Goal: Task Accomplishment & Management: Manage account settings

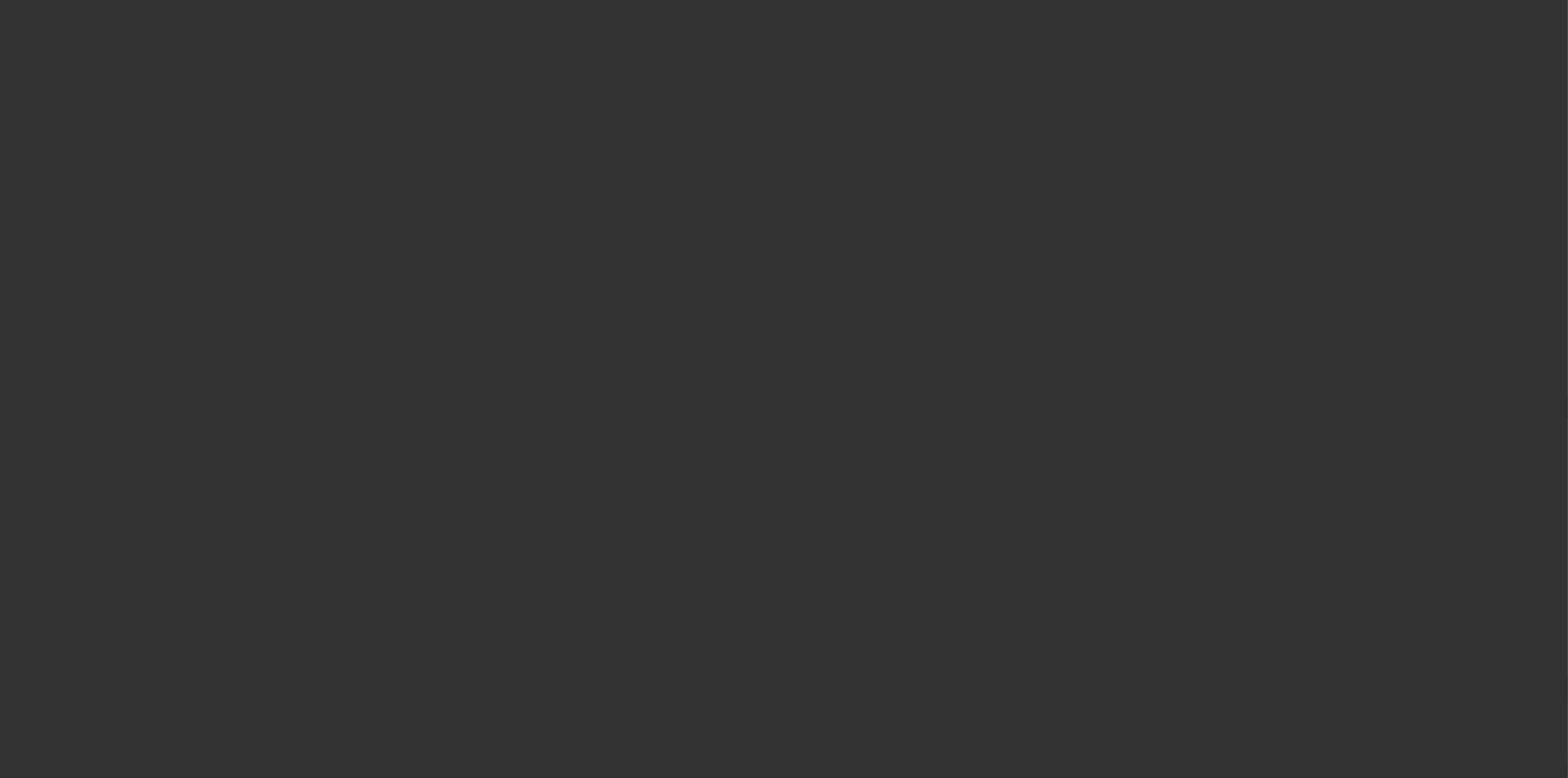
select select "3"
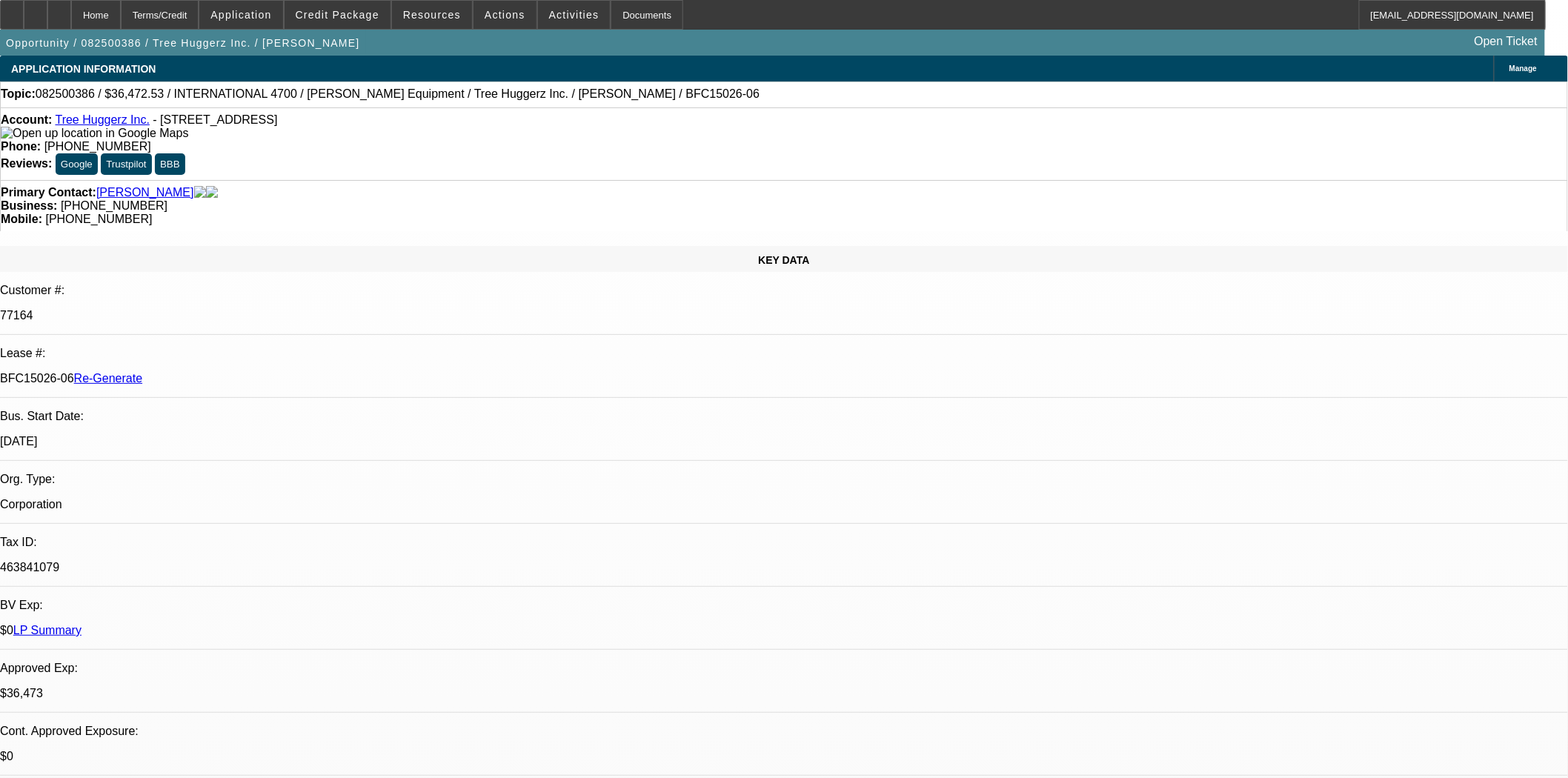
select select "0"
select select "6"
click at [328, 3] on span at bounding box center [338, 14] width 106 height 36
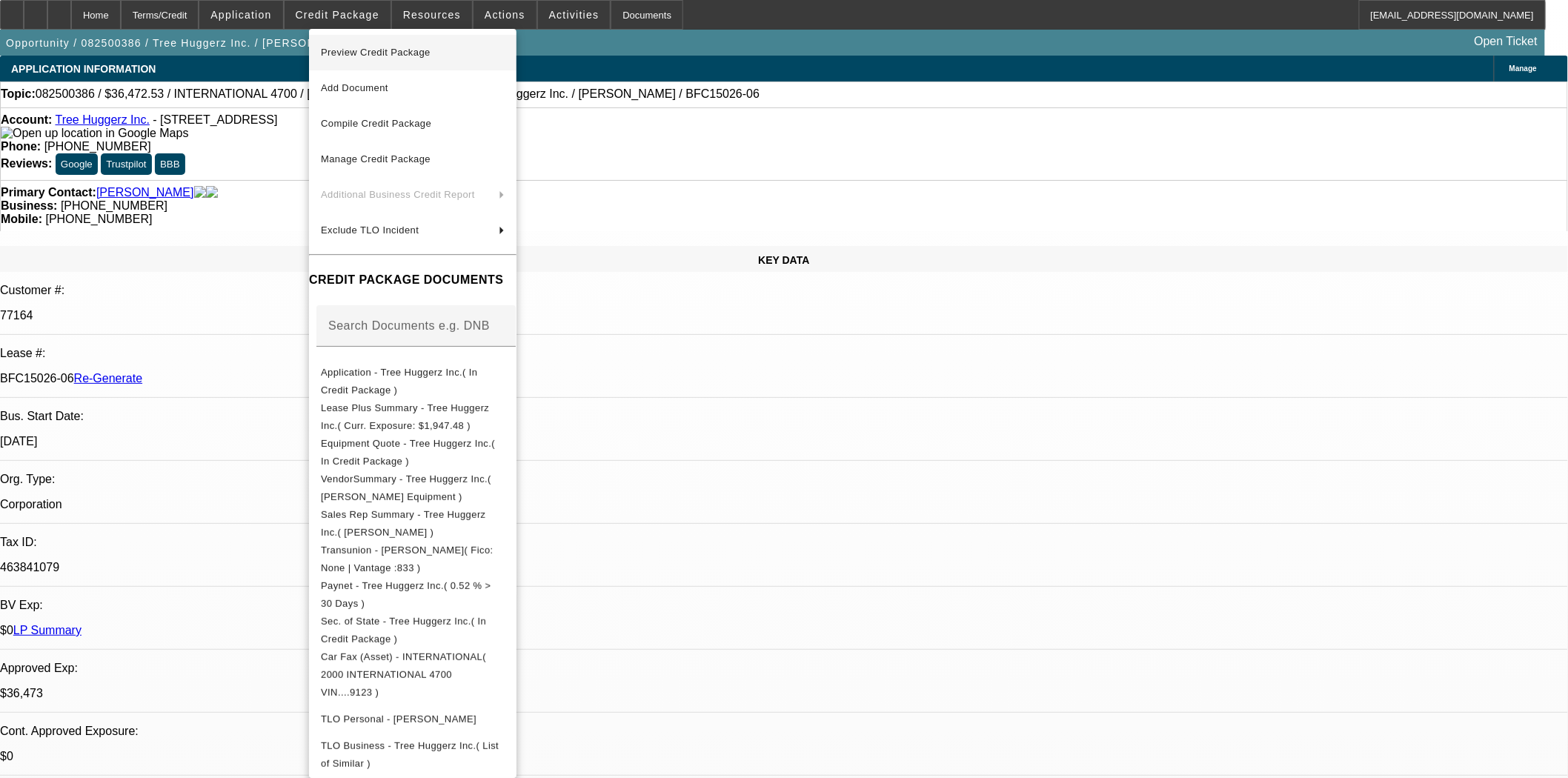
click at [347, 45] on span "Preview Credit Package" at bounding box center [413, 52] width 184 height 17
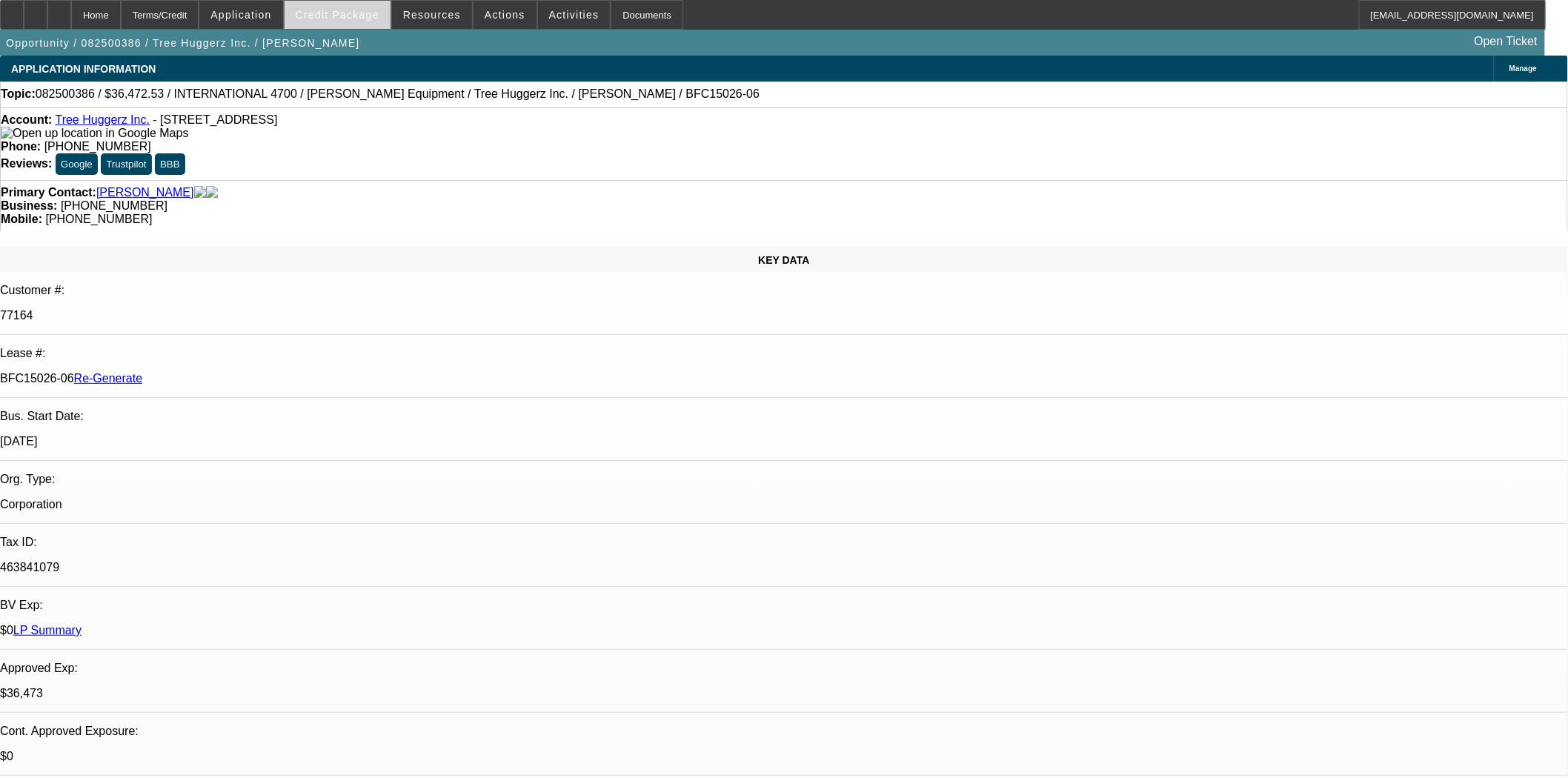
click at [367, 8] on span at bounding box center [338, 14] width 106 height 36
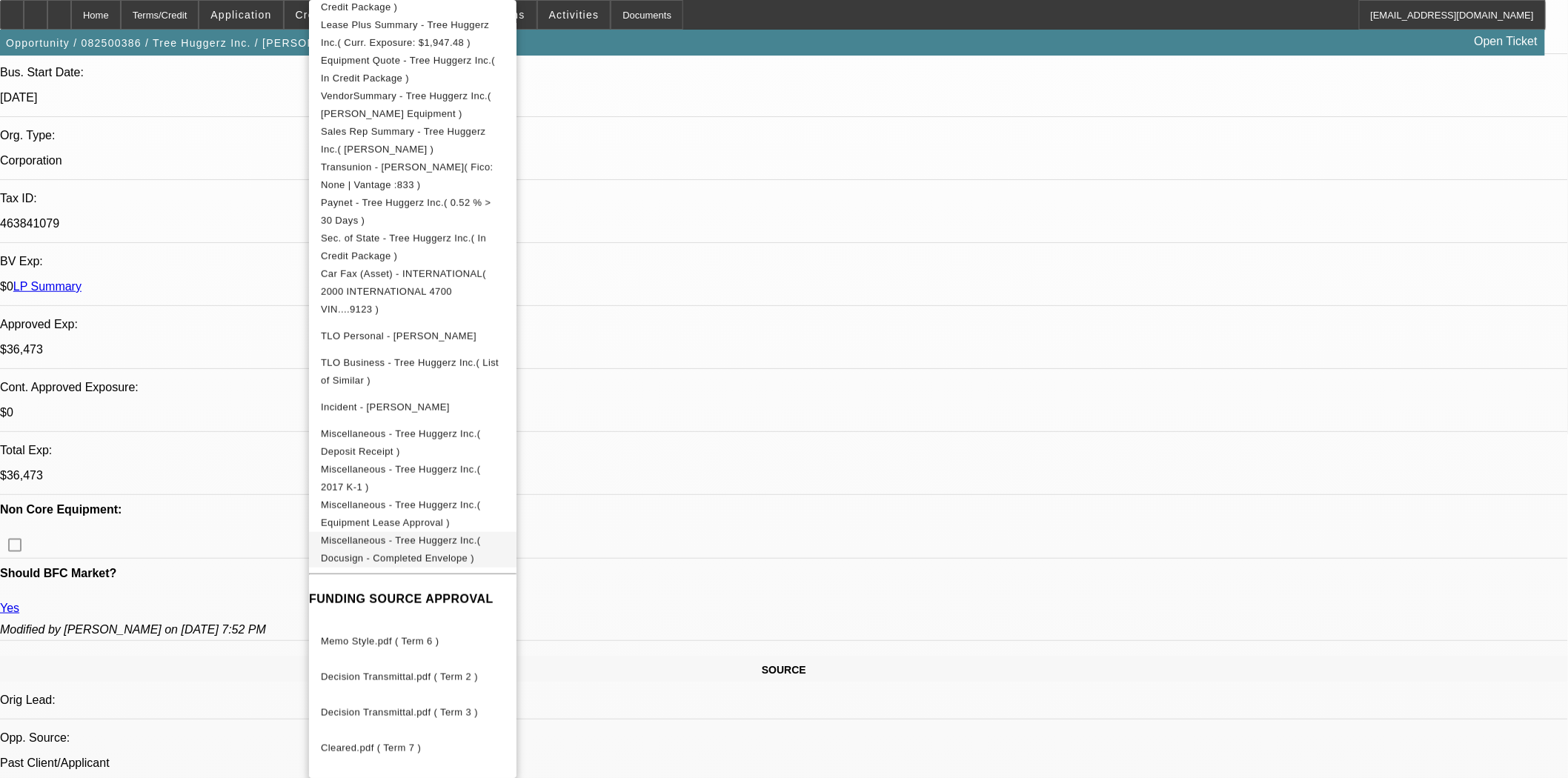
scroll to position [658, 0]
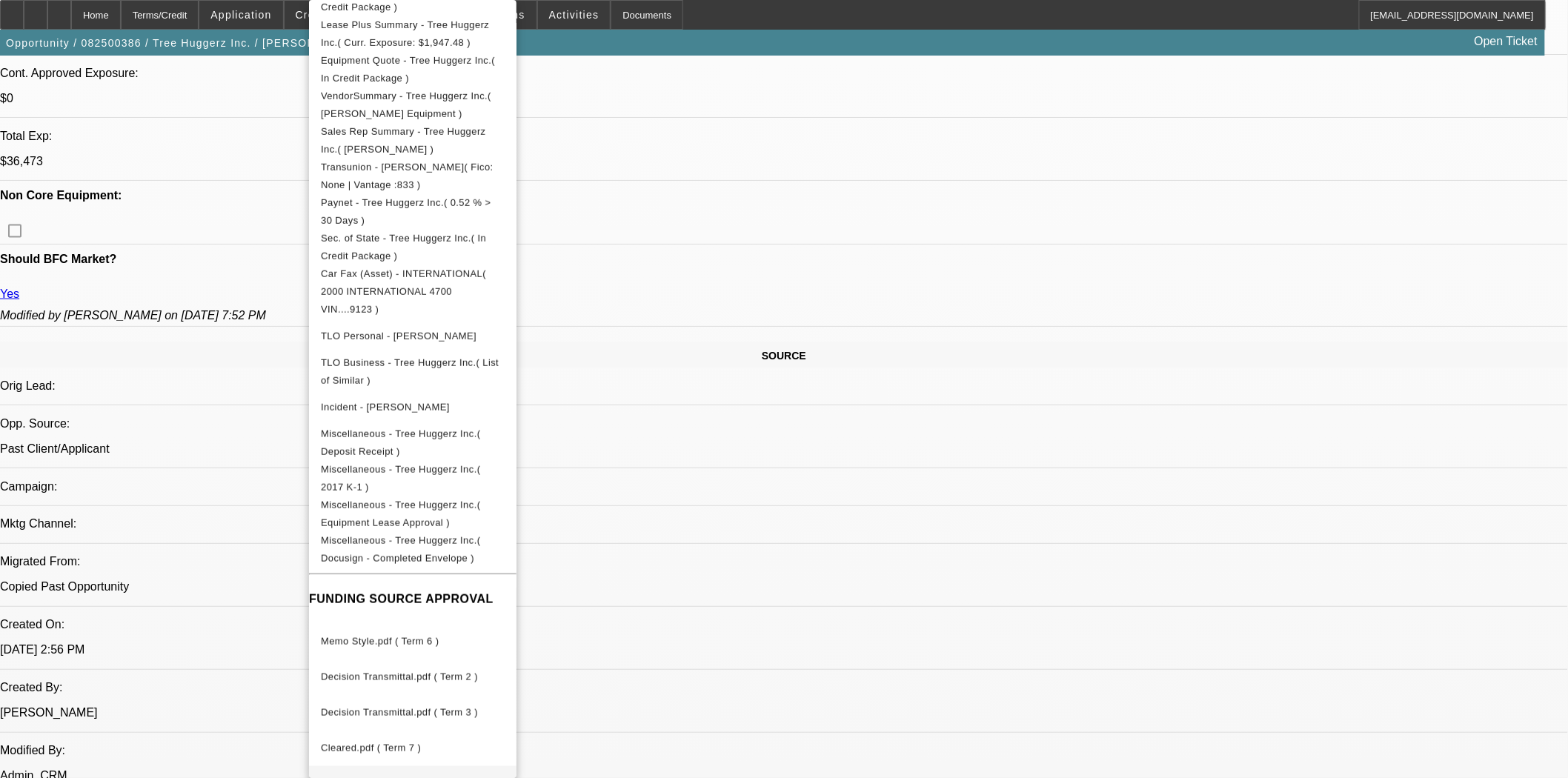
click at [405, 777] on span "Memo Style.pdf ( Term 7 )" at bounding box center [380, 783] width 117 height 11
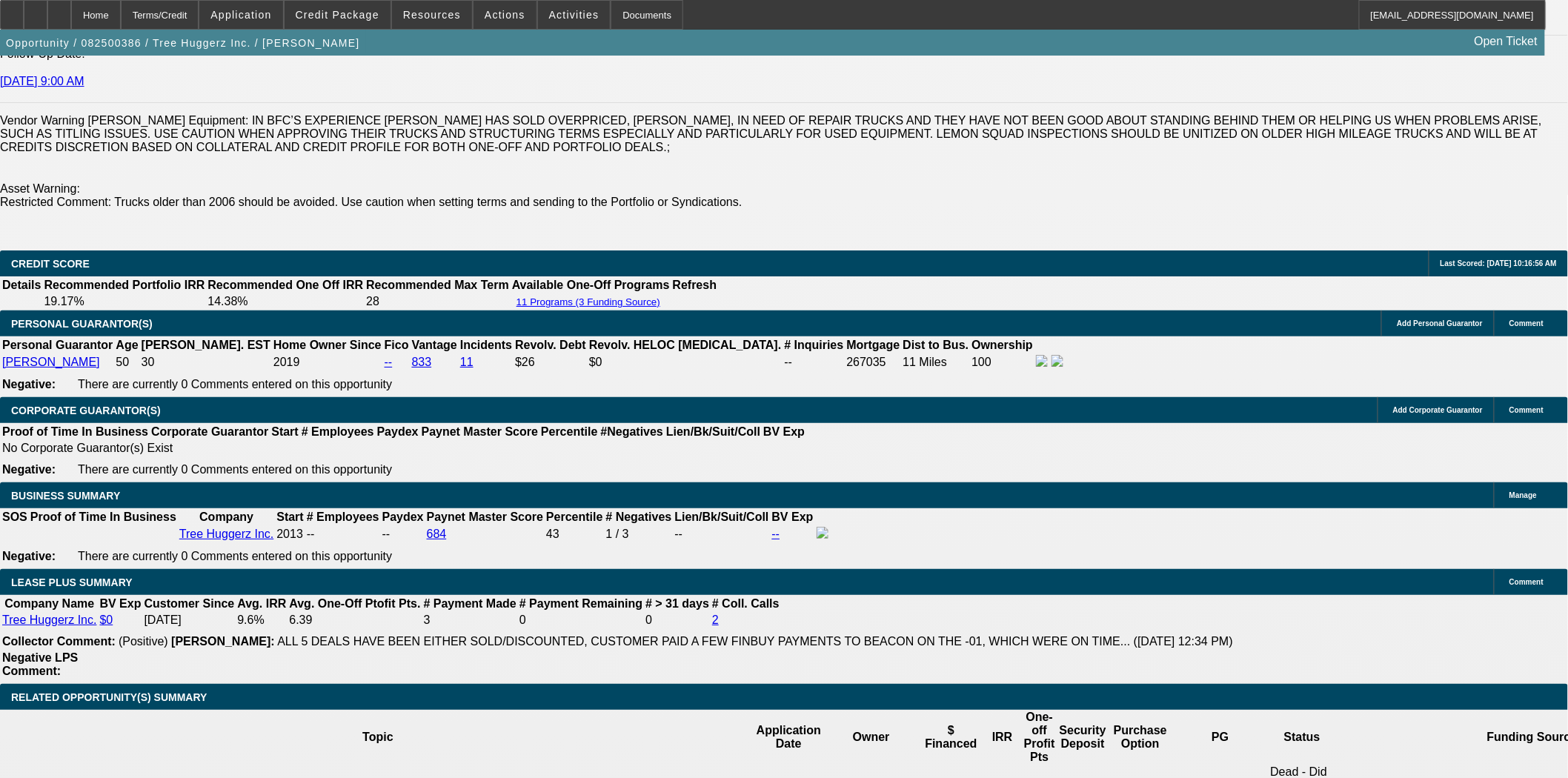
scroll to position [2388, 0]
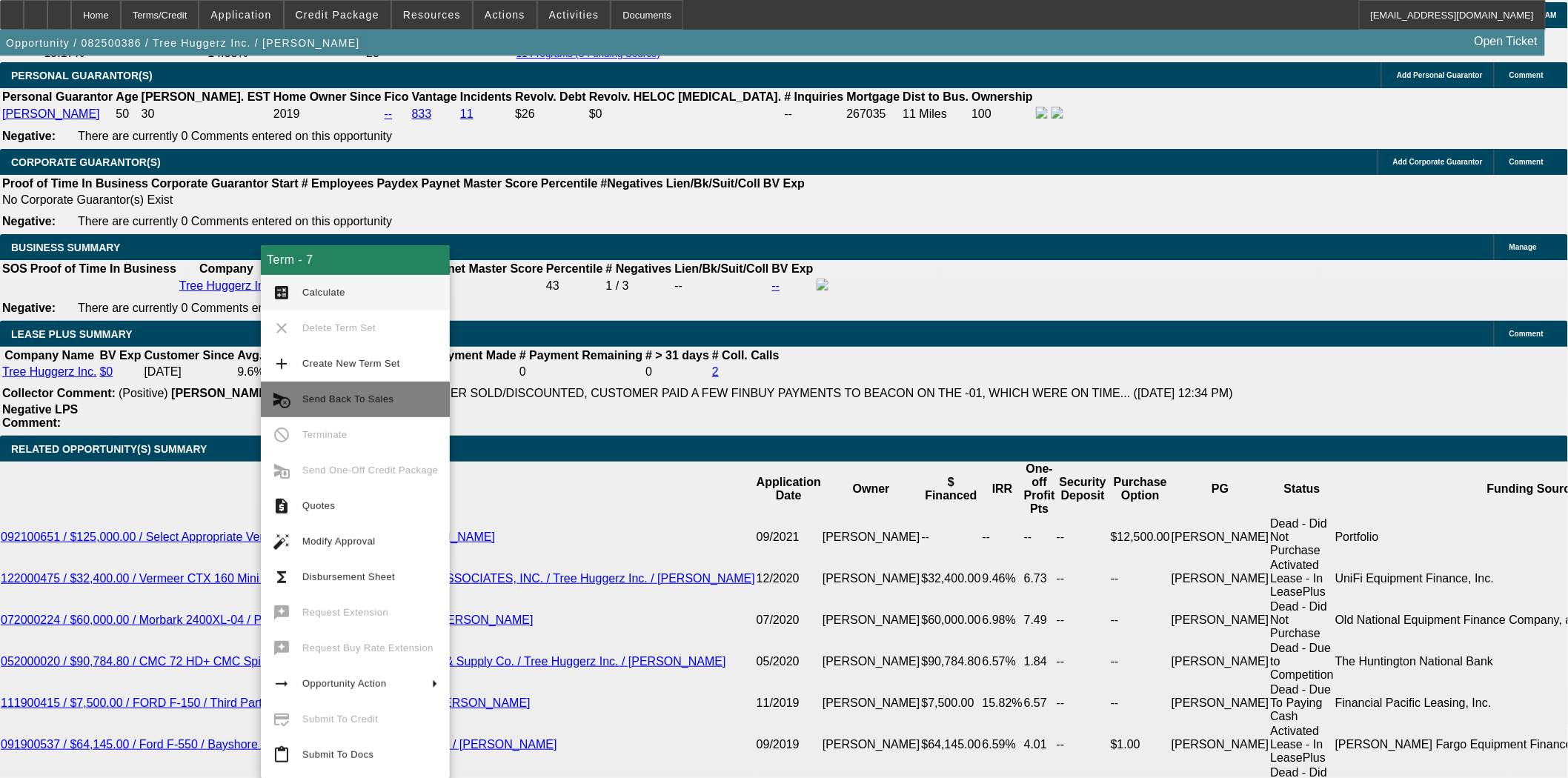
click at [345, 401] on span "Send Back To Sales" at bounding box center [348, 399] width 91 height 11
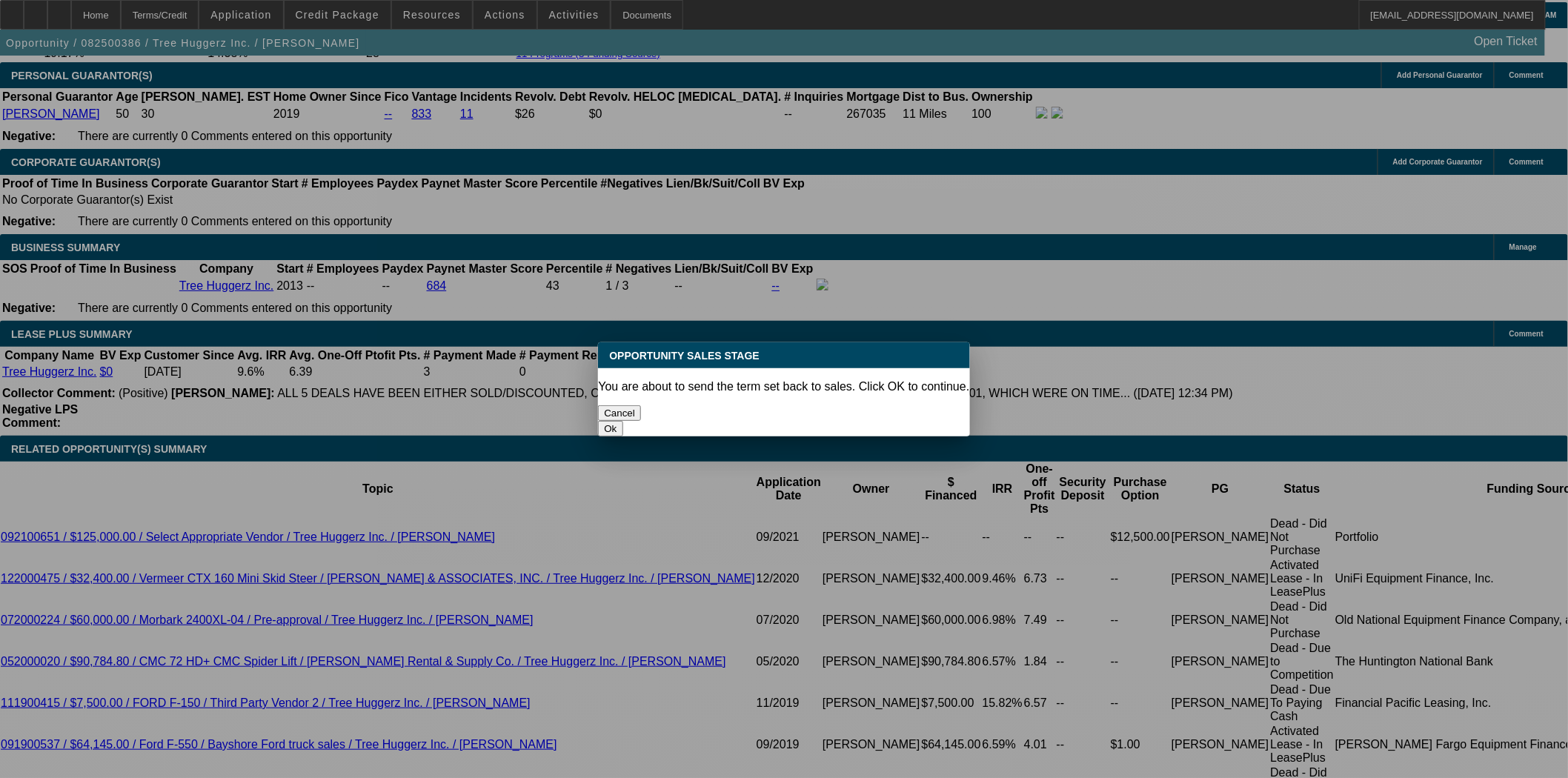
scroll to position [0, 0]
click at [622, 421] on button "Ok" at bounding box center [611, 429] width 25 height 16
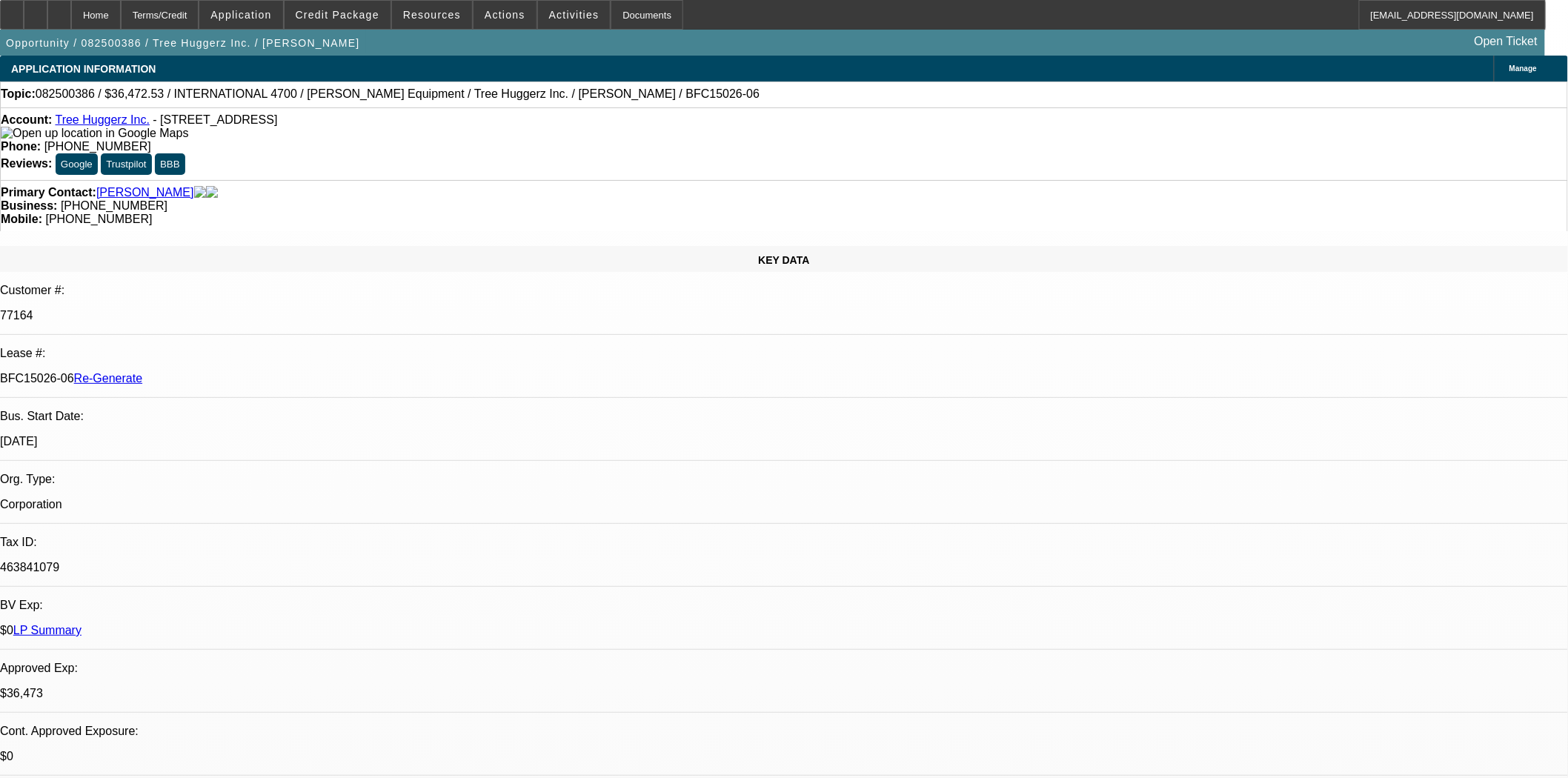
type textarea "Invoice shows the cost is $38,472.53 and then a 1k down payment."
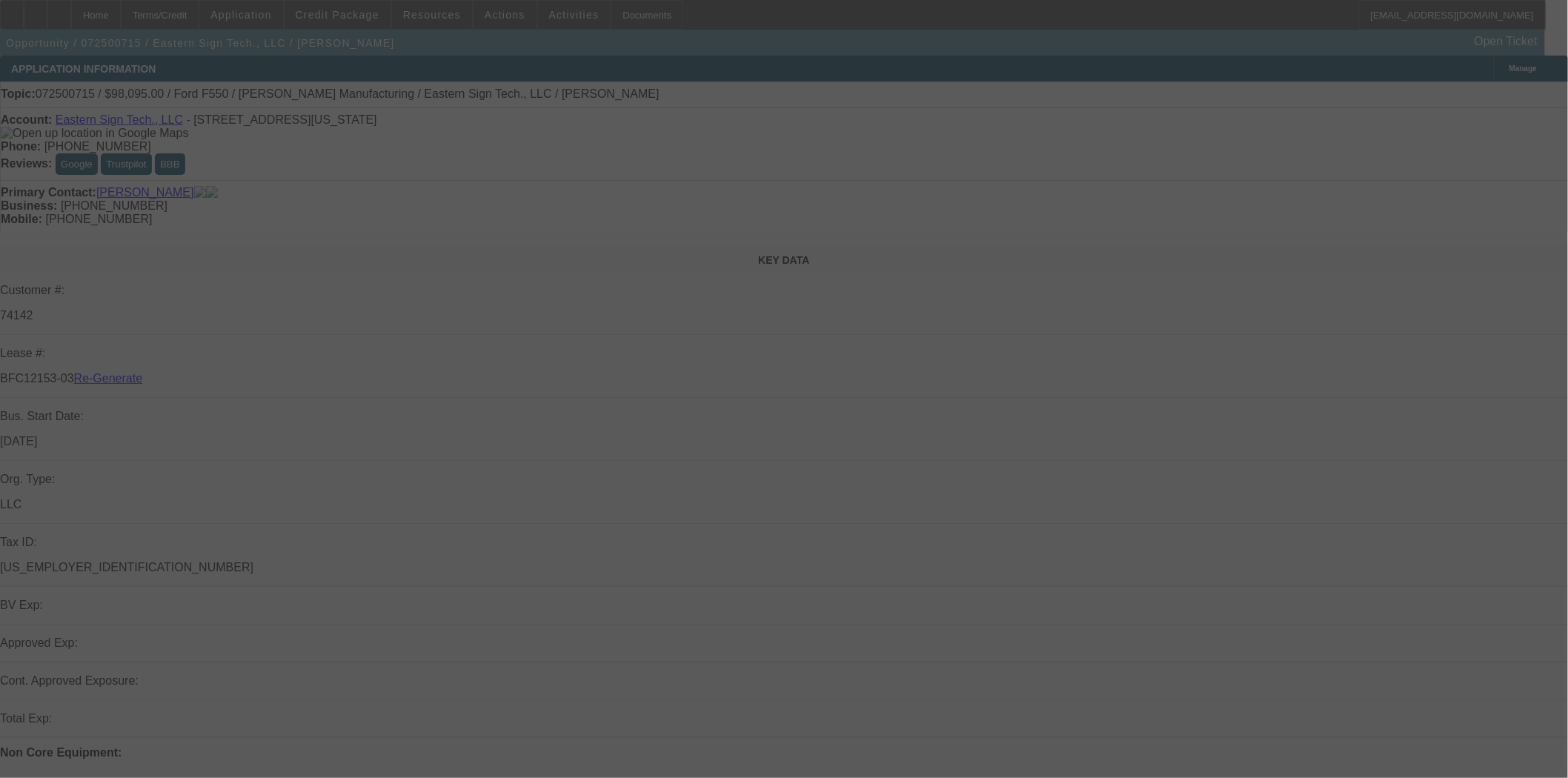
select select "3"
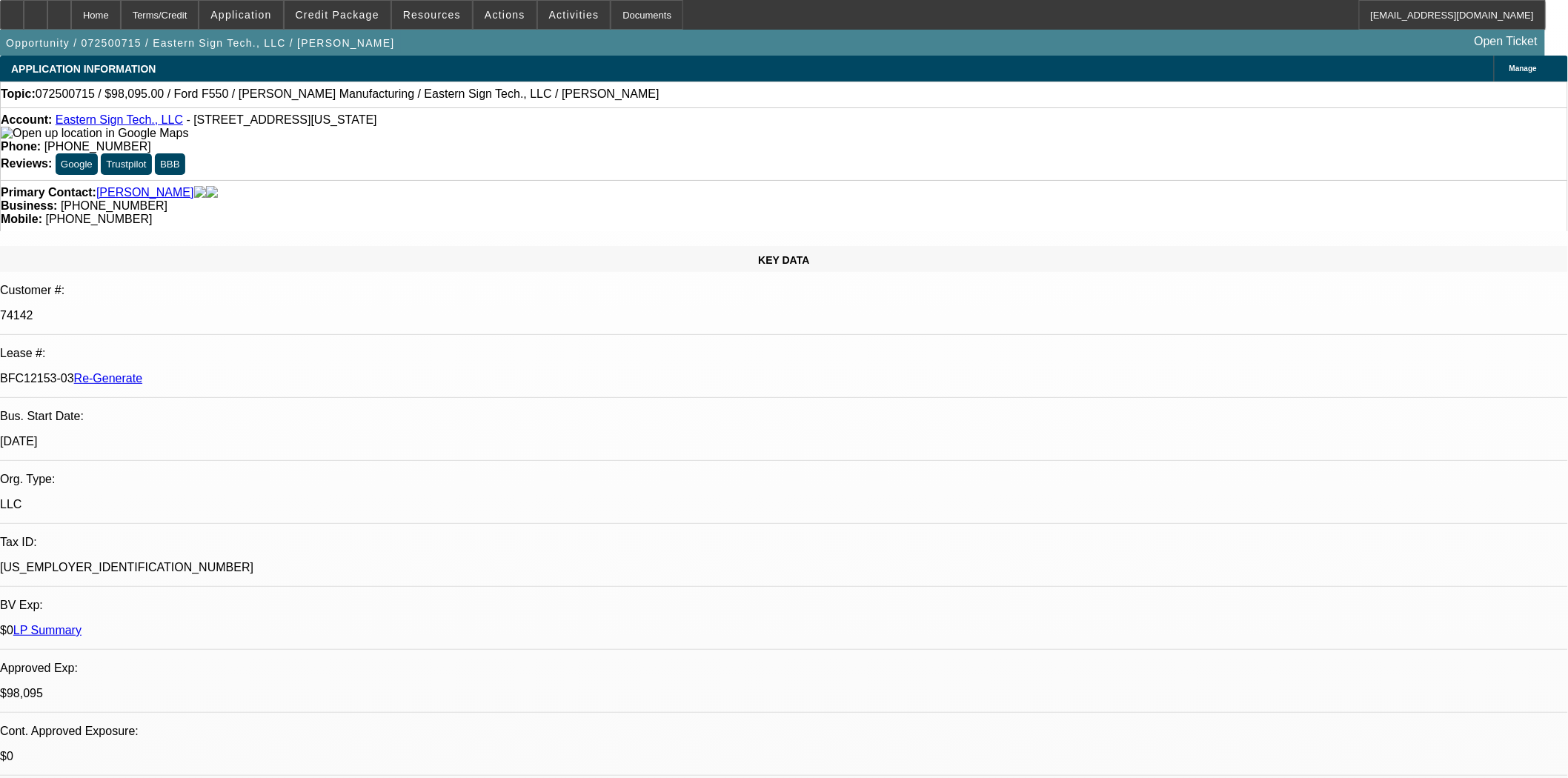
select select "0"
select select "6"
click at [492, 21] on span at bounding box center [505, 14] width 63 height 36
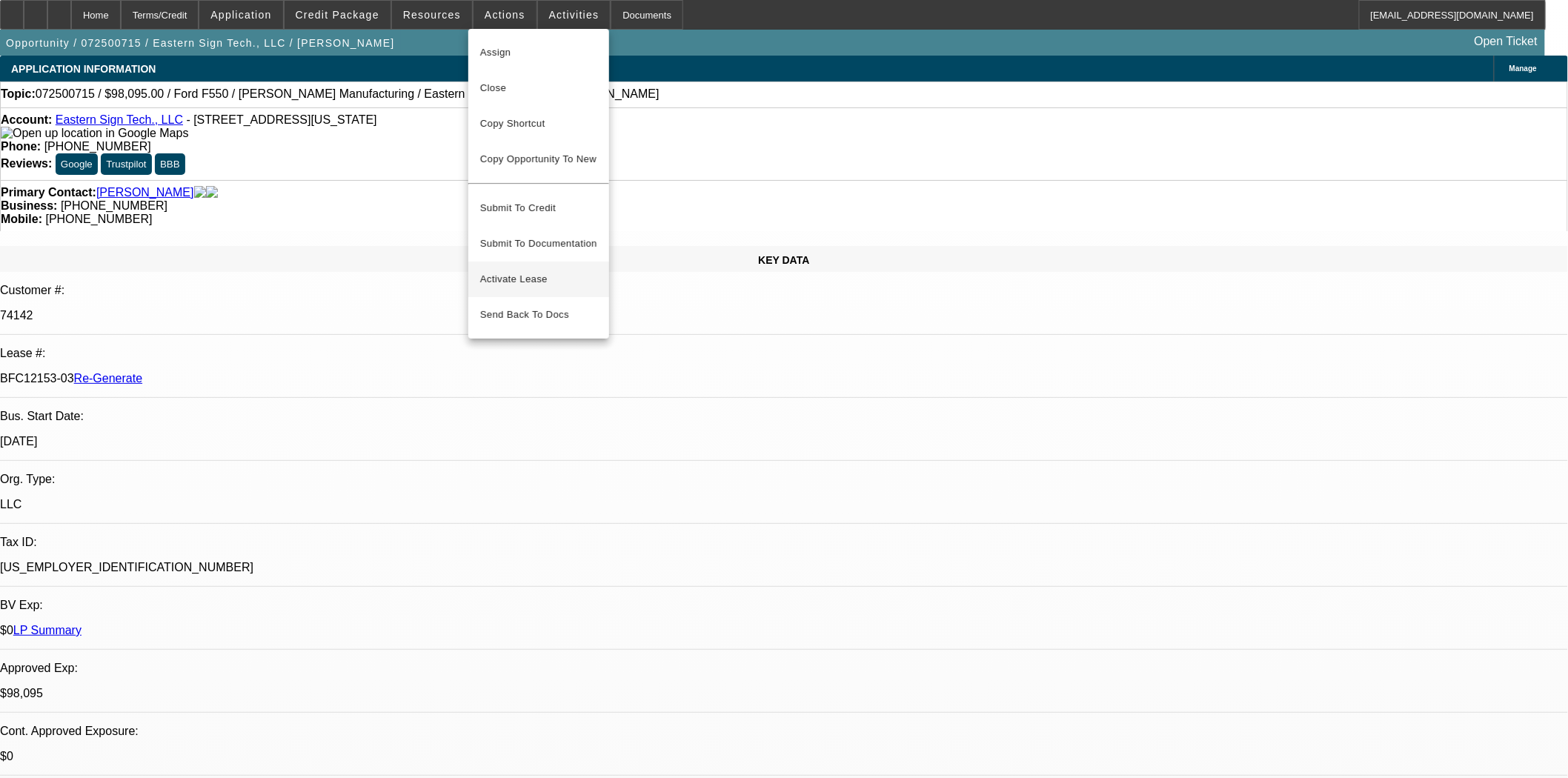
click at [500, 271] on span "Activate Lease" at bounding box center [538, 279] width 117 height 17
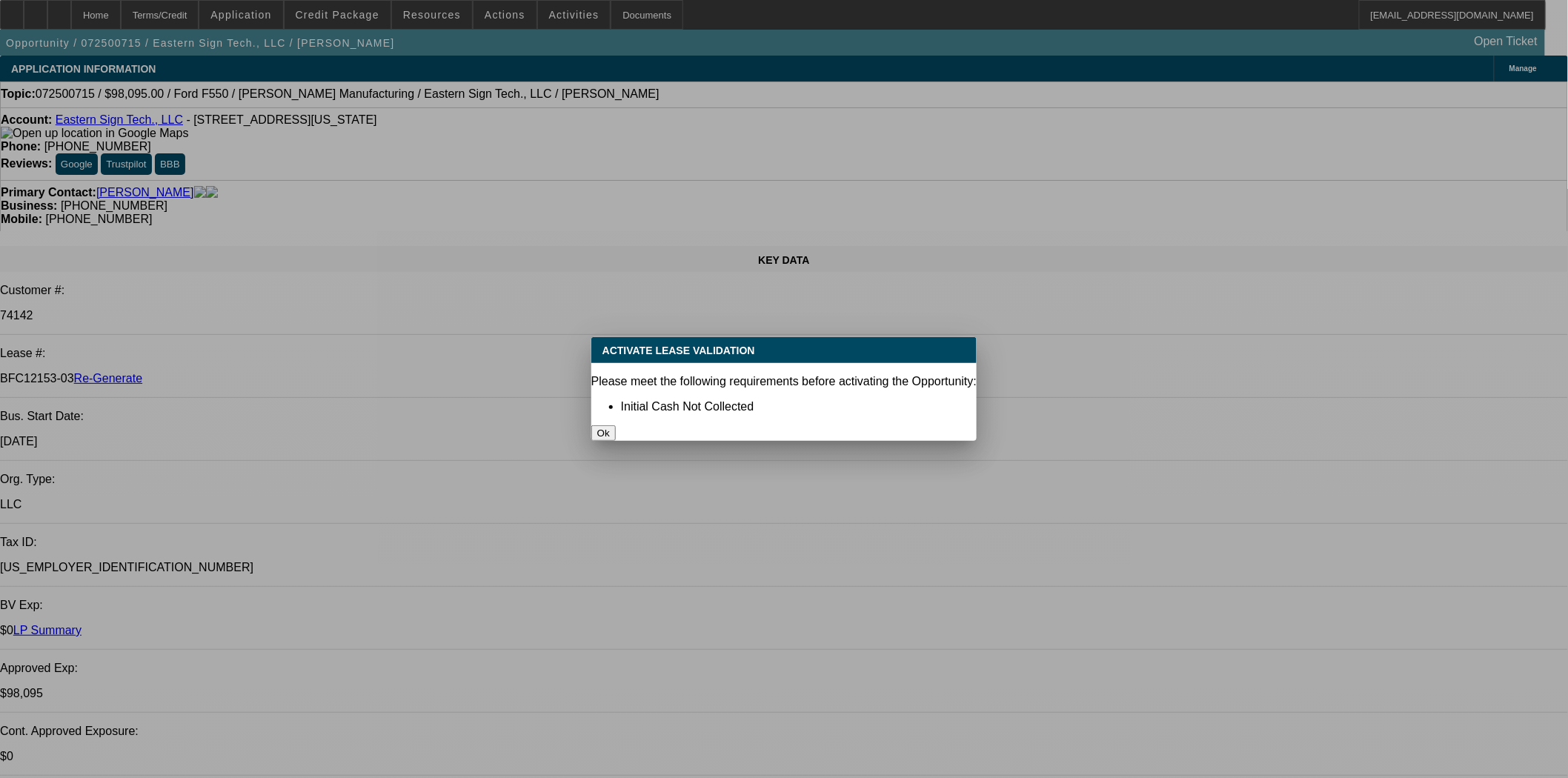
click at [616, 425] on button "Ok" at bounding box center [604, 433] width 25 height 16
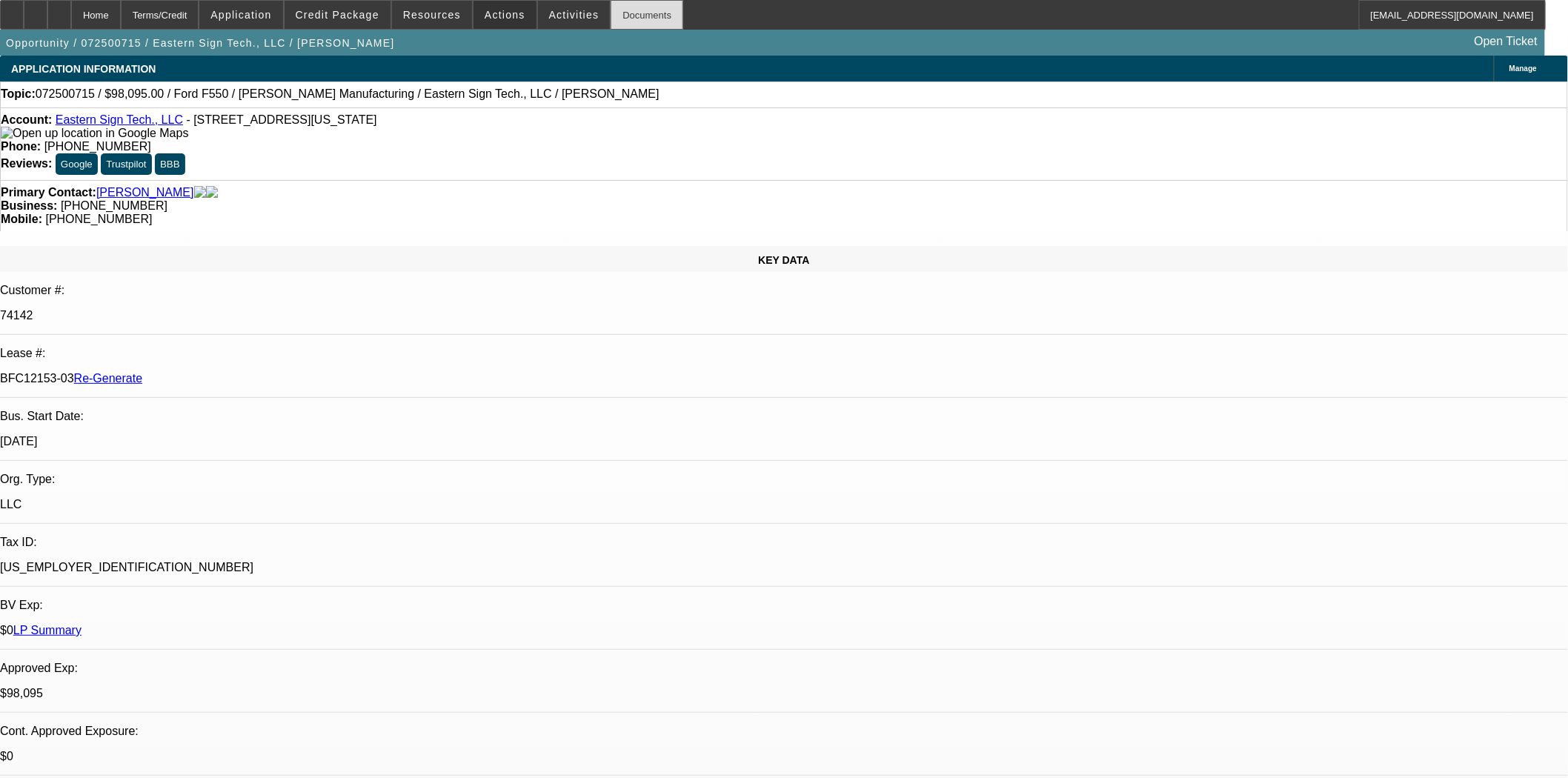
click at [619, 13] on div "Documents" at bounding box center [647, 15] width 73 height 30
click at [497, 17] on span "Actions" at bounding box center [505, 15] width 41 height 12
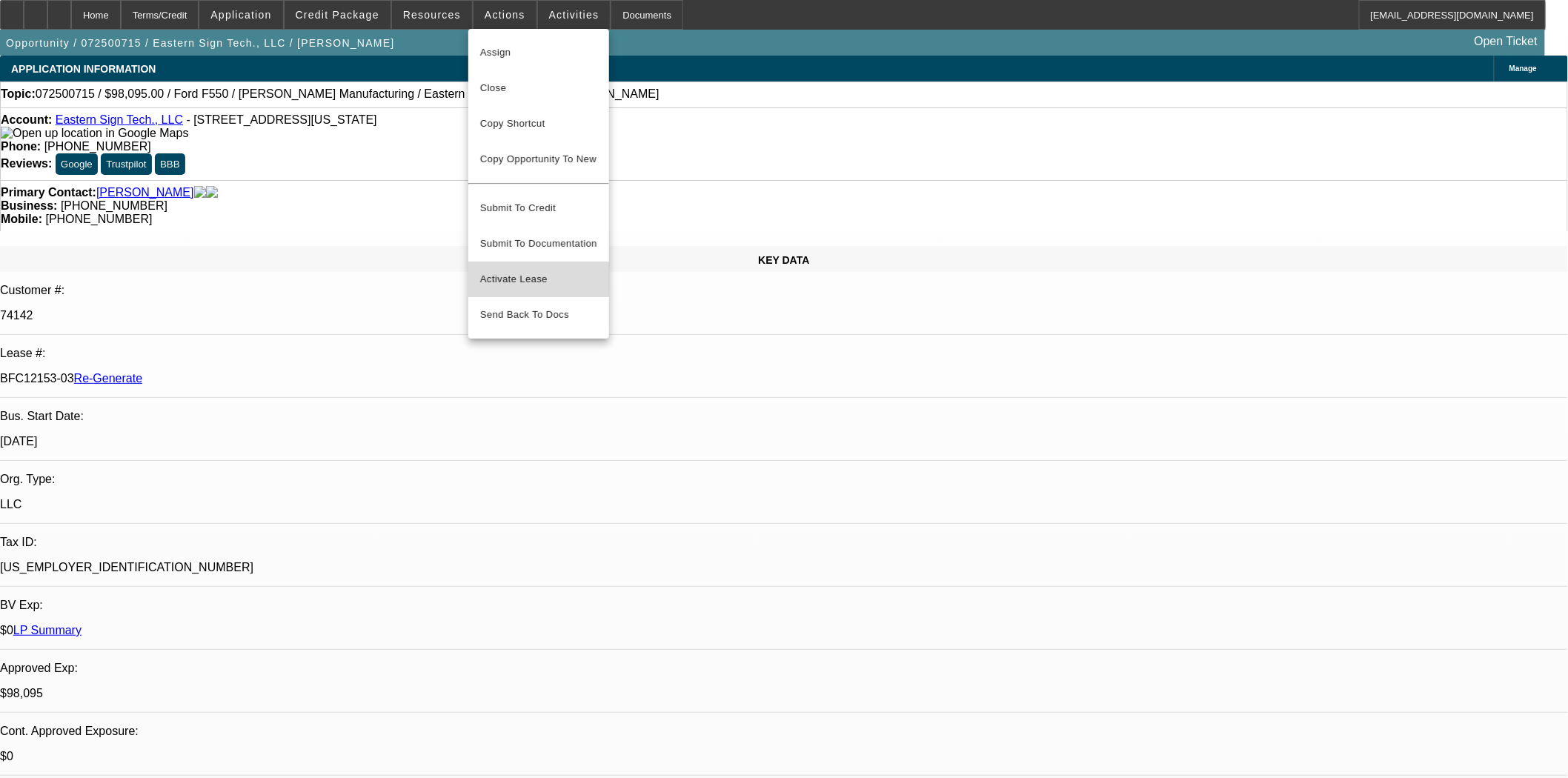
click at [506, 271] on span "Activate Lease" at bounding box center [538, 279] width 117 height 17
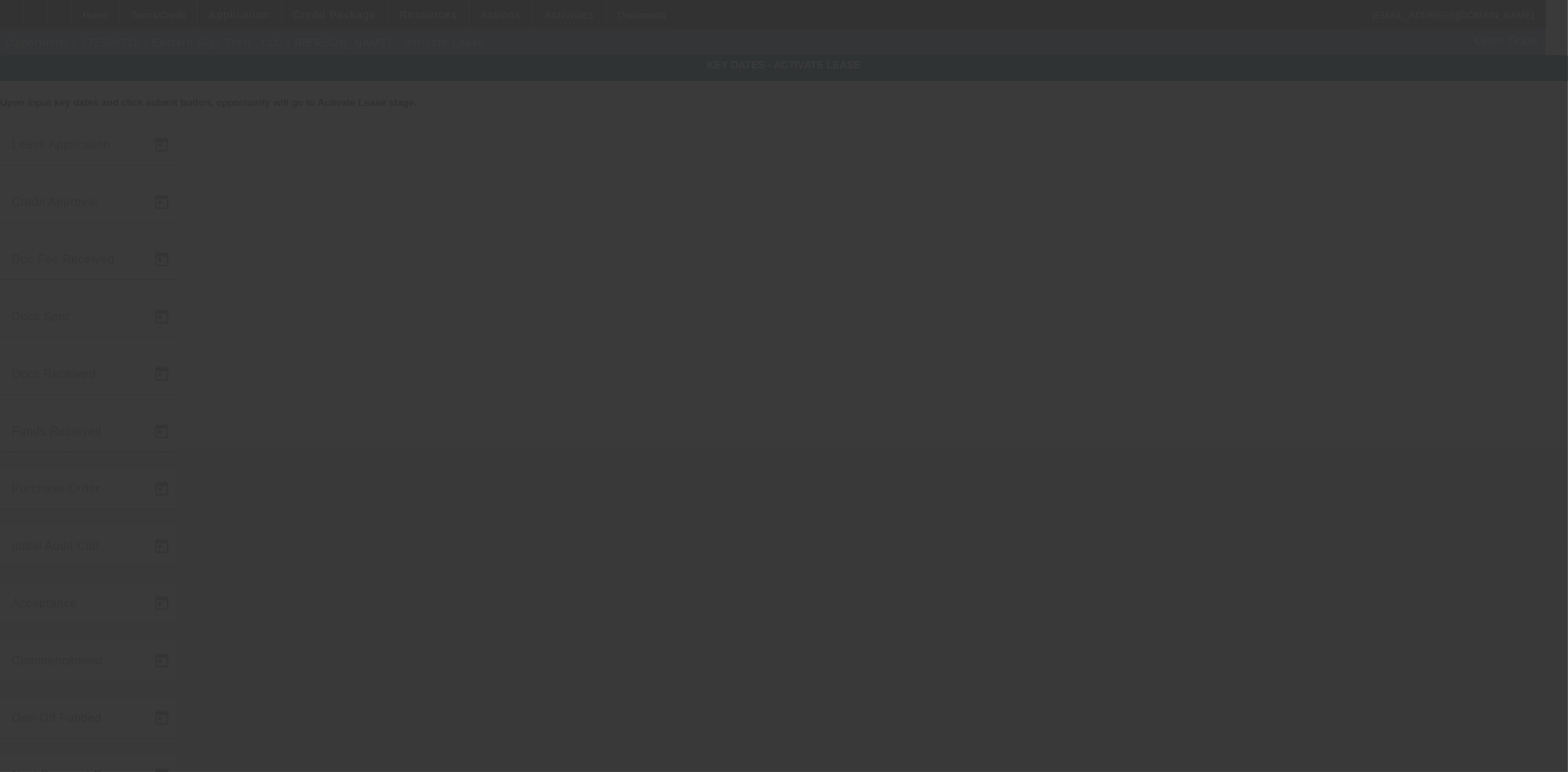
type input "7/30/2025"
type input "7/31/2025"
type input "8/6/2025"
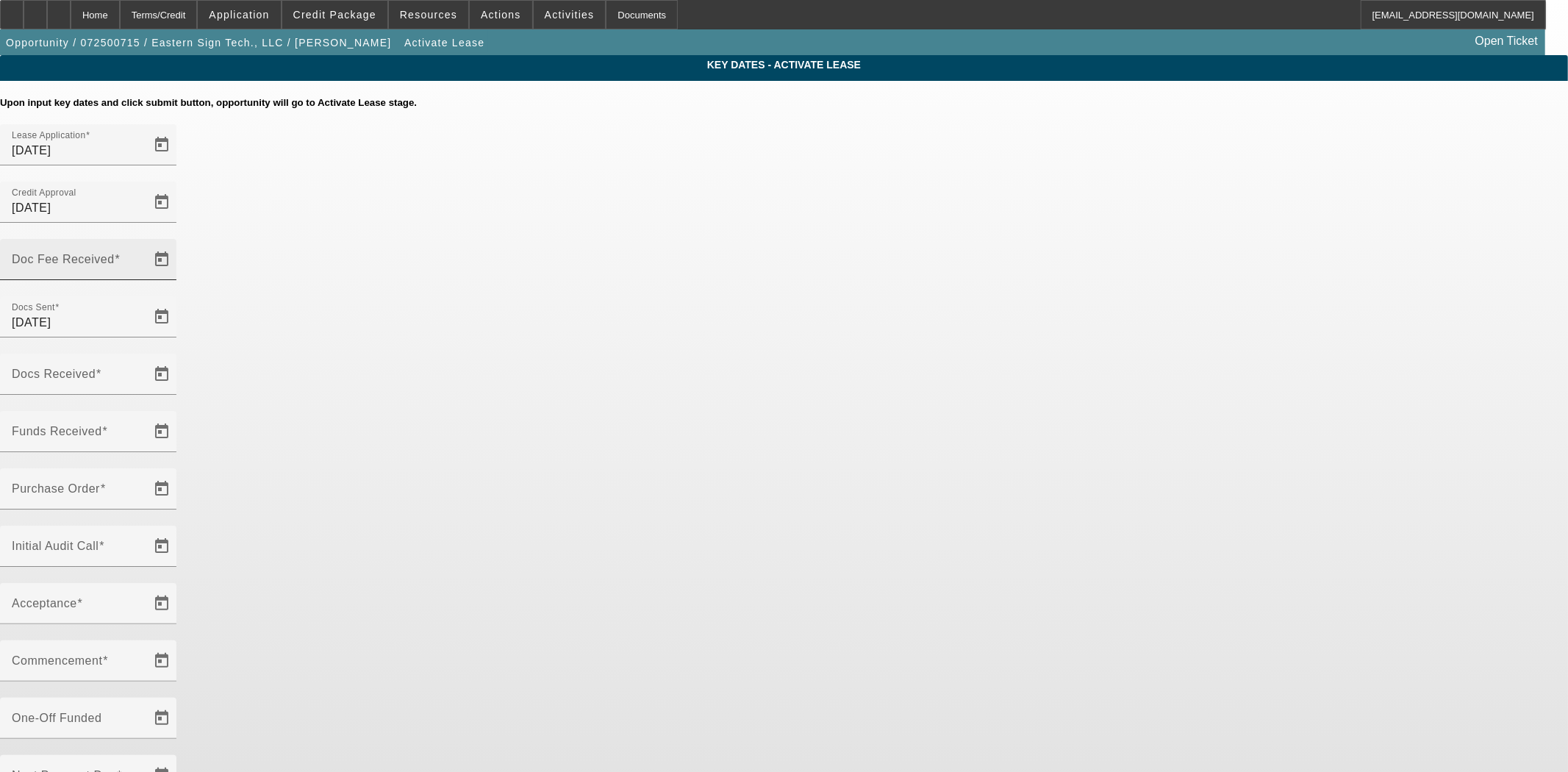
click at [144, 257] on input "Doc Fee Received" at bounding box center [77, 265] width 132 height 17
type input "8/21/2025"
type input "[DATE]"
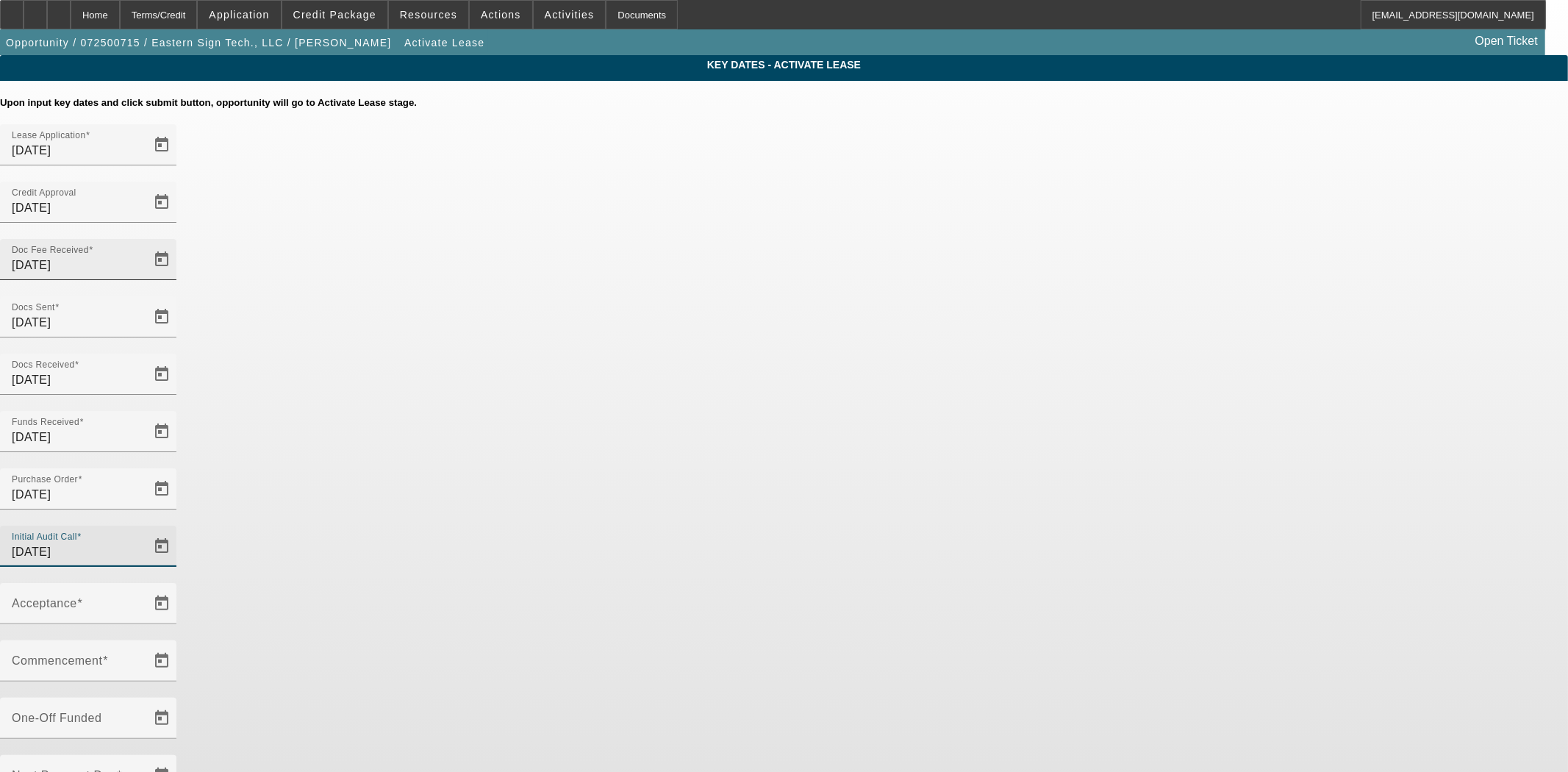
type input "8/21/2025"
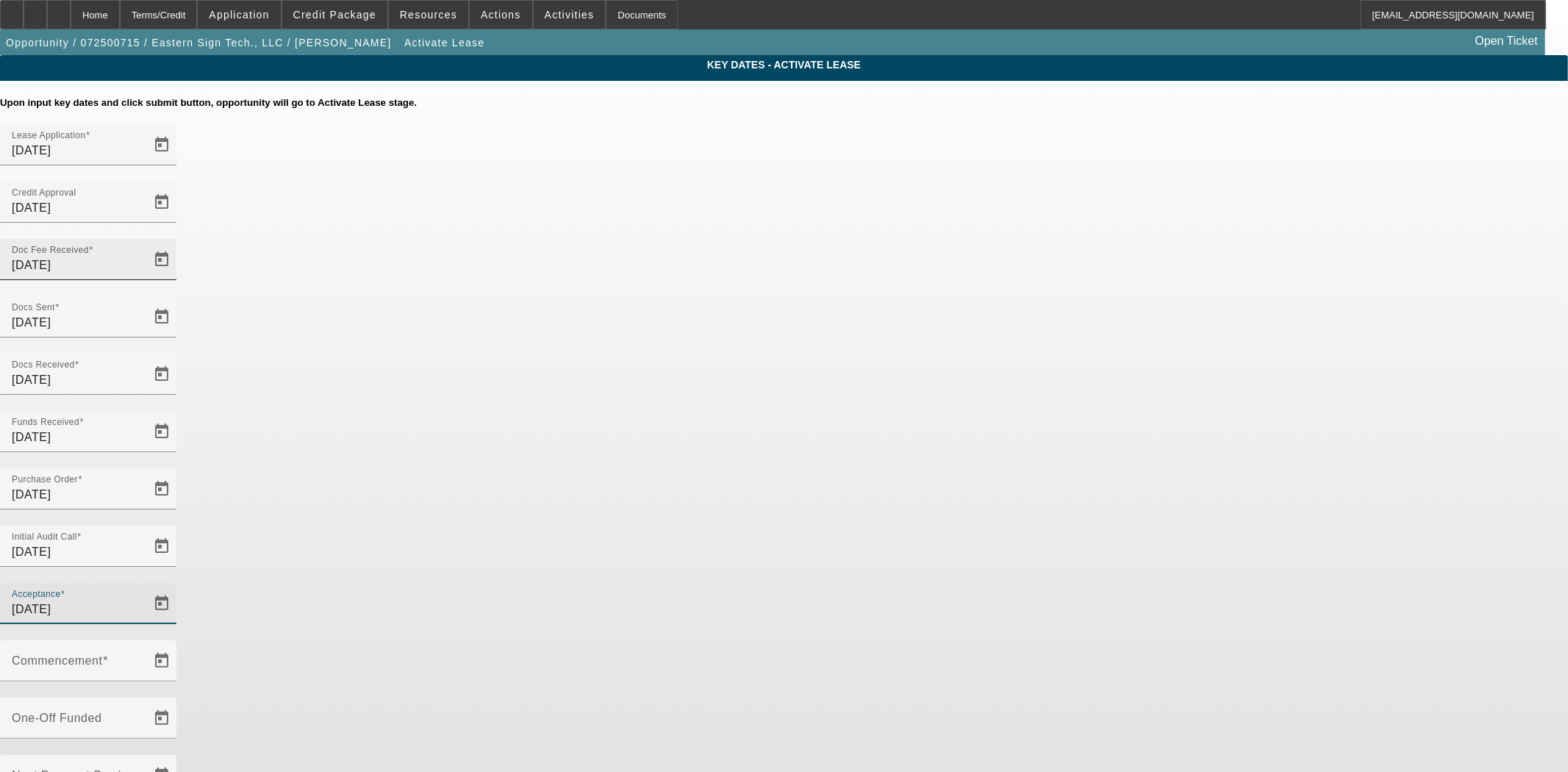
type input "8/21/2025"
type input "9/1/2025"
type input "[DATE]"
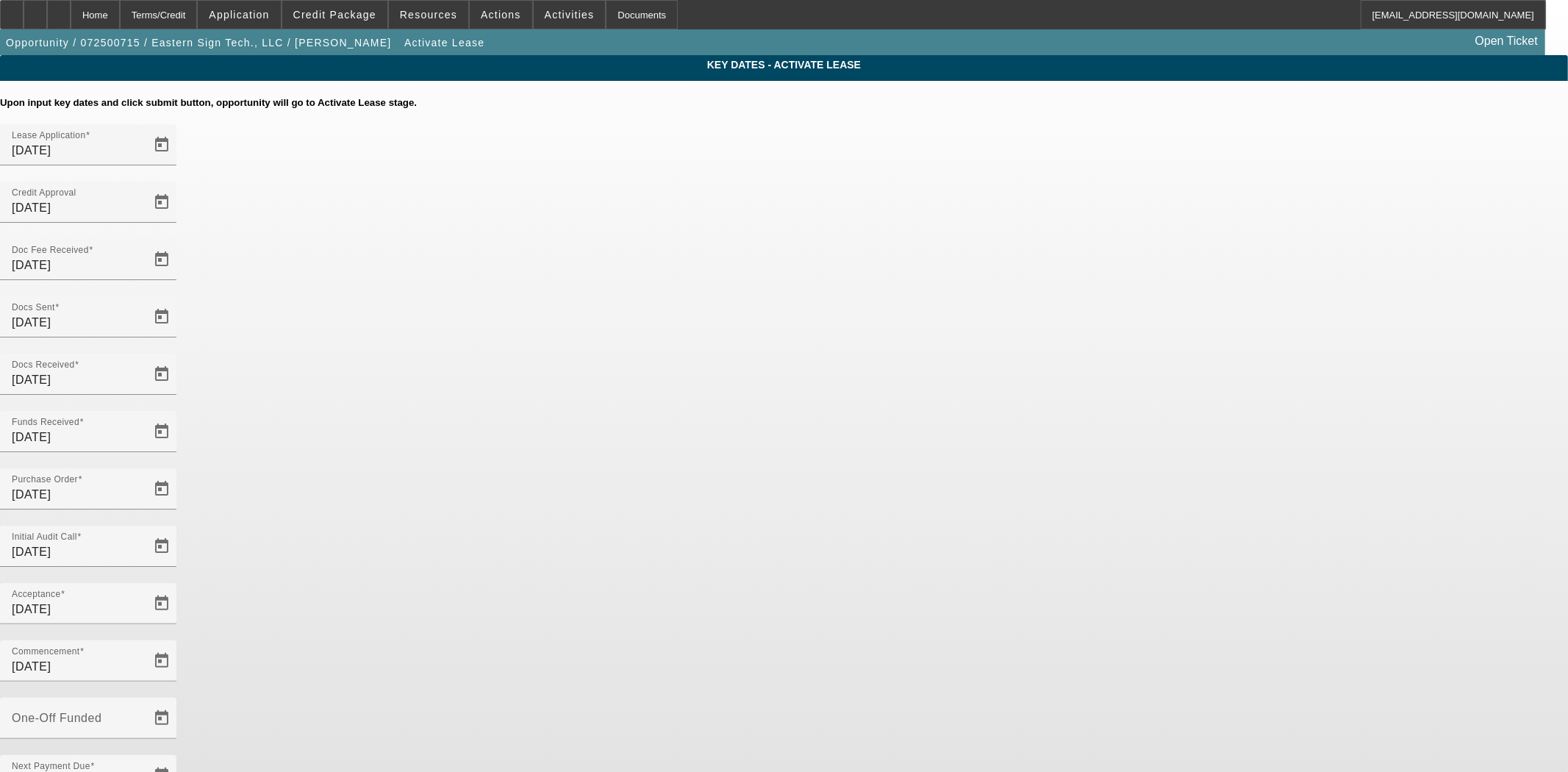
type input "8/25/2025"
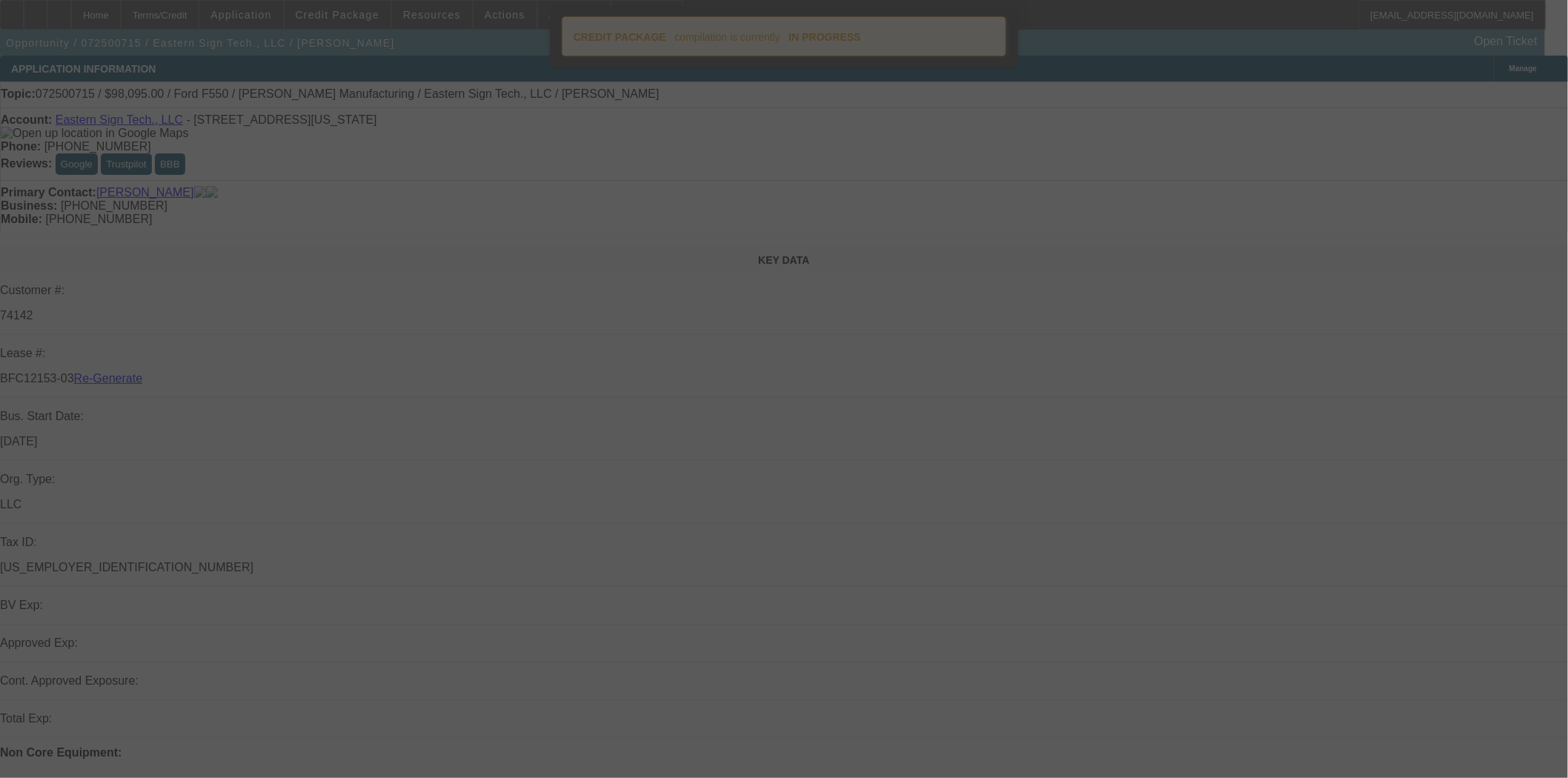
select select "4"
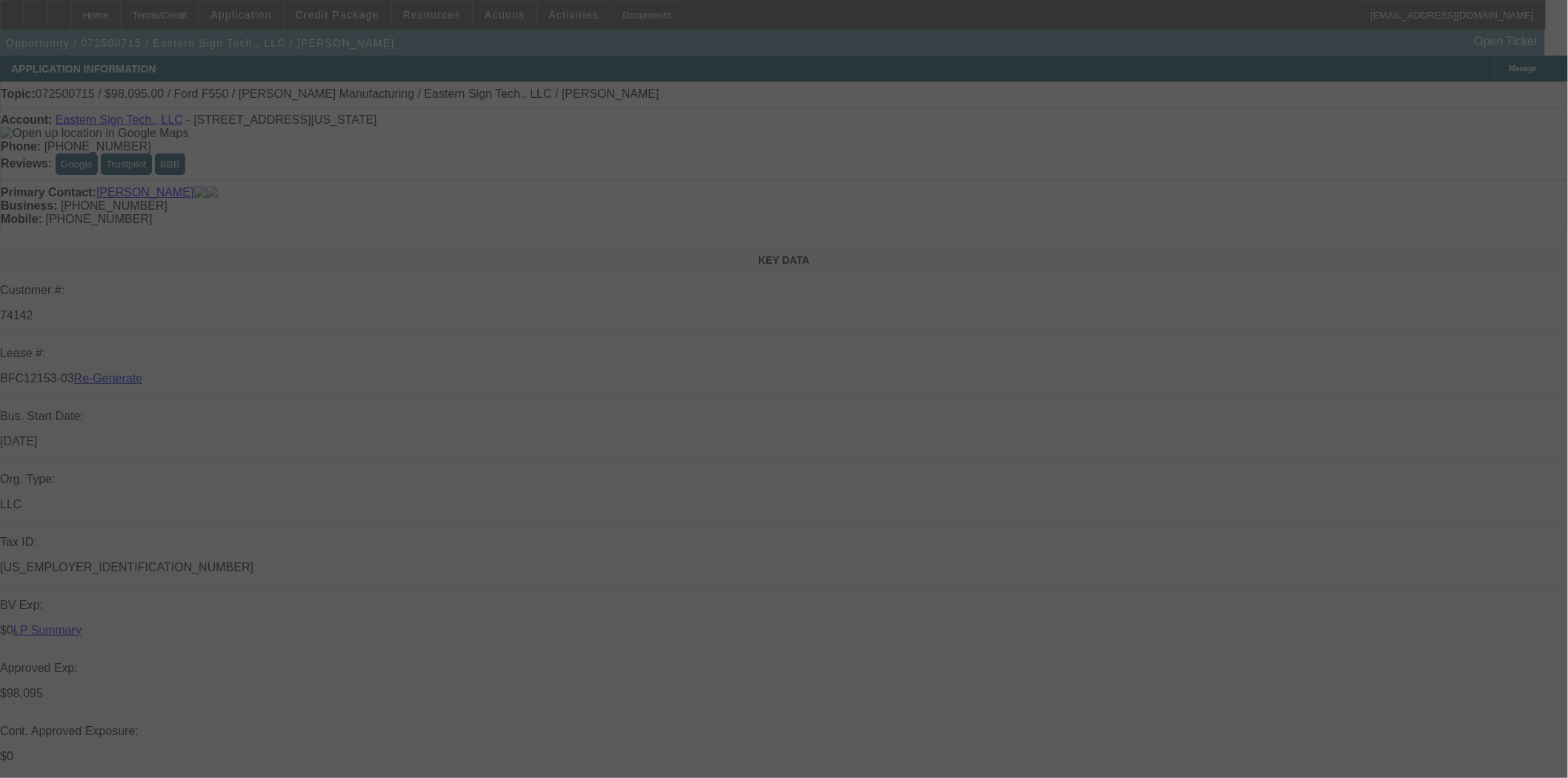
select select "0"
select select "6"
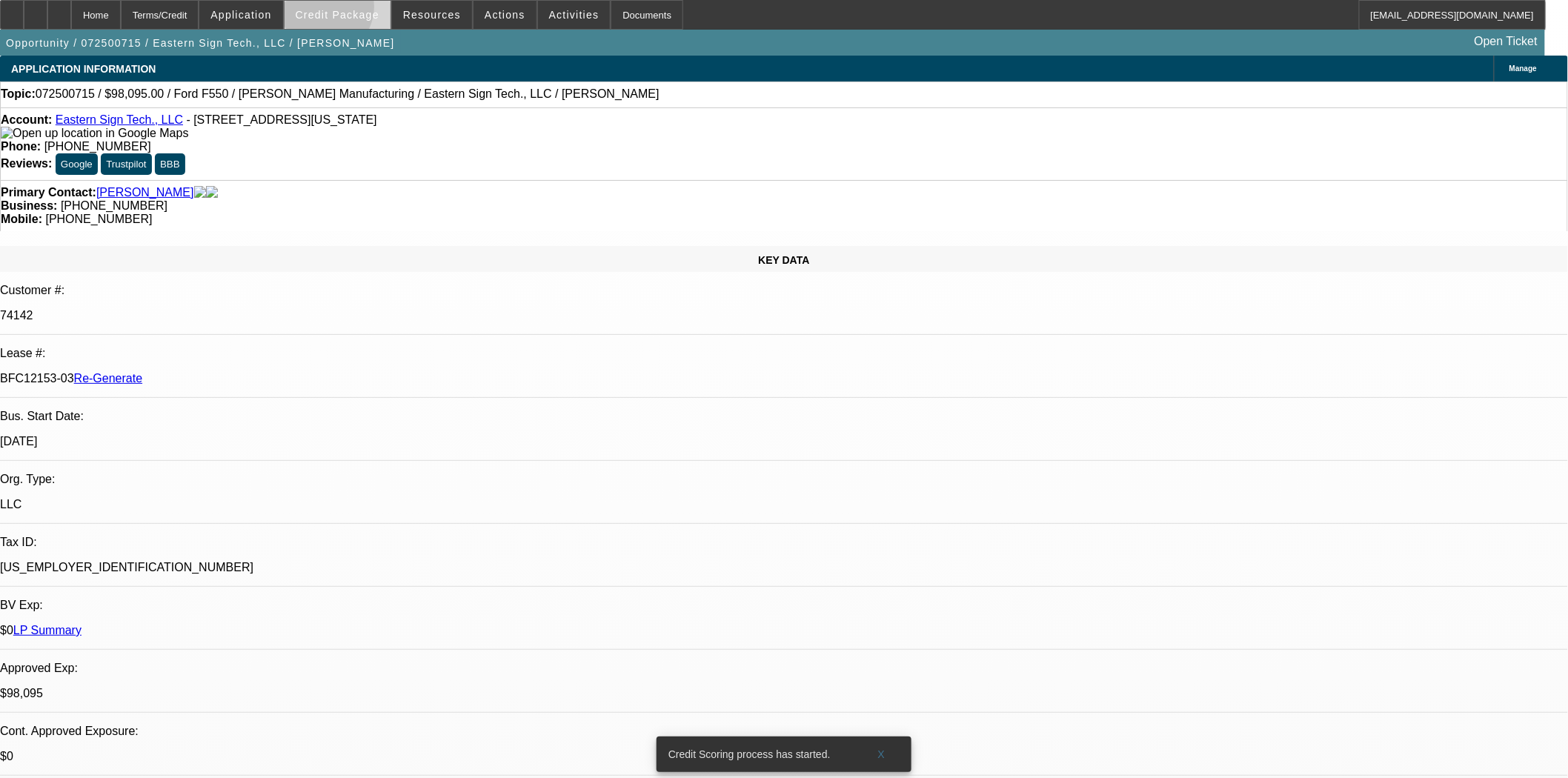
click at [346, 10] on span "Credit Package" at bounding box center [337, 15] width 84 height 12
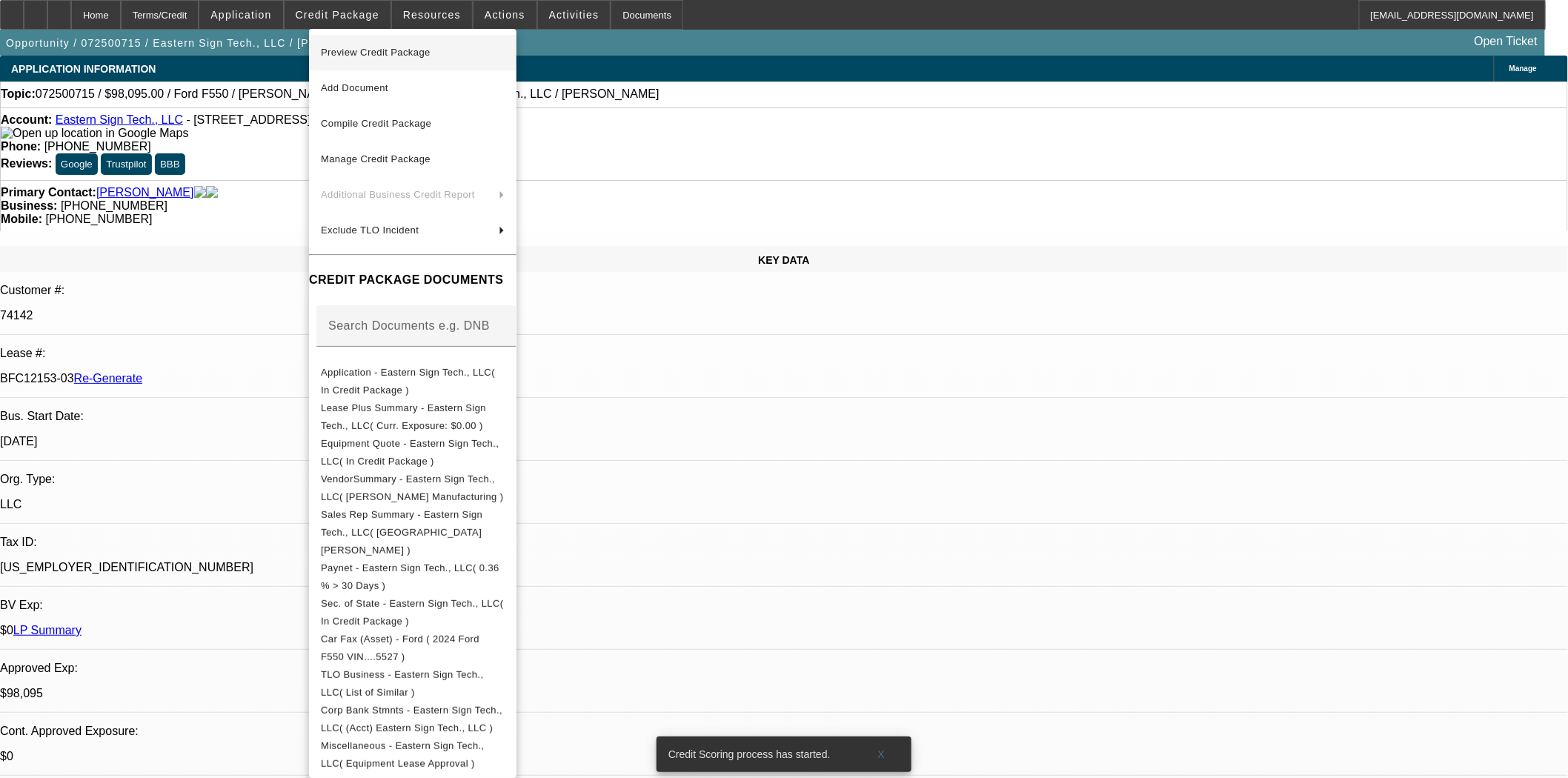
click at [353, 45] on span "Preview Credit Package" at bounding box center [413, 52] width 184 height 17
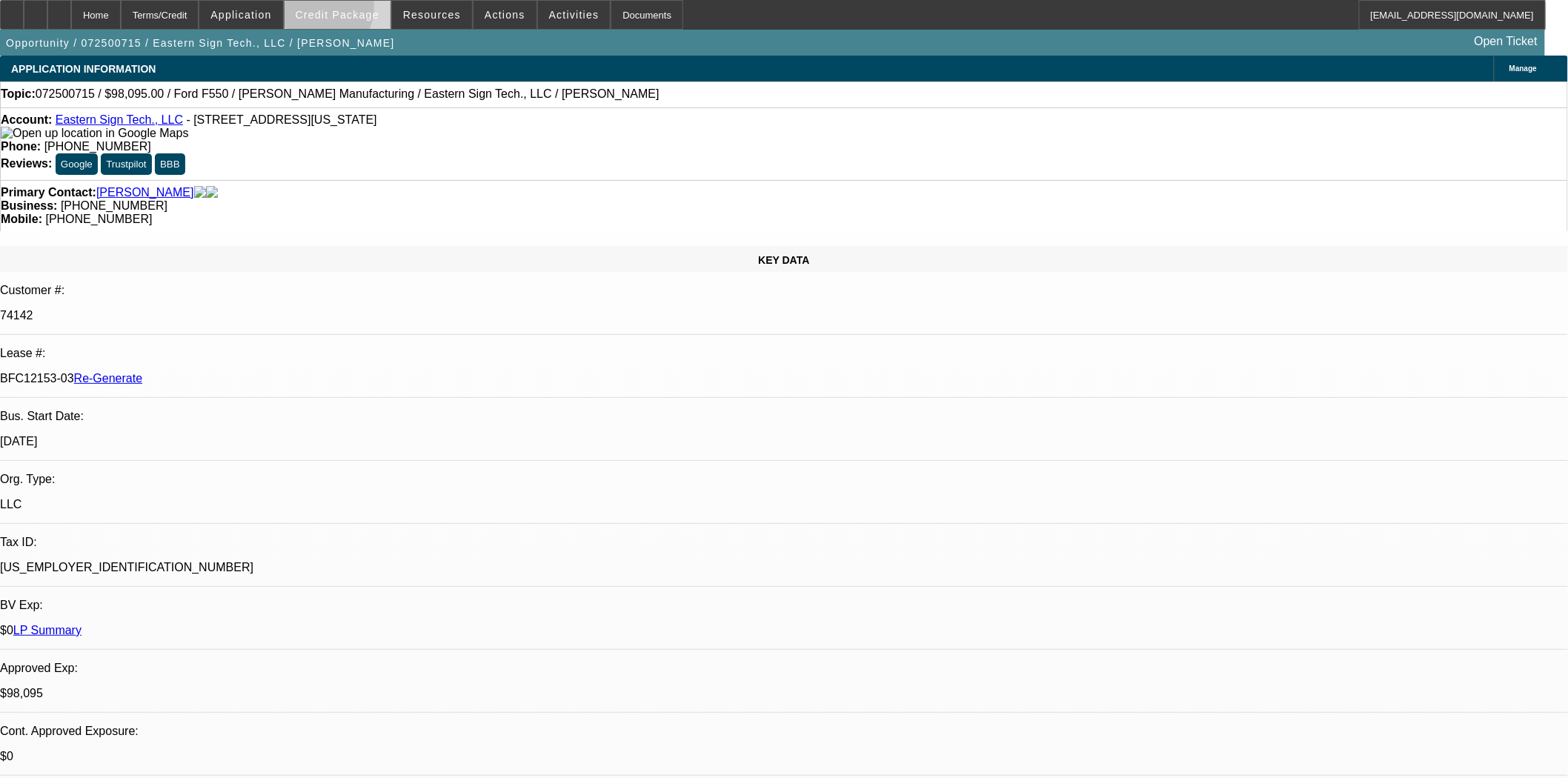
click at [334, 10] on span "Credit Package" at bounding box center [337, 15] width 84 height 12
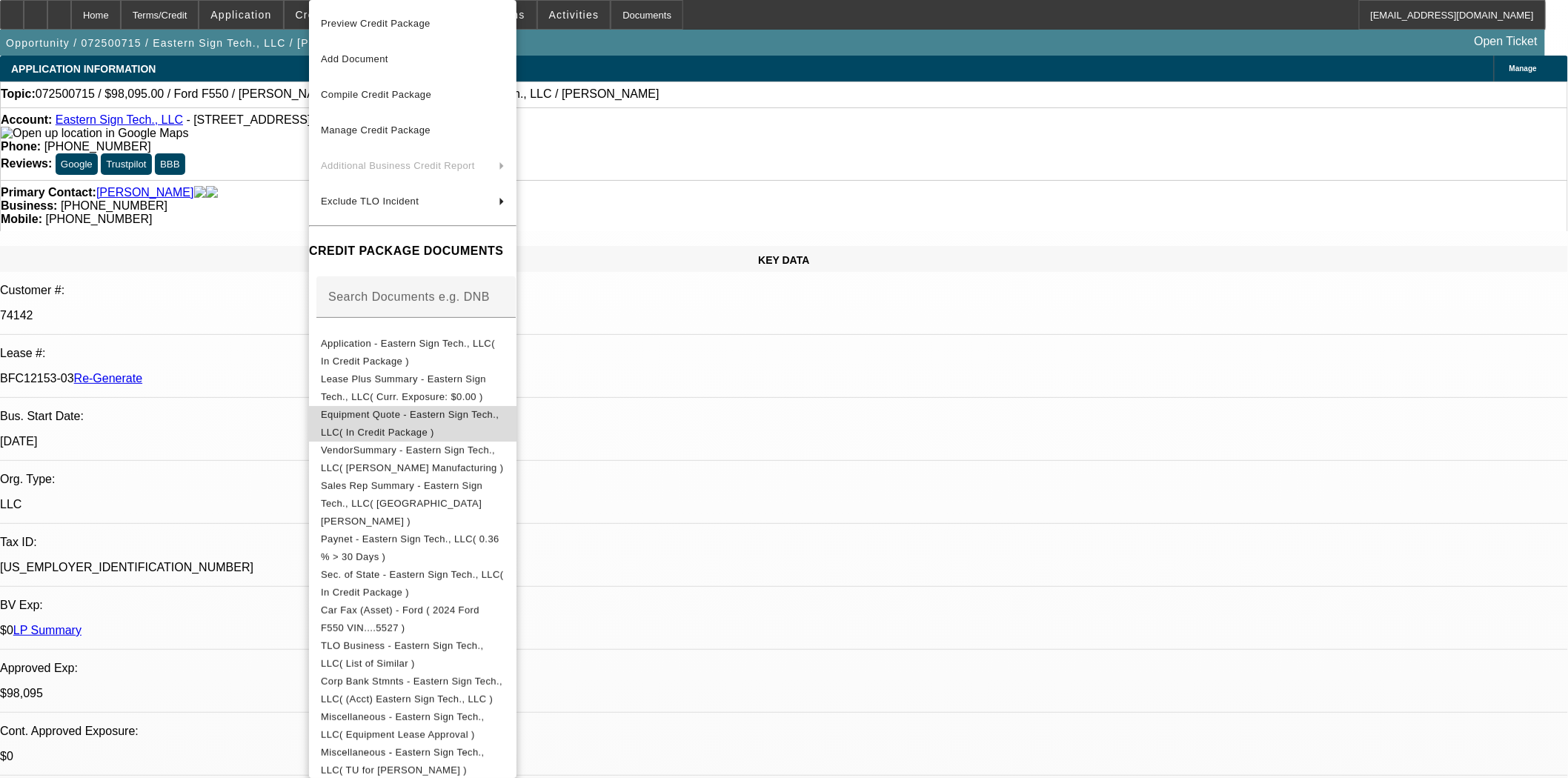
click at [403, 406] on button "Equipment Quote - Eastern Sign Tech., LLC( In Credit Package )" at bounding box center [412, 424] width 208 height 36
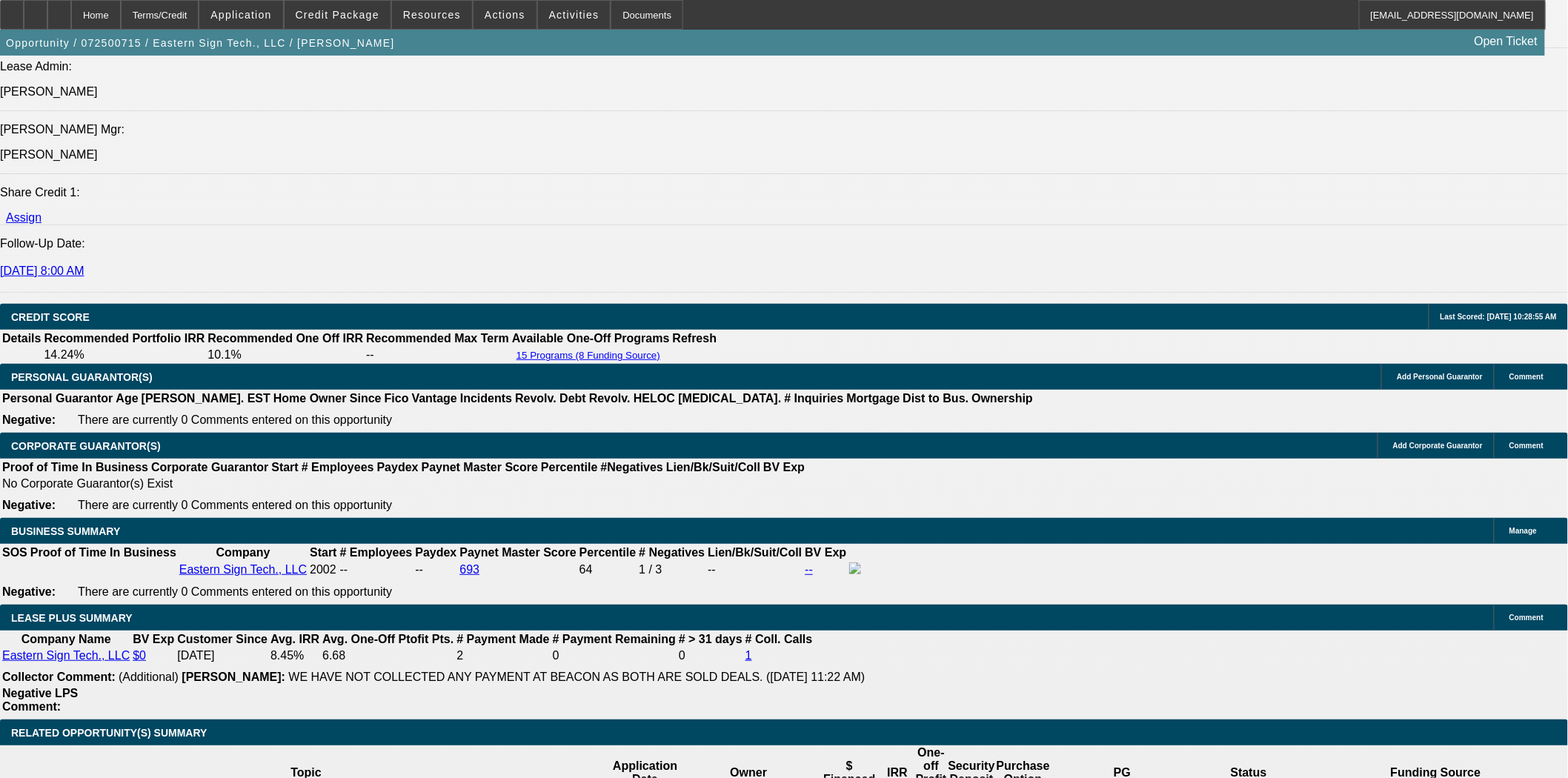
scroll to position [1976, 0]
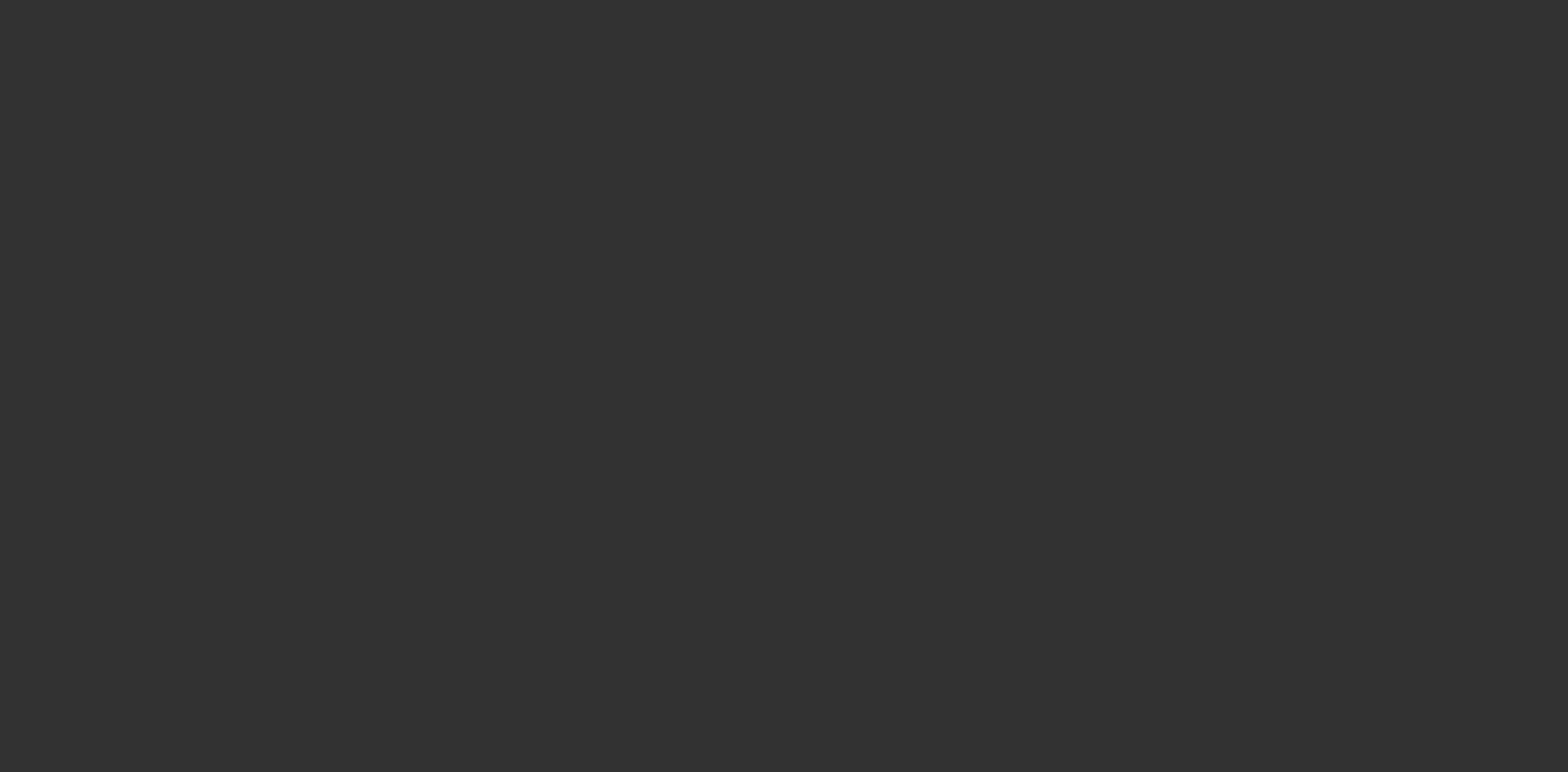
select select "4"
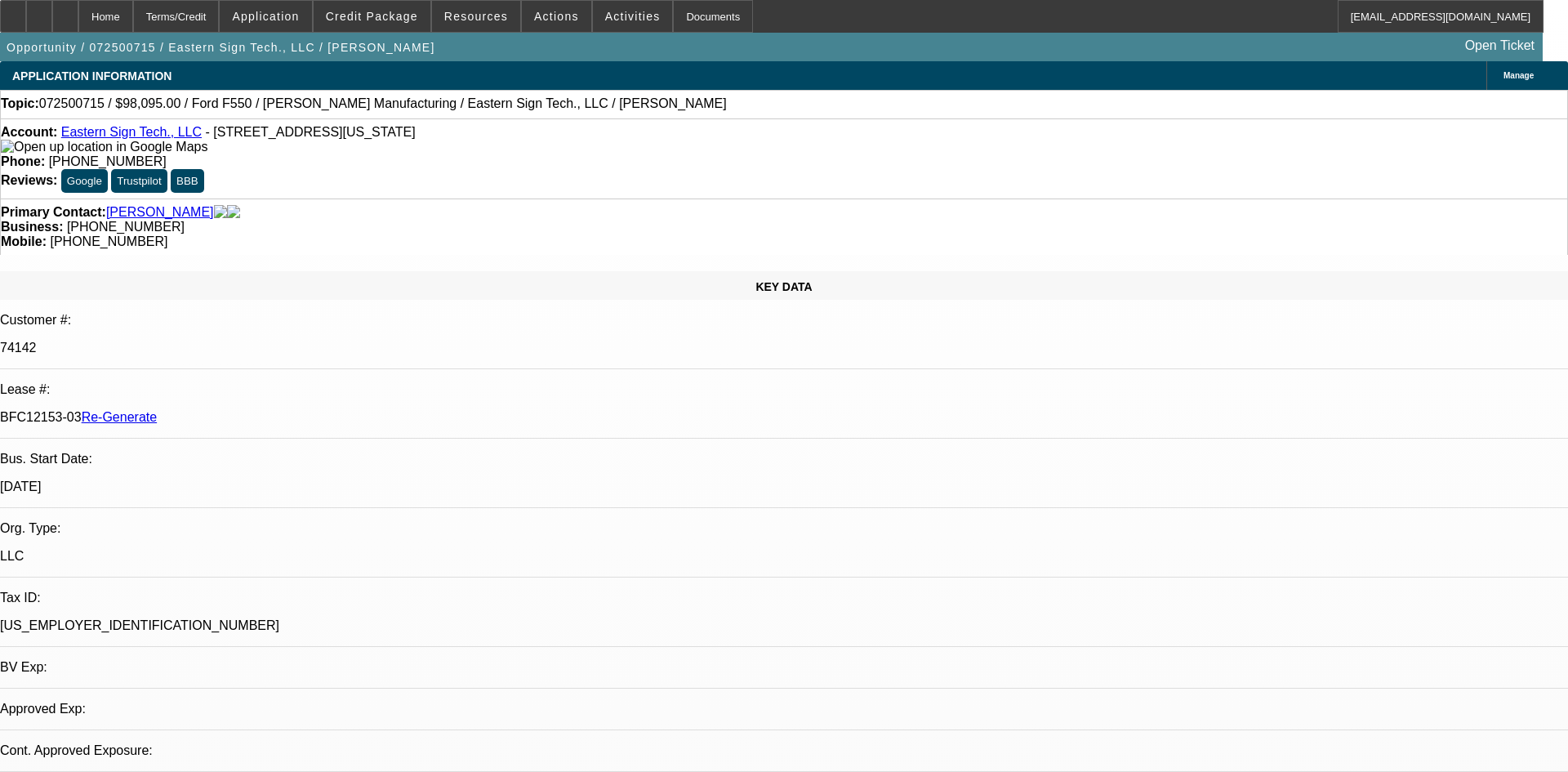
select select "0"
select select "6"
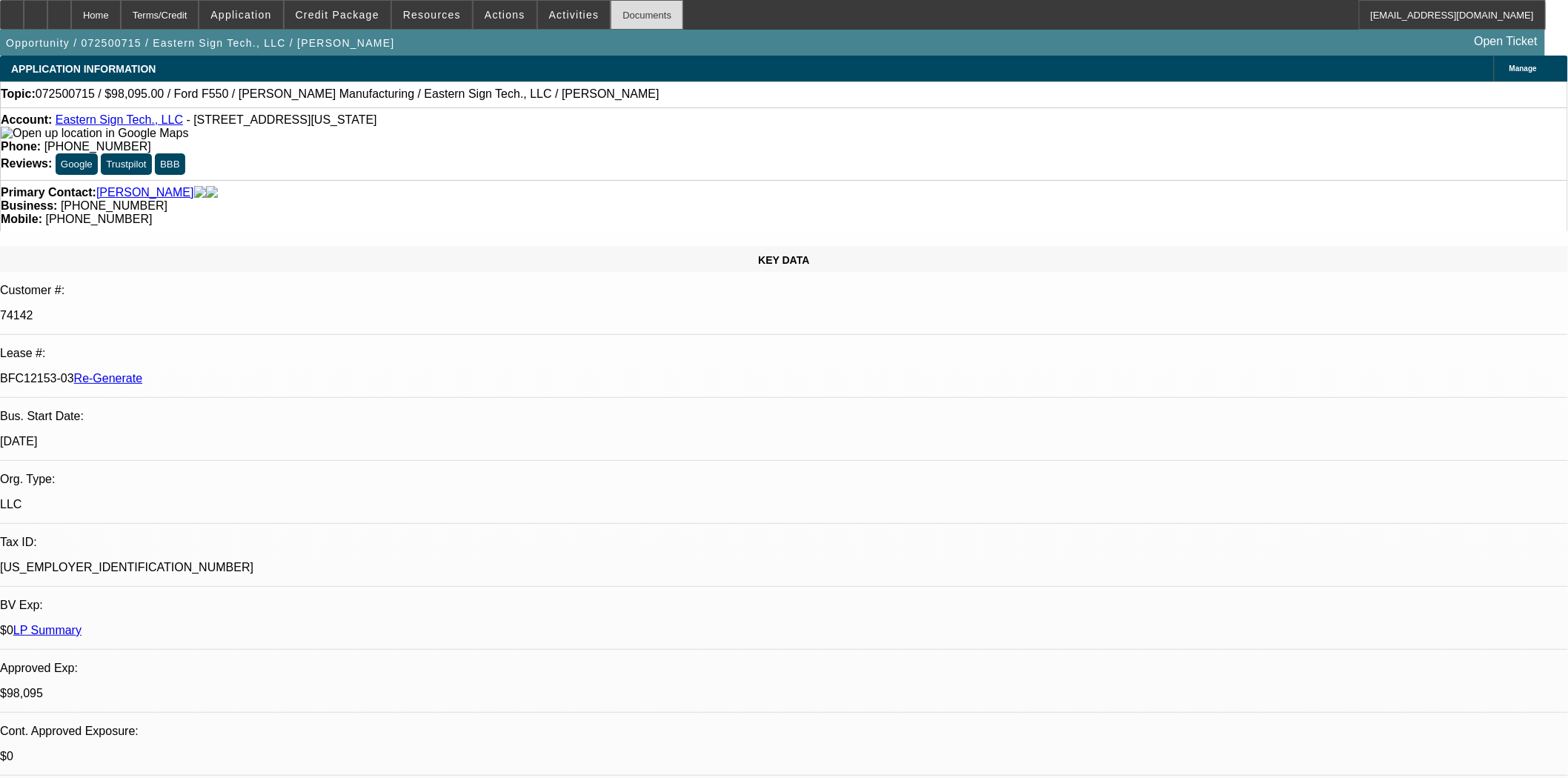
click at [611, 17] on div "Documents" at bounding box center [647, 15] width 73 height 30
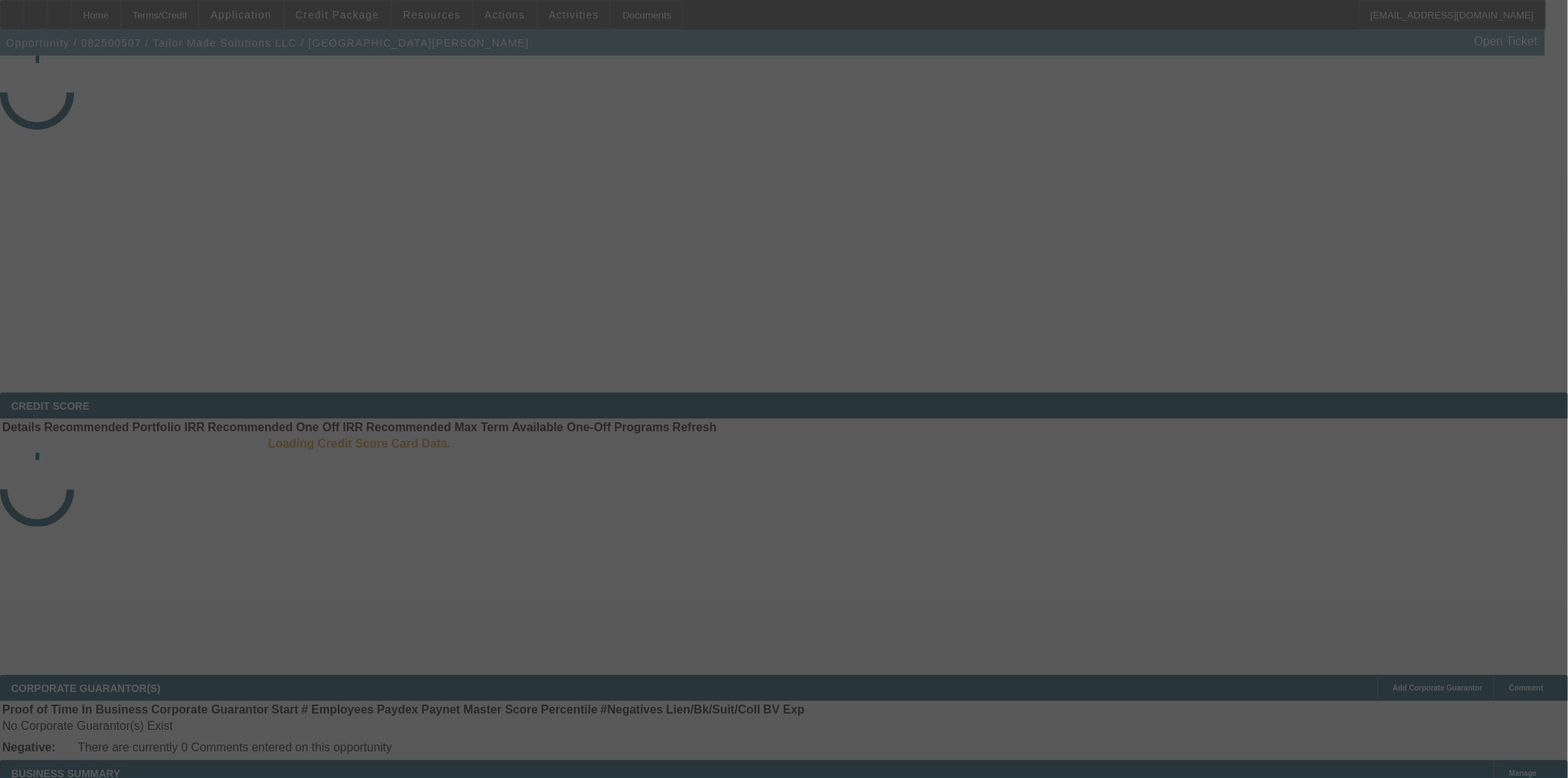
select select "3"
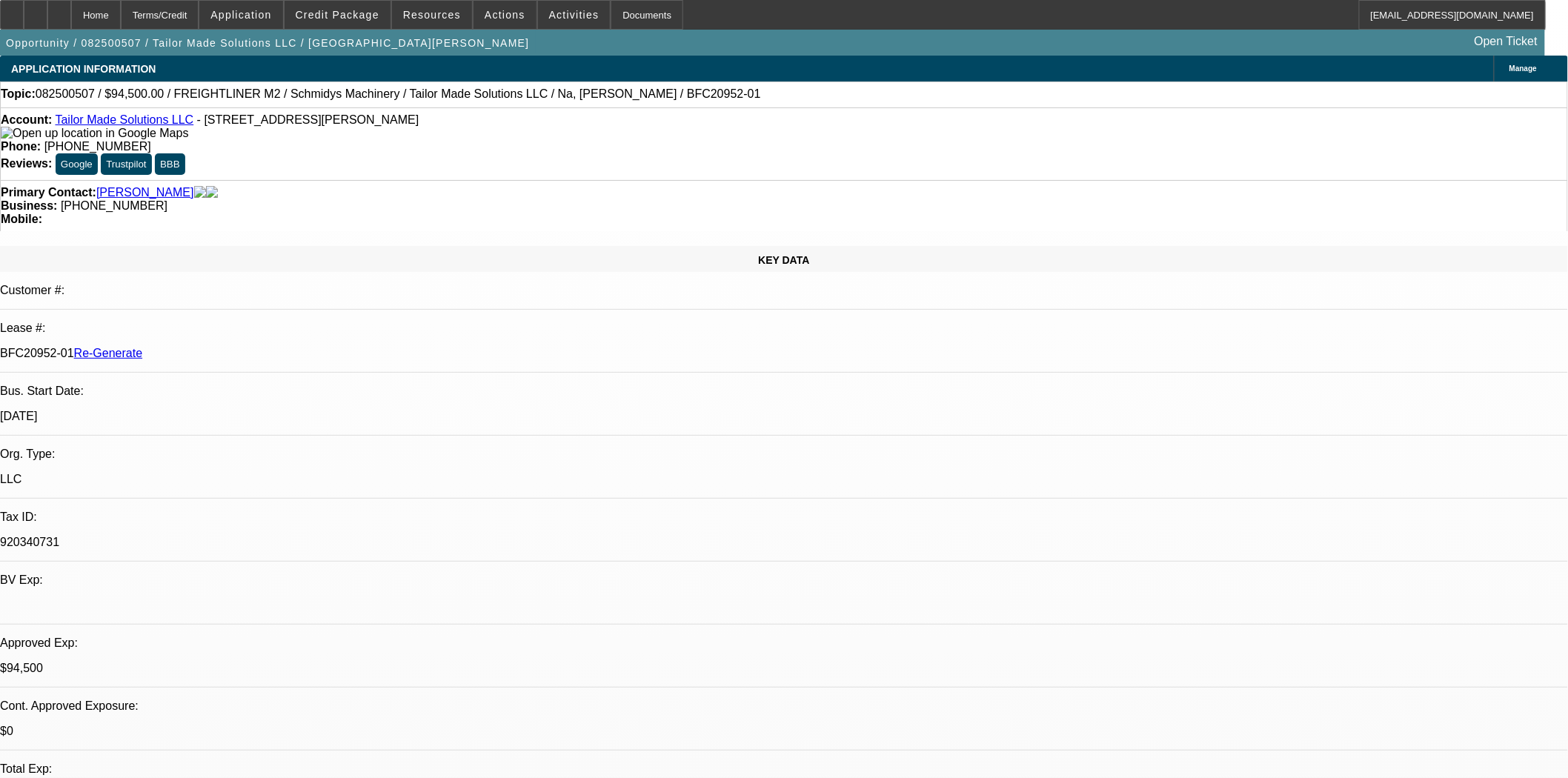
select select "0.1"
select select "0"
select select "2"
select select "0"
select select "6"
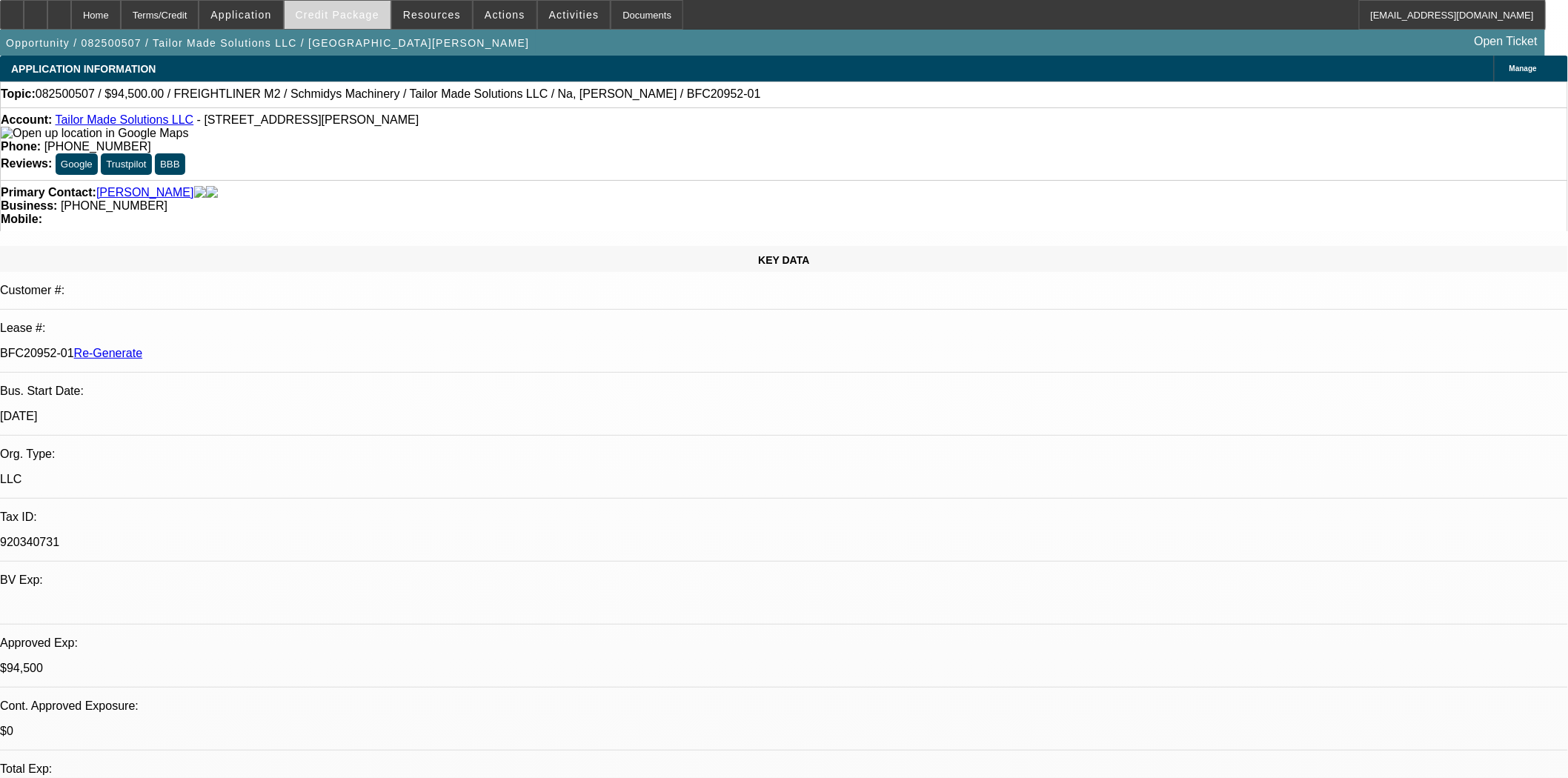
click at [338, 18] on span "Credit Package" at bounding box center [337, 15] width 84 height 12
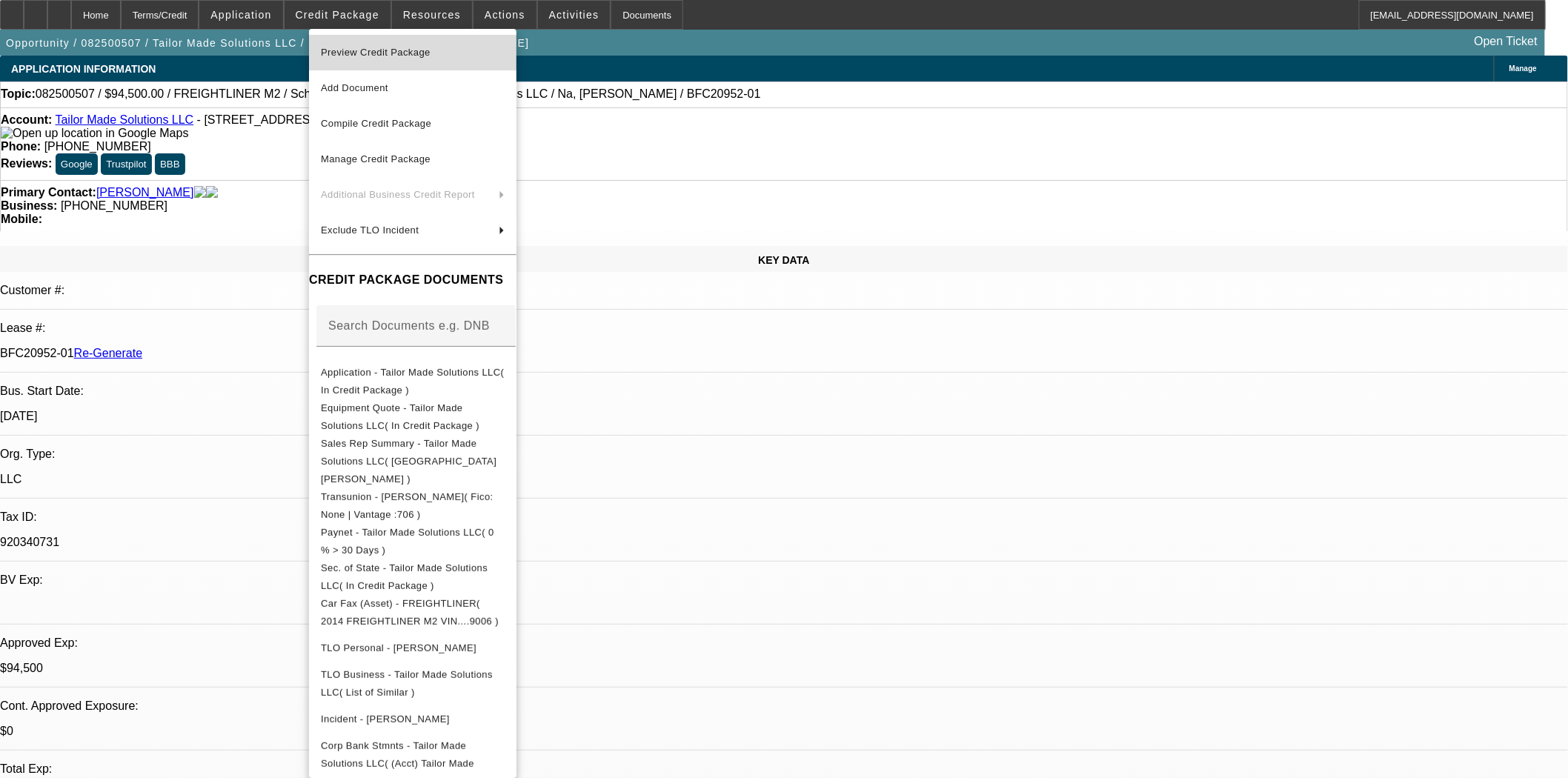
click at [351, 50] on span "Preview Credit Package" at bounding box center [376, 51] width 110 height 11
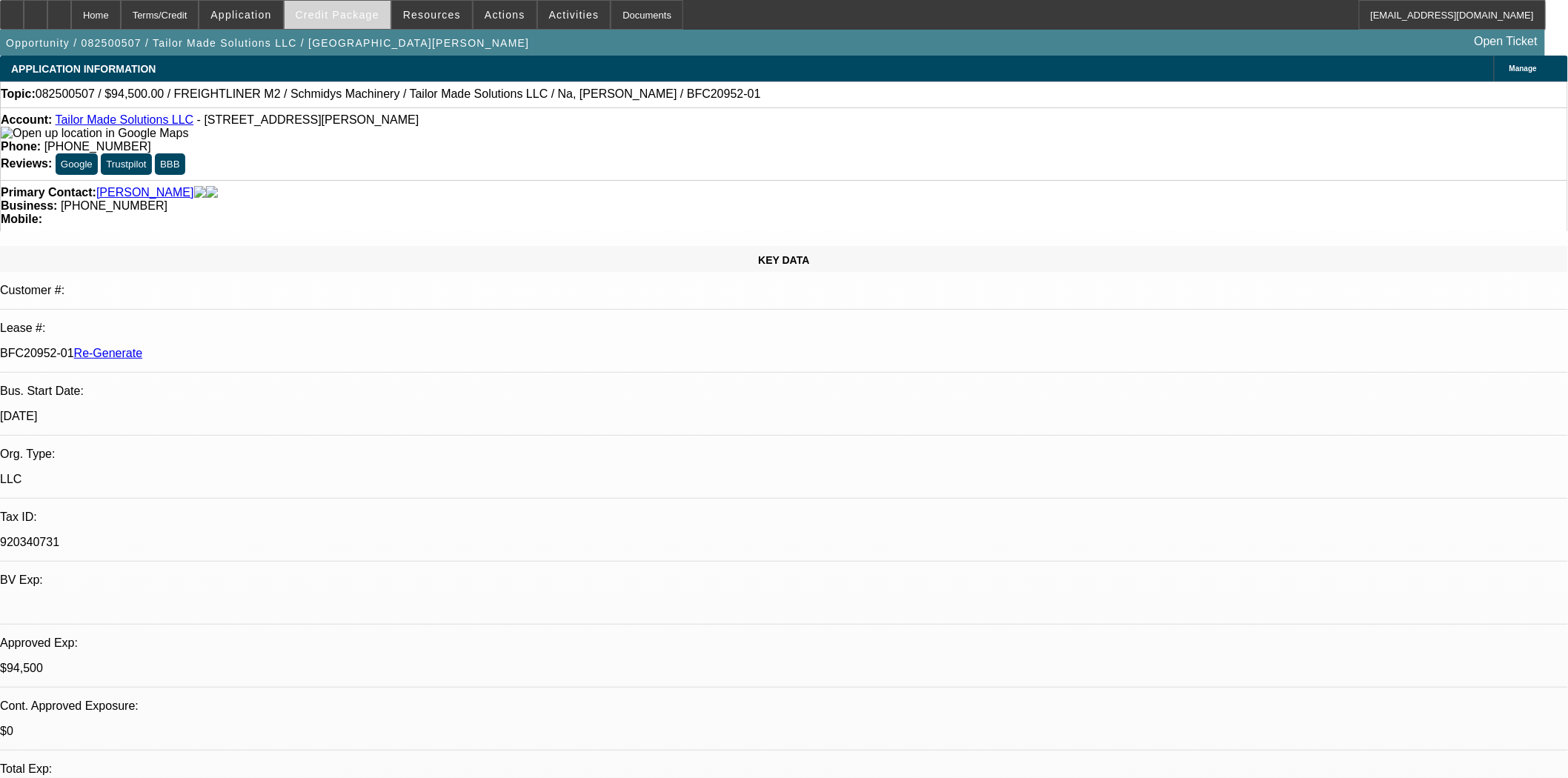
click at [336, 16] on span "Credit Package" at bounding box center [337, 15] width 84 height 12
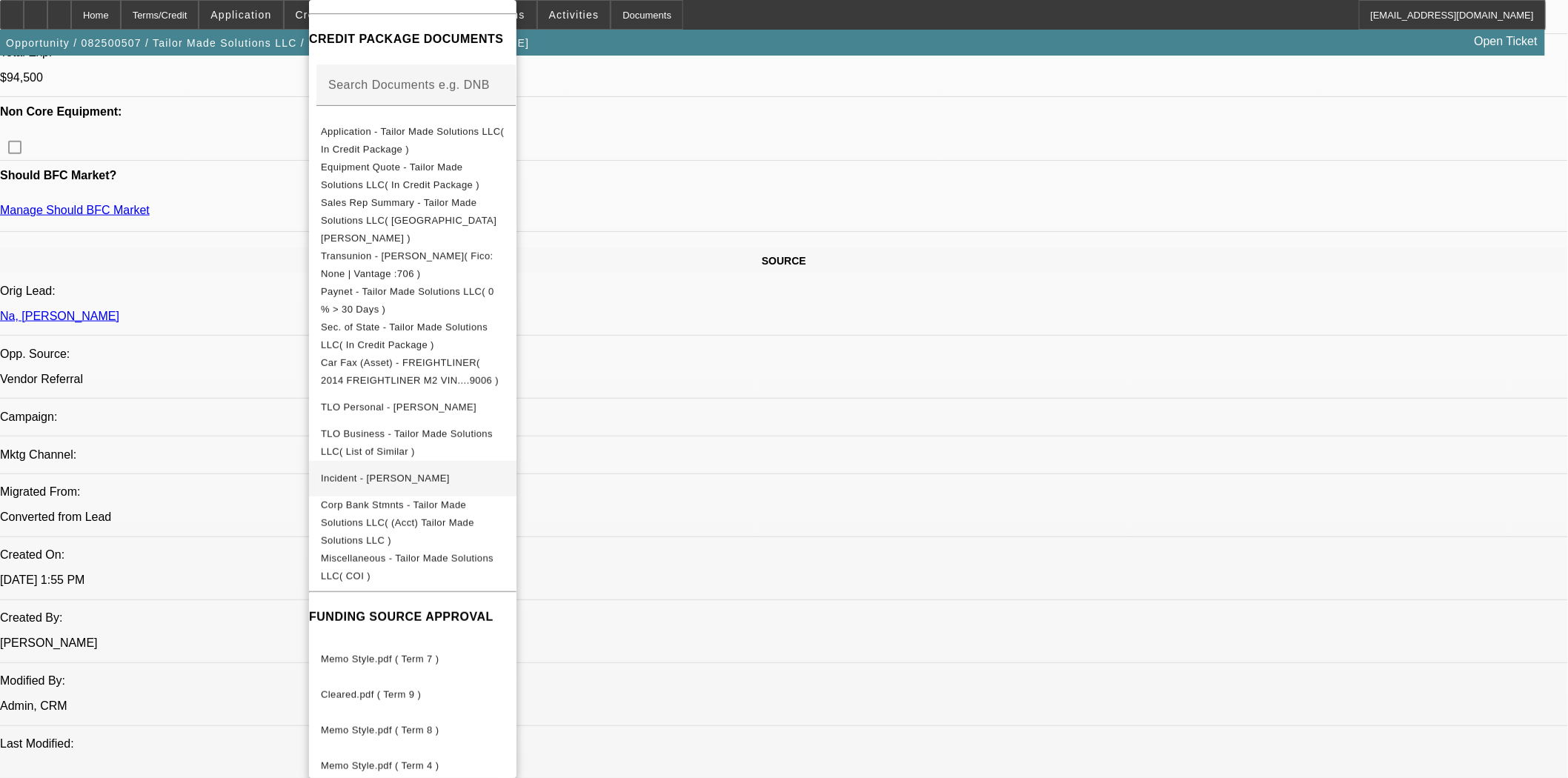
scroll to position [988, 0]
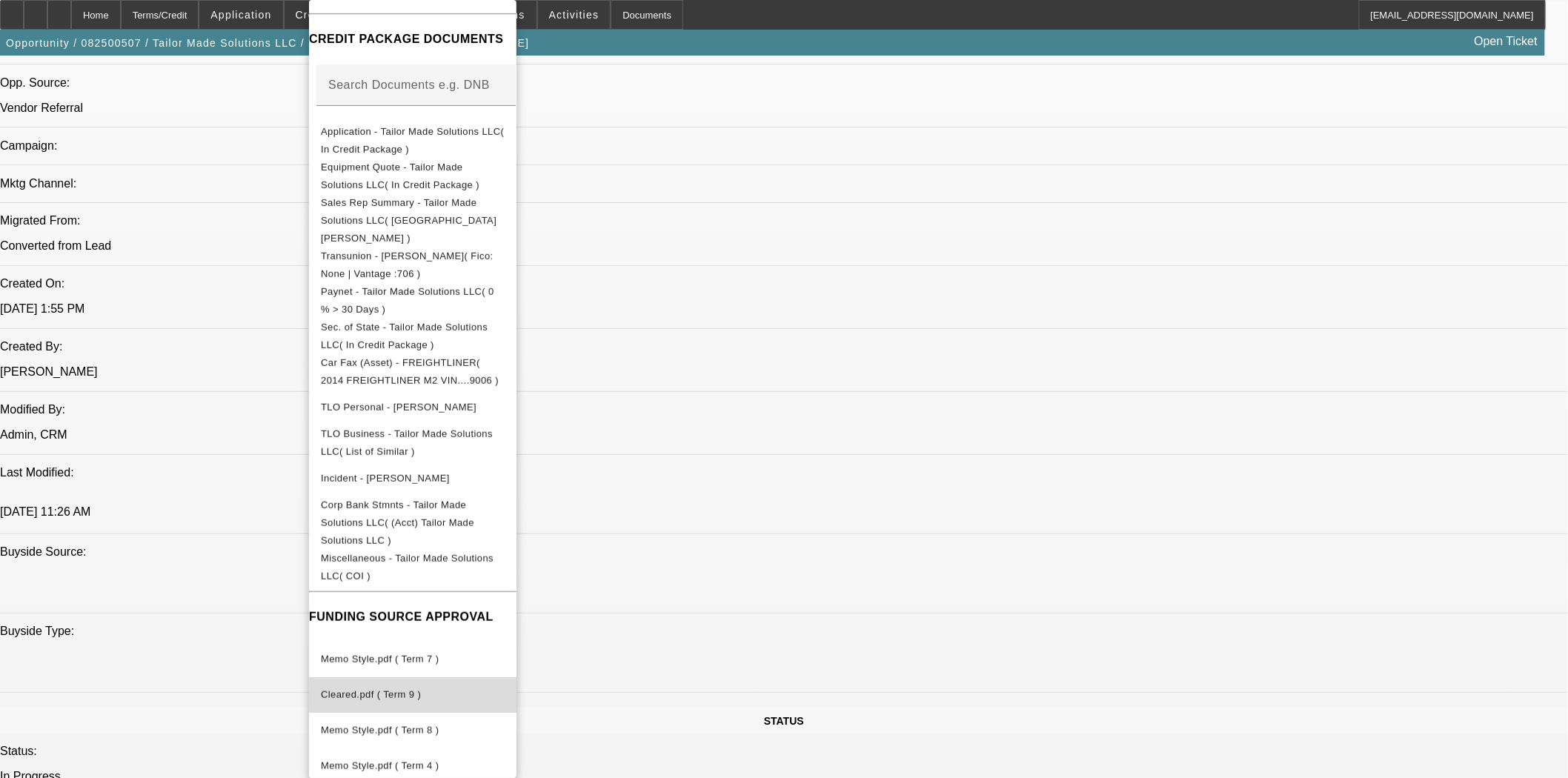
click at [376, 689] on span "Cleared.pdf ( Term 9 )" at bounding box center [371, 694] width 100 height 11
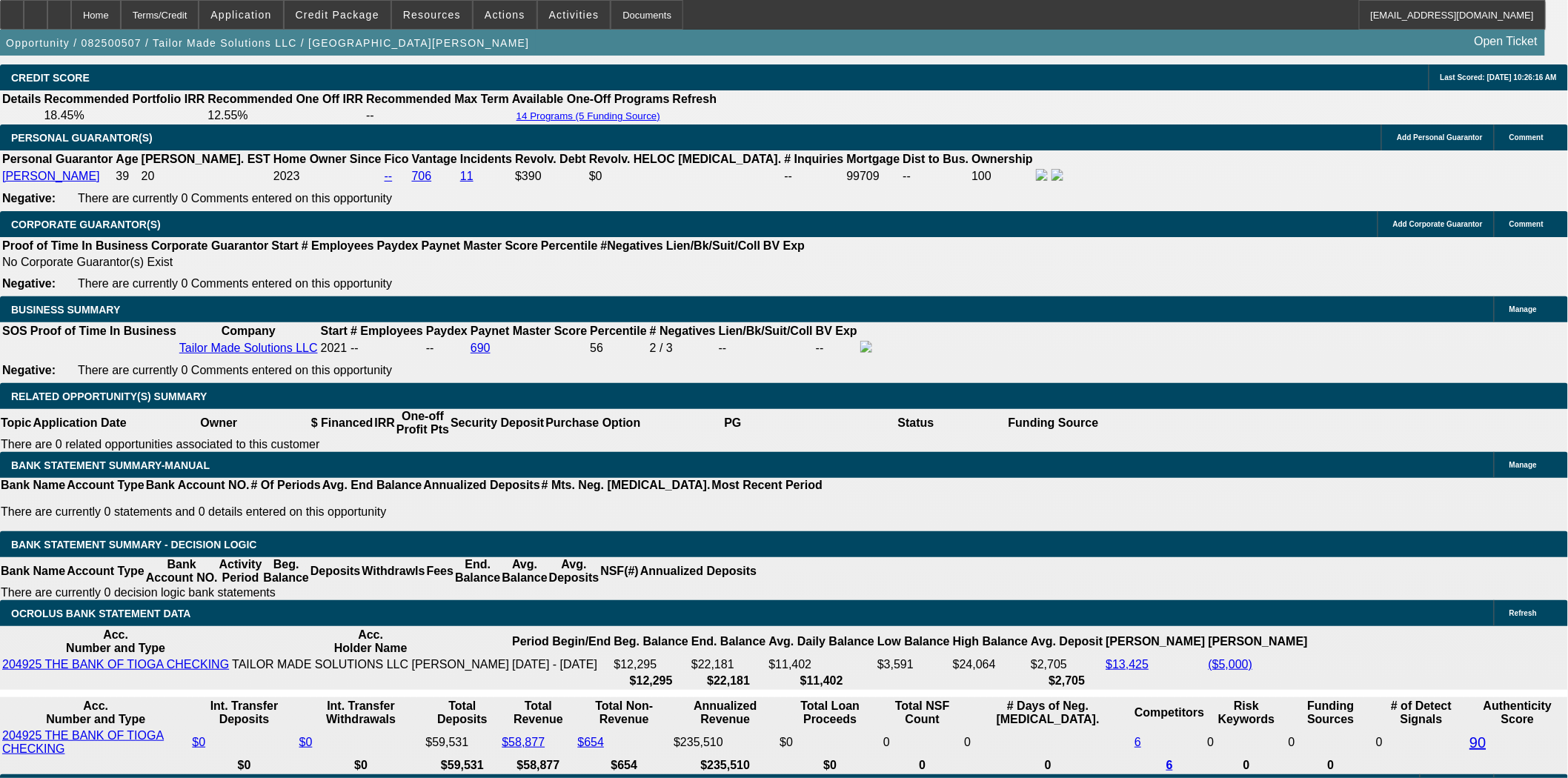
scroll to position [2388, 0]
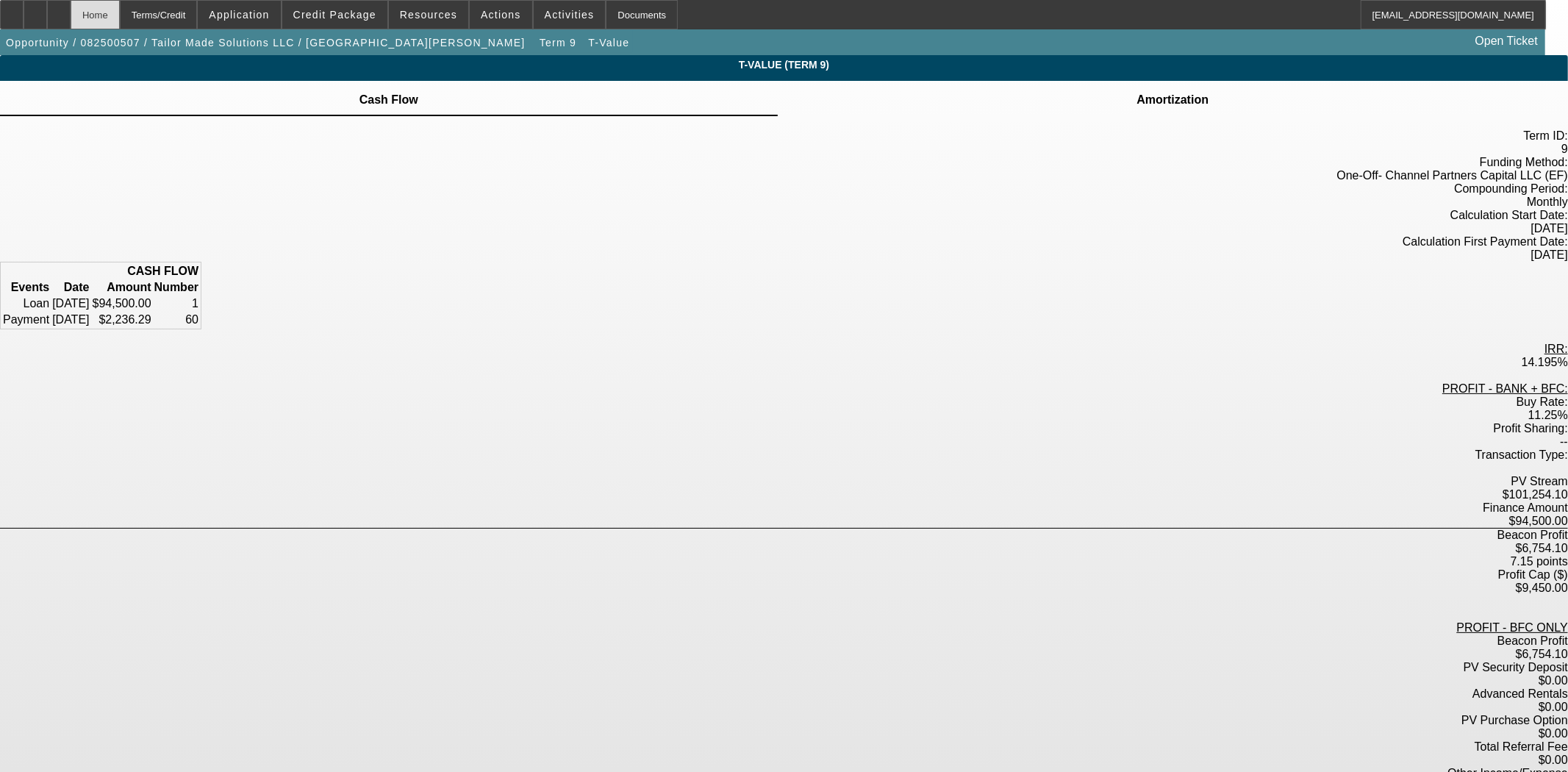
click at [120, 11] on div "Home" at bounding box center [95, 15] width 49 height 30
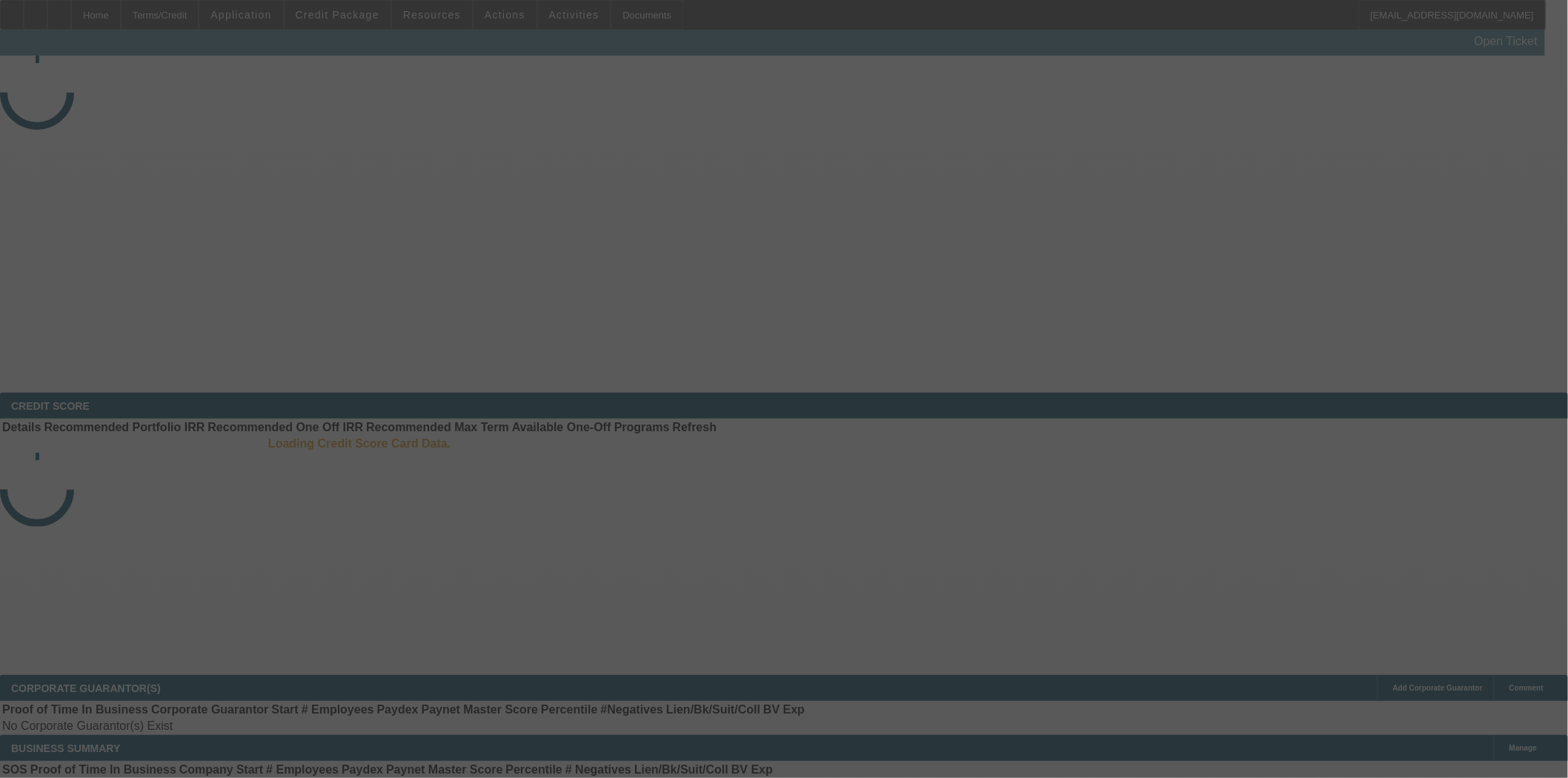
select select "3"
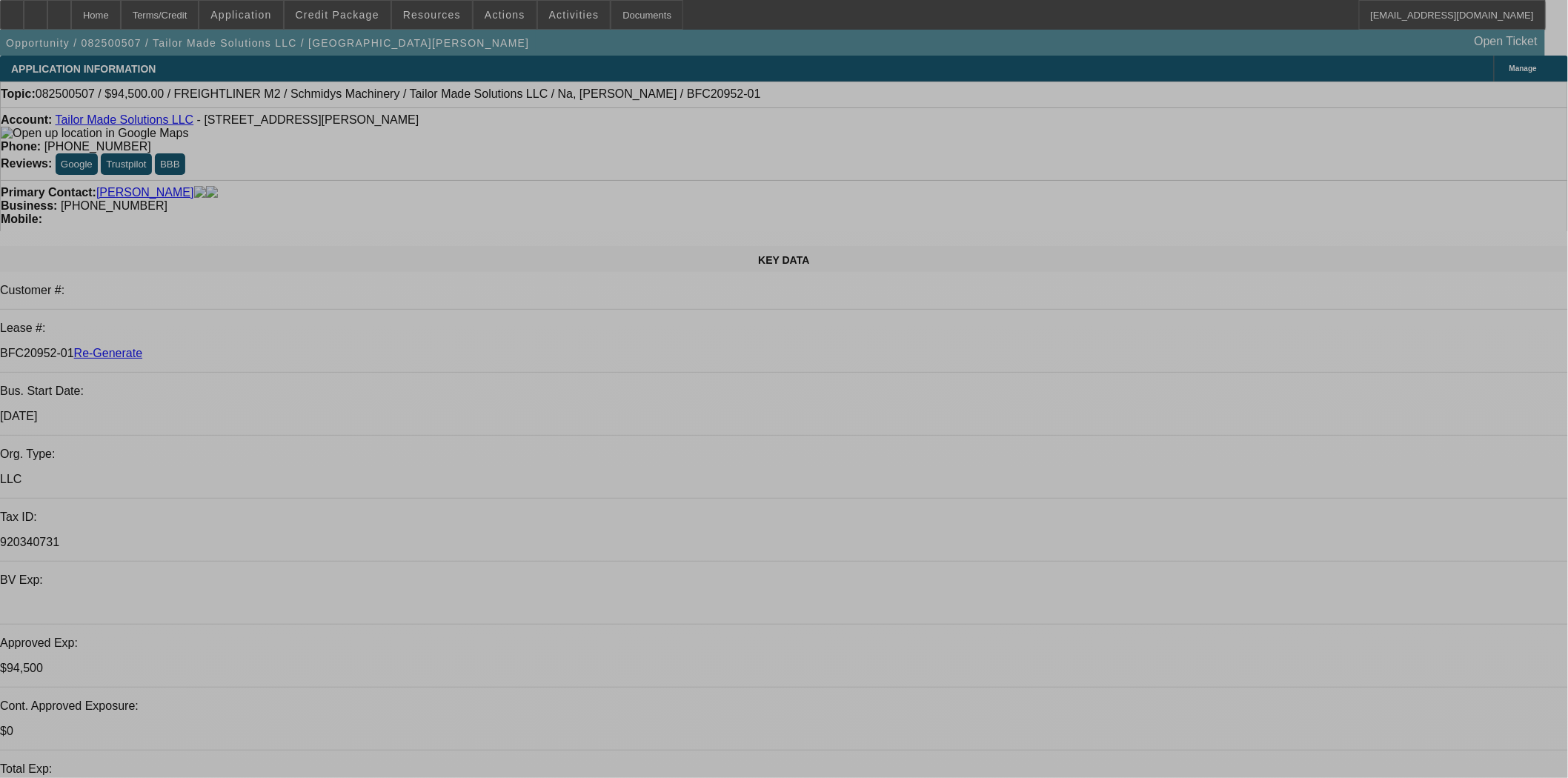
select select "0.1"
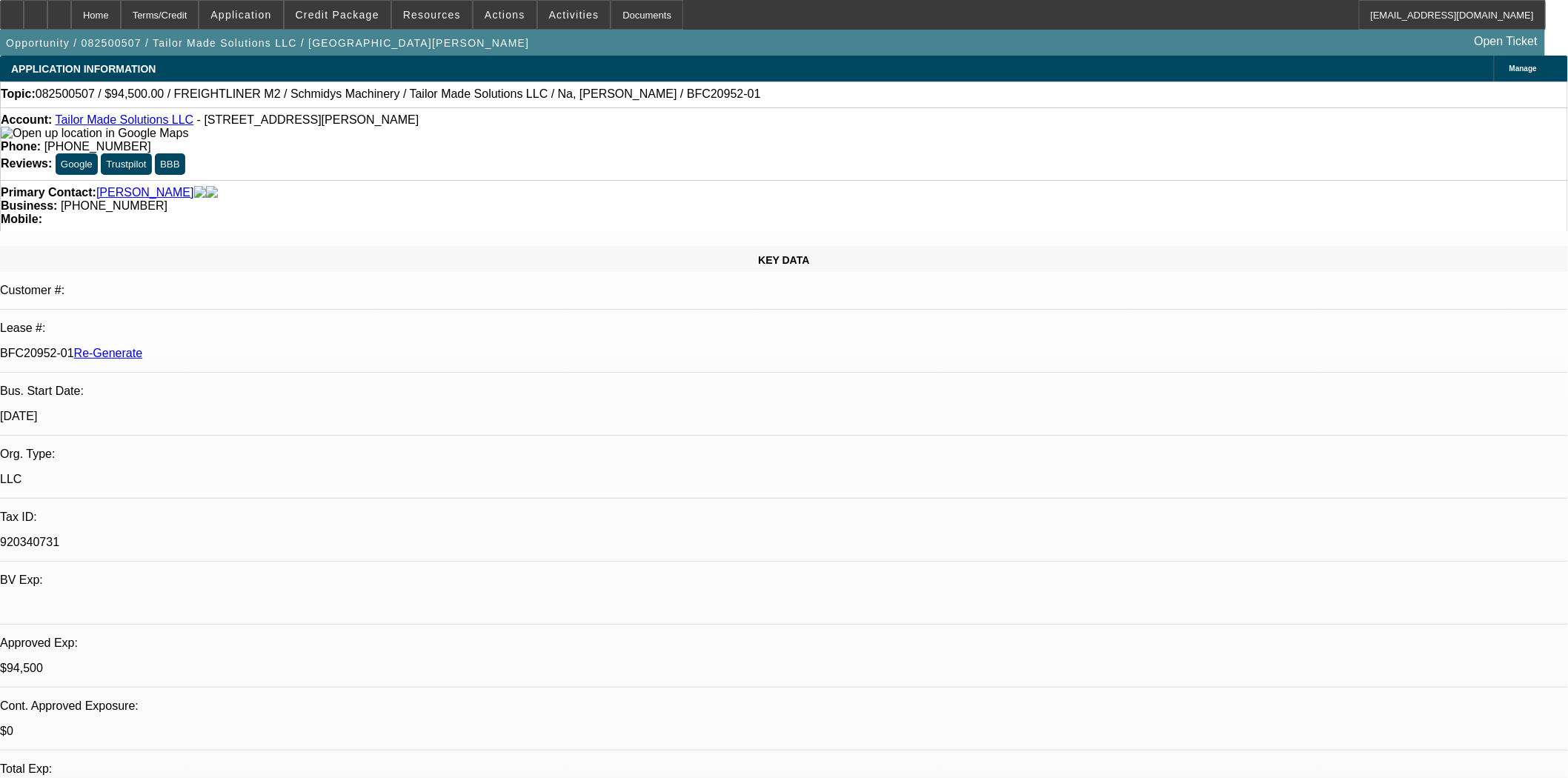
select select "0"
select select "2"
select select "0"
select select "6"
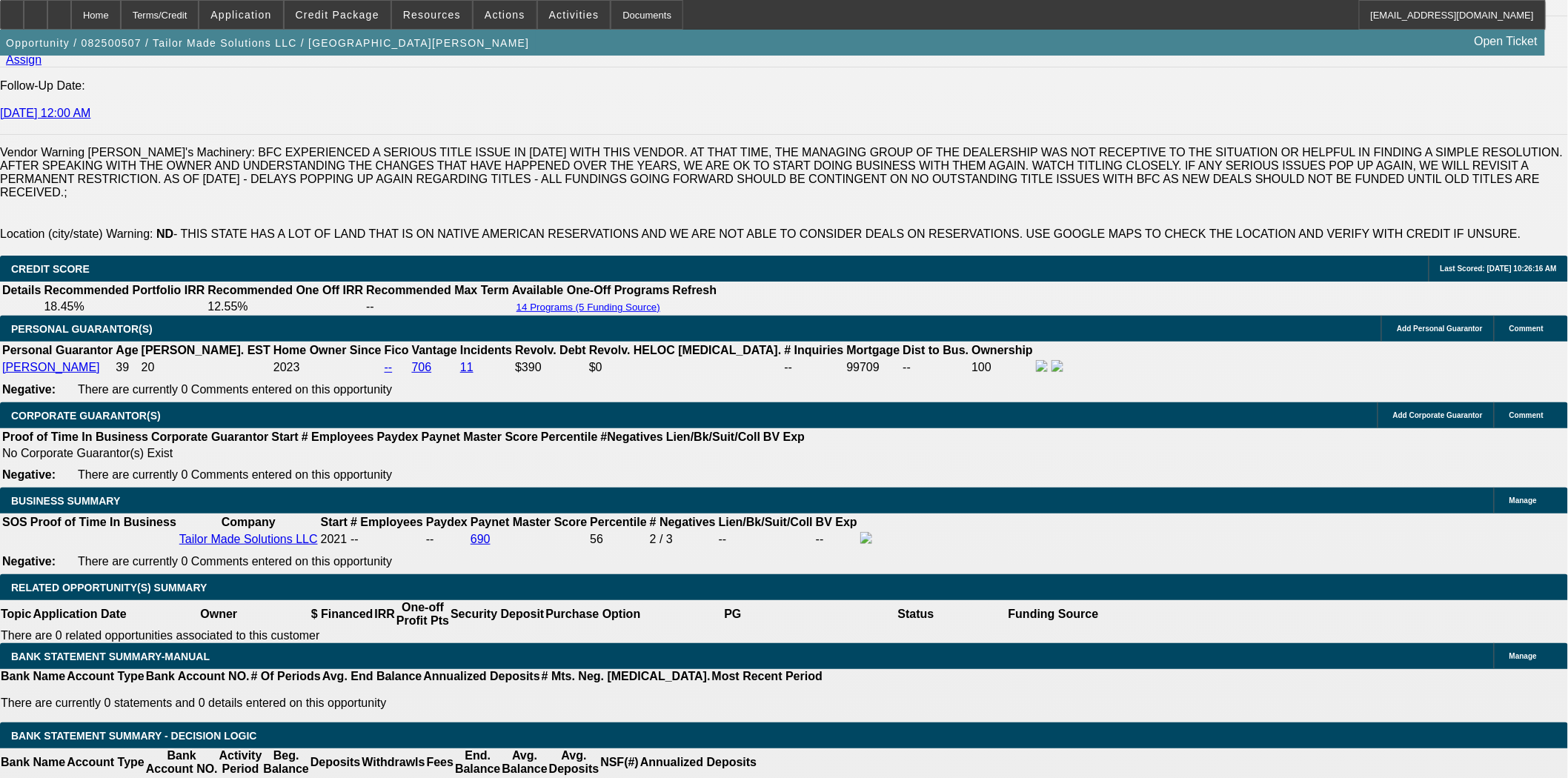
scroll to position [2224, 0]
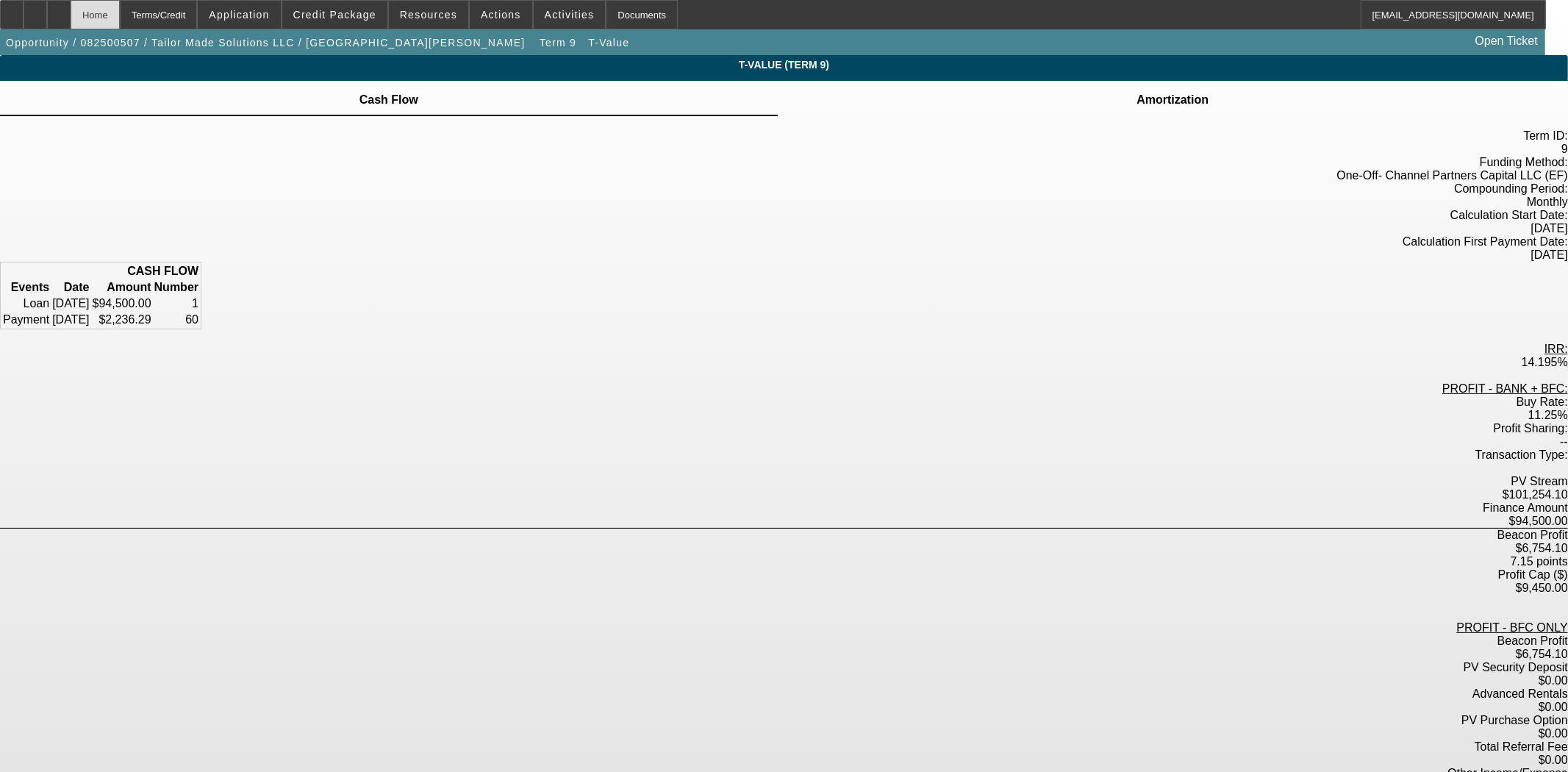
click at [120, 12] on div "Home" at bounding box center [95, 15] width 49 height 30
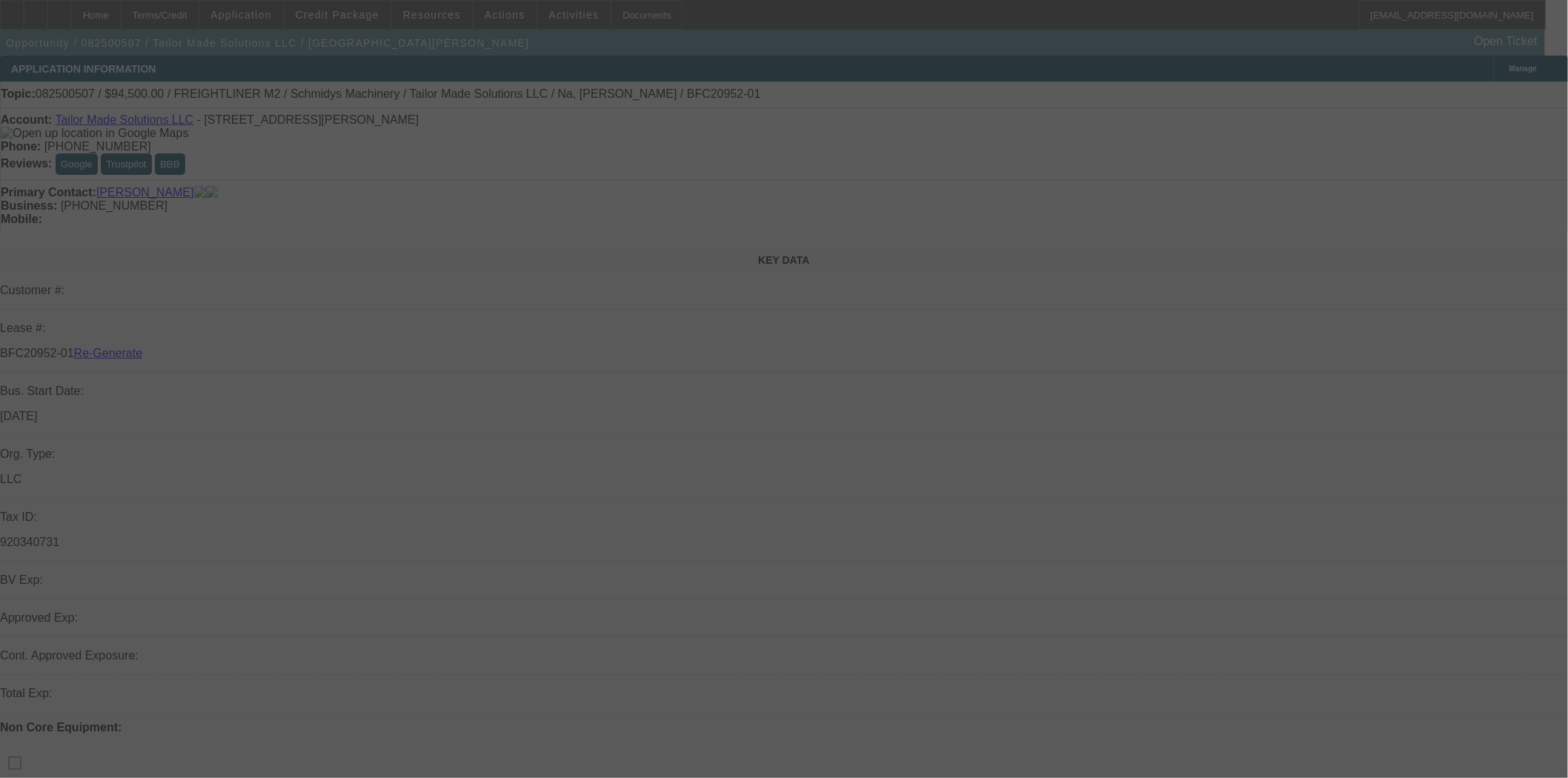
select select "3"
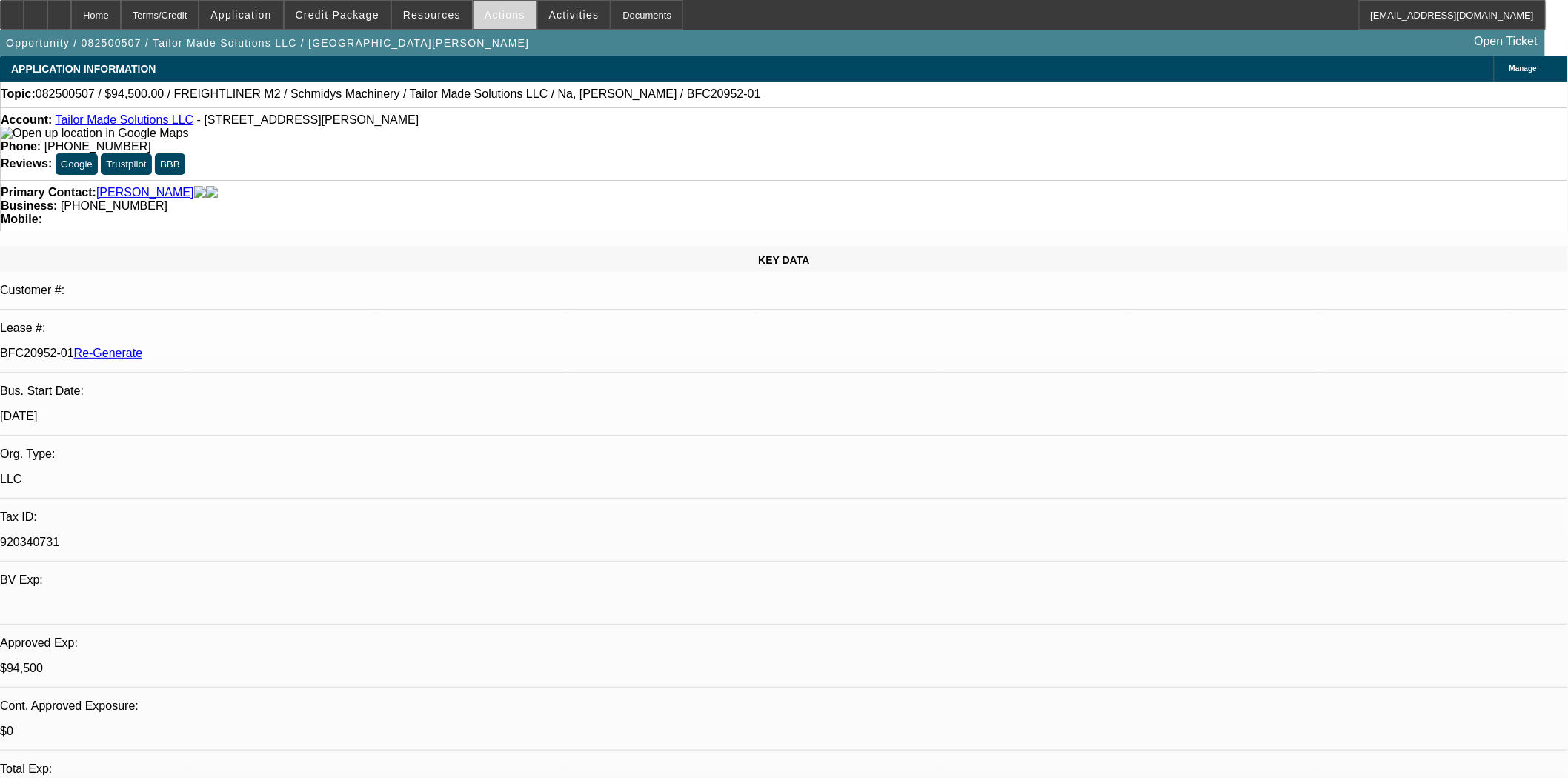
select select "0.1"
select select "0"
select select "2"
select select "0"
select select "6"
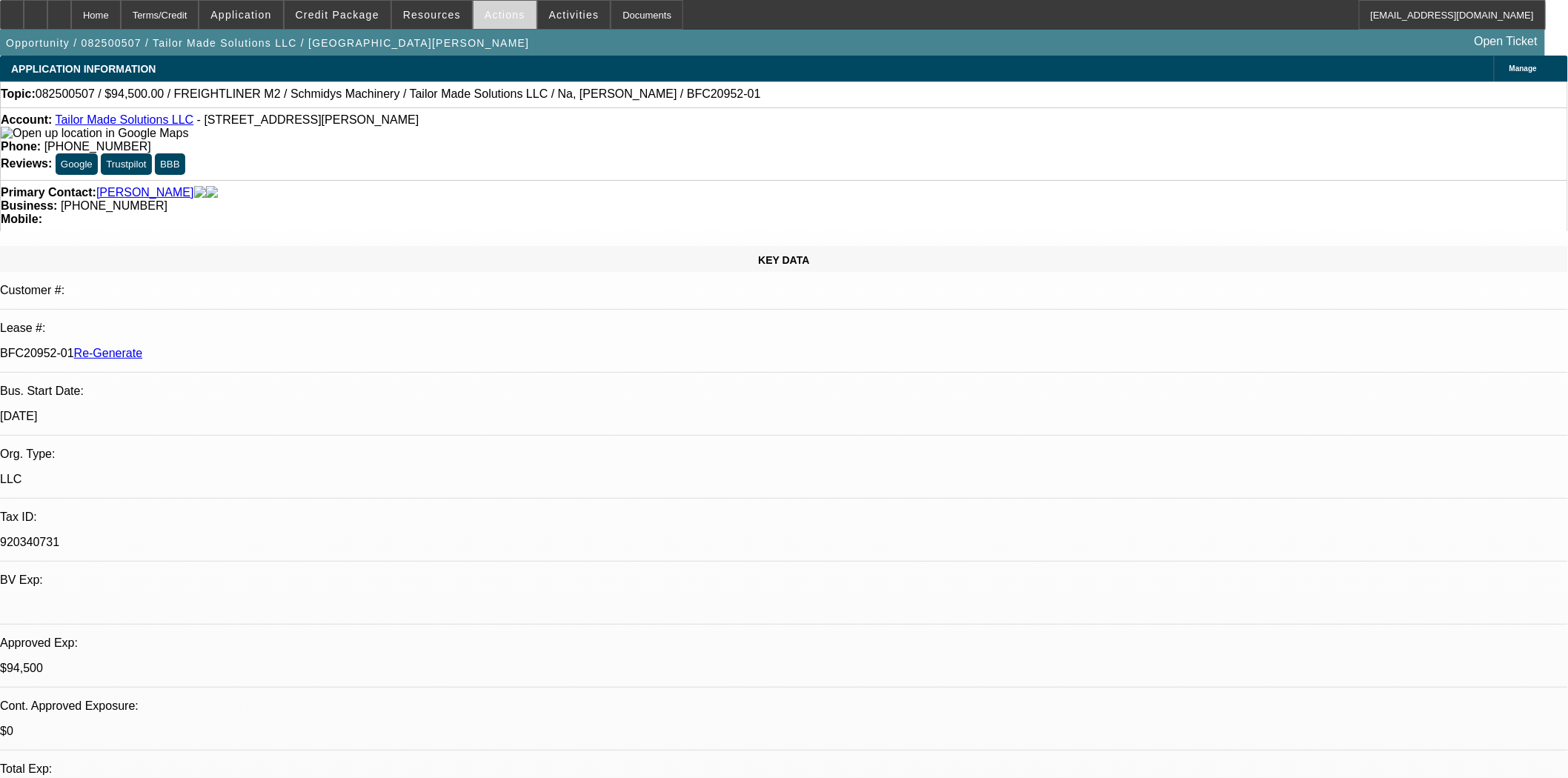
click at [491, 18] on span "Actions" at bounding box center [505, 15] width 41 height 12
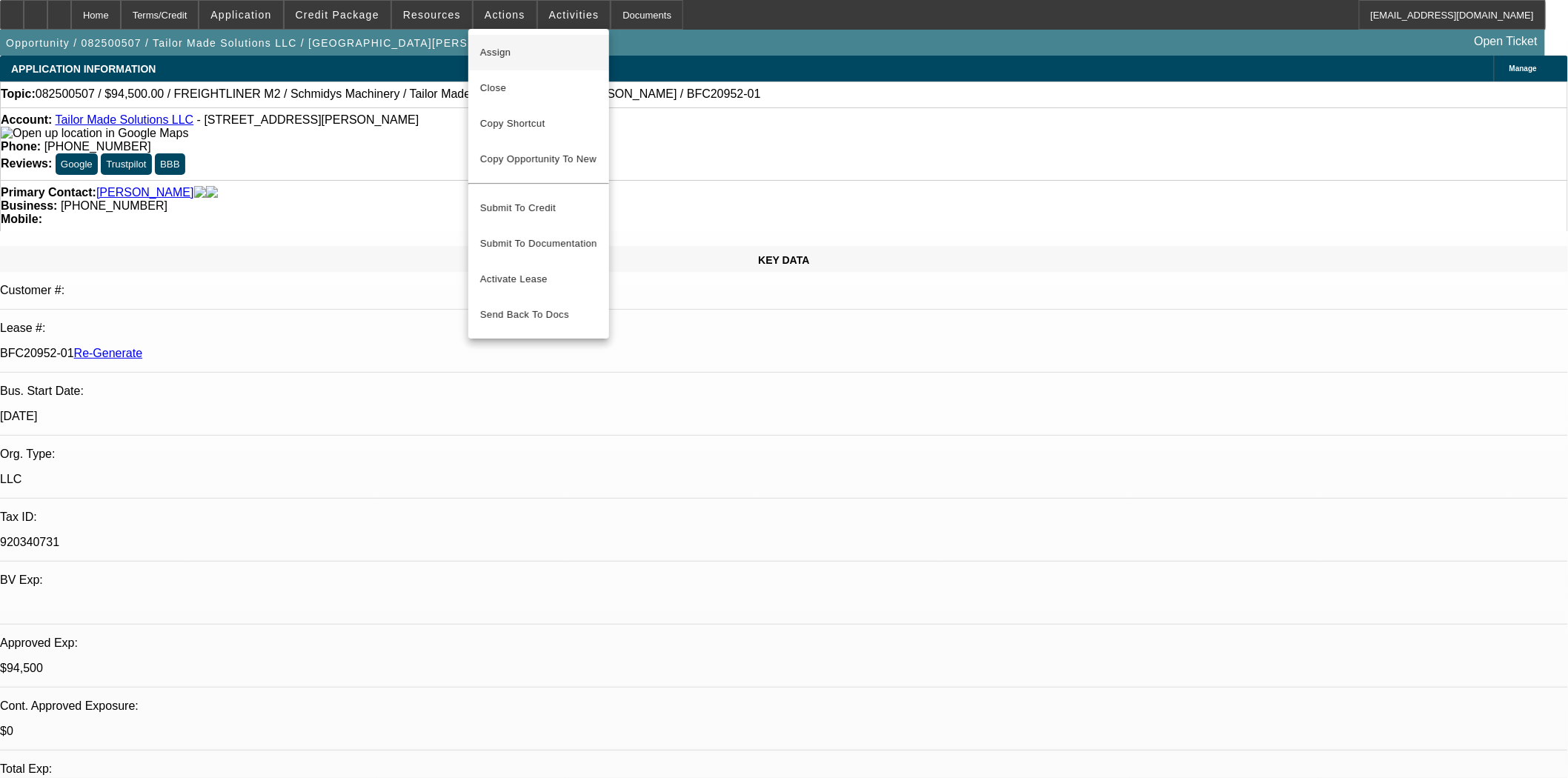
click at [493, 58] on span "Assign" at bounding box center [538, 52] width 117 height 17
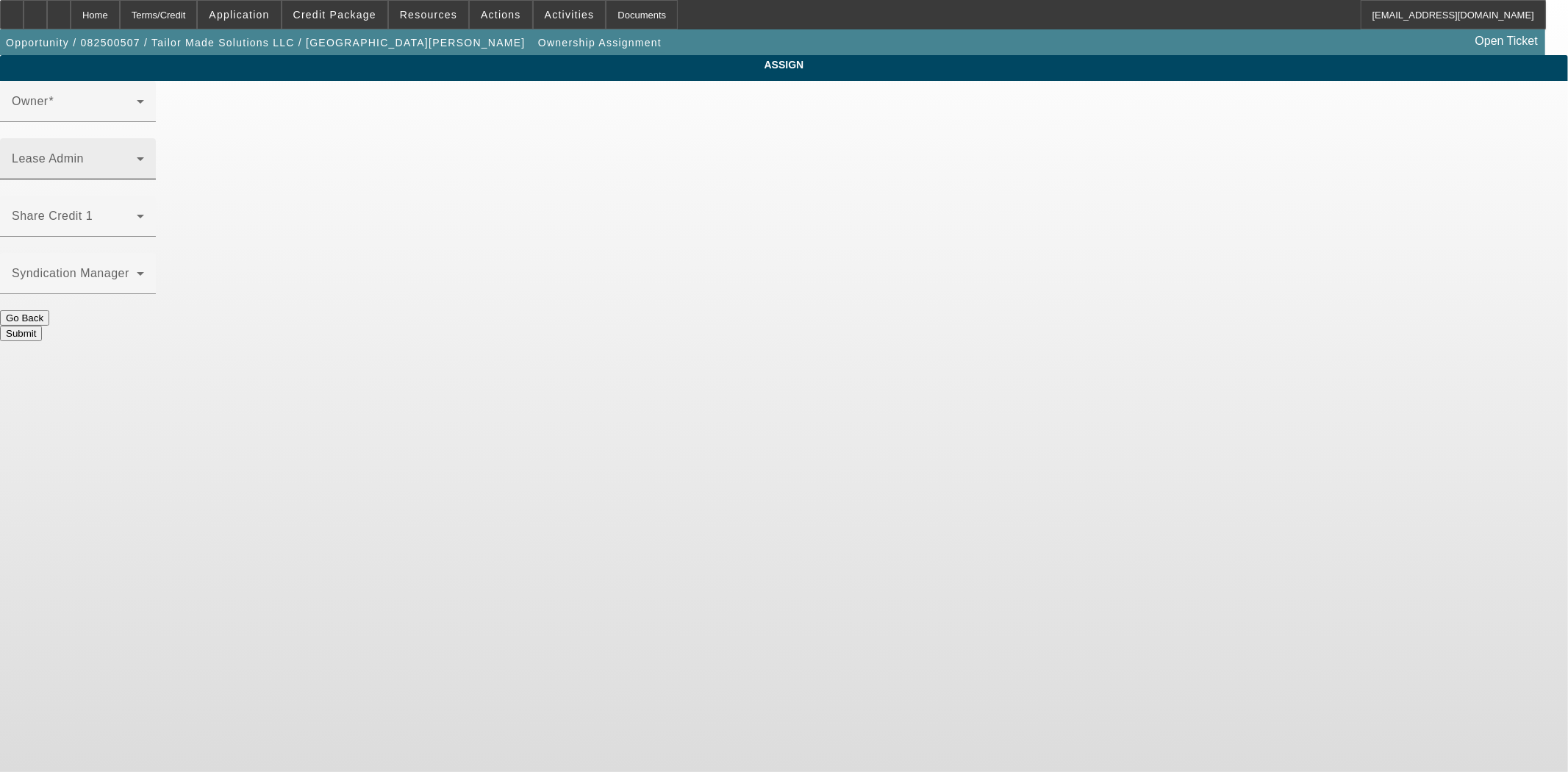
click at [137, 156] on span at bounding box center [74, 164] width 125 height 17
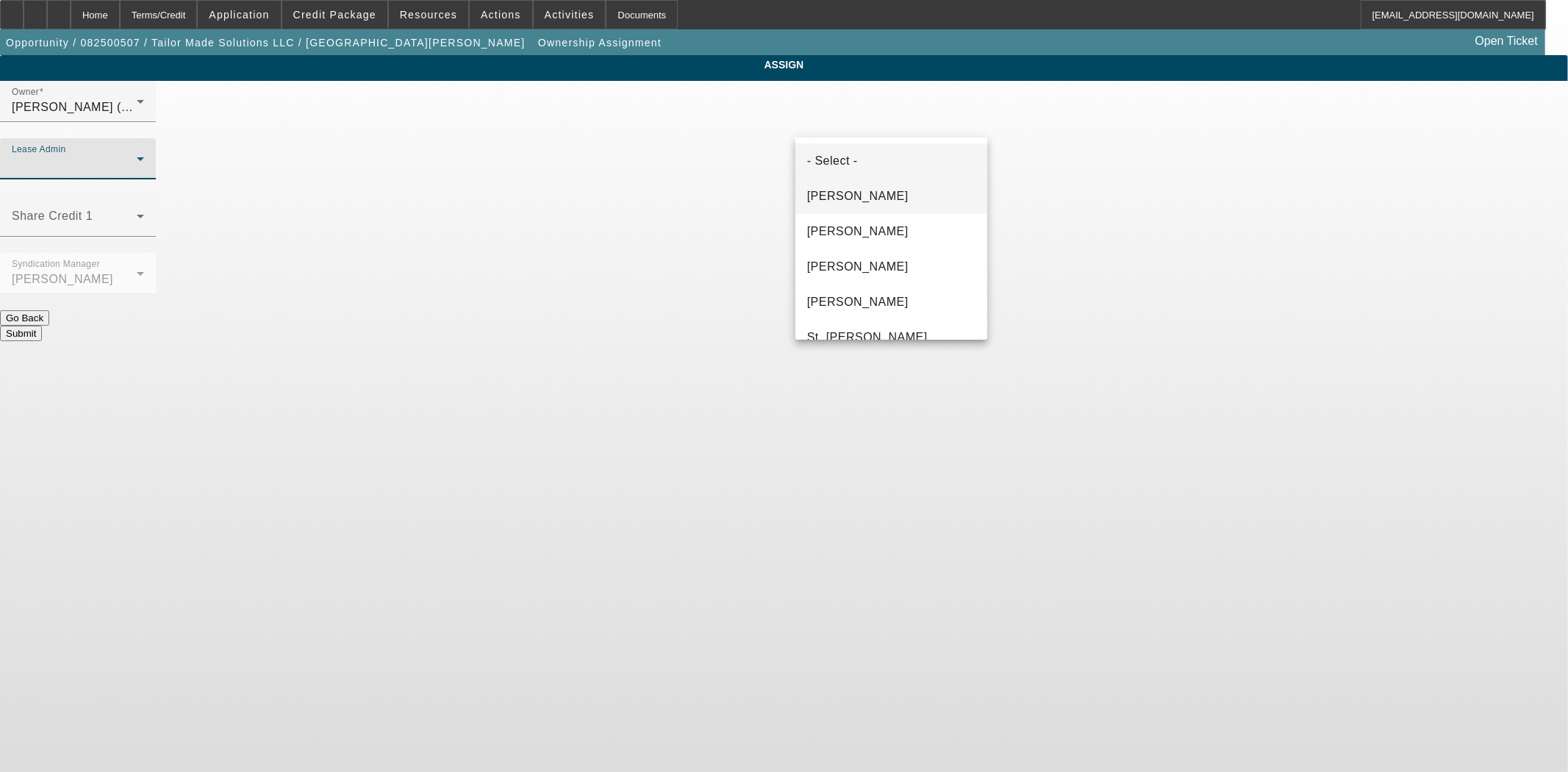
click at [837, 195] on span "[PERSON_NAME]" at bounding box center [858, 195] width 102 height 17
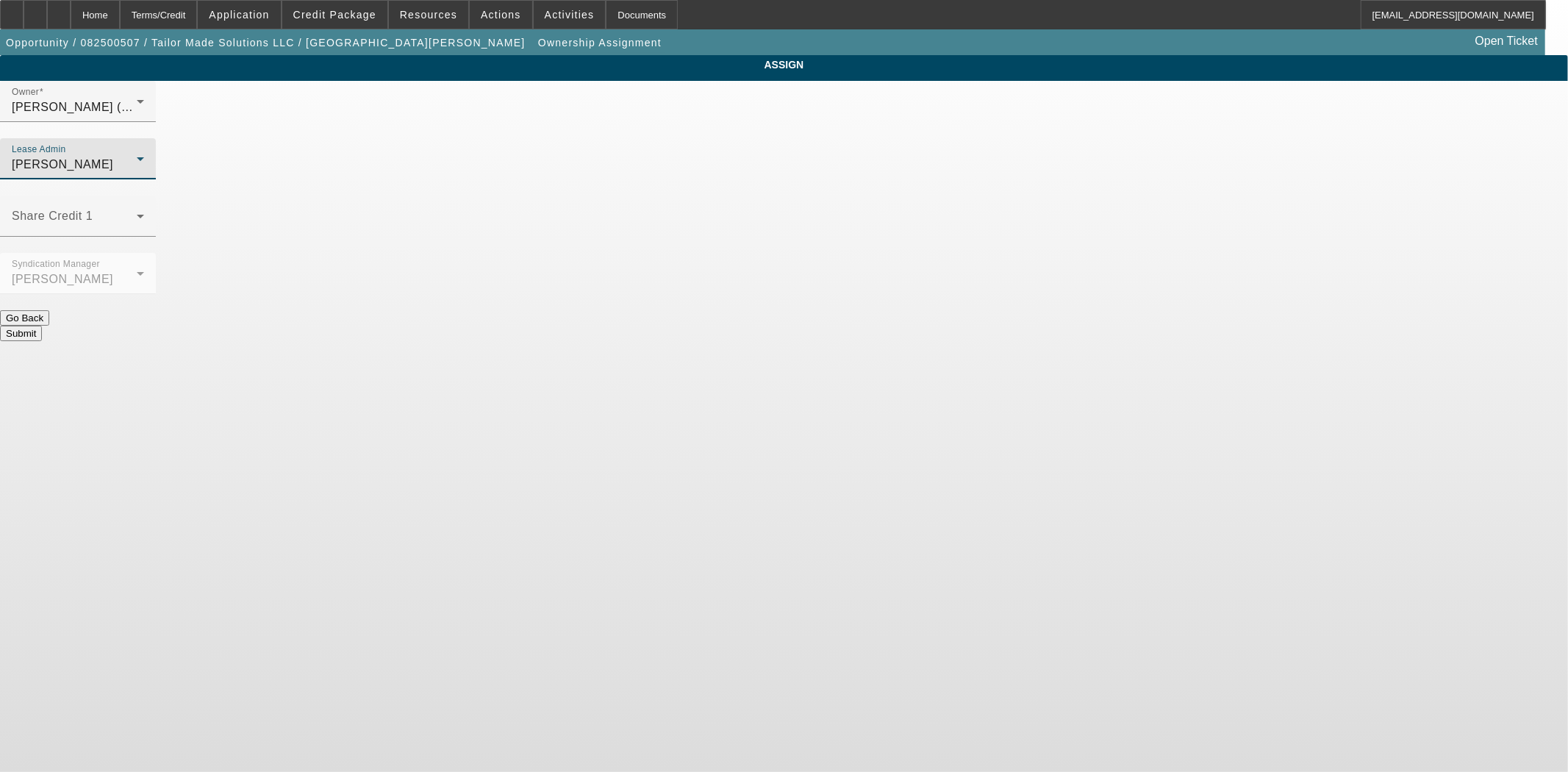
click at [42, 326] on button "Submit" at bounding box center [21, 333] width 42 height 16
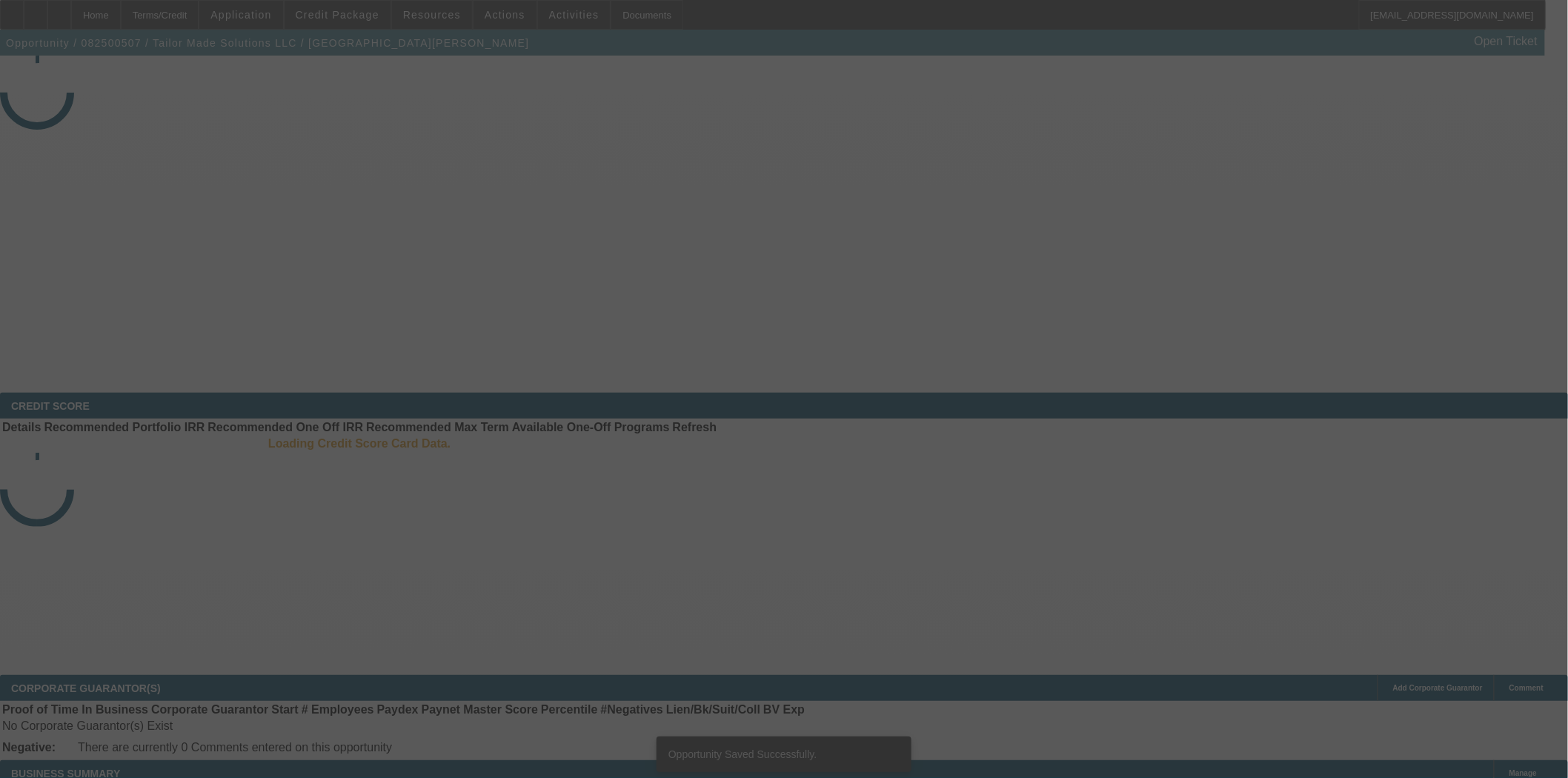
select select "3"
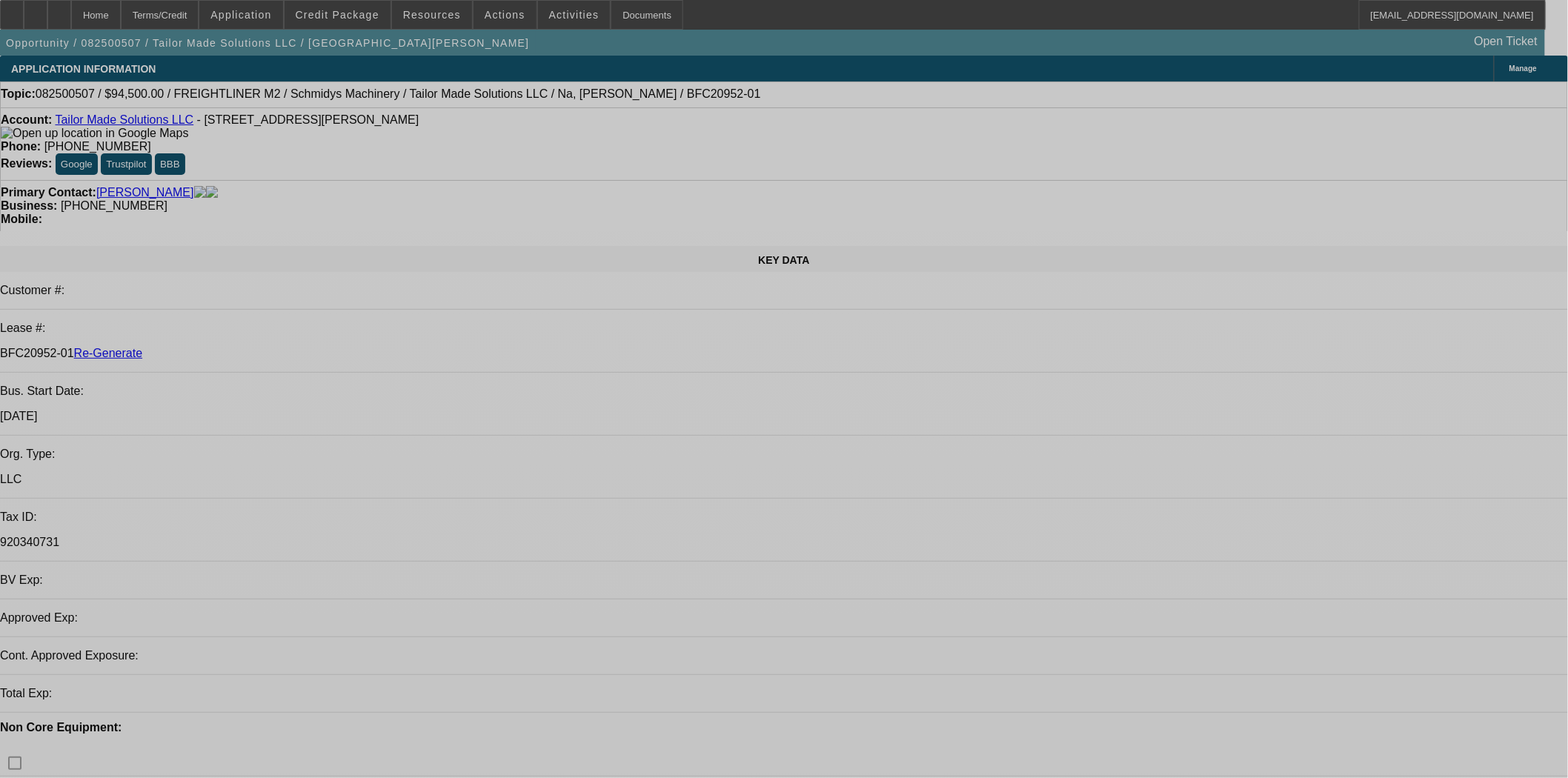
select select "0.1"
select select "0"
select select "2"
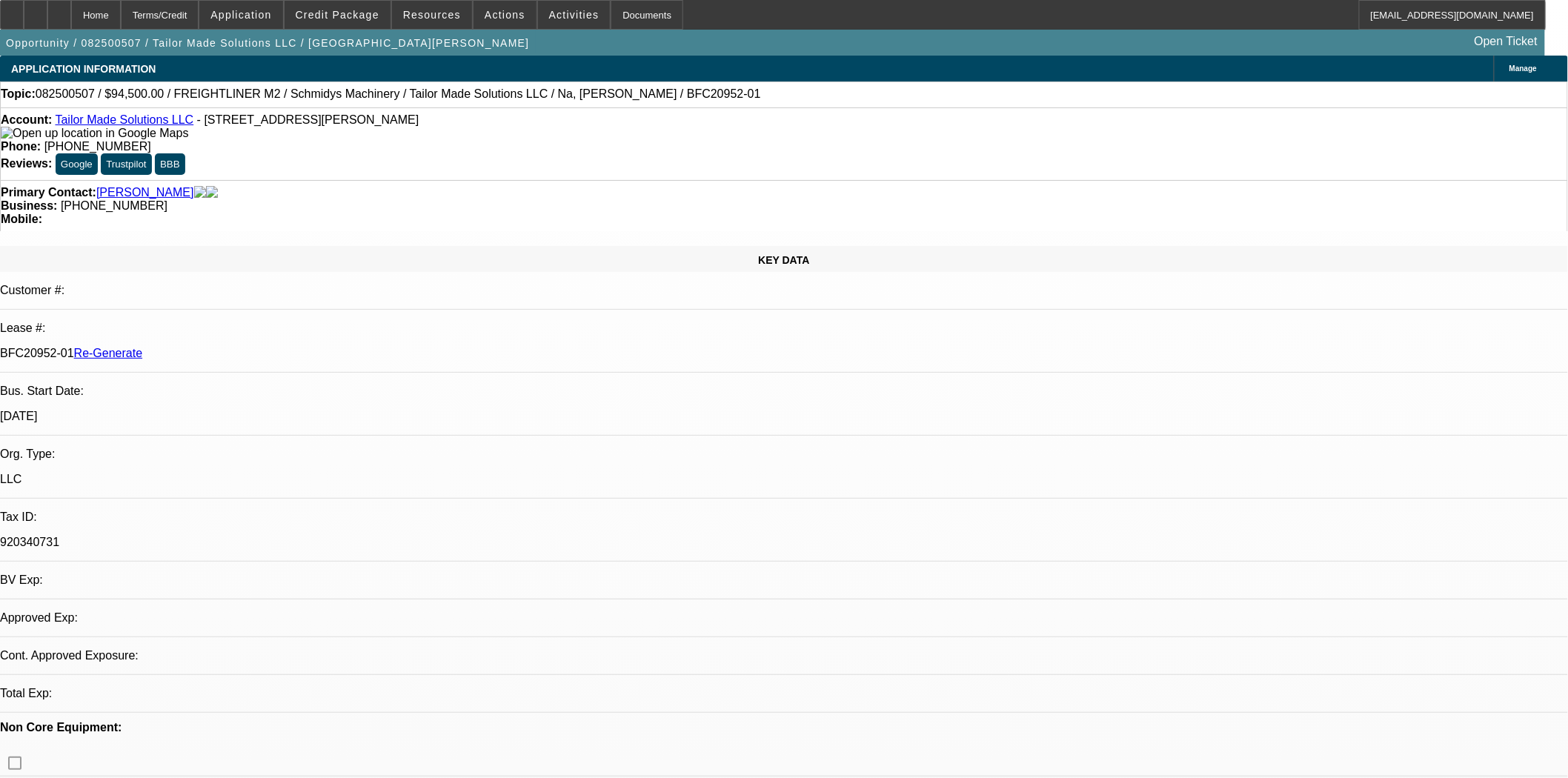
select select "0"
select select "6"
click at [634, 18] on div "Documents" at bounding box center [647, 15] width 73 height 30
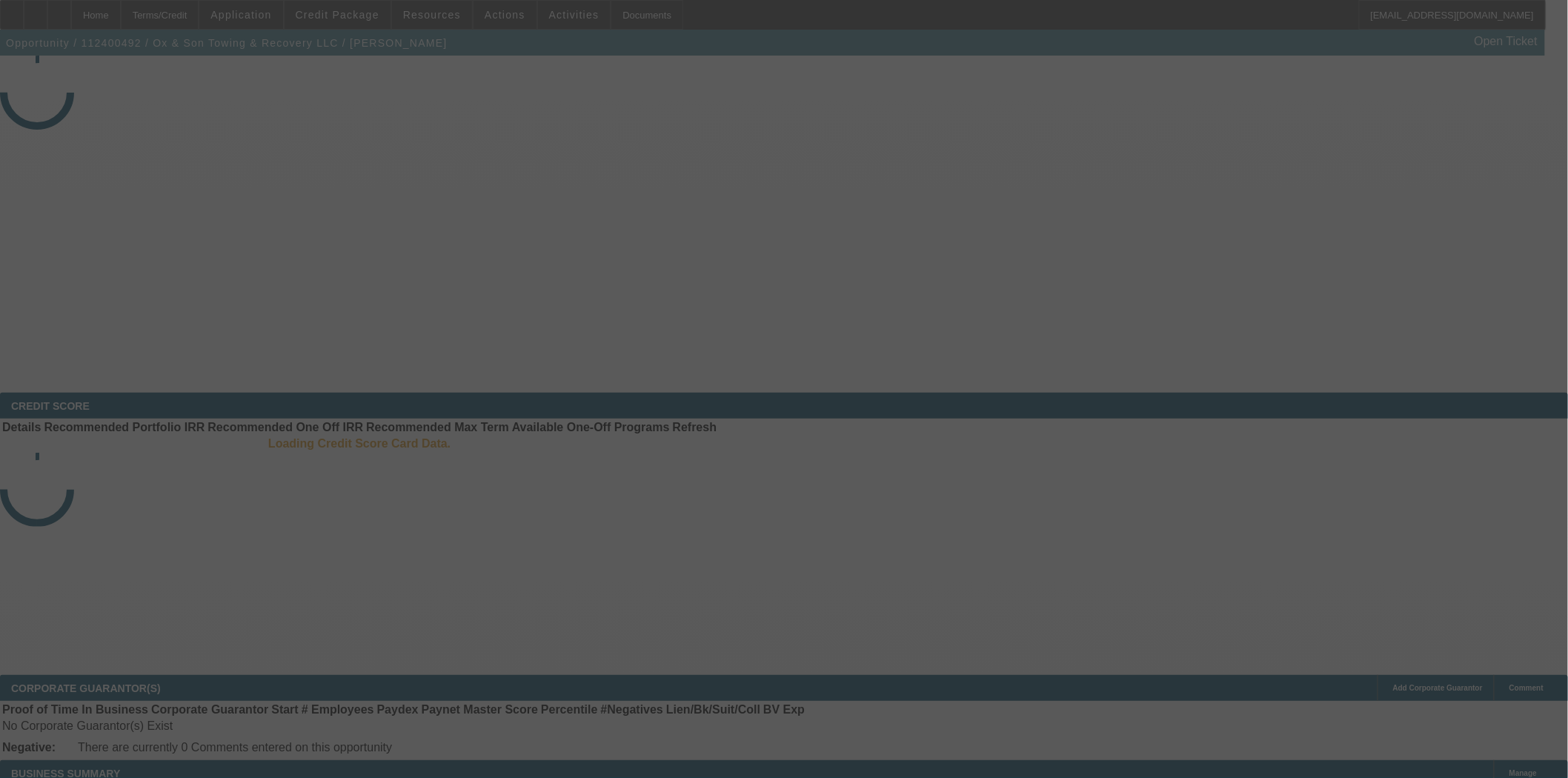
select select "3"
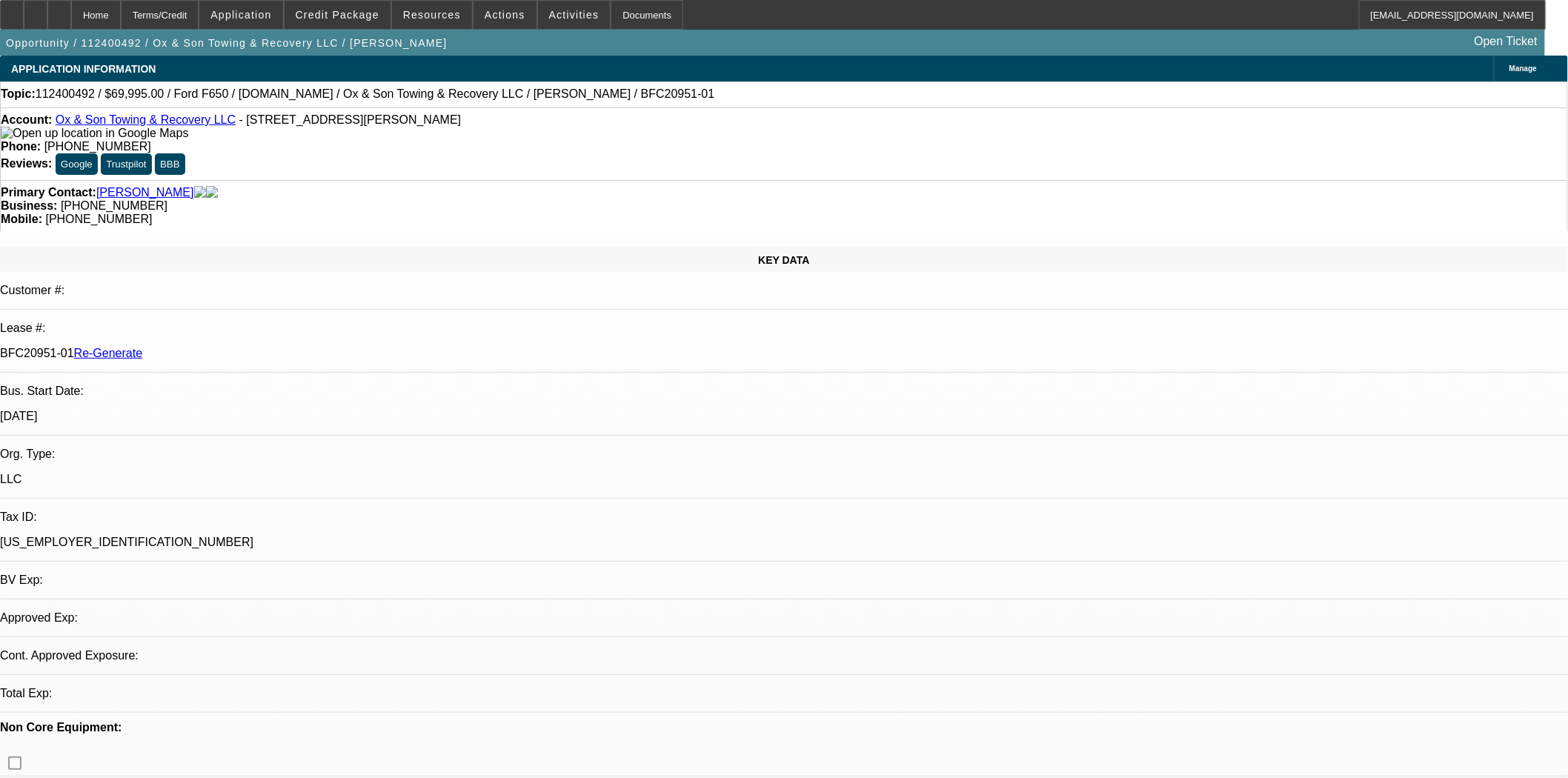
select select "0"
select select "3"
select select "0"
select select "6"
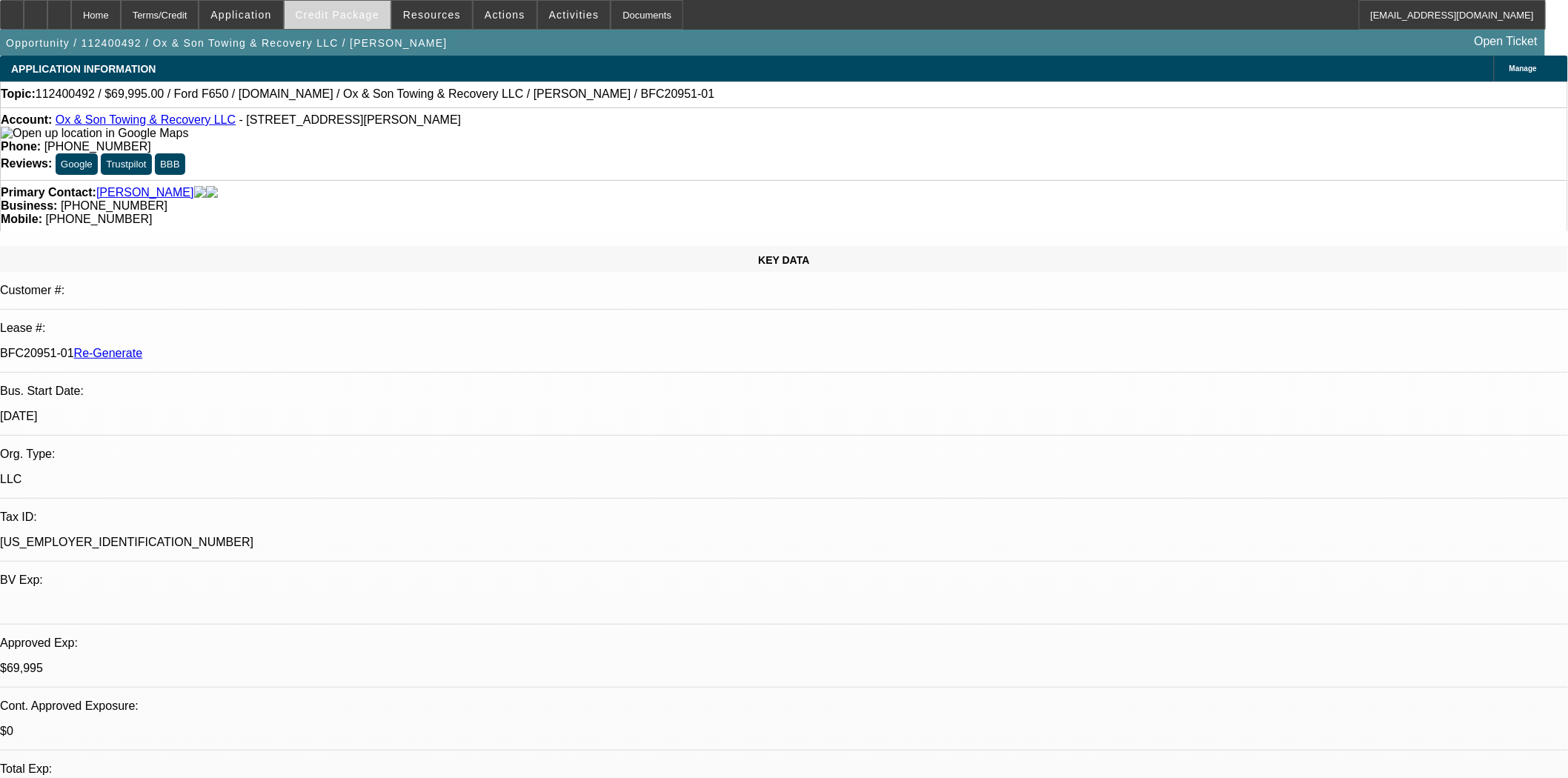
click at [346, 17] on span "Credit Package" at bounding box center [337, 15] width 84 height 12
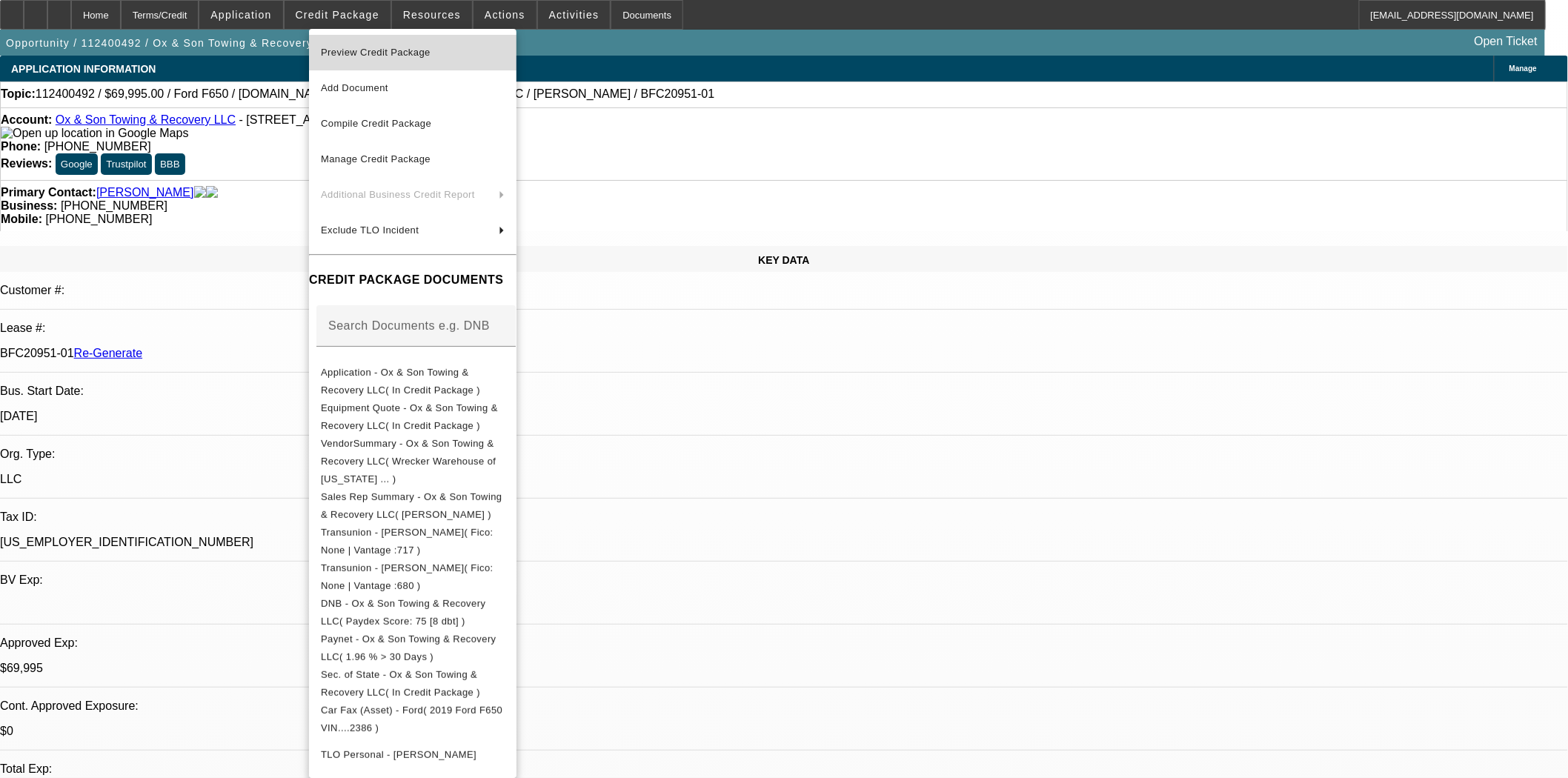
click at [359, 56] on span "Preview Credit Package" at bounding box center [376, 51] width 110 height 11
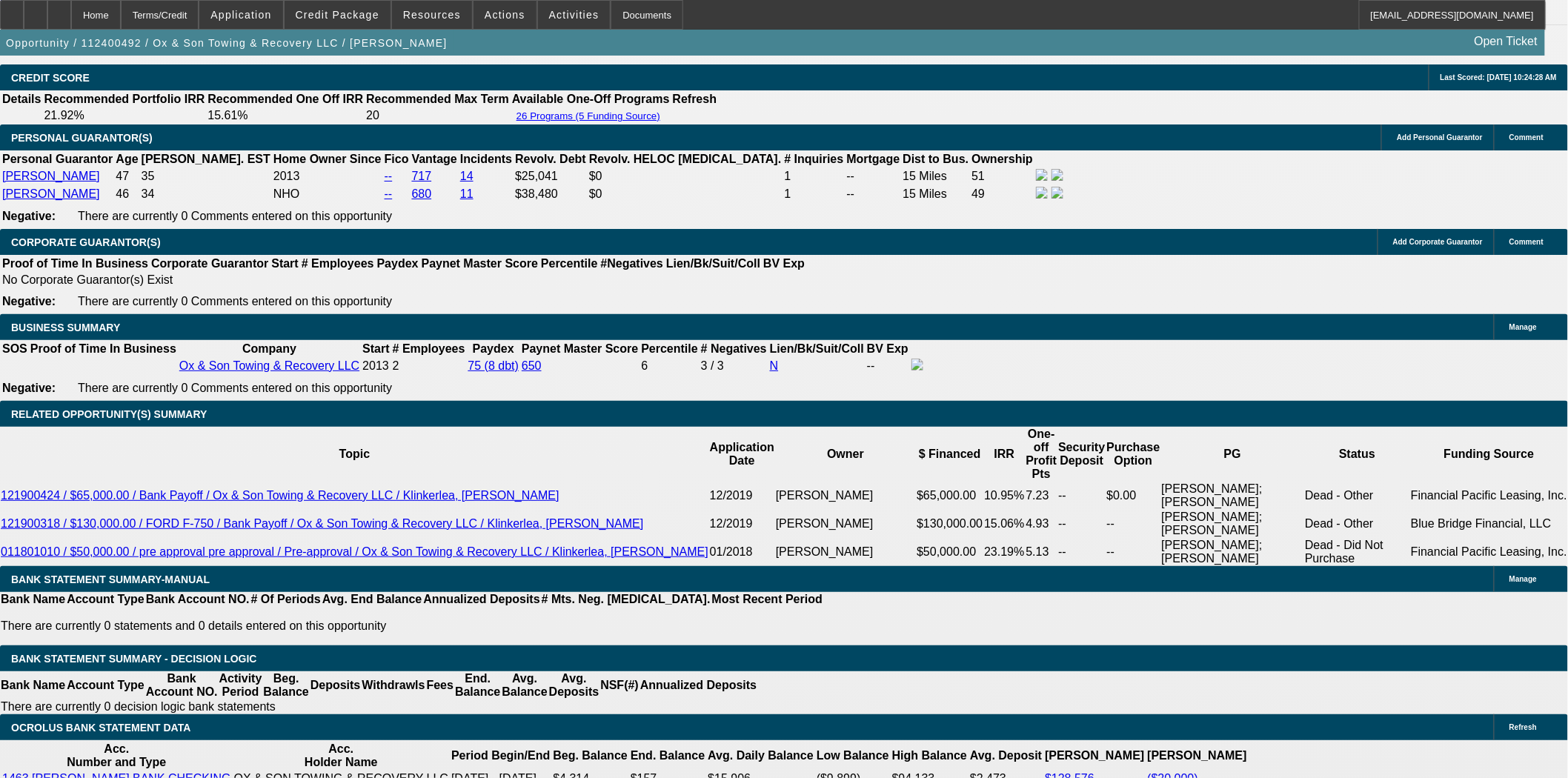
scroll to position [2306, 0]
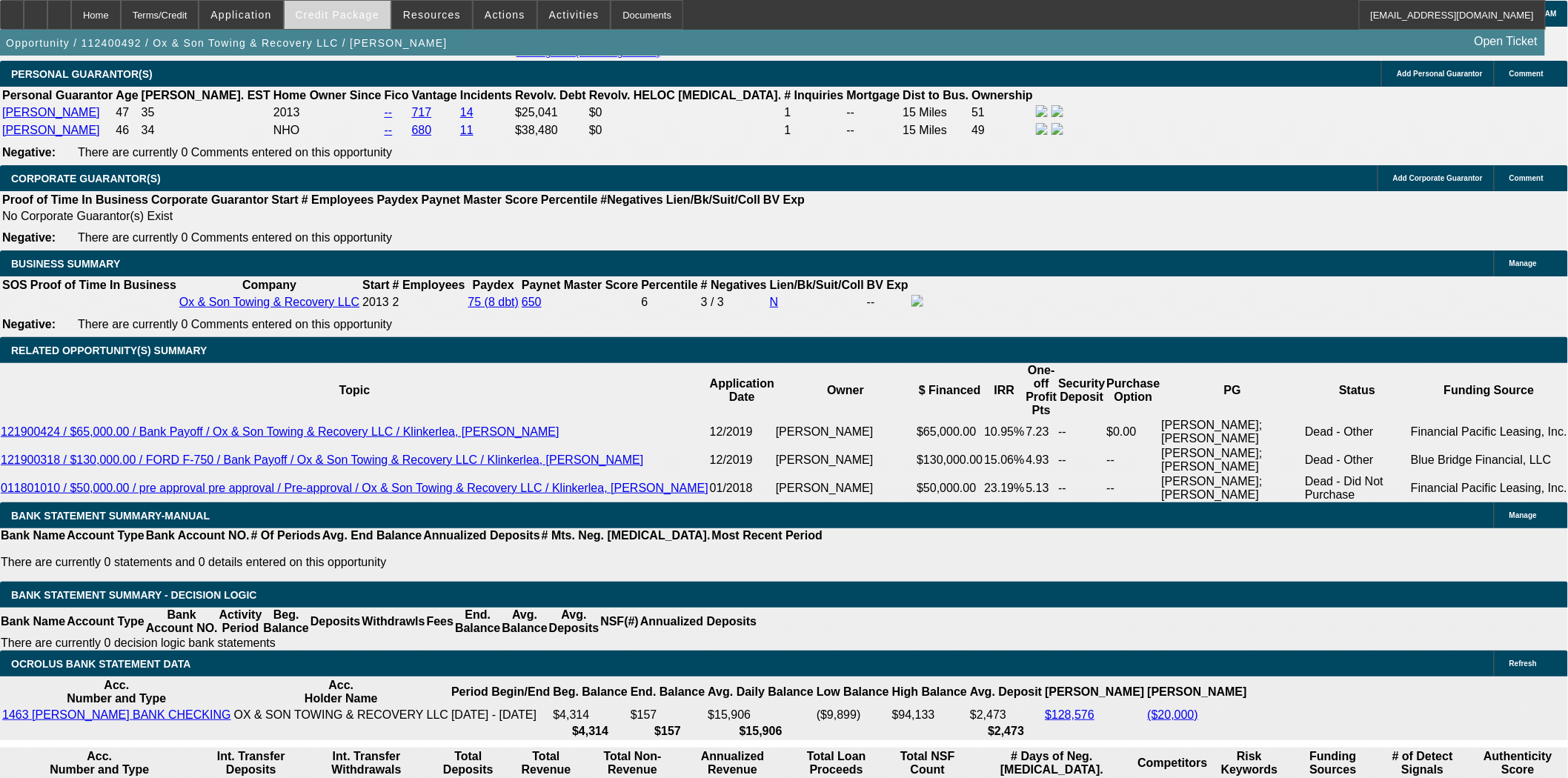
click at [334, 26] on span at bounding box center [338, 14] width 106 height 36
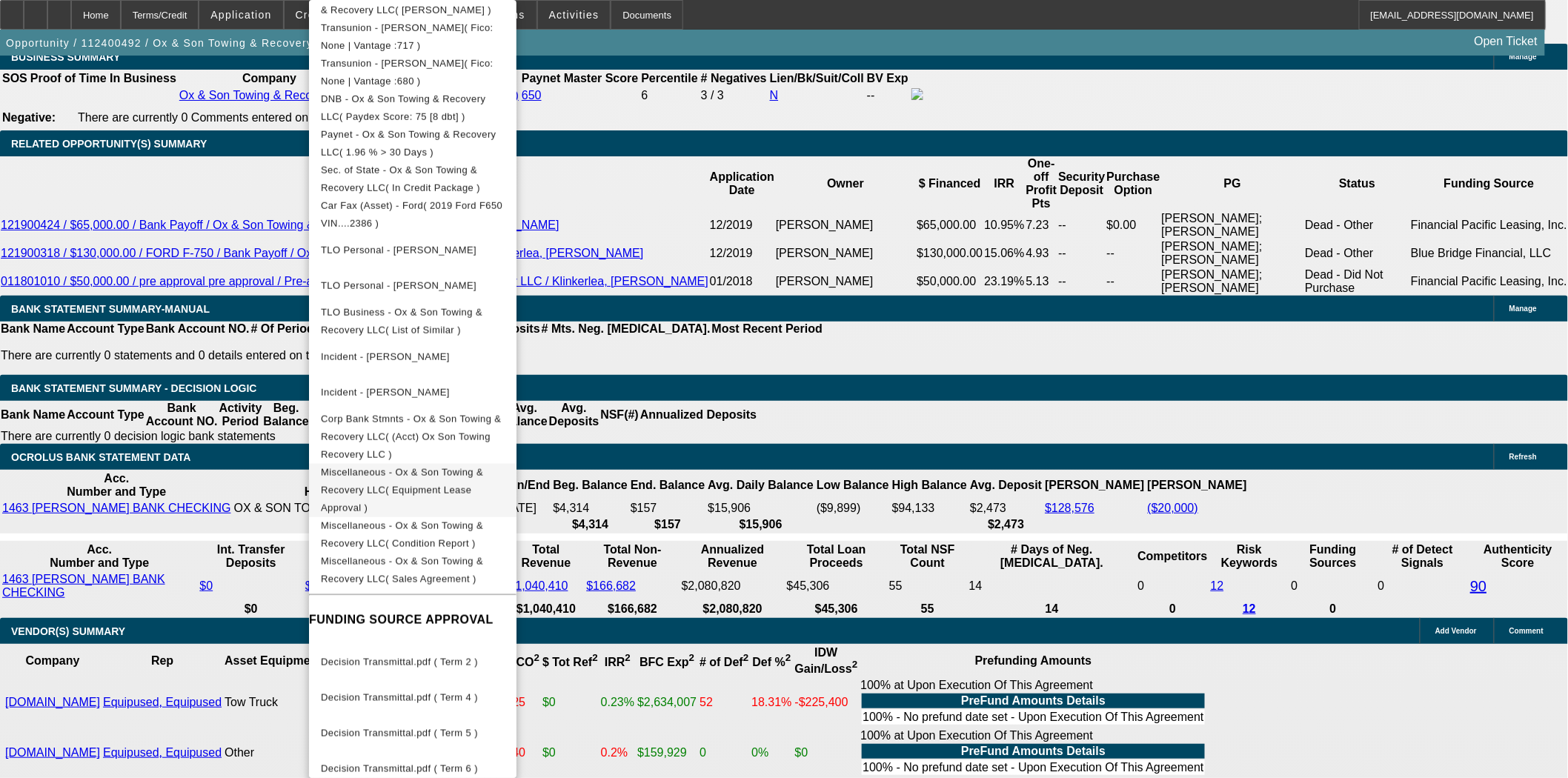
scroll to position [2717, 0]
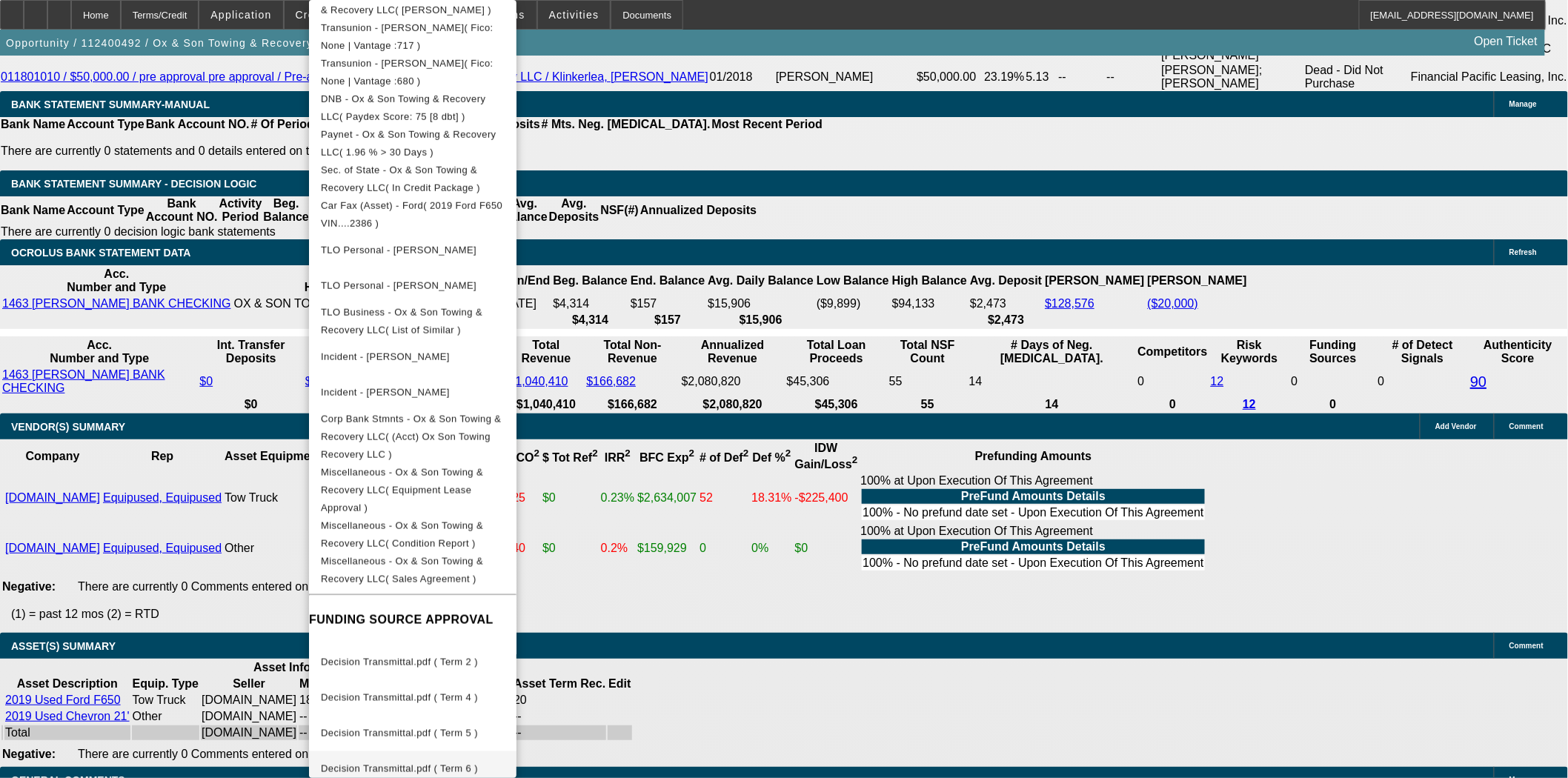
click at [410, 752] on button "Decision Transmittal.pdf ( Term 6 )" at bounding box center [412, 769] width 208 height 36
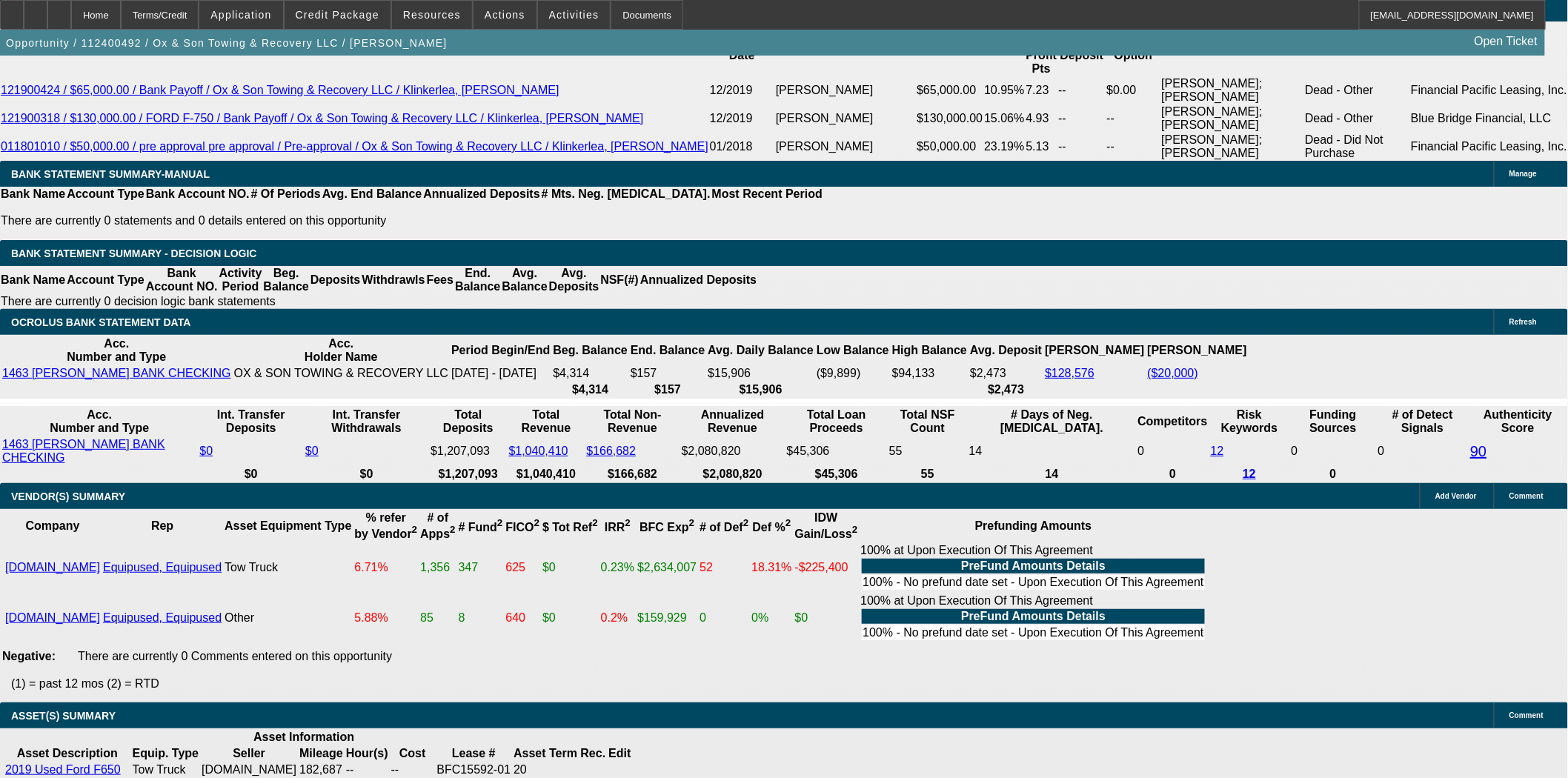
scroll to position [2388, 0]
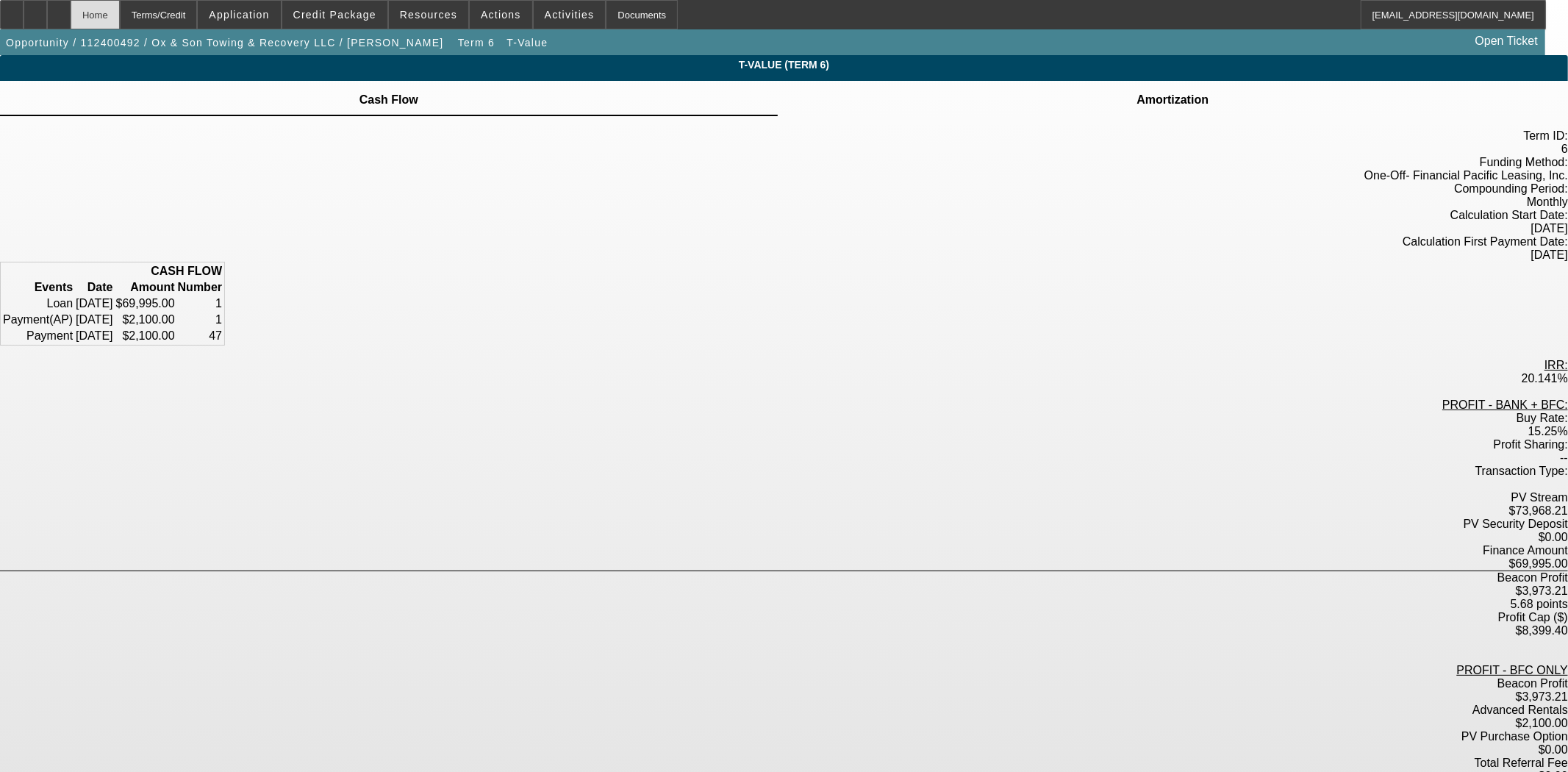
click at [120, 23] on div "Home" at bounding box center [95, 15] width 49 height 30
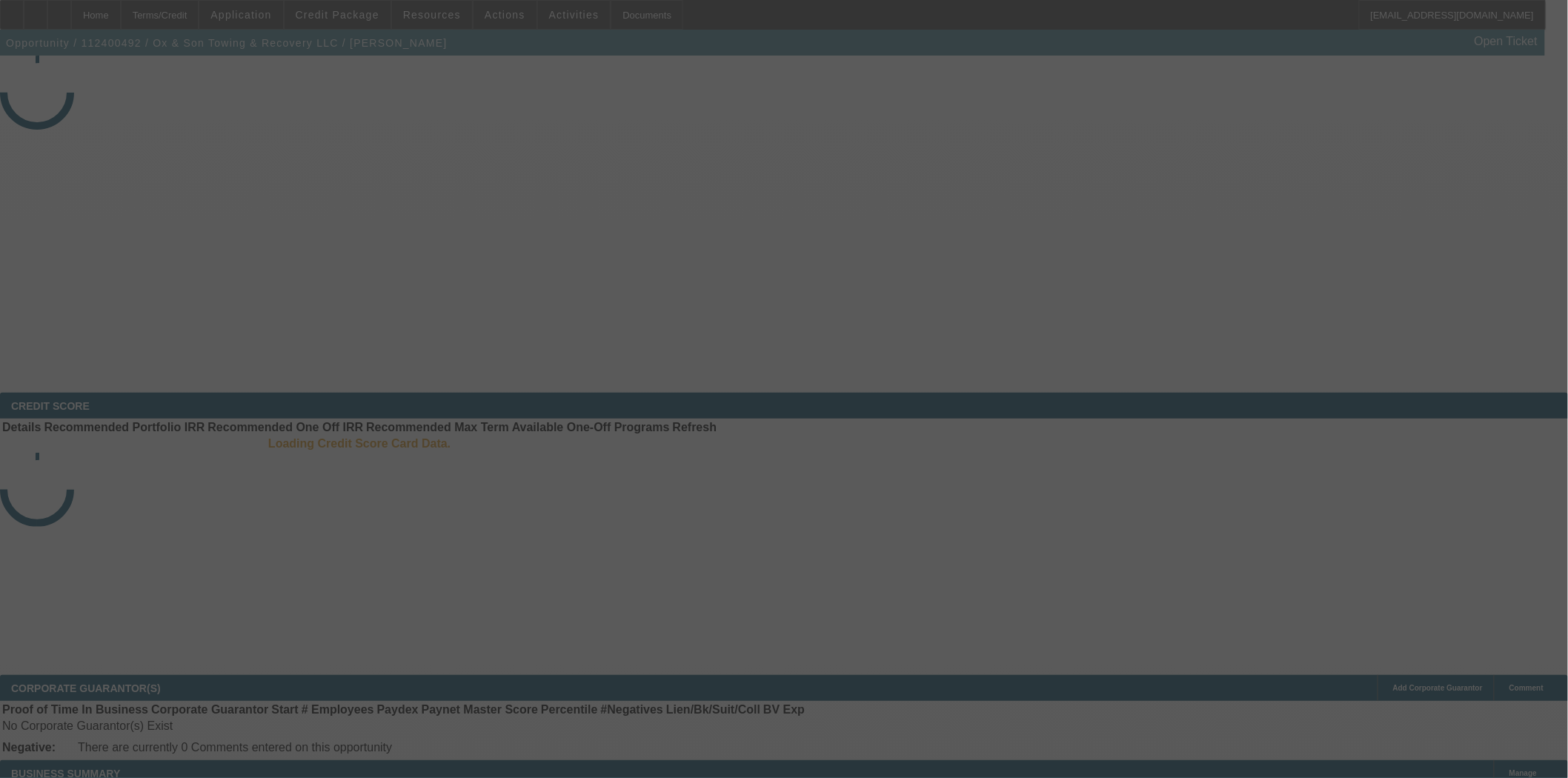
select select "3"
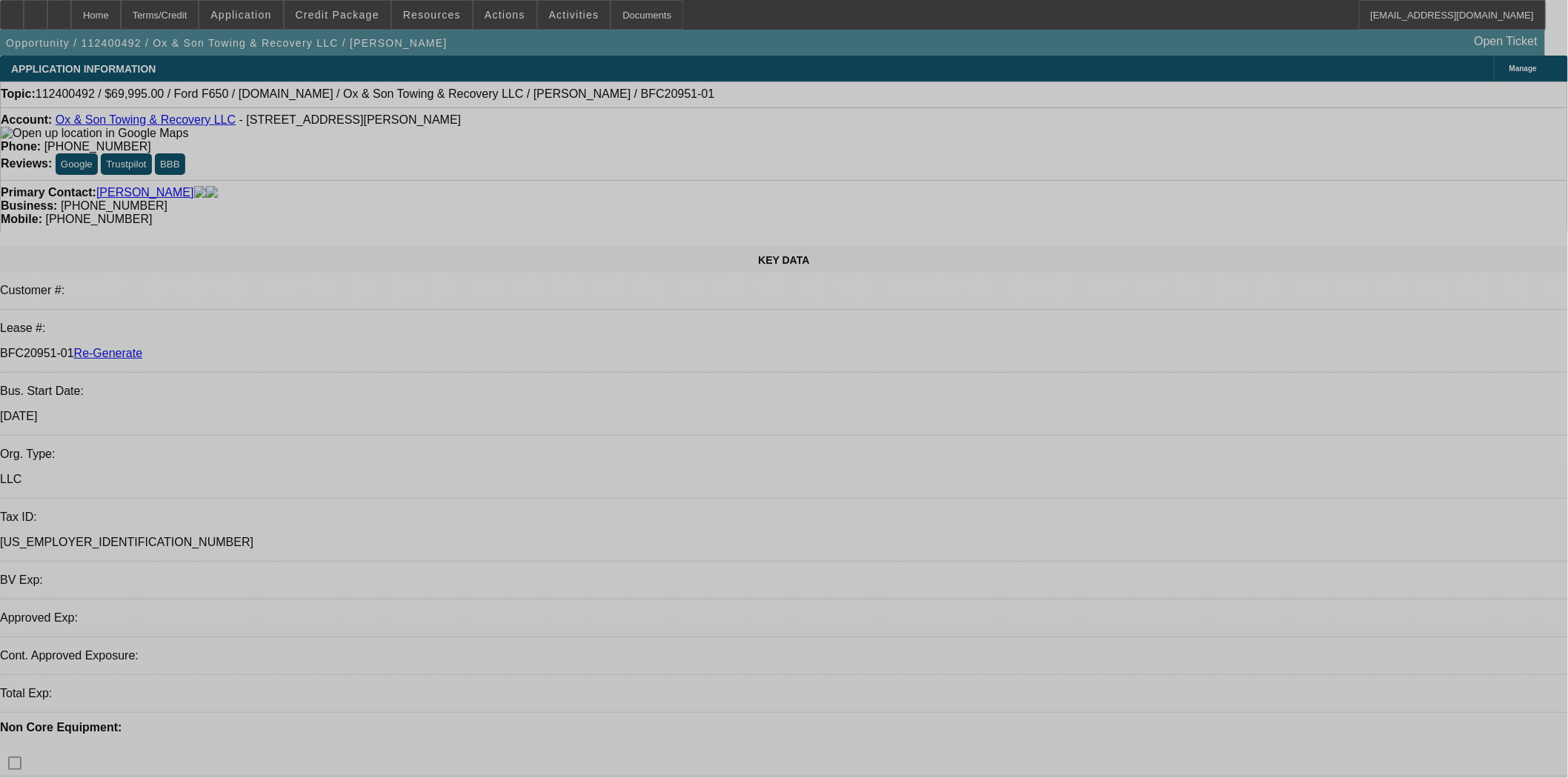
select select "0"
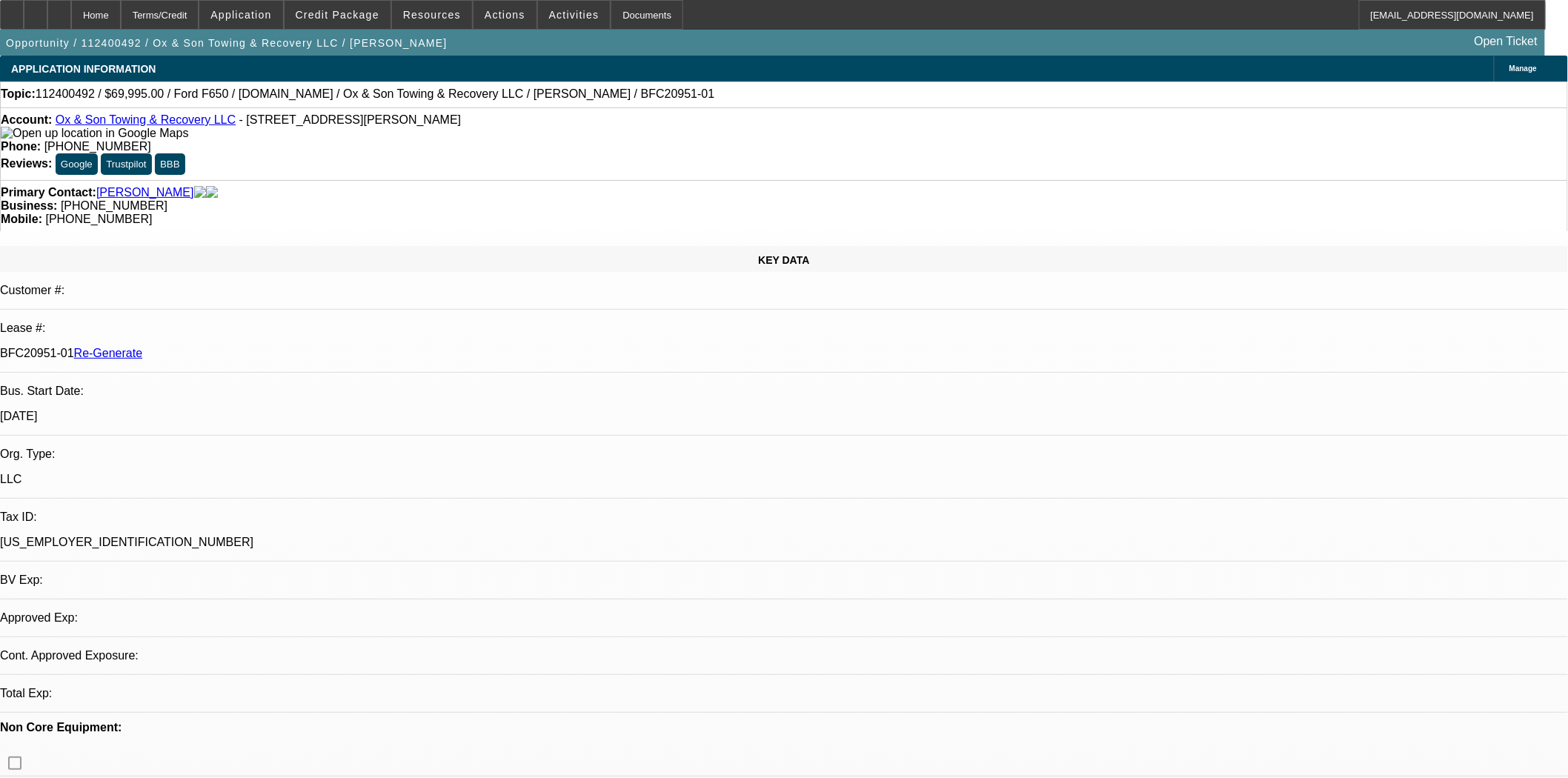
select select "0"
select select "3"
select select "0"
select select "6"
click at [485, 11] on span "Actions" at bounding box center [505, 15] width 41 height 12
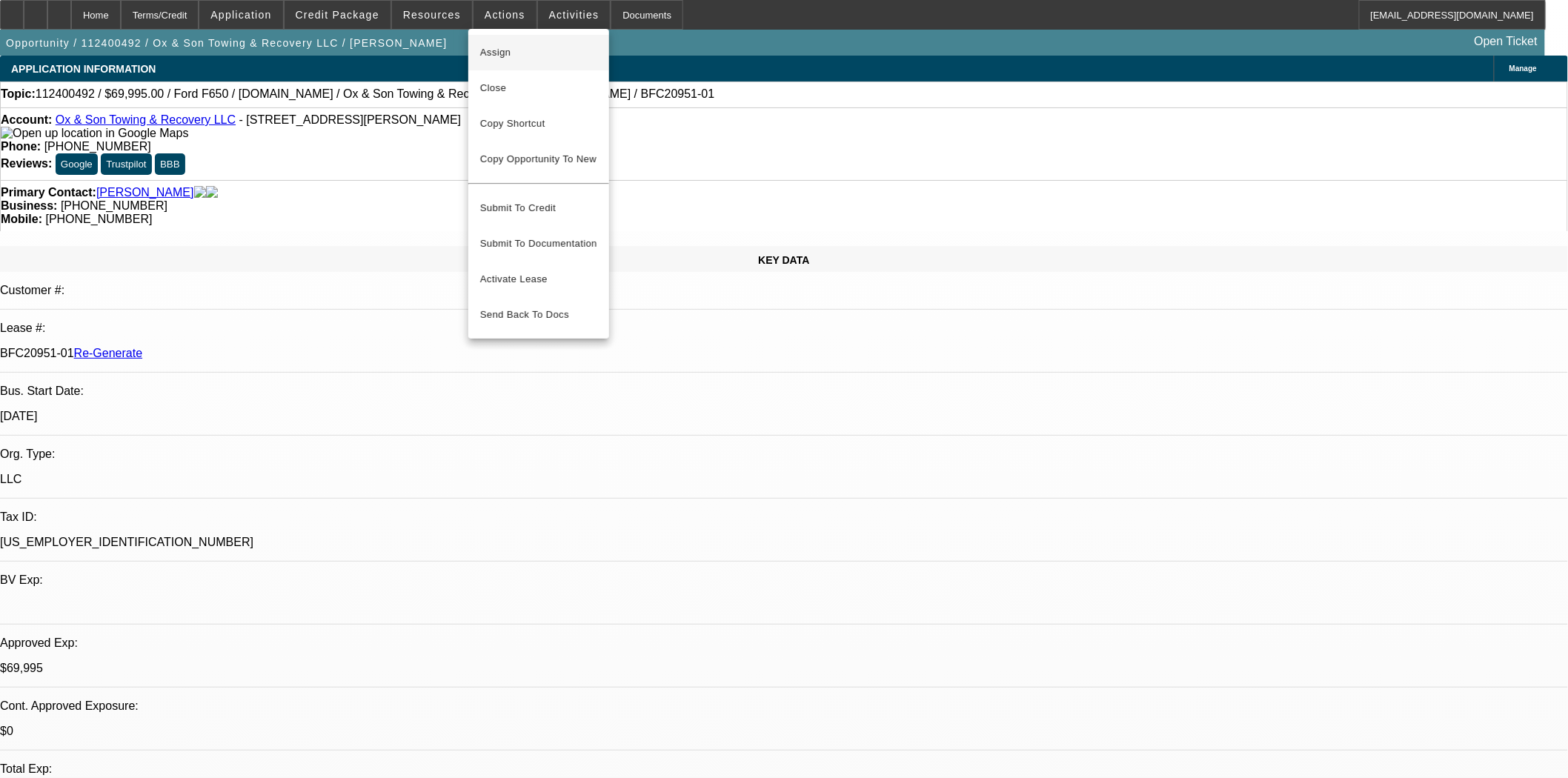
click at [519, 50] on span "Assign" at bounding box center [538, 52] width 117 height 17
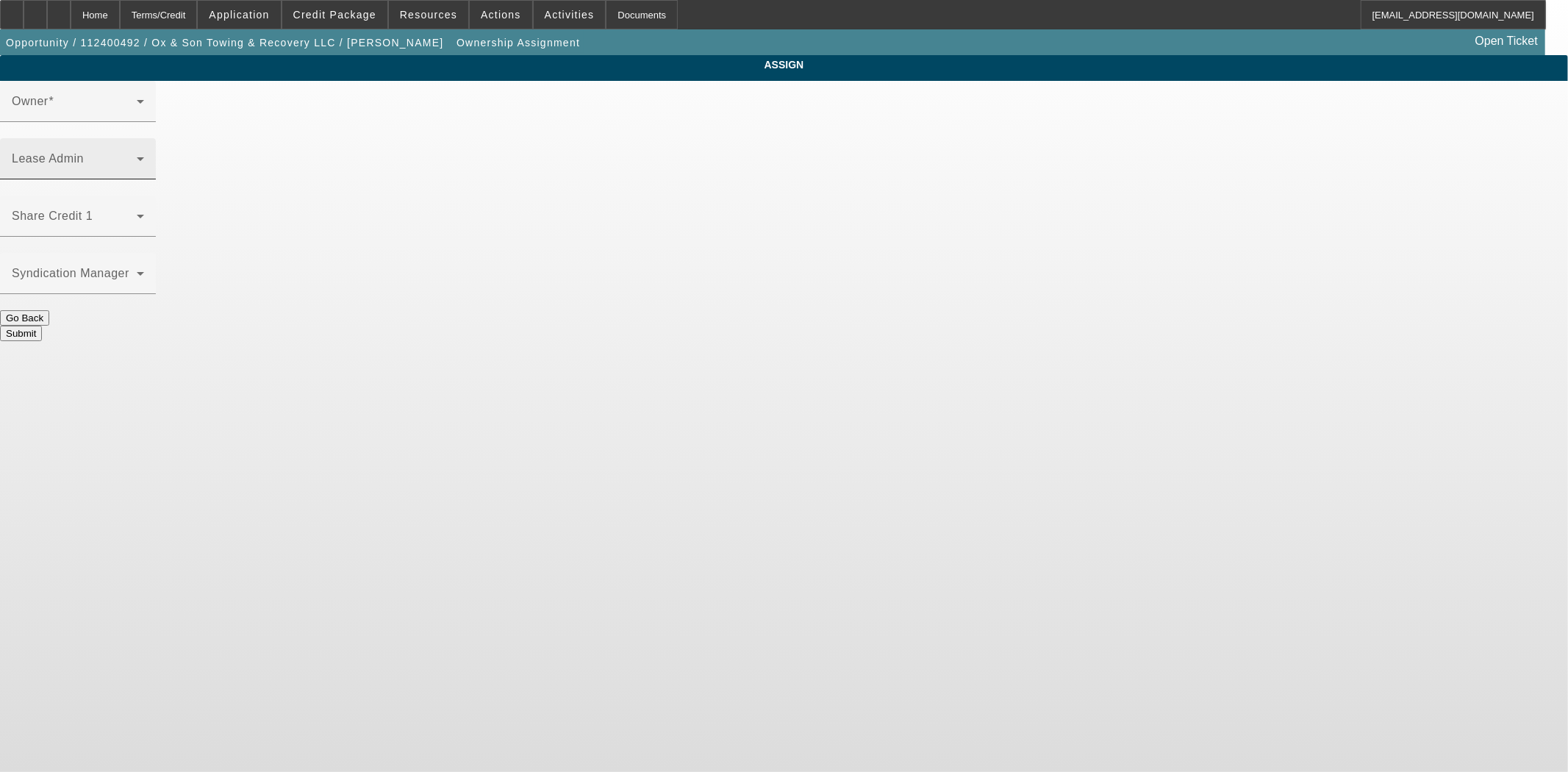
click at [144, 138] on div "Lease Admin" at bounding box center [77, 159] width 132 height 41
click at [137, 156] on span at bounding box center [74, 164] width 125 height 17
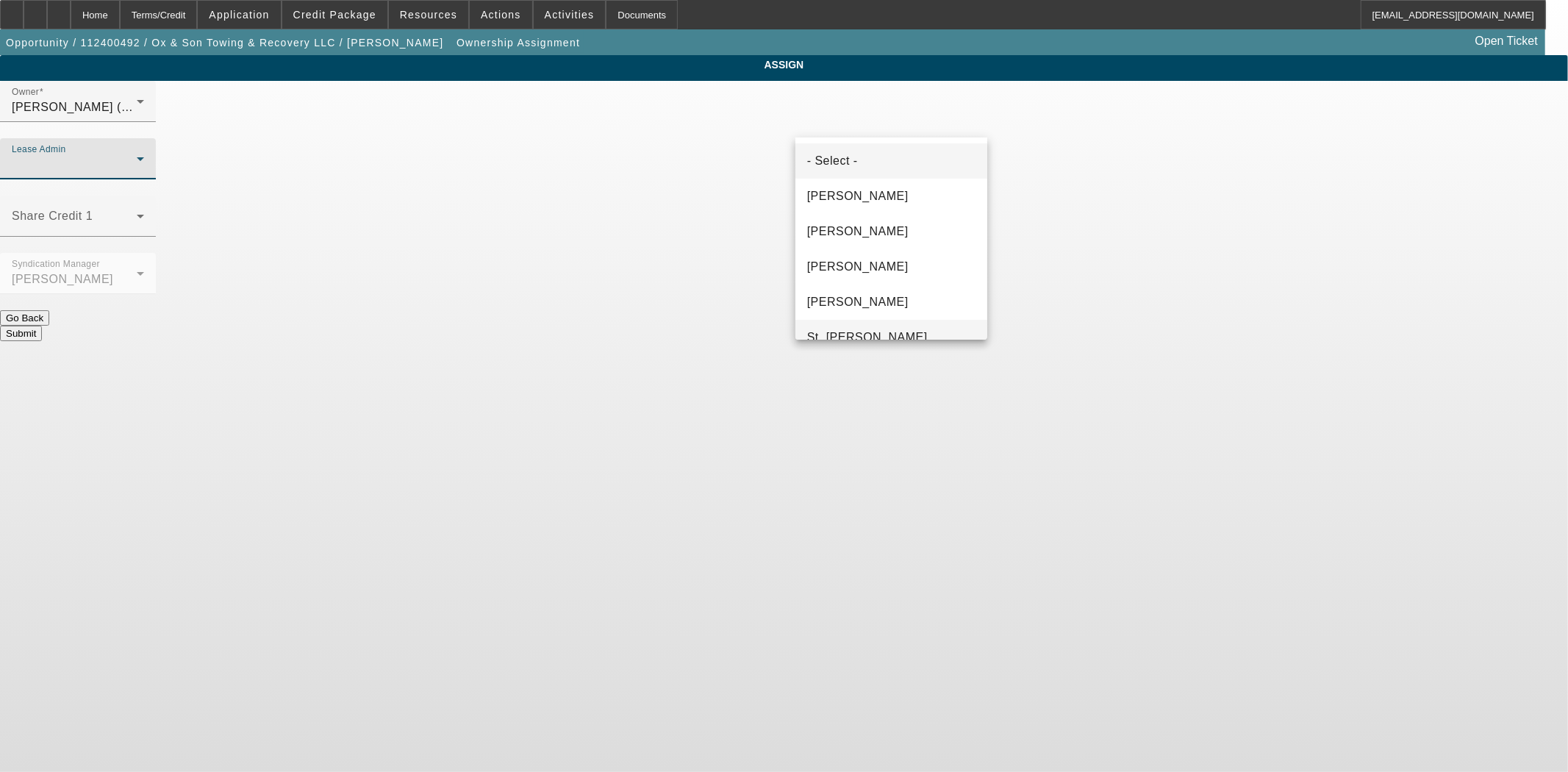
click at [855, 333] on span "St. [PERSON_NAME]" at bounding box center [867, 337] width 121 height 17
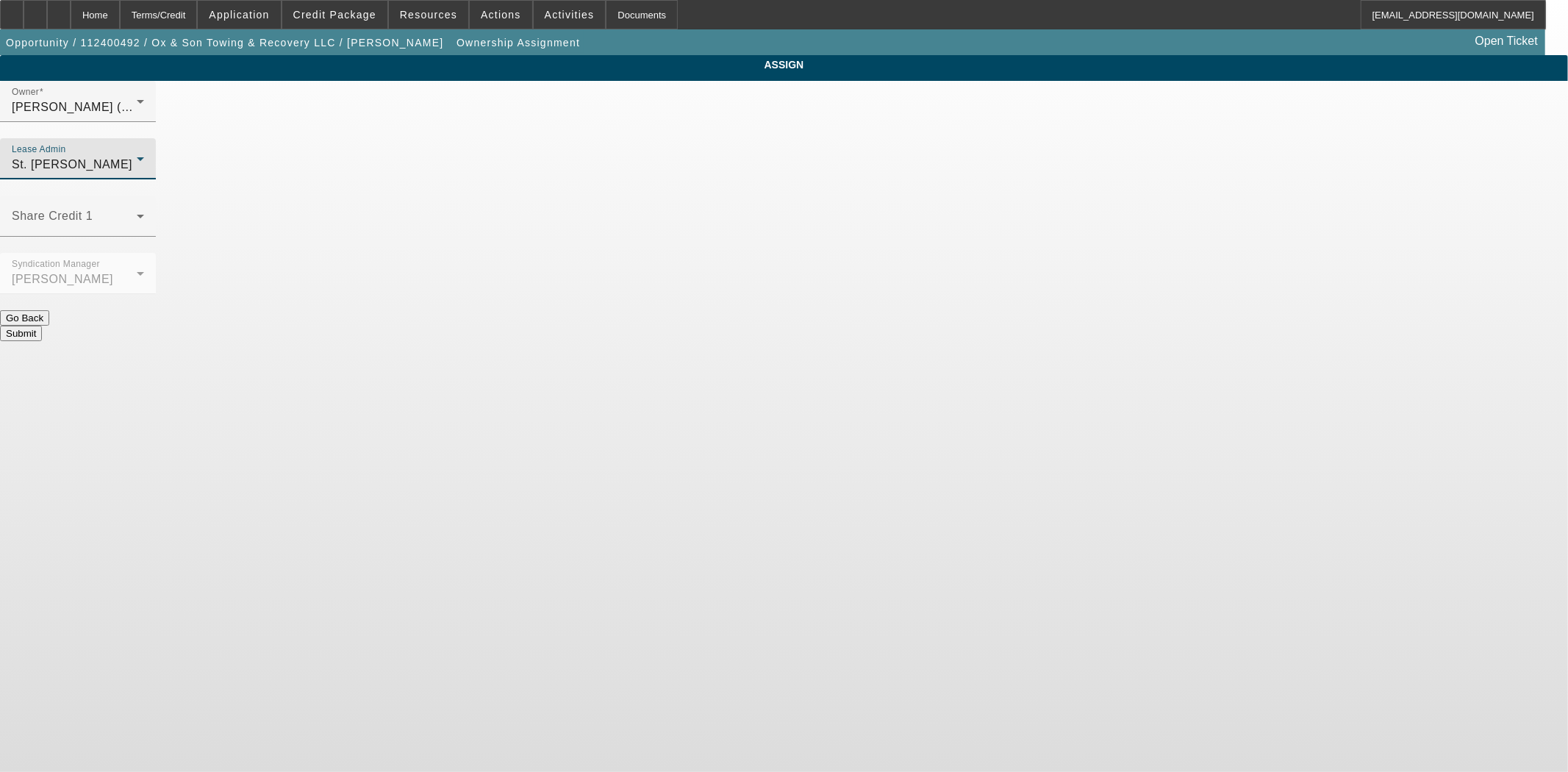
click at [42, 326] on button "Submit" at bounding box center [21, 333] width 42 height 16
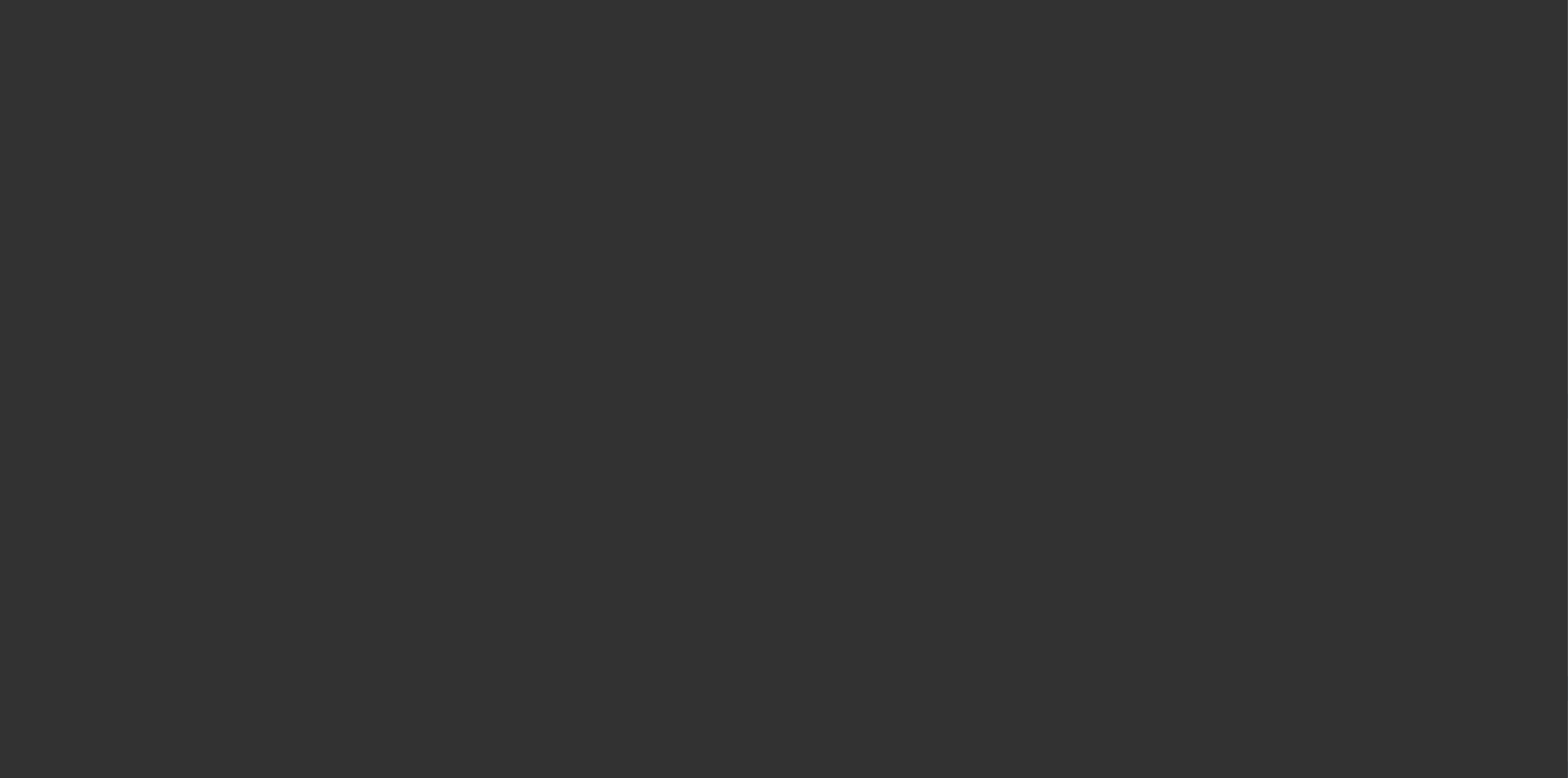
select select "3"
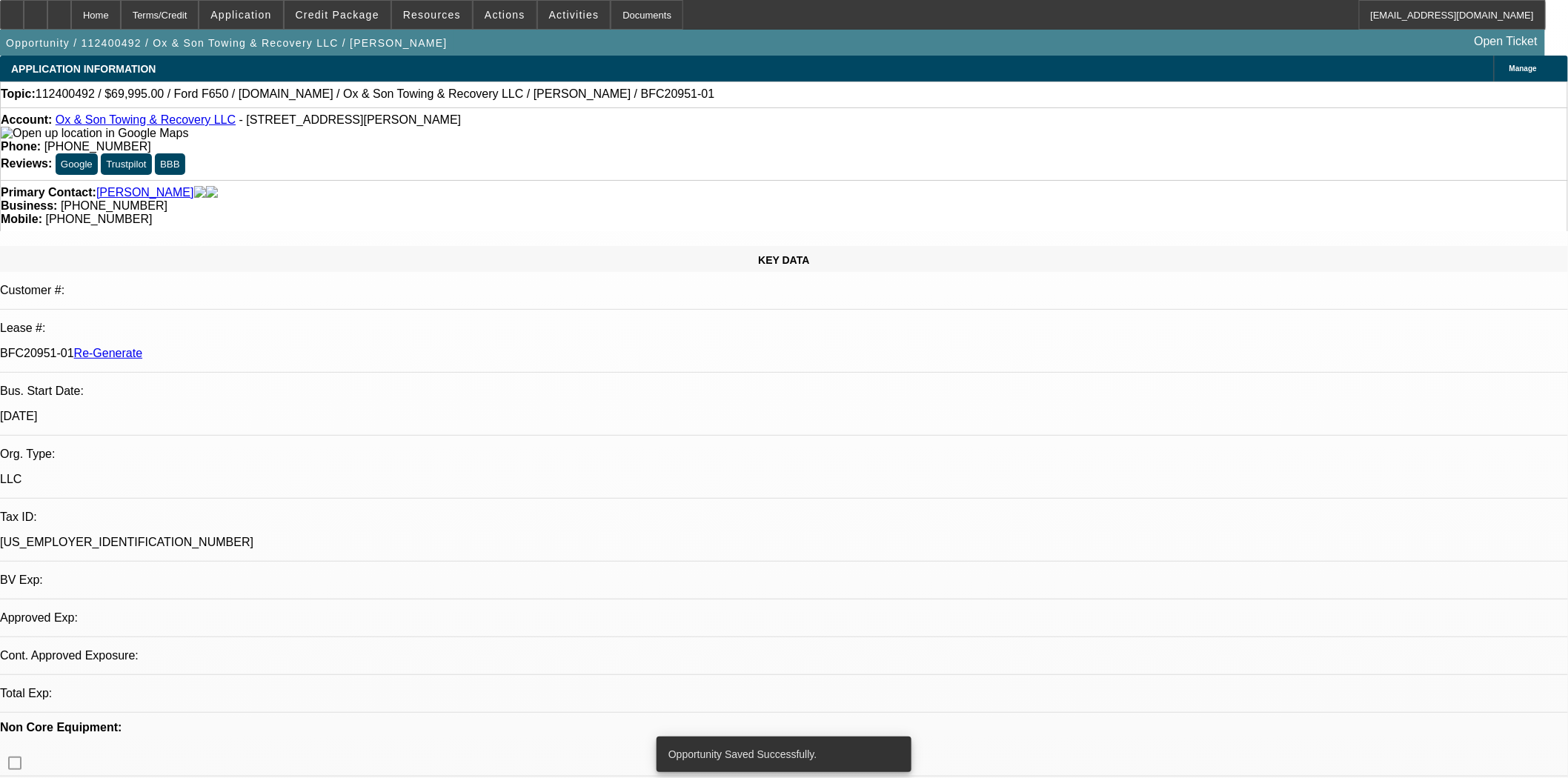
select select "0"
select select "3"
select select "0"
select select "6"
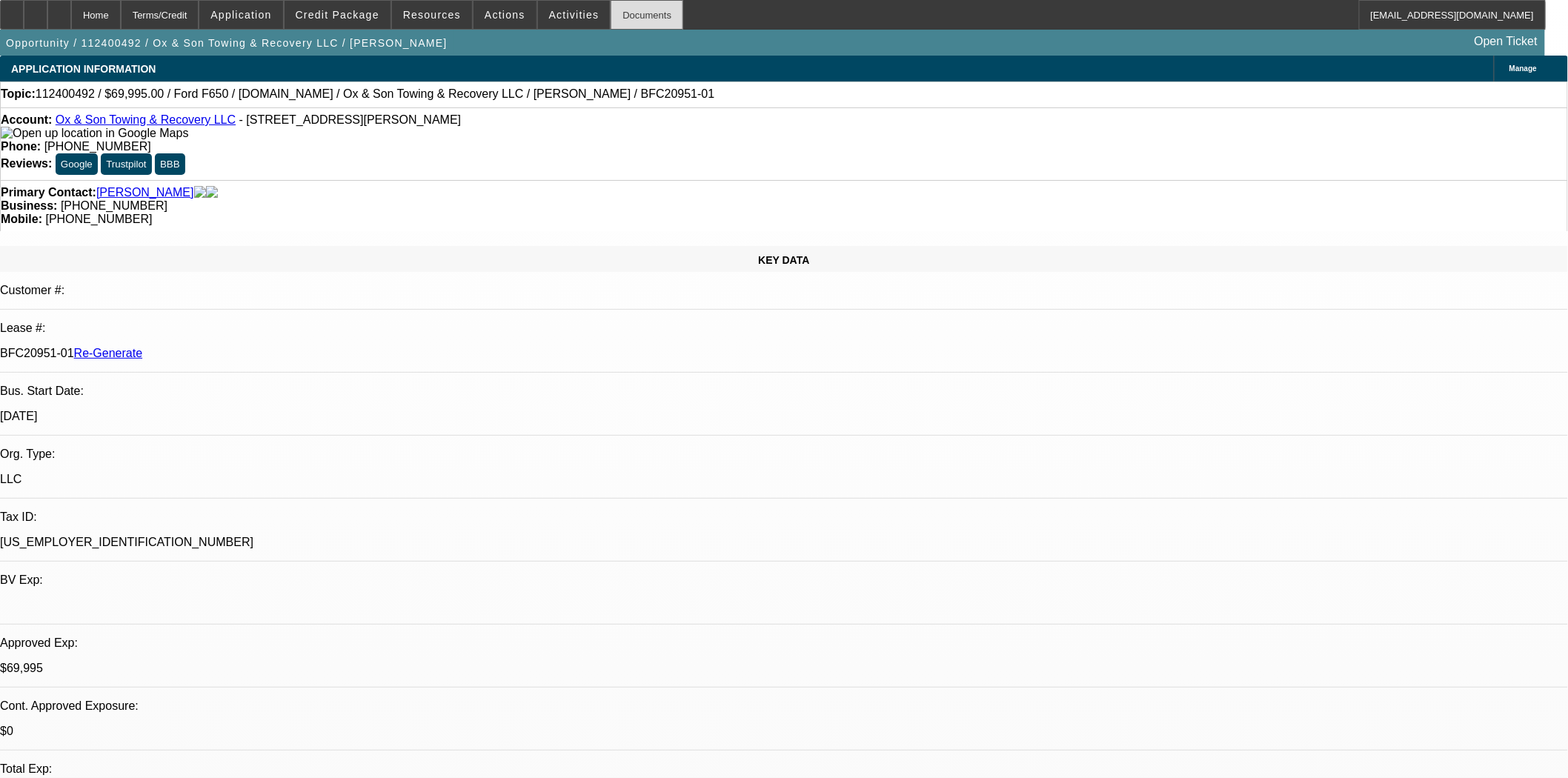
click at [632, 17] on div "Documents" at bounding box center [647, 15] width 73 height 30
click at [611, 18] on div "Documents" at bounding box center [647, 15] width 73 height 30
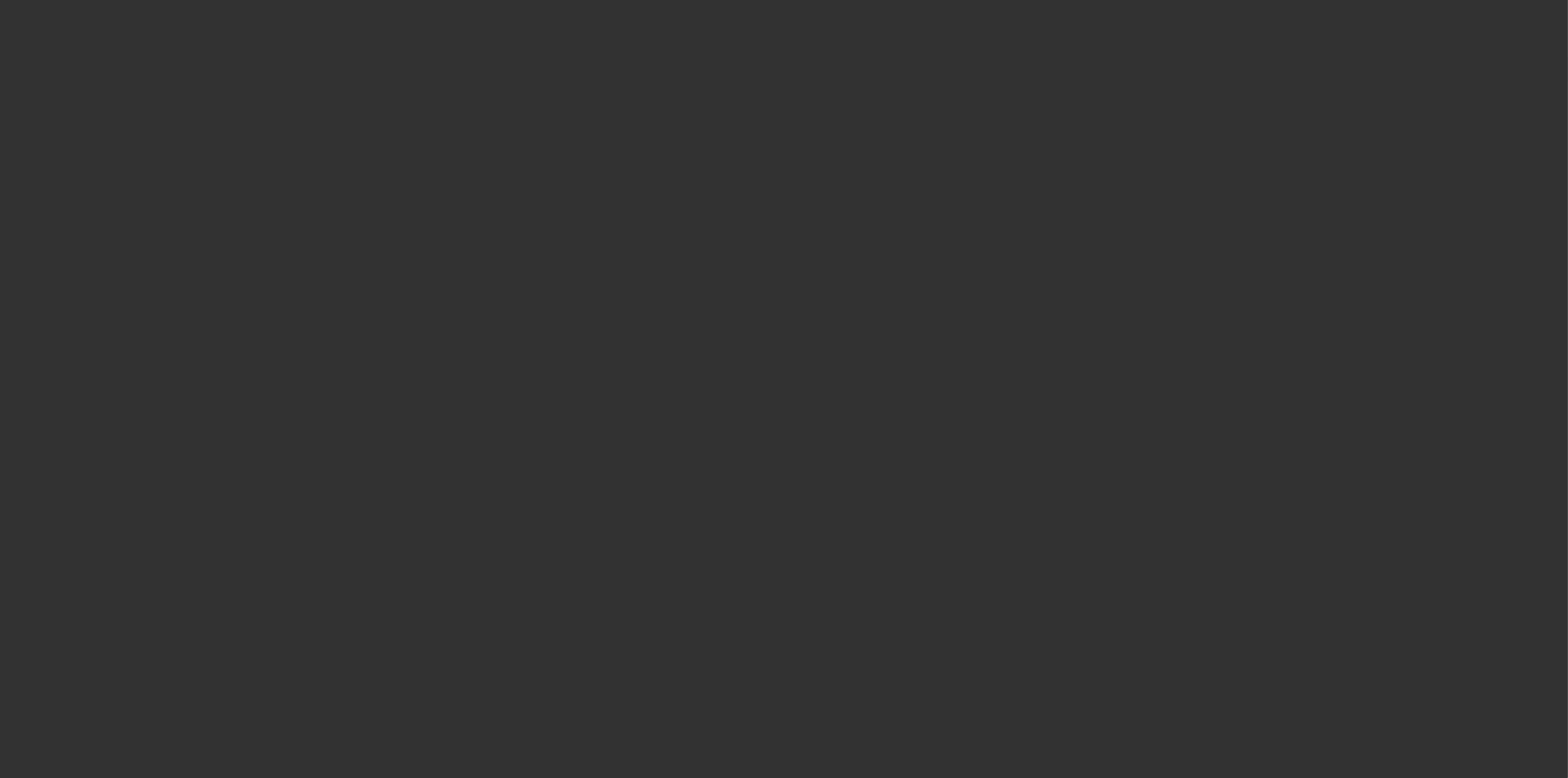
select select "3"
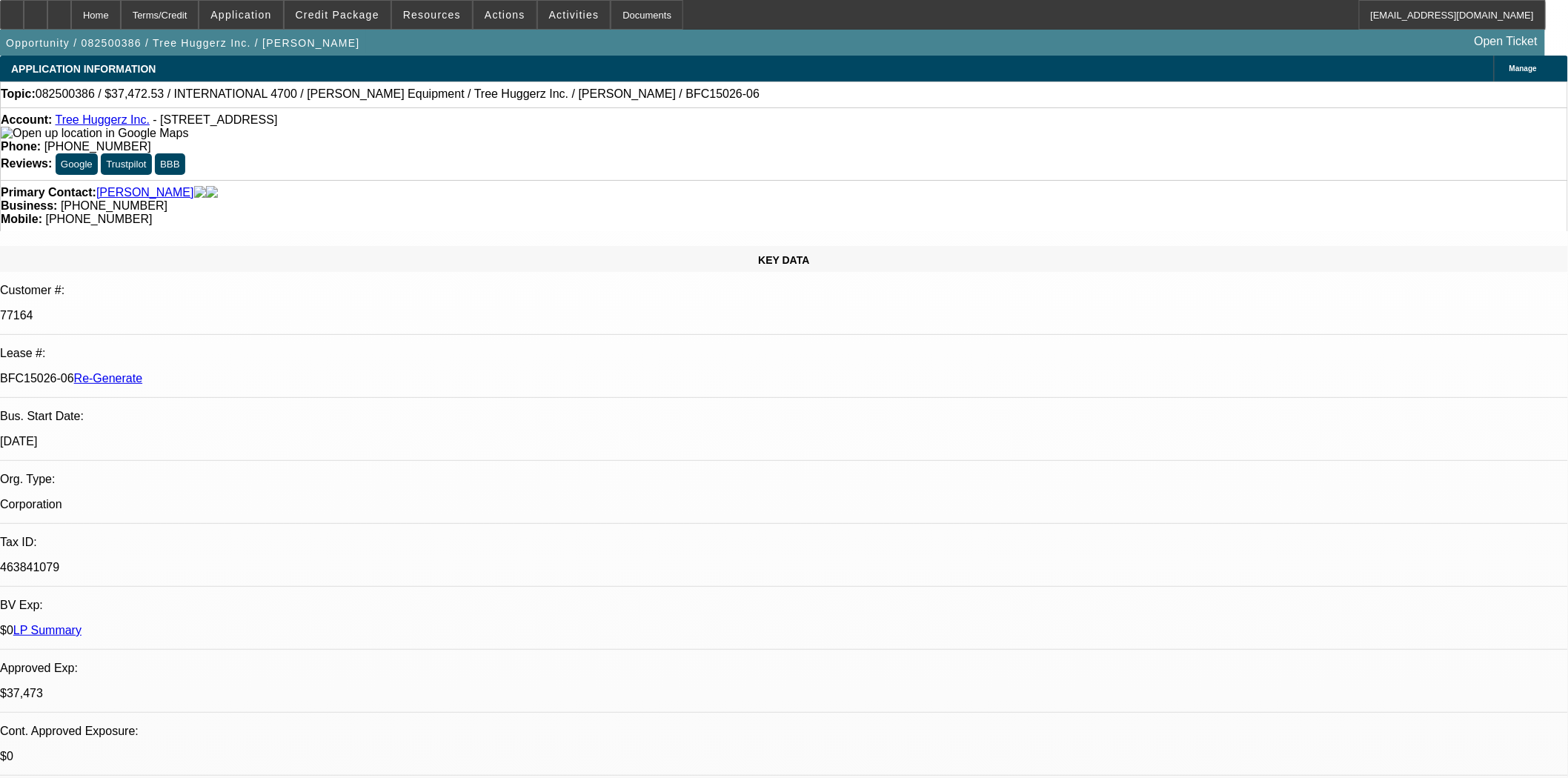
select select "0"
select select "6"
click at [623, 11] on div "Documents" at bounding box center [647, 15] width 73 height 30
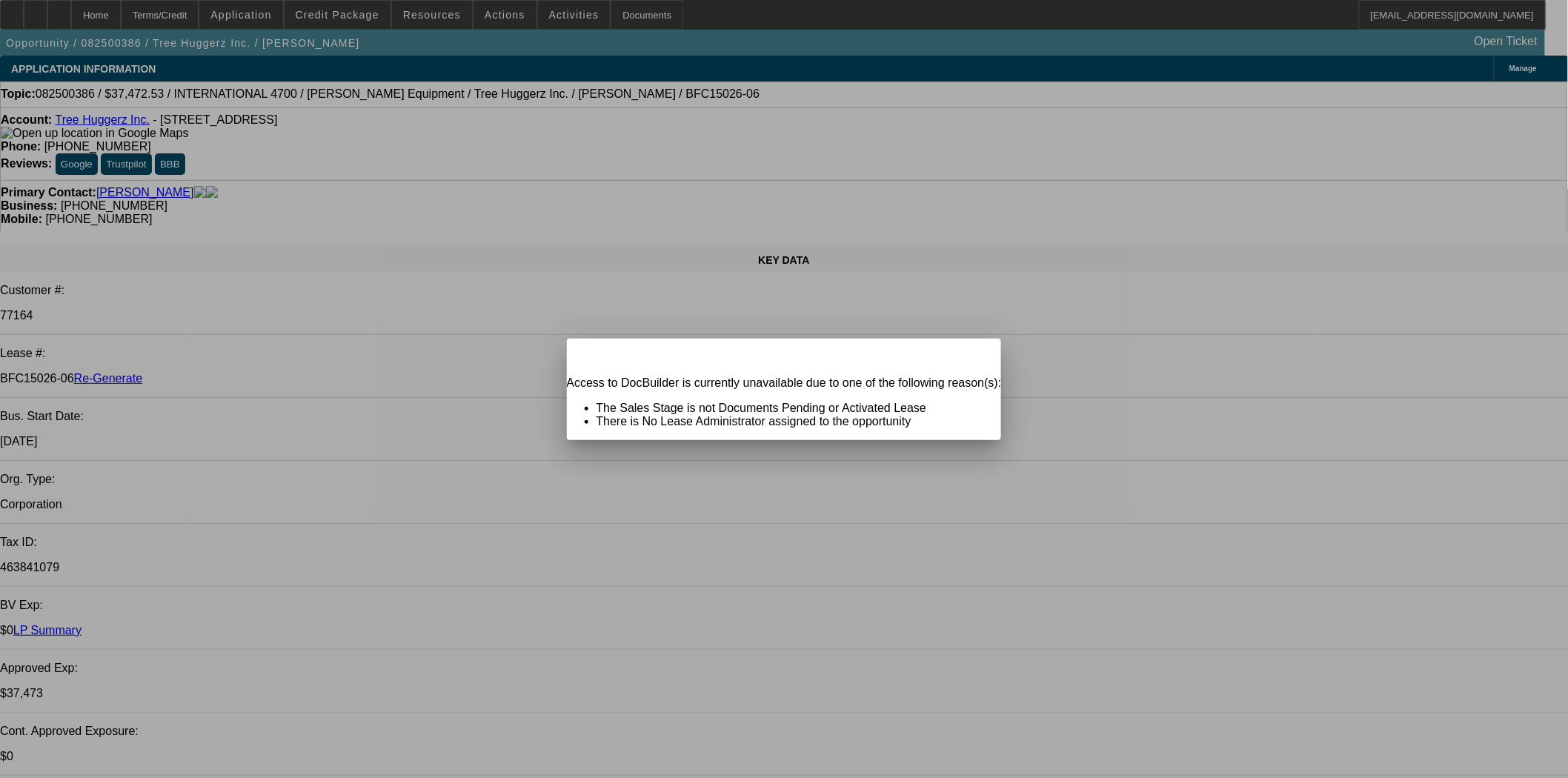
click at [972, 356] on span "Close" at bounding box center [982, 352] width 20 height 8
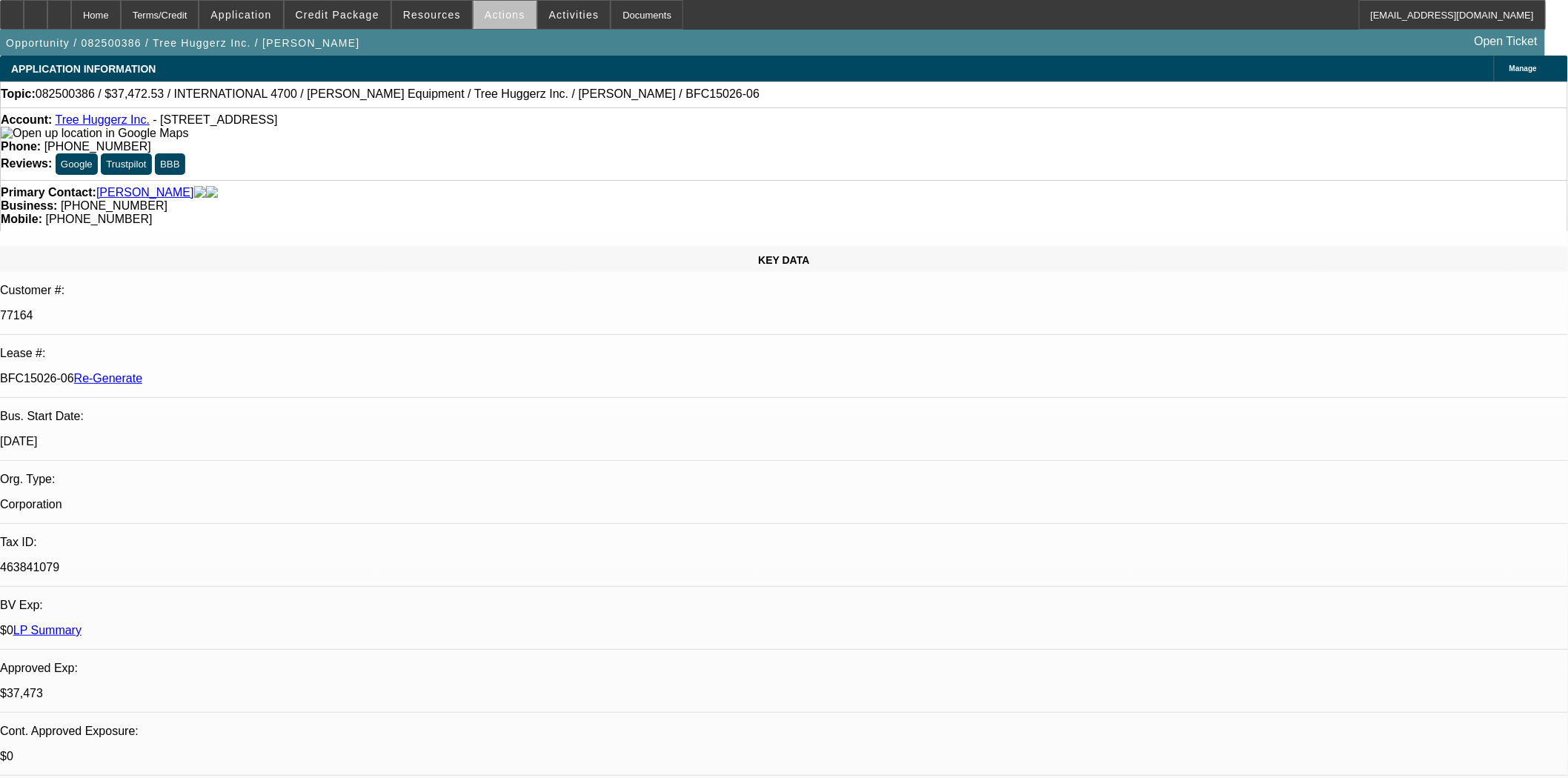
click at [504, 19] on span "Actions" at bounding box center [505, 15] width 41 height 12
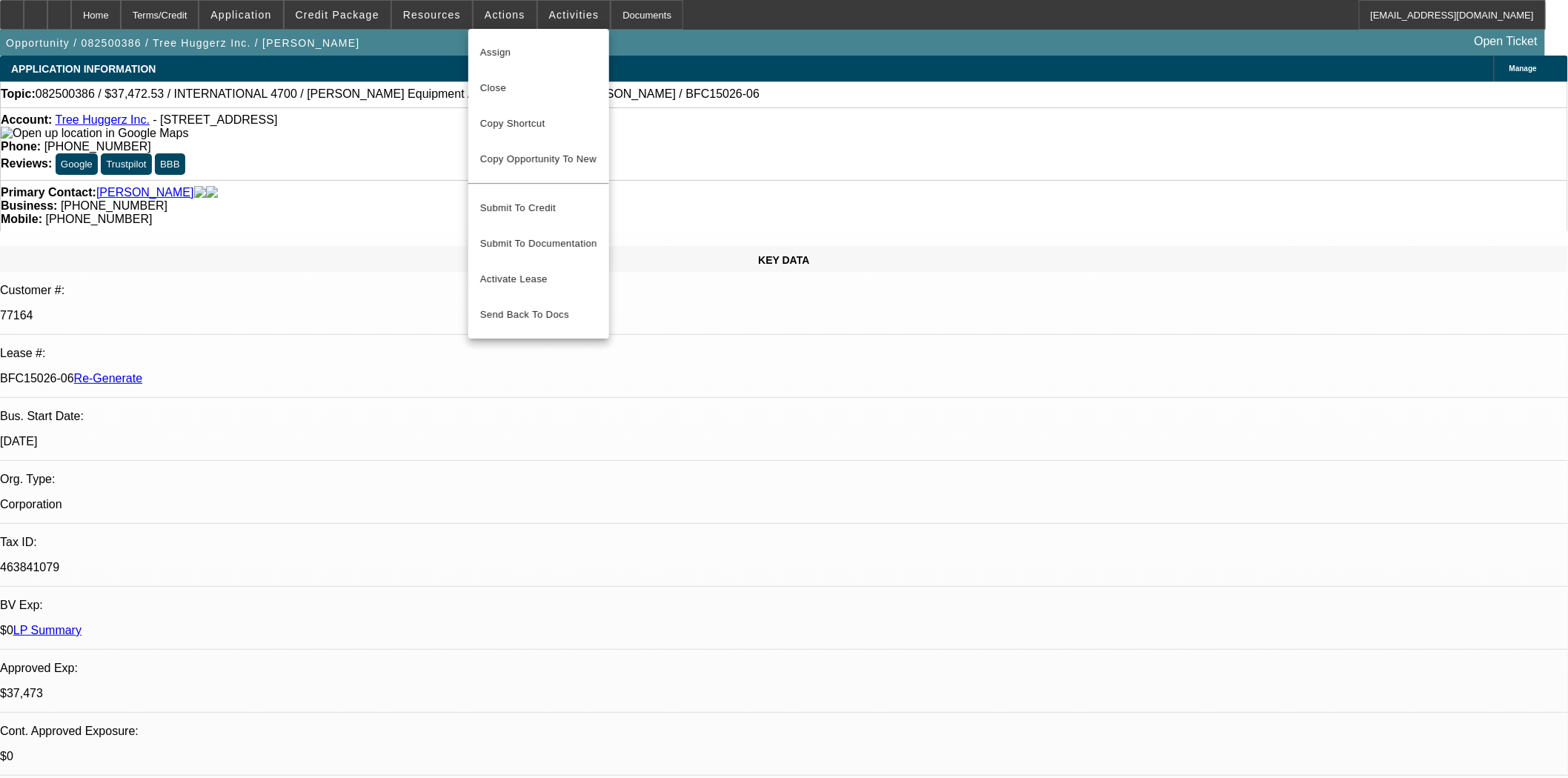
click at [502, 50] on span "Assign" at bounding box center [538, 52] width 117 height 17
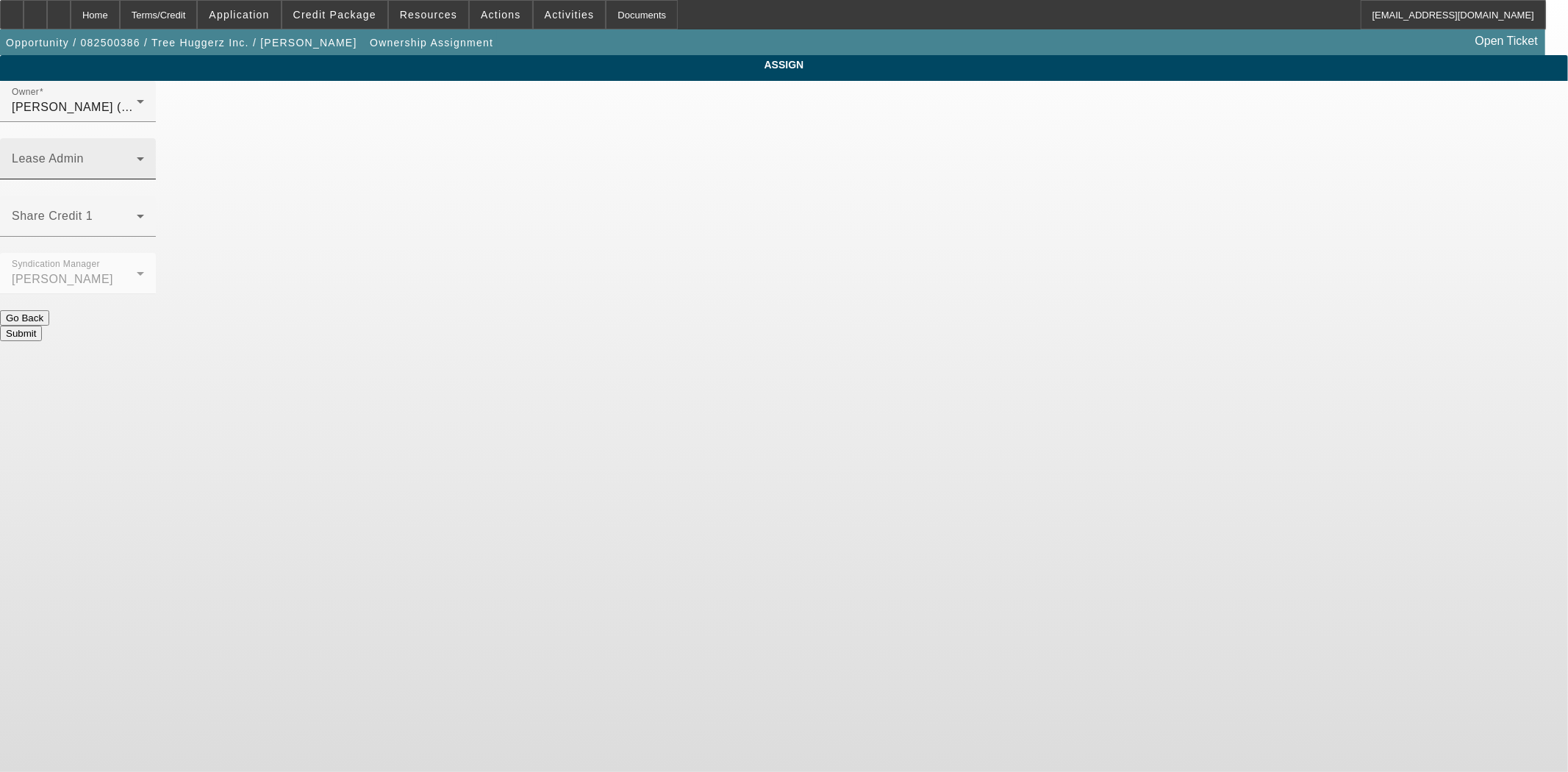
click at [84, 152] on mat-label "Lease Admin" at bounding box center [48, 158] width 72 height 12
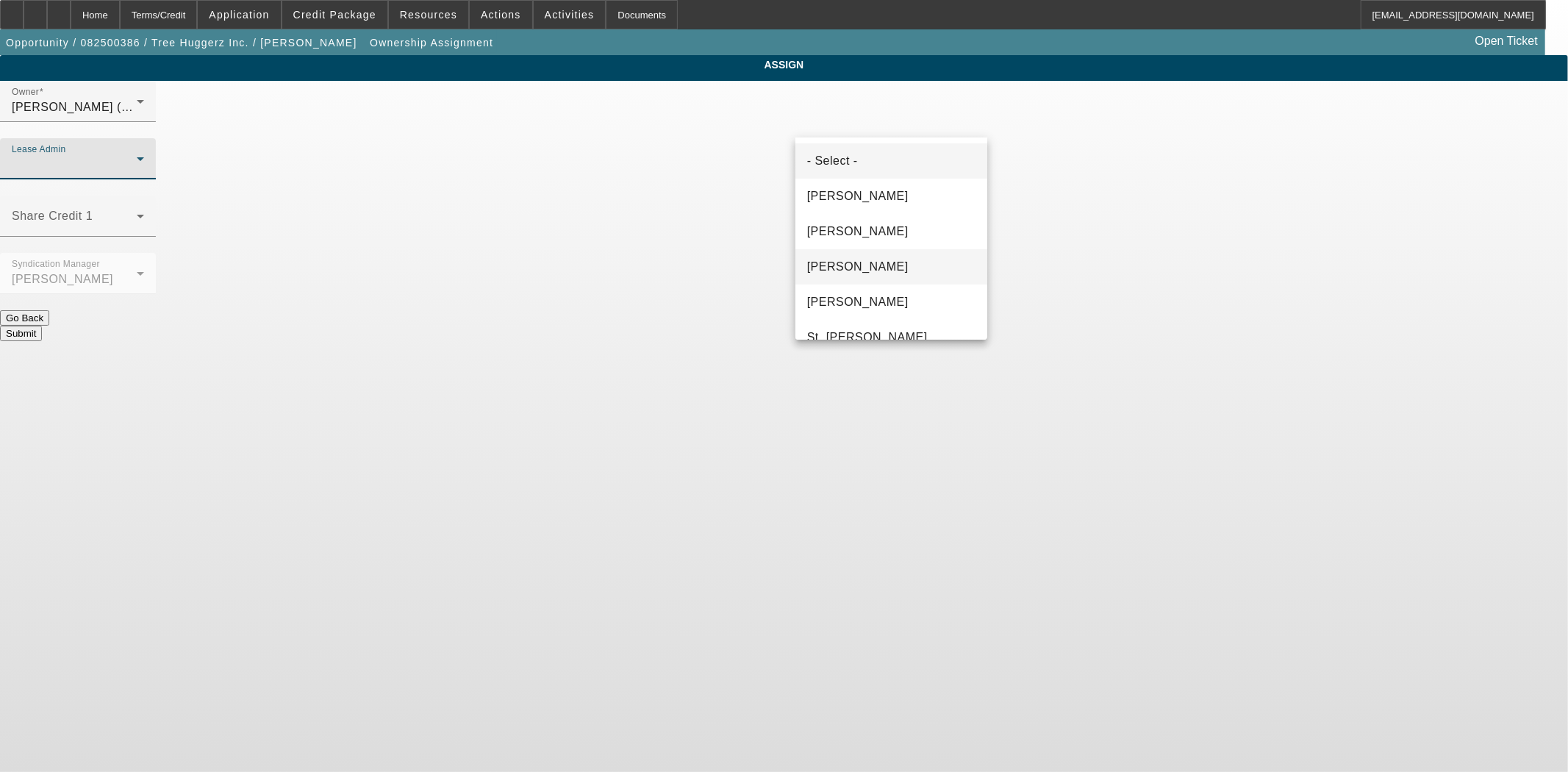
click at [870, 264] on span "[PERSON_NAME]" at bounding box center [858, 266] width 102 height 17
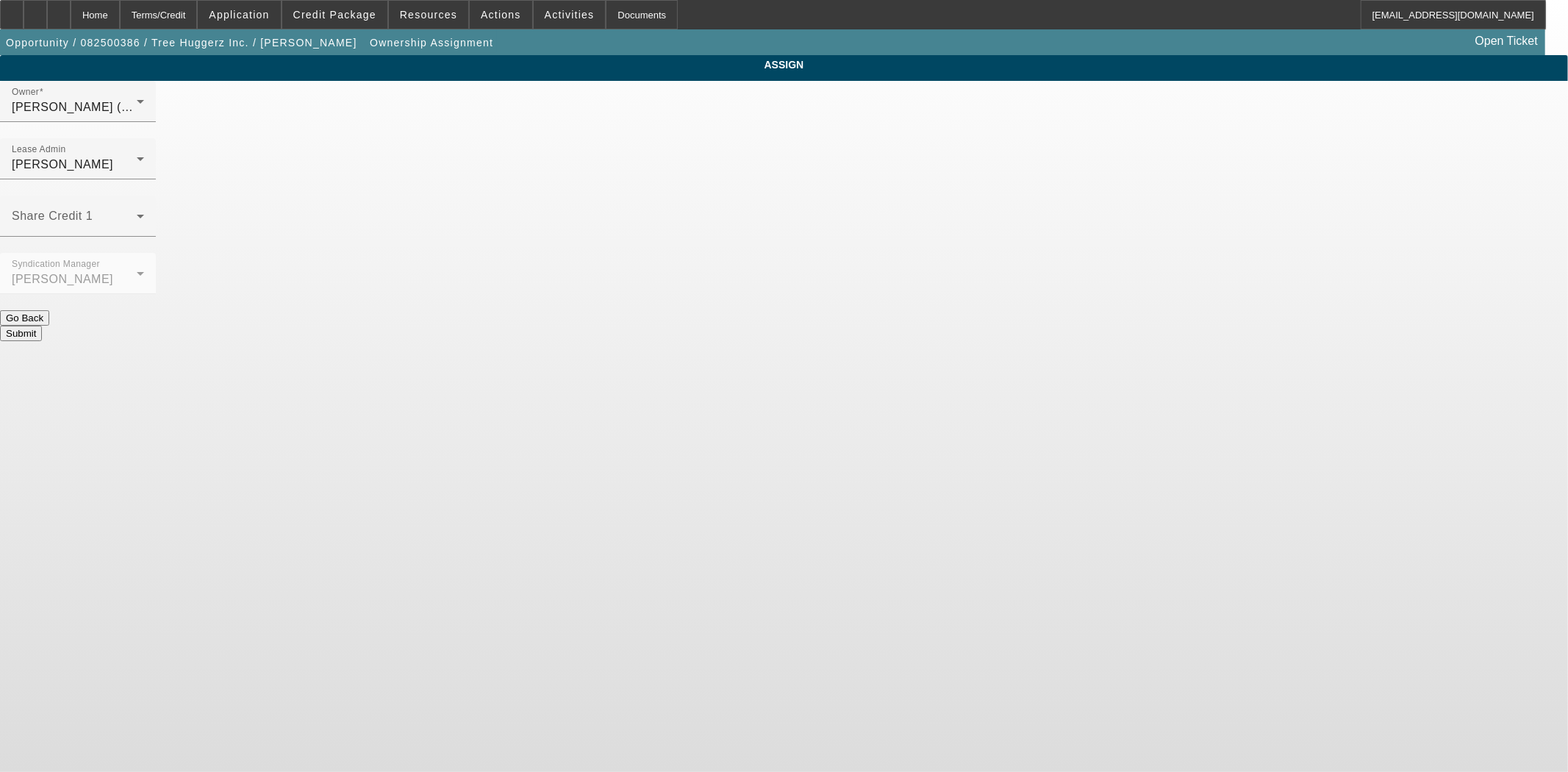
click at [156, 294] on div at bounding box center [78, 302] width 156 height 16
click at [42, 326] on button "Submit" at bounding box center [21, 333] width 42 height 16
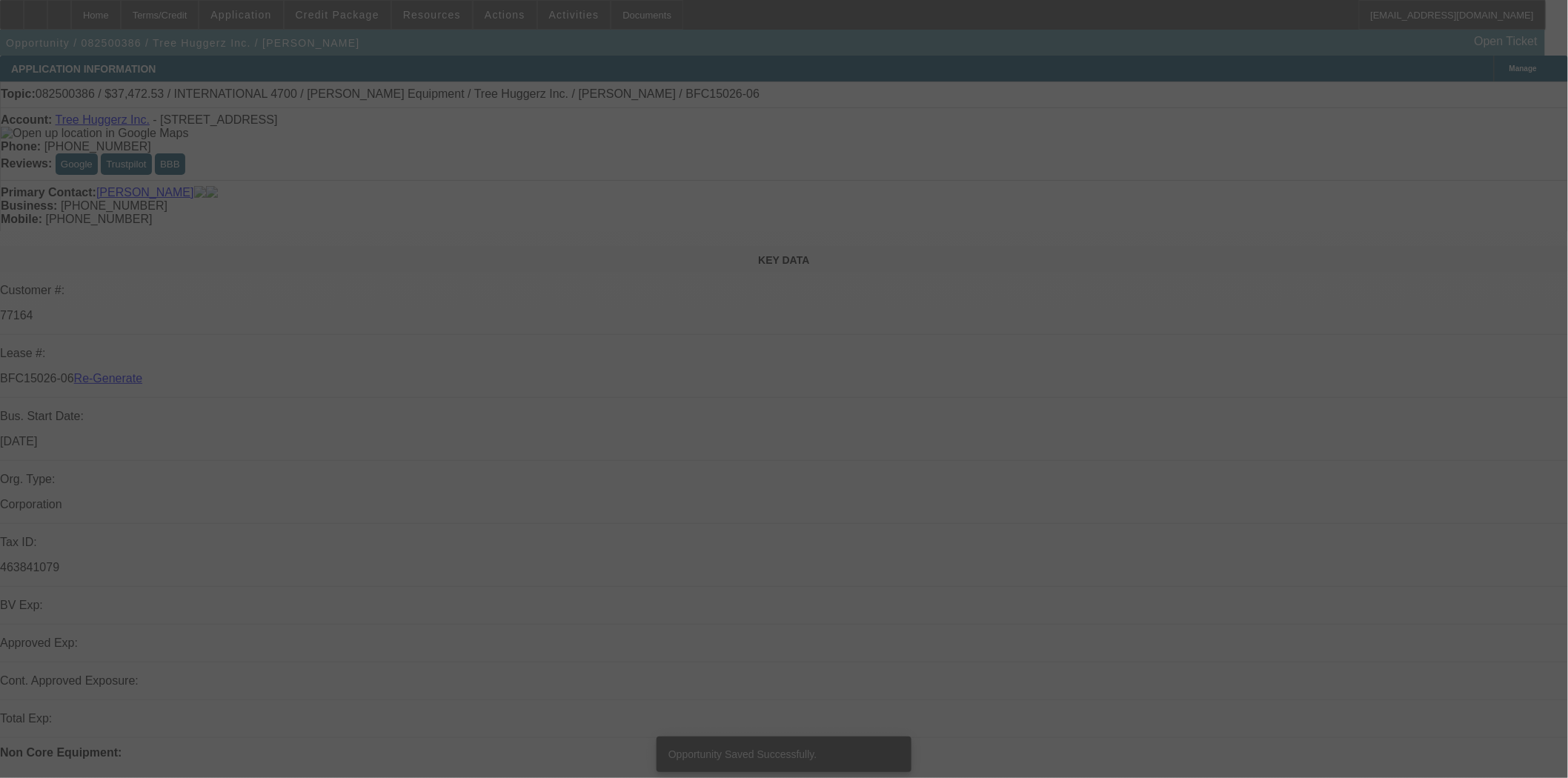
select select "3"
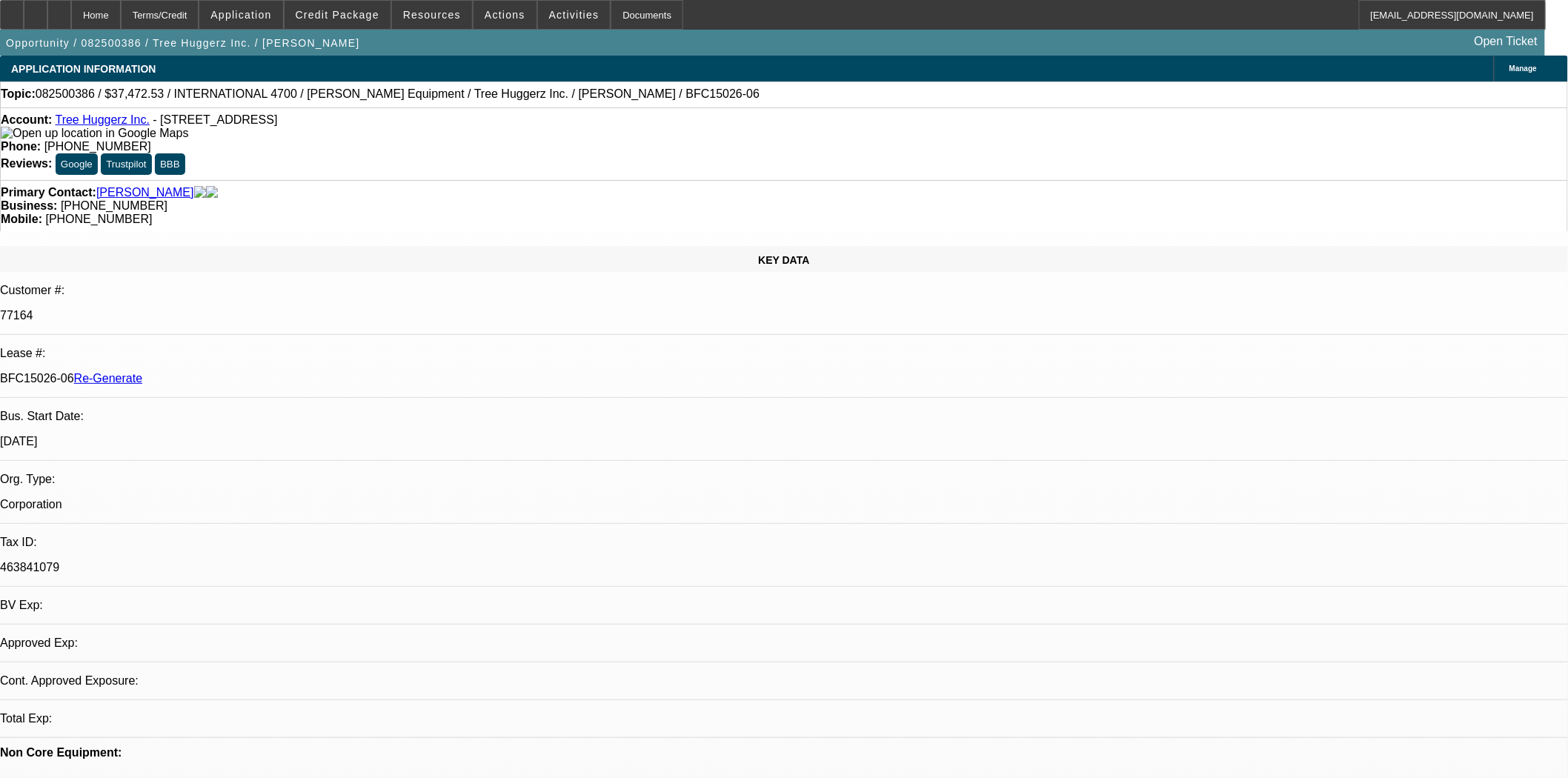
select select "0"
select select "6"
click at [642, 12] on div "Documents" at bounding box center [647, 15] width 73 height 30
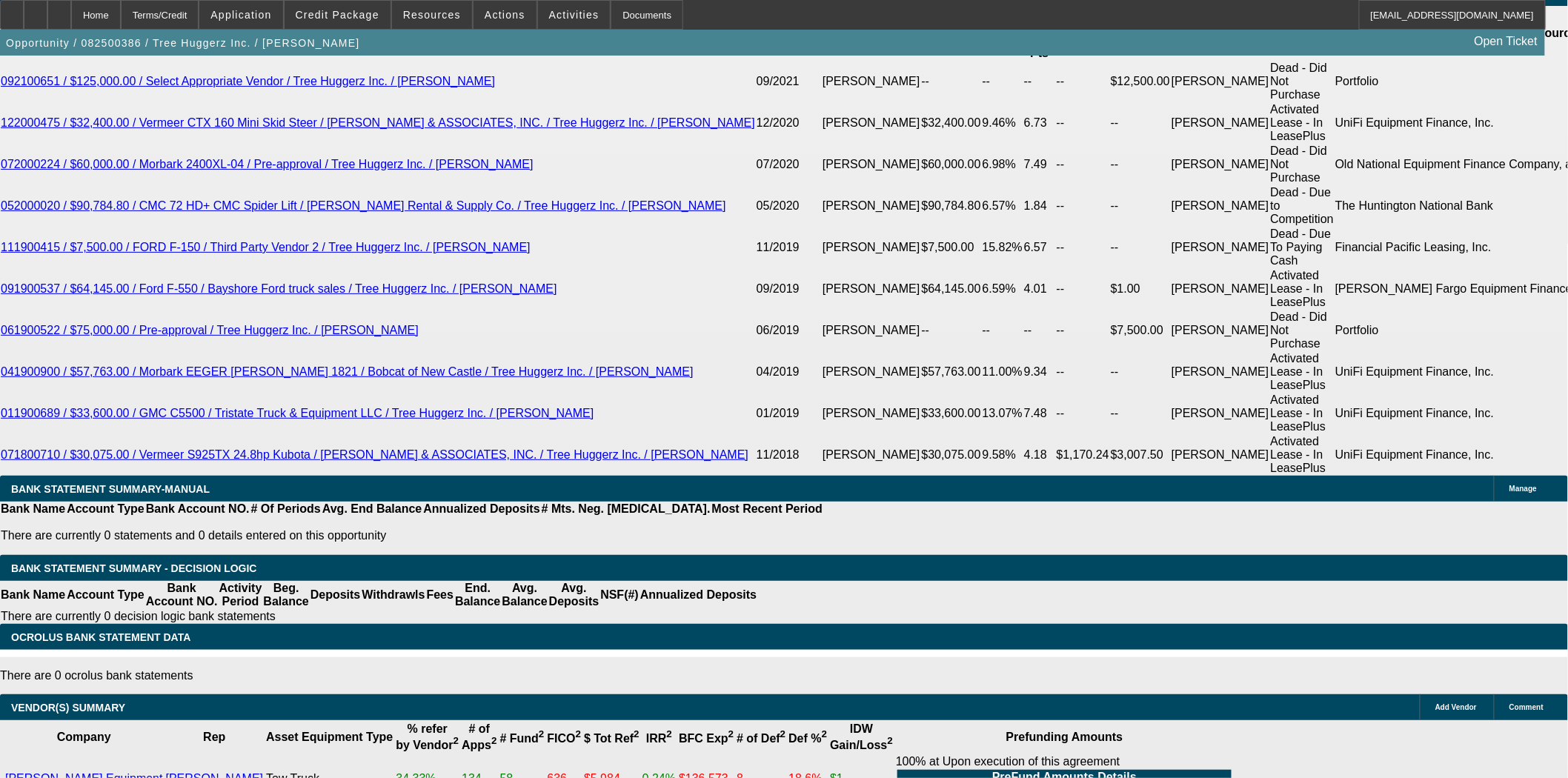
scroll to position [2882, 0]
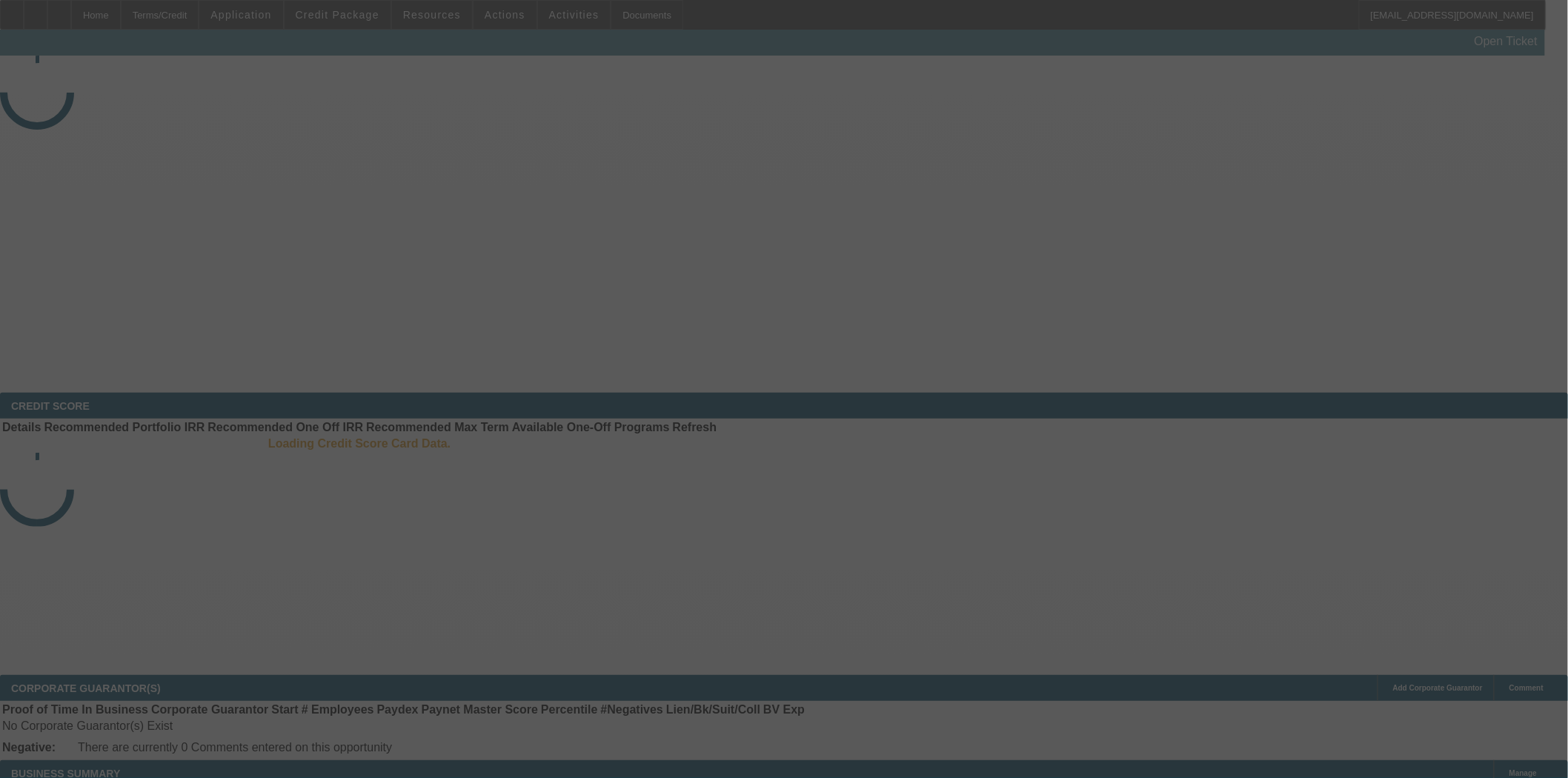
select select "3"
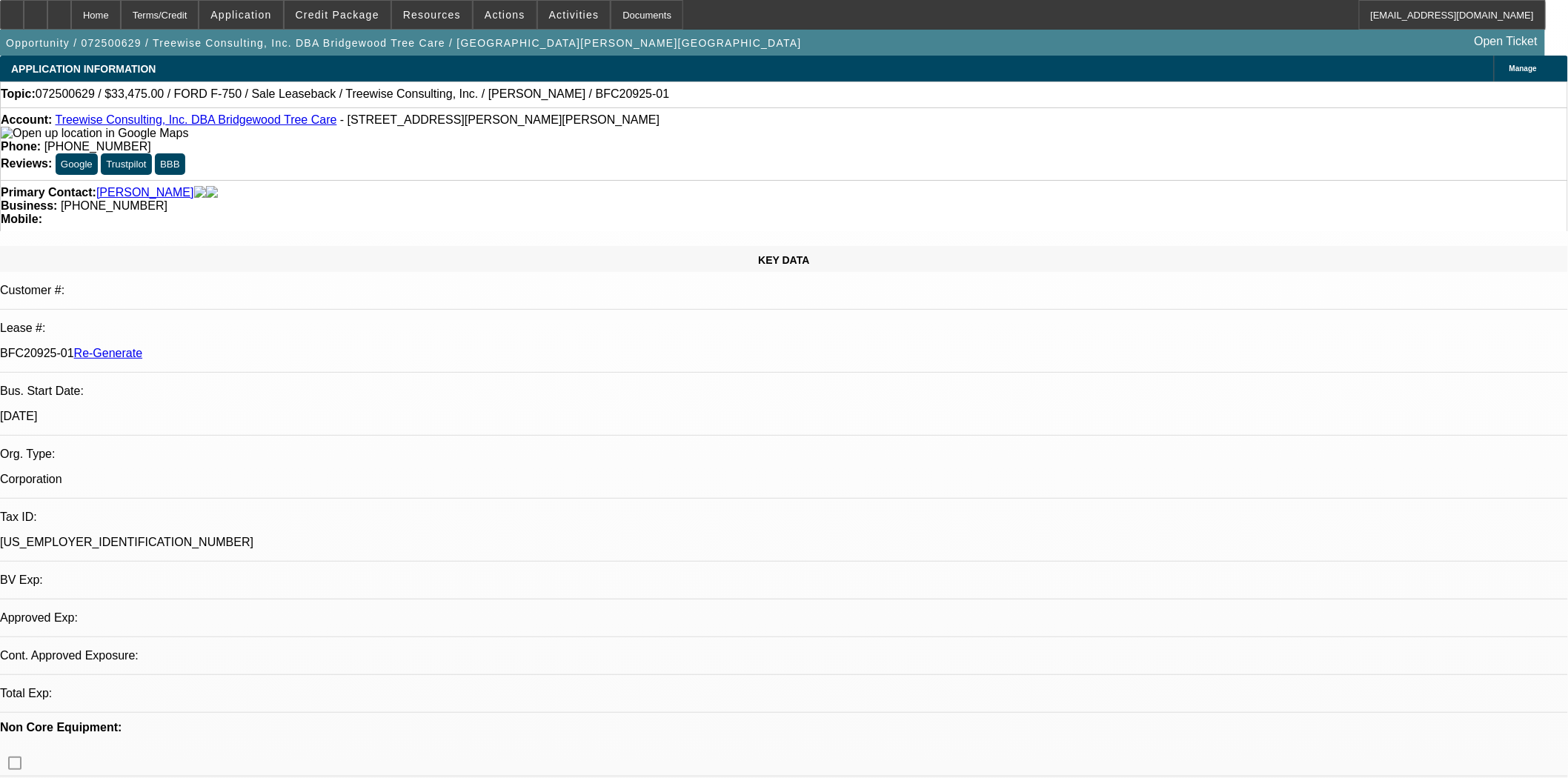
select select "0"
select select "2"
select select "0"
select select "6"
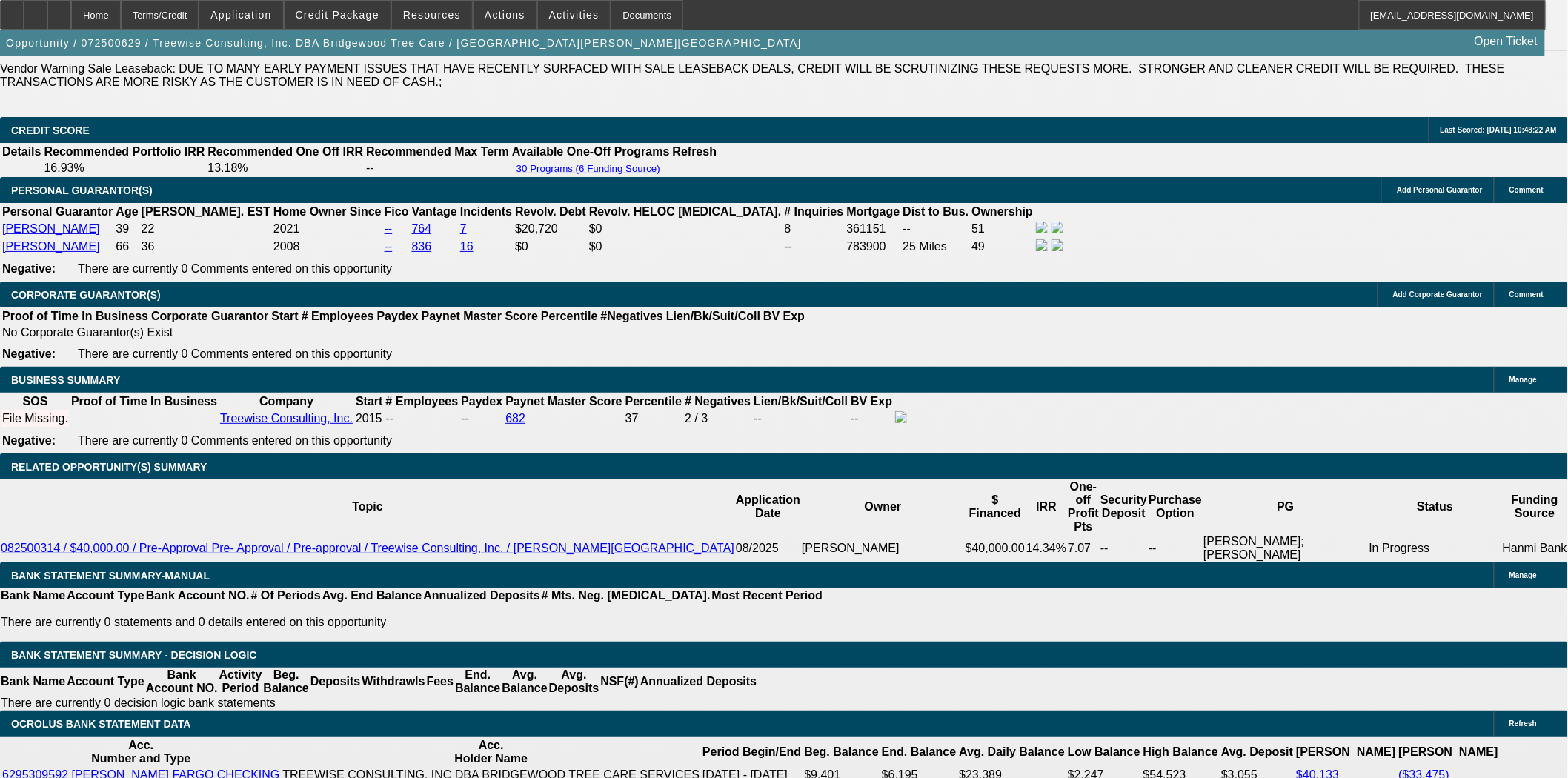
scroll to position [2140, 0]
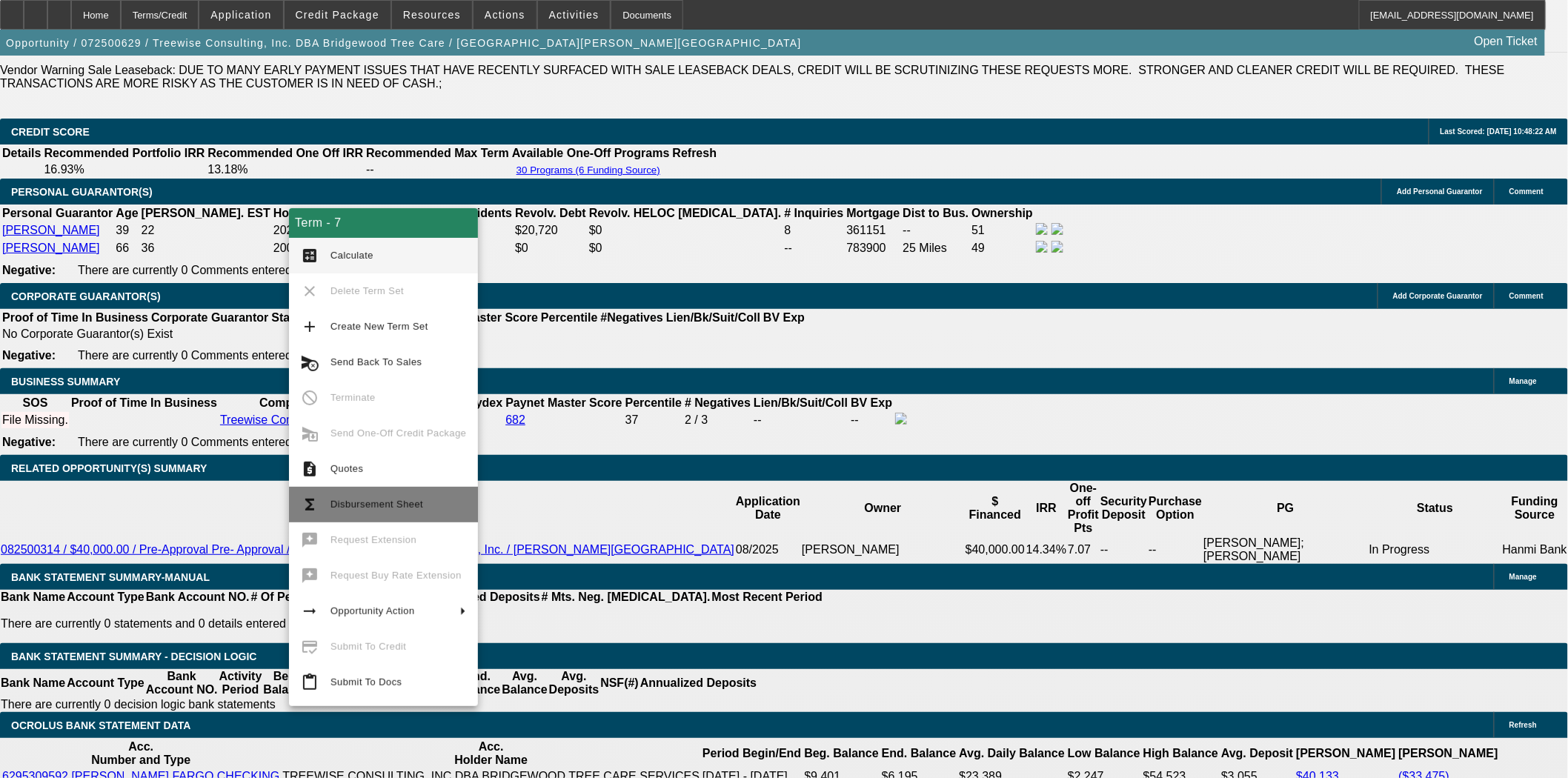
click at [384, 493] on button "functions Disbursement Sheet" at bounding box center [383, 504] width 189 height 36
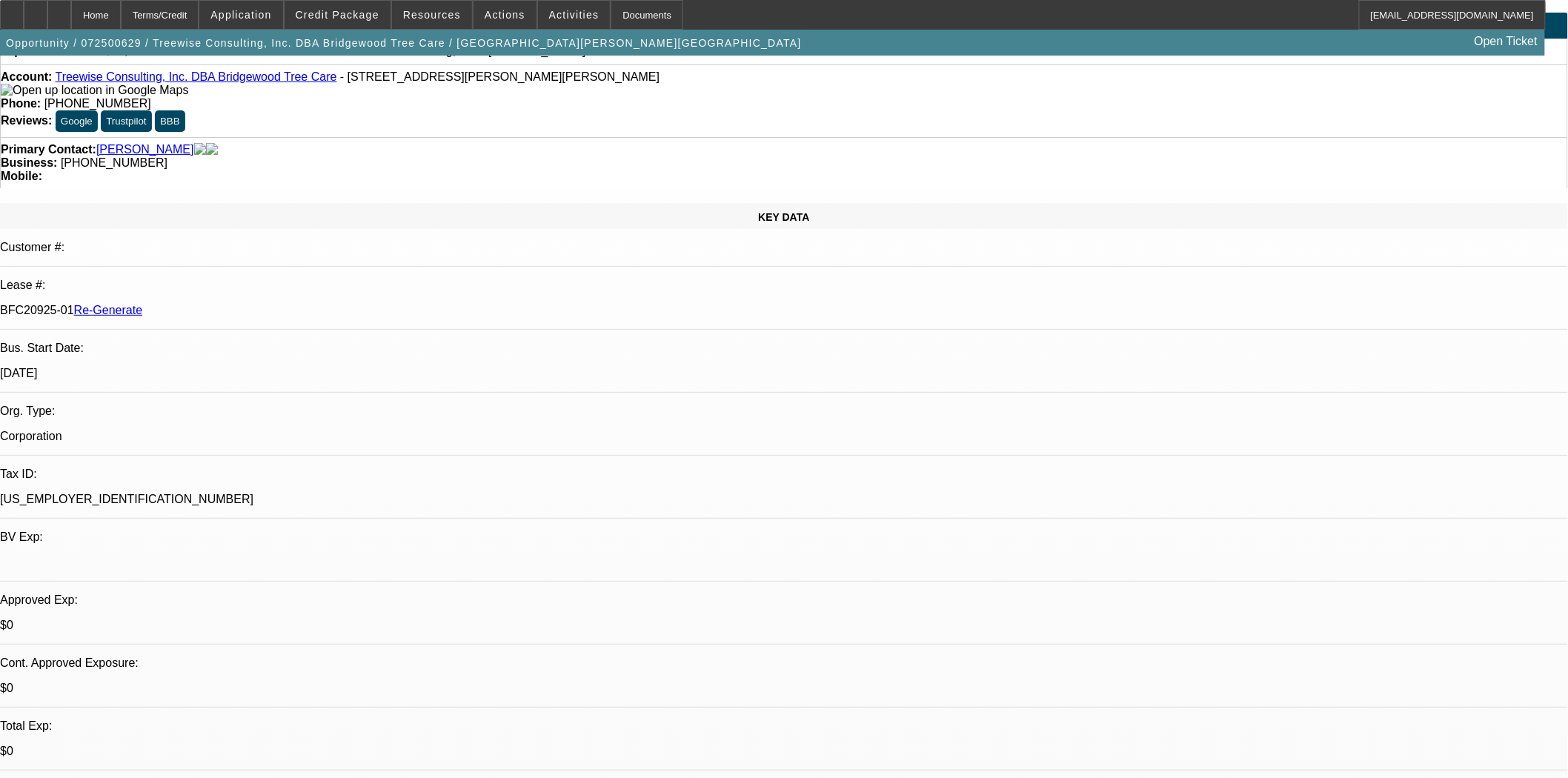
scroll to position [0, 0]
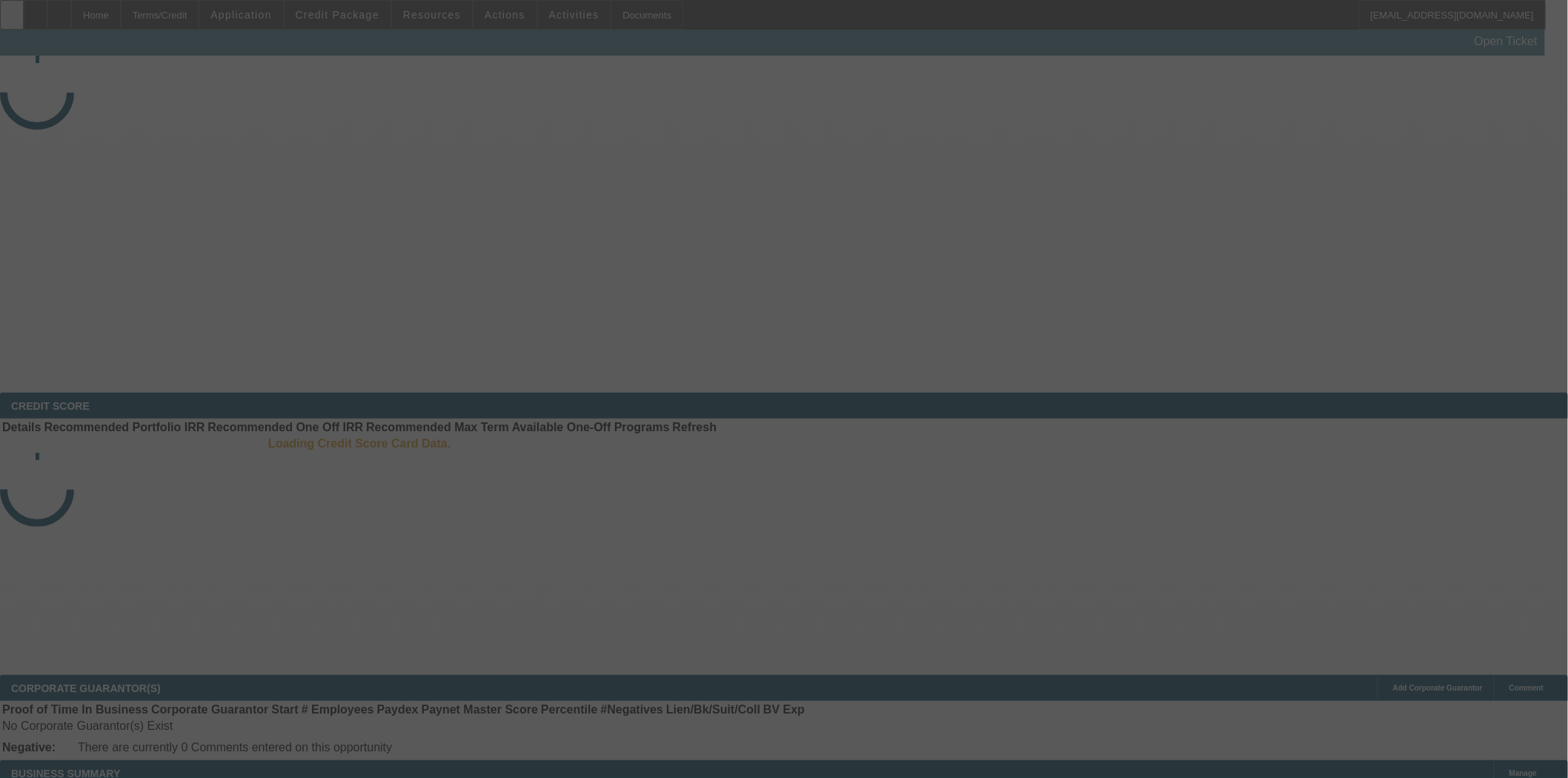
select select "3"
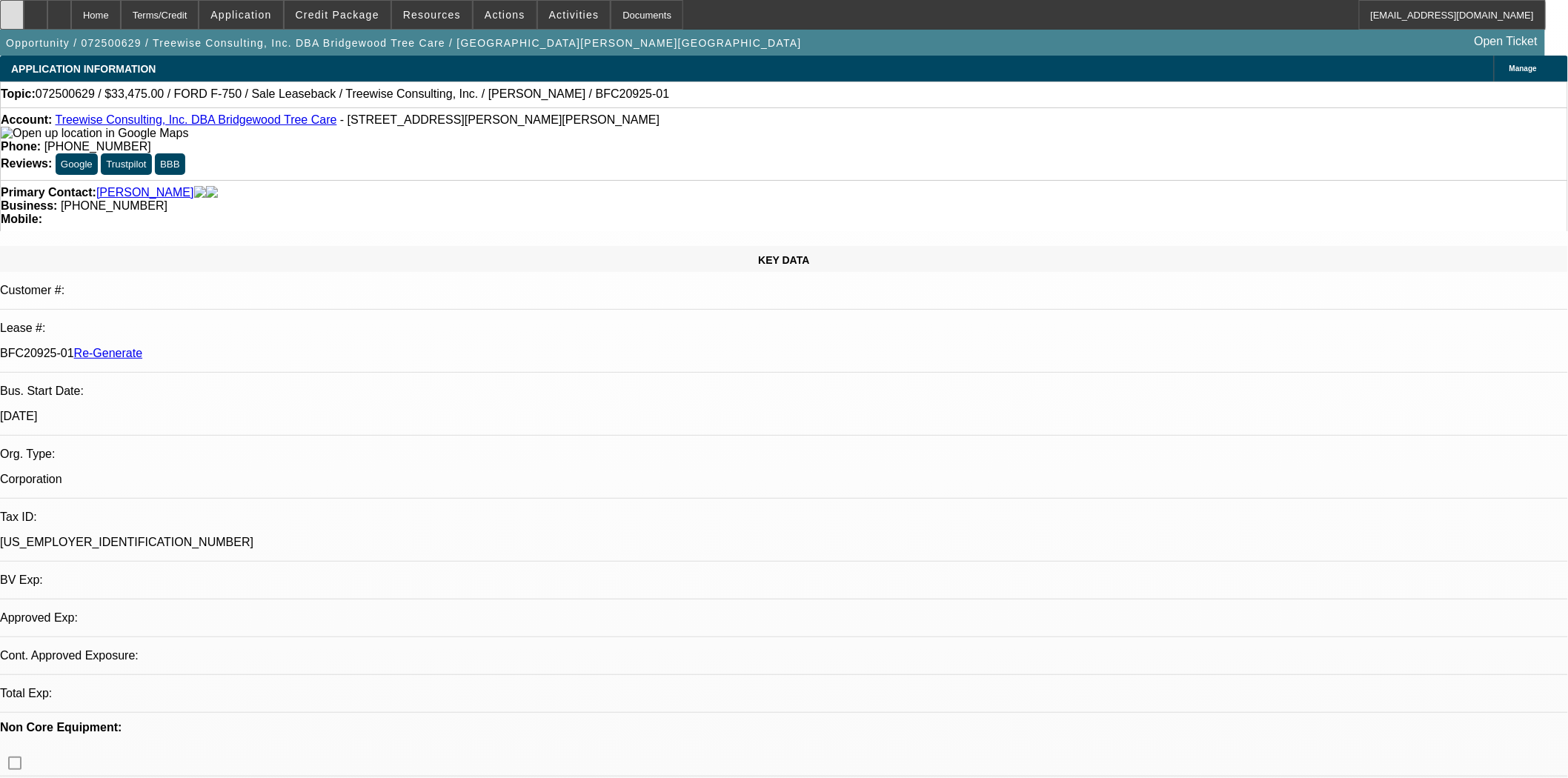
select select "0"
select select "2"
select select "0"
select select "6"
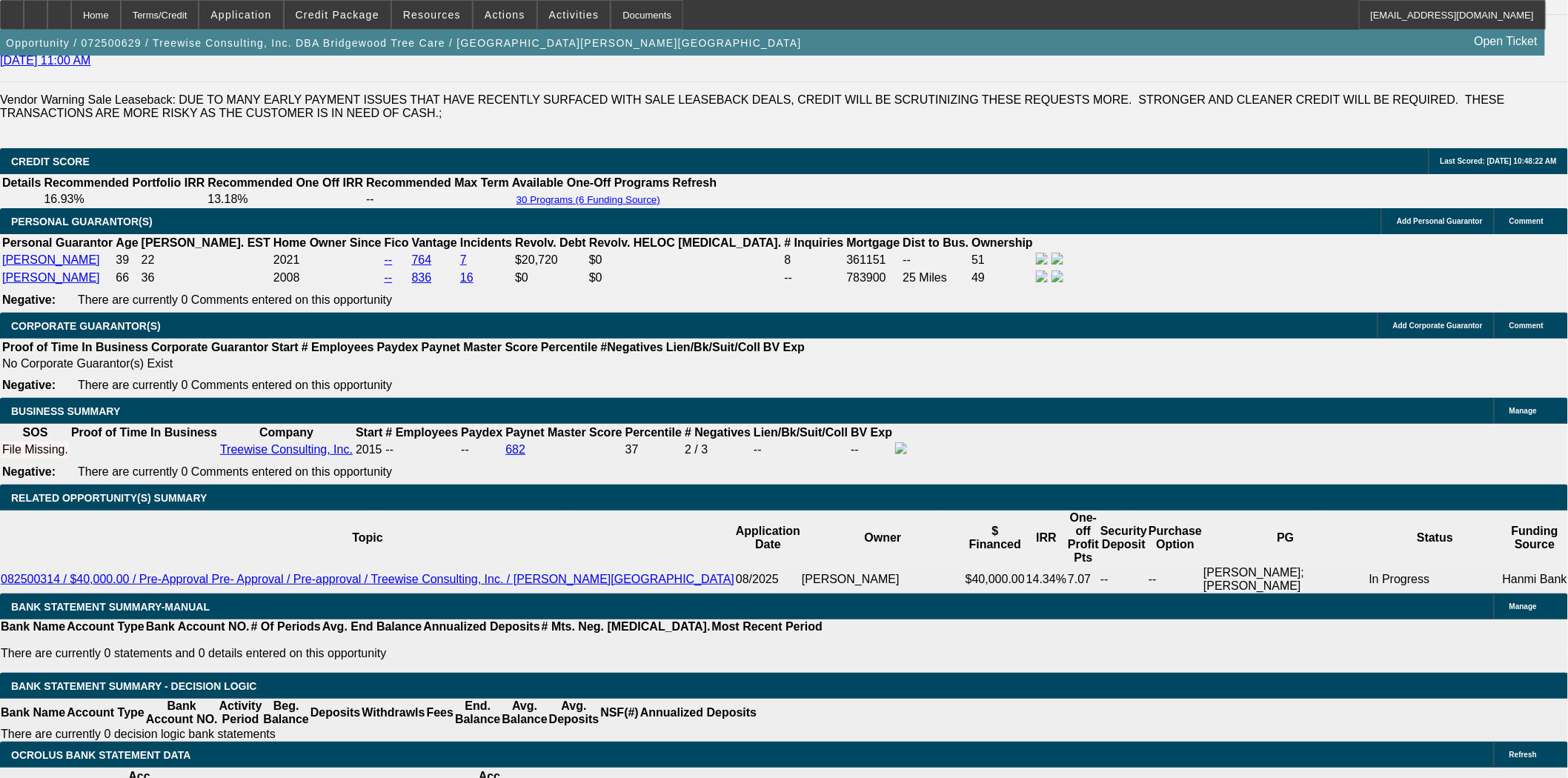
scroll to position [2224, 0]
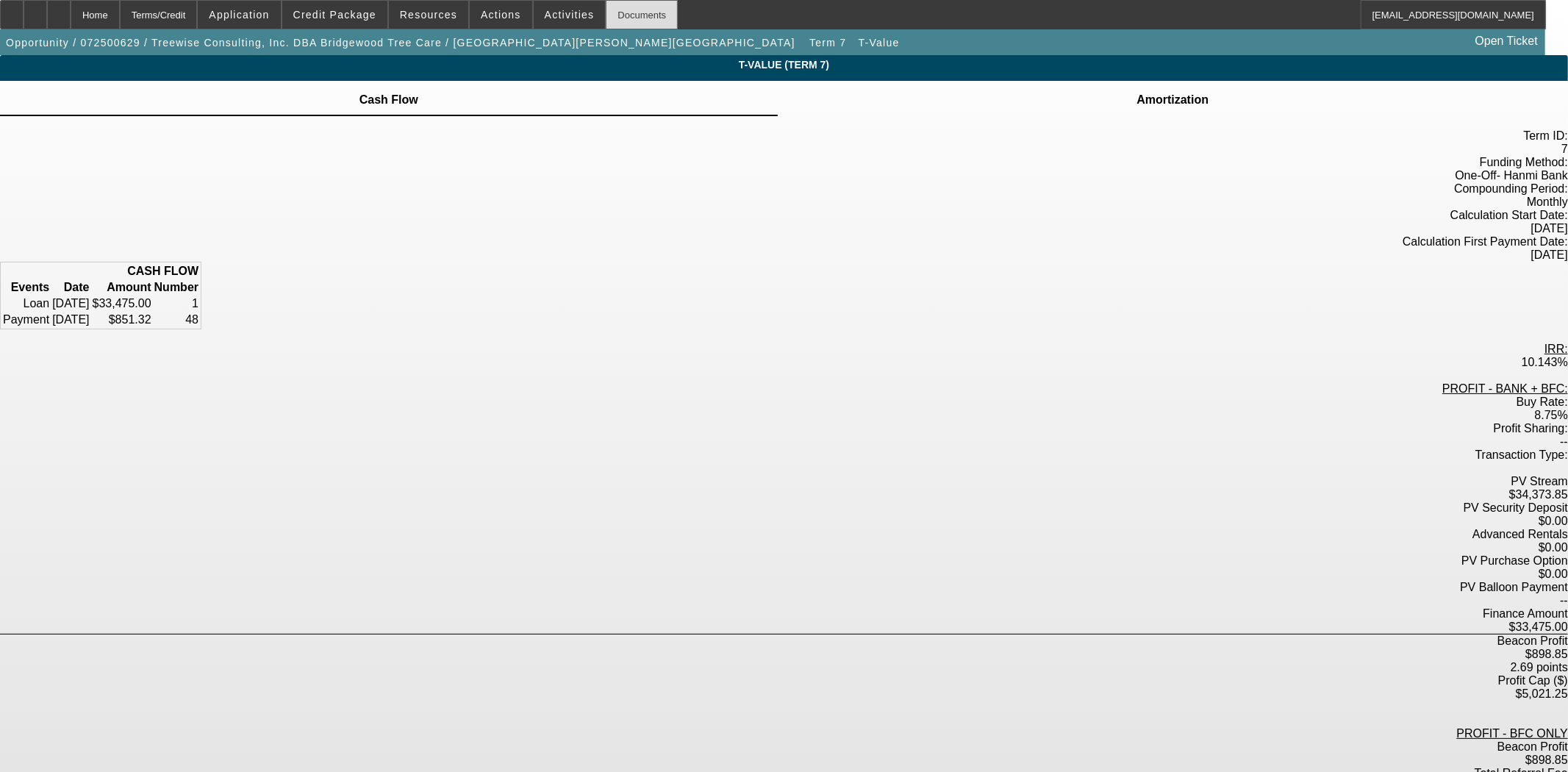
click at [606, 9] on div "Documents" at bounding box center [642, 15] width 72 height 30
click at [120, 15] on div "Home" at bounding box center [95, 15] width 49 height 30
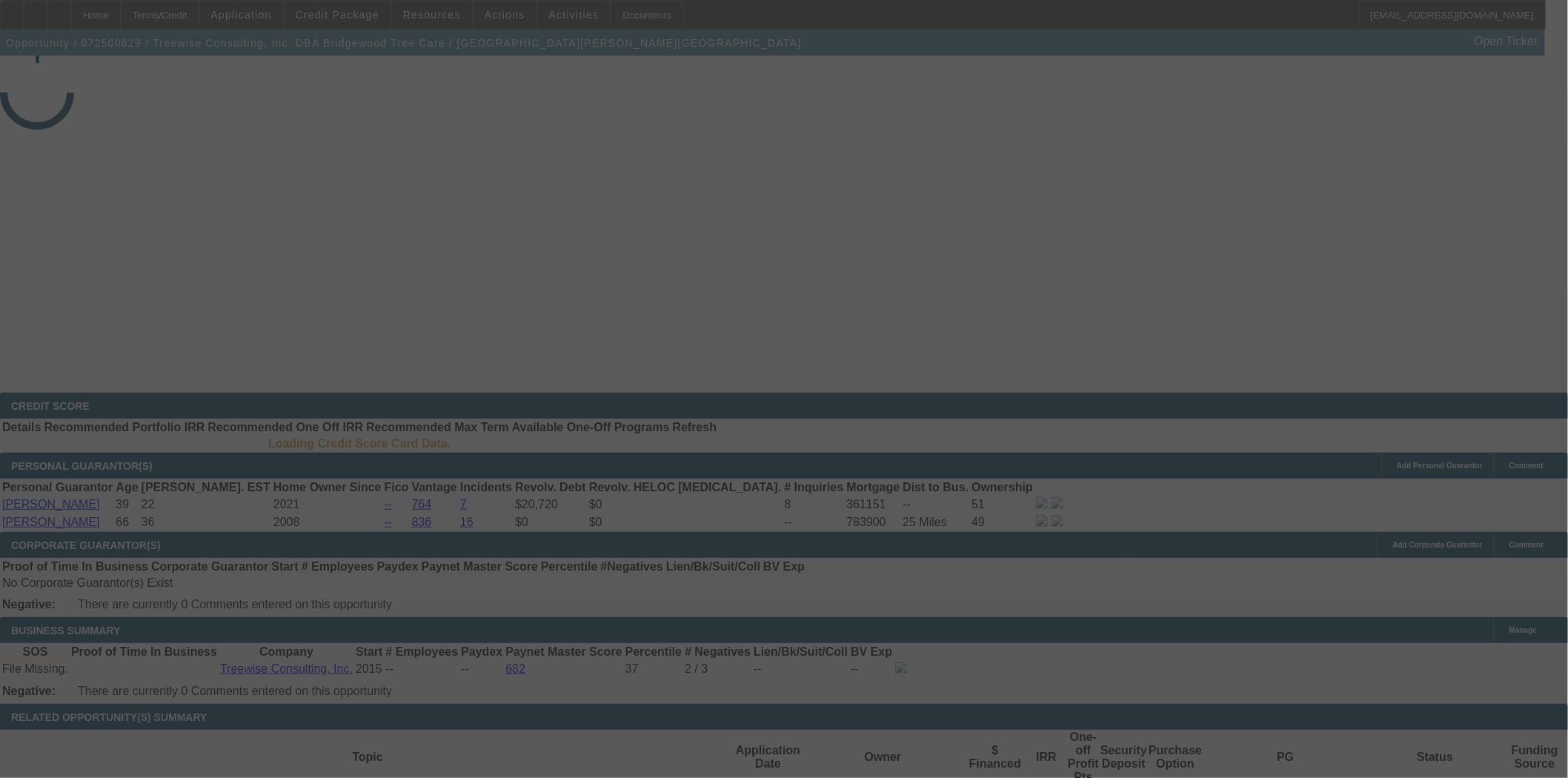
select select "3"
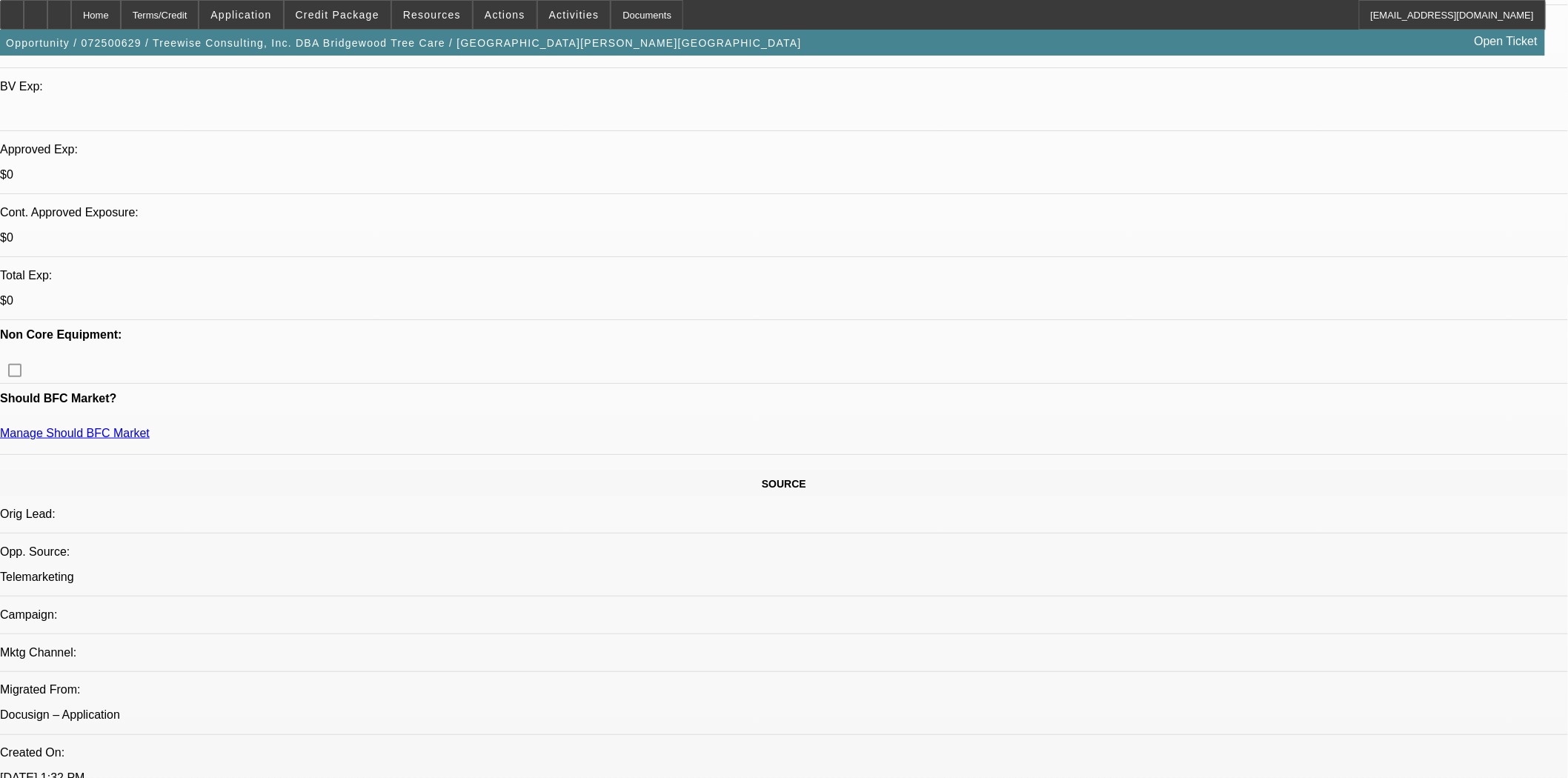
select select "0"
select select "2"
select select "0"
select select "6"
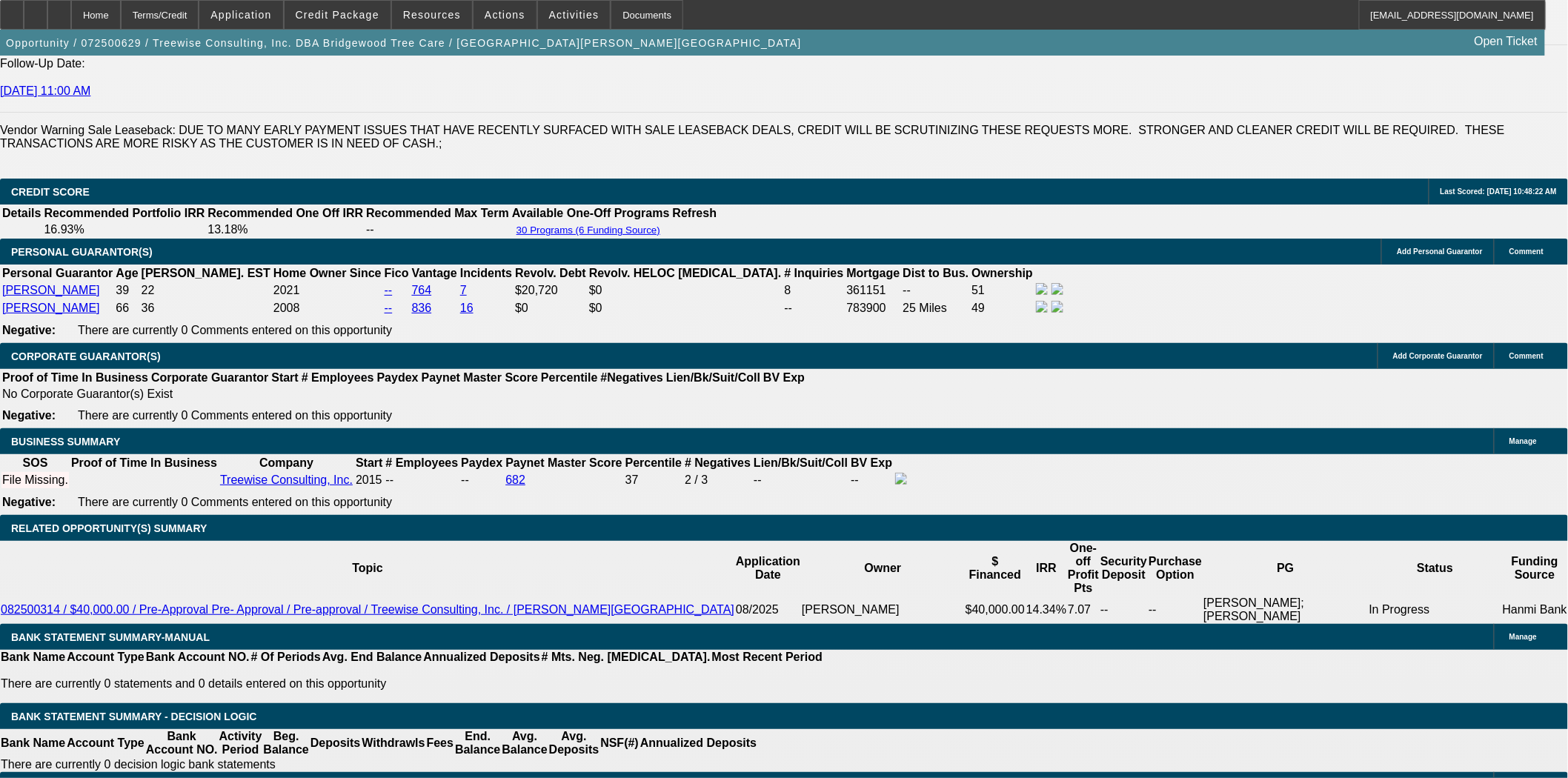
scroll to position [2224, 0]
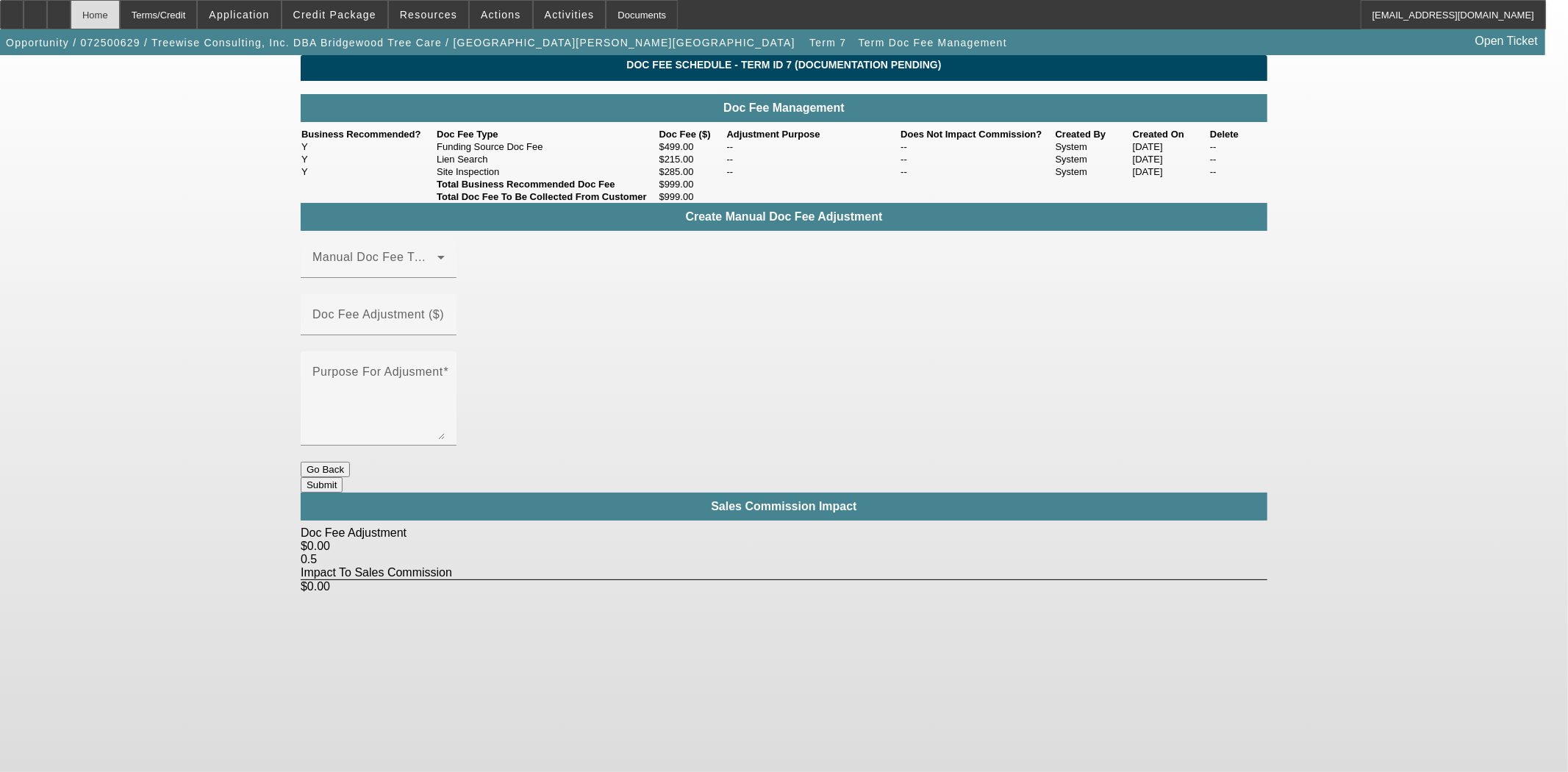
click at [120, 13] on div "Home" at bounding box center [95, 15] width 49 height 30
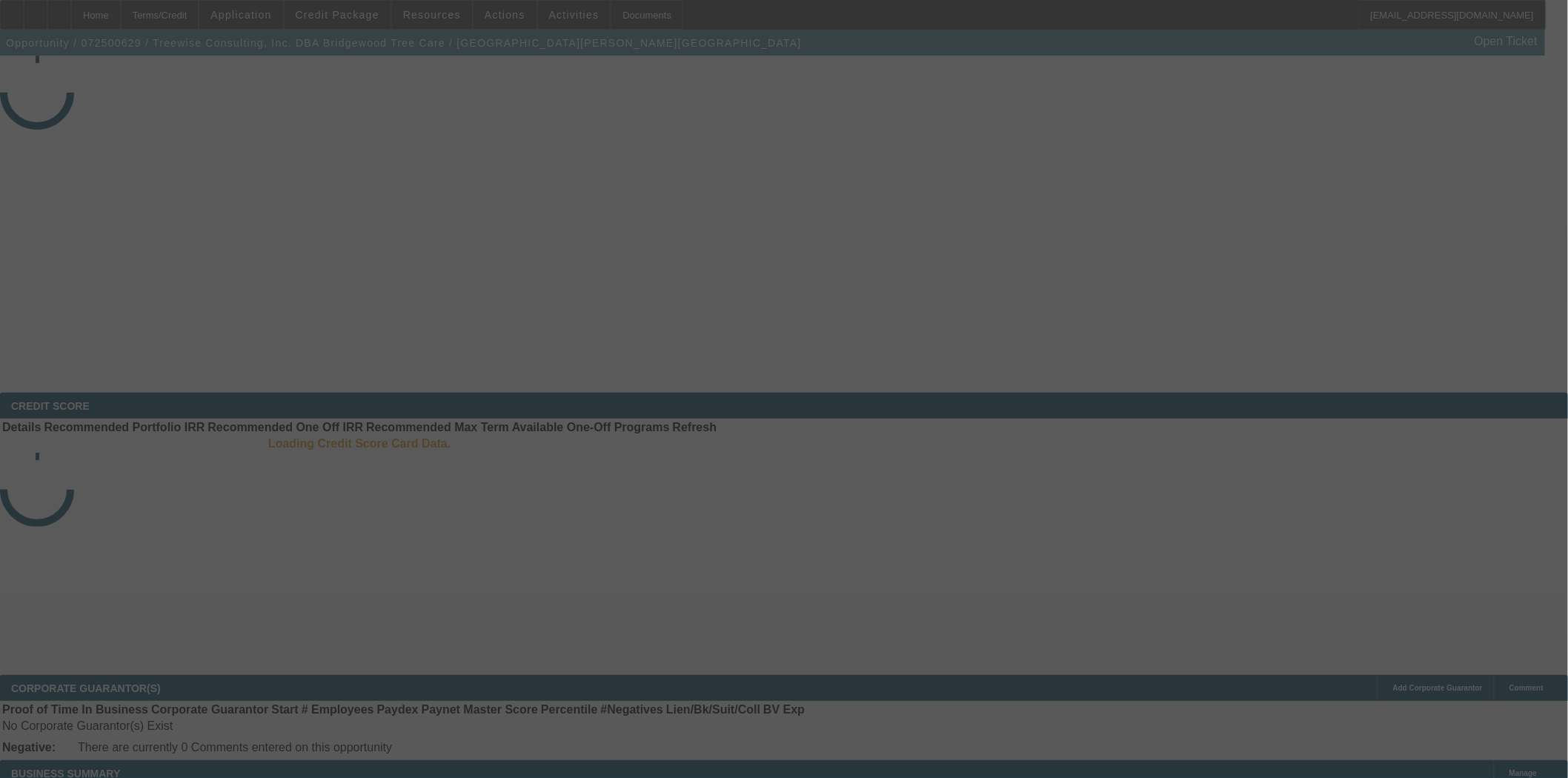
select select "3"
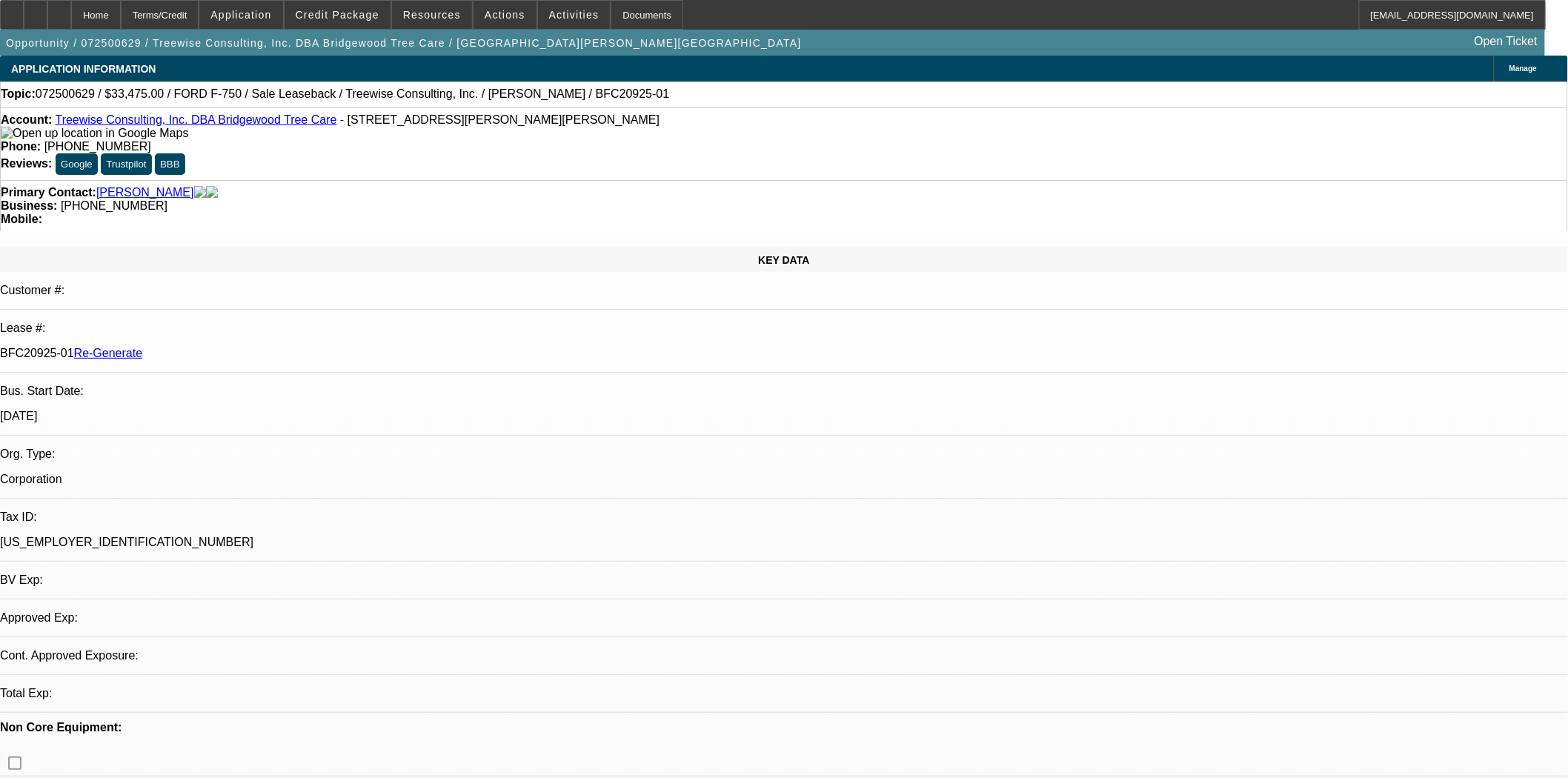
select select "0"
select select "2"
select select "0"
select select "6"
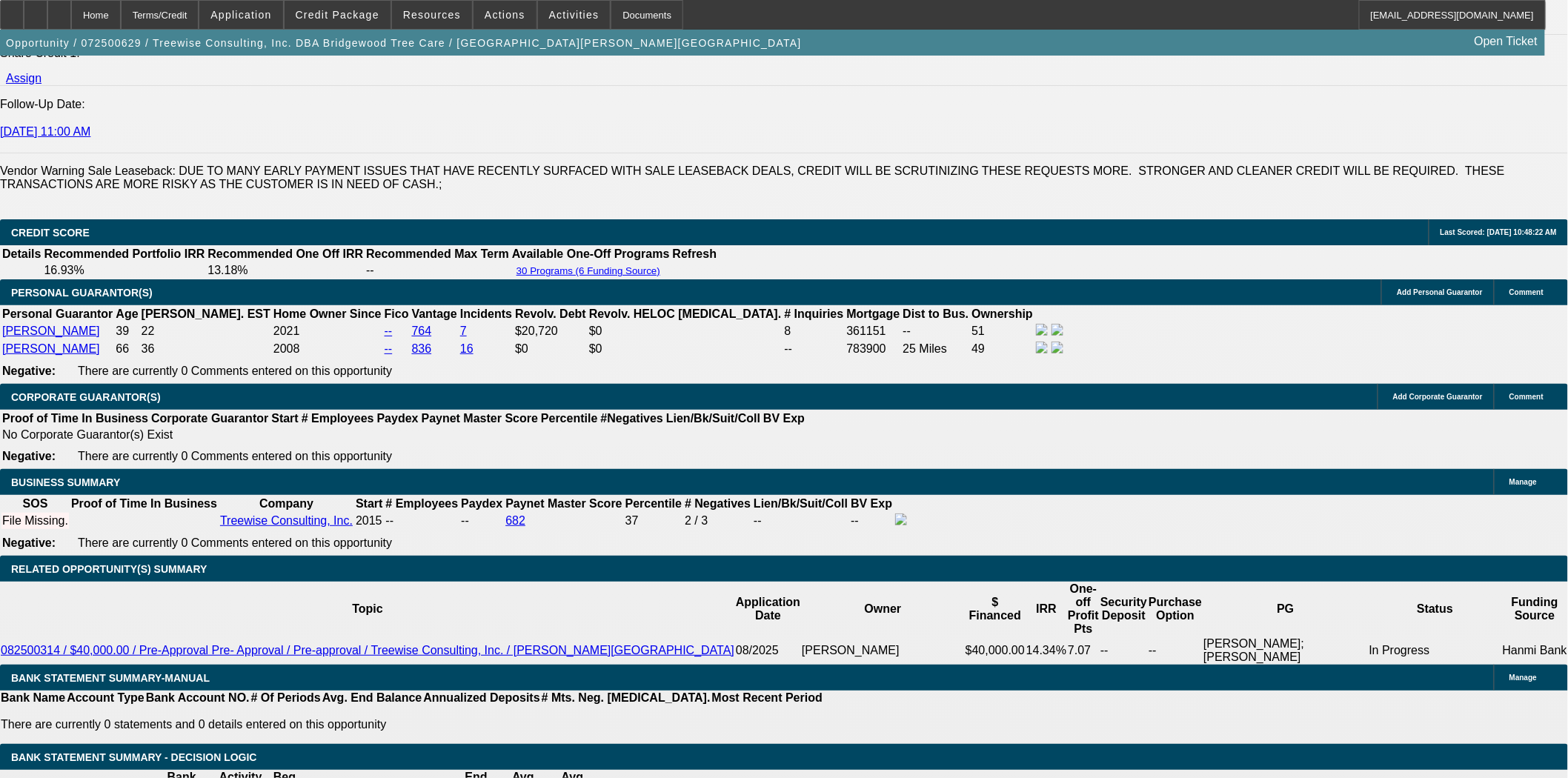
scroll to position [2224, 0]
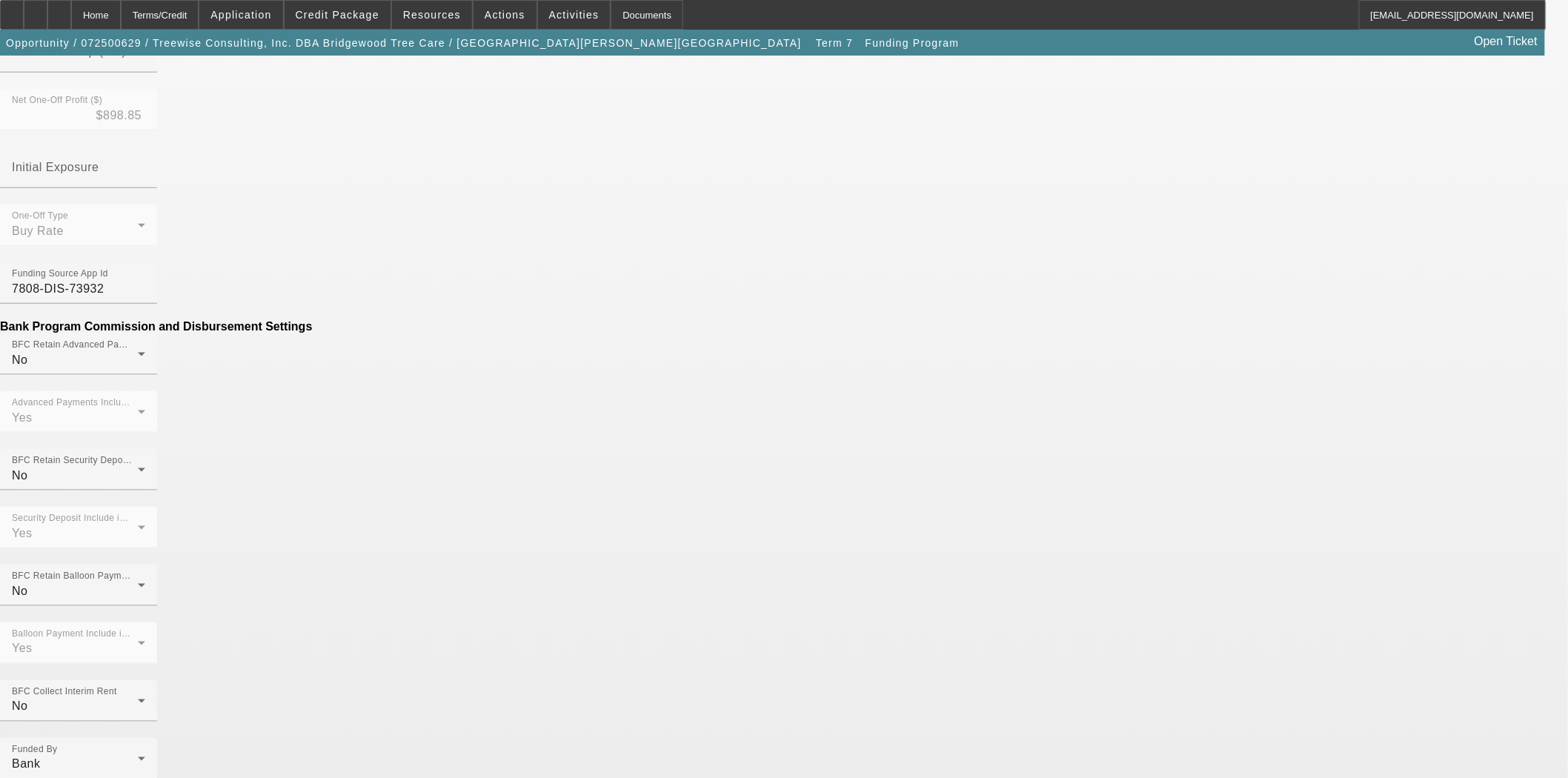
scroll to position [641, 0]
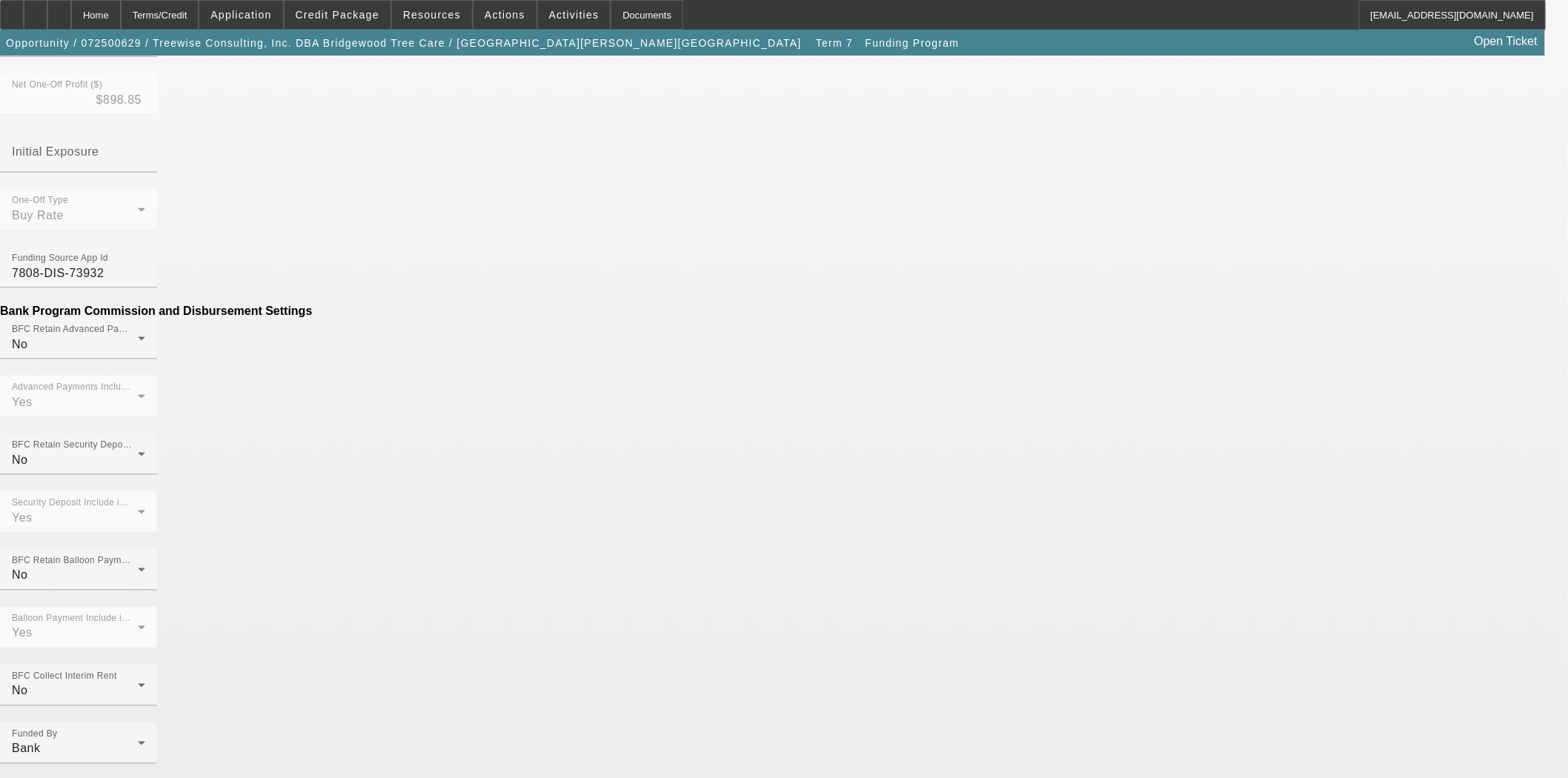
drag, startPoint x: 521, startPoint y: 305, endPoint x: 577, endPoint y: 304, distance: 56.0
type input "$350.00"
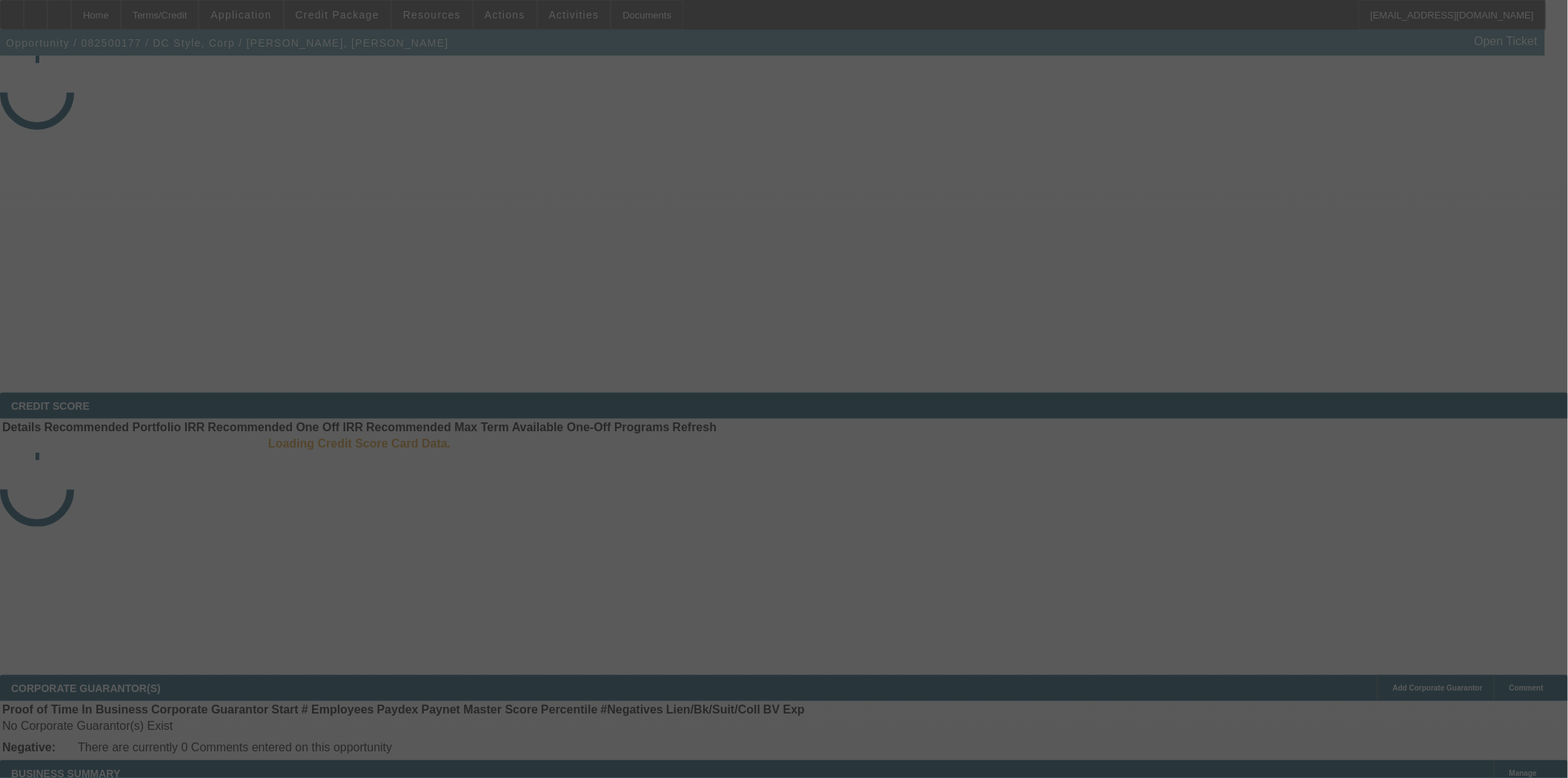
select select "3"
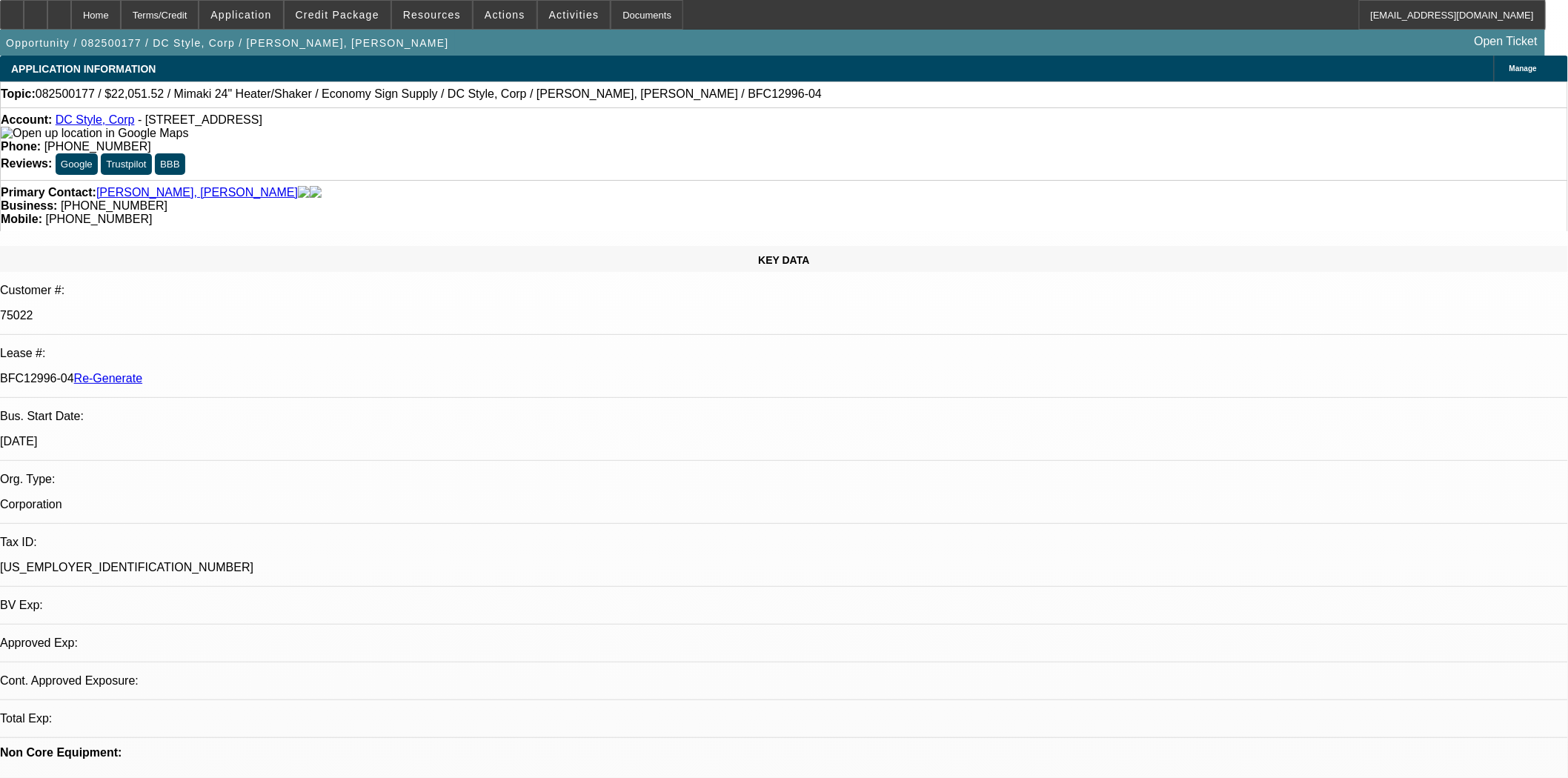
select select "0"
select select "6"
click at [357, 24] on span at bounding box center [338, 14] width 106 height 36
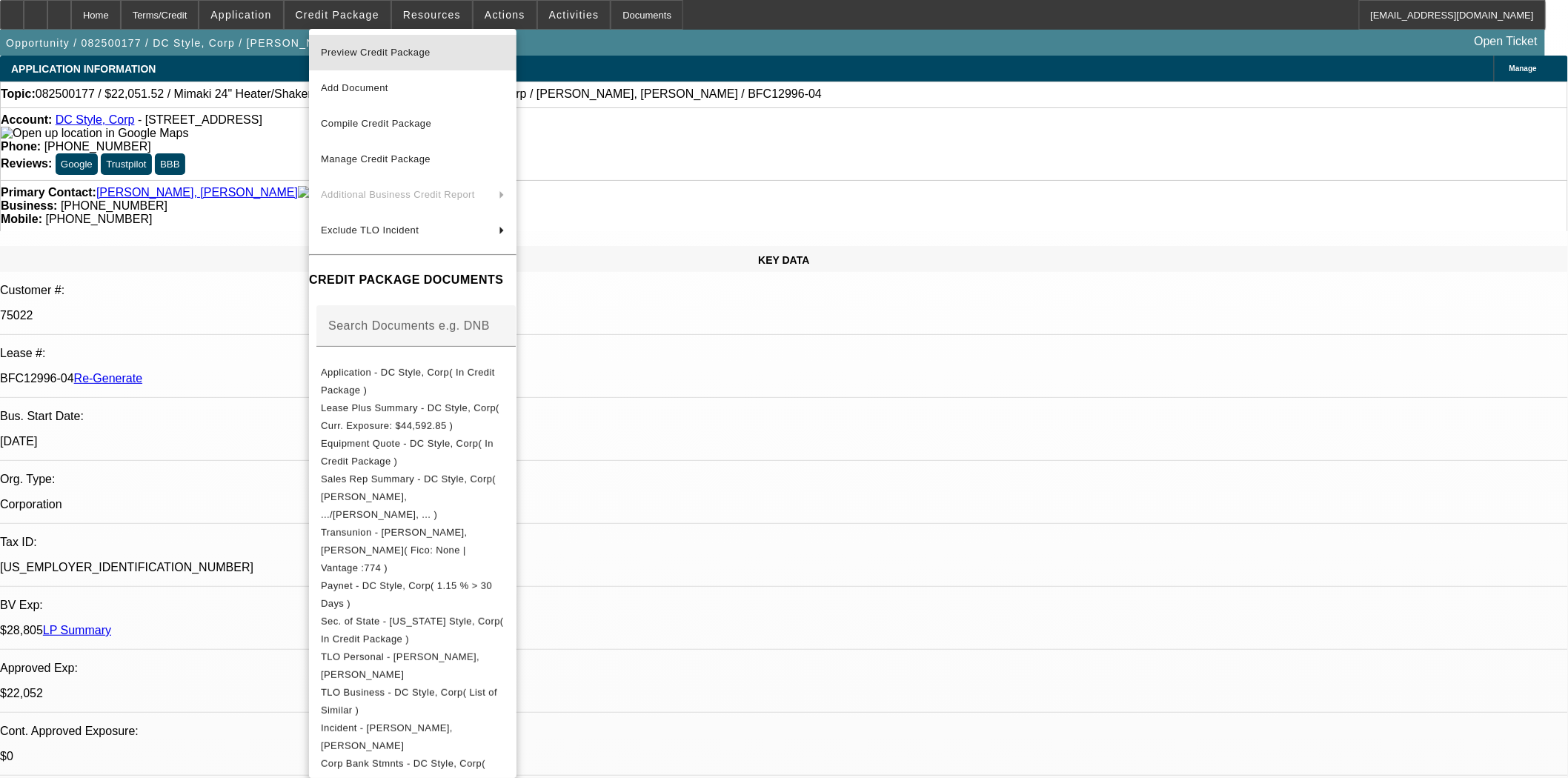
click at [366, 50] on span "Preview Credit Package" at bounding box center [376, 51] width 110 height 11
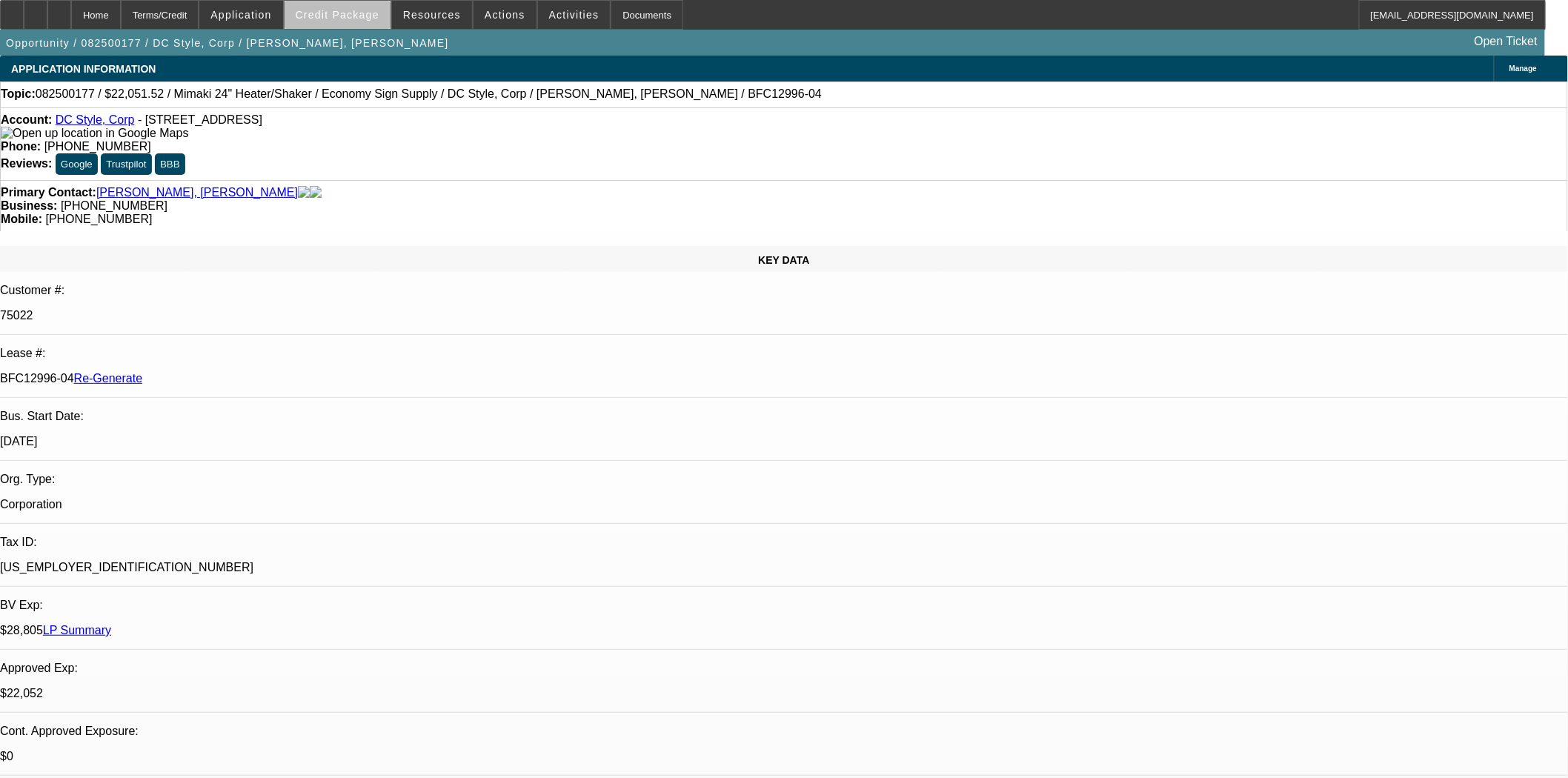
click at [365, 24] on span at bounding box center [338, 14] width 106 height 36
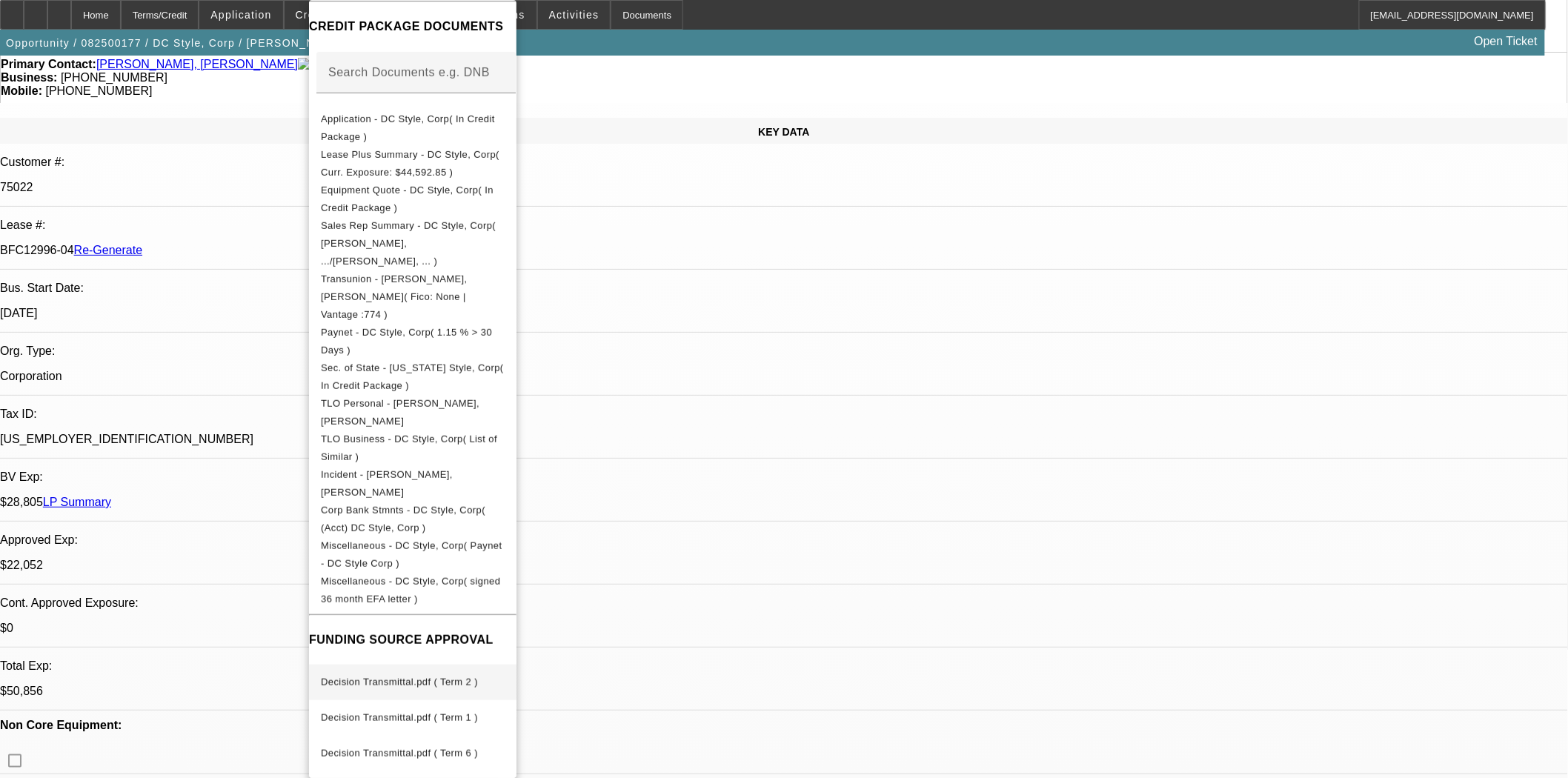
scroll to position [576, 0]
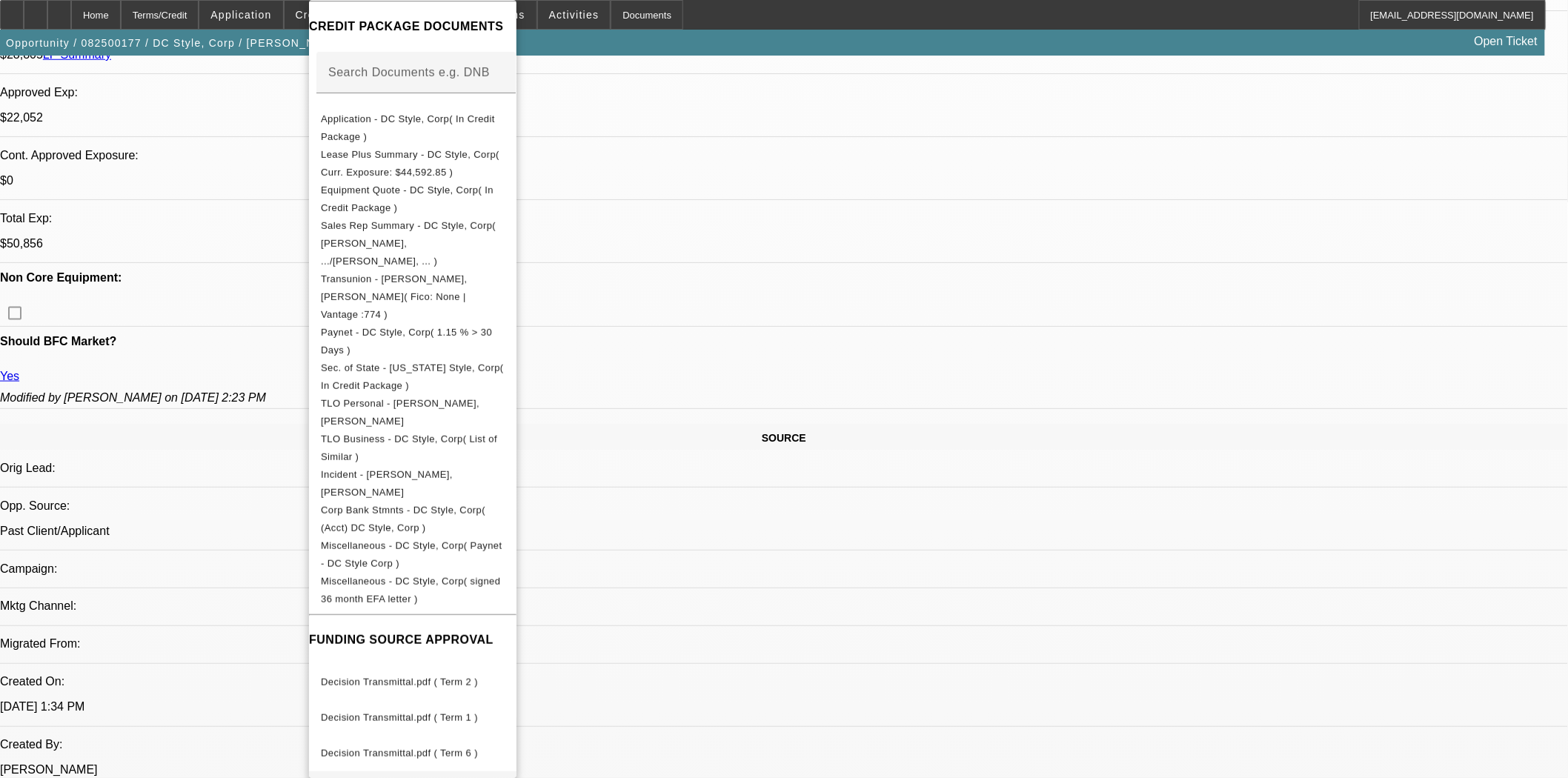
click at [448, 777] on span "Decision Transmittal.pdf ( Term 7 )" at bounding box center [400, 789] width 157 height 11
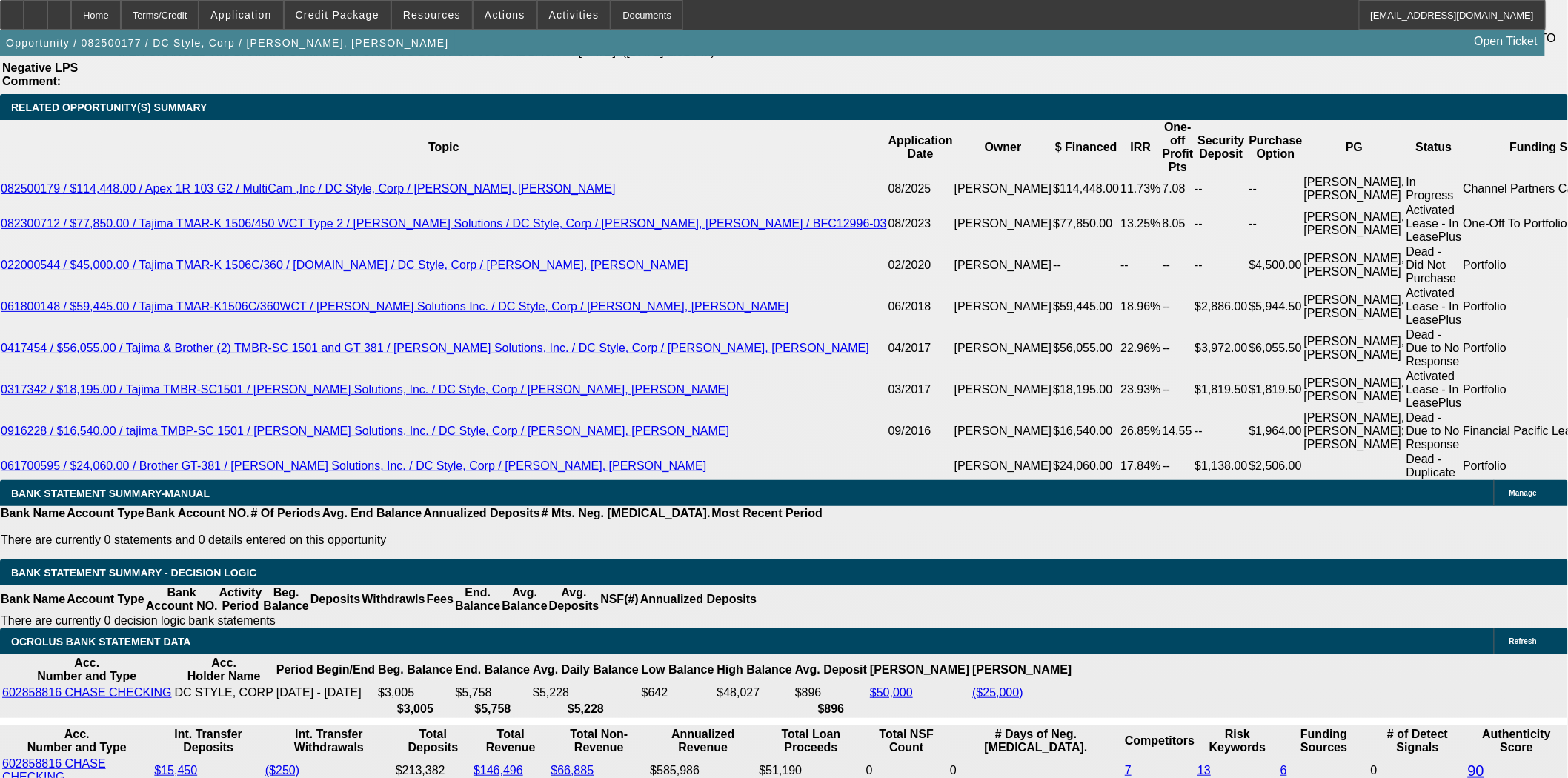
scroll to position [2799, 0]
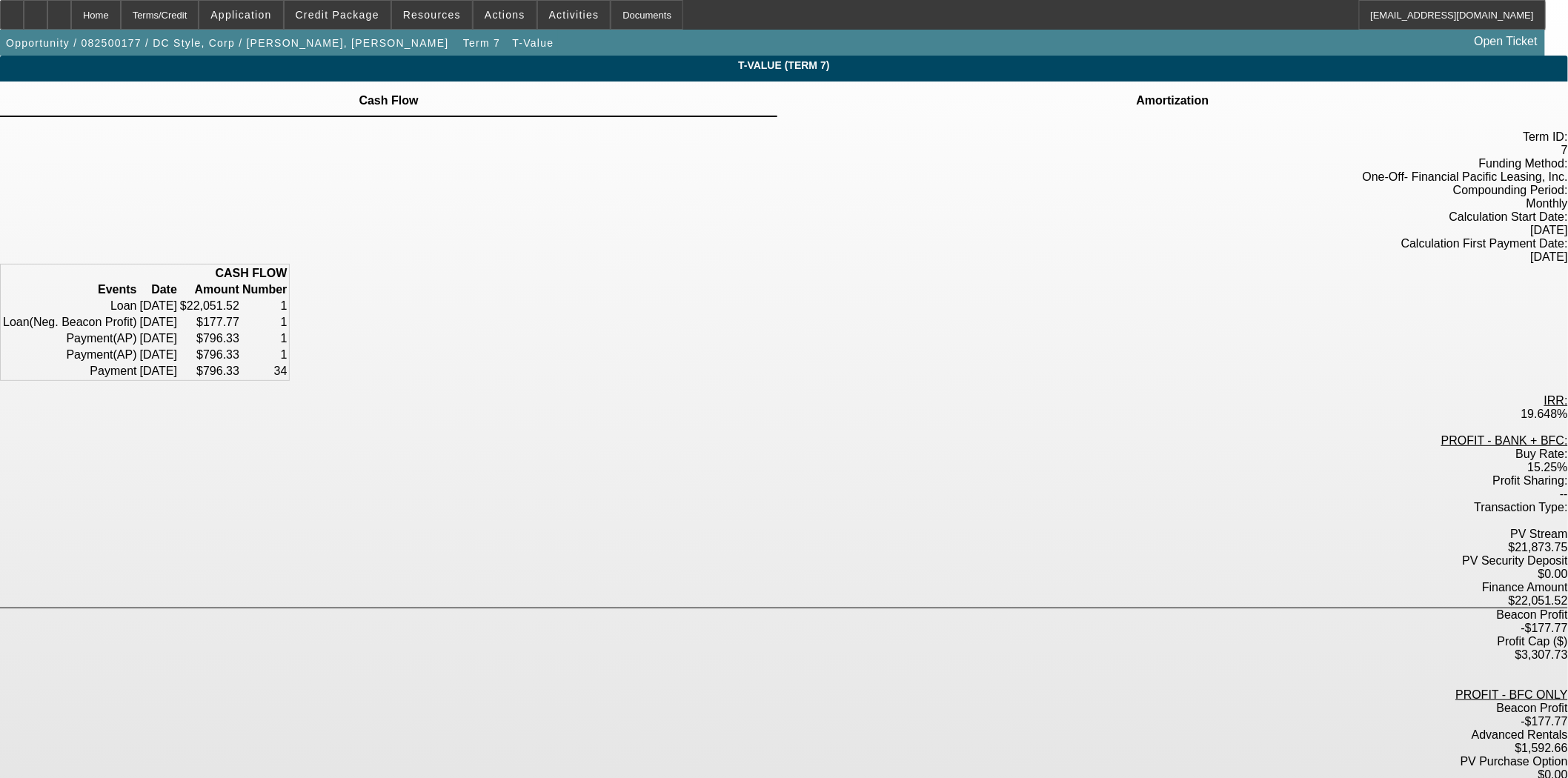
scroll to position [37, 0]
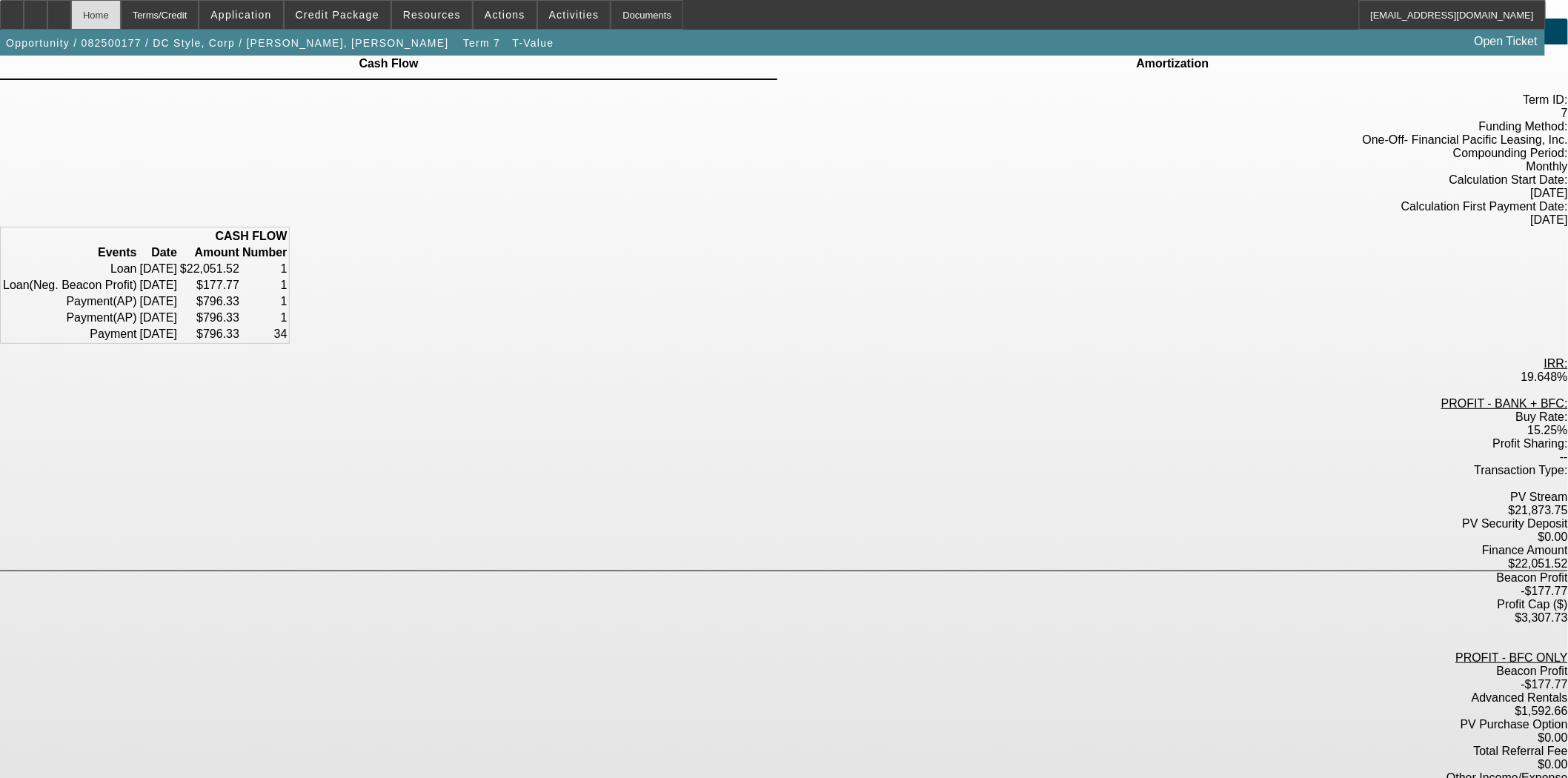
click at [121, 15] on div "Home" at bounding box center [96, 15] width 50 height 30
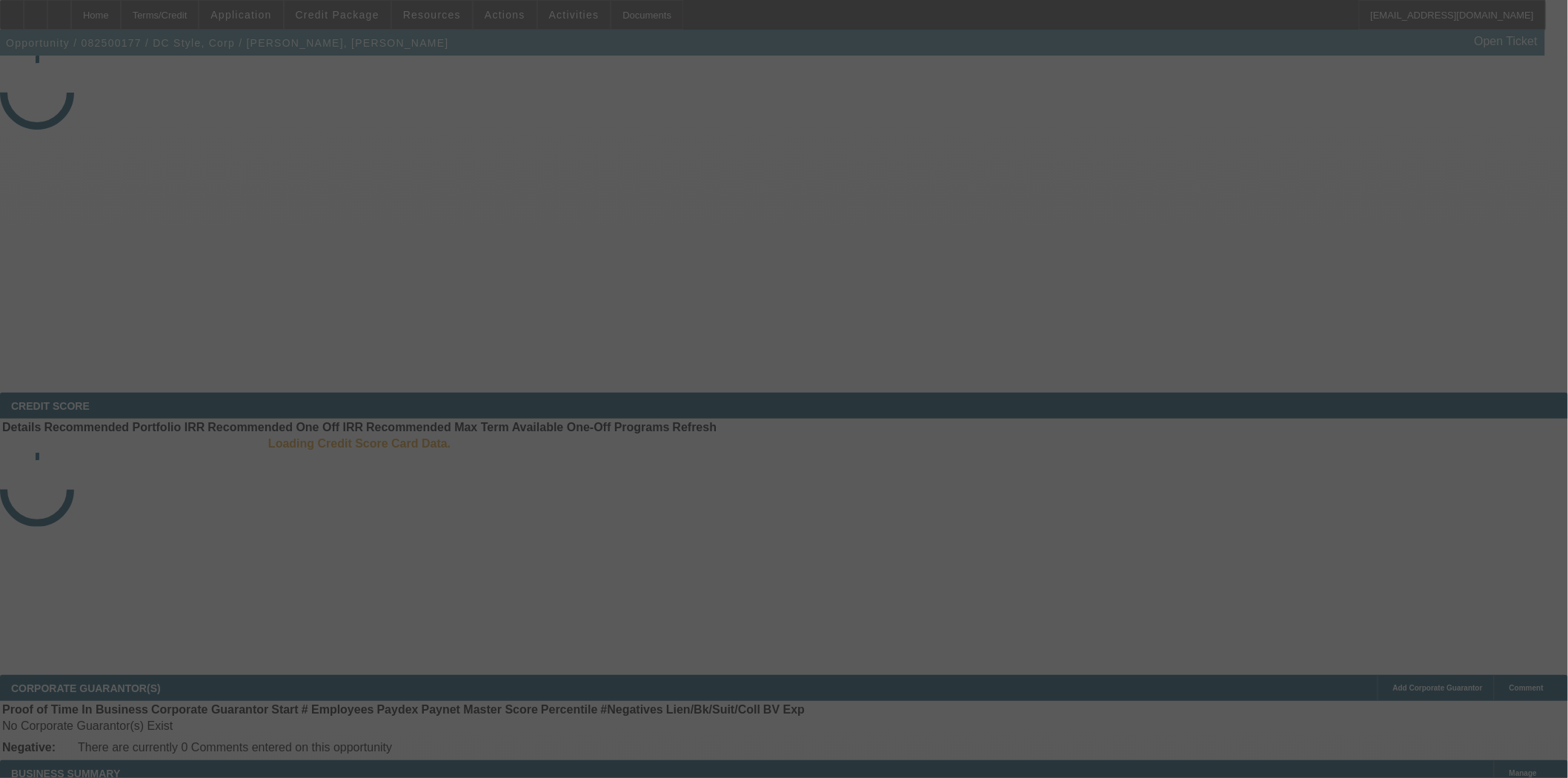
select select "3"
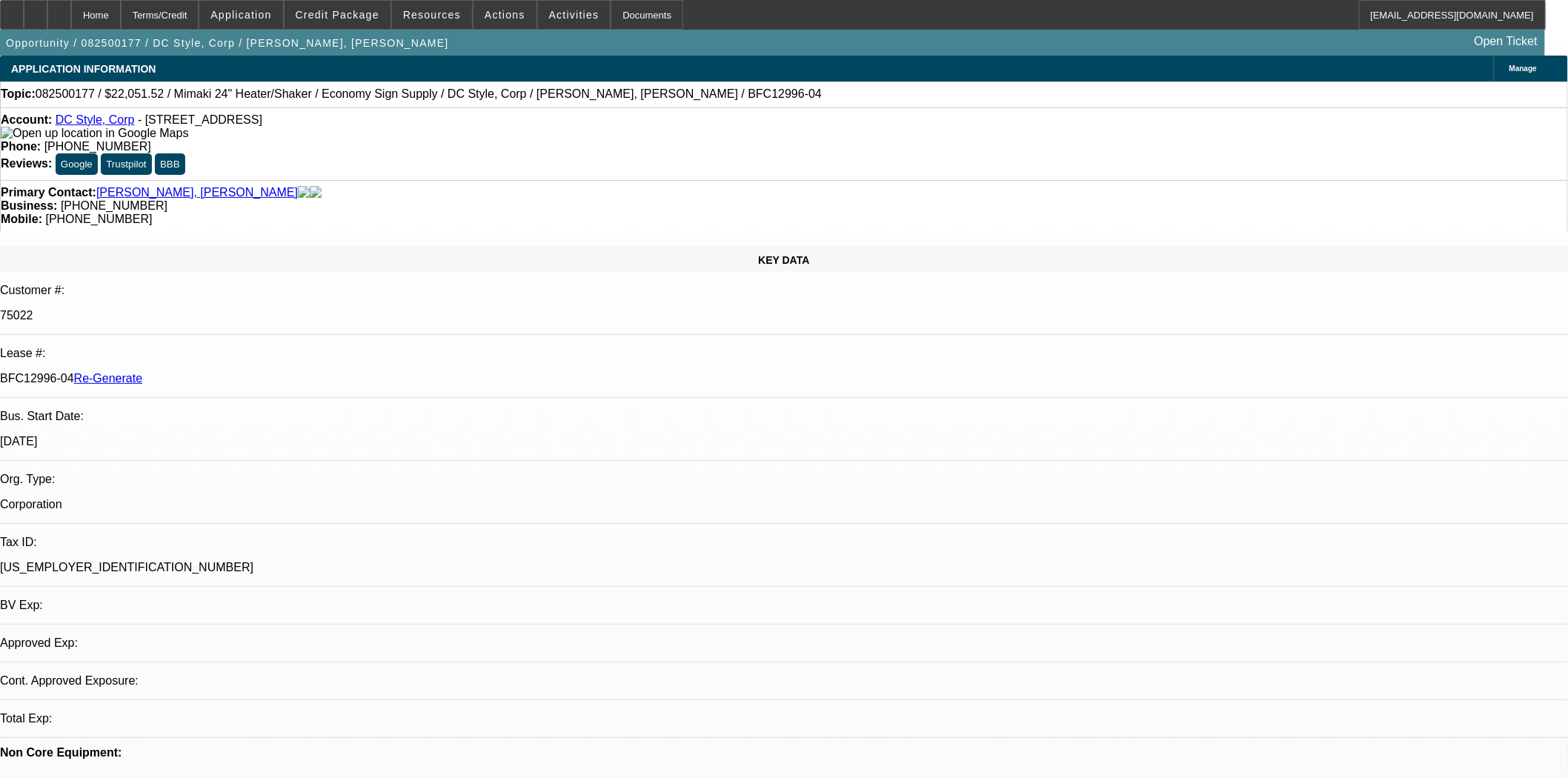
select select "0"
select select "6"
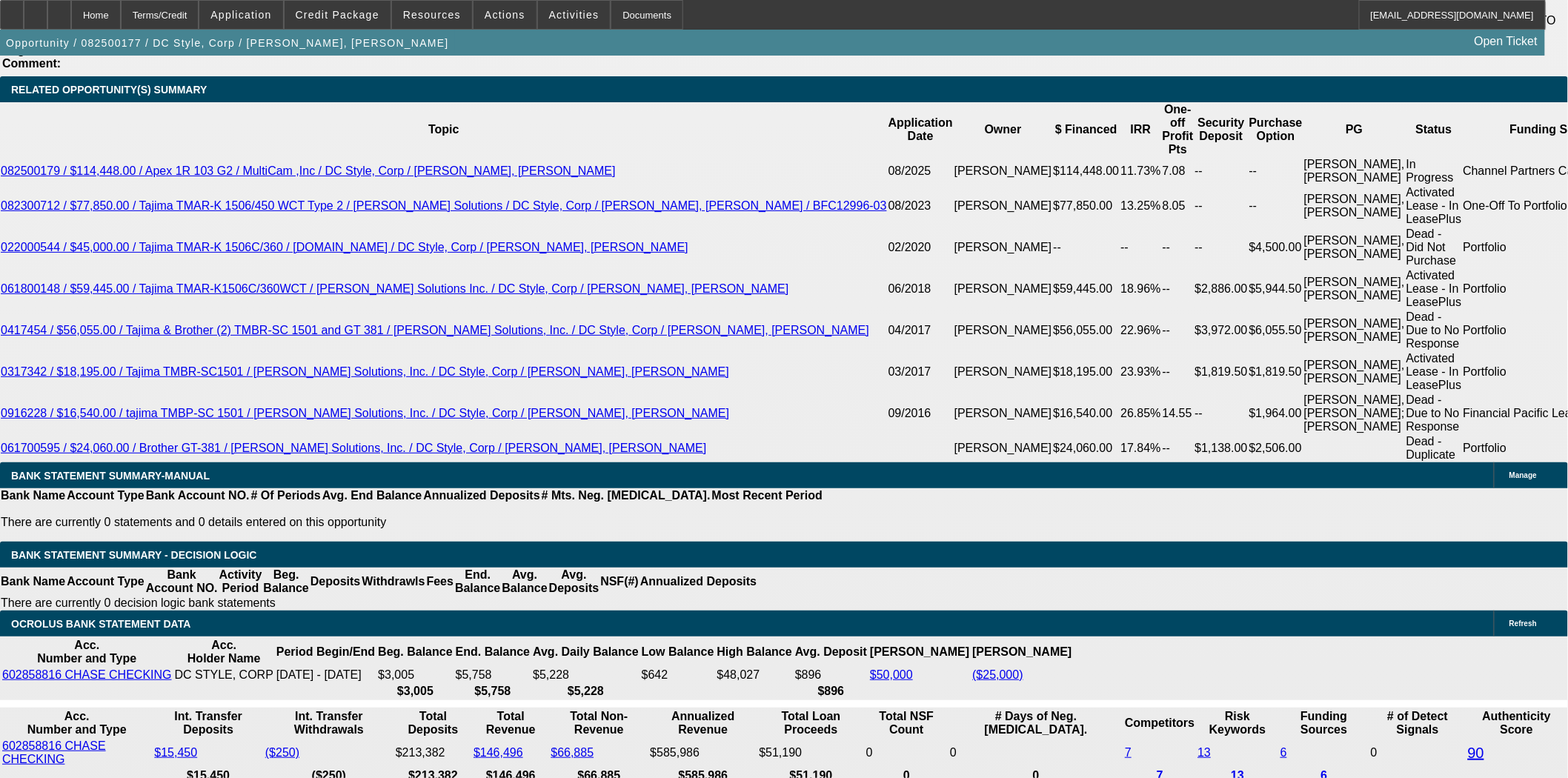
scroll to position [2807, 0]
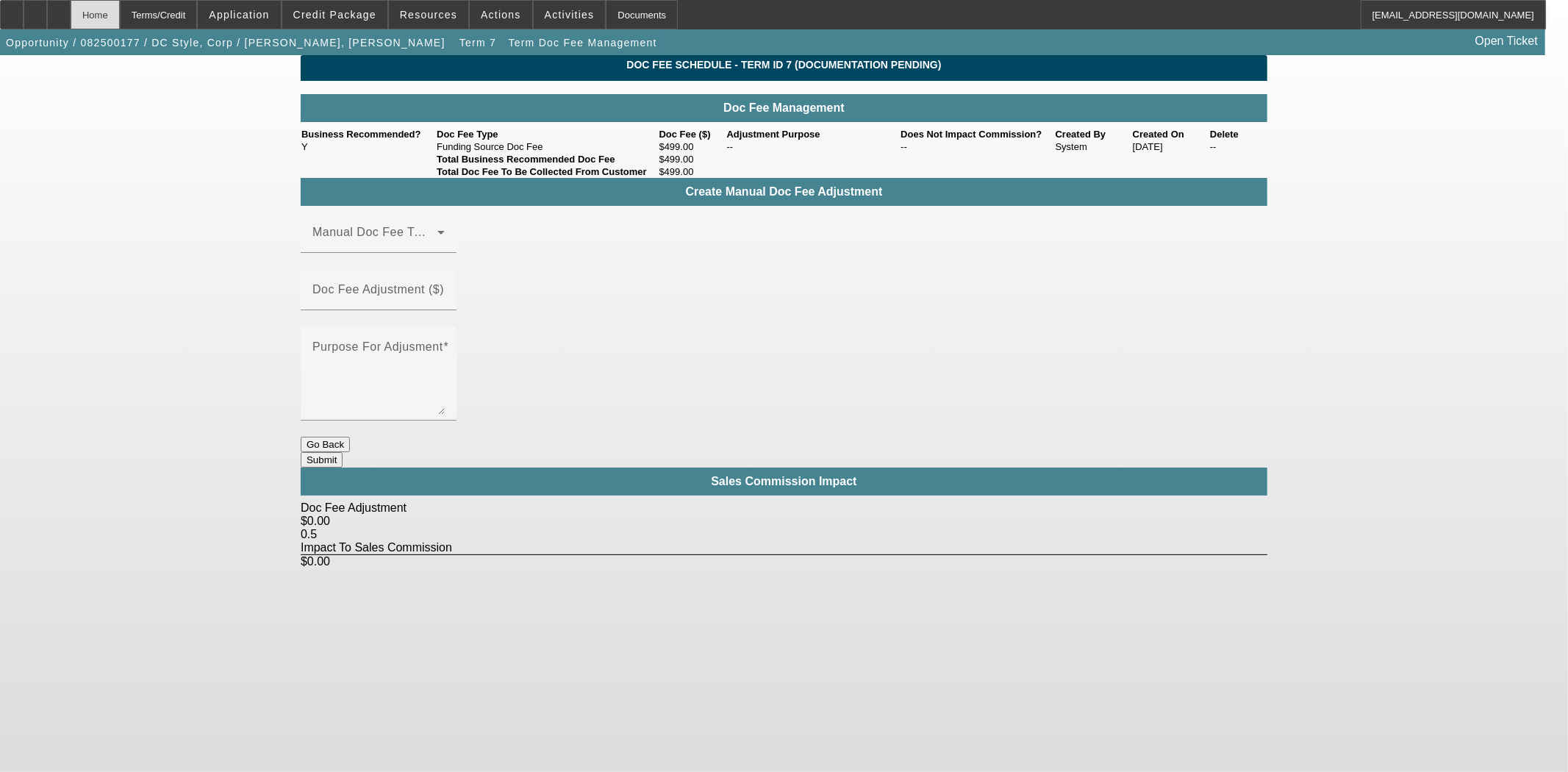
click at [120, 21] on div "Home" at bounding box center [95, 15] width 49 height 30
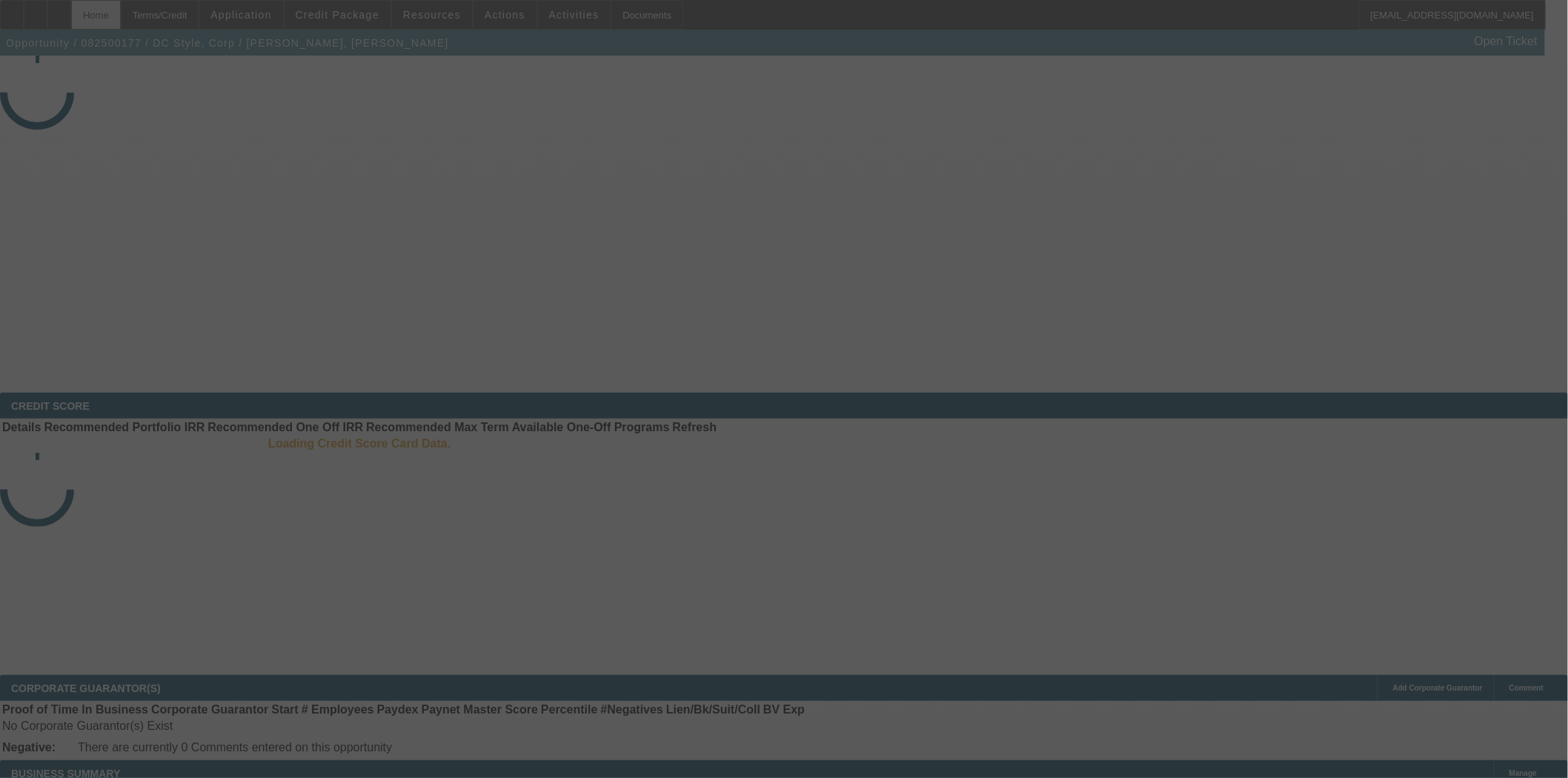
select select "3"
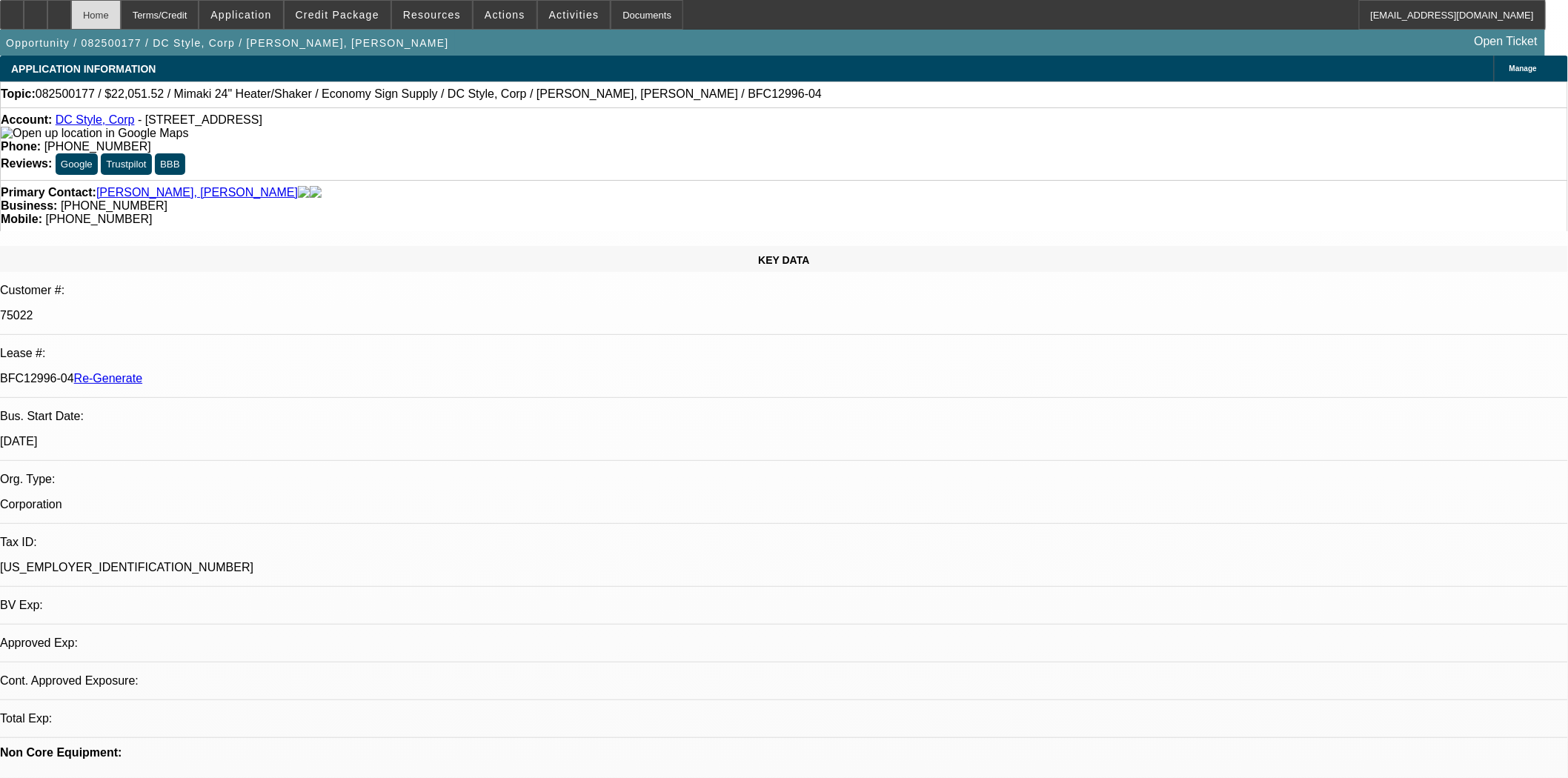
select select "0"
select select "6"
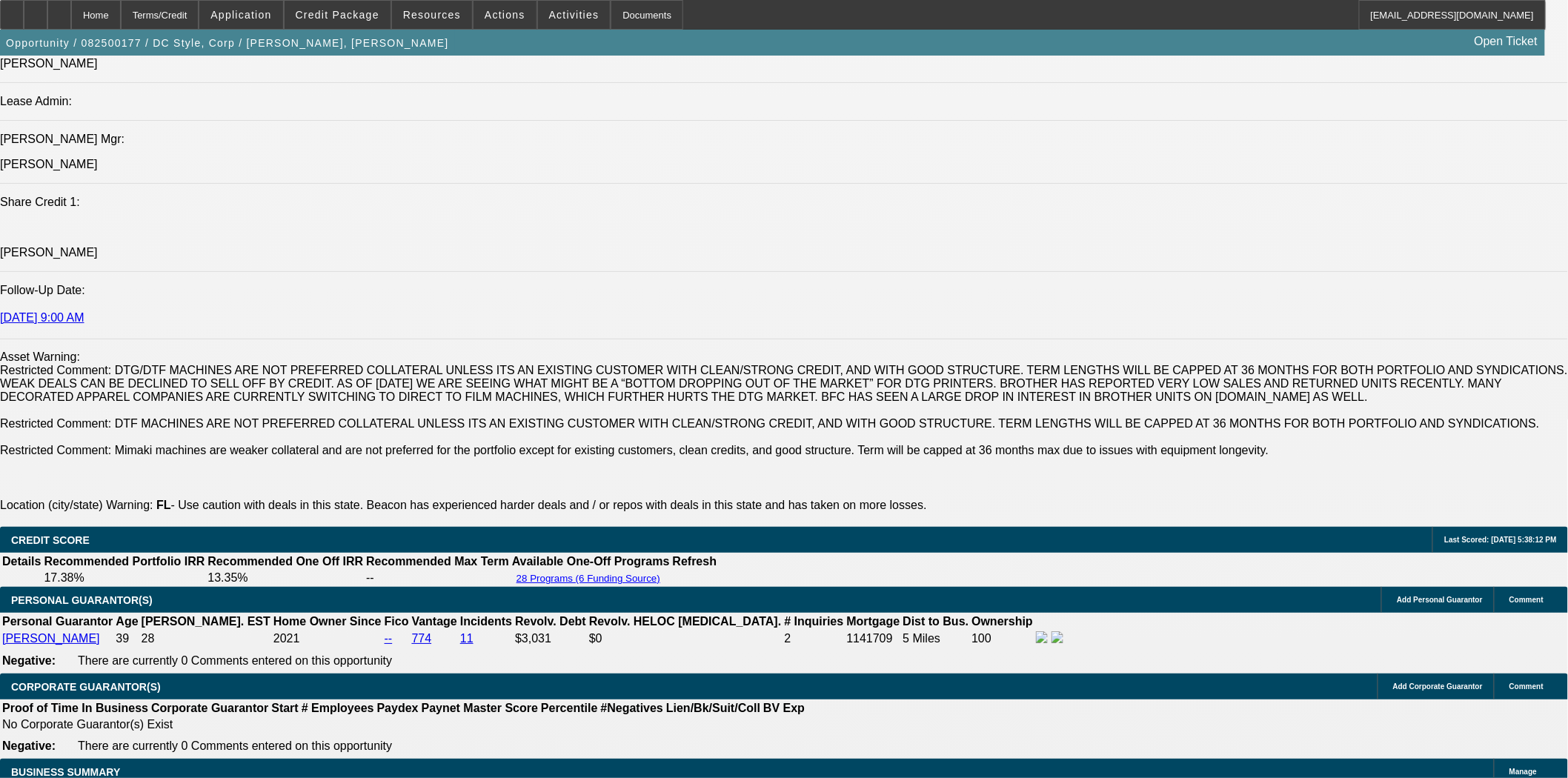
scroll to position [2306, 0]
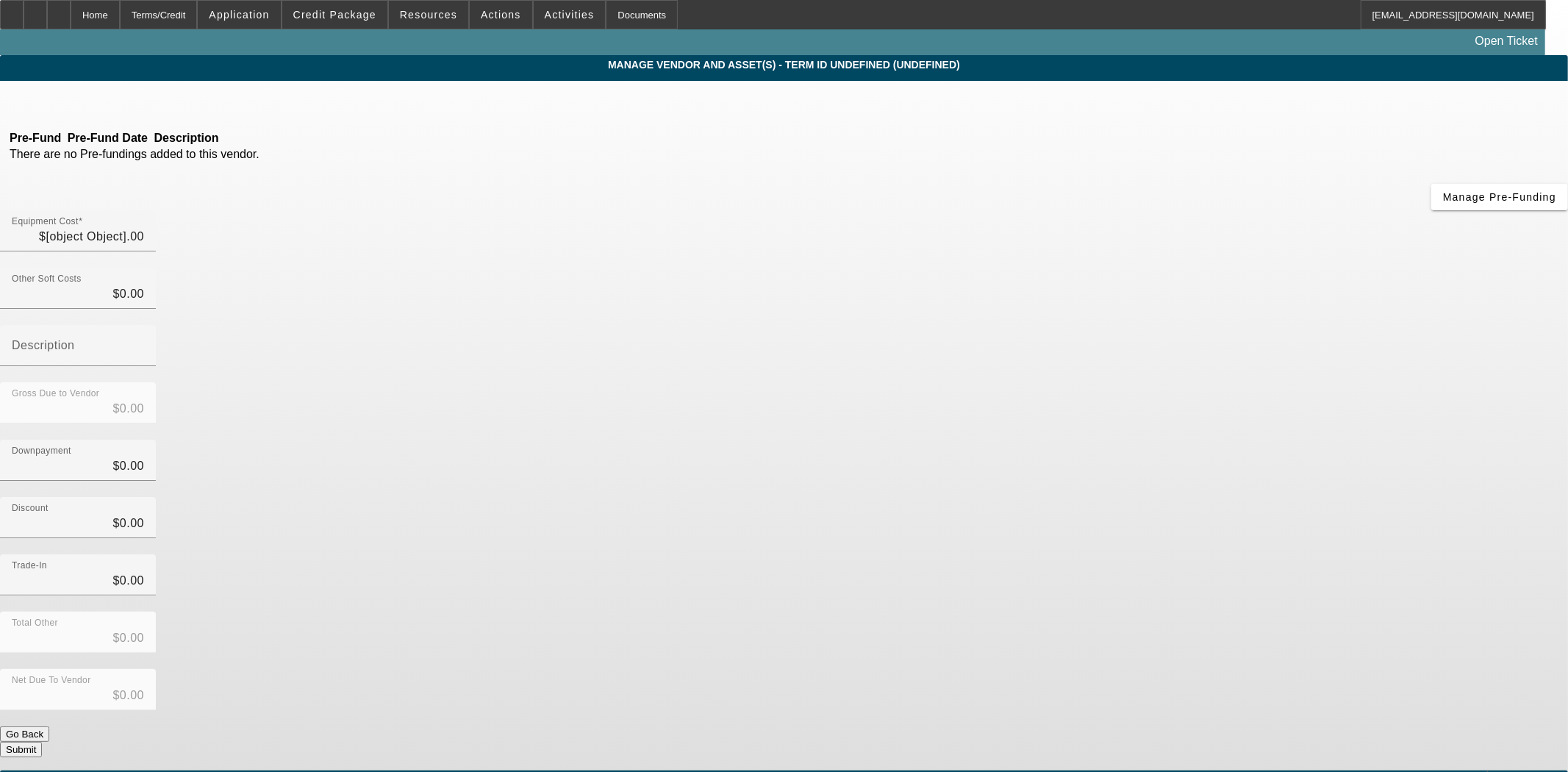
type input "$22,051.52"
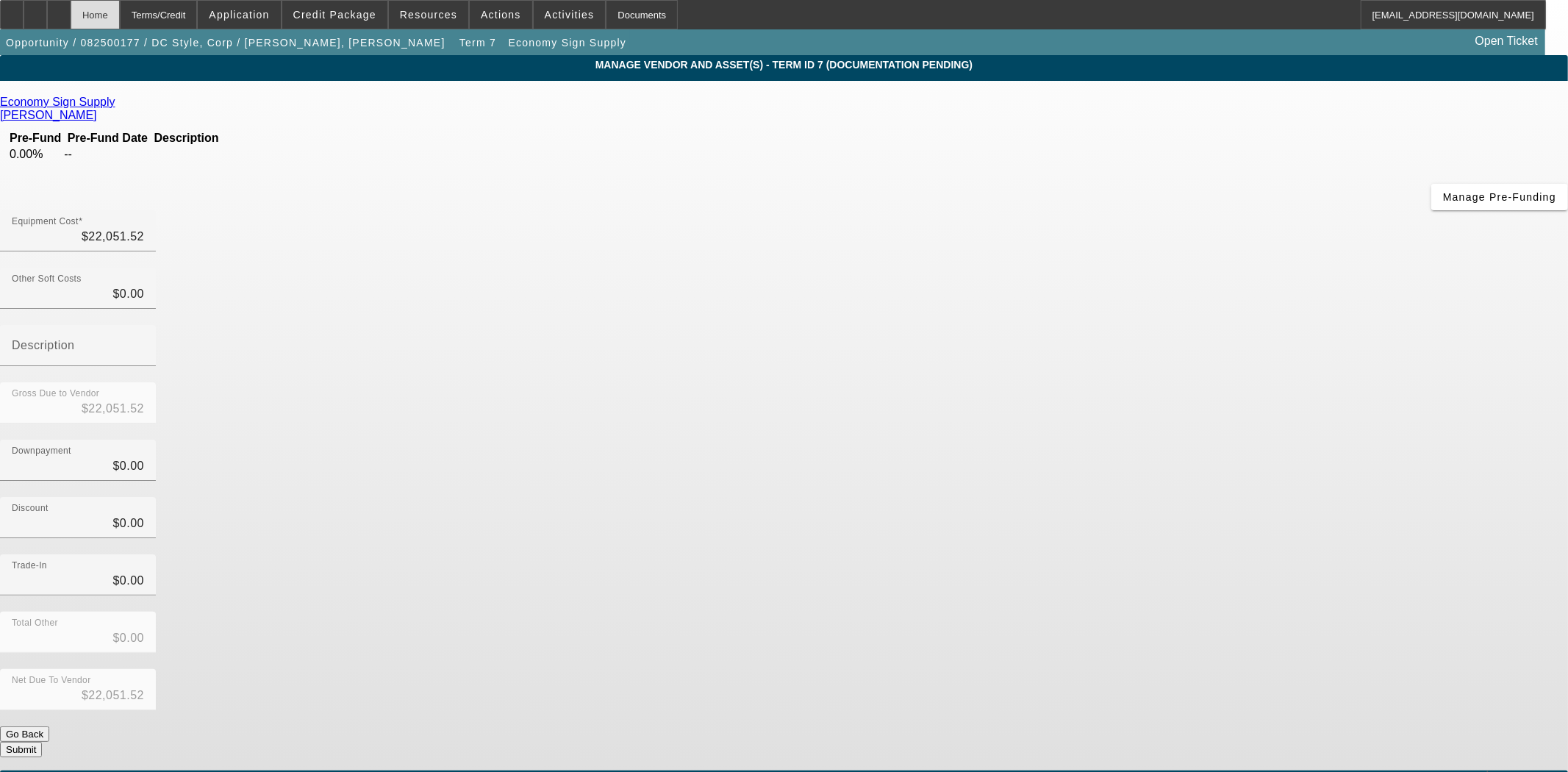
click at [119, 11] on div "Home" at bounding box center [95, 15] width 49 height 30
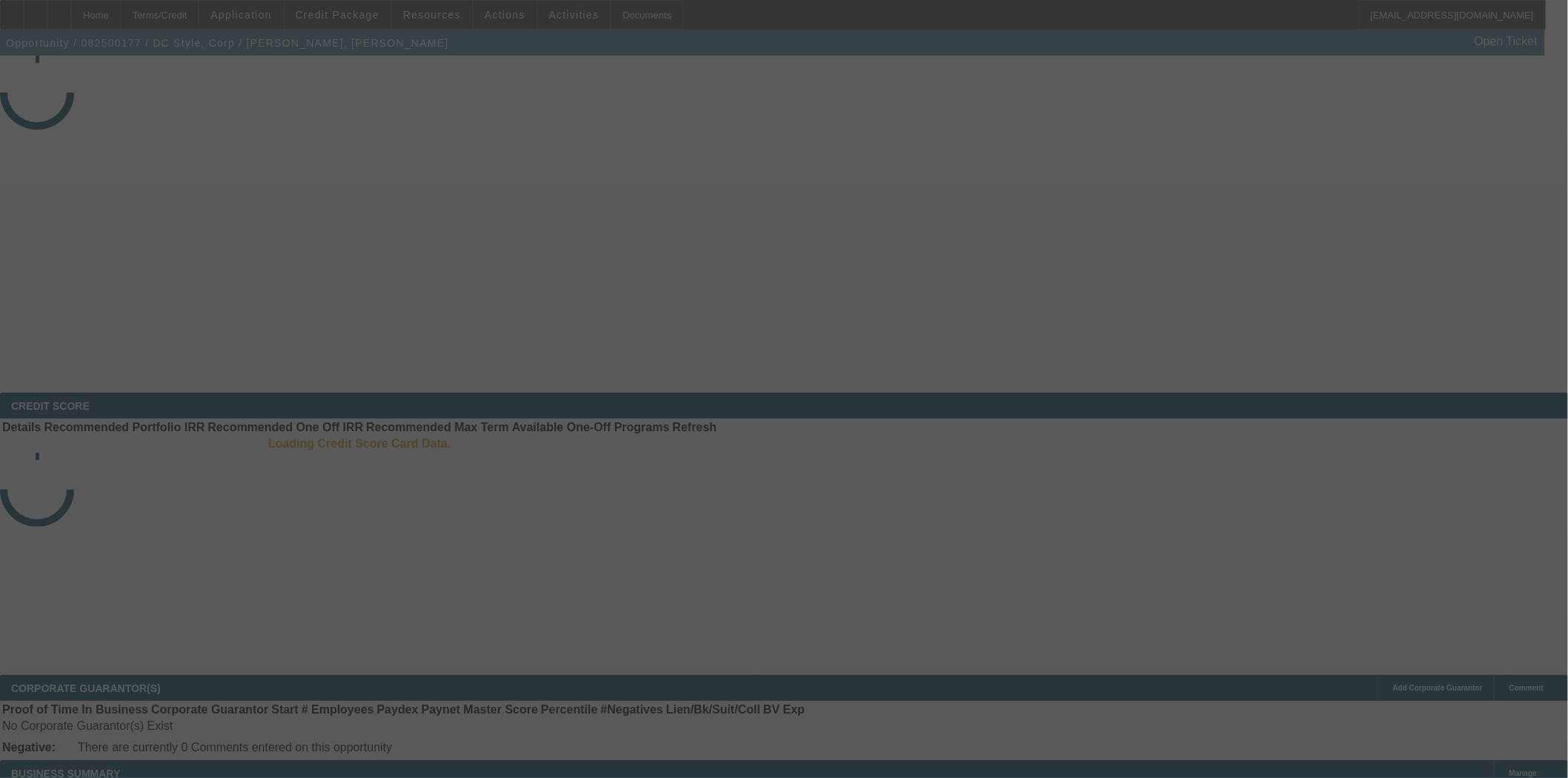
select select "3"
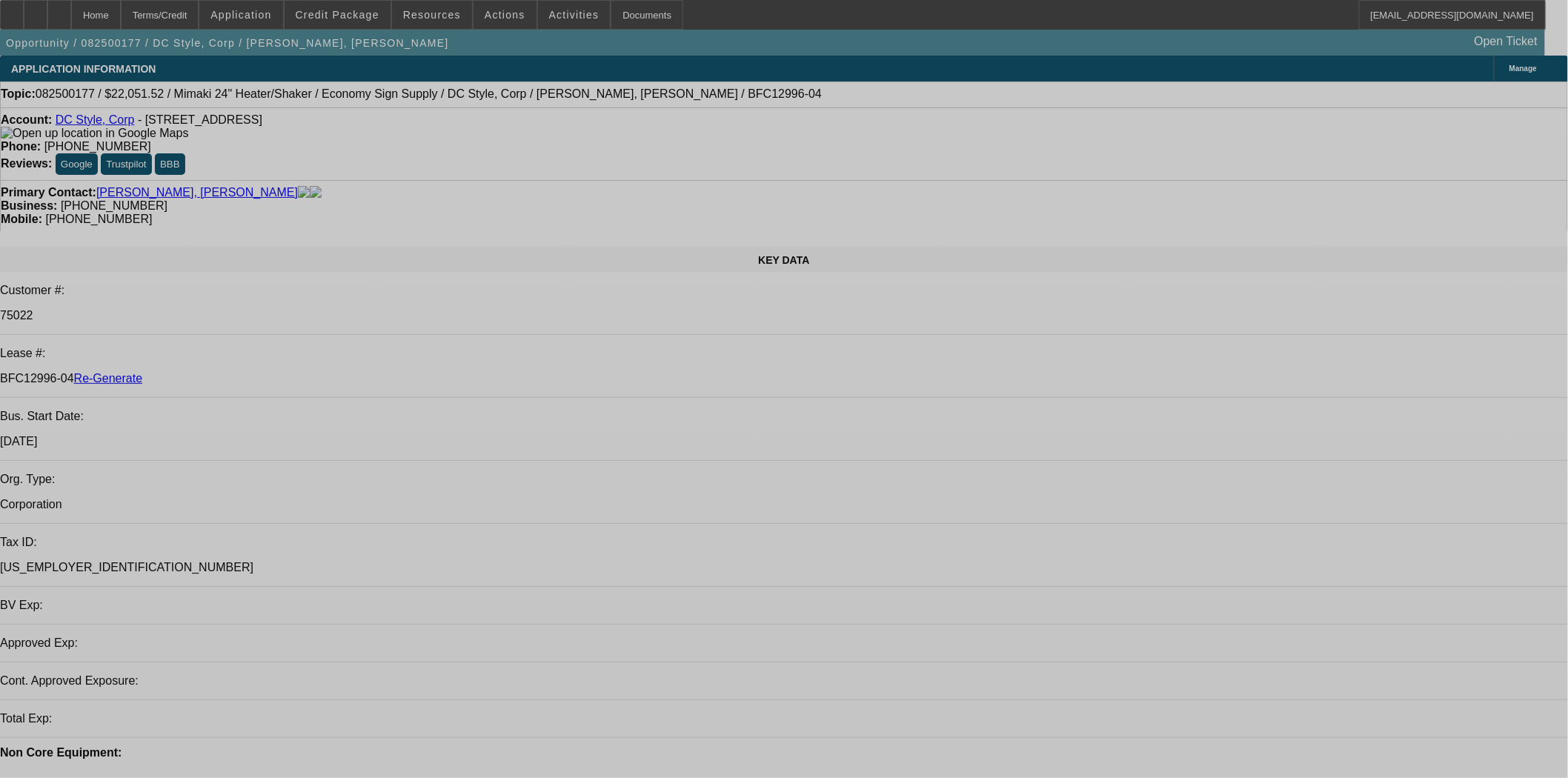
select select "0"
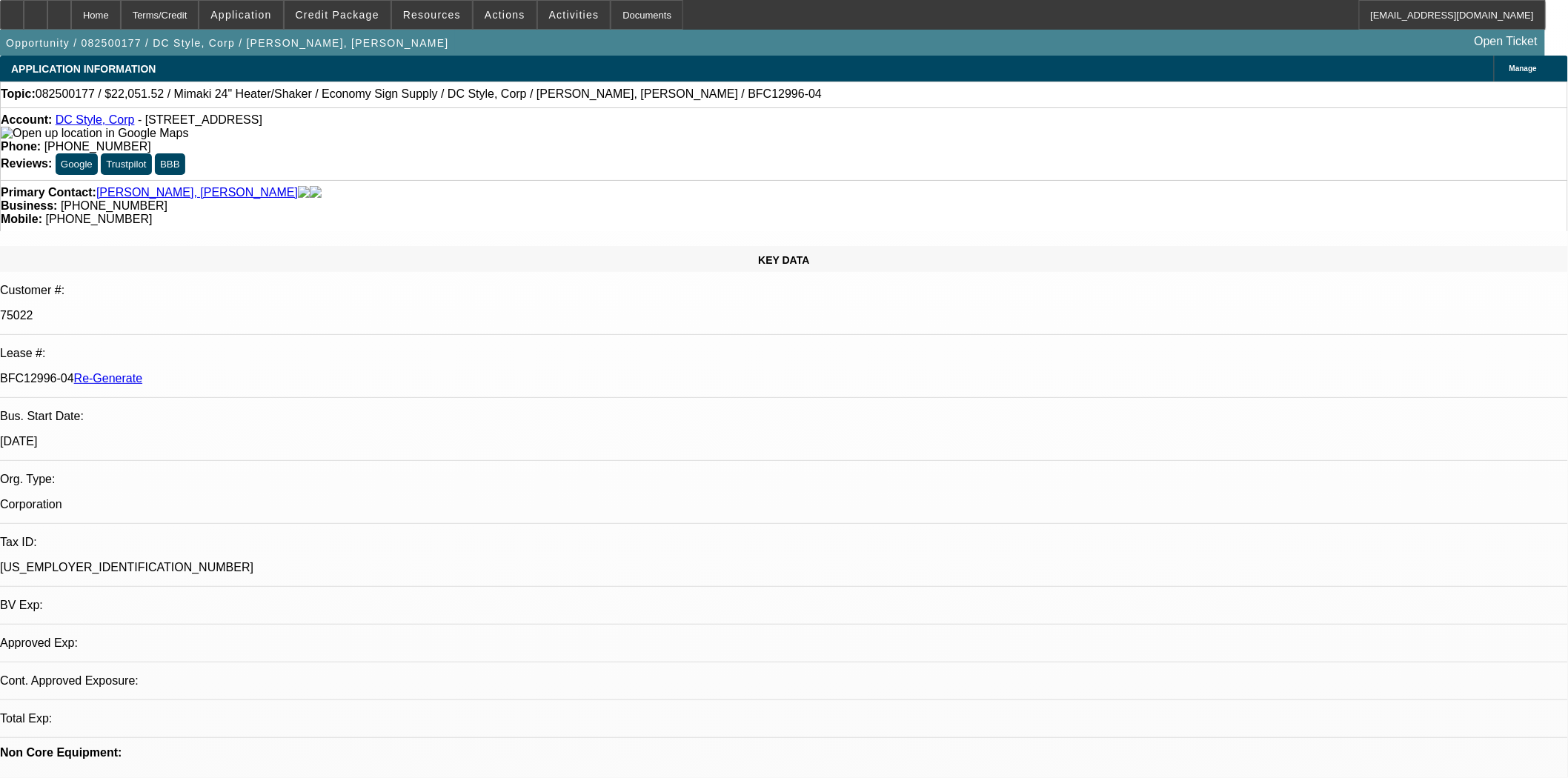
select select "0"
select select "6"
click at [501, 12] on span "Actions" at bounding box center [505, 15] width 41 height 12
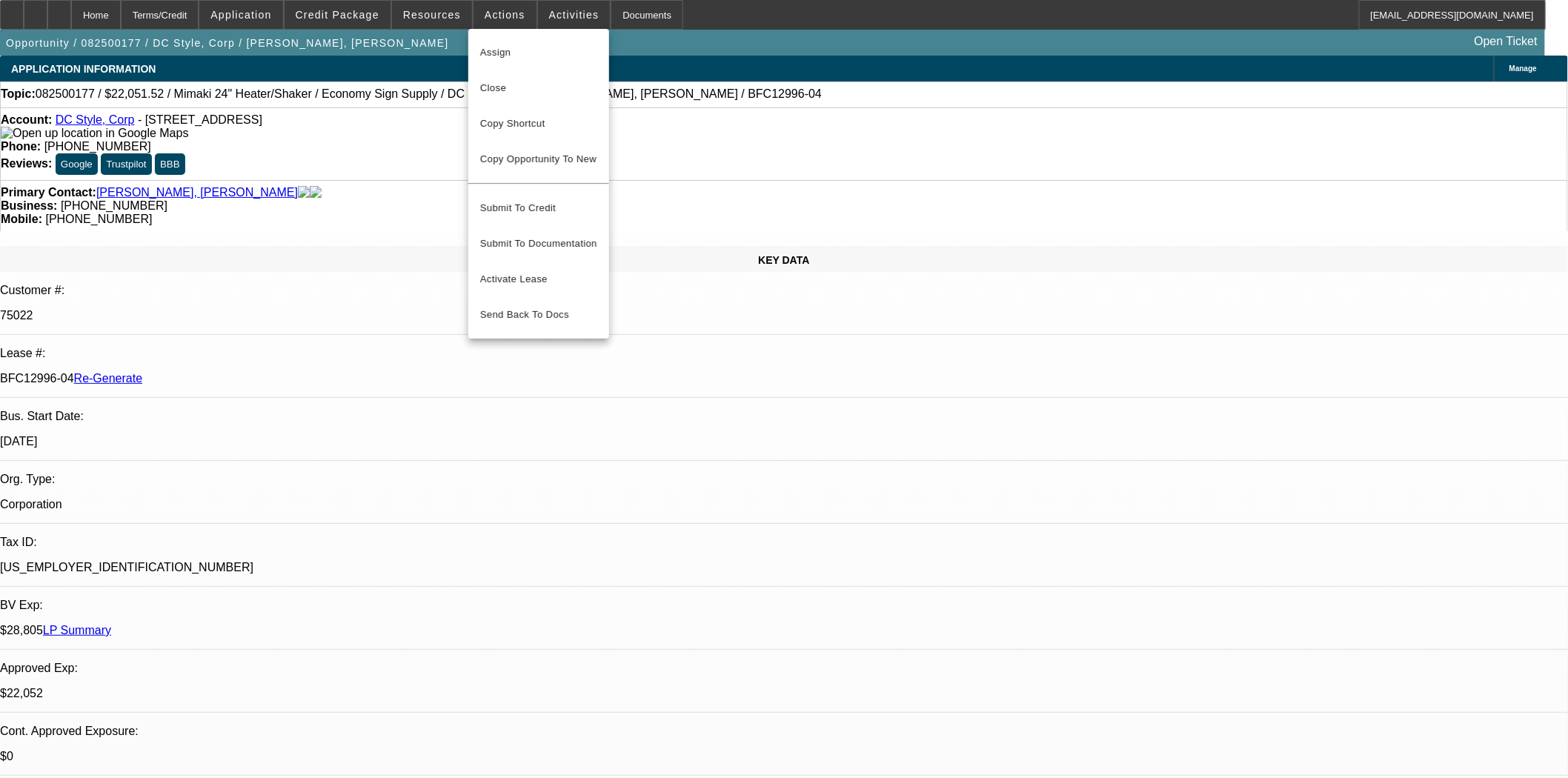
click at [501, 50] on span "Assign" at bounding box center [538, 52] width 117 height 17
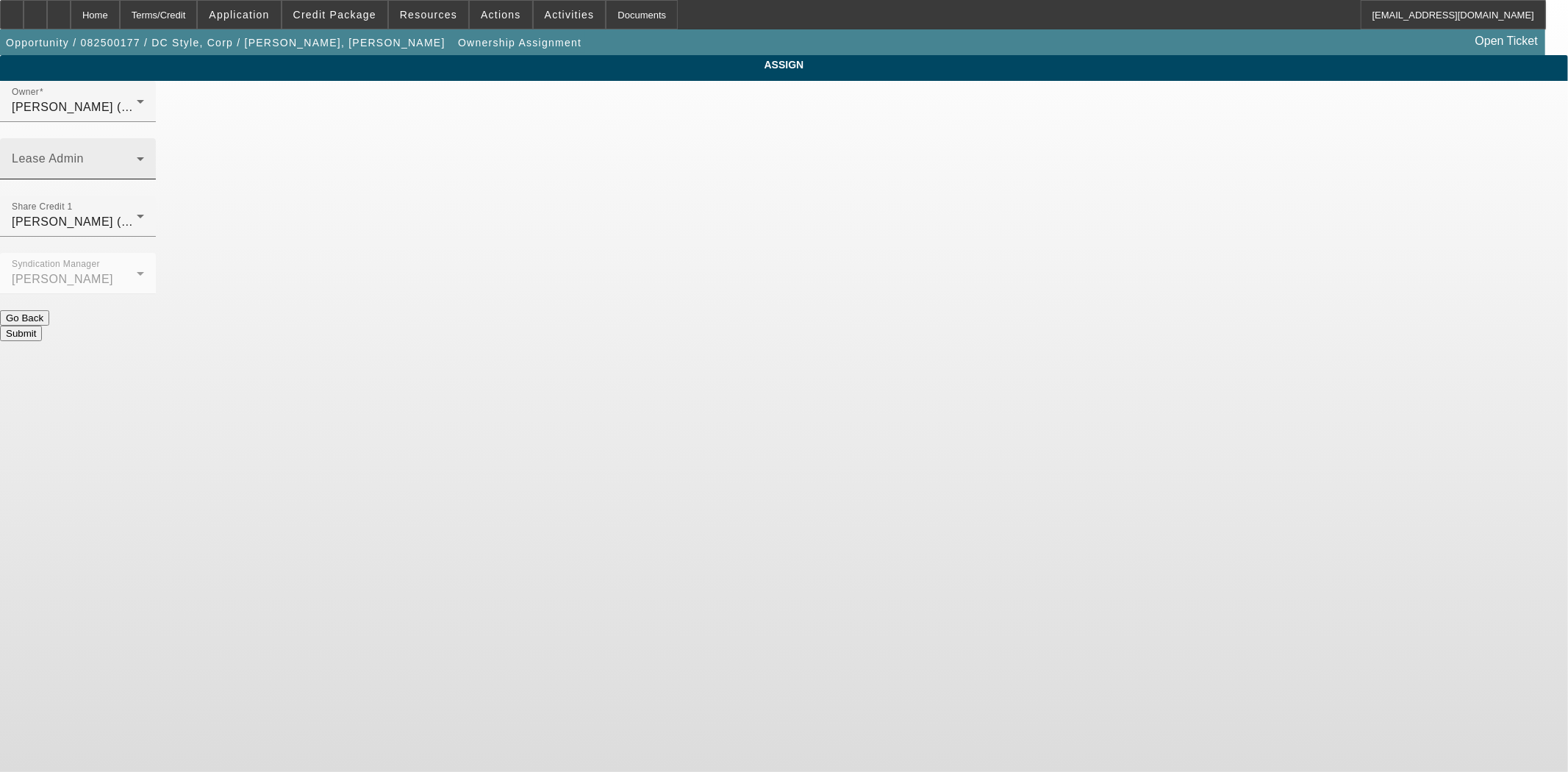
click at [144, 138] on div "Lease Admin" at bounding box center [77, 159] width 132 height 41
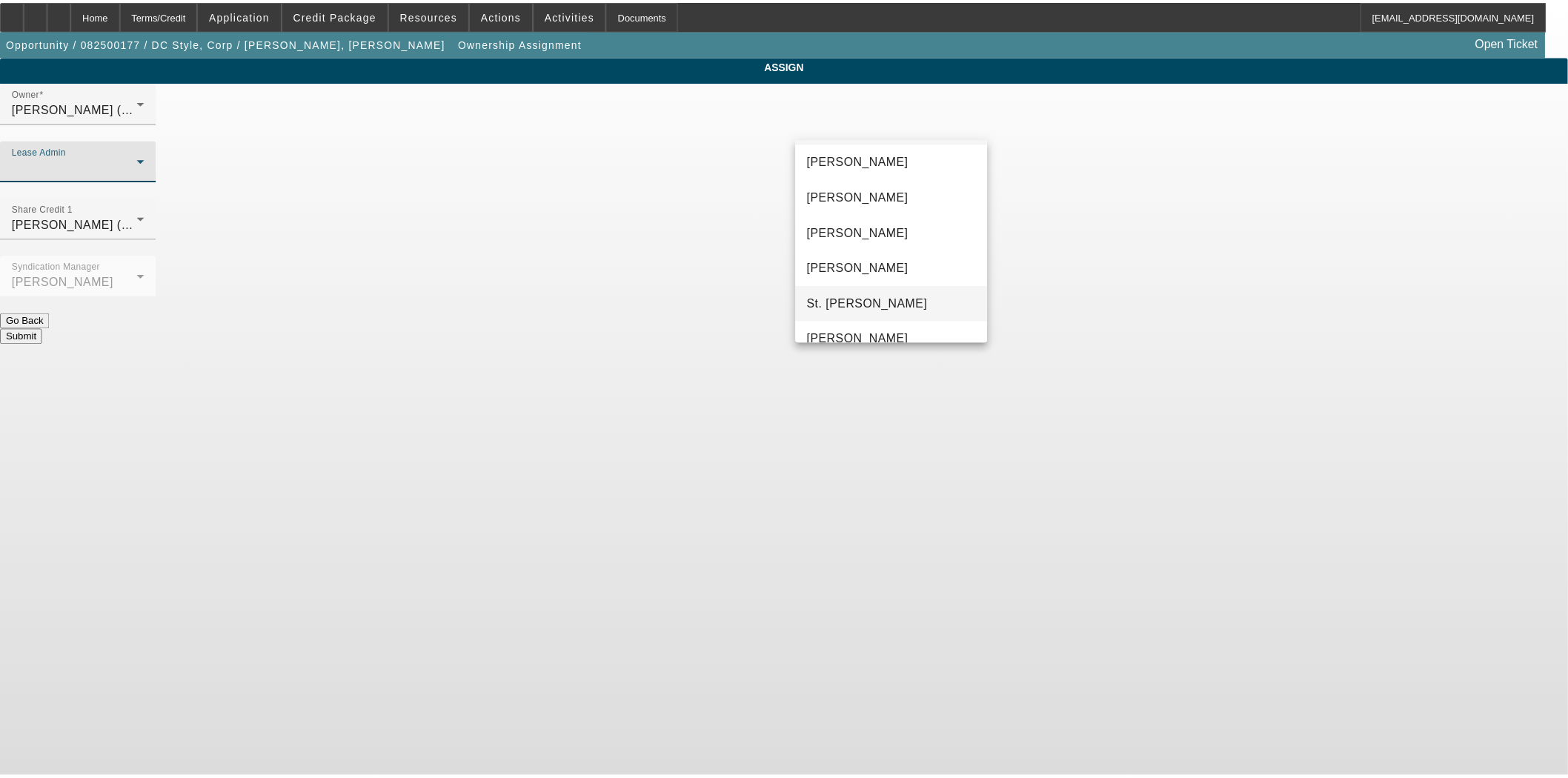
scroll to position [56, 0]
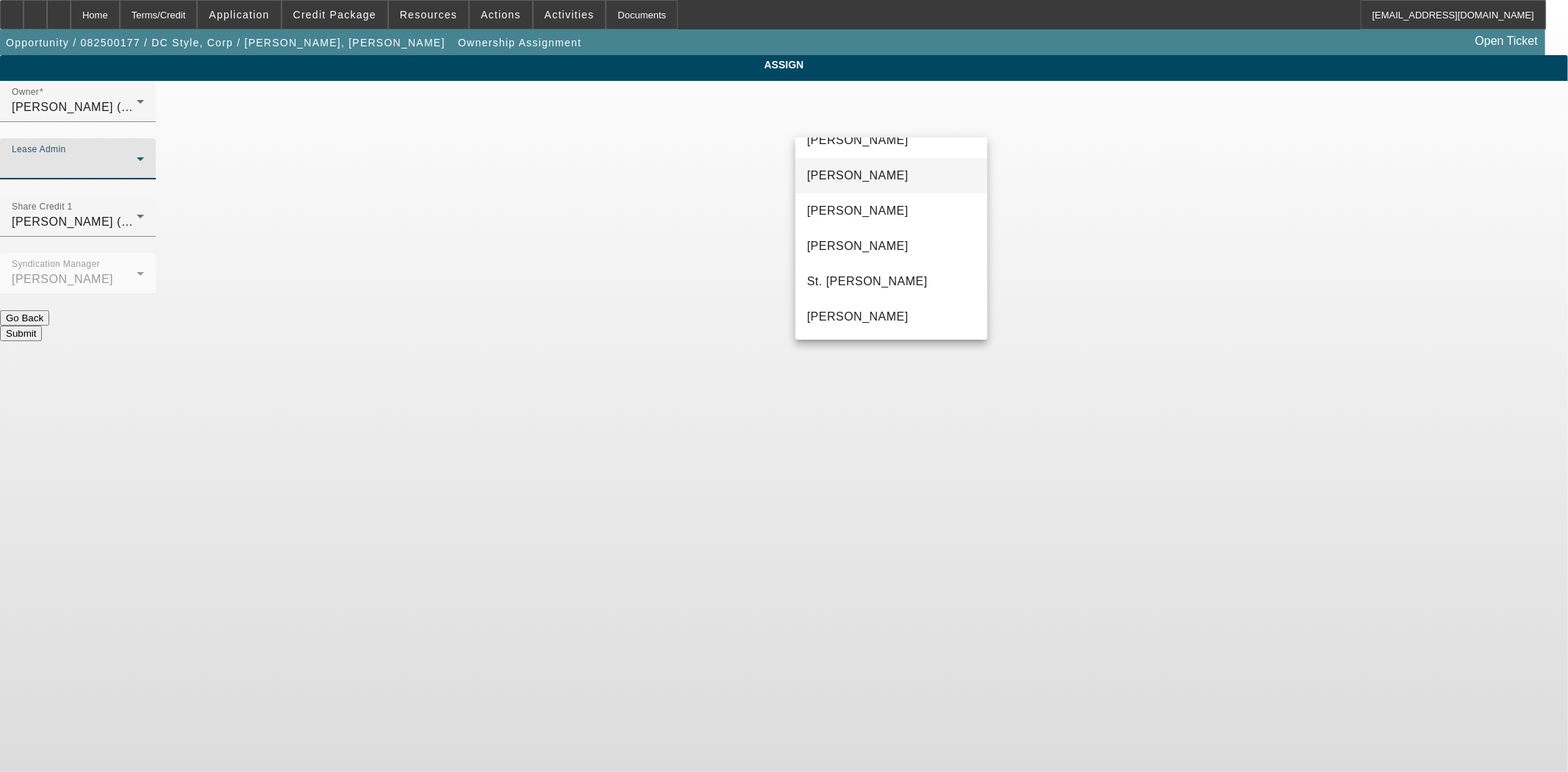
click at [843, 173] on span "Chaves, Jen" at bounding box center [858, 175] width 102 height 17
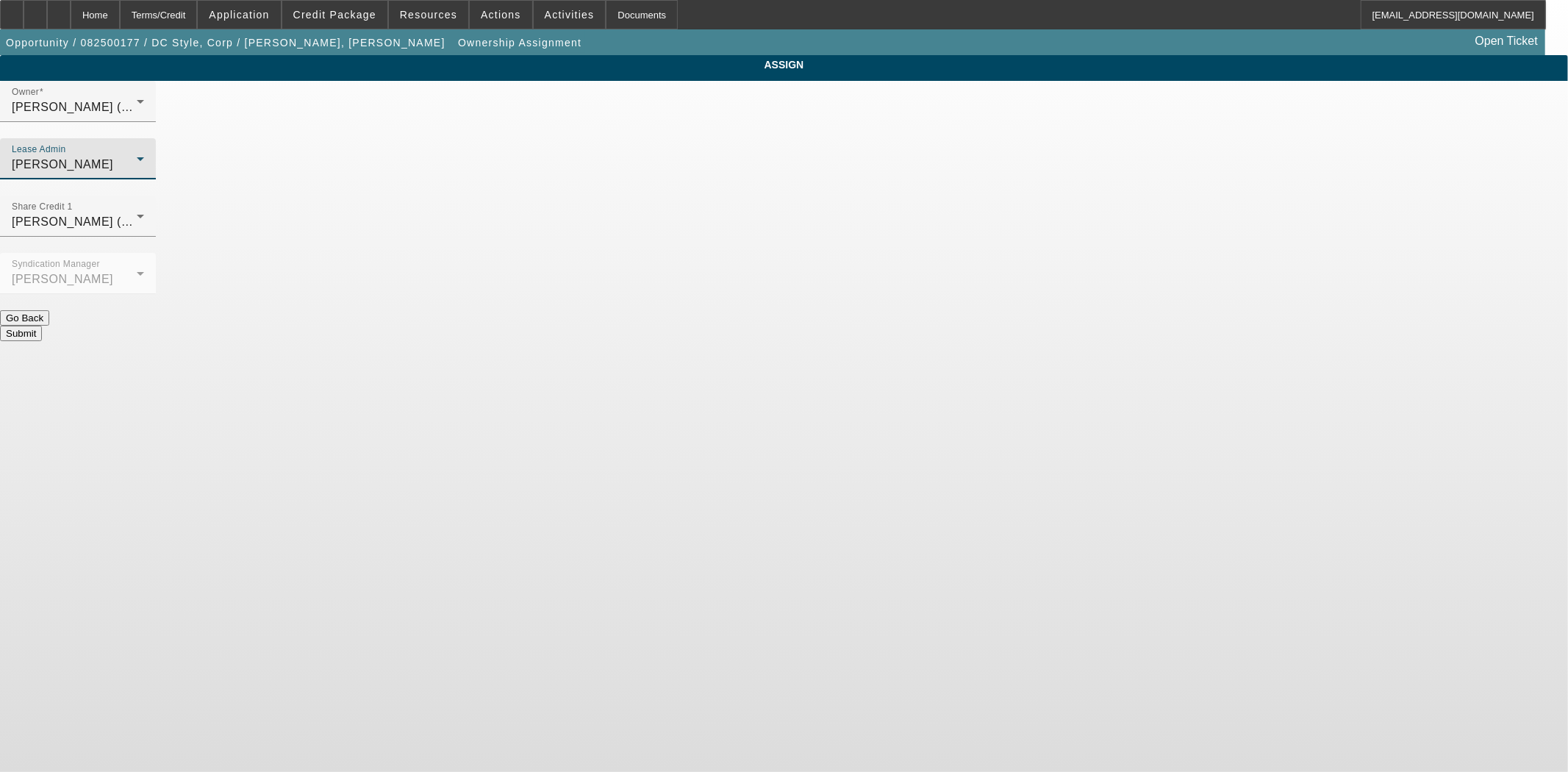
click at [850, 326] on div "Submit" at bounding box center [784, 333] width 1568 height 16
click at [42, 326] on button "Submit" at bounding box center [21, 333] width 42 height 16
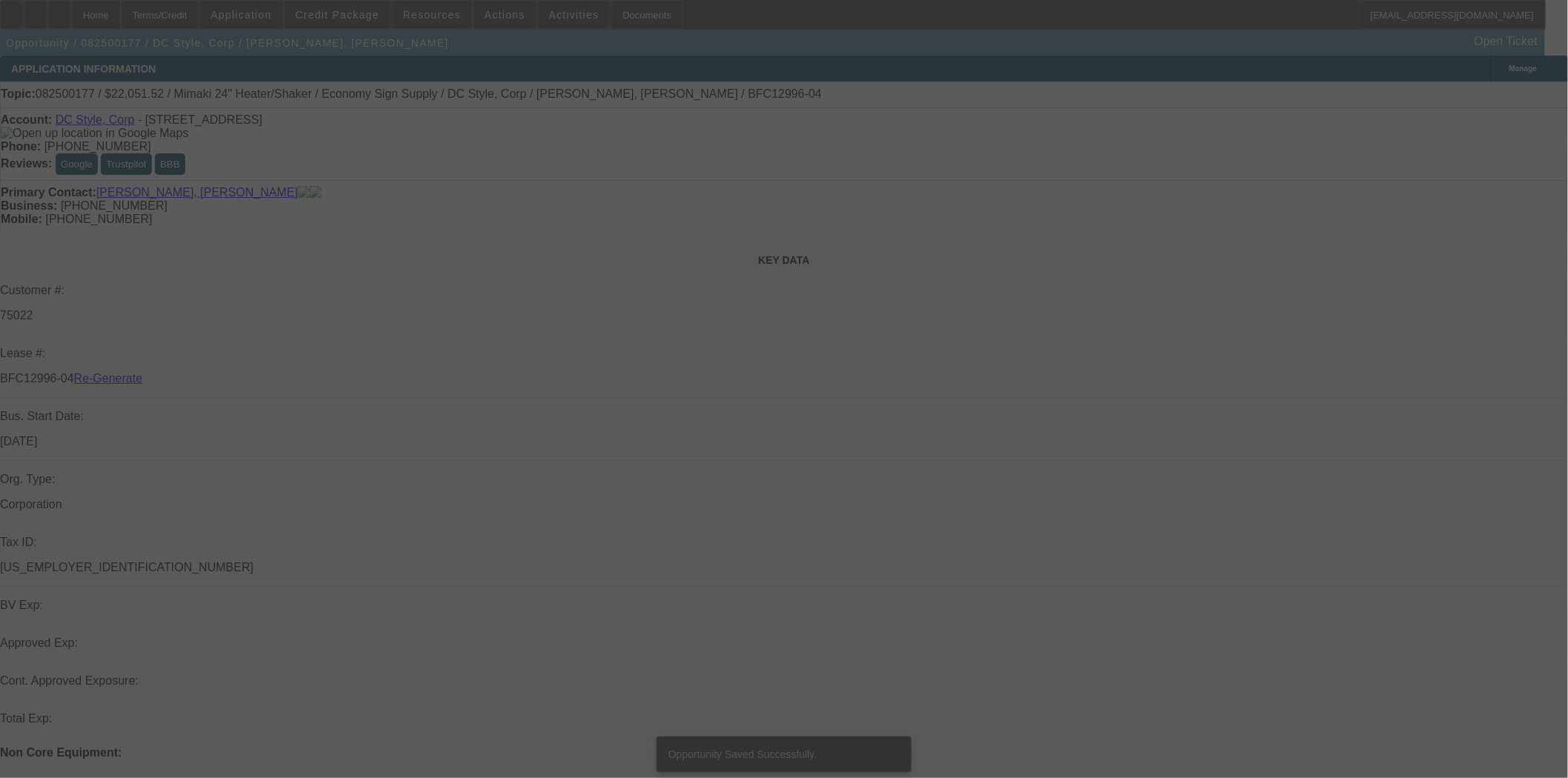
select select "3"
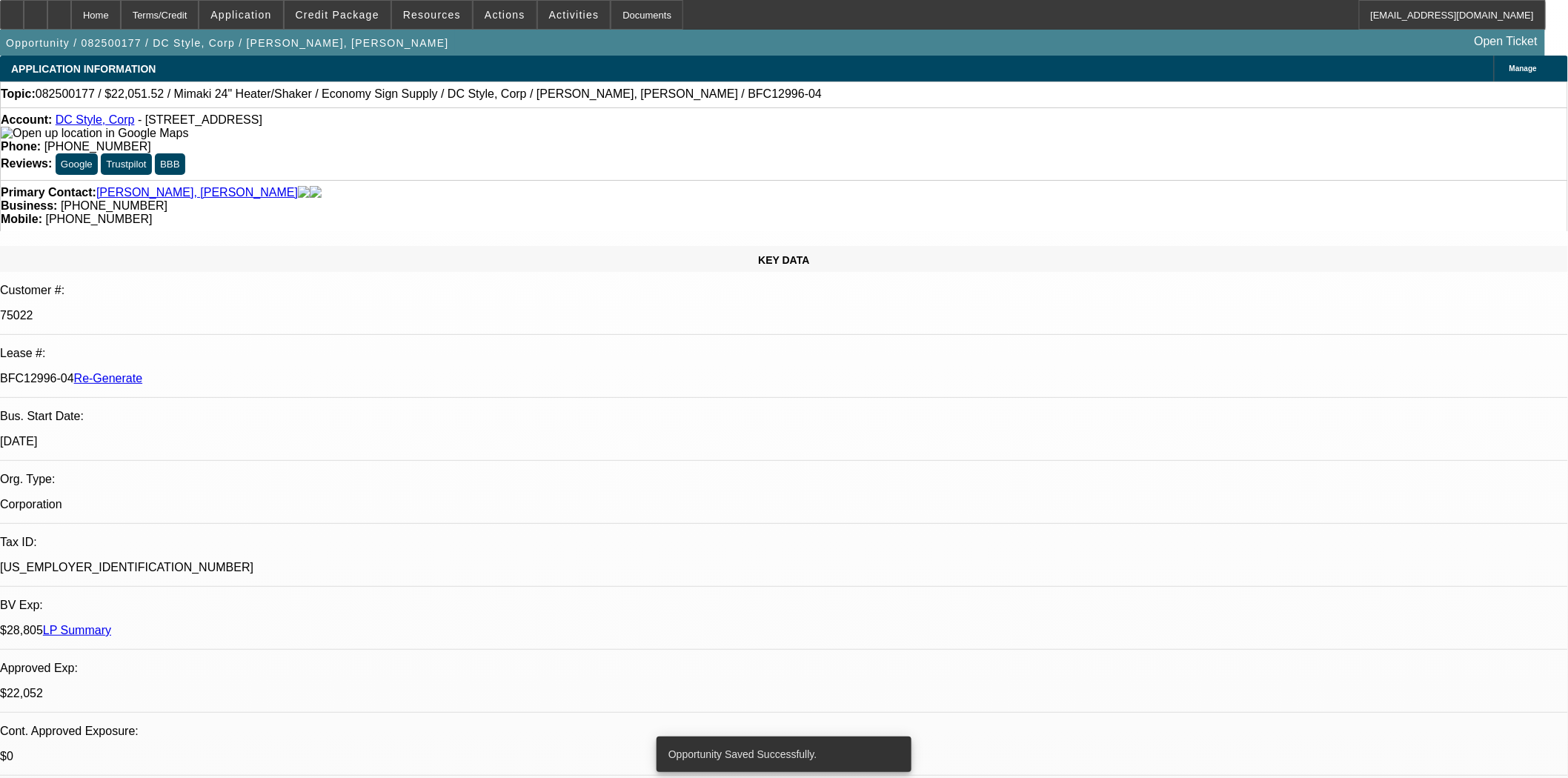
select select "0"
select select "6"
click at [628, 17] on div "Documents" at bounding box center [647, 15] width 73 height 30
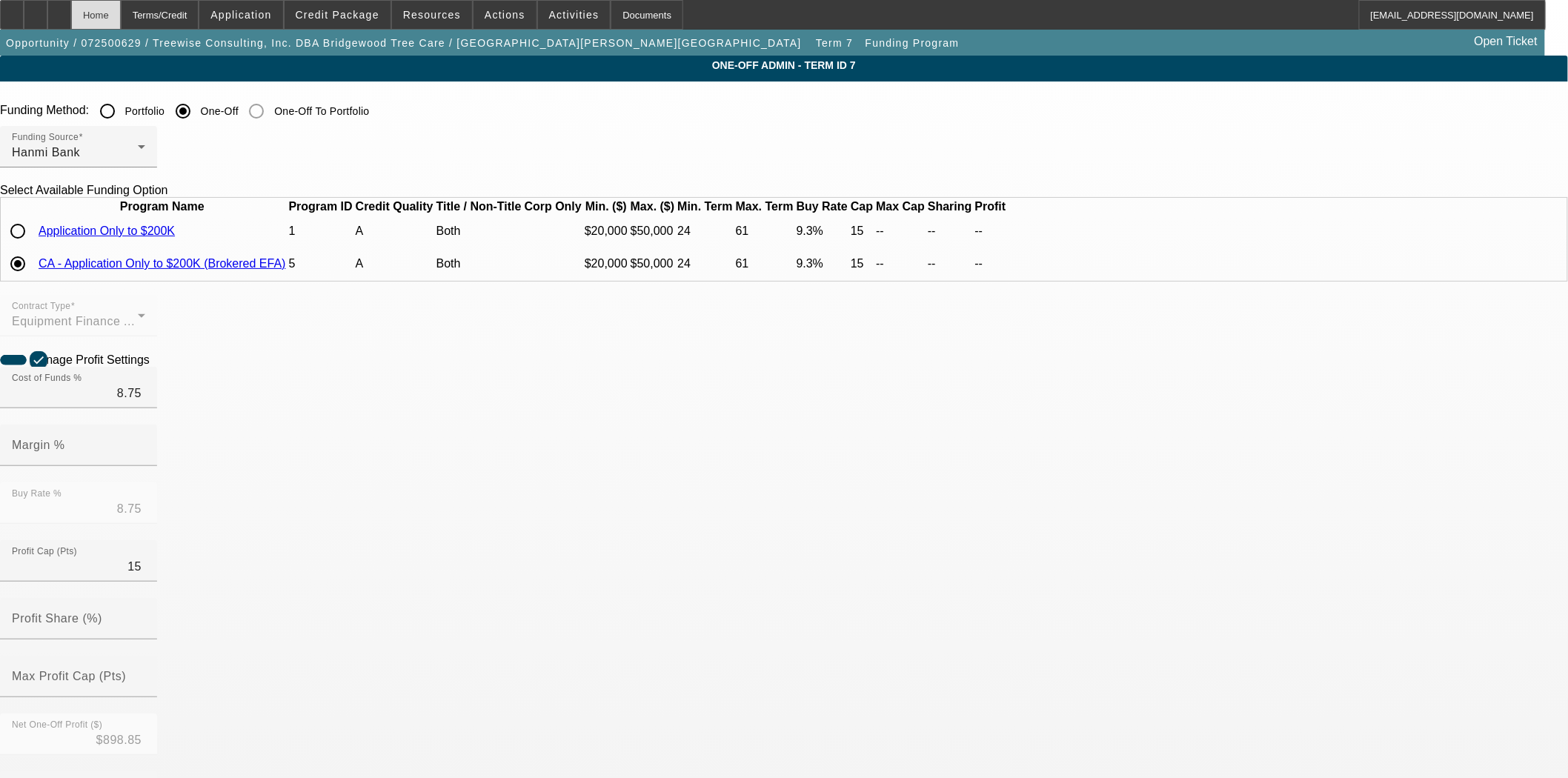
click at [121, 16] on div "Home" at bounding box center [96, 15] width 50 height 30
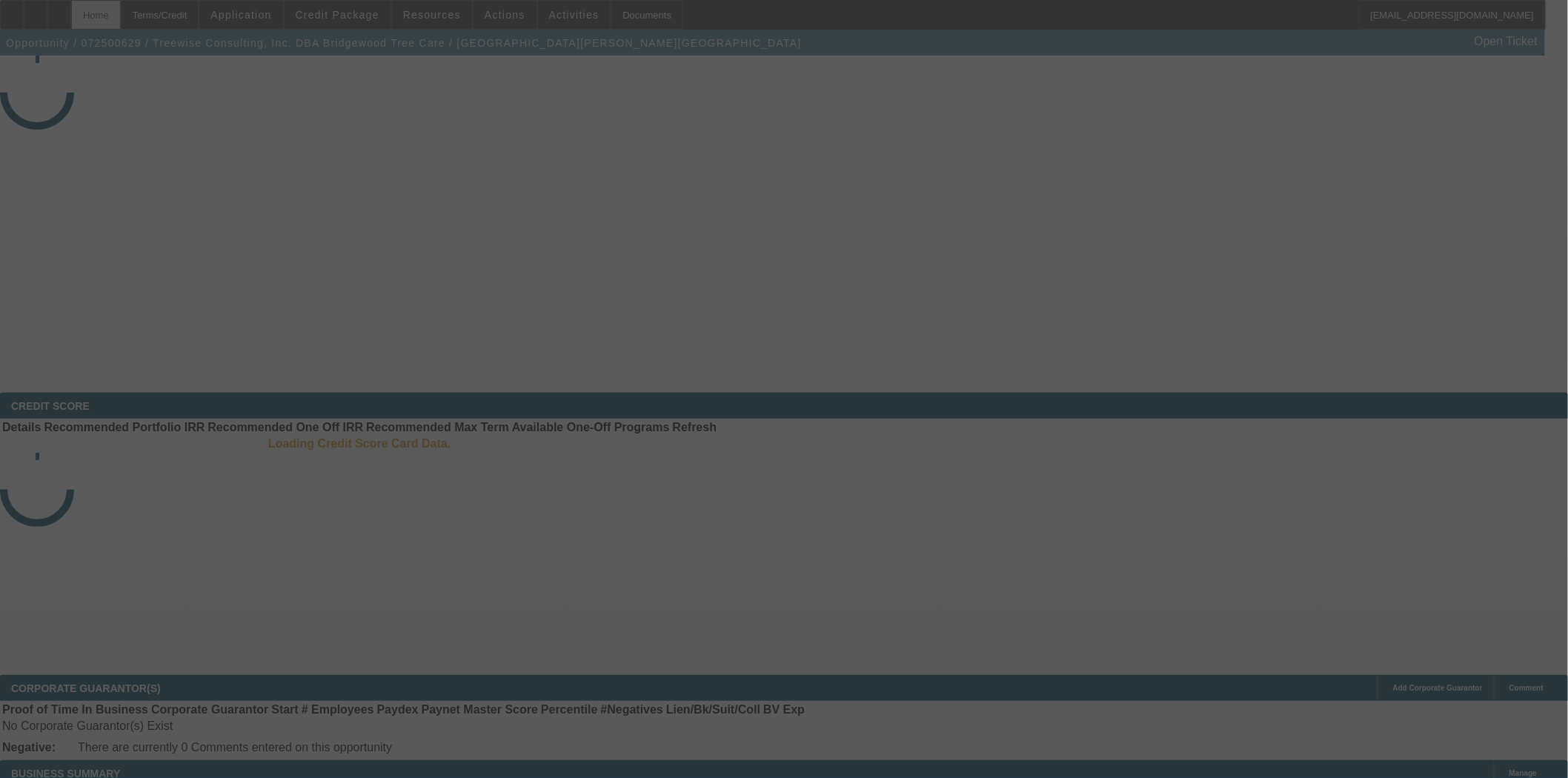
select select "3"
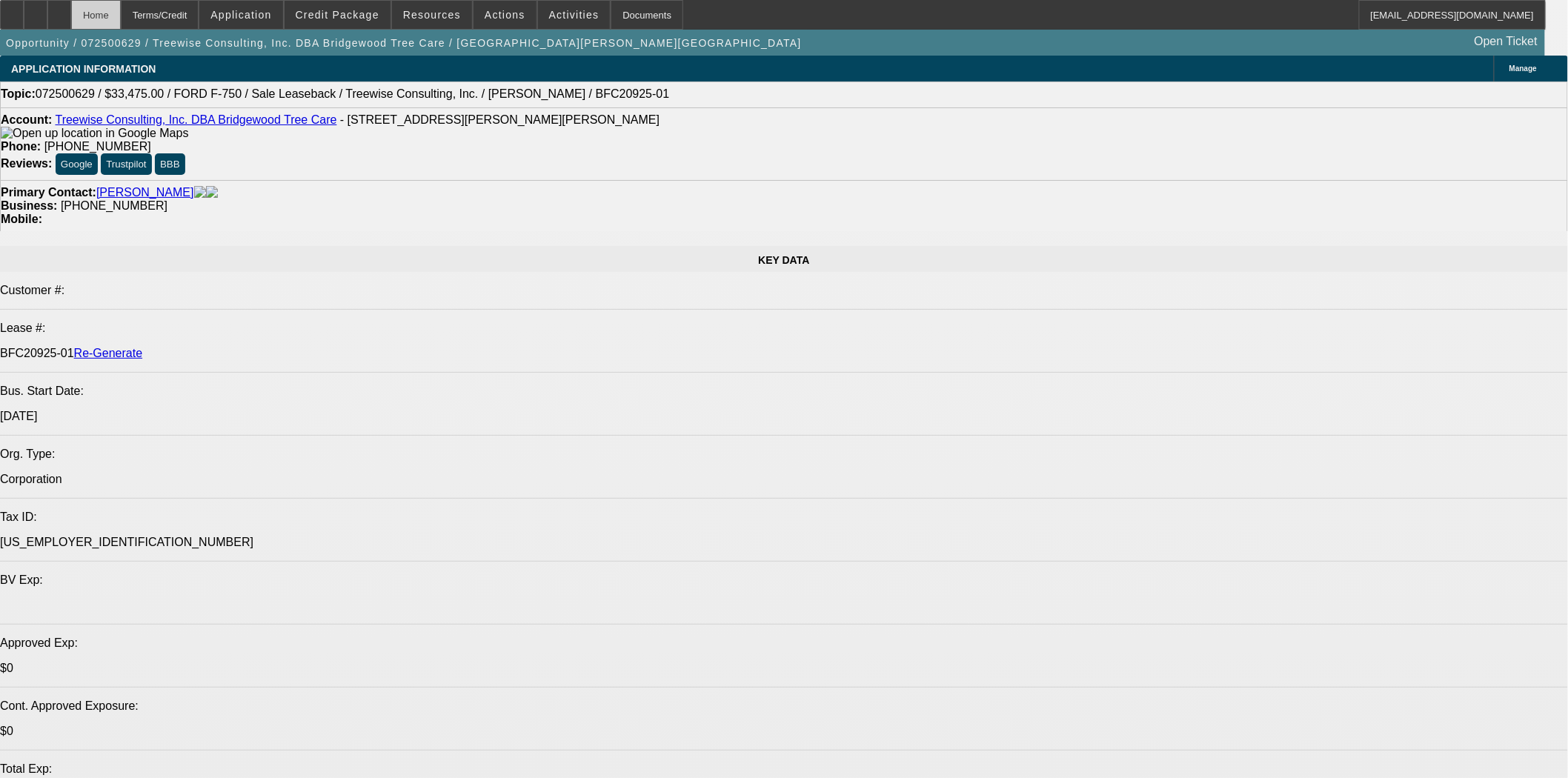
select select "0"
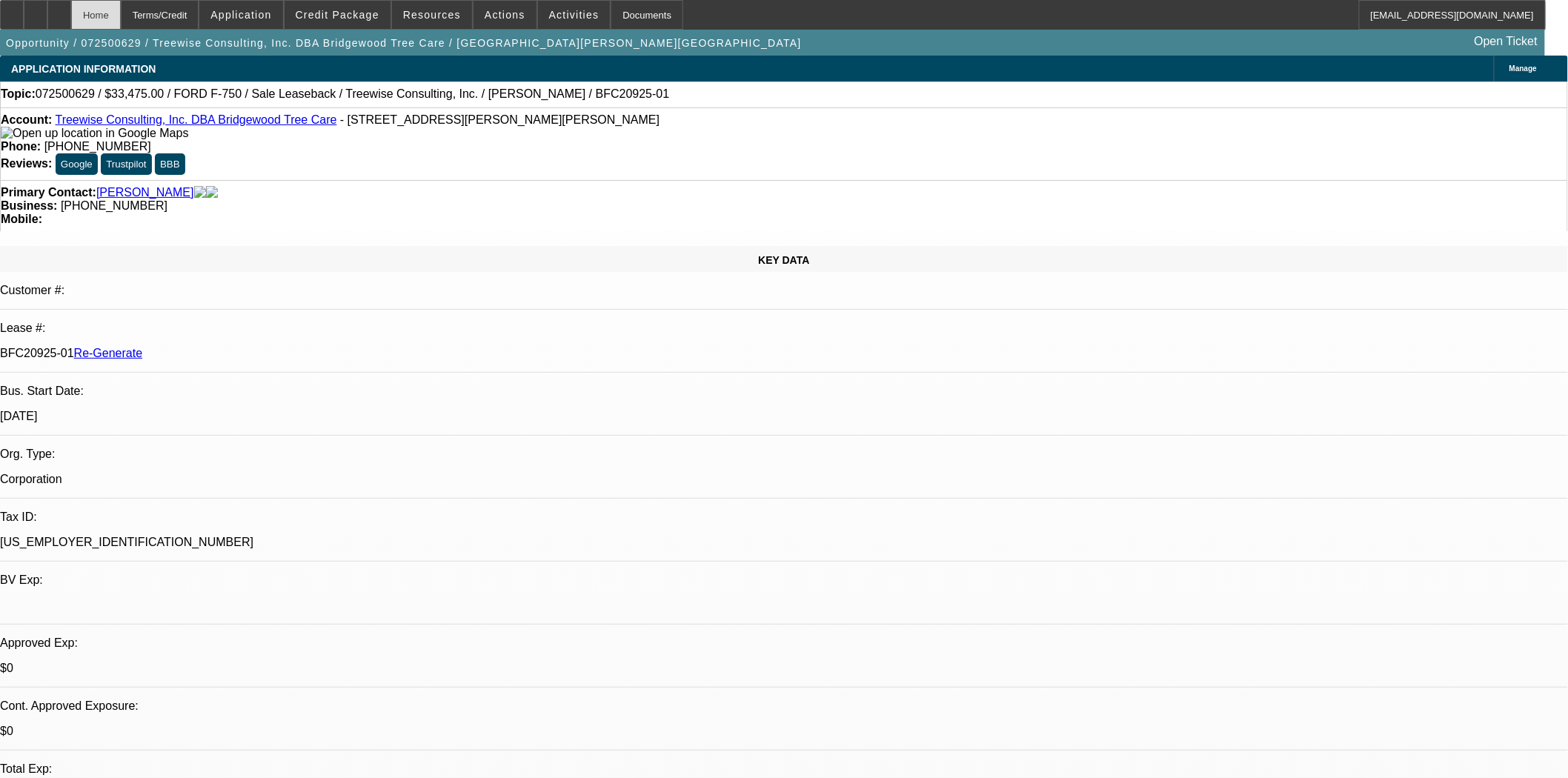
select select "0"
select select "2"
select select "0"
select select "6"
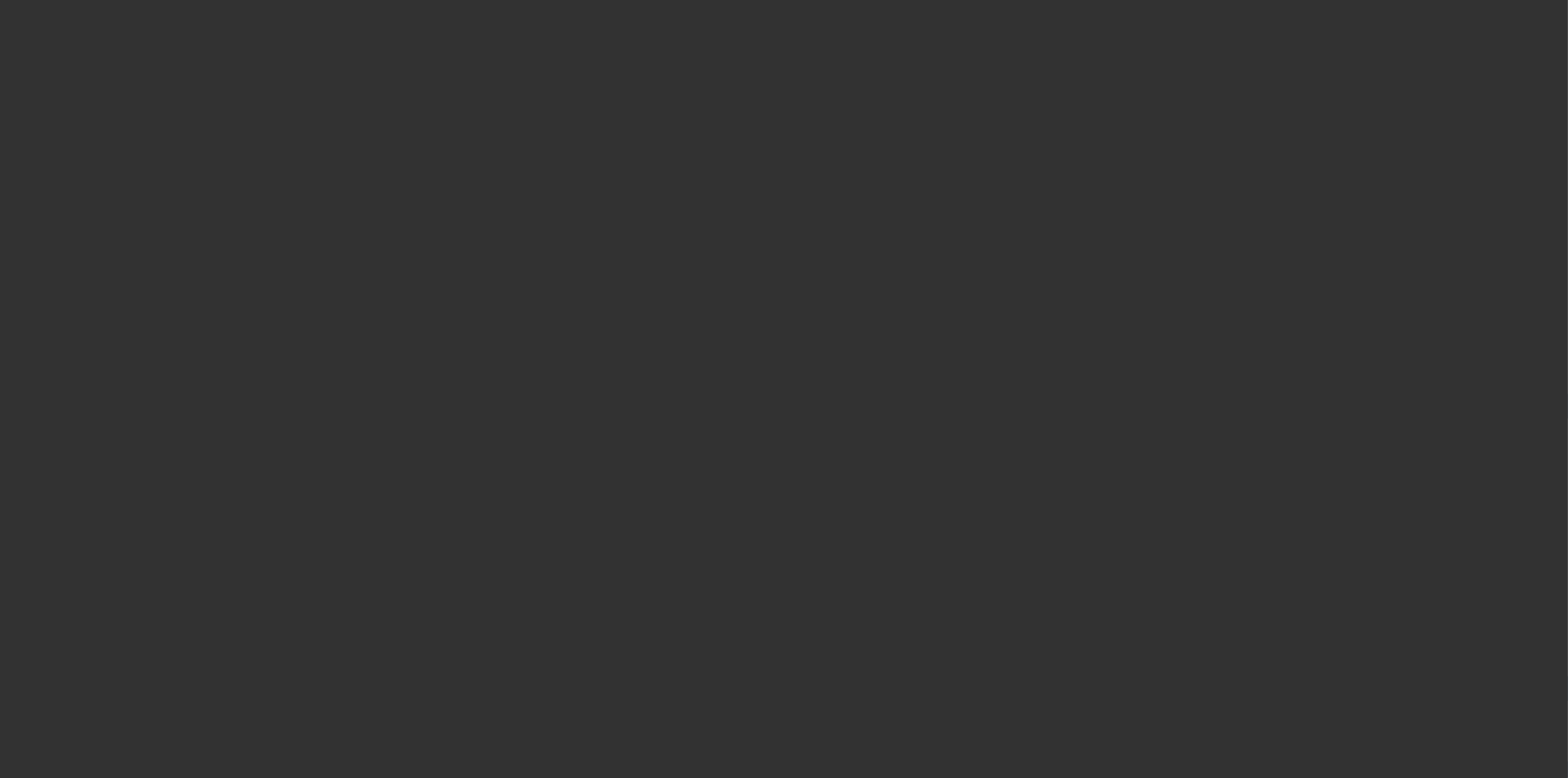
select select "4"
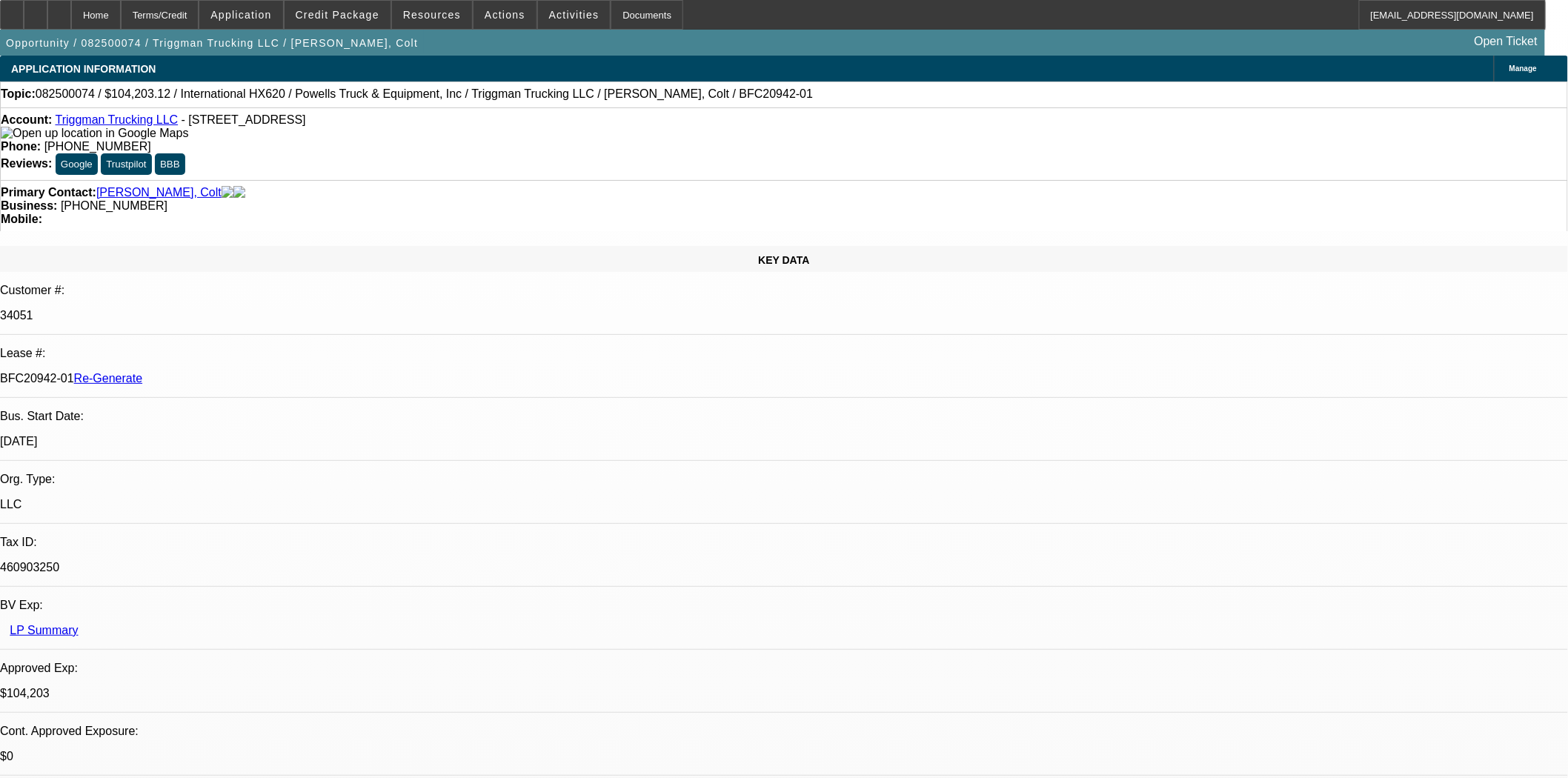
select select "0"
select select "2"
select select "0.1"
select select "4"
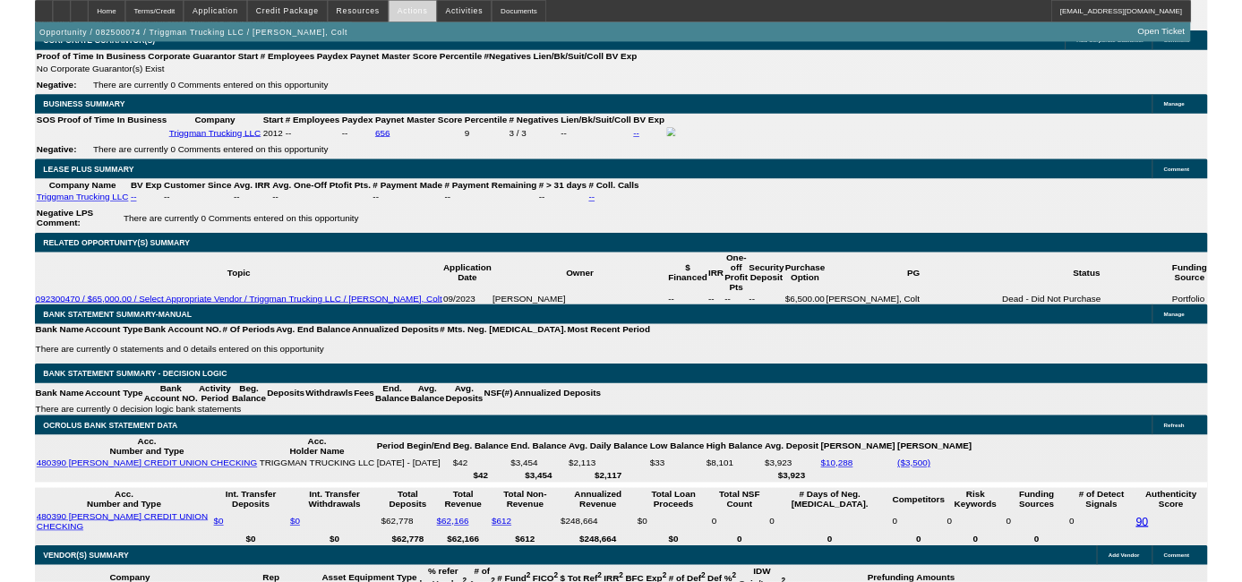
scroll to position [3414, 0]
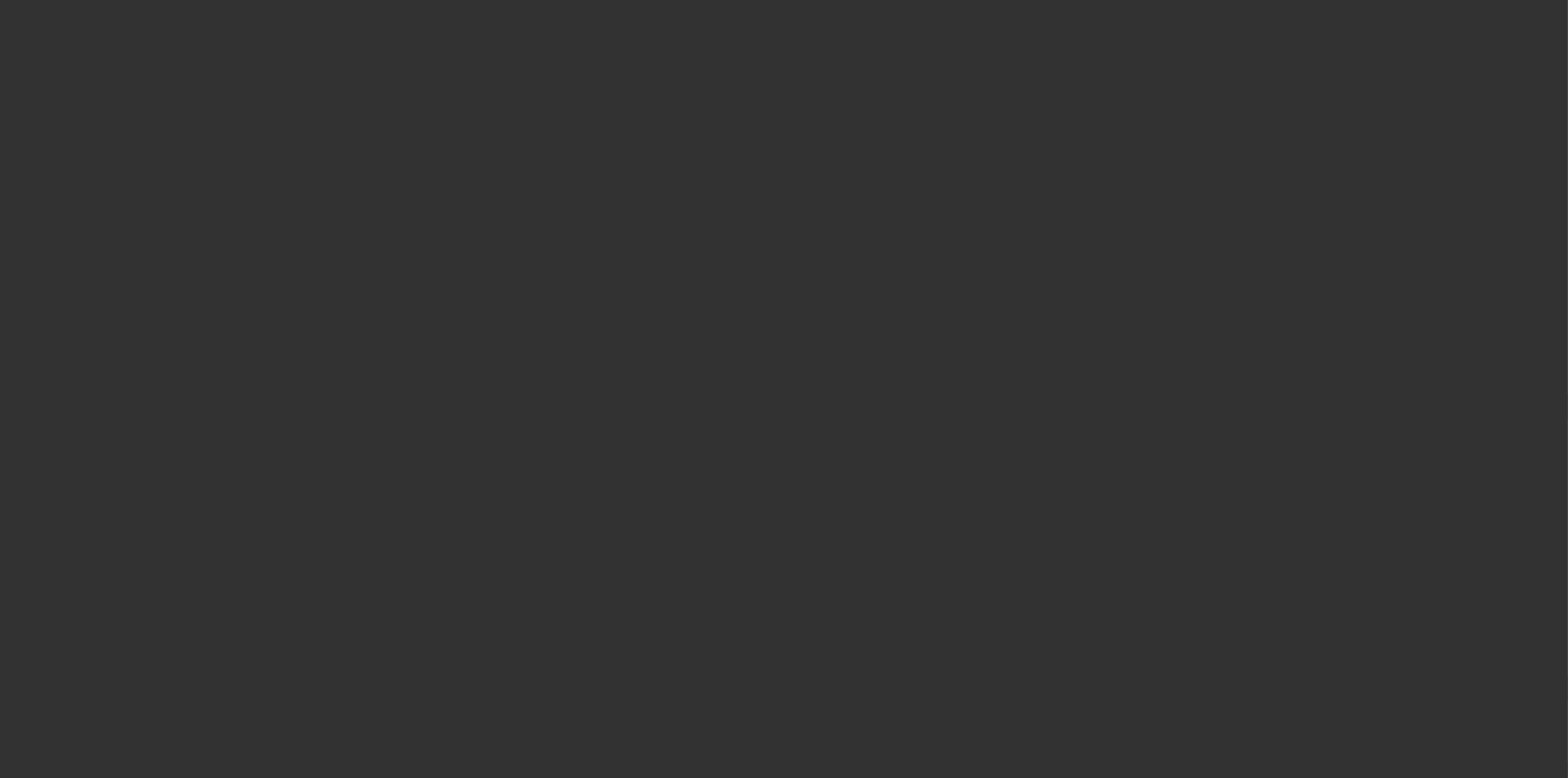
select select "4"
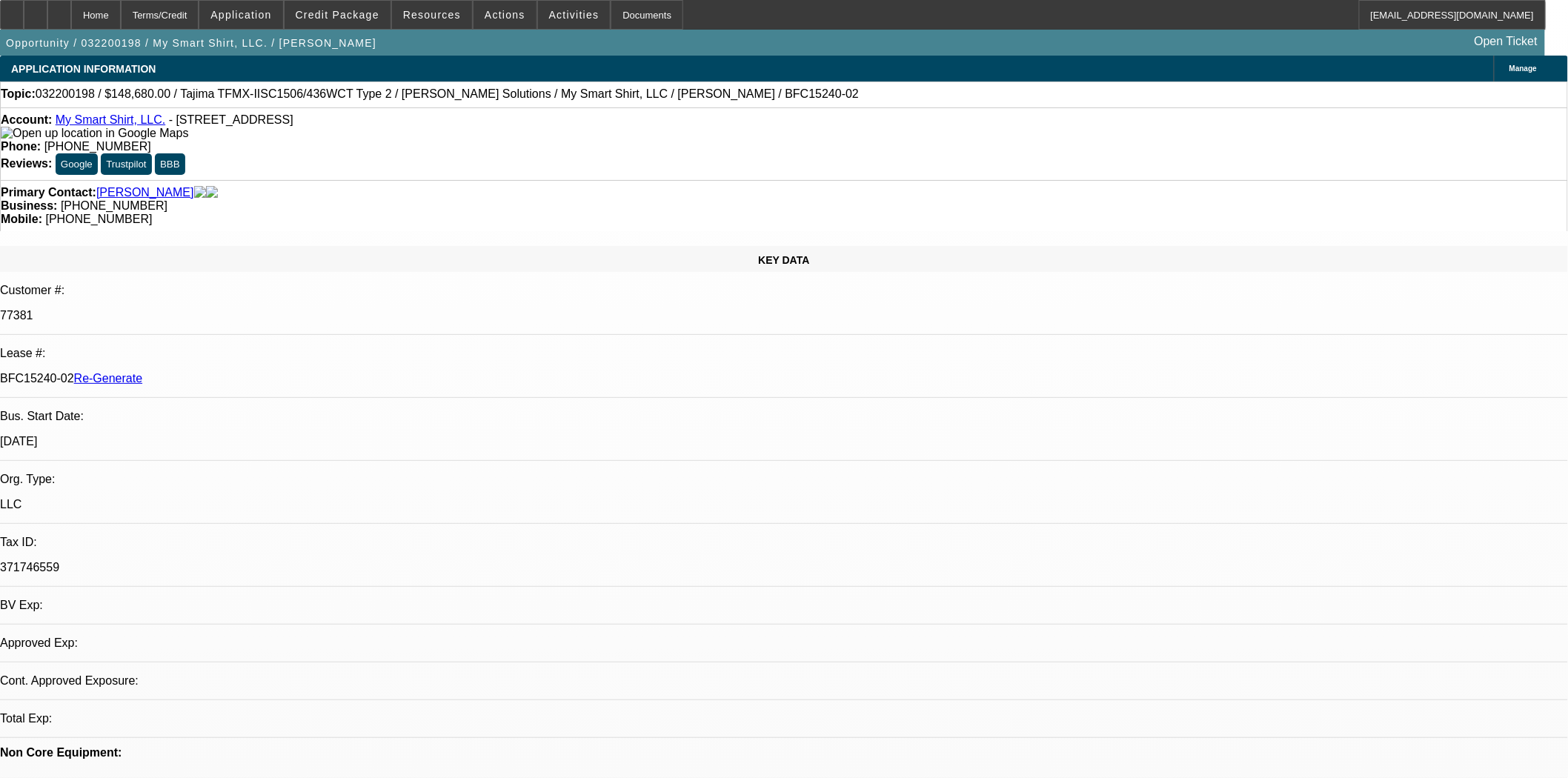
select select "0"
select select "2"
select select "0"
select select "6"
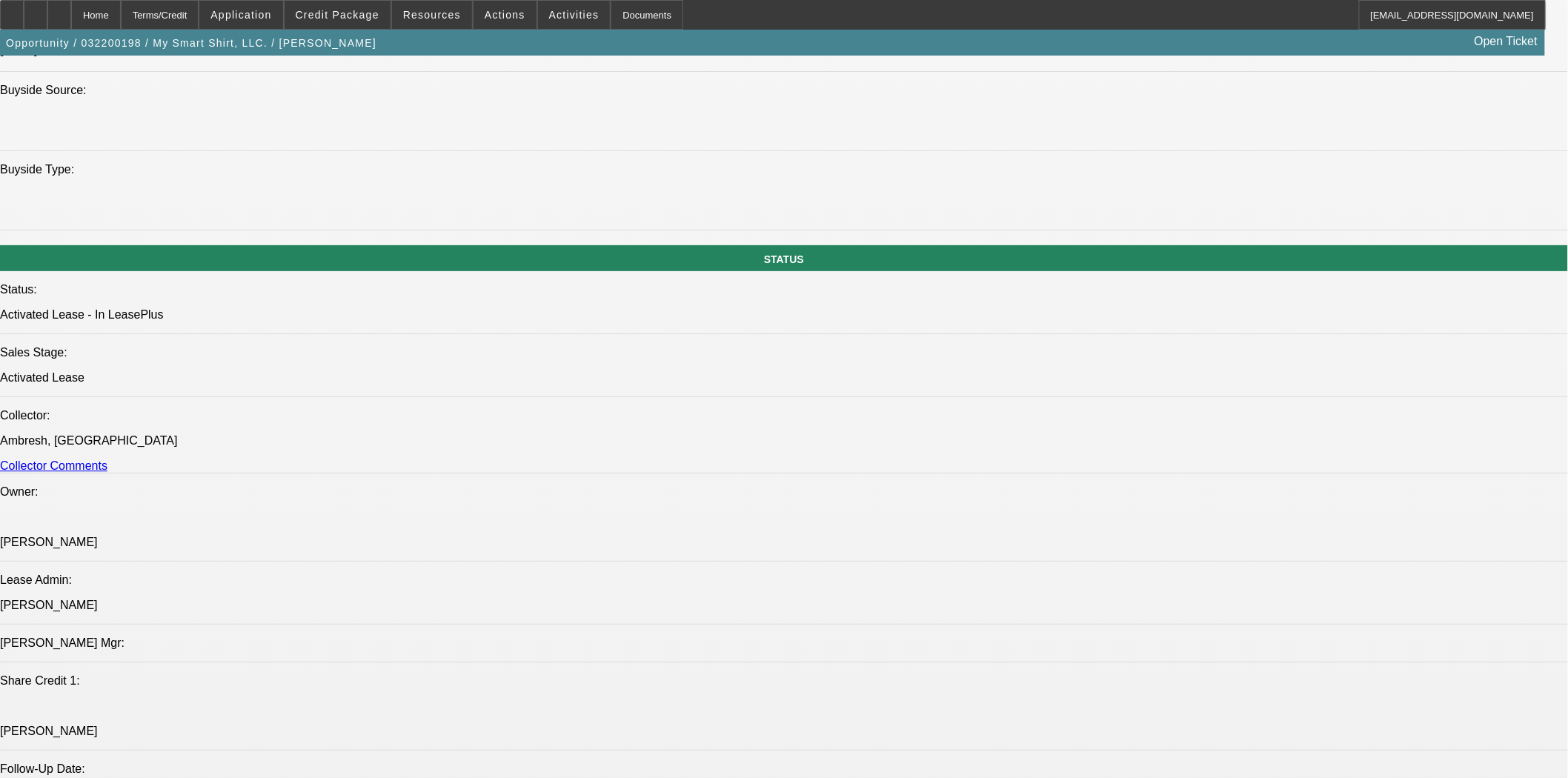
scroll to position [1947, 0]
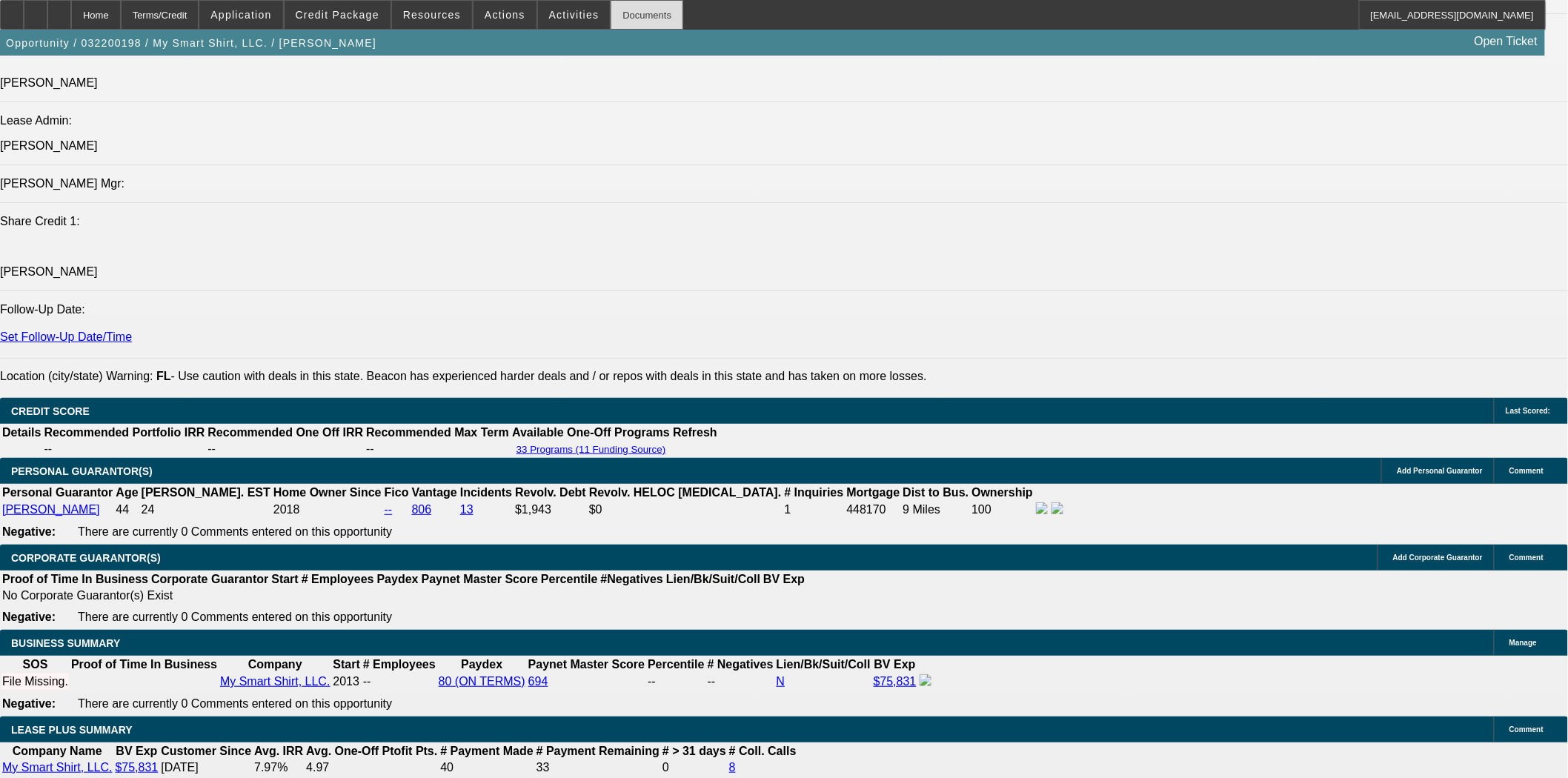
click at [611, 24] on div "Documents" at bounding box center [647, 15] width 73 height 30
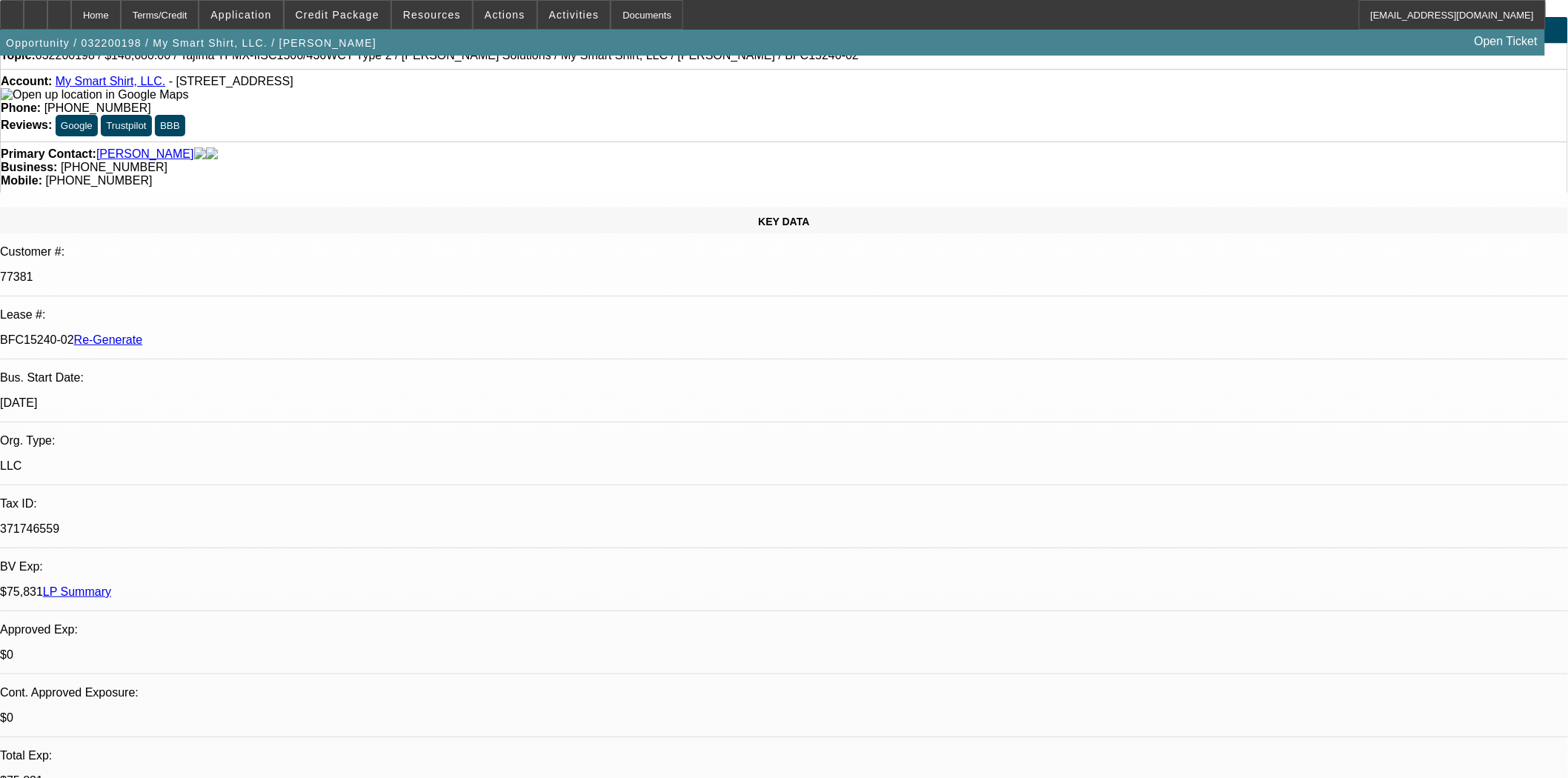
scroll to position [0, 0]
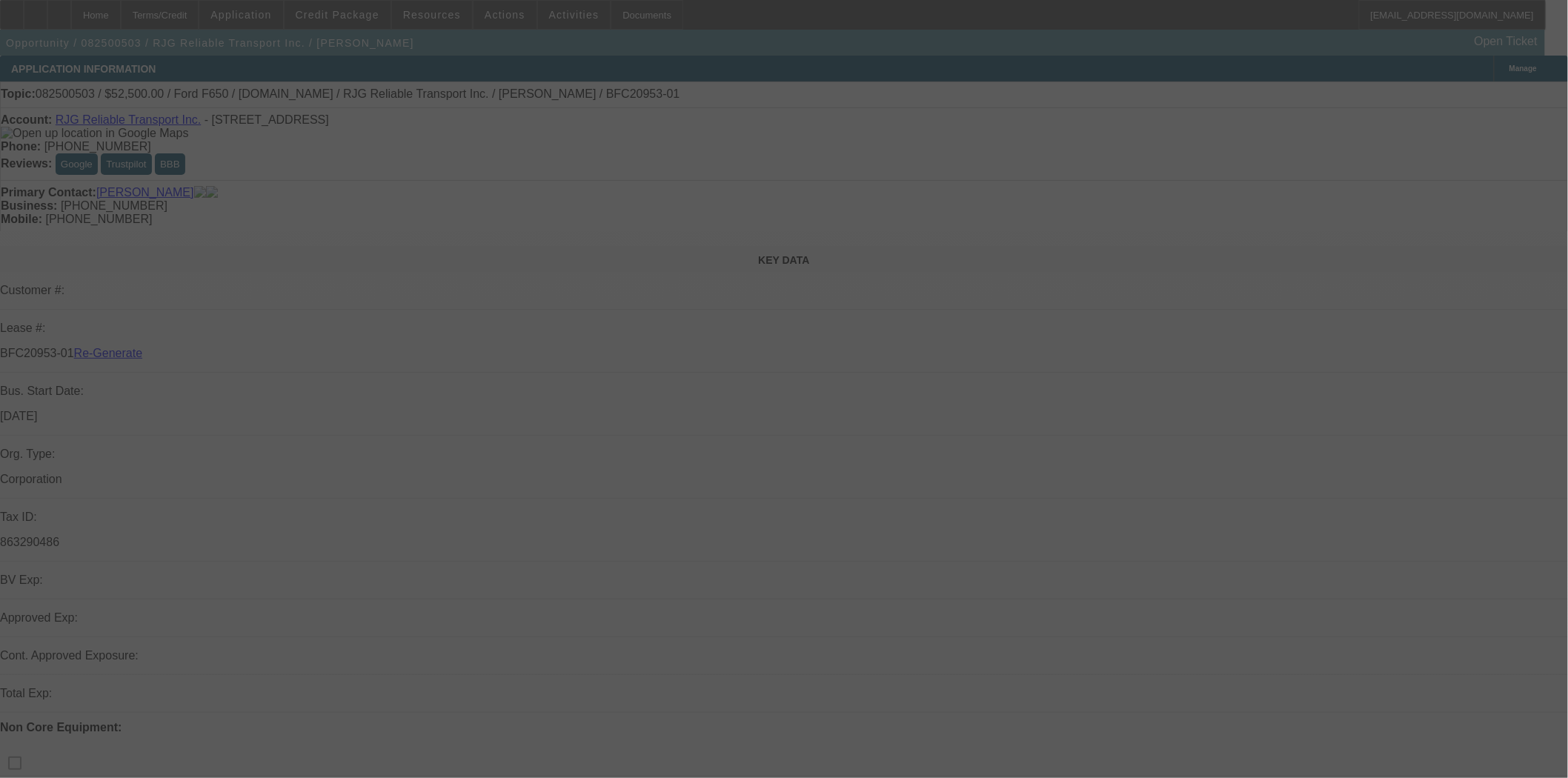
select select "3"
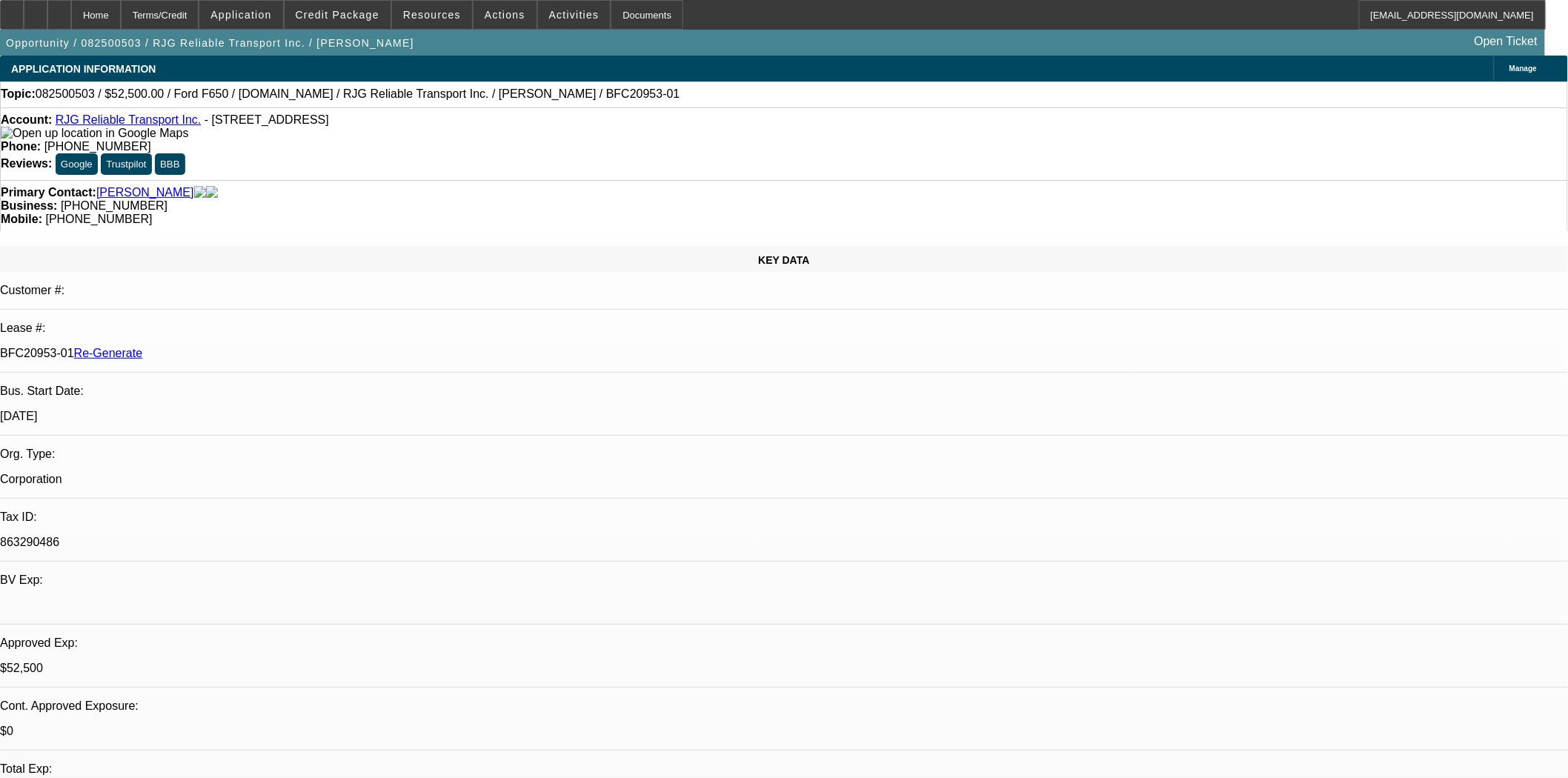
select select "0"
select select "3"
select select "0.1"
select select "4"
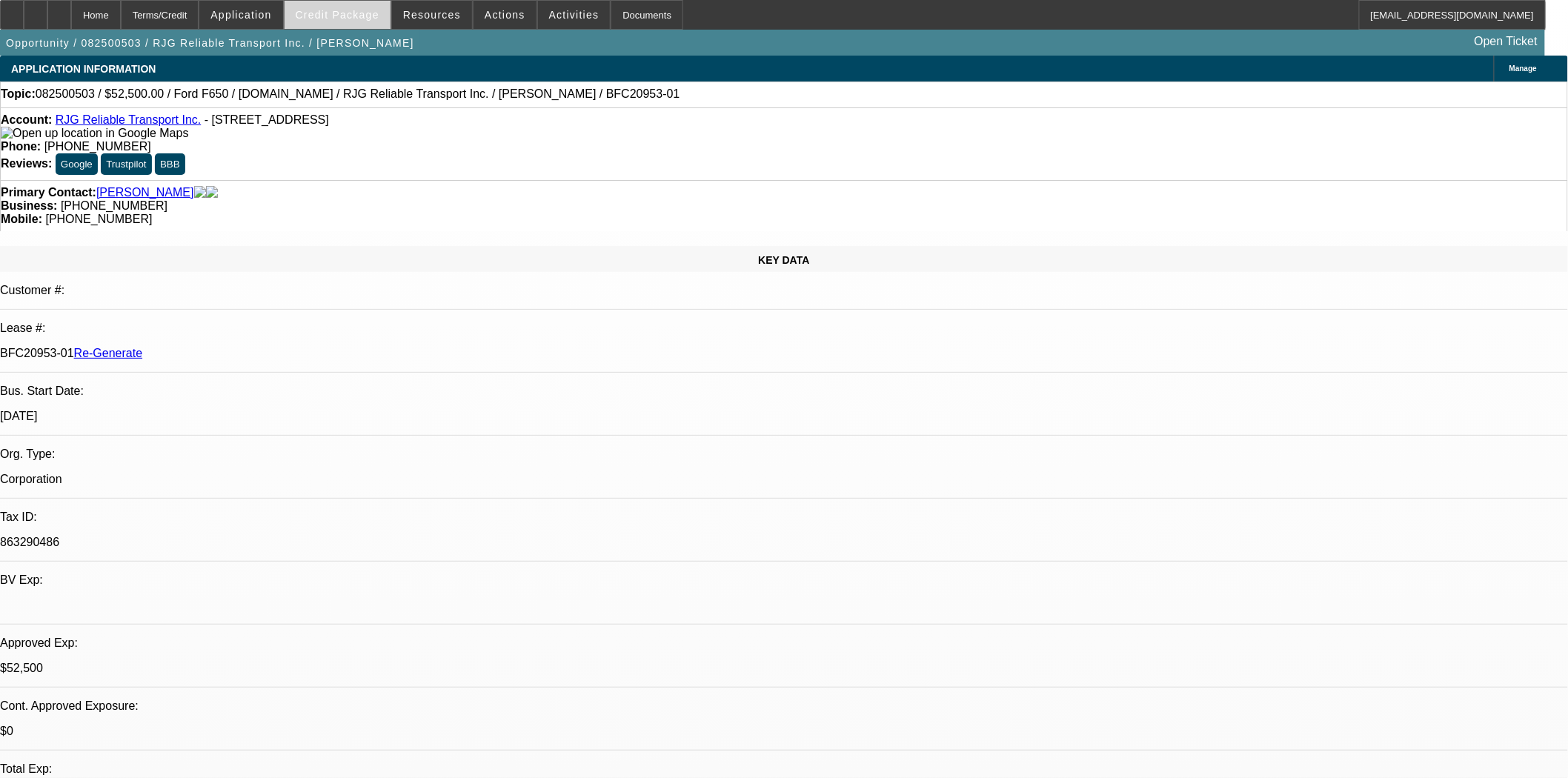
click at [374, 23] on span at bounding box center [338, 14] width 106 height 36
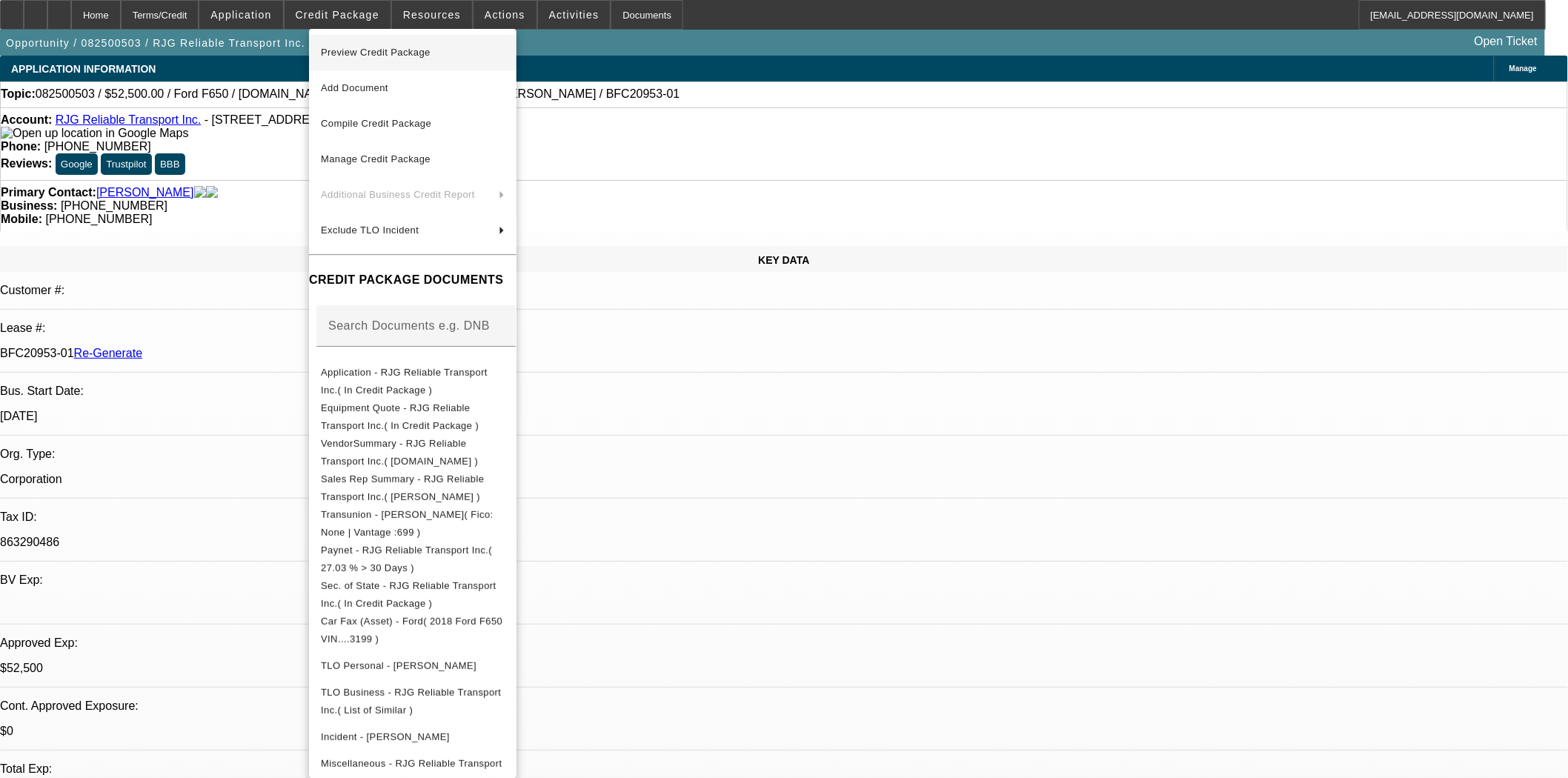
click at [371, 49] on span "Preview Credit Package" at bounding box center [376, 51] width 110 height 11
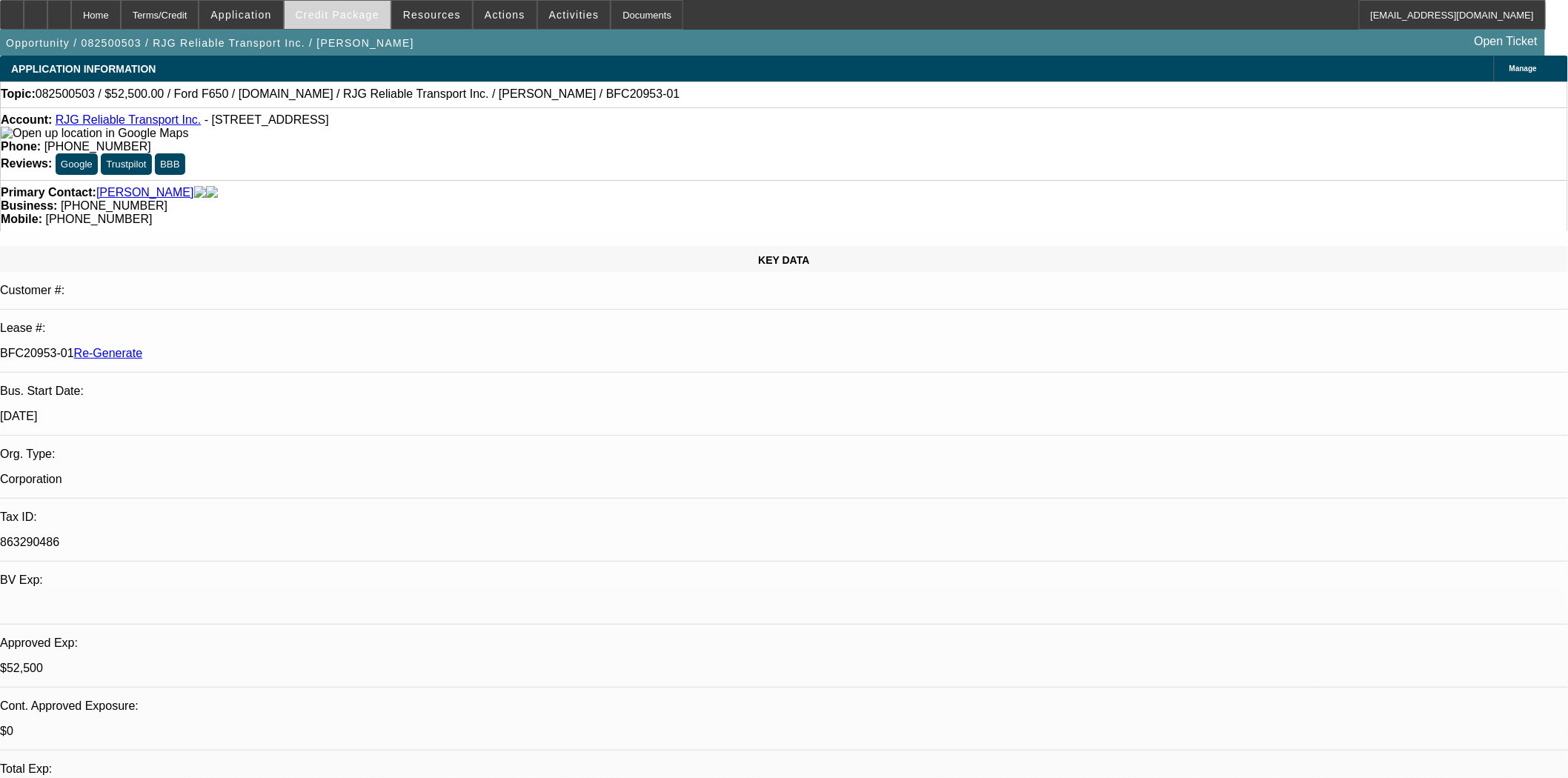
click at [321, 12] on span "Credit Package" at bounding box center [337, 15] width 84 height 12
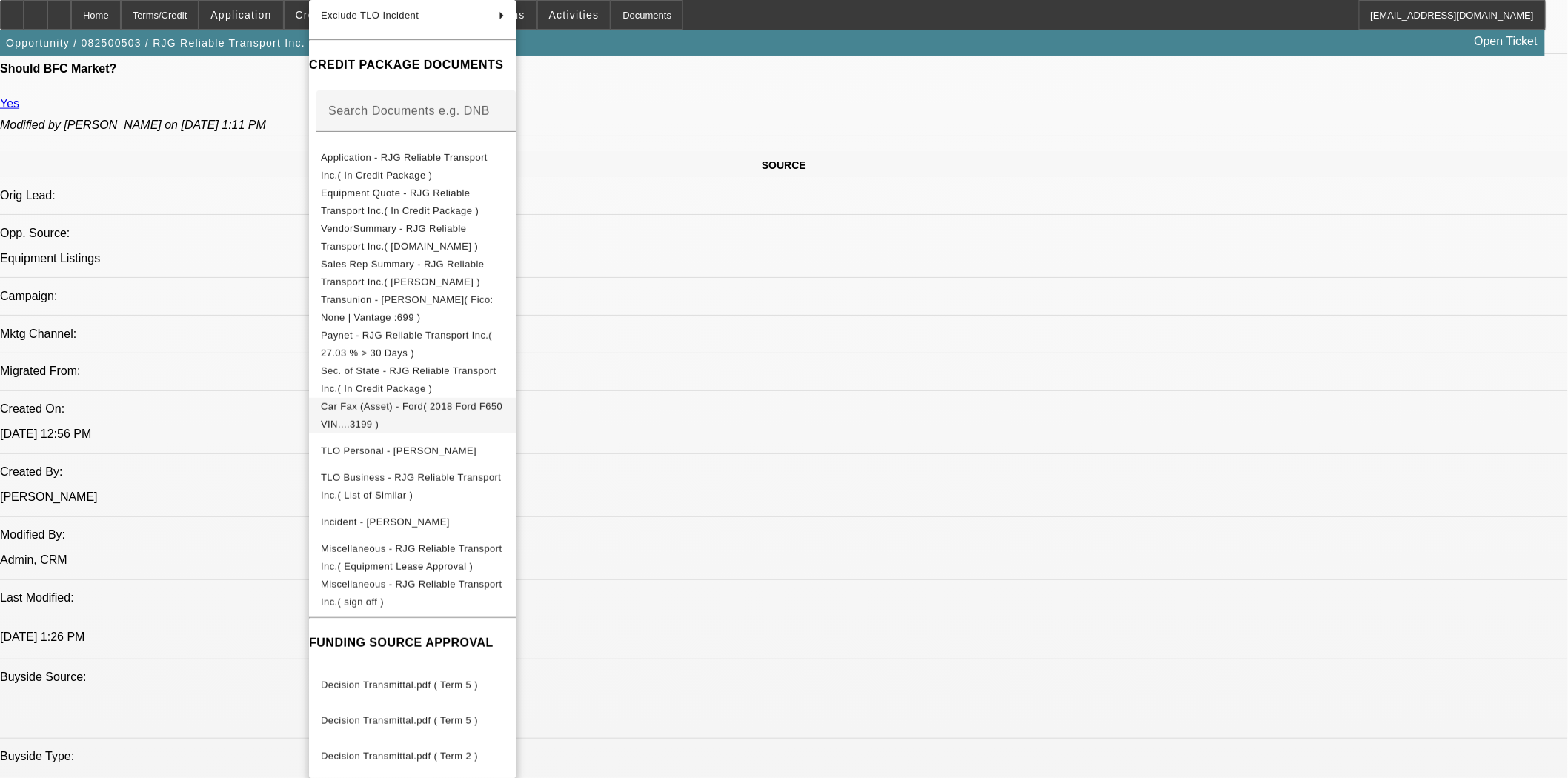
scroll to position [260, 0]
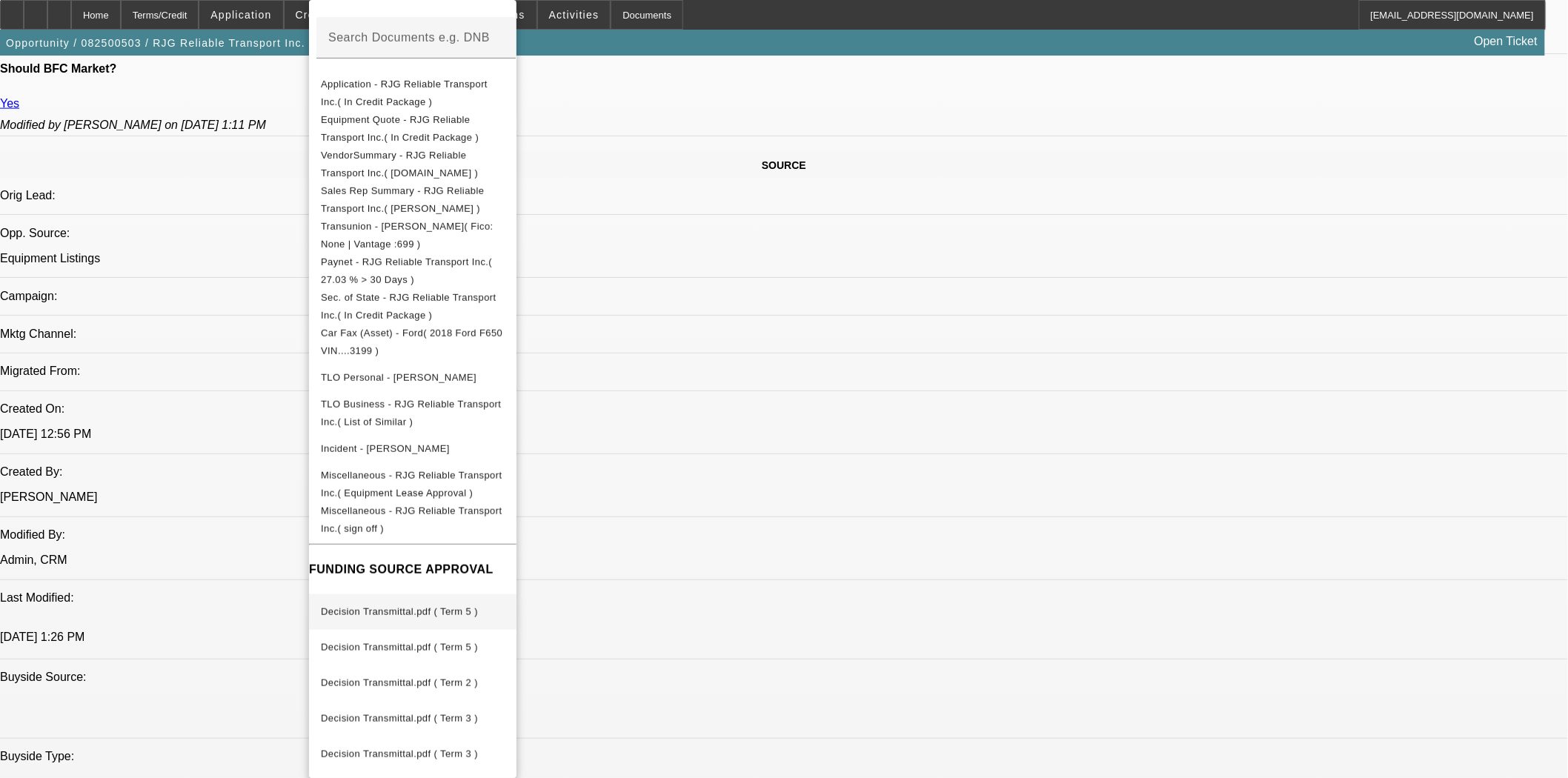
click at [414, 607] on span "Decision Transmittal.pdf ( Term 5 )" at bounding box center [400, 612] width 157 height 11
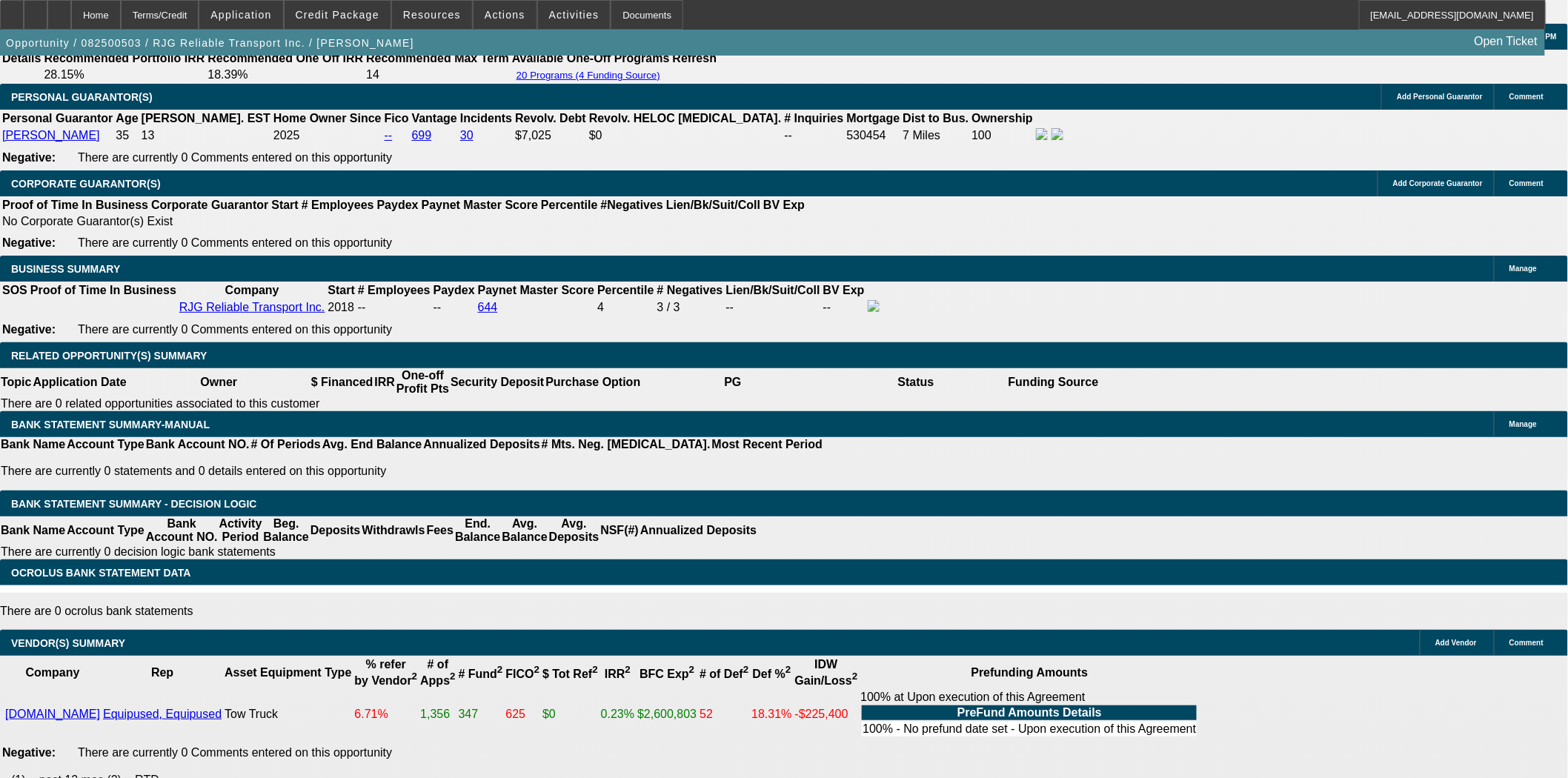
scroll to position [2140, 0]
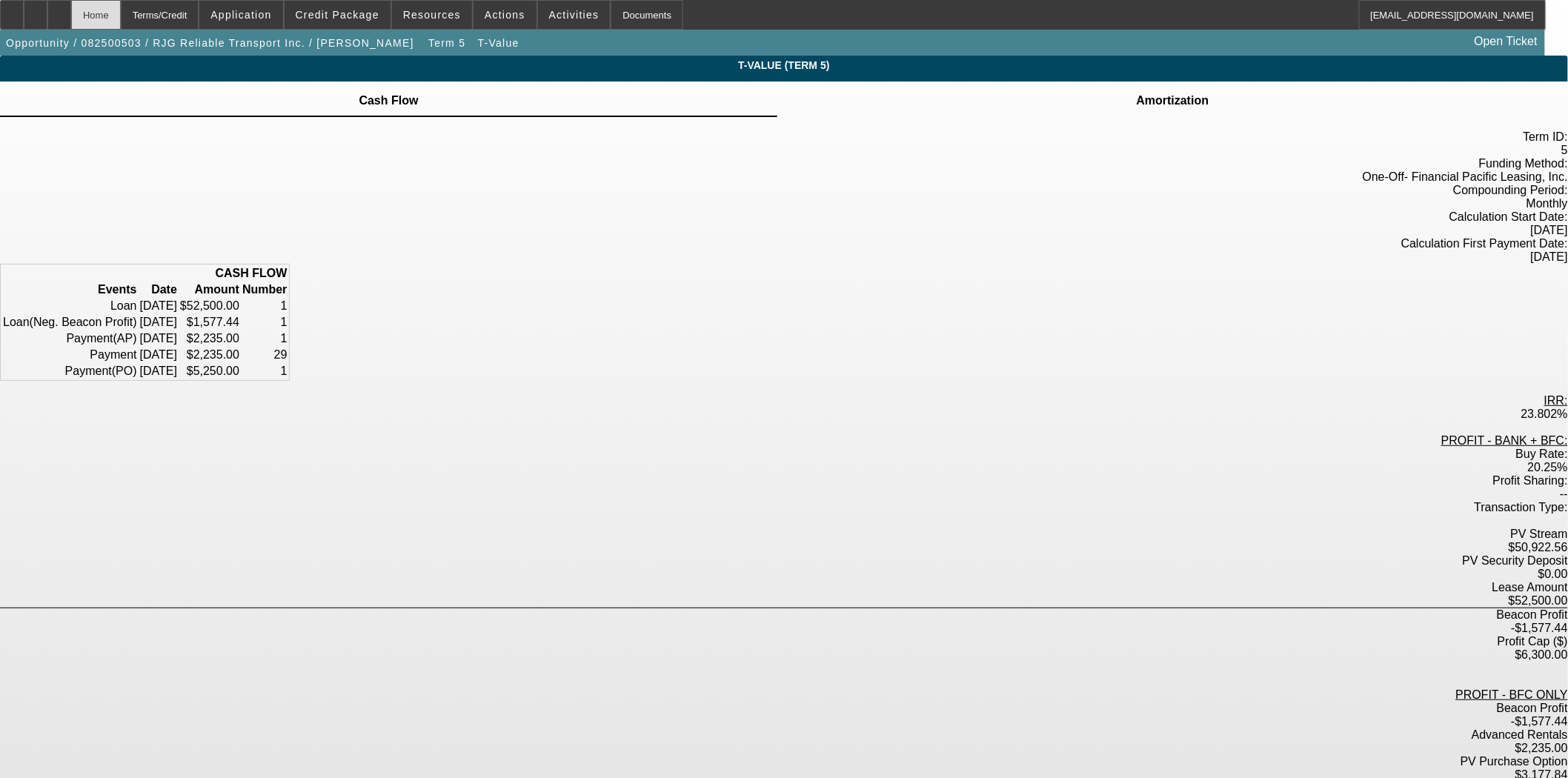
click at [121, 20] on div "Home" at bounding box center [96, 15] width 50 height 30
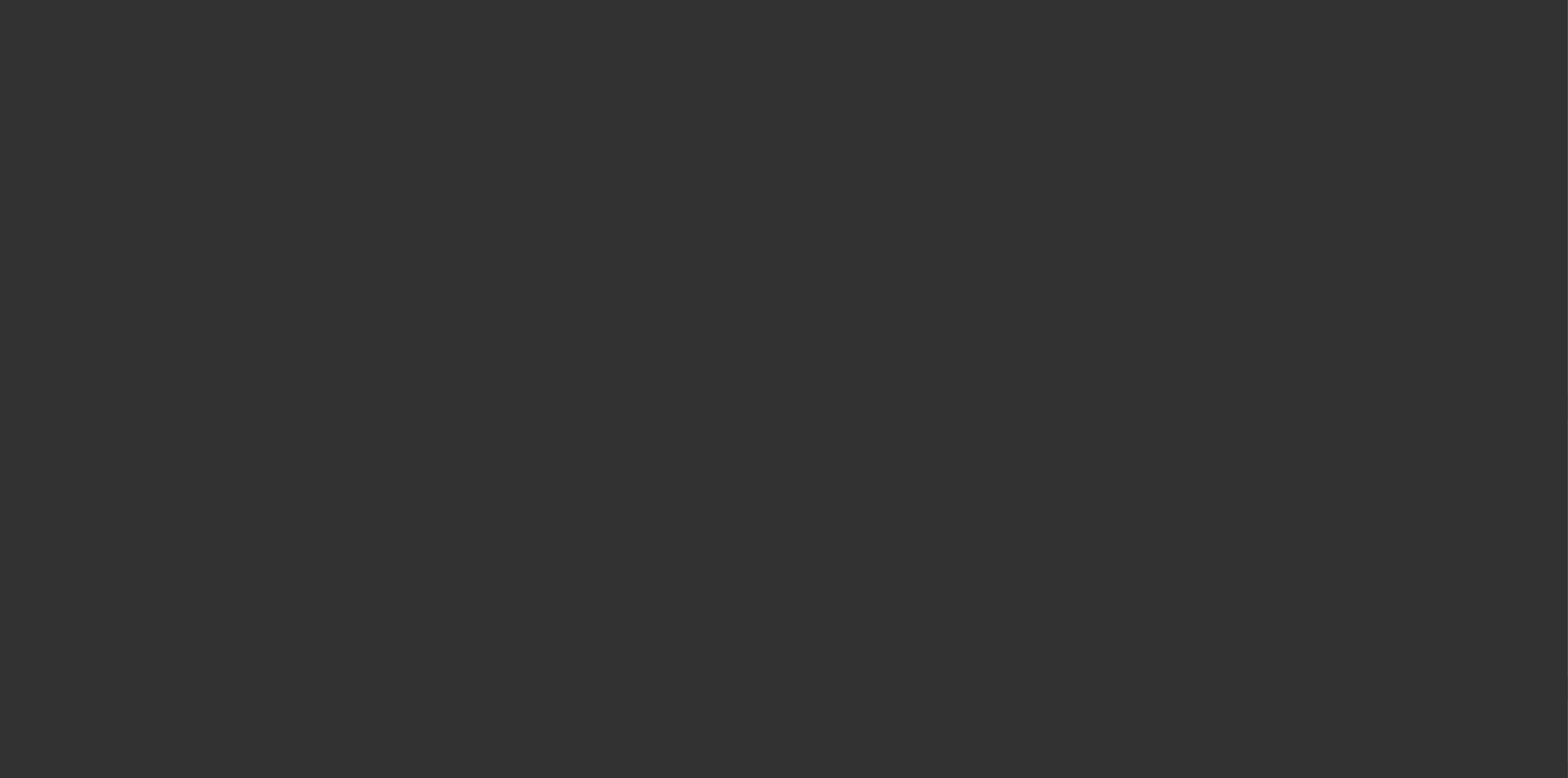
select select "3"
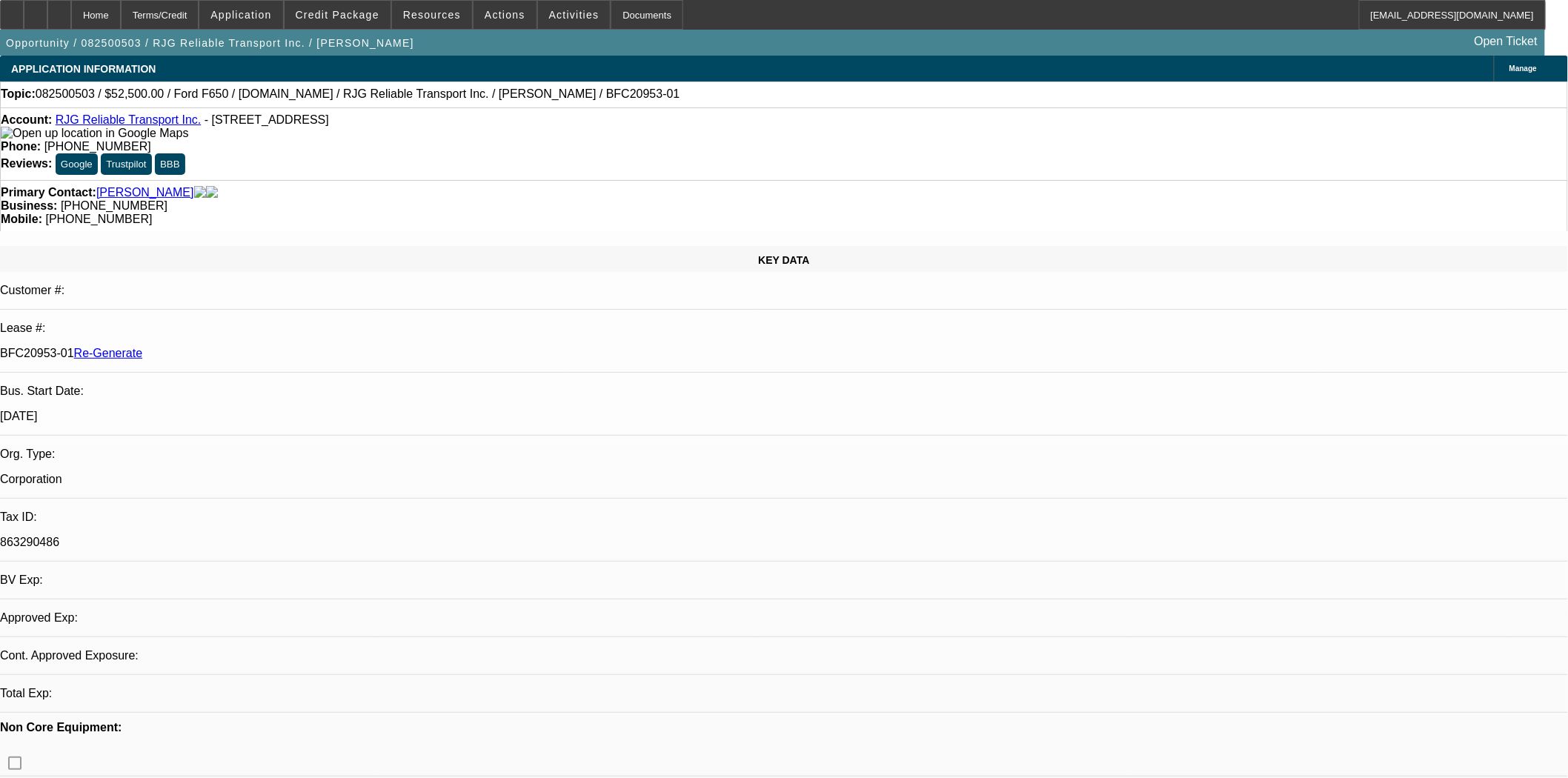
select select "0"
select select "3"
select select "0.1"
select select "4"
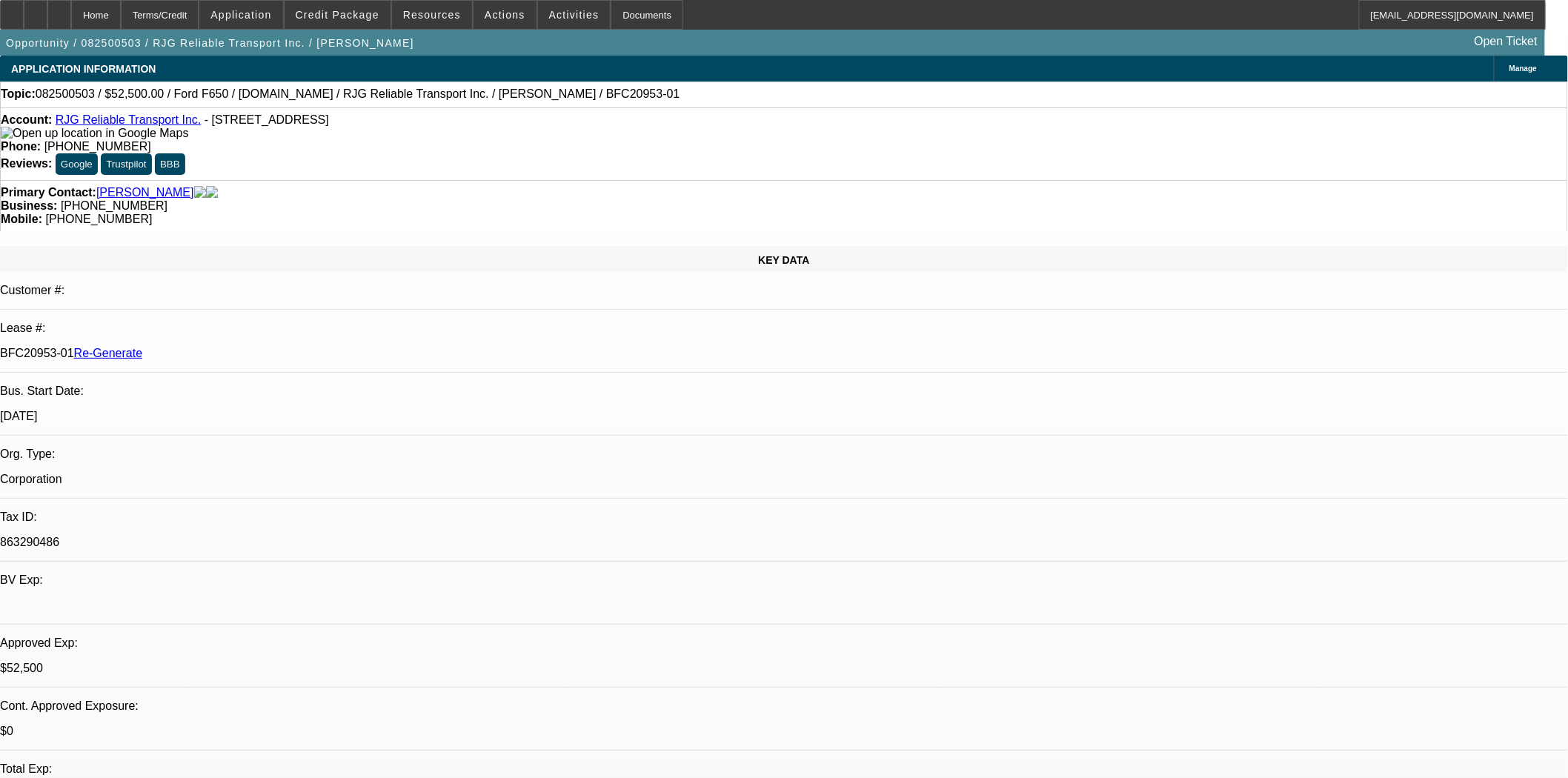
scroll to position [576, 0]
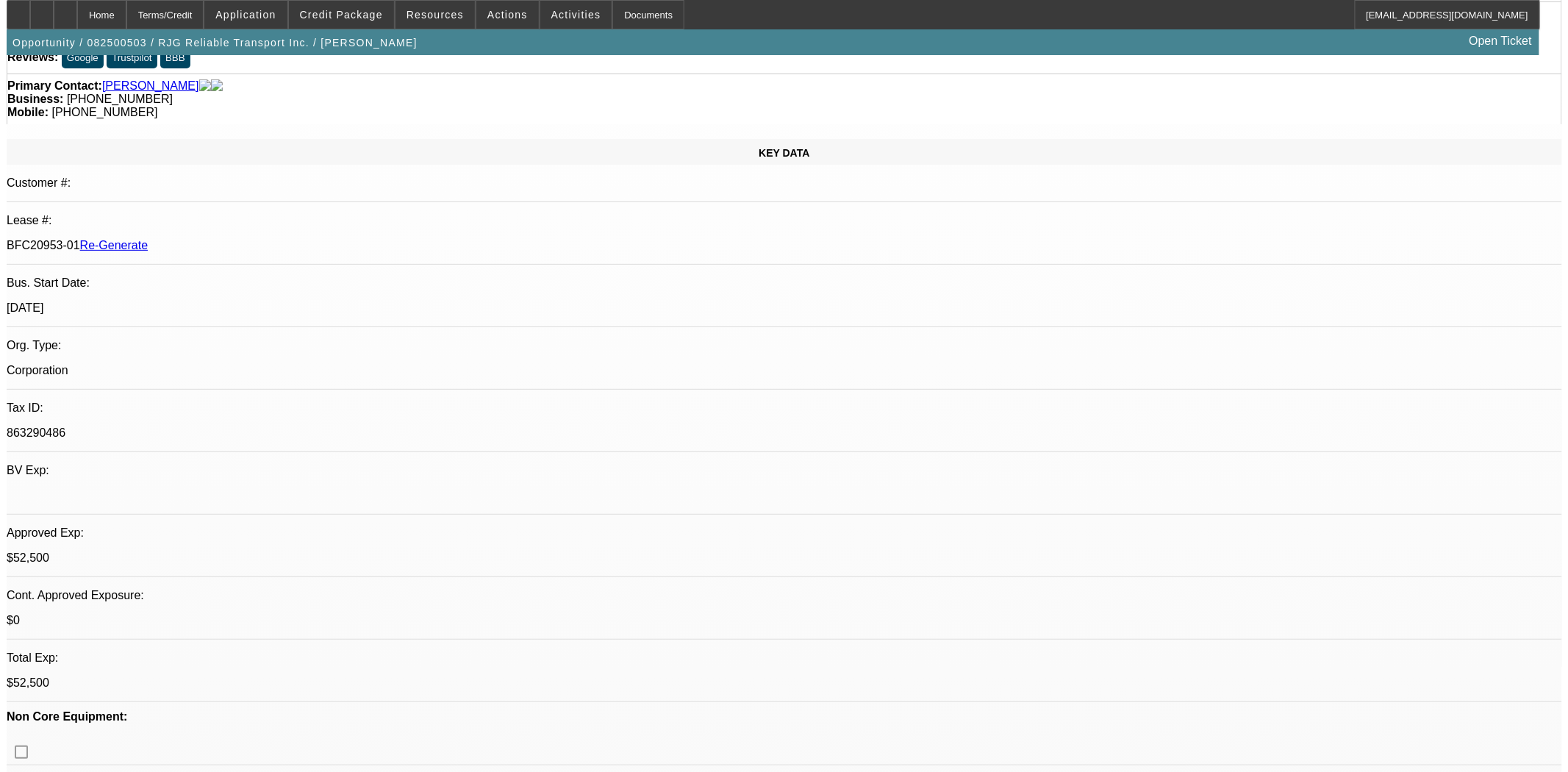
scroll to position [0, 0]
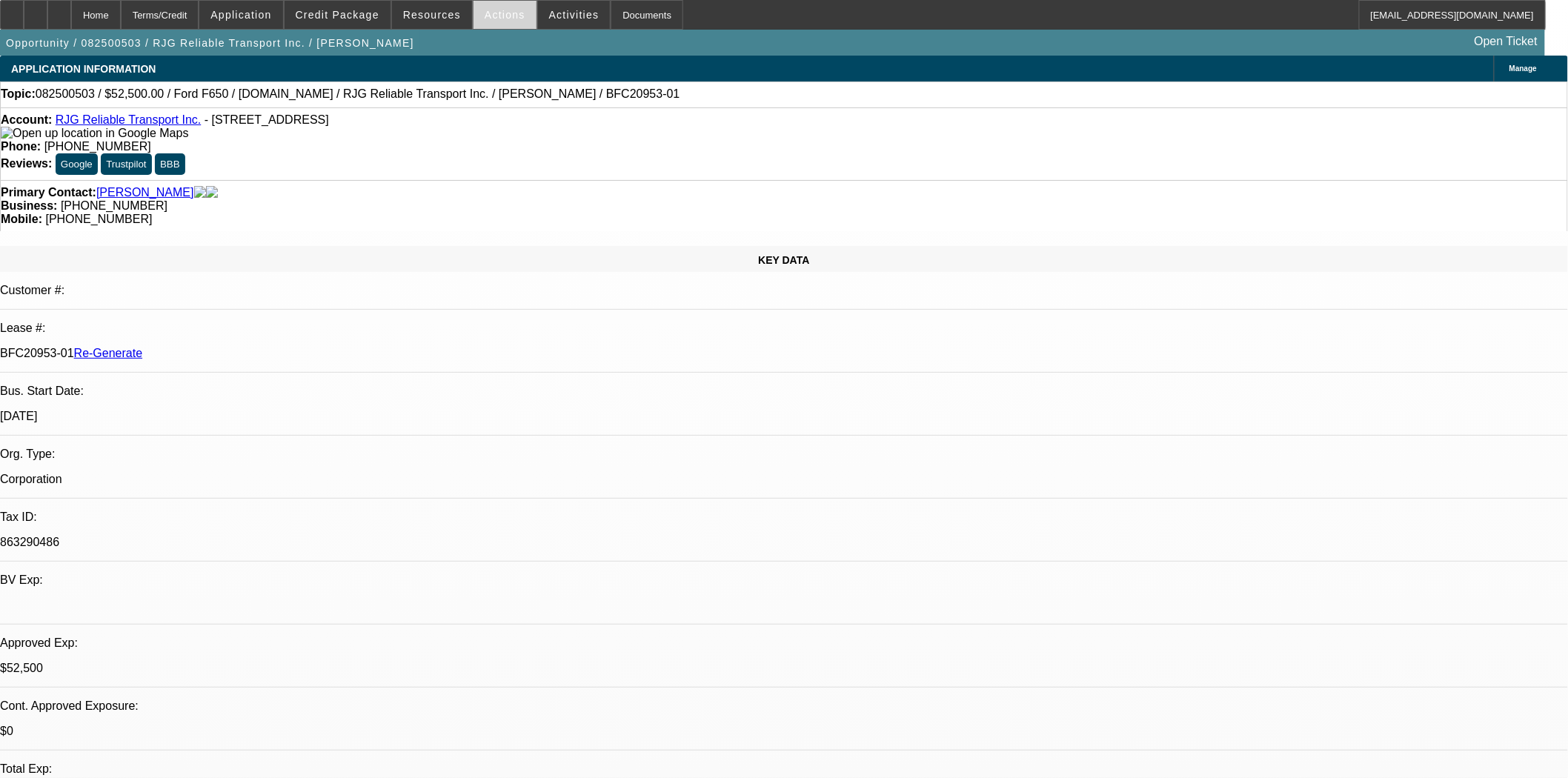
click at [485, 21] on span at bounding box center [505, 14] width 63 height 36
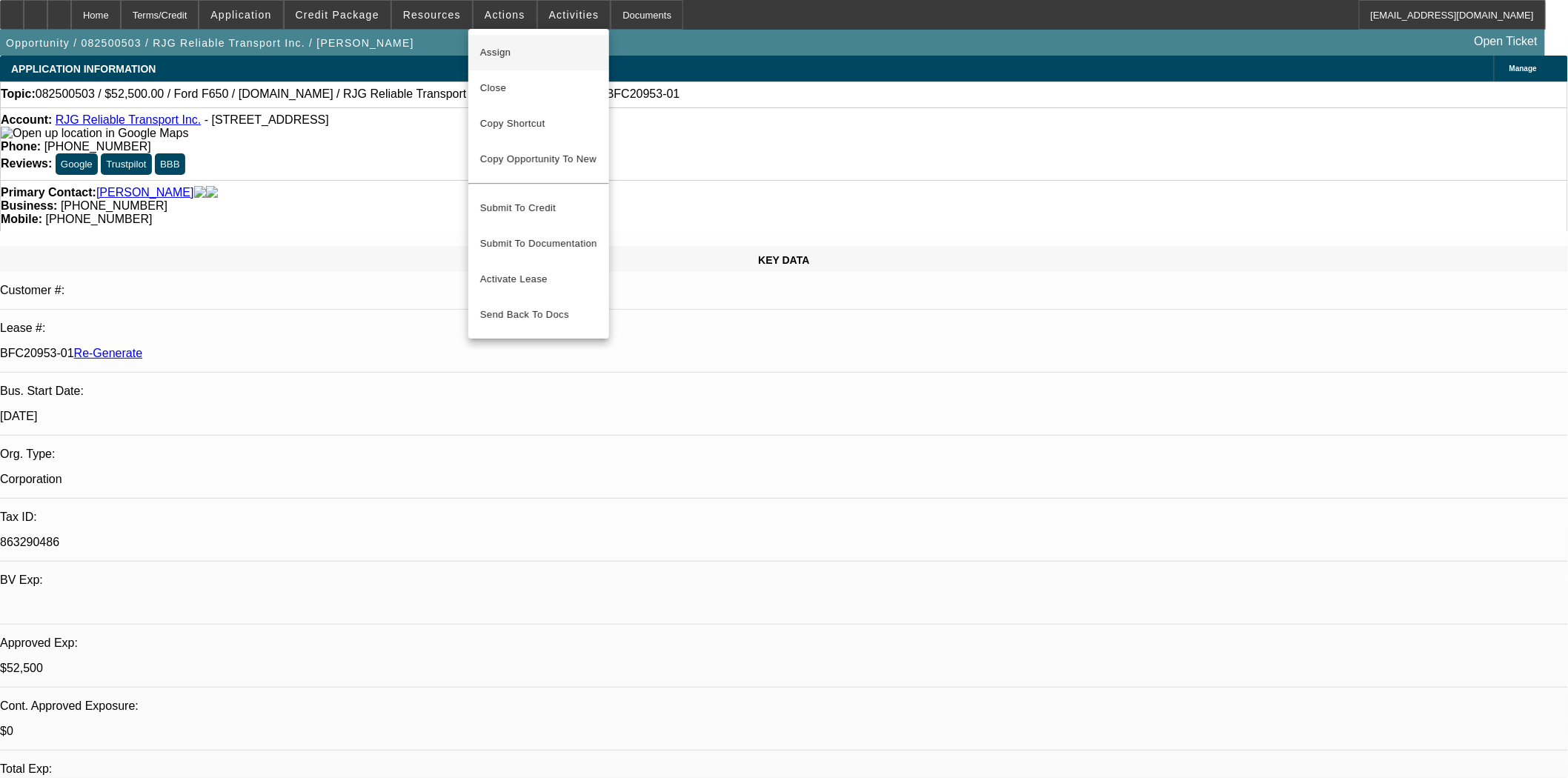
click at [491, 55] on span "Assign" at bounding box center [538, 52] width 117 height 17
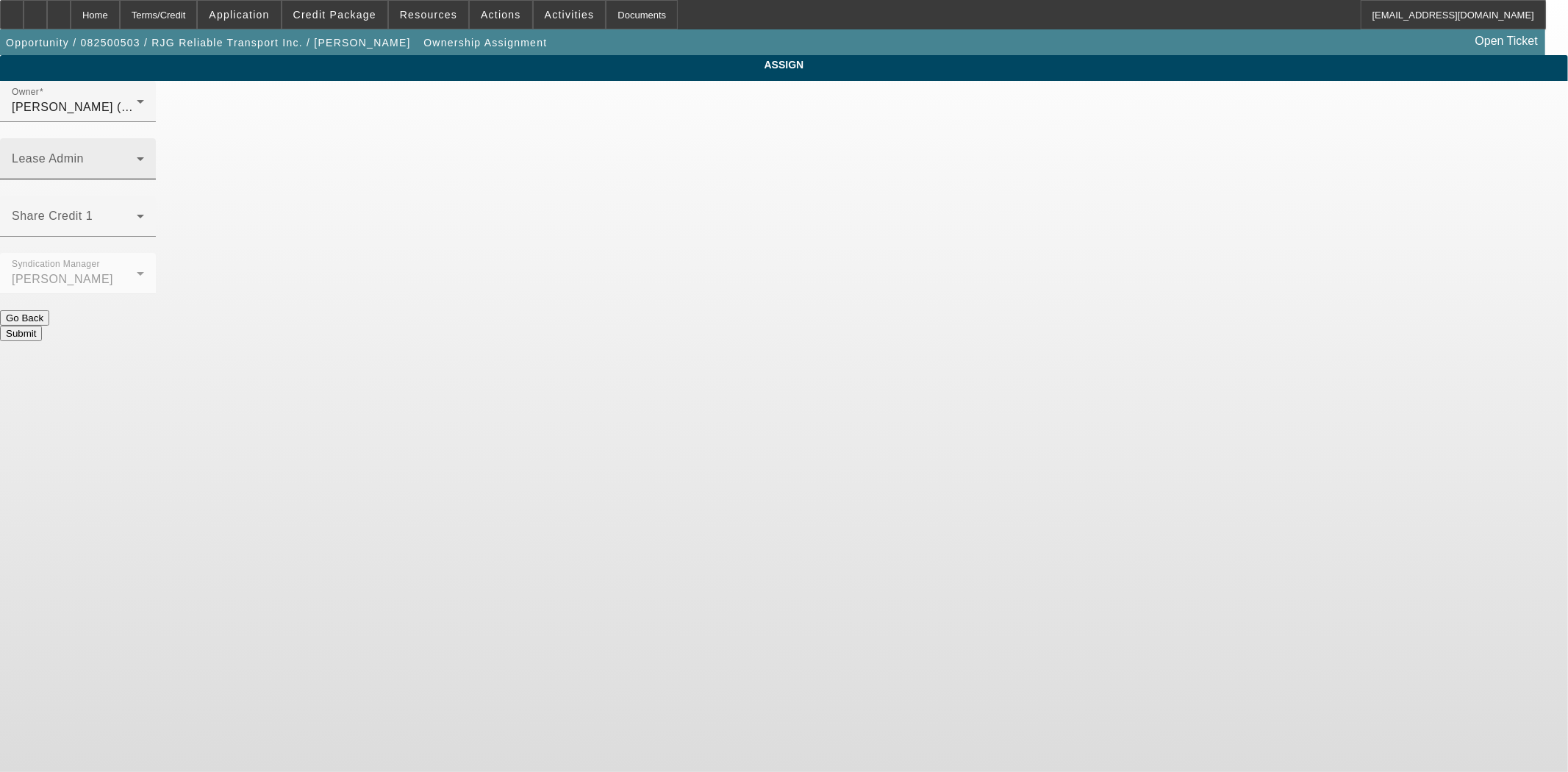
click at [144, 138] on div "Lease Admin" at bounding box center [77, 159] width 132 height 41
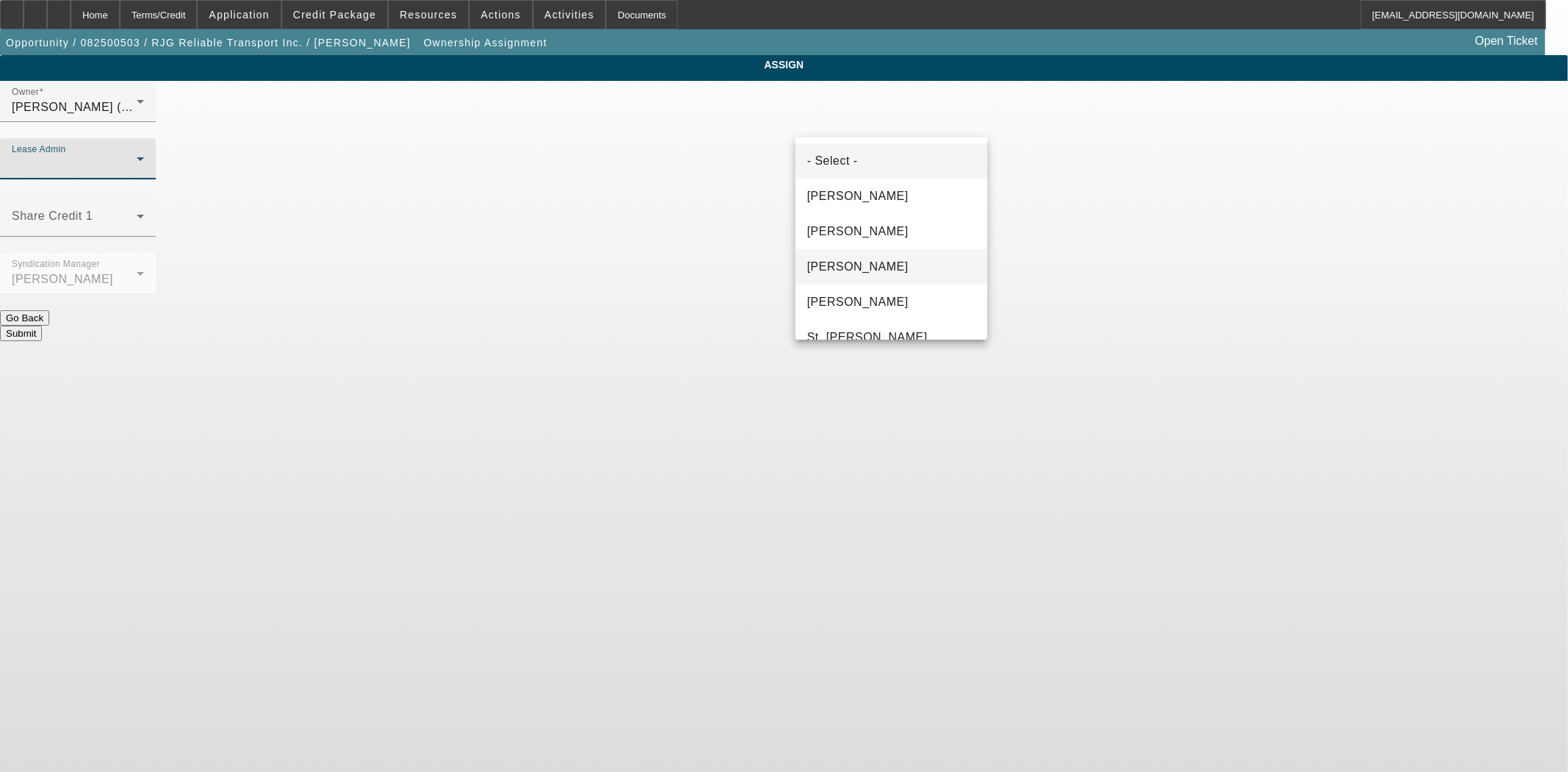
click at [875, 260] on span "Gonzalez, Amanda" at bounding box center [858, 266] width 102 height 17
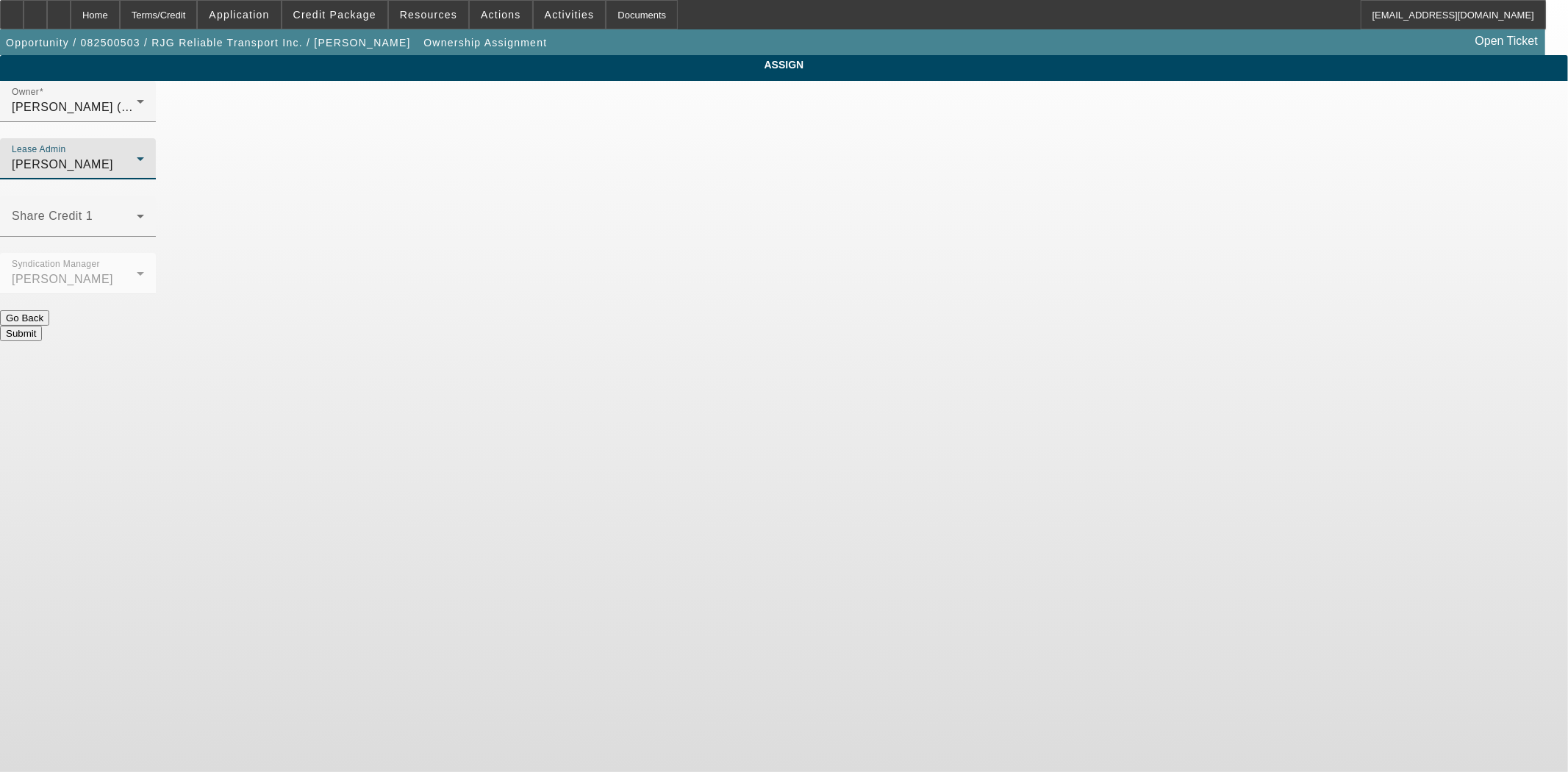
click at [137, 156] on div "Gonzalez, Amanda" at bounding box center [74, 164] width 125 height 17
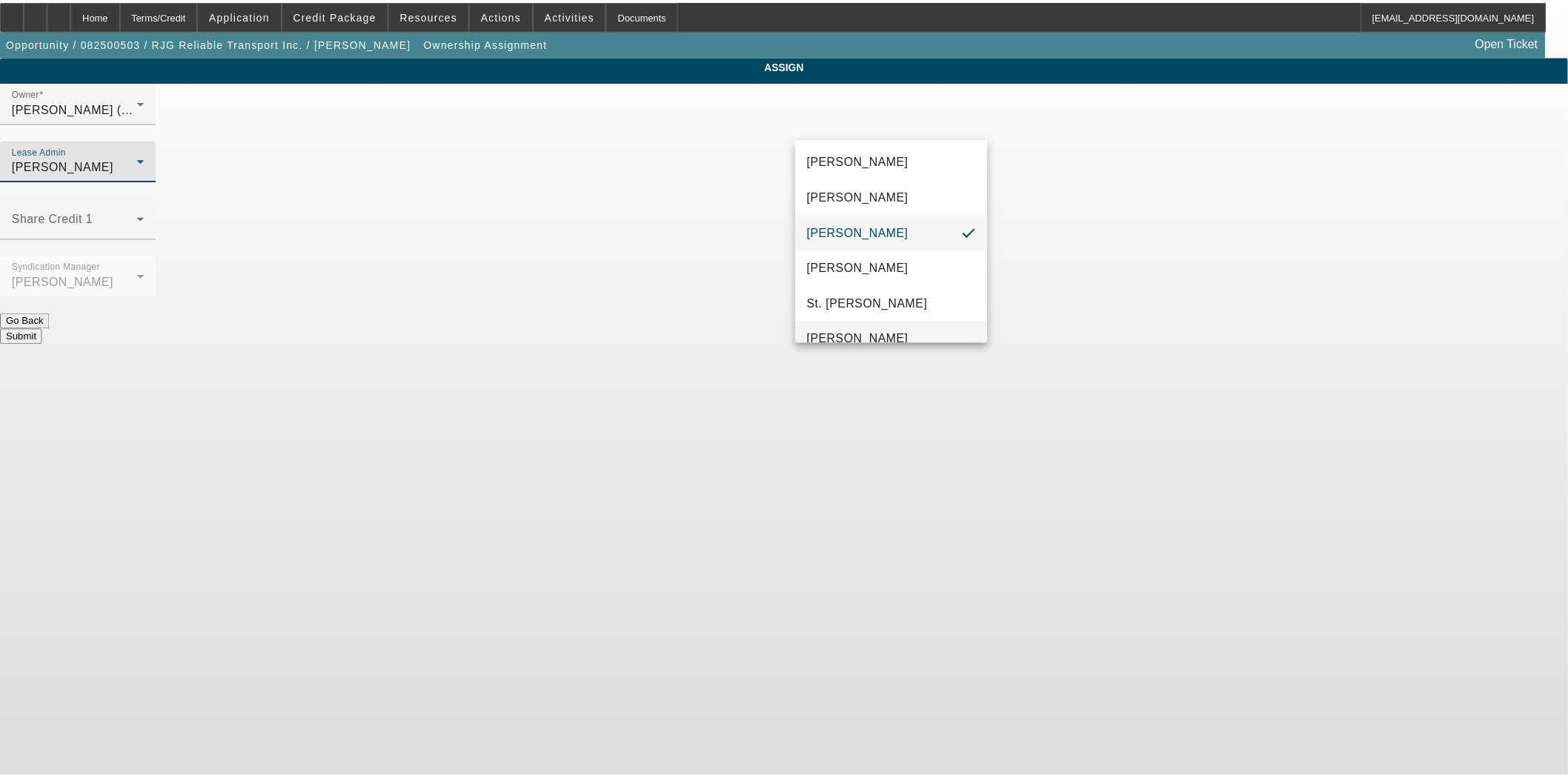
scroll to position [56, 0]
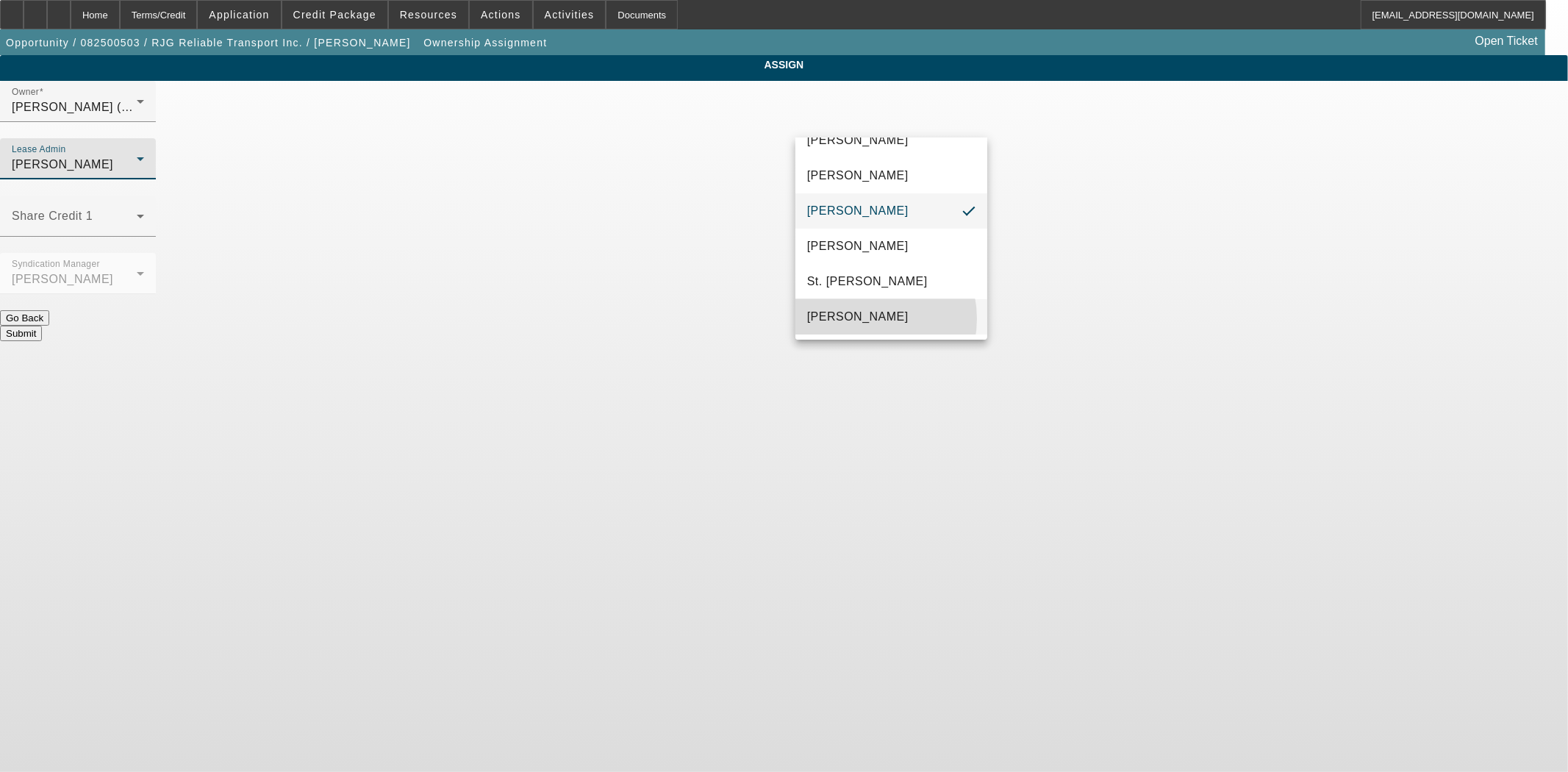
click at [860, 319] on span "[PERSON_NAME]" at bounding box center [858, 316] width 102 height 17
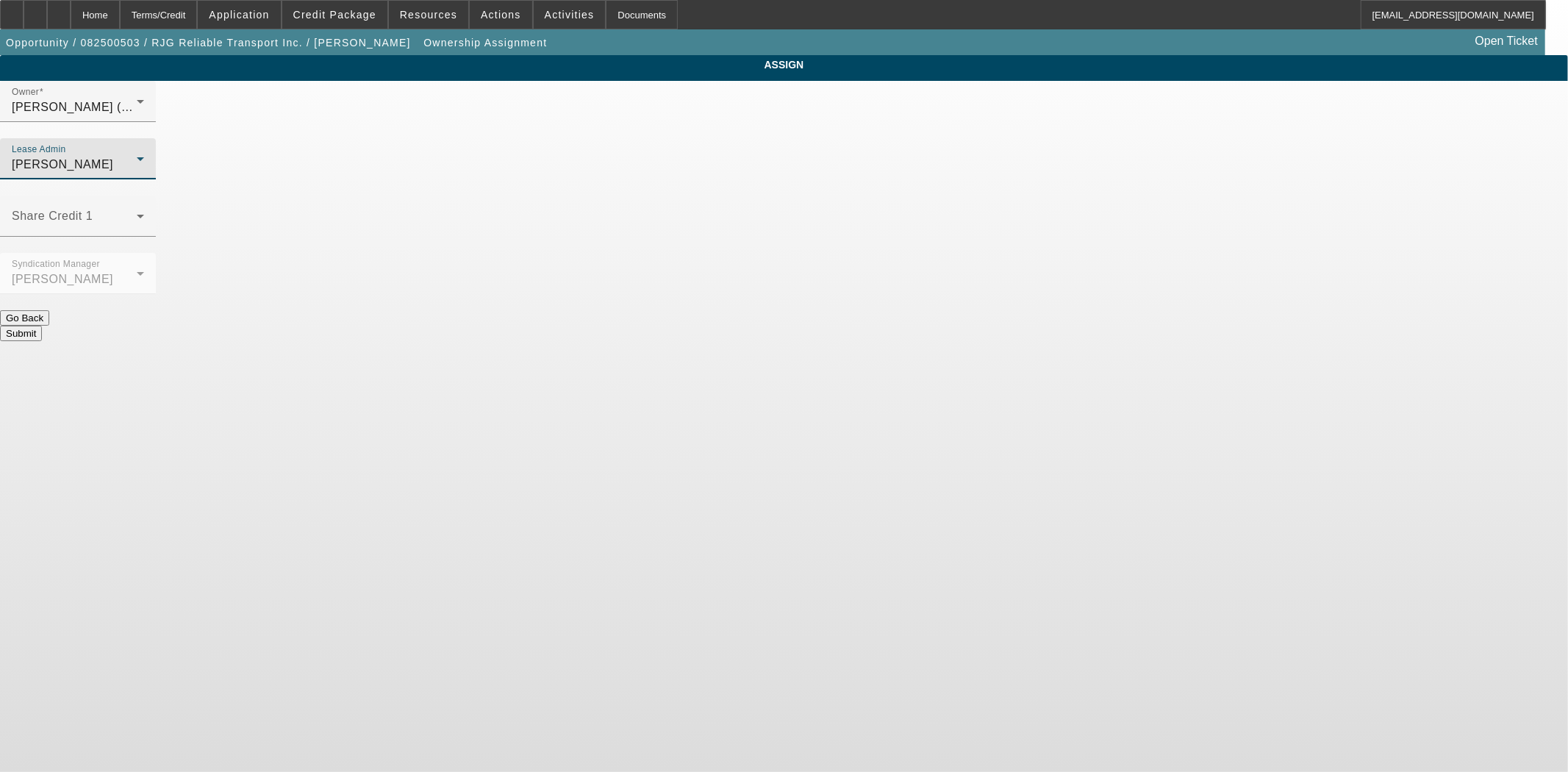
click at [42, 326] on button "Submit" at bounding box center [21, 333] width 42 height 16
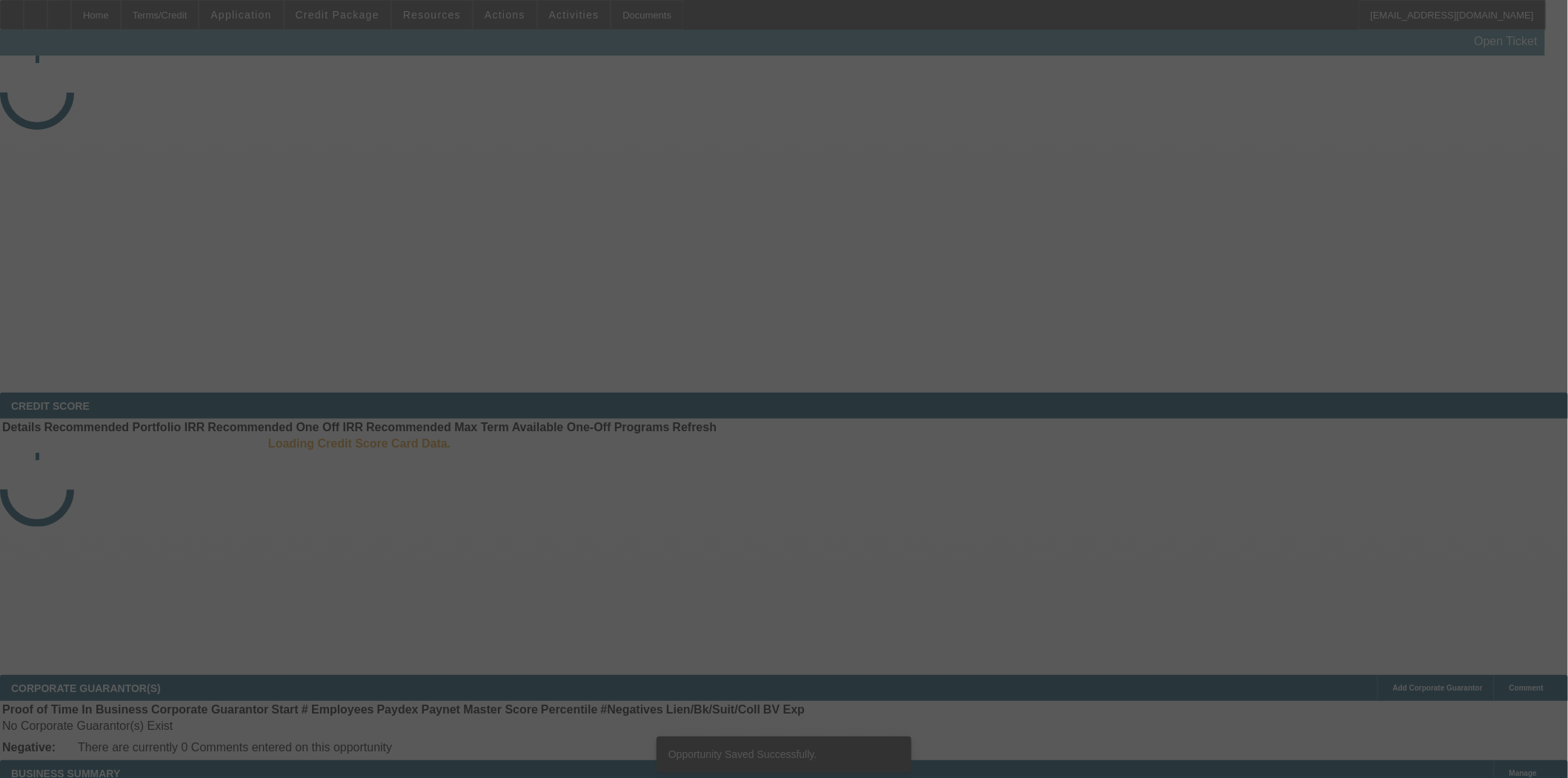
select select "3"
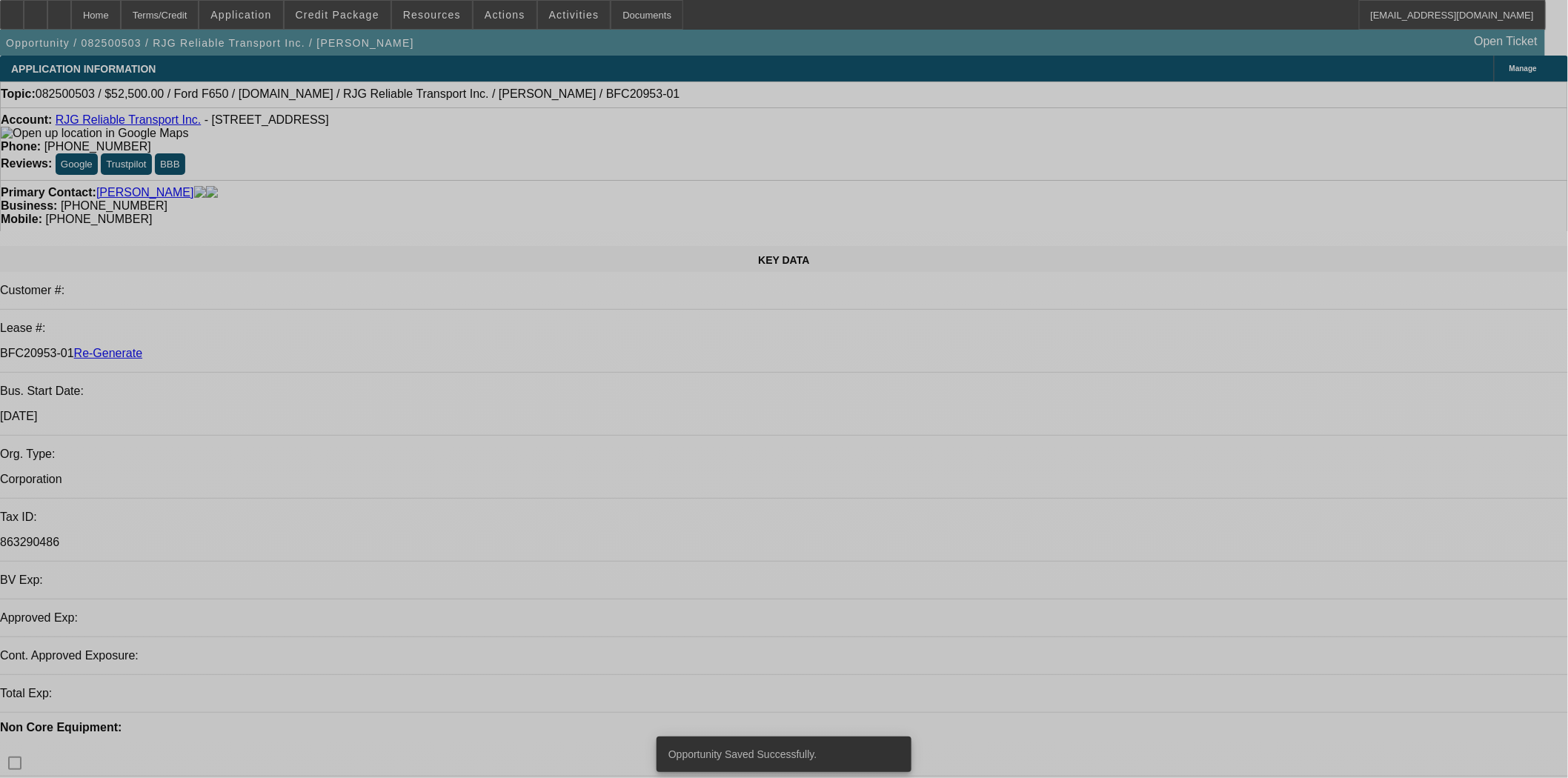
select select "0"
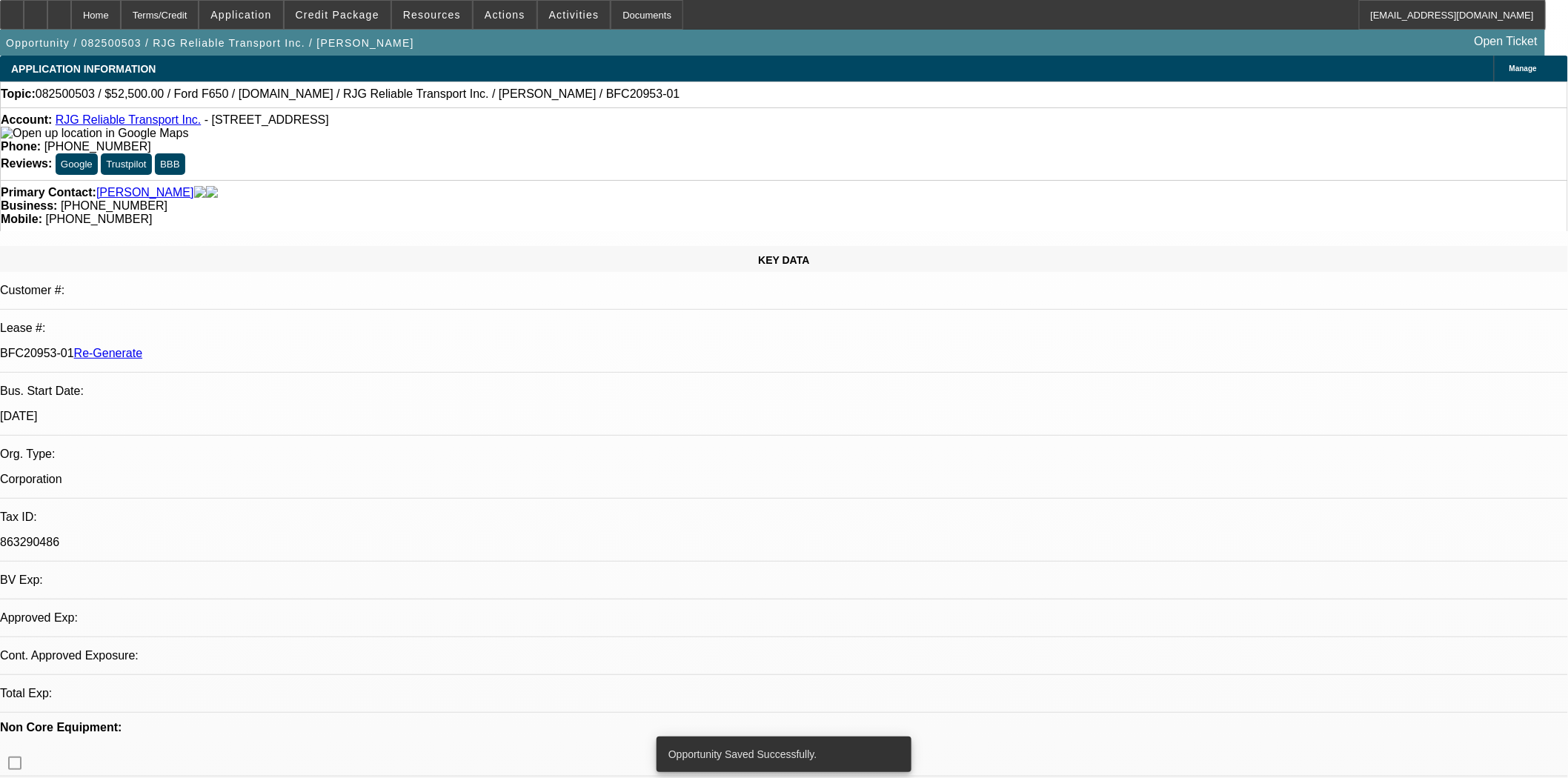
select select "0"
select select "3"
select select "0.1"
select select "4"
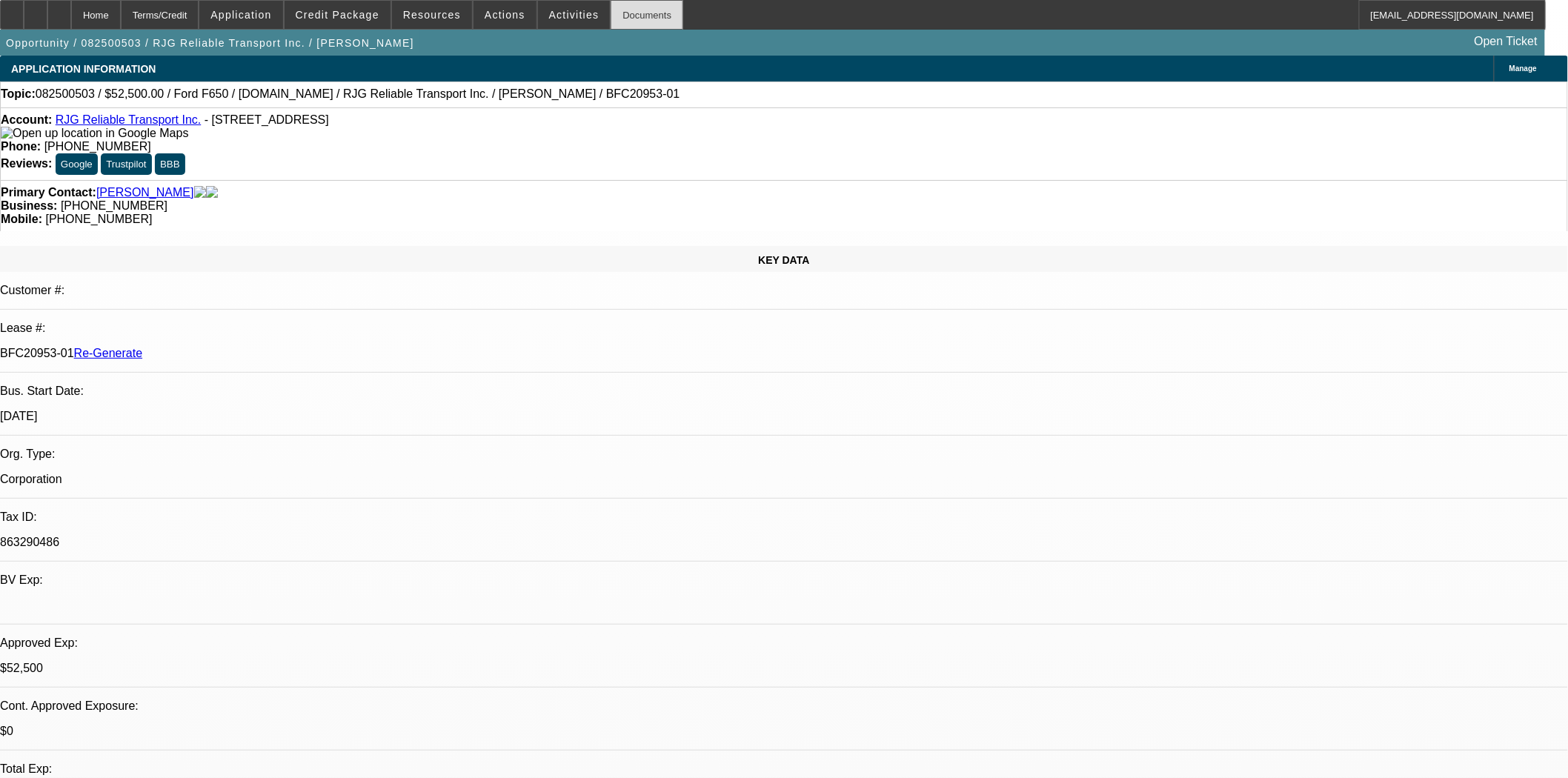
click at [618, 21] on div "Documents" at bounding box center [647, 15] width 73 height 30
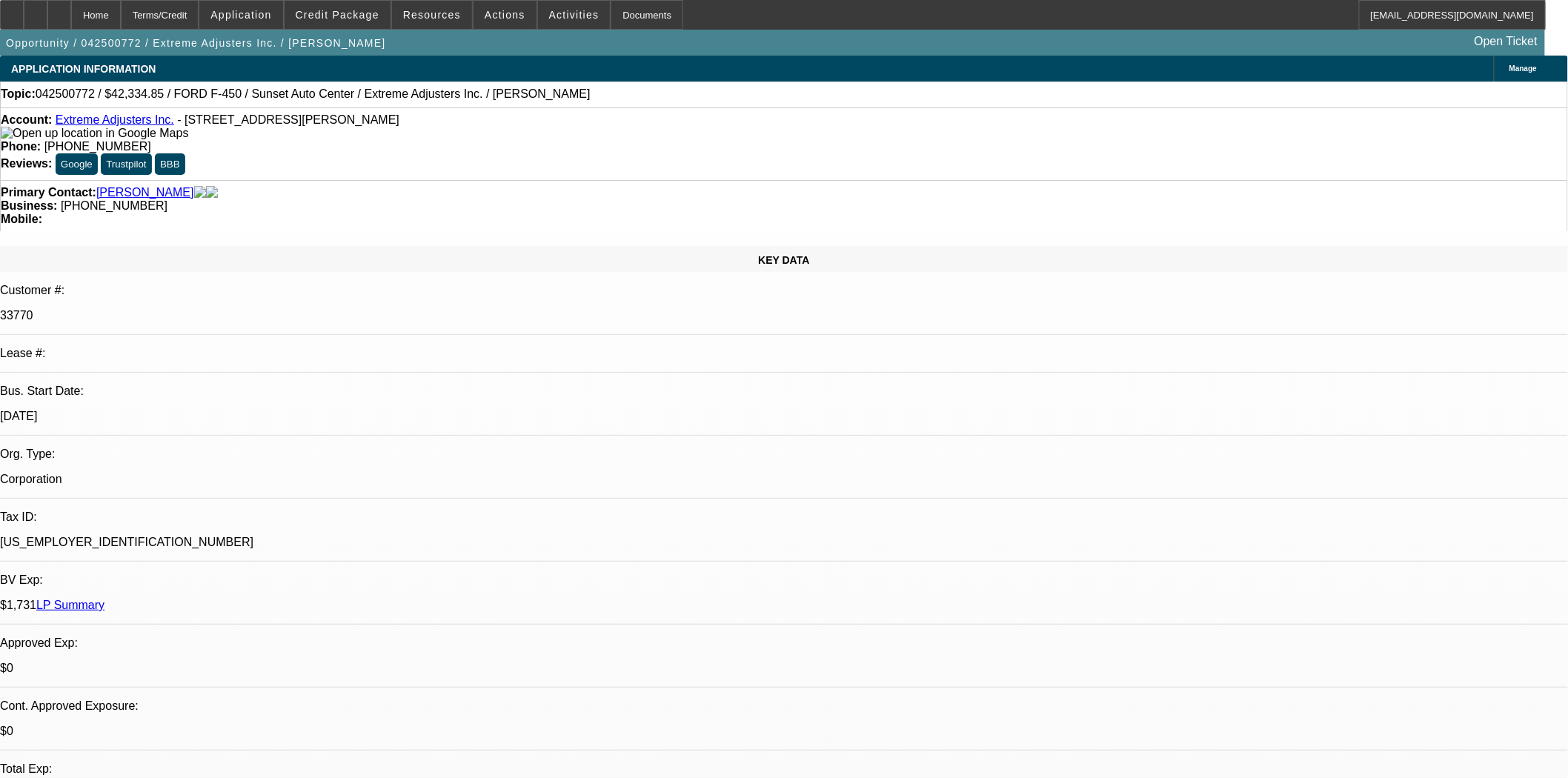
select select "0"
select select "2"
select select "0.1"
select select "4"
select select "0"
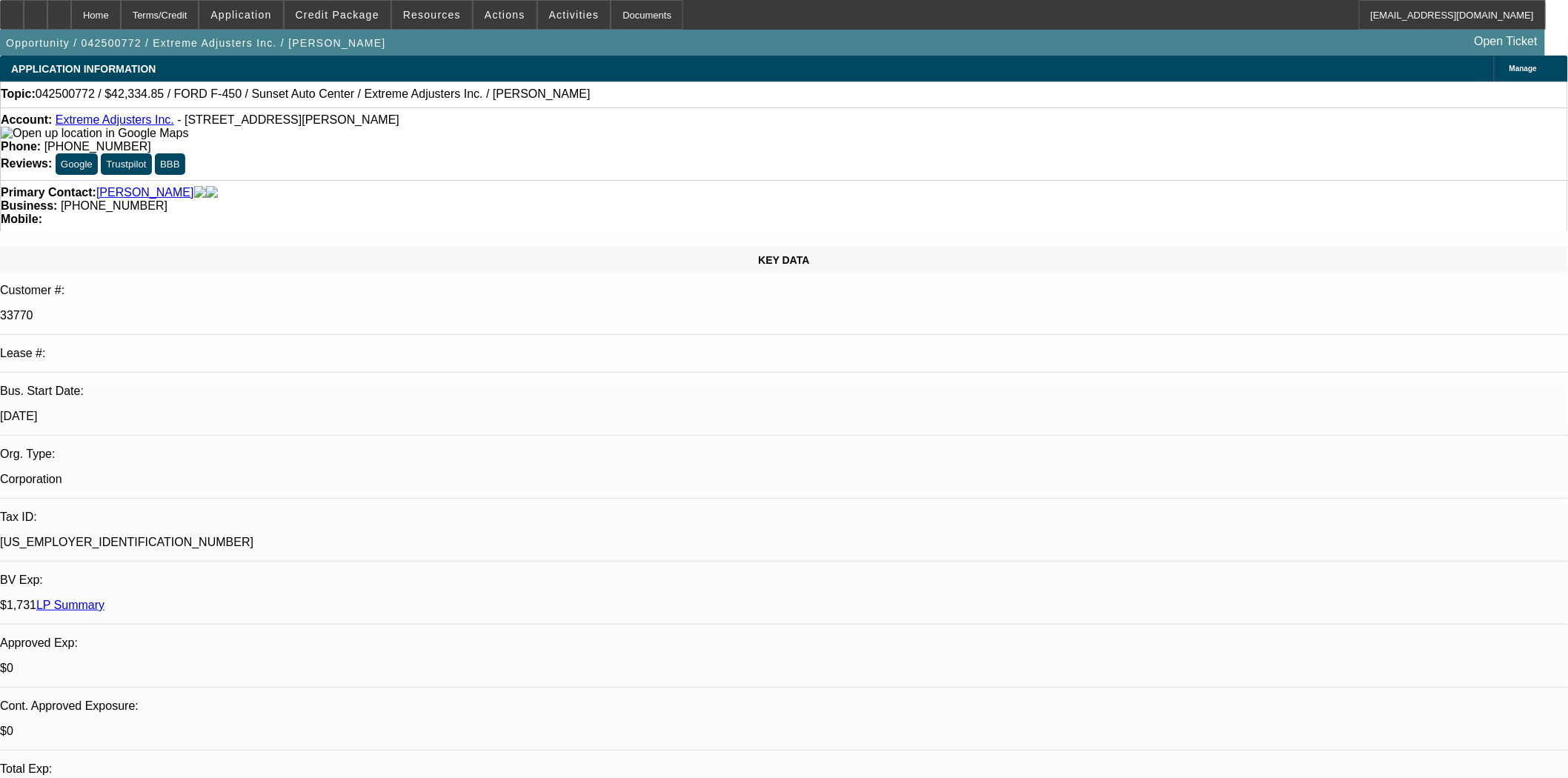
select select "2"
select select "0.2"
select select "4"
select select "0"
select select "2"
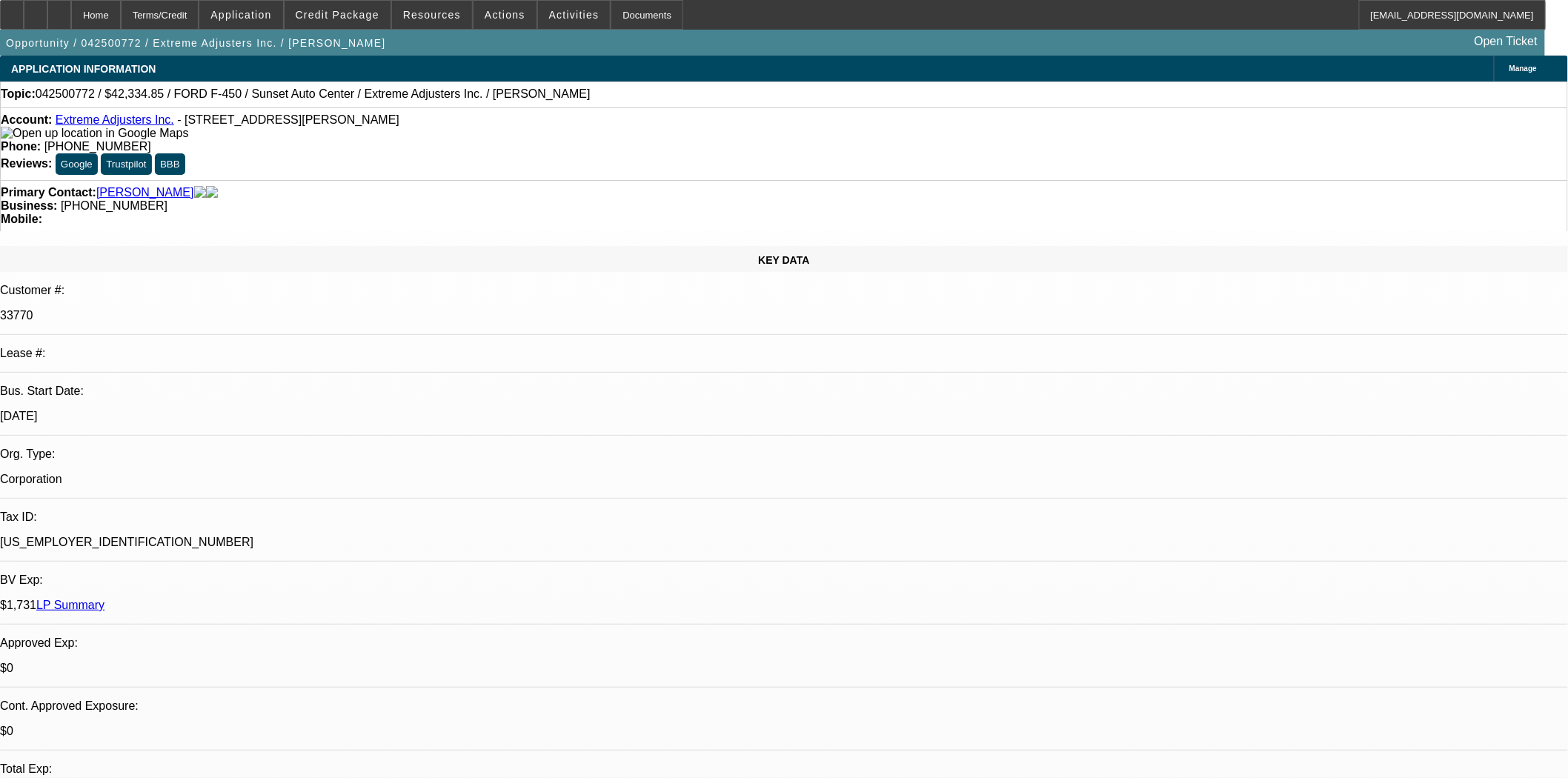
select select "0.1"
select select "4"
select select "0"
select select "2"
select select "0.1"
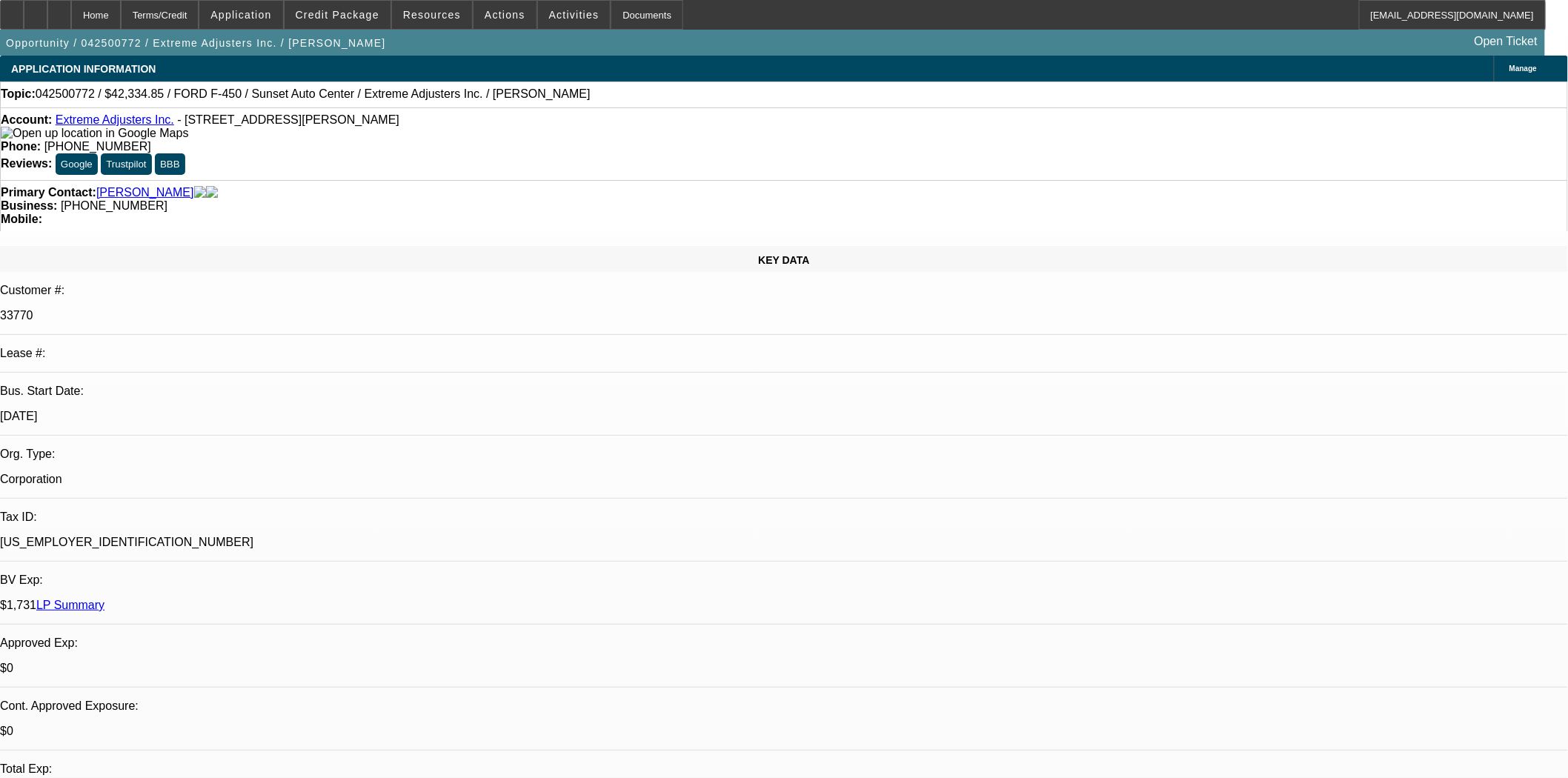
select select "4"
drag, startPoint x: 269, startPoint y: 124, endPoint x: 174, endPoint y: 127, distance: 95.0
click at [177, 126] on span "- 10265 Rockingham Dr Ste 100, Sacramento, CA 95827" at bounding box center [288, 119] width 223 height 12
copy span "10265 Rockingham Dr"
click at [12, 10] on icon at bounding box center [12, 10] width 0 height 0
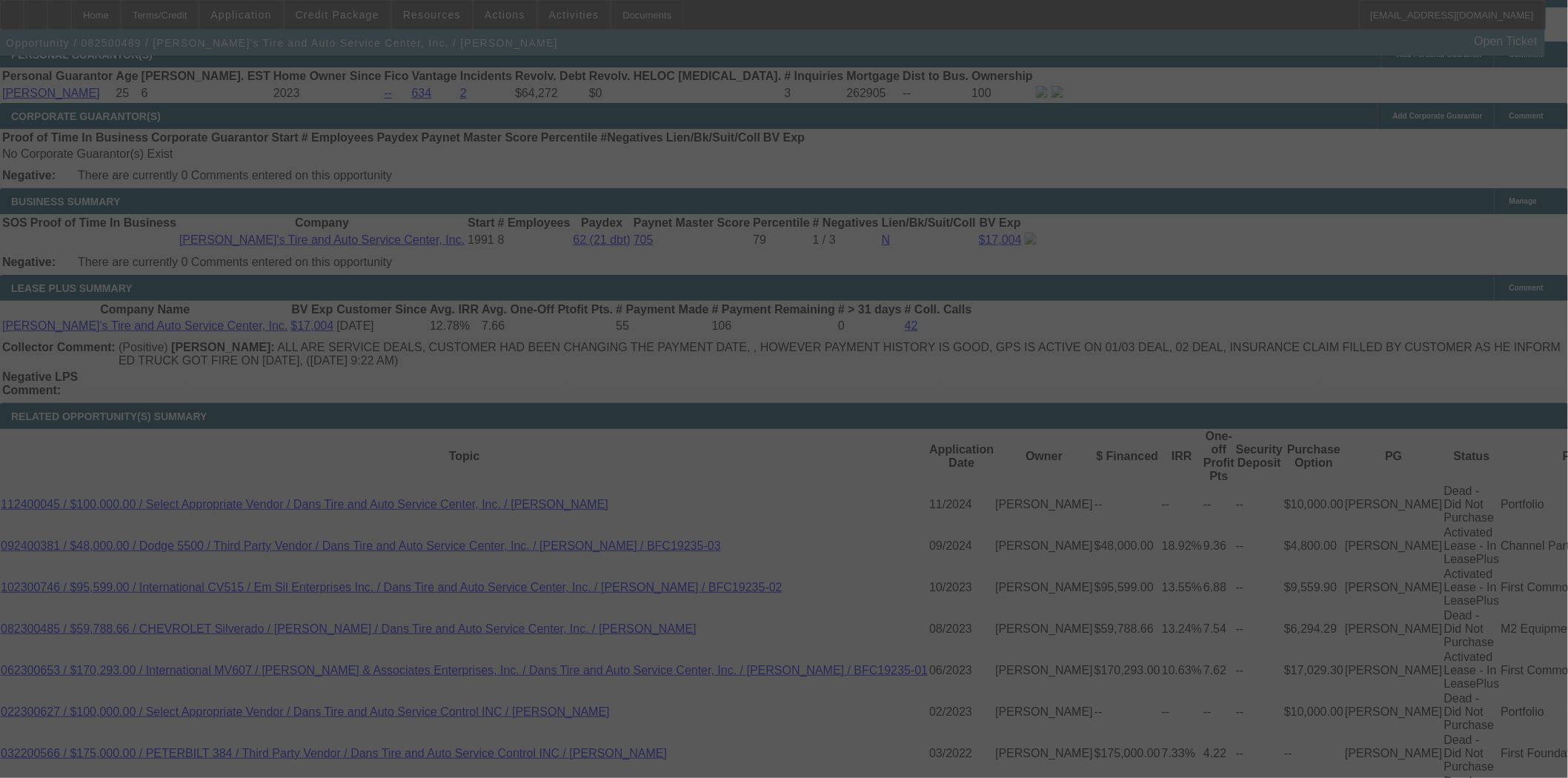
scroll to position [506, 0]
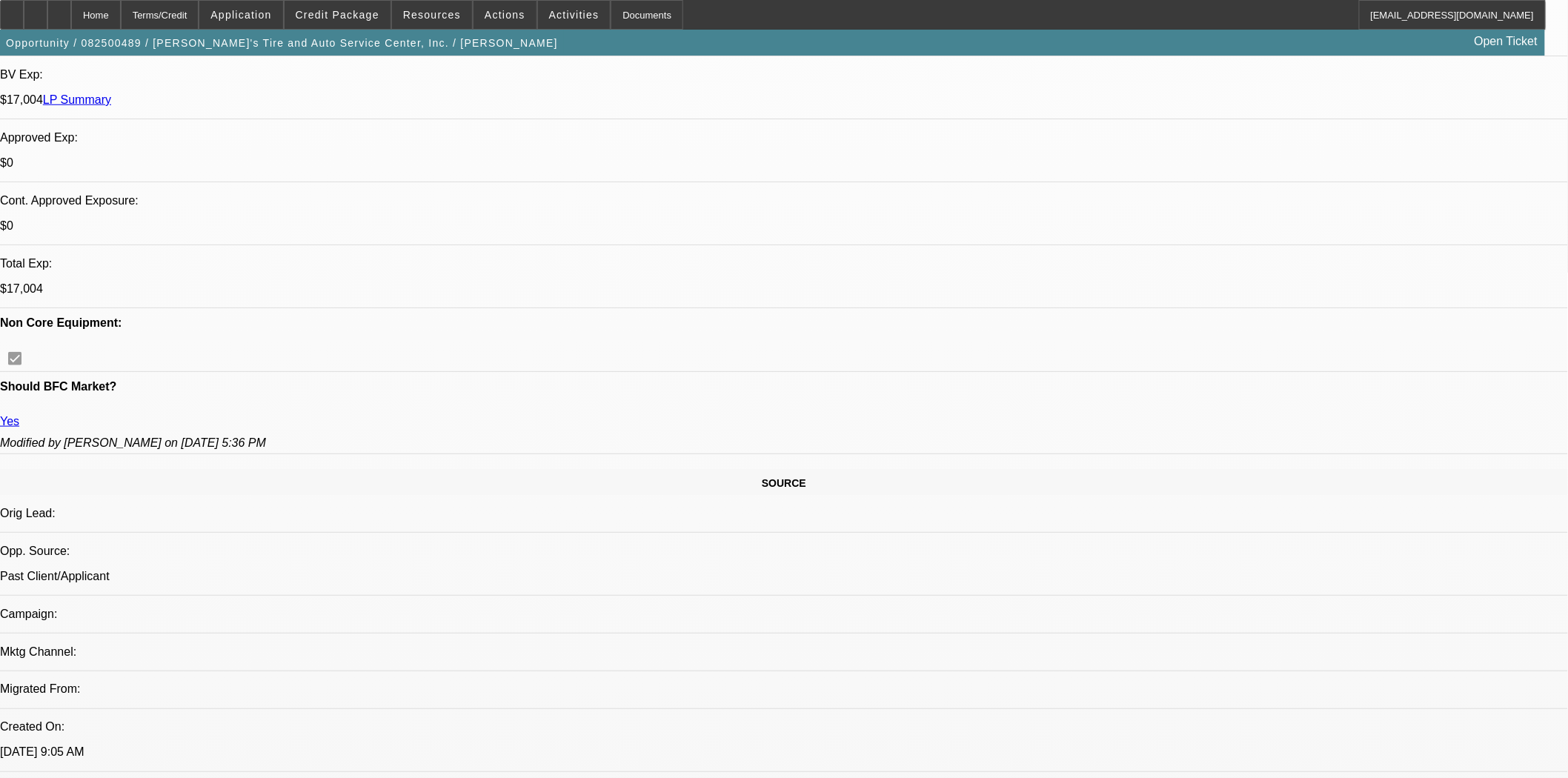
select select "0"
select select "3"
select select "0.1"
select select "4"
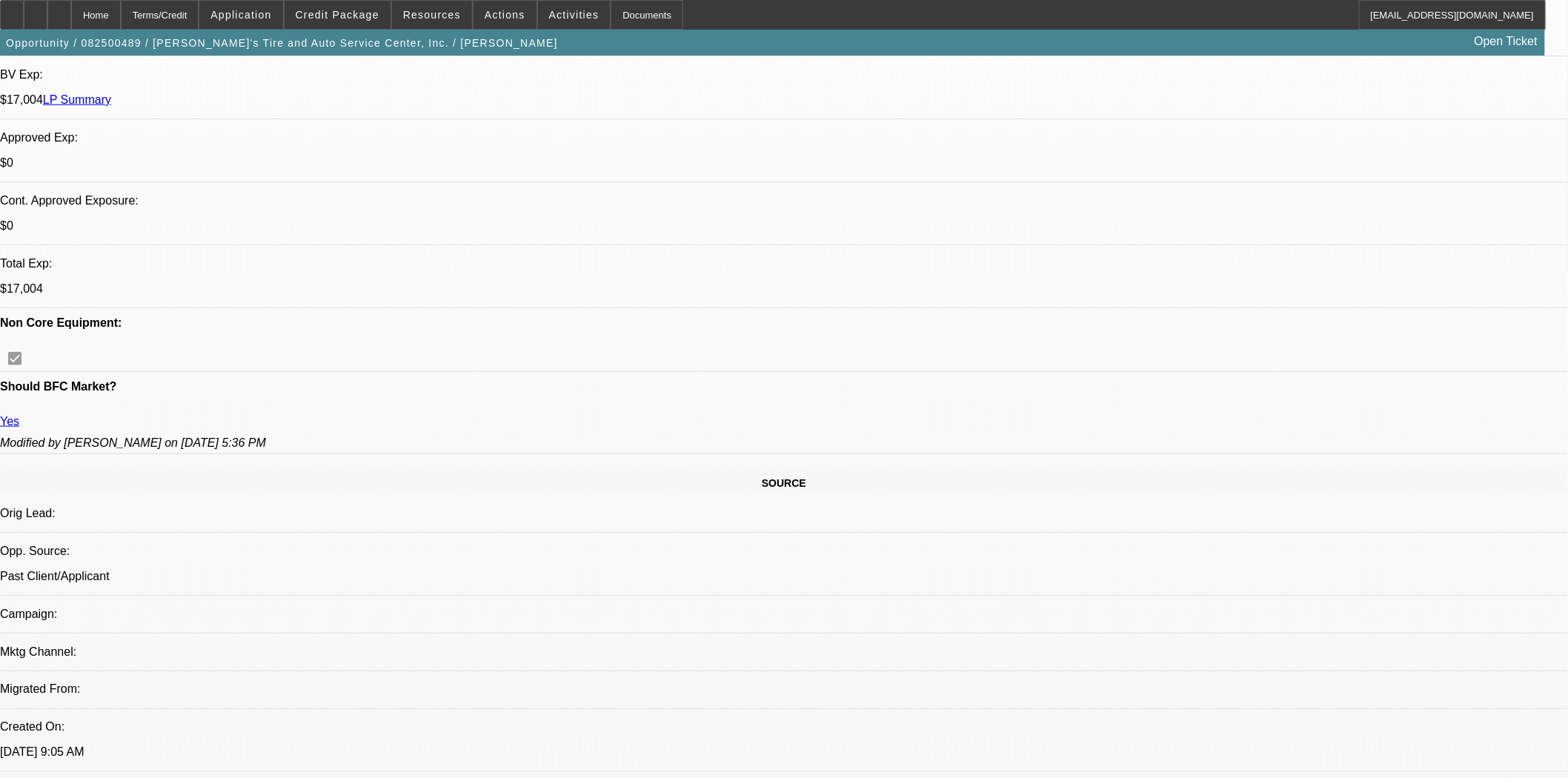
select select "0"
select select "3"
select select "0.1"
select select "4"
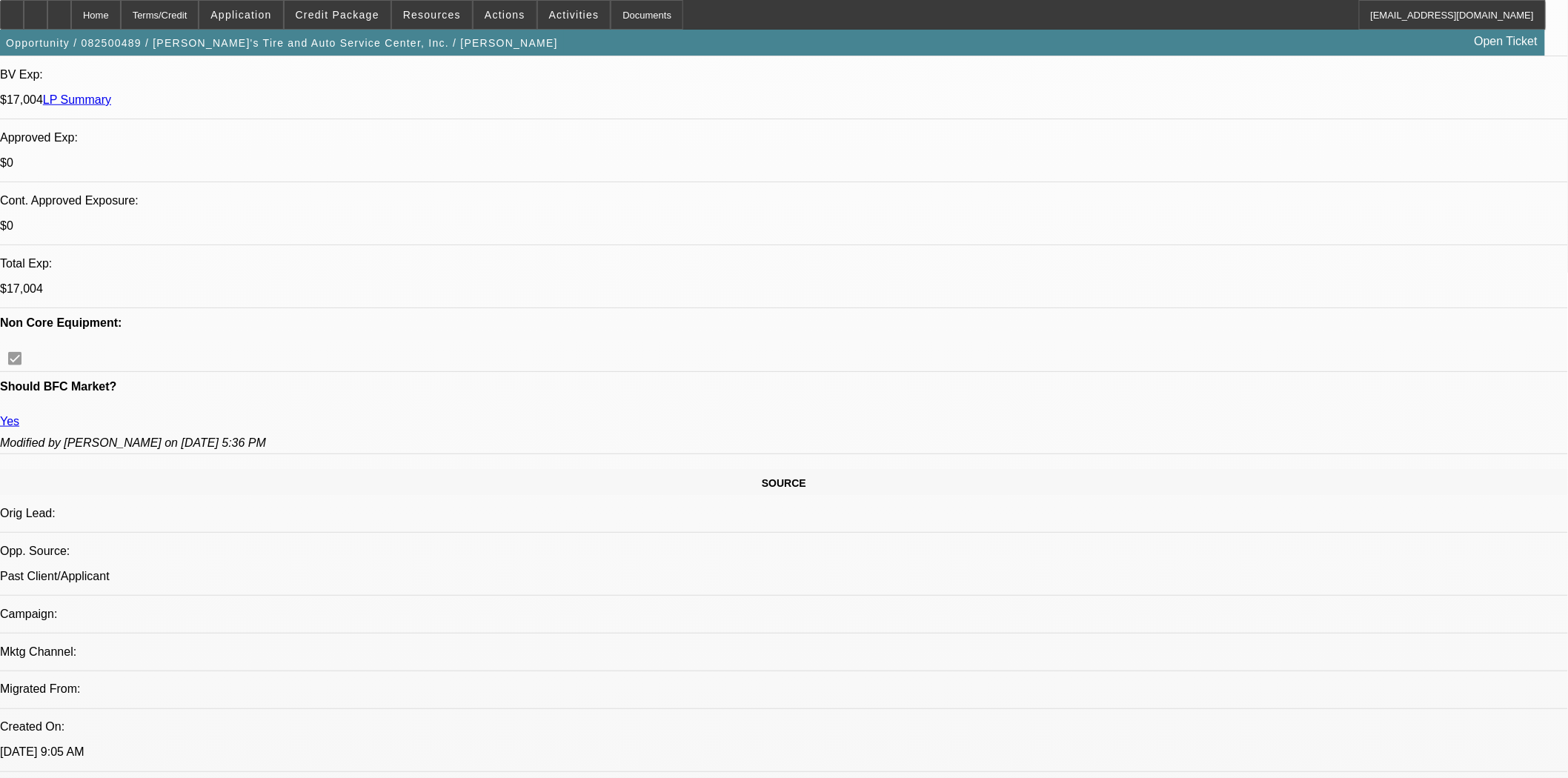
select select "0"
select select "3"
select select "0.1"
select select "4"
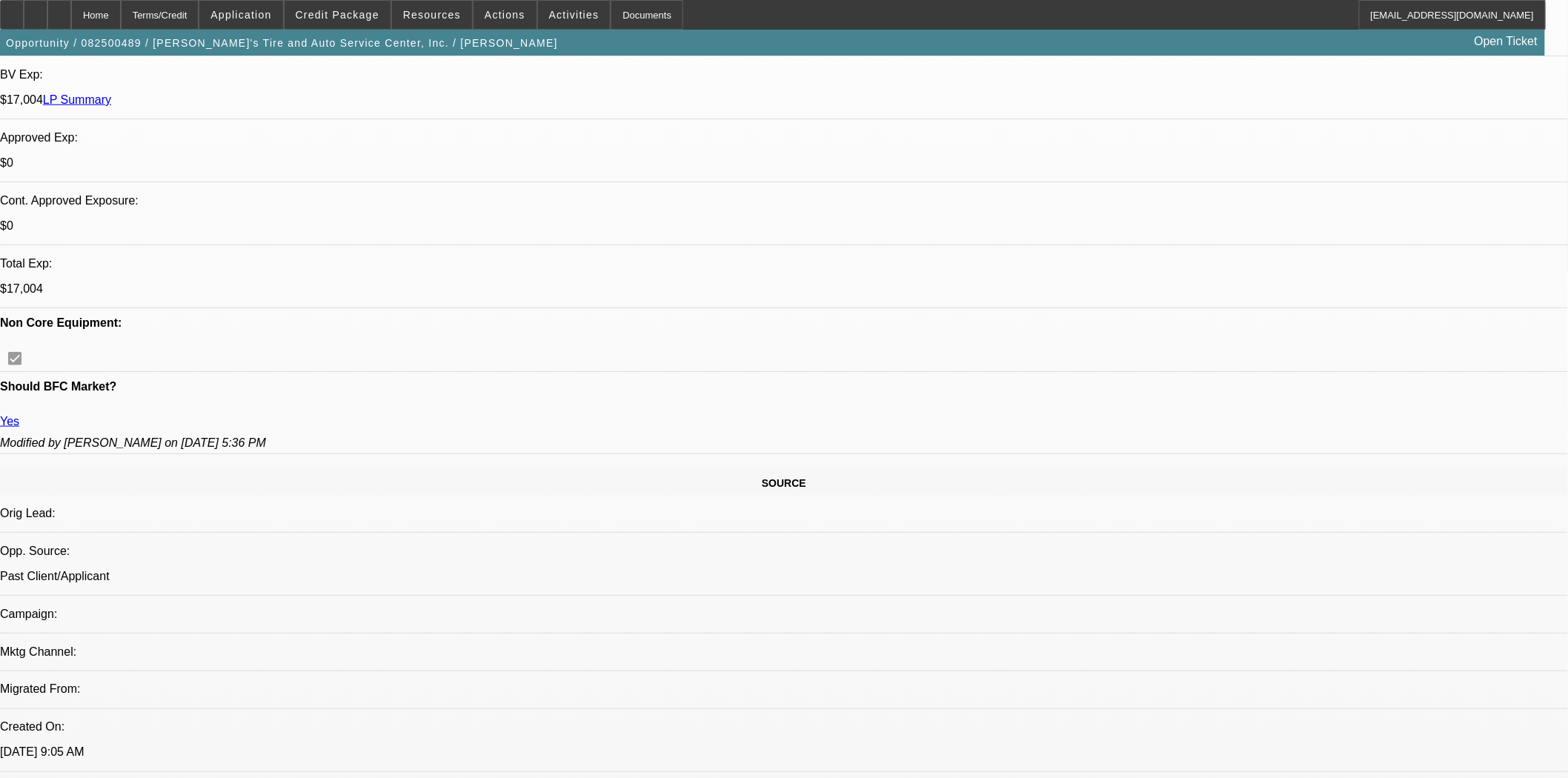
select select "0"
select select "3"
select select "0.1"
select select "4"
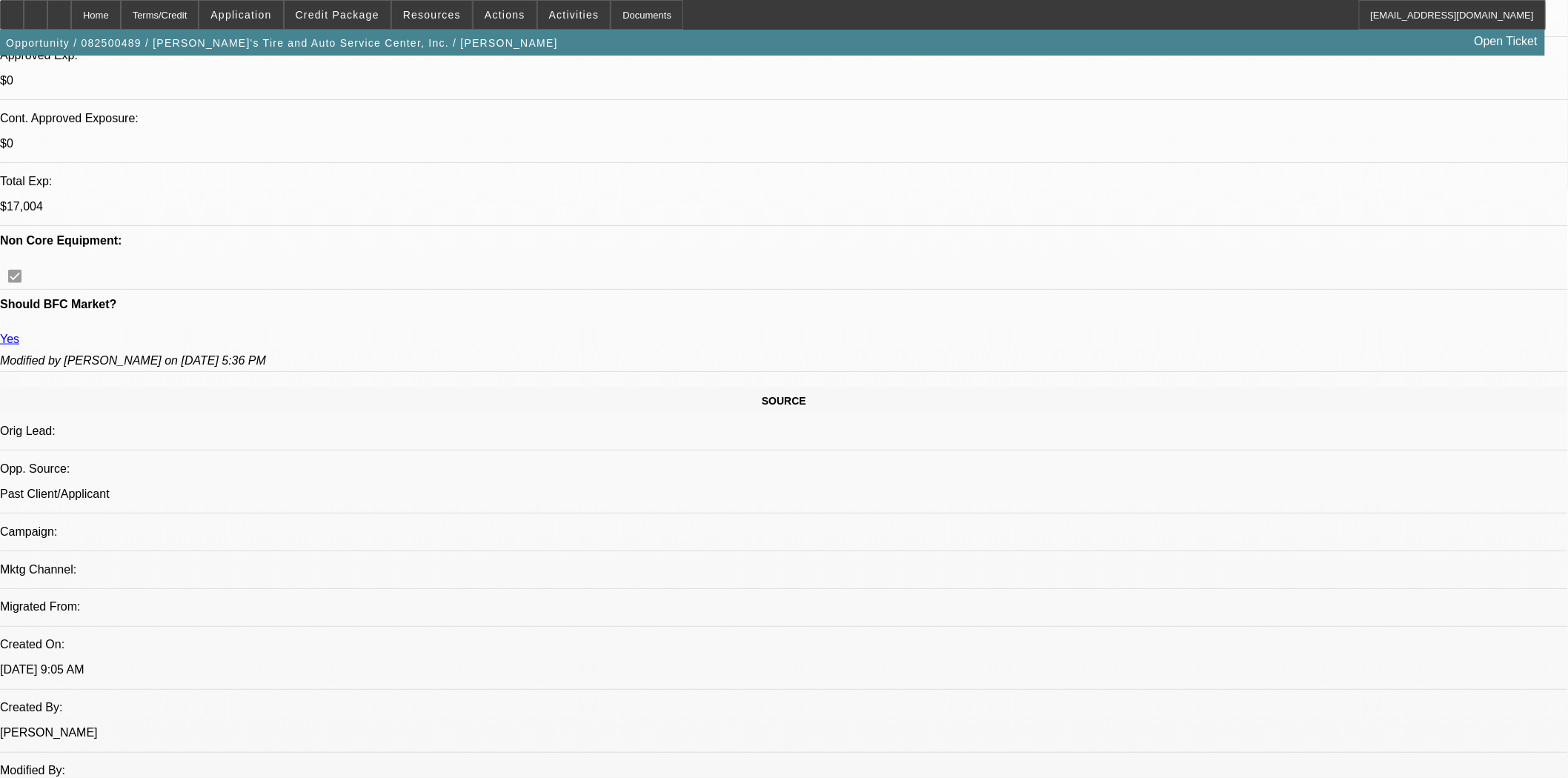
scroll to position [247, 0]
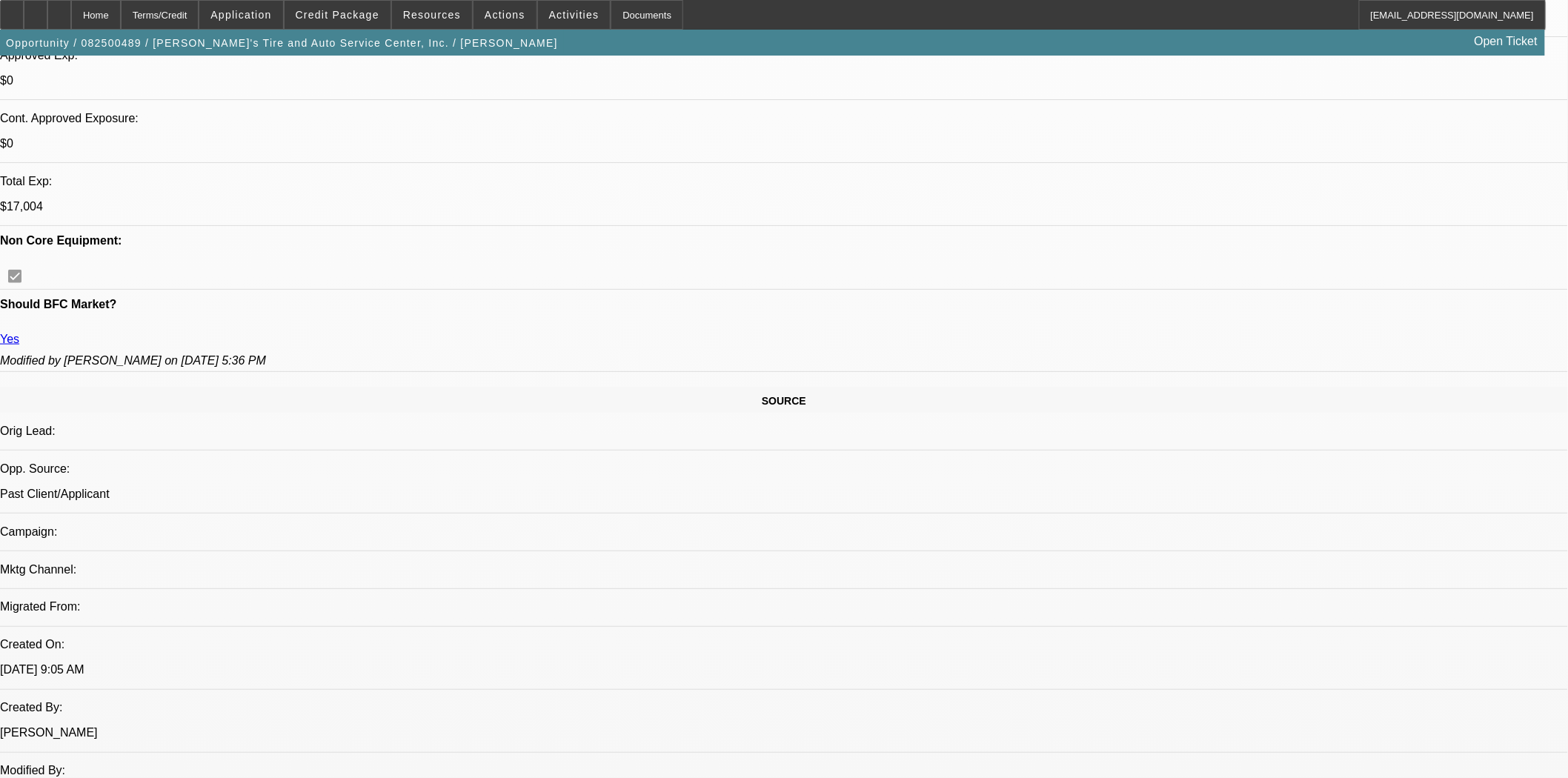
scroll to position [493, 0]
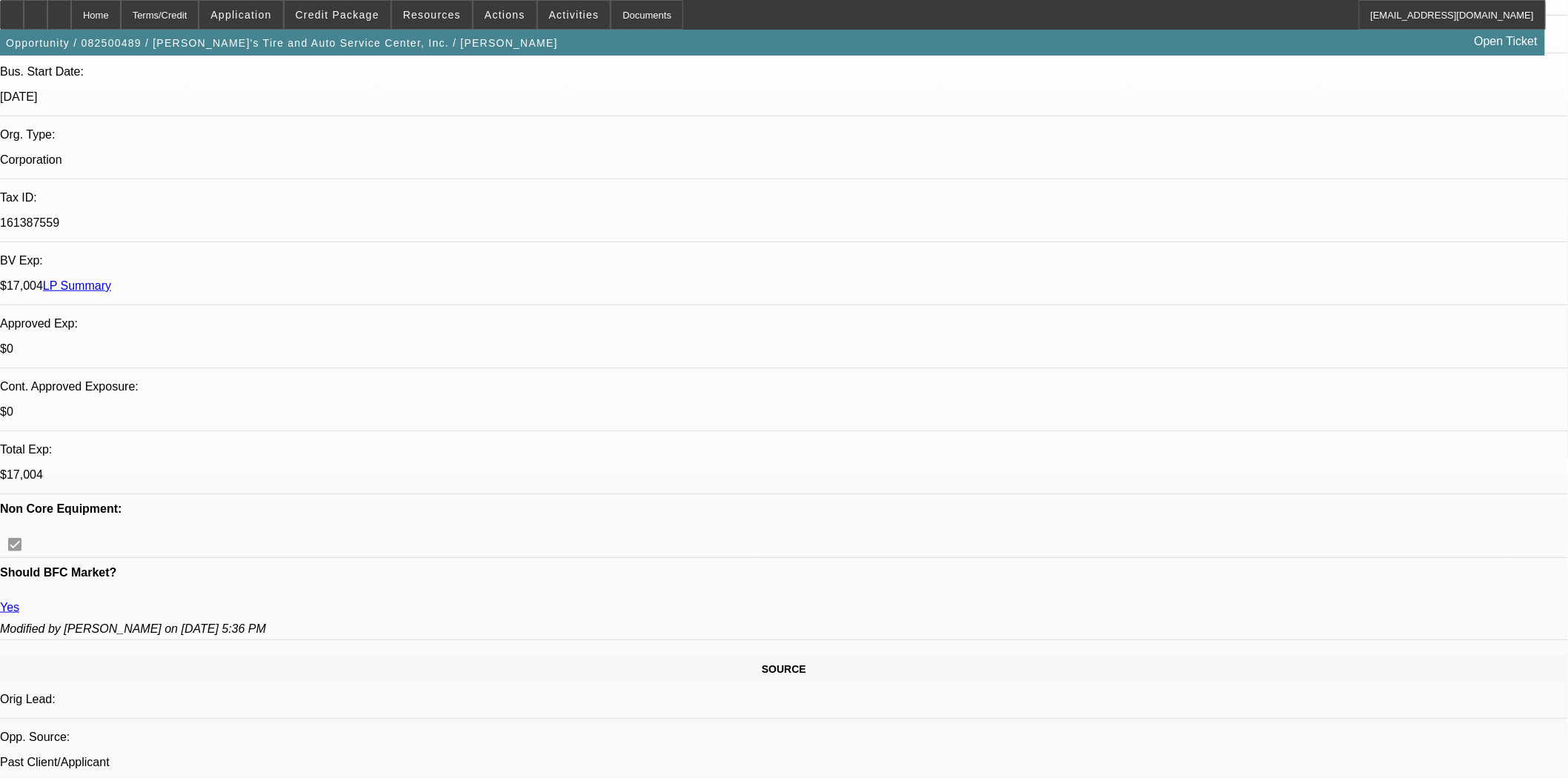
scroll to position [0, 0]
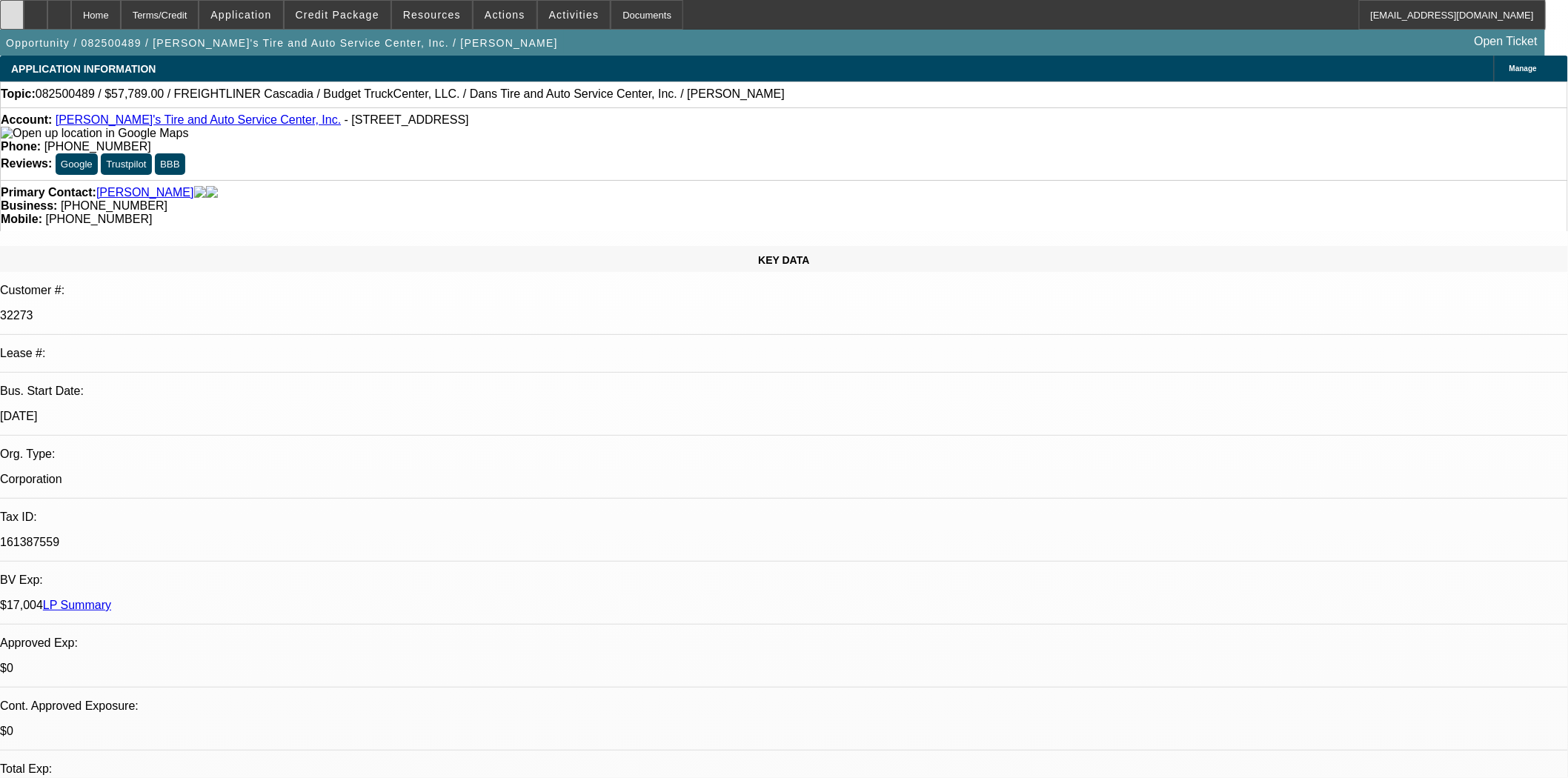
click at [24, 10] on div at bounding box center [12, 15] width 24 height 30
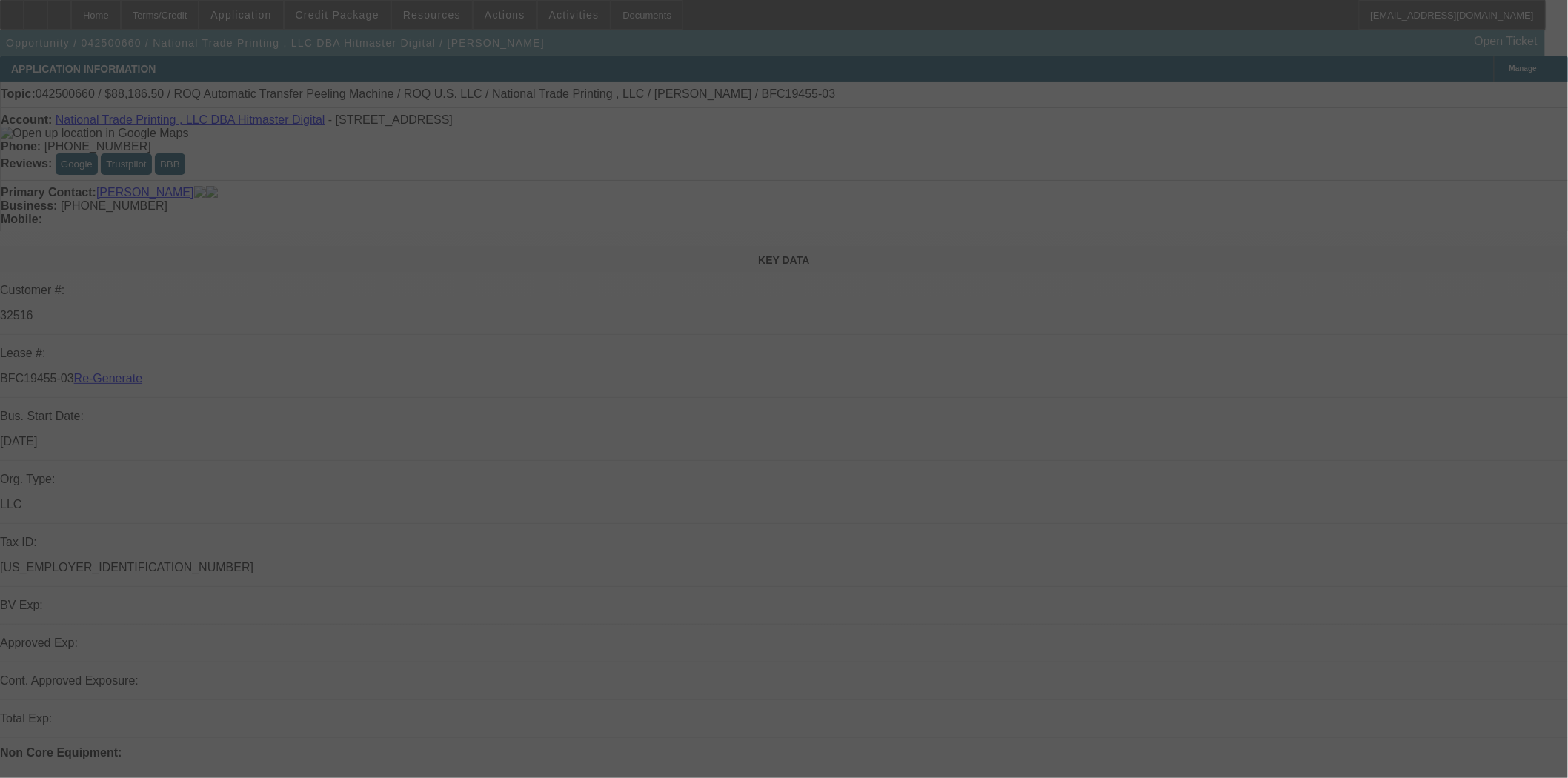
select select "3"
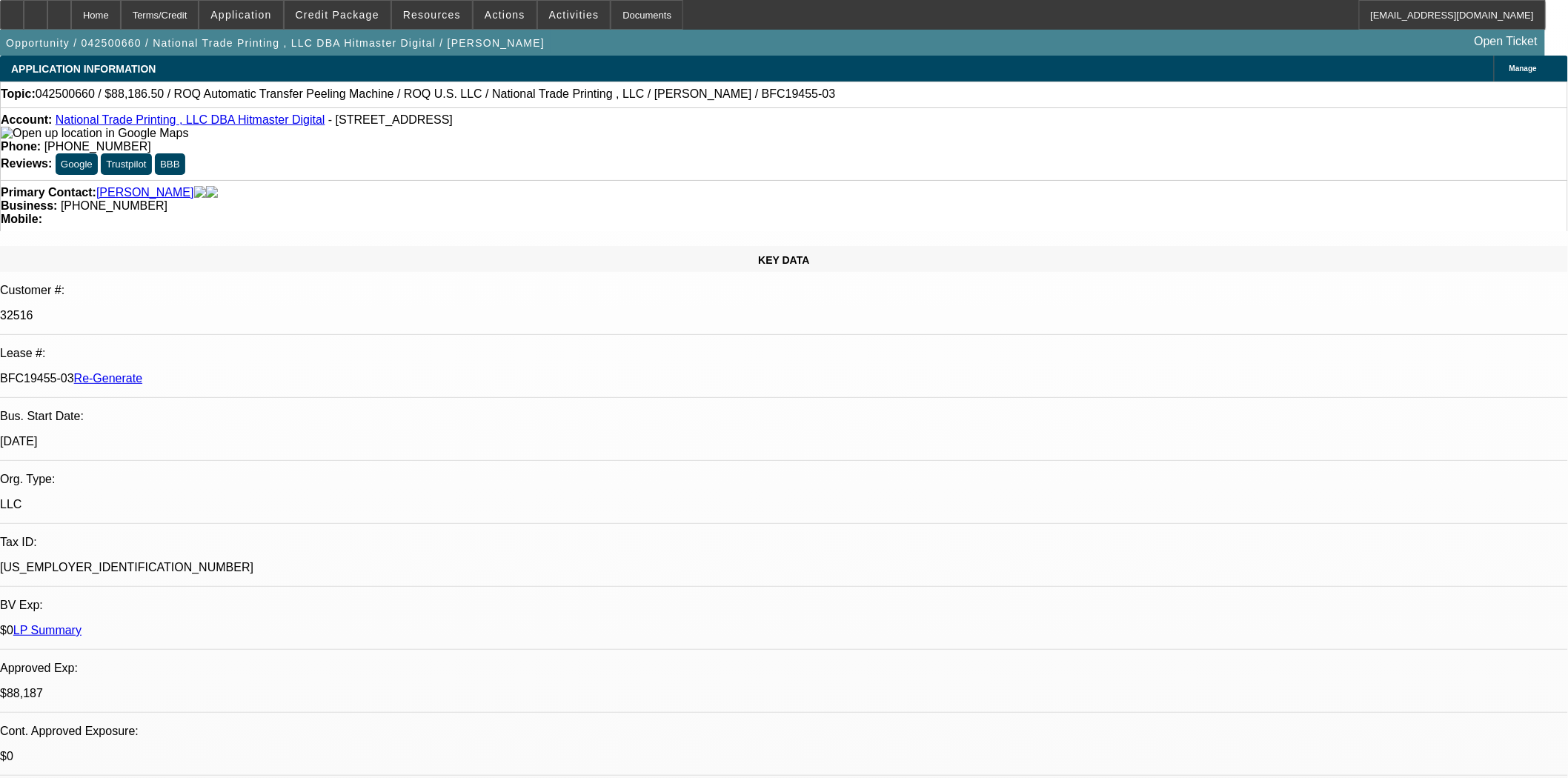
select select "0"
select select "6"
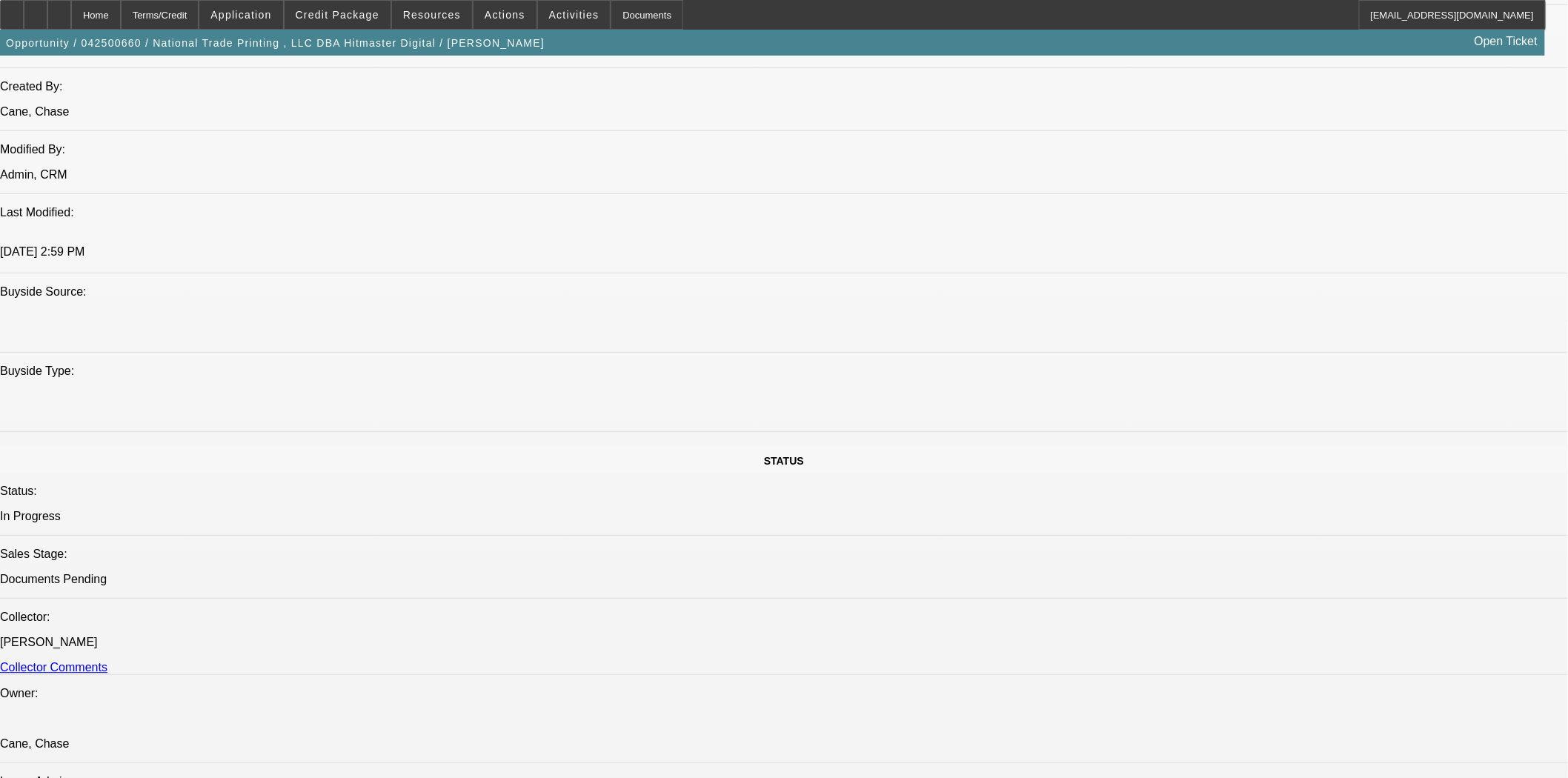
scroll to position [1812, 0]
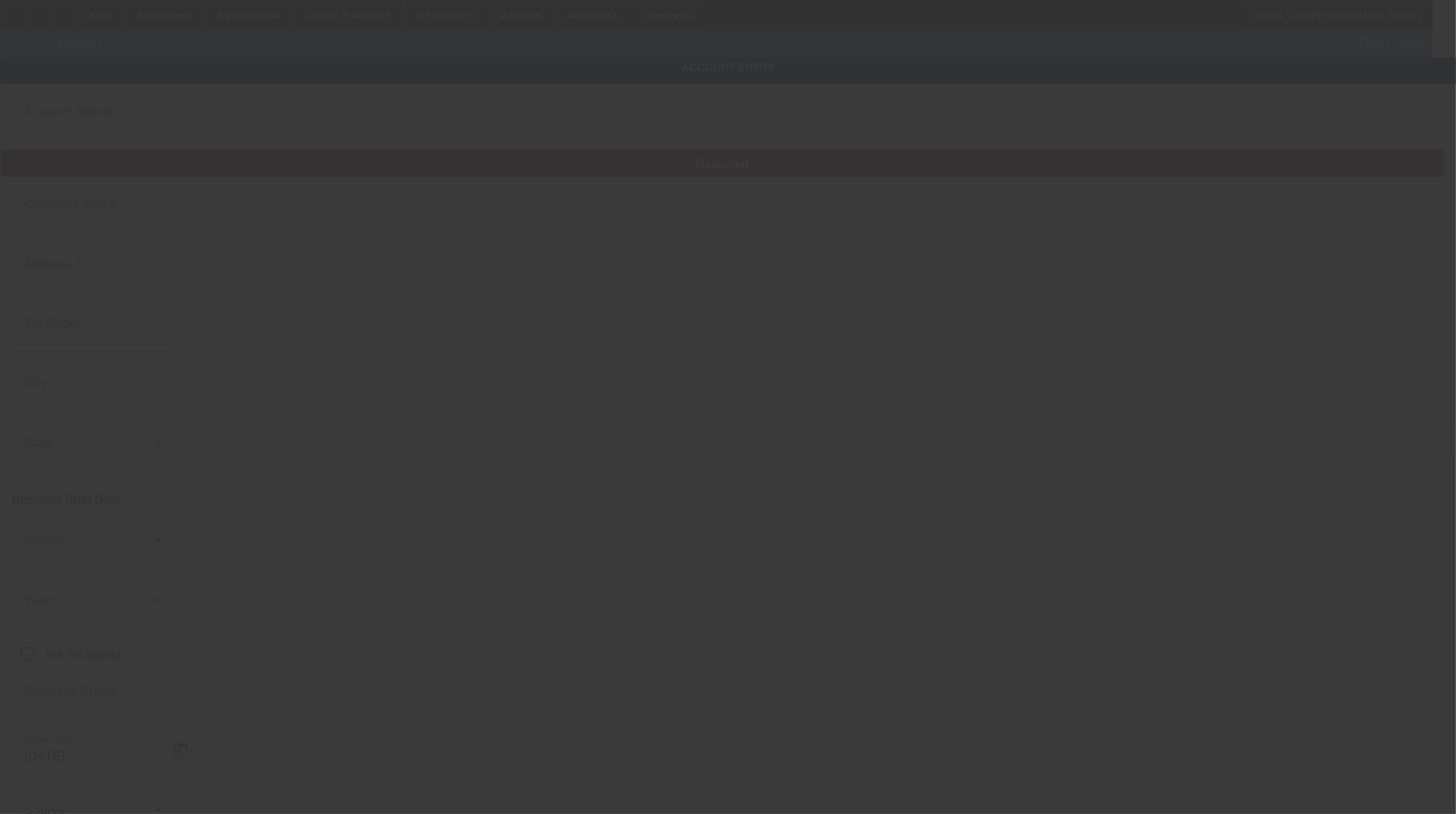
type input "RJG Reliable Transport Inc."
type input "[STREET_ADDRESS]"
type input "33135"
type input "[GEOGRAPHIC_DATA]"
type input "[PHONE_NUMBER]"
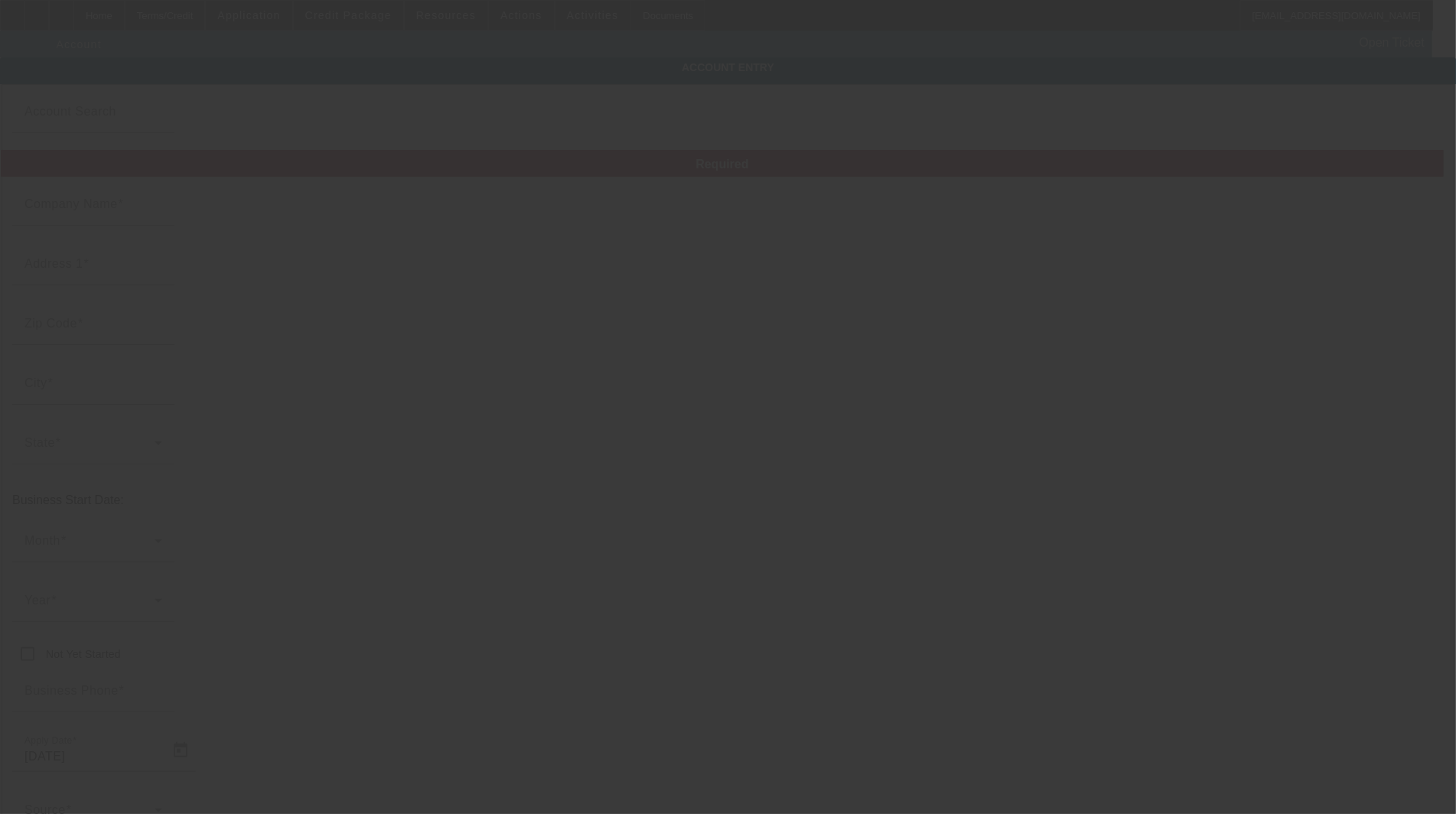
type input "[EMAIL_ADDRESS][DOMAIN_NAME]"
type input "863290486"
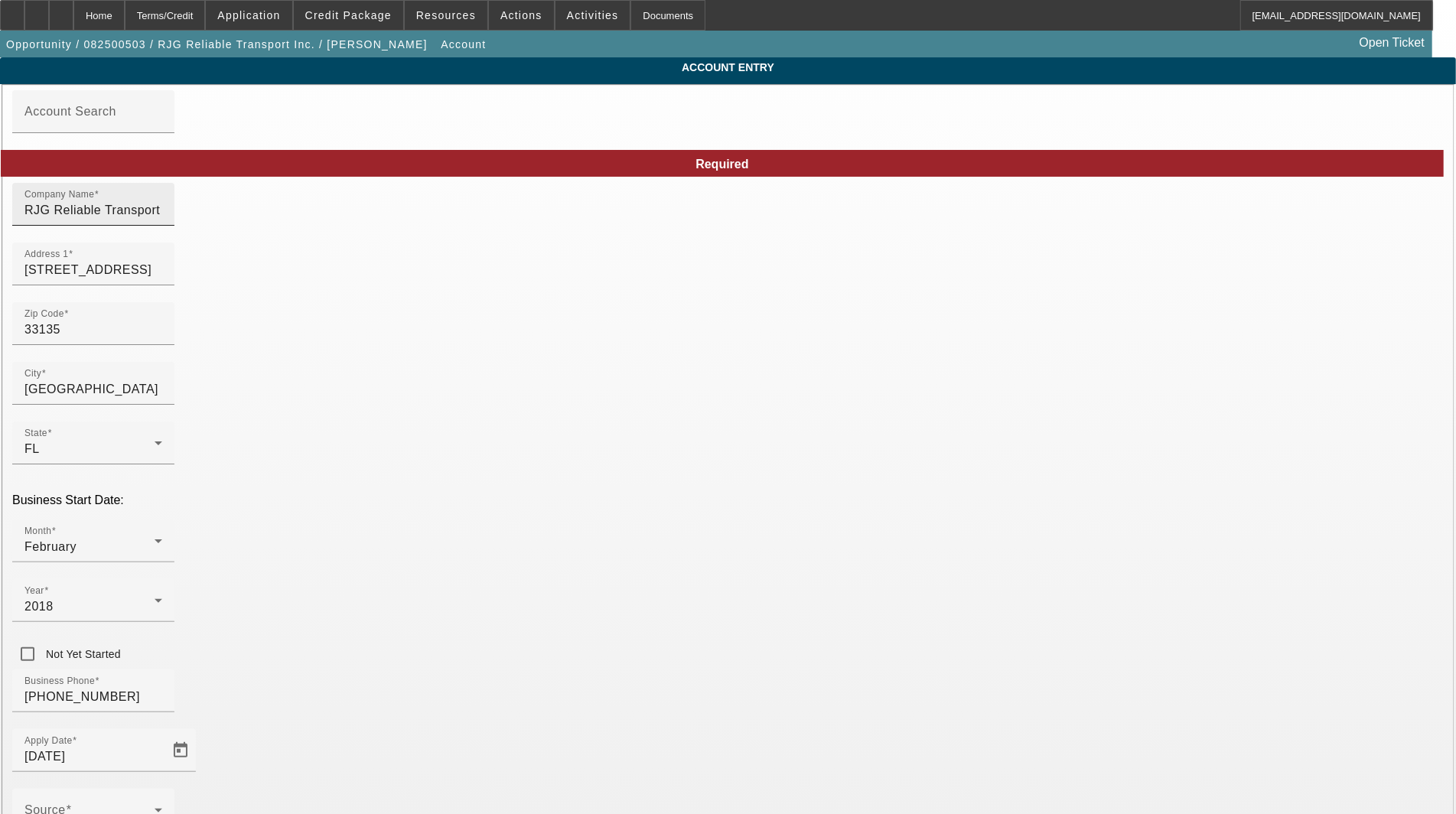
type input "[DATE]"
click at [162, 220] on input "RJG Reliable Transport Inc." at bounding box center [93, 210] width 138 height 18
type input "RJG Reliable Transport Inc"
click at [162, 275] on input "[STREET_ADDRESS]" at bounding box center [93, 269] width 138 height 18
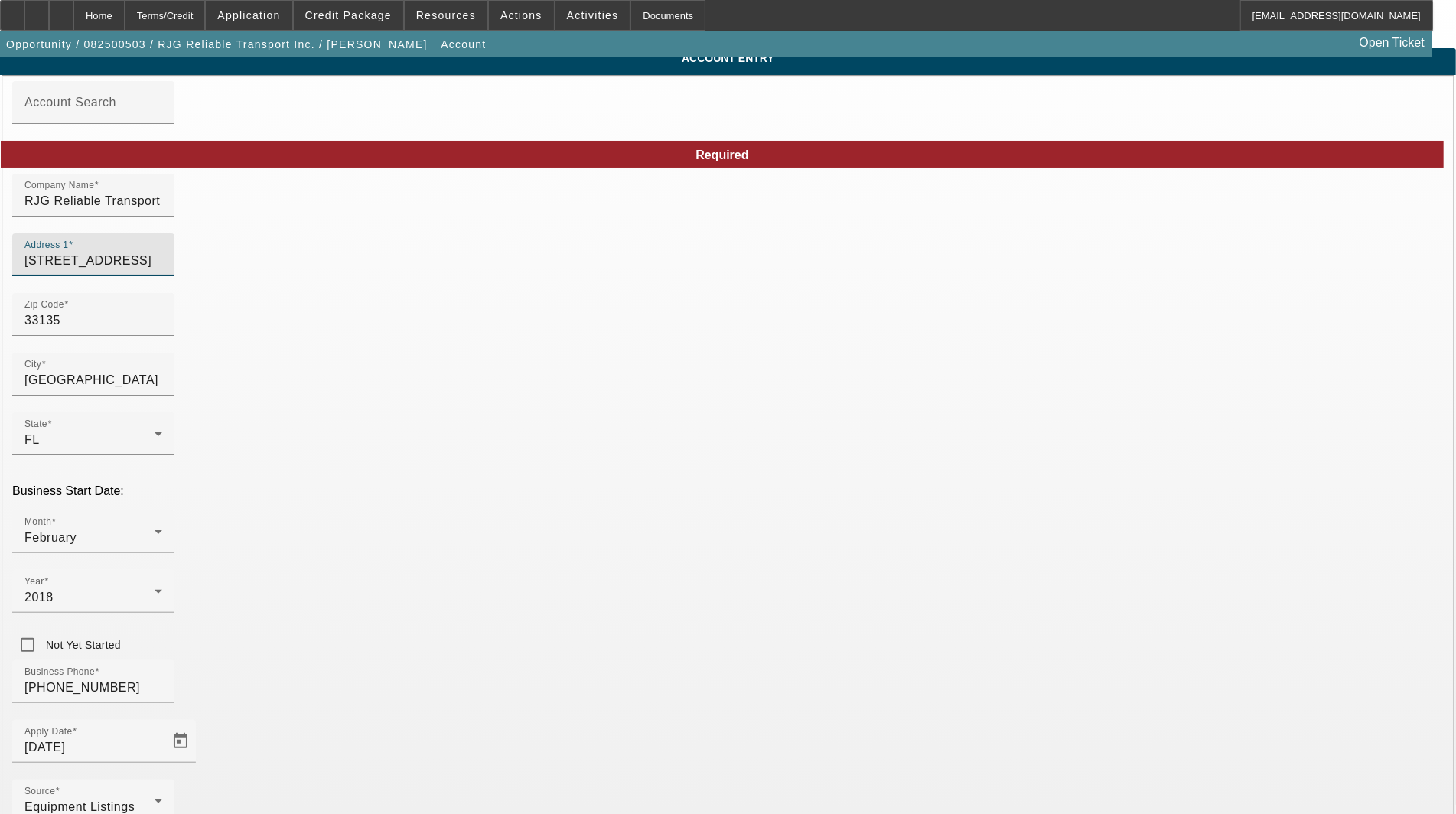
scroll to position [74, 0]
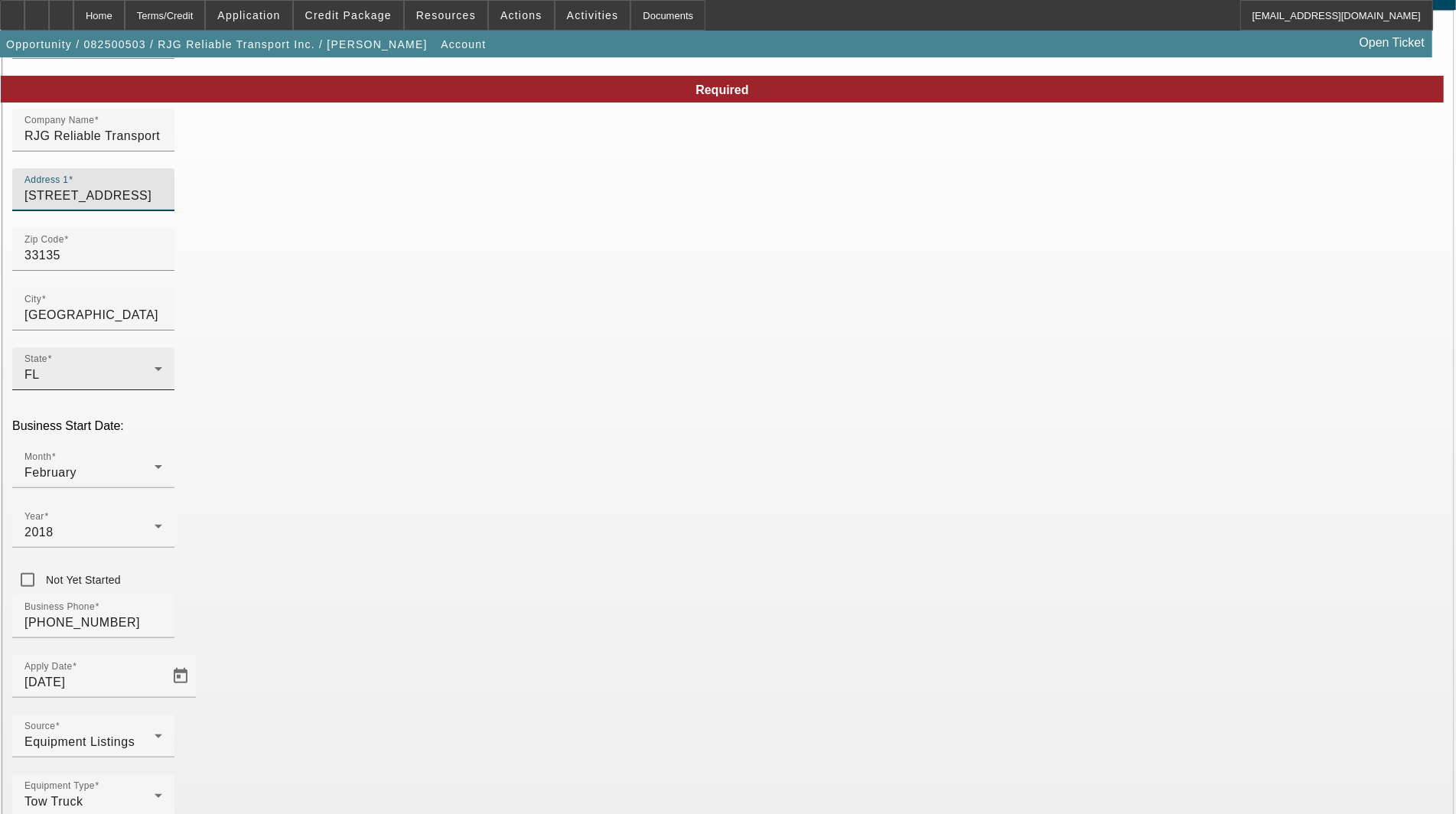
type input "[STREET_ADDRESS]"
click at [155, 366] on div "FL" at bounding box center [90, 374] width 130 height 18
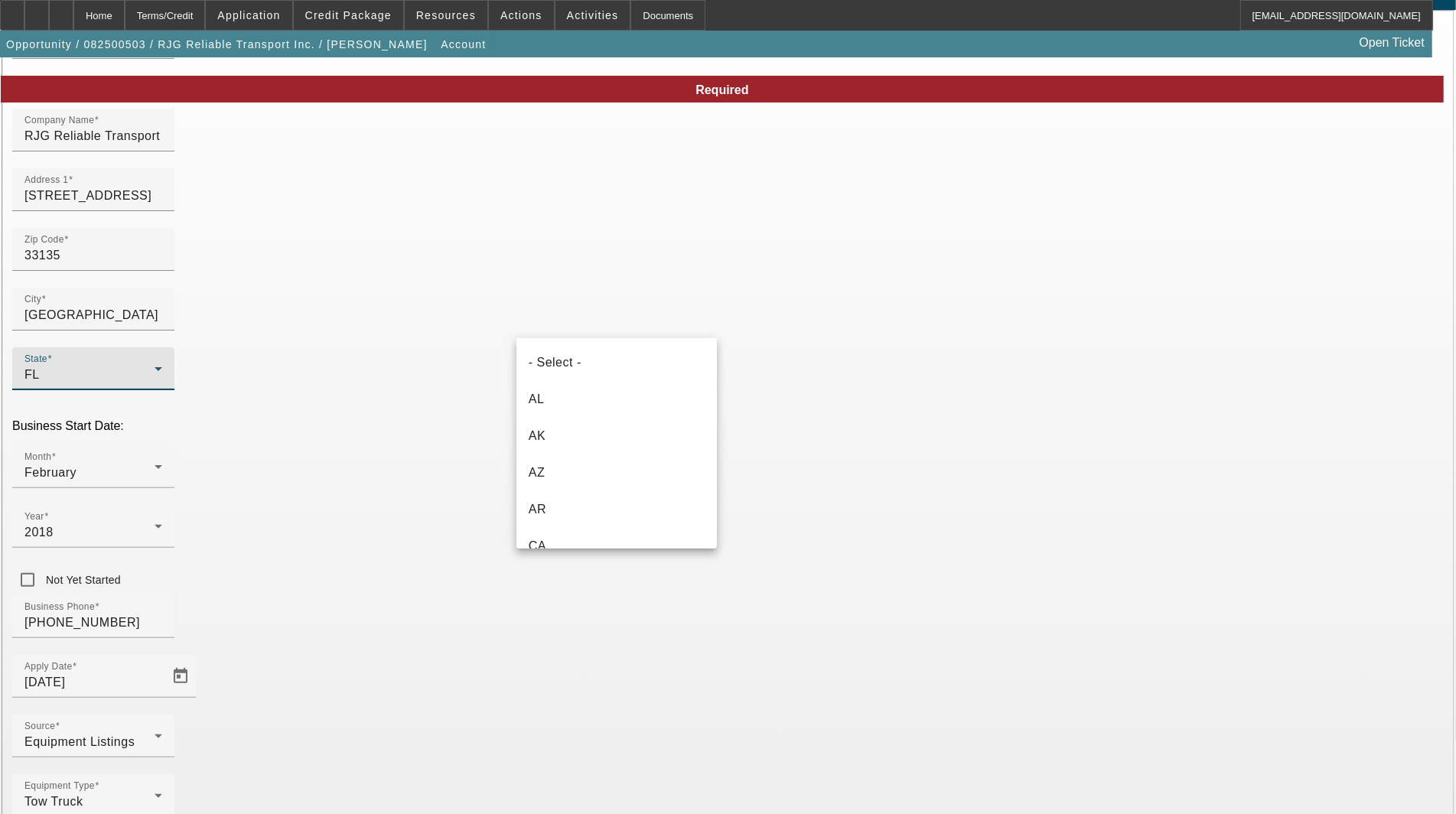
scroll to position [200, 0]
click at [631, 530] on mat-option "FL" at bounding box center [616, 530] width 201 height 37
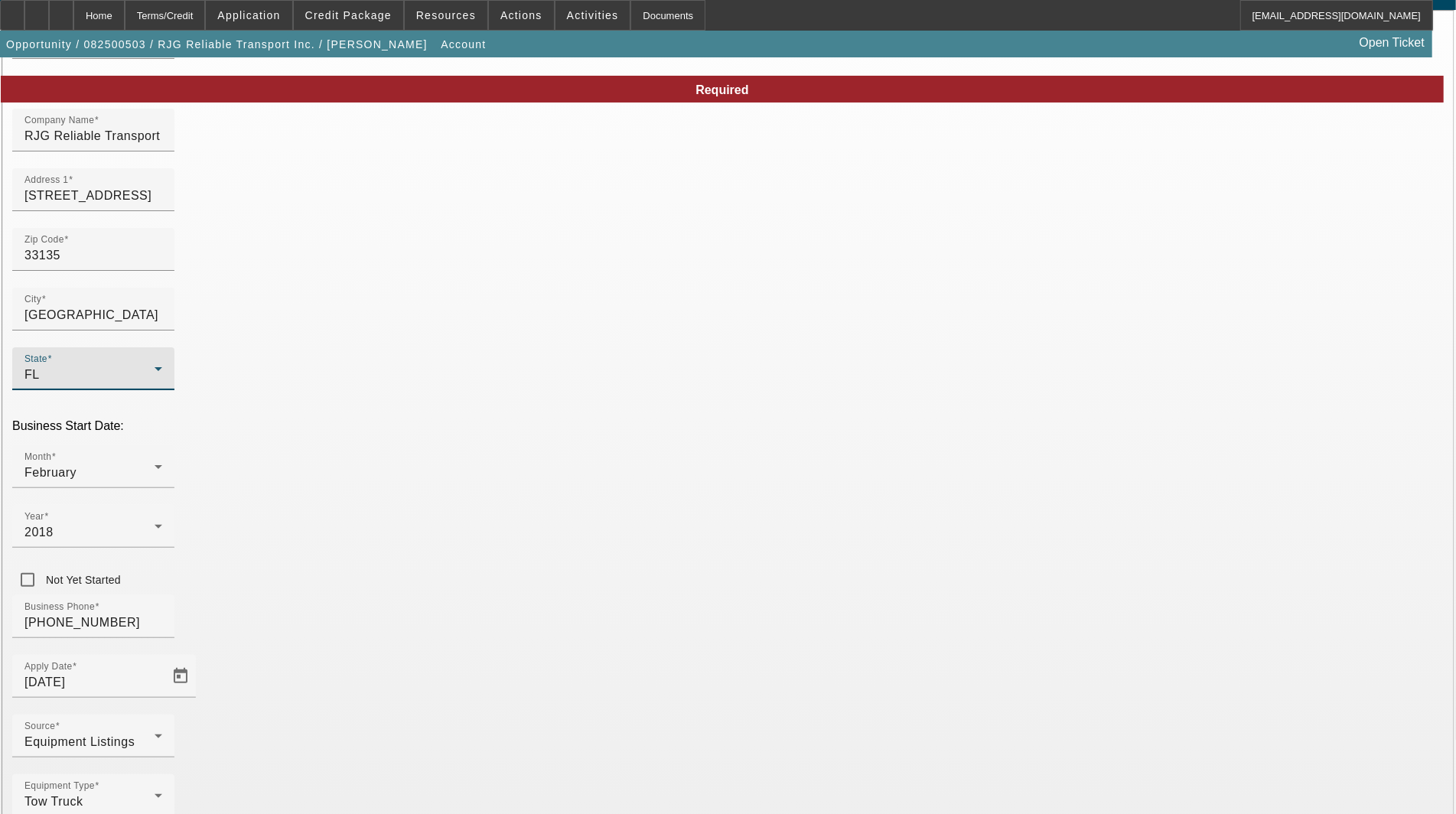
click at [162, 260] on input "33135" at bounding box center [93, 255] width 138 height 18
type input "3313"
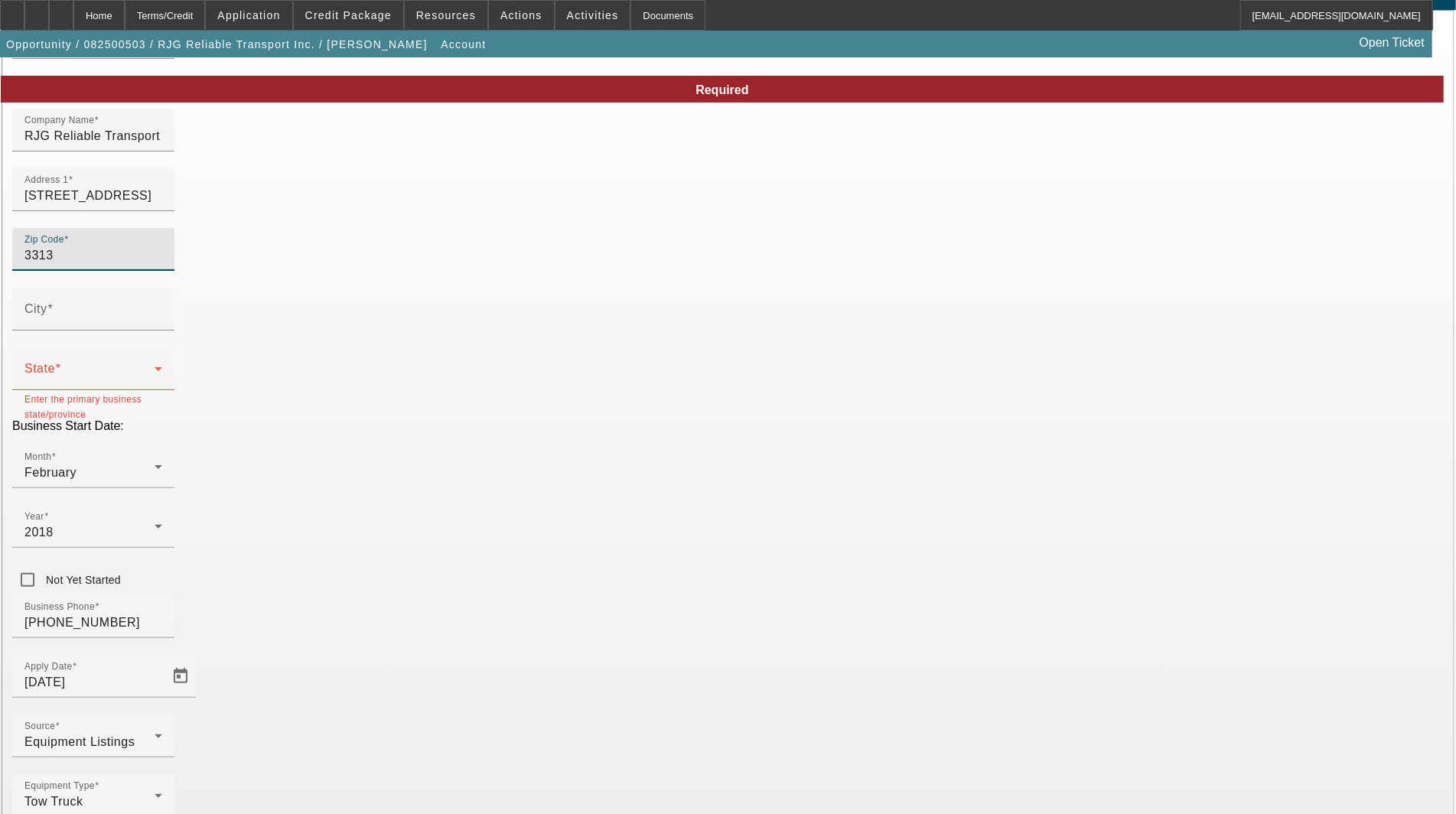
type input "33135"
type input "[GEOGRAPHIC_DATA]"
type input "Miami-Dade"
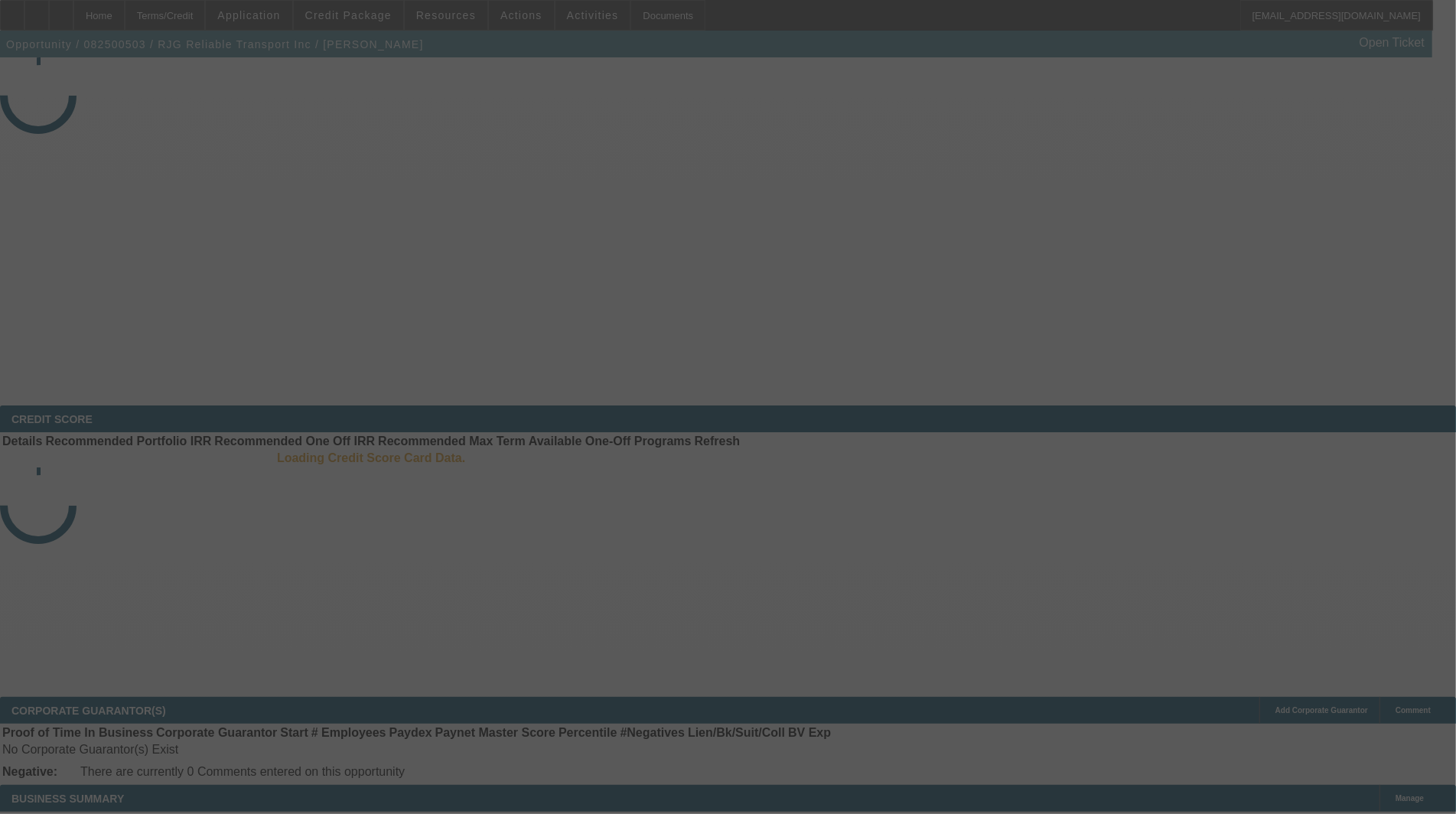
select select "3"
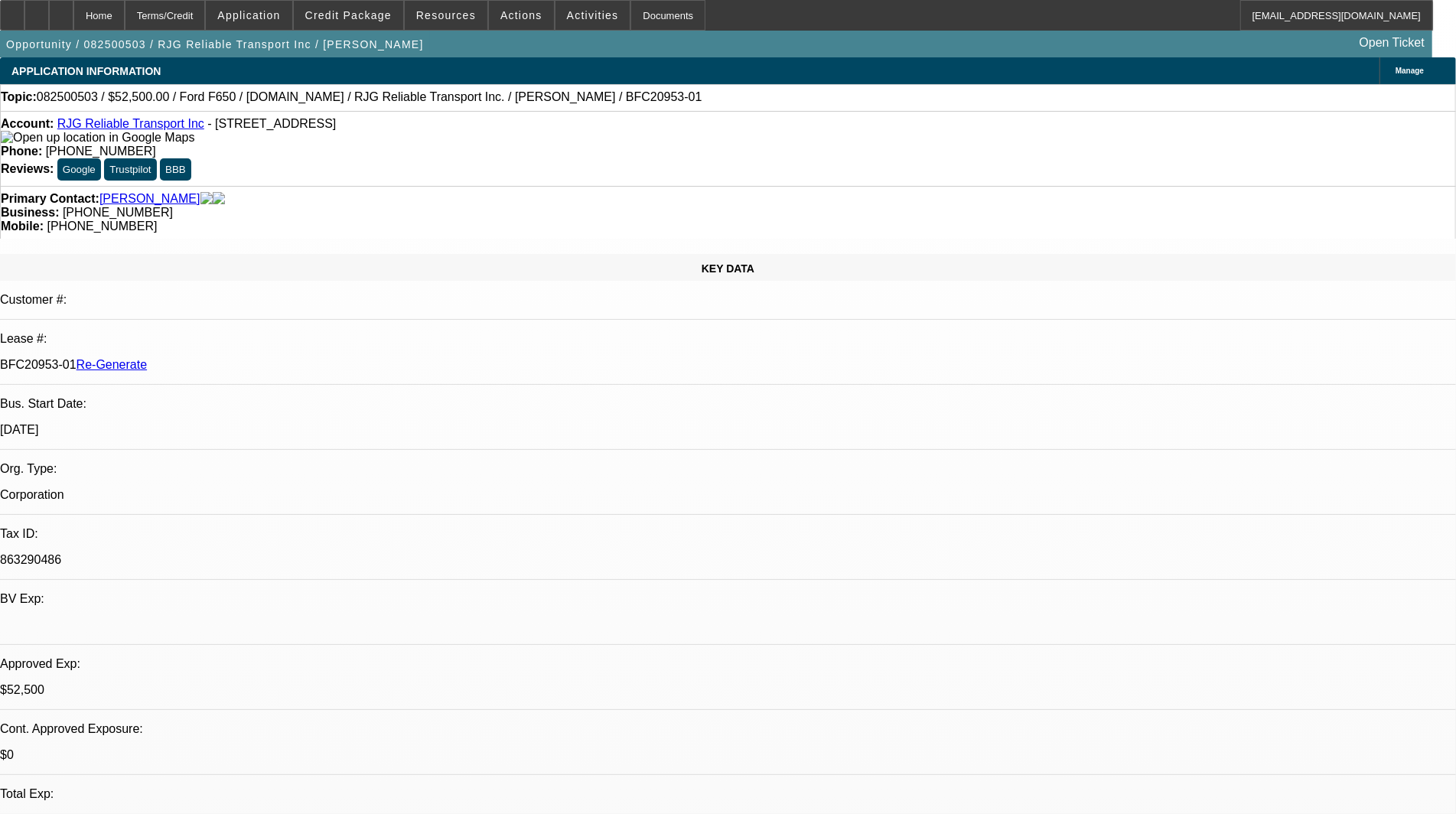
select select "0"
select select "3"
select select "0.1"
select select "4"
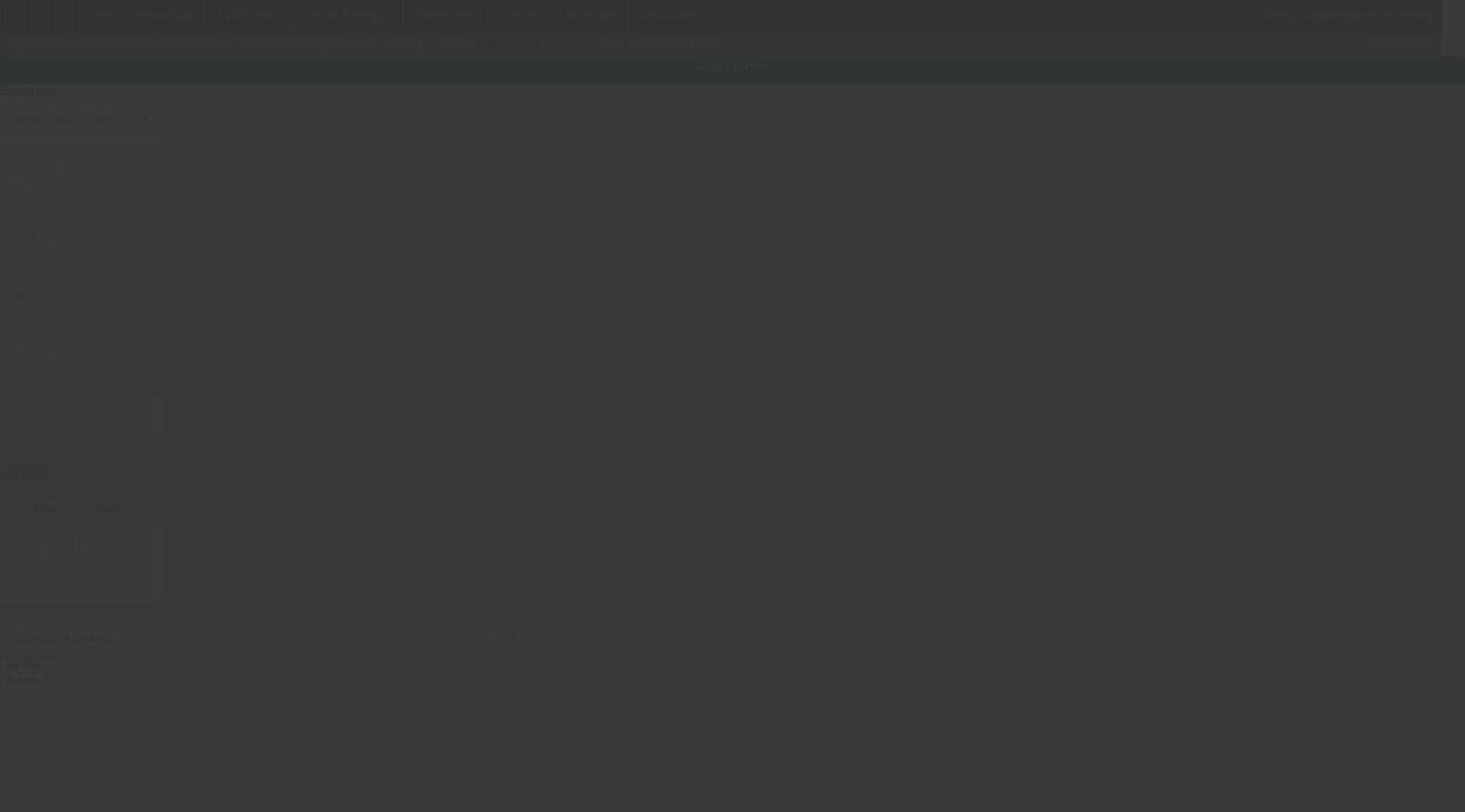
type input "[US_VEHICLE_IDENTIFICATION_NUMBER]"
type input "Ford"
type input "F650"
radio input "true"
type textarea "w/"
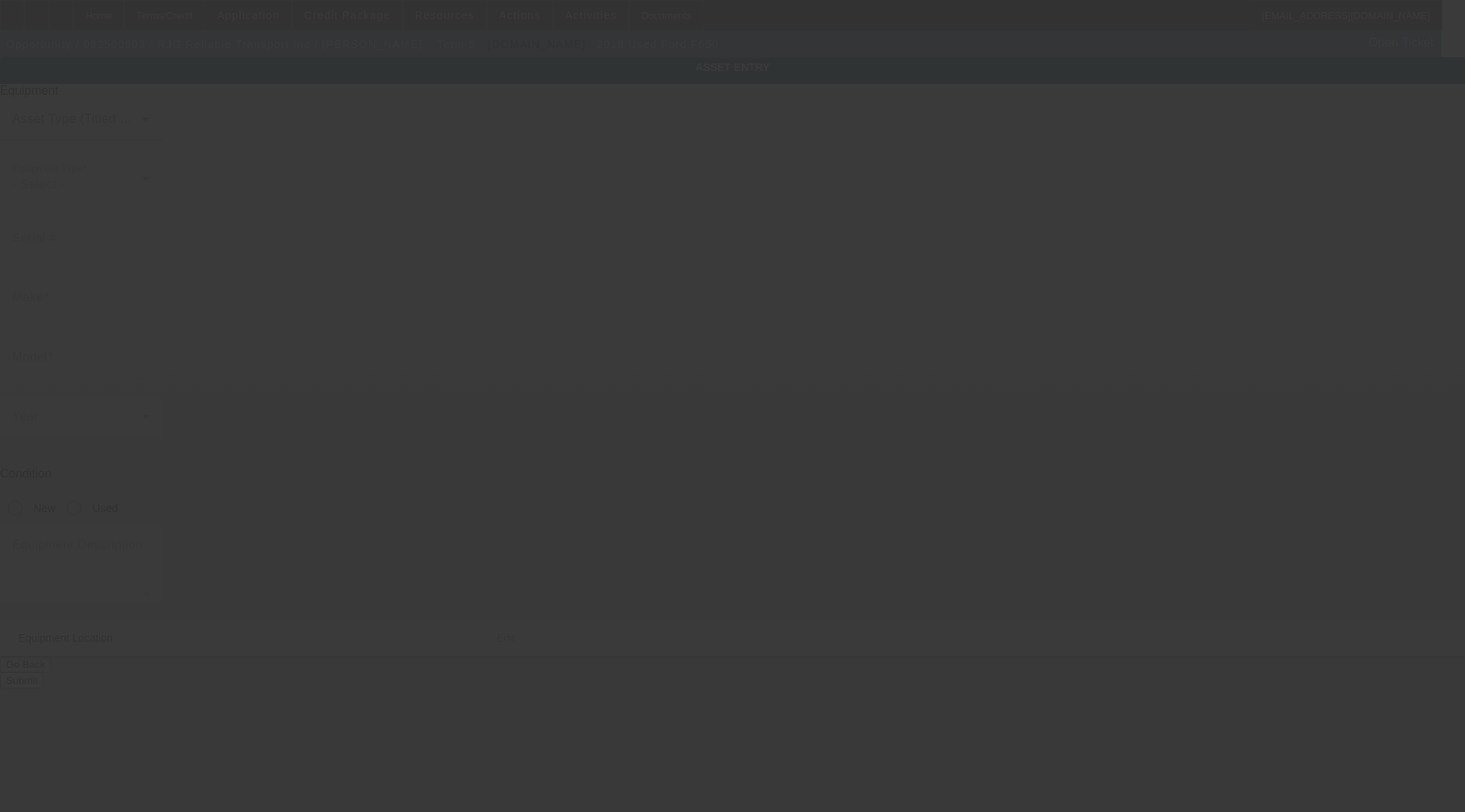
type input "[STREET_ADDRESS]"
type input "[GEOGRAPHIC_DATA]"
type input "33135"
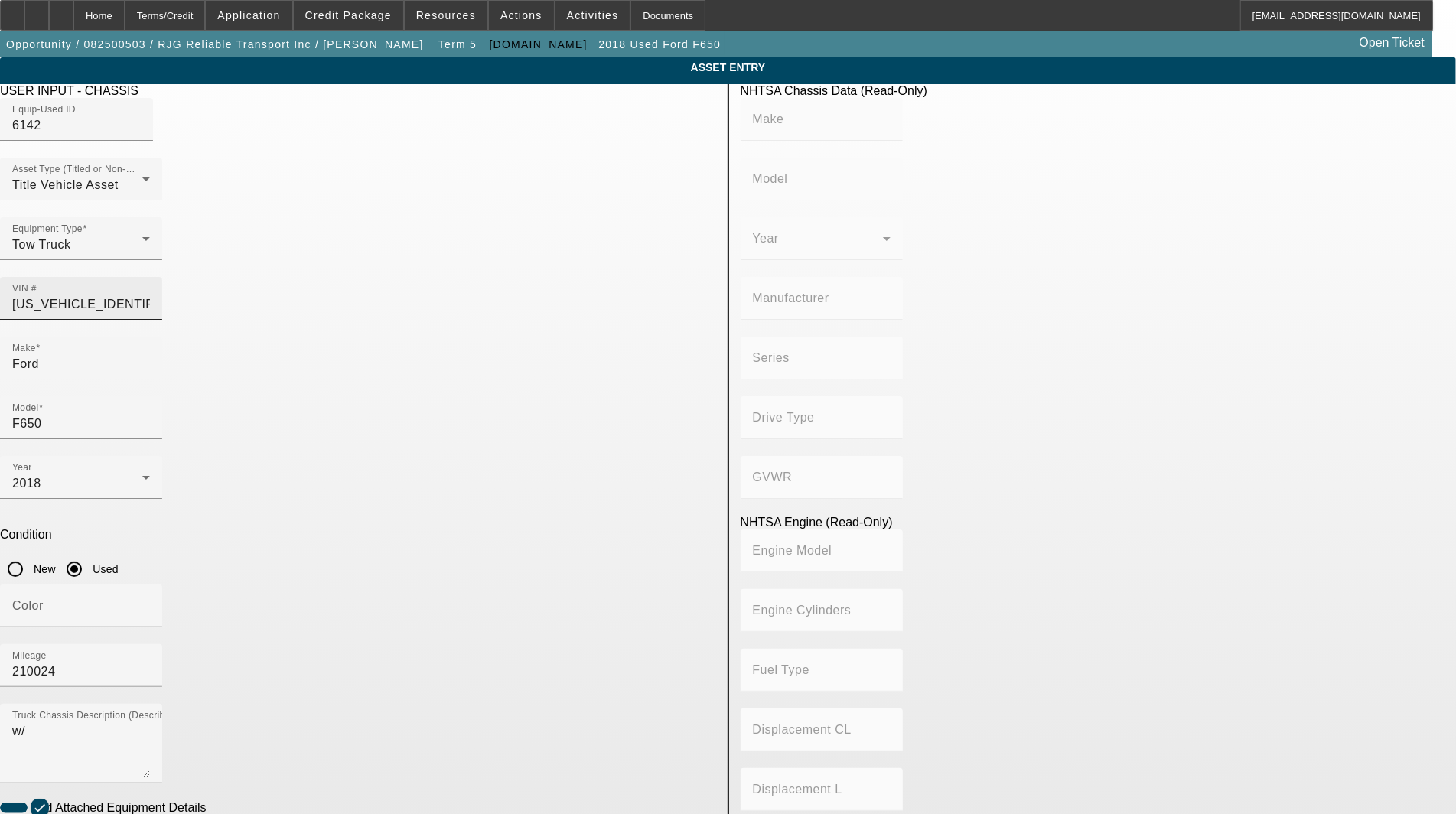
click at [150, 296] on input "[US_VEHICLE_IDENTIFICATION_NUMBER]" at bounding box center [80, 304] width 138 height 18
drag, startPoint x: 568, startPoint y: 282, endPoint x: 294, endPoint y: 283, distance: 274.0
click at [294, 283] on div "Asset Type (Titled or Non-Titled) Title Vehicle Asset Equipment Type Tow Truck …" at bounding box center [358, 247] width 716 height 179
type input "[US_VEHICLE_IDENTIFICATION_NUMBER]"
click at [150, 722] on textarea "w/" at bounding box center [80, 749] width 138 height 55
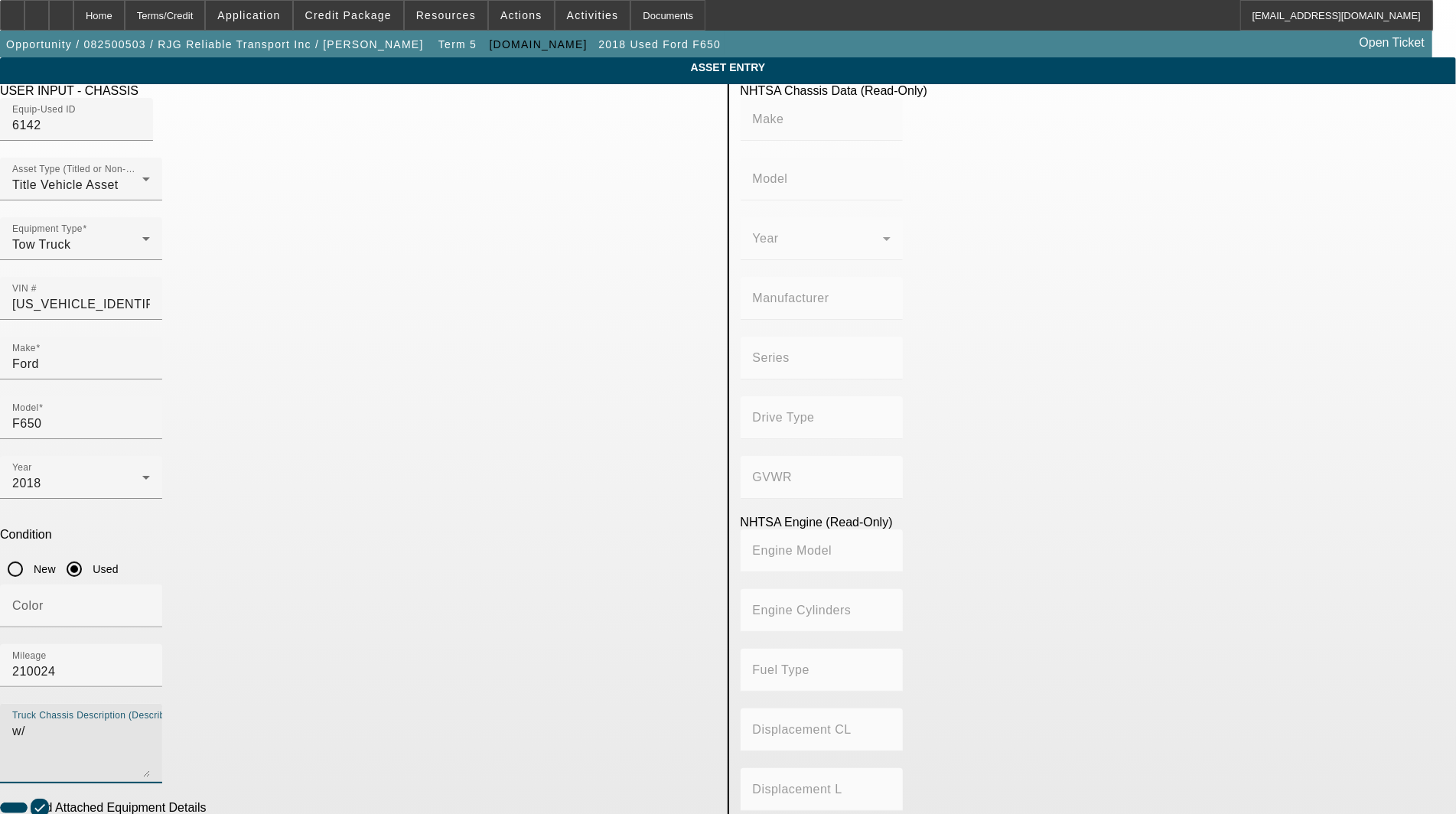
type input "FORD"
type input "F-650"
type input "FORD MOTOR COMPANY"
type input "F-Series Super Duty"
type input "4x2"
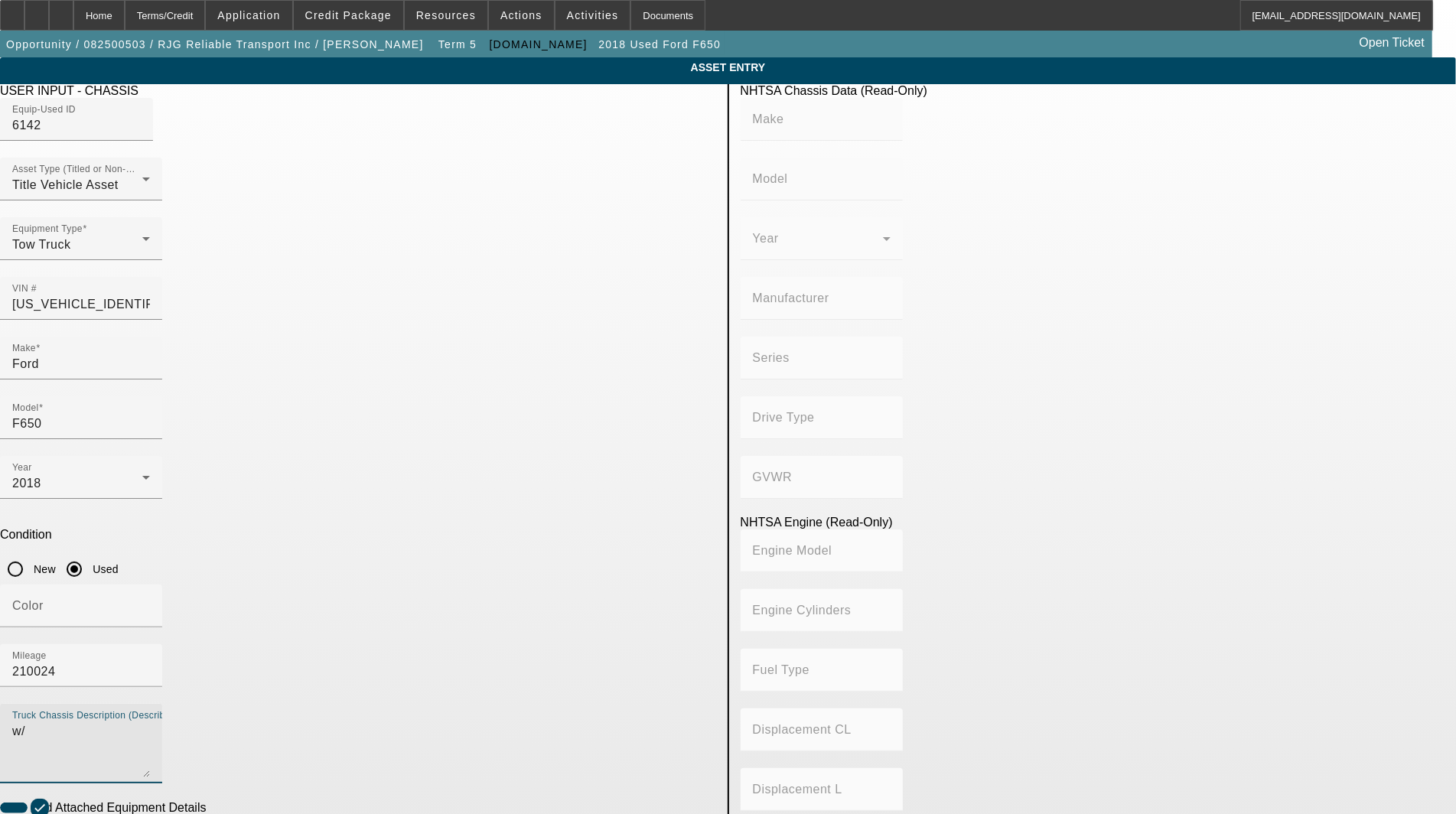
type input "Class 6: 19,501 - 26,000 lb (8,845 - 11,794 kg)"
type input "8"
type input "Diesel"
type input "408.85908543470"
type input "6.7"
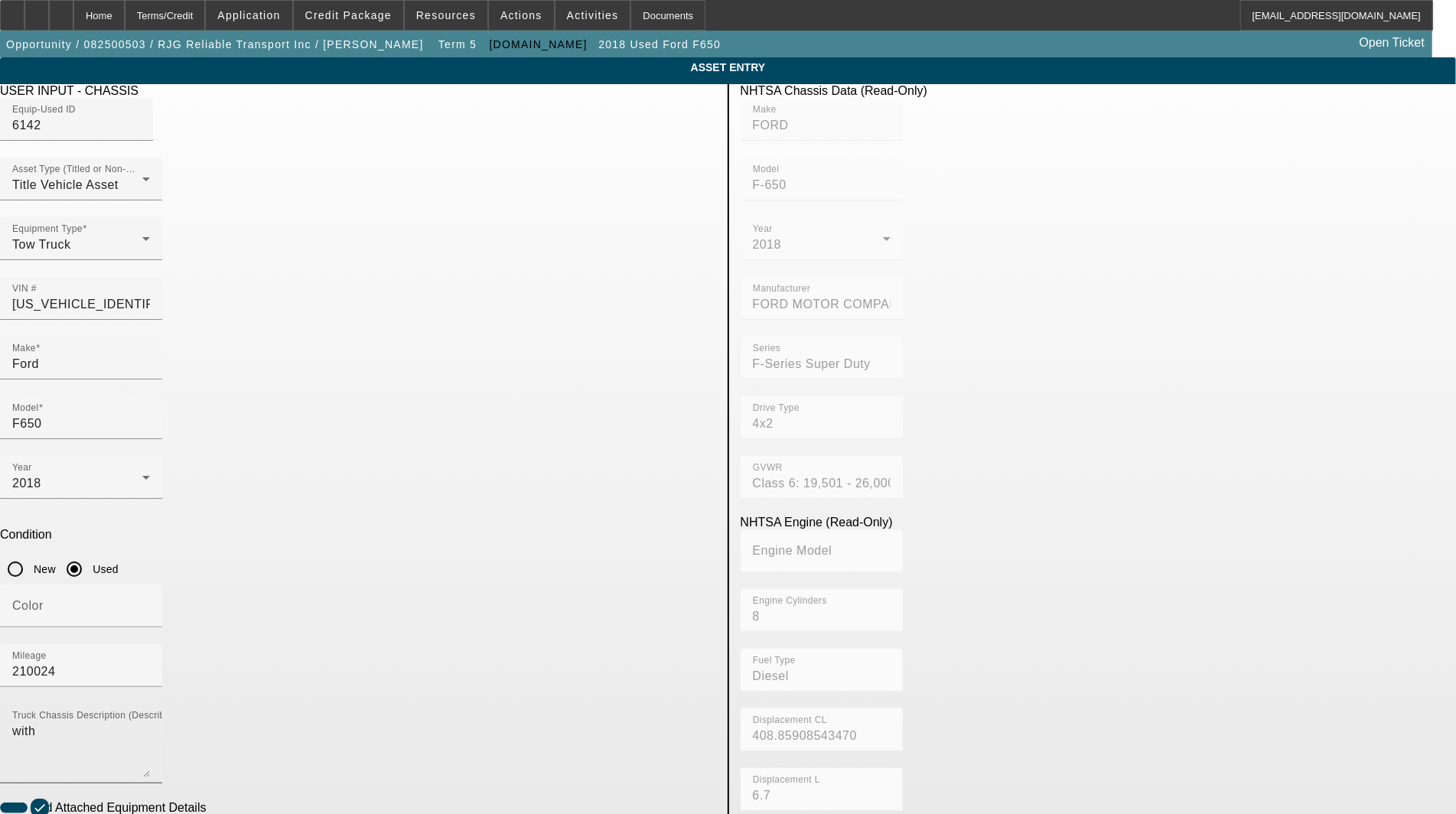
click at [150, 722] on textarea "with" at bounding box center [80, 749] width 138 height 55
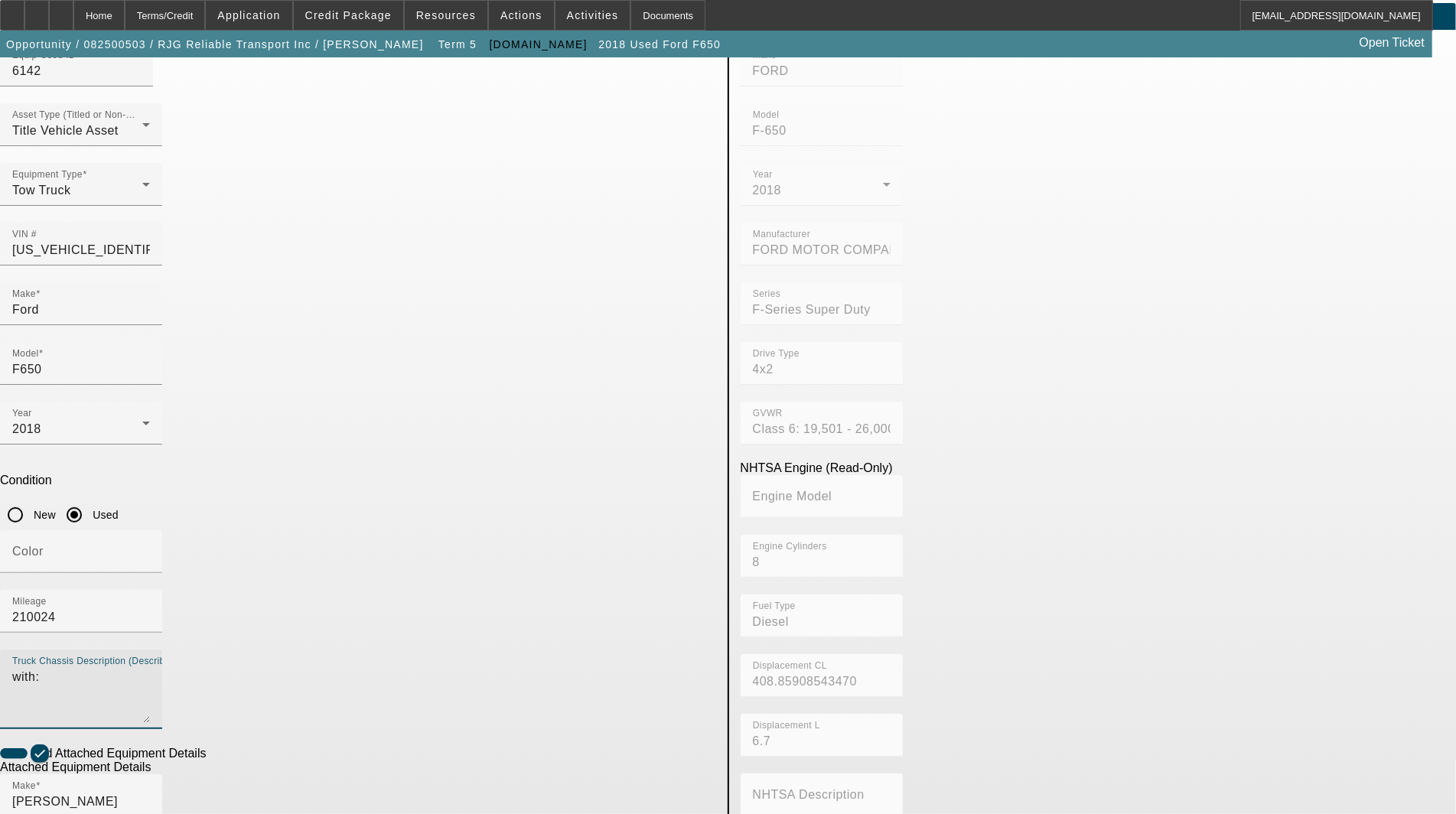
scroll to position [220, 0]
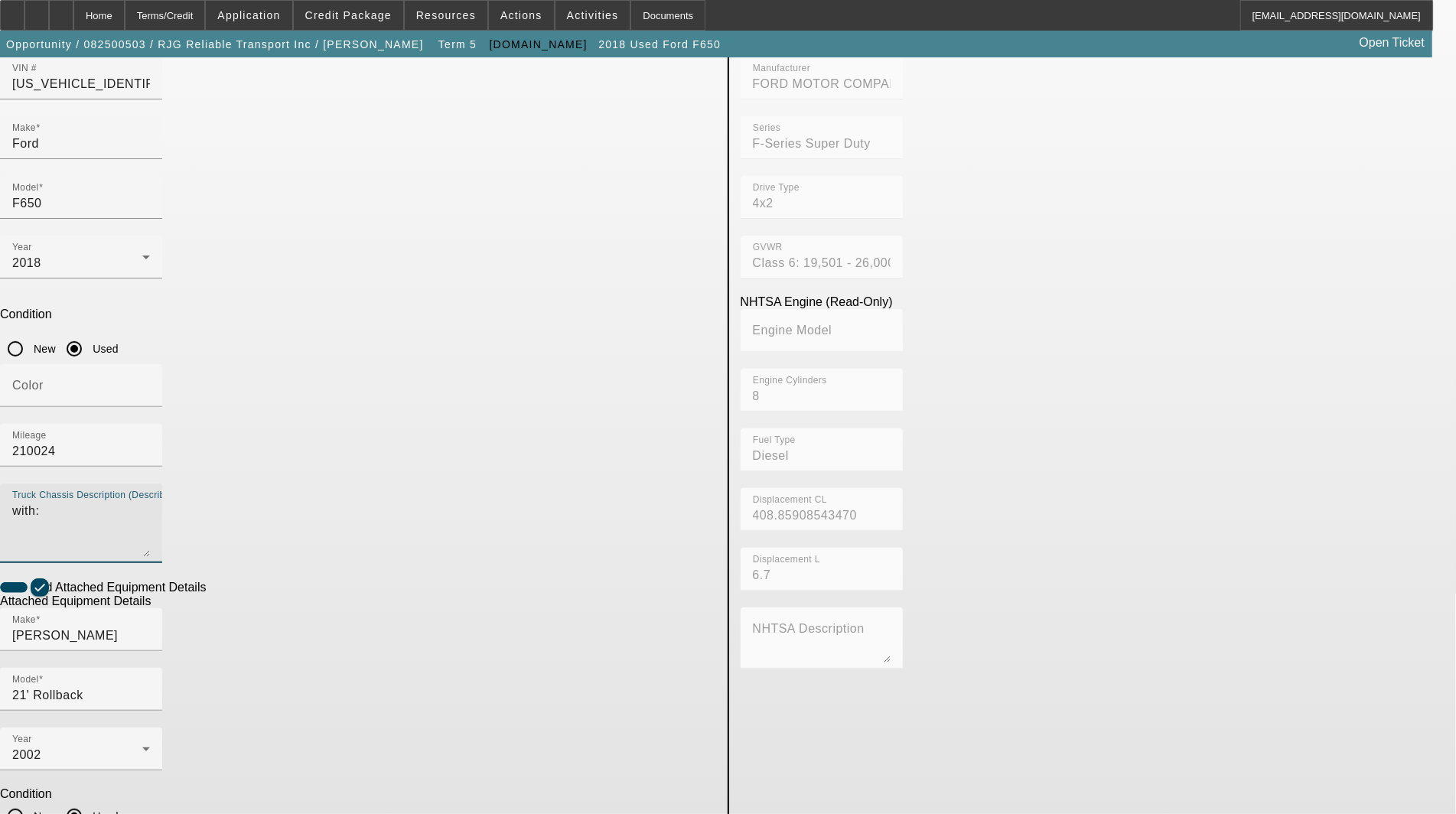
type textarea "with:"
drag, startPoint x: 395, startPoint y: 636, endPoint x: 113, endPoint y: 619, distance: 282.5
click at [114, 619] on app-asset-collateral-manage "ASSET ENTRY Delete asset USER INPUT - CHASSIS Equip-Used ID 6142 Asset Type (Ti…" at bounding box center [728, 461] width 1456 height 1250
type textarea "includes: all options, attachments and accessories"
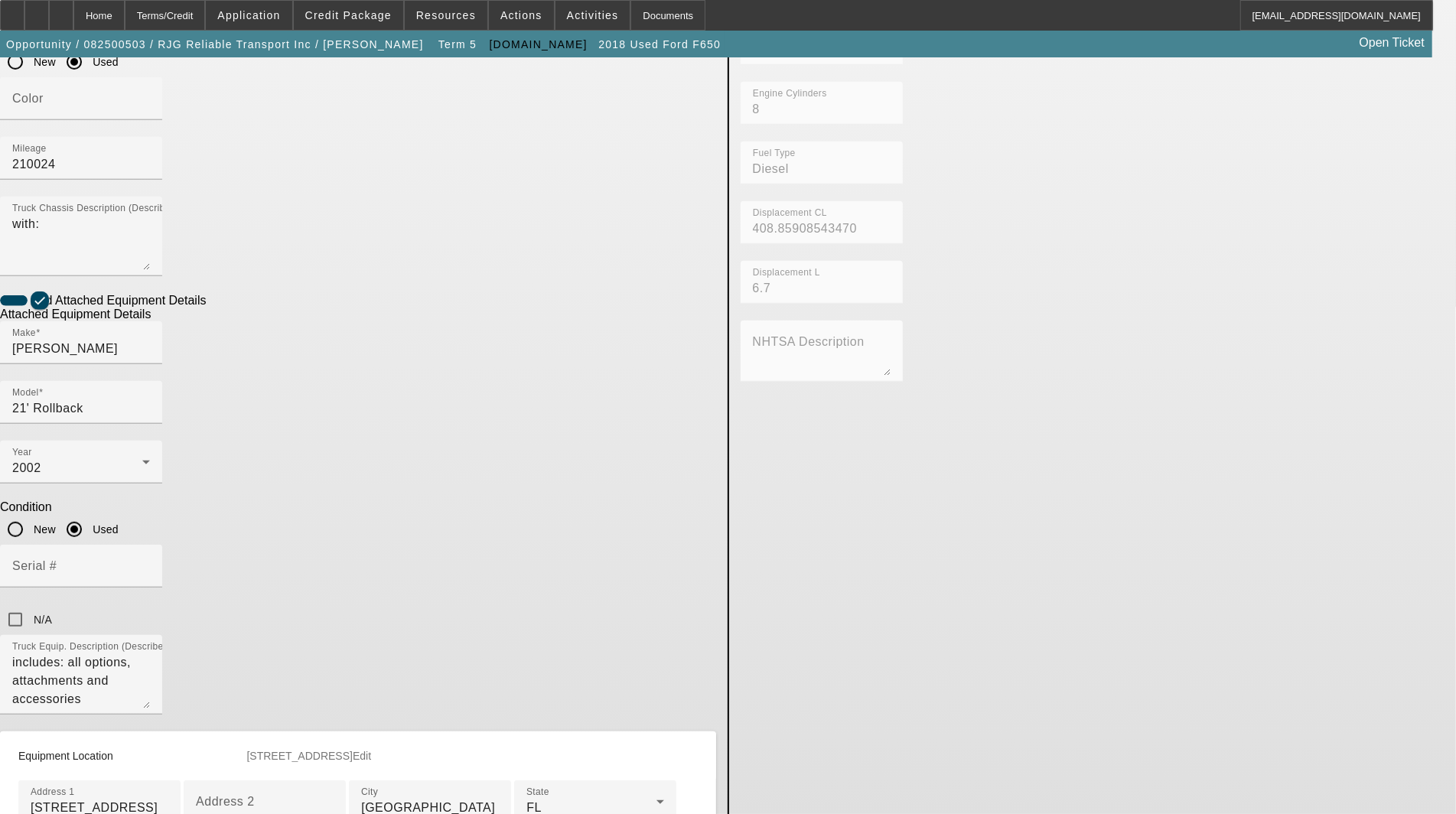
scroll to position [560, 0]
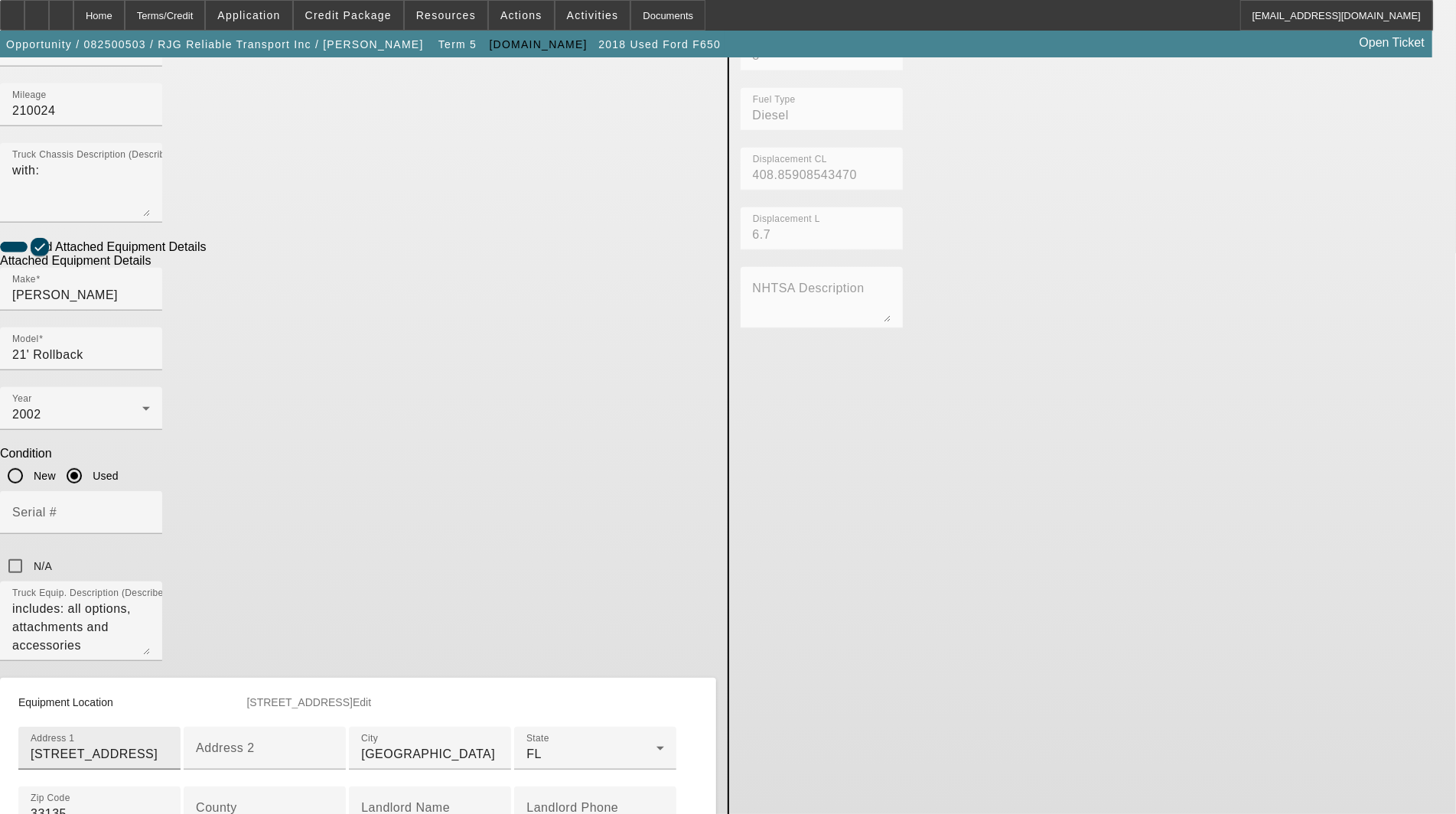
click at [168, 745] on input "201 SW 37th Ave" at bounding box center [99, 753] width 138 height 18
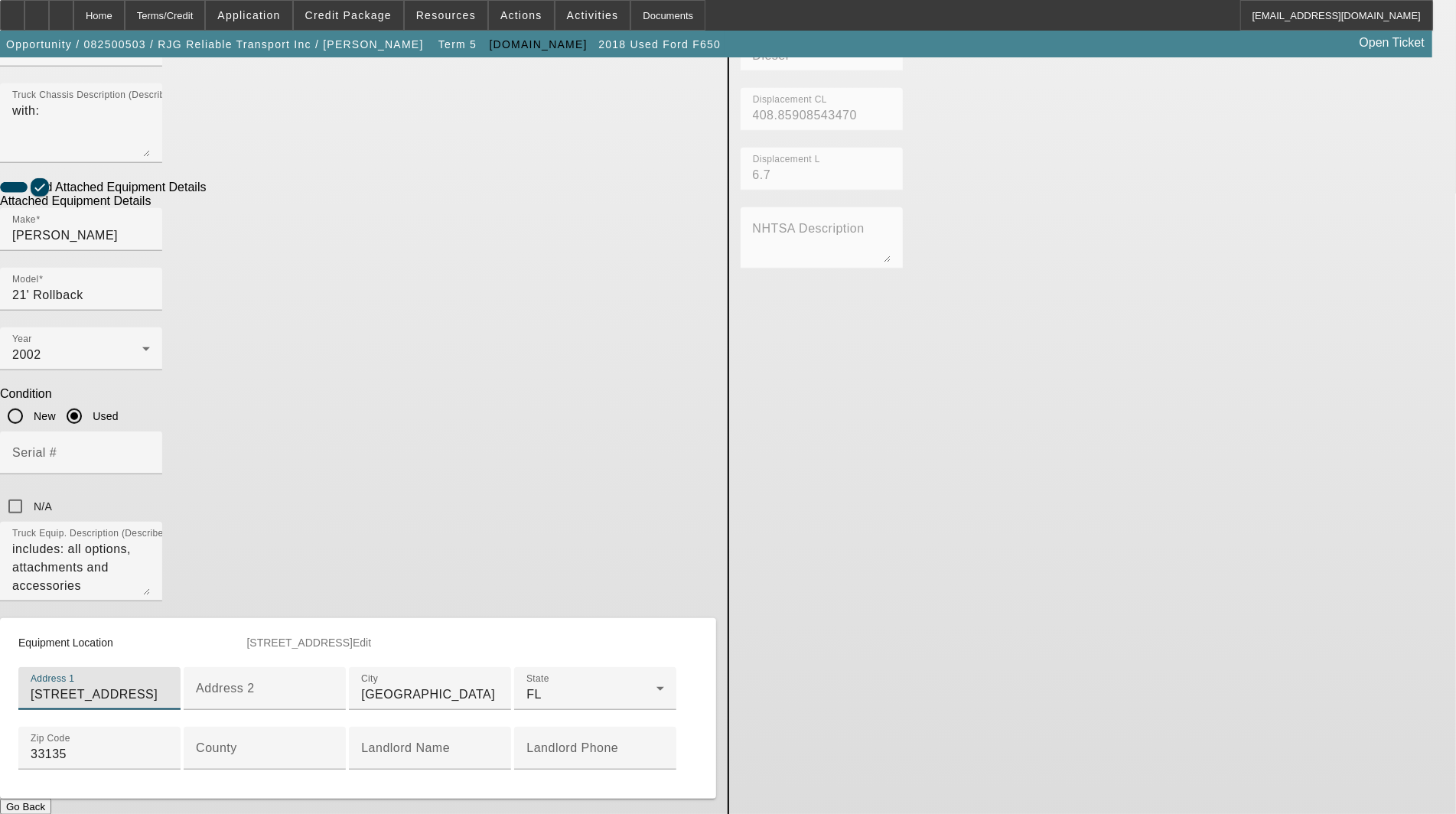
scroll to position [646, 0]
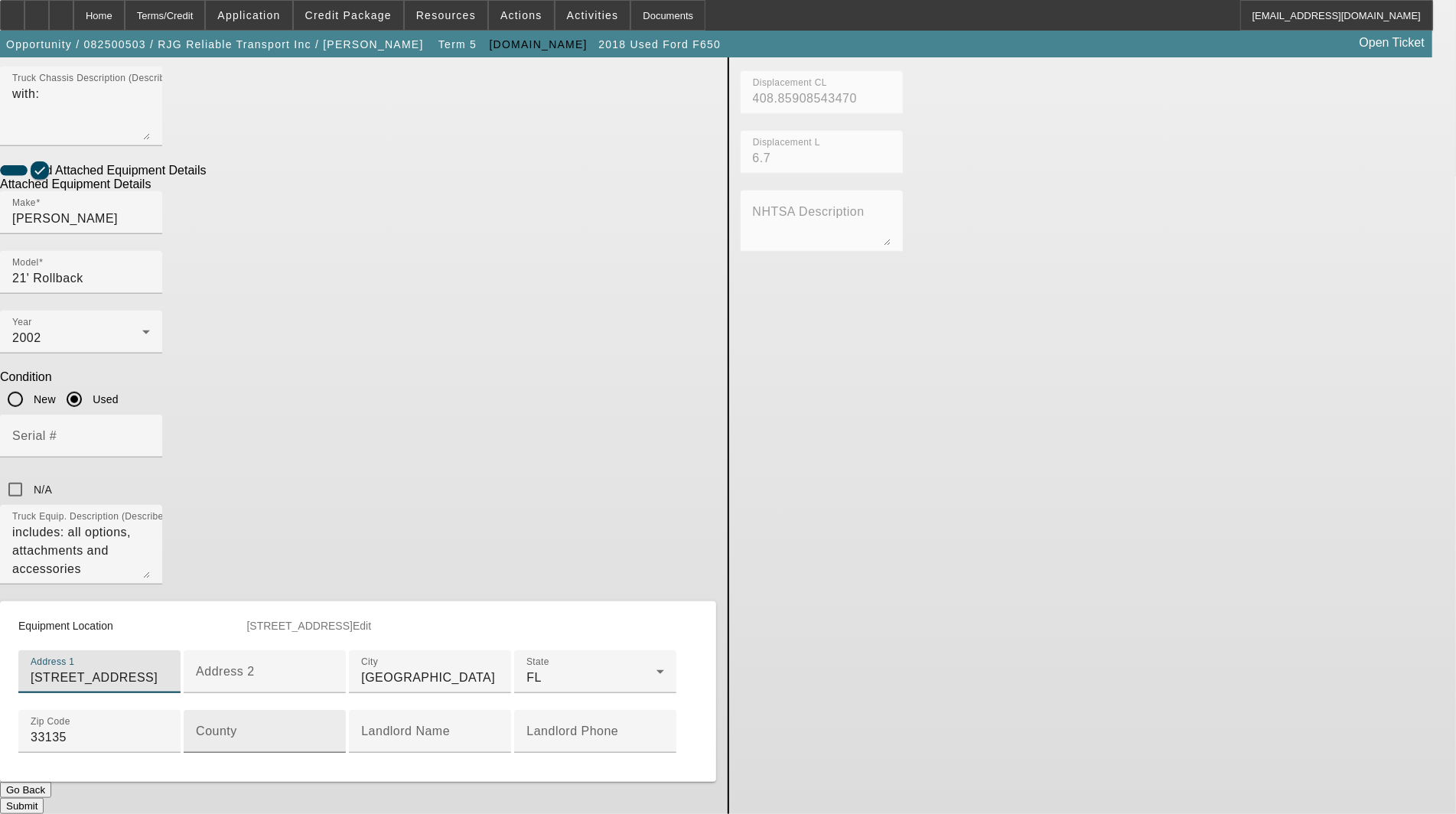
type input "[STREET_ADDRESS]"
drag, startPoint x: 381, startPoint y: 656, endPoint x: 114, endPoint y: 547, distance: 288.4
click at [333, 729] on input "County" at bounding box center [264, 737] width 138 height 18
type input "Miami-Dade"
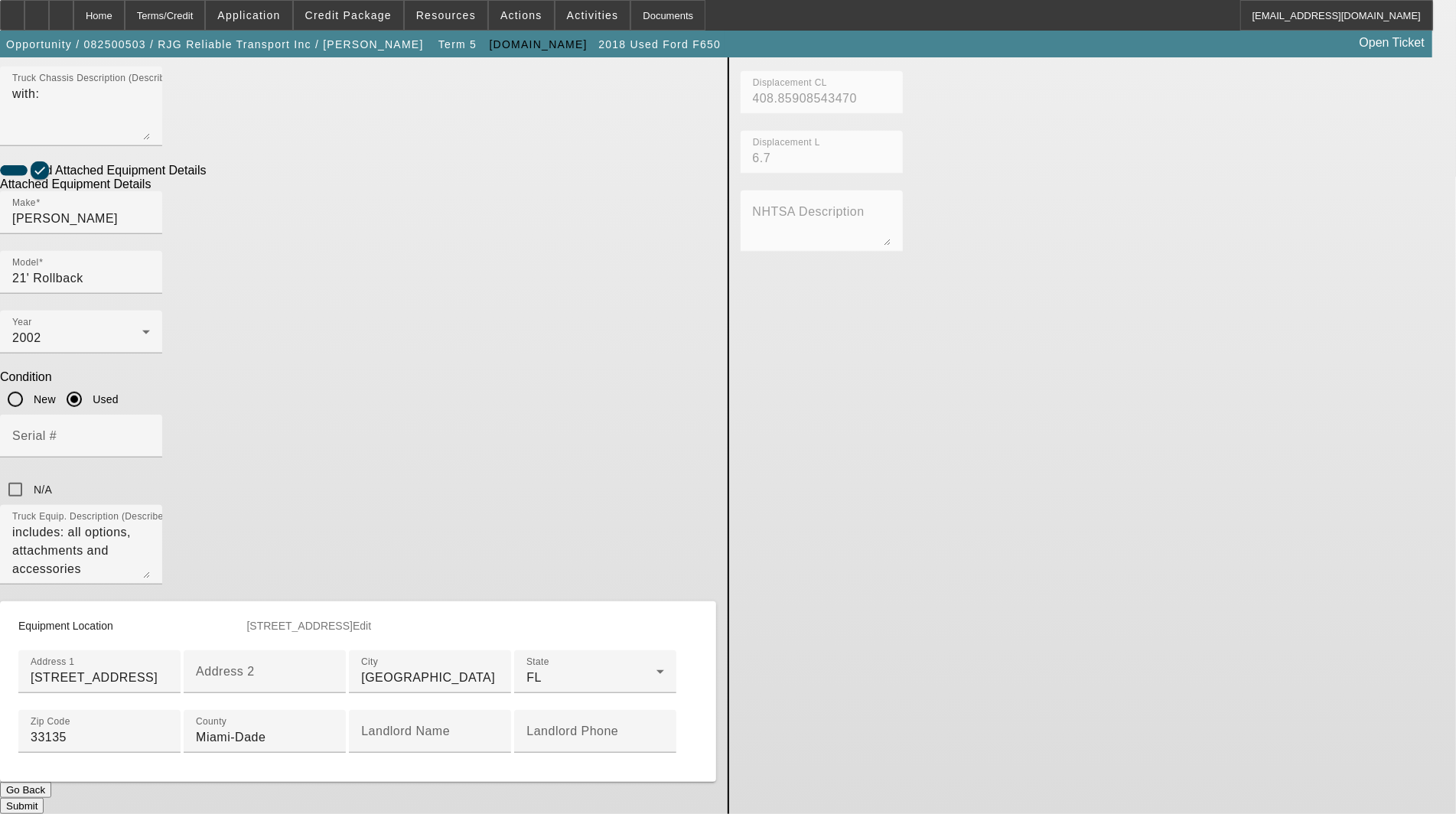
click at [44, 798] on button "Submit" at bounding box center [21, 805] width 44 height 16
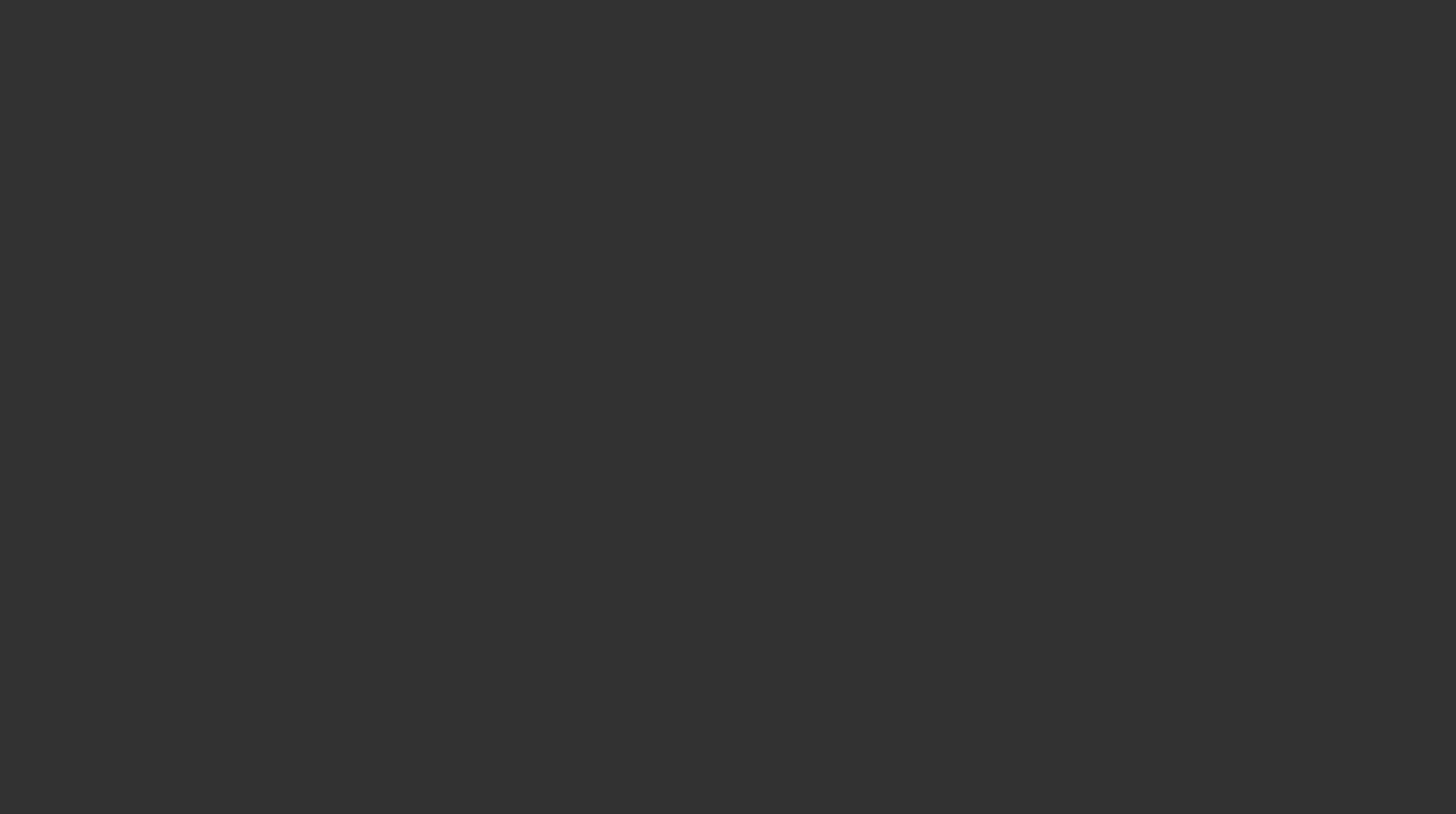
select select "3"
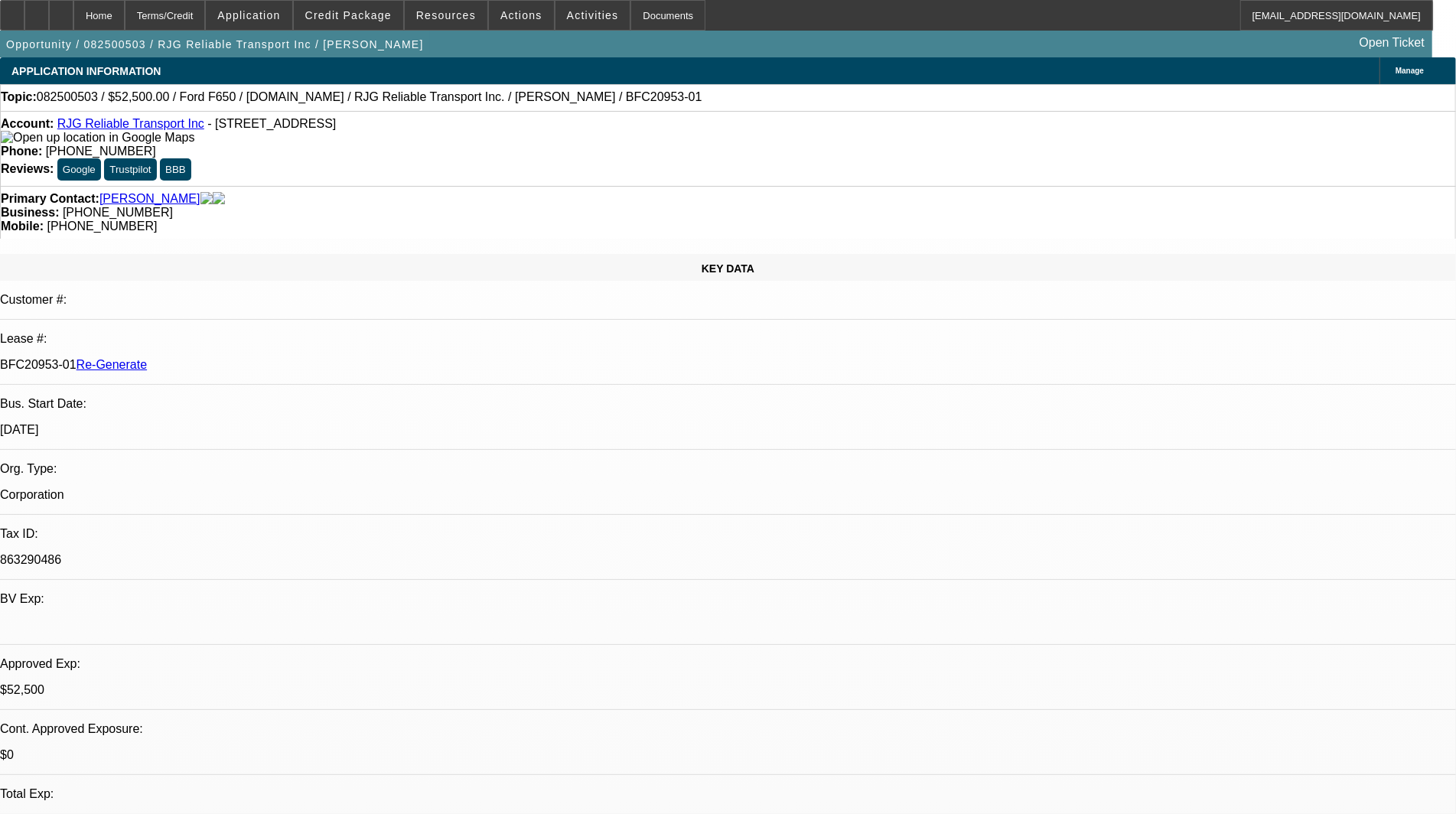
select select "0"
select select "3"
select select "0.1"
select select "4"
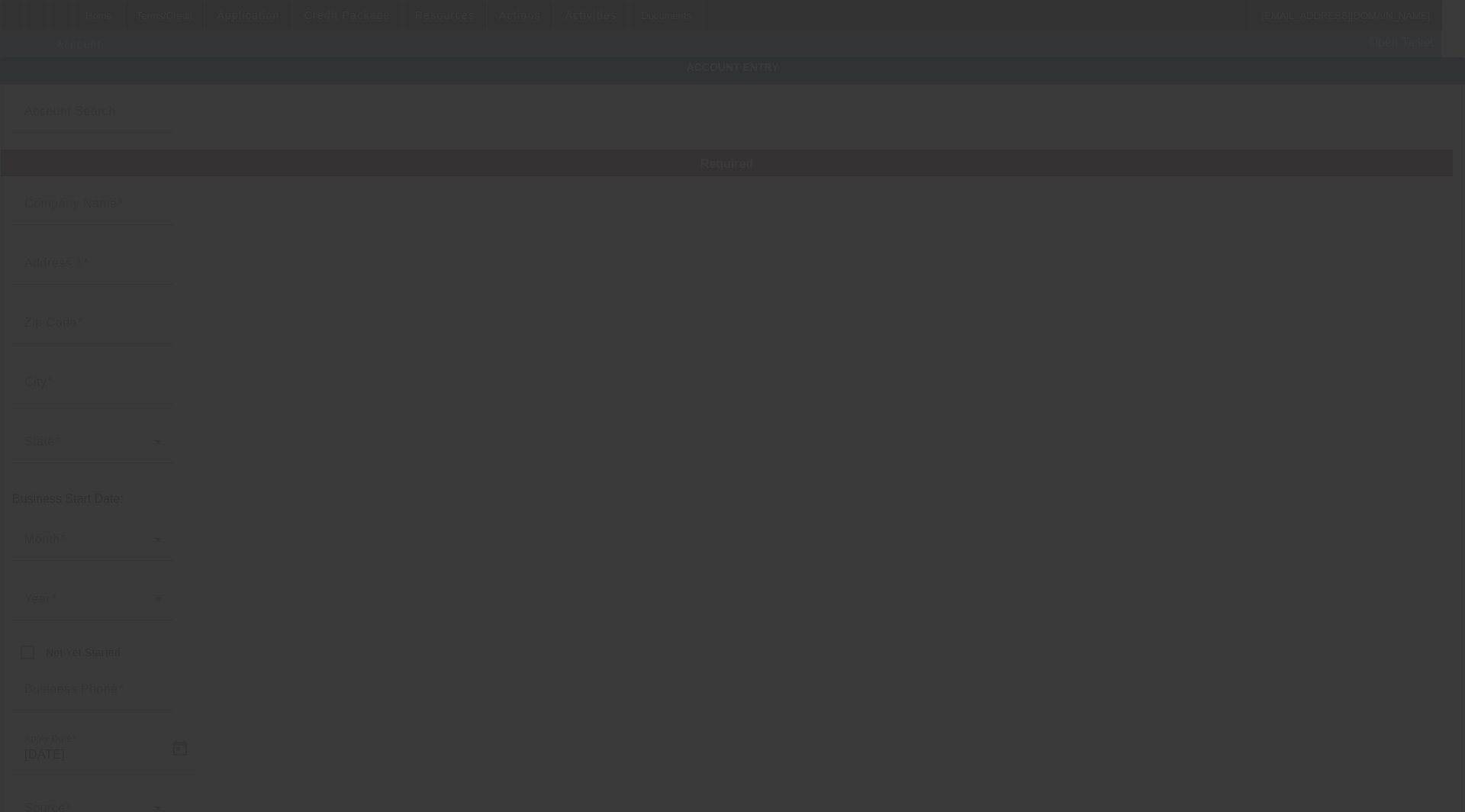
type input "RJG Reliable Transport Inc"
type input "[STREET_ADDRESS]"
type input "33135"
type input "[GEOGRAPHIC_DATA]"
type input "[PHONE_NUMBER]"
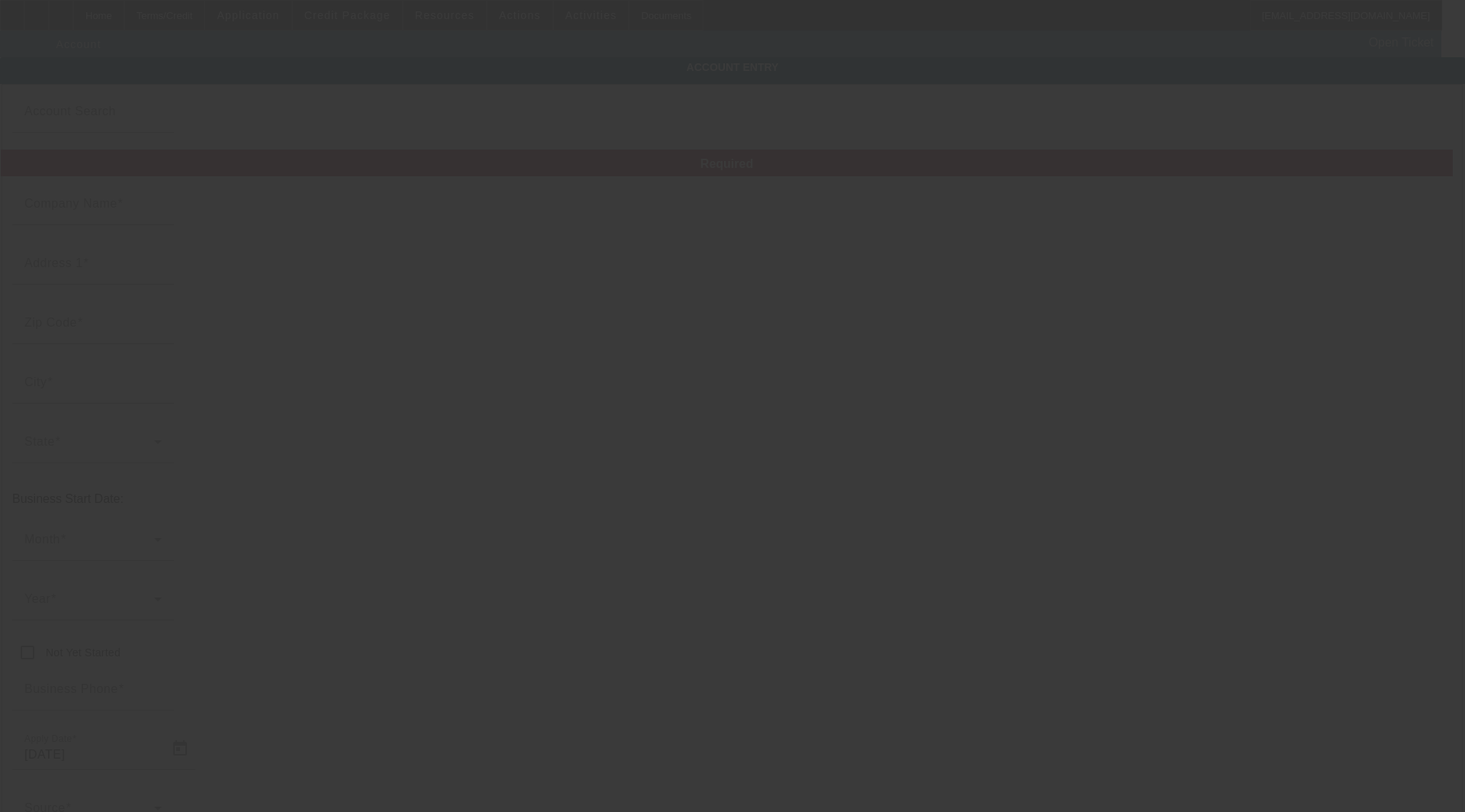
type input "[EMAIL_ADDRESS][DOMAIN_NAME]"
type input "863290486"
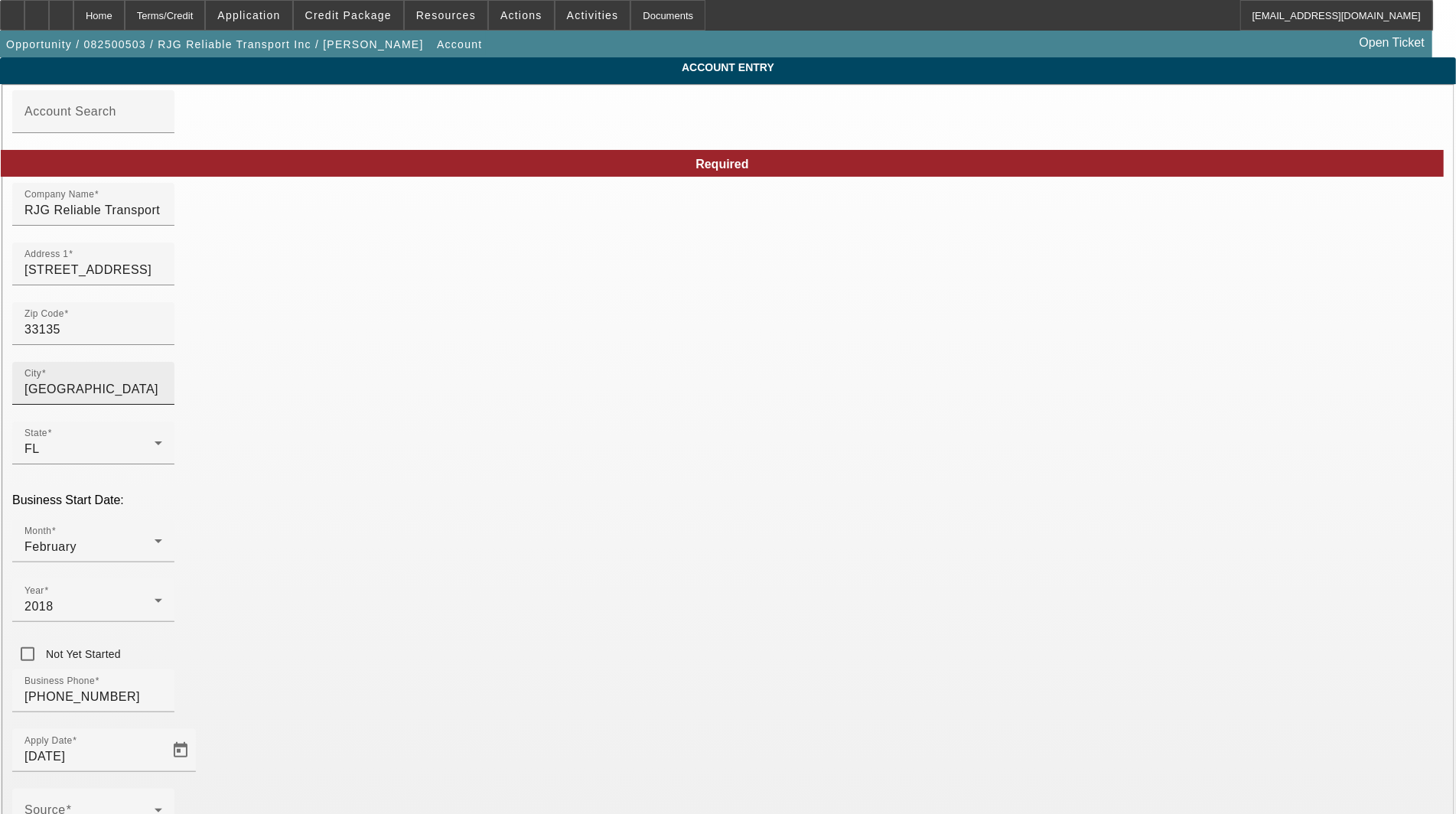
click at [162, 392] on input "[GEOGRAPHIC_DATA]" at bounding box center [93, 389] width 138 height 18
click at [162, 331] on input "33135" at bounding box center [93, 329] width 138 height 18
type input "3313"
type input "33135"
type input "[GEOGRAPHIC_DATA]"
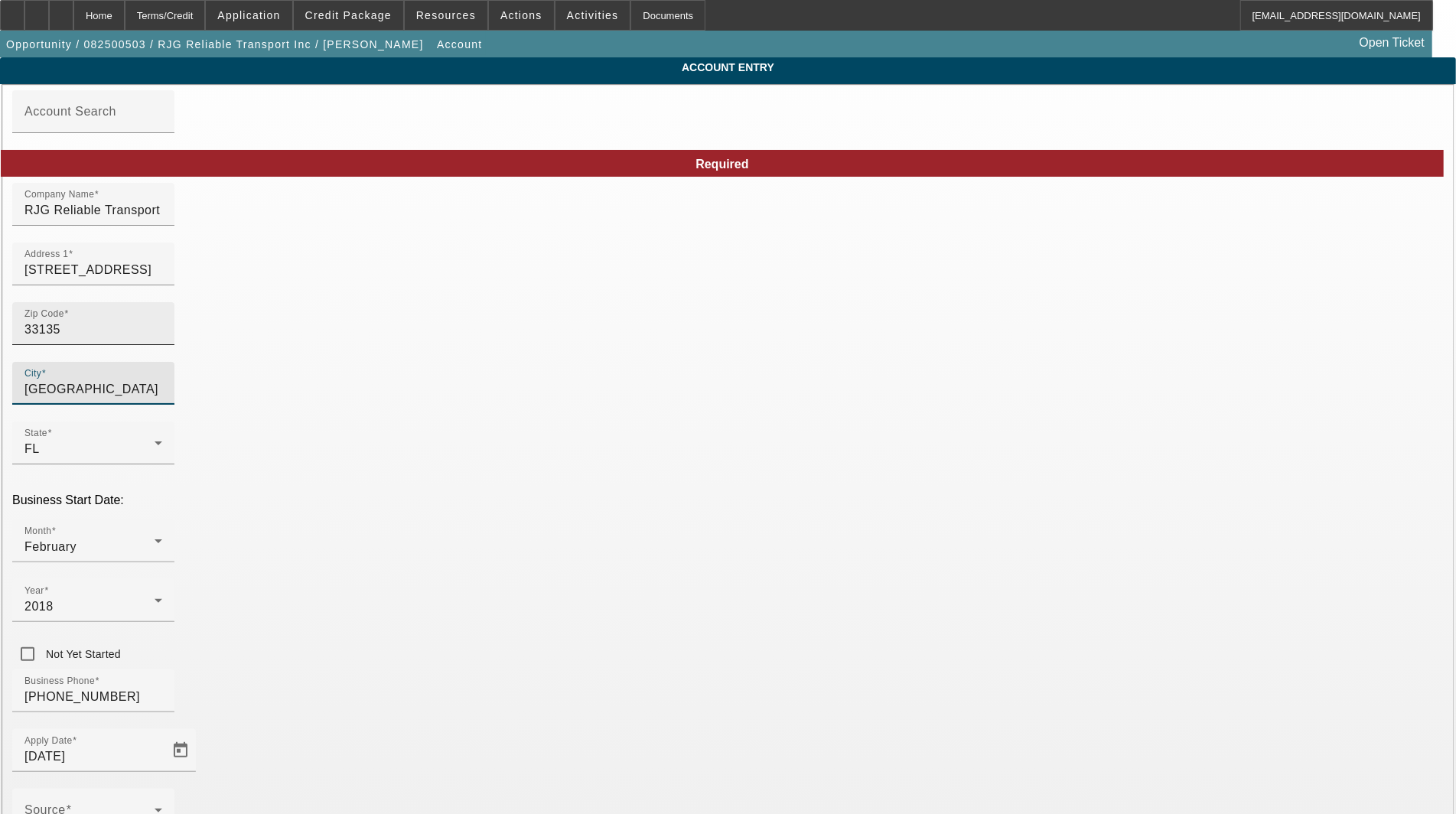
type input "Miami-Dade"
type input "[DATE]"
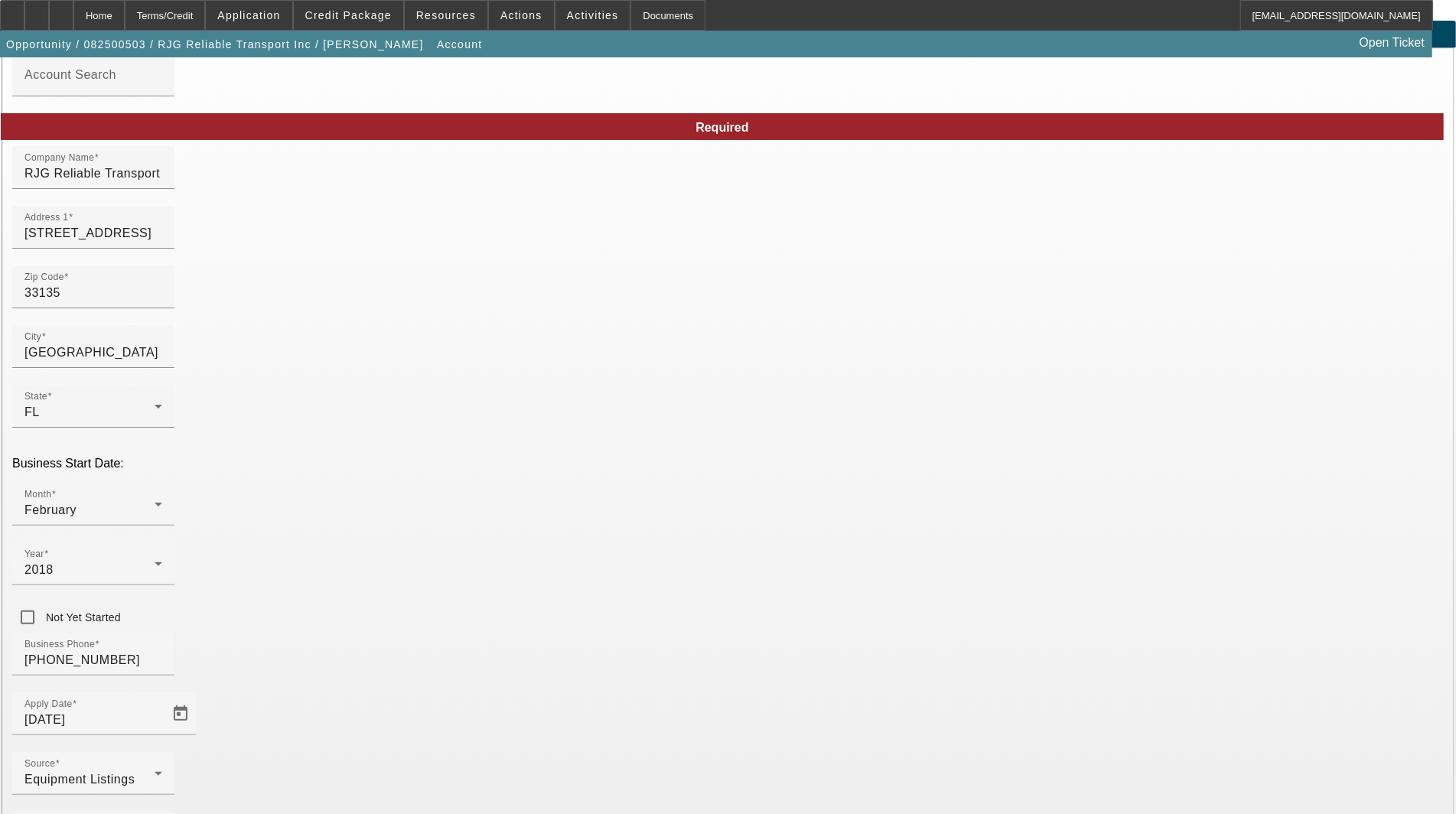
scroll to position [74, 0]
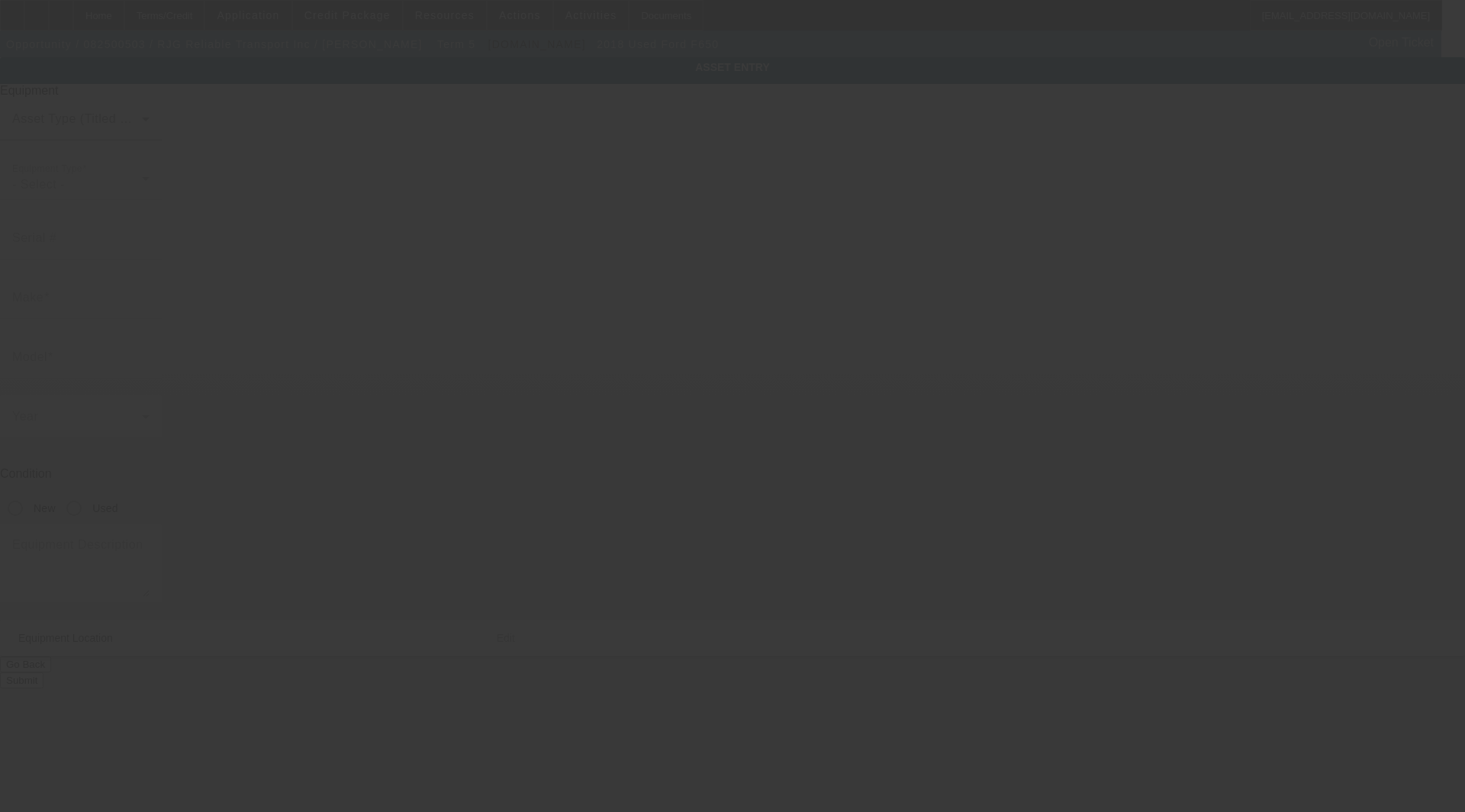
type input "[US_VEHICLE_IDENTIFICATION_NUMBER]"
type input "Ford"
type input "F650"
radio input "true"
type textarea "w/"
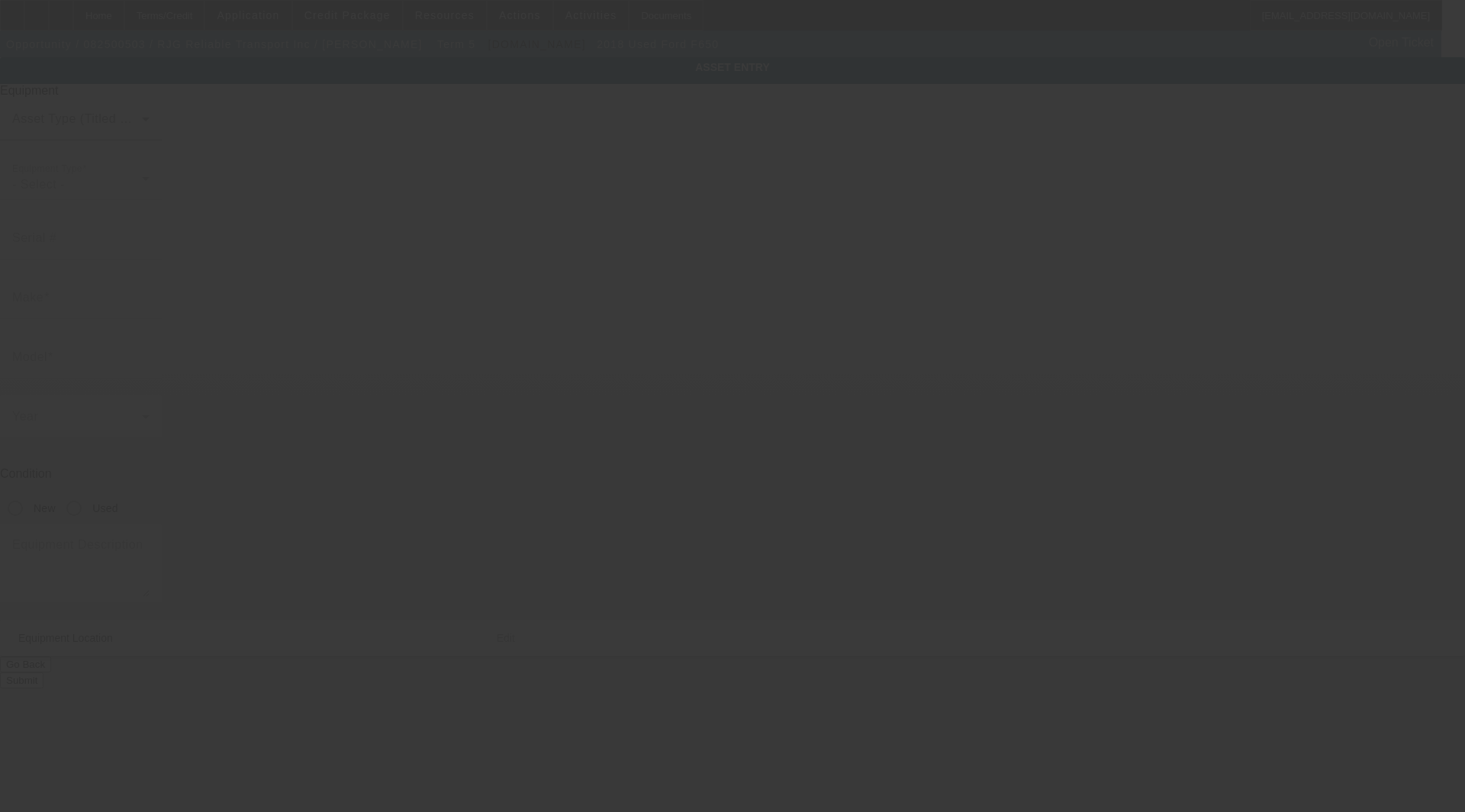
type input "[STREET_ADDRESS]"
type input "Miami"
type input "33135"
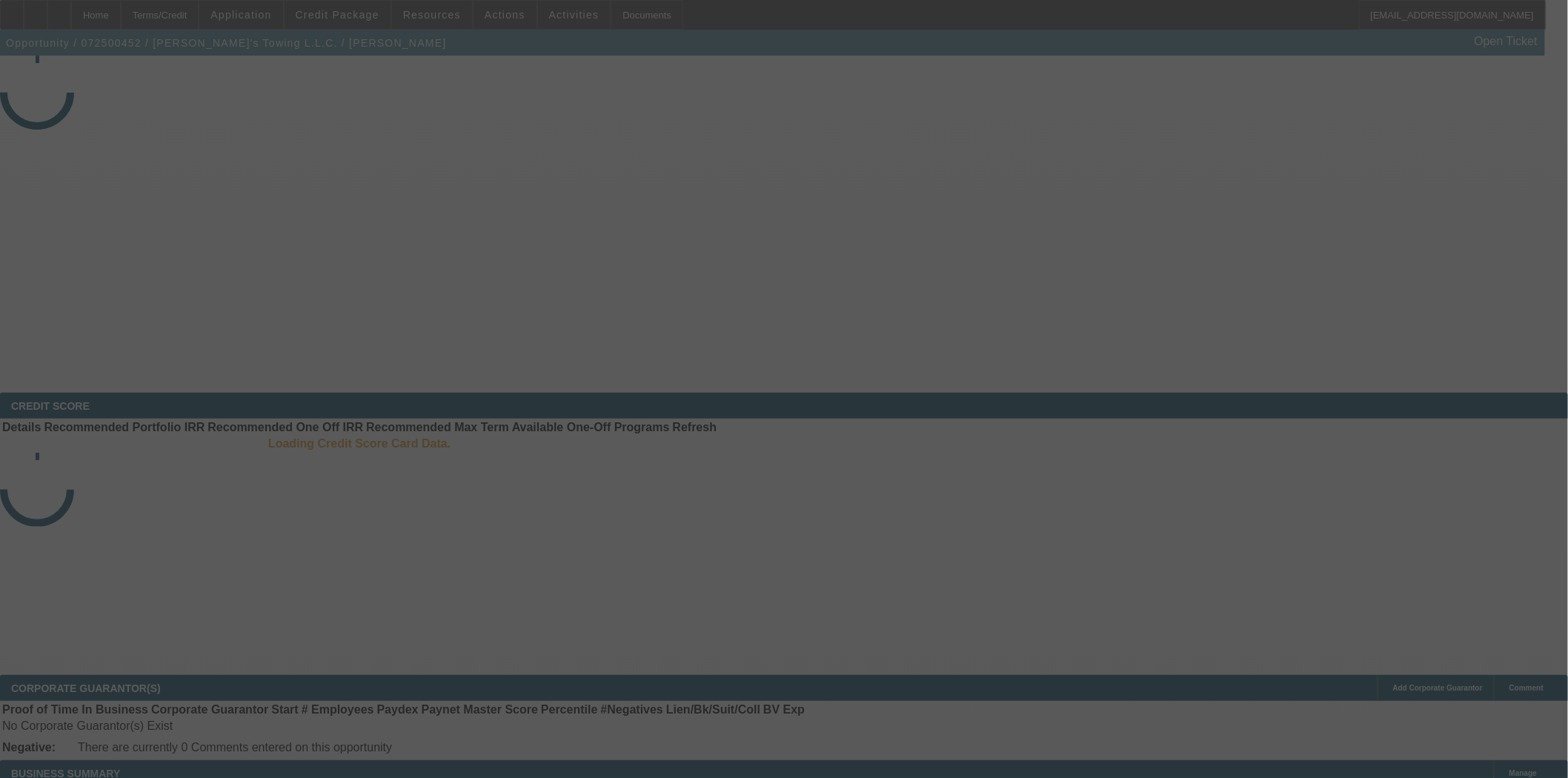
select select "4"
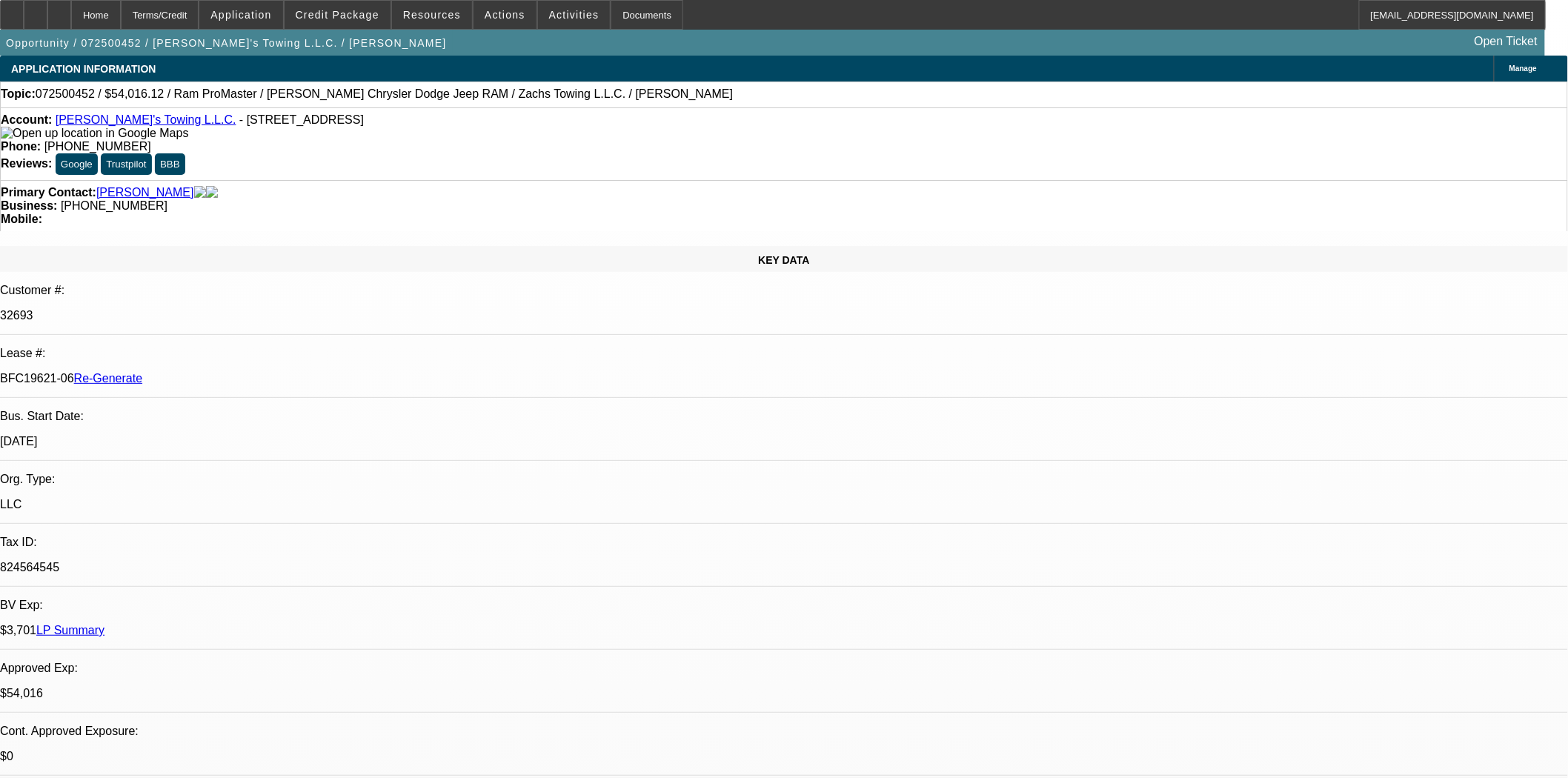
select select "0"
select select "3"
select select "0"
select select "6"
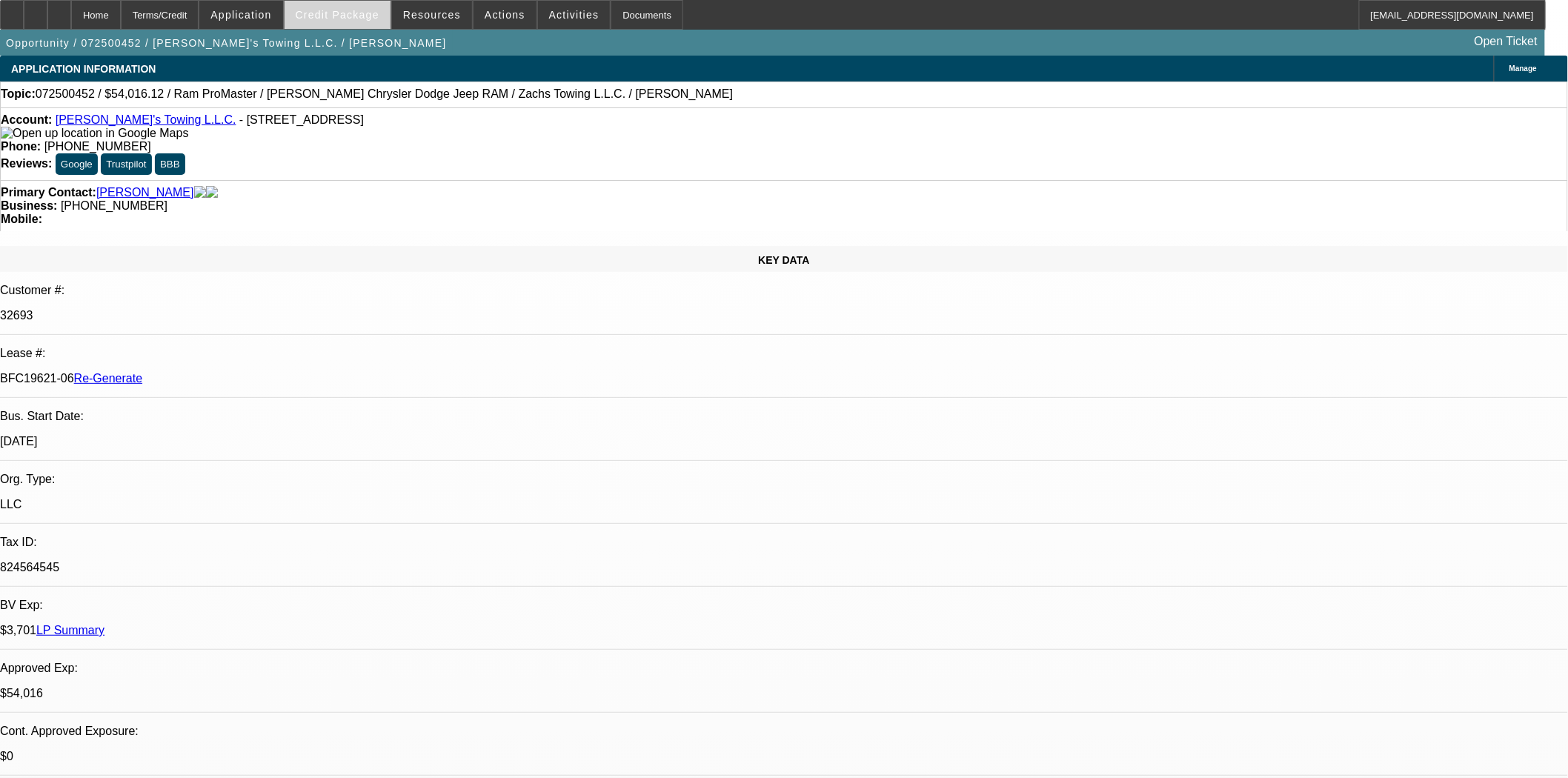
click at [315, 8] on span at bounding box center [338, 14] width 106 height 36
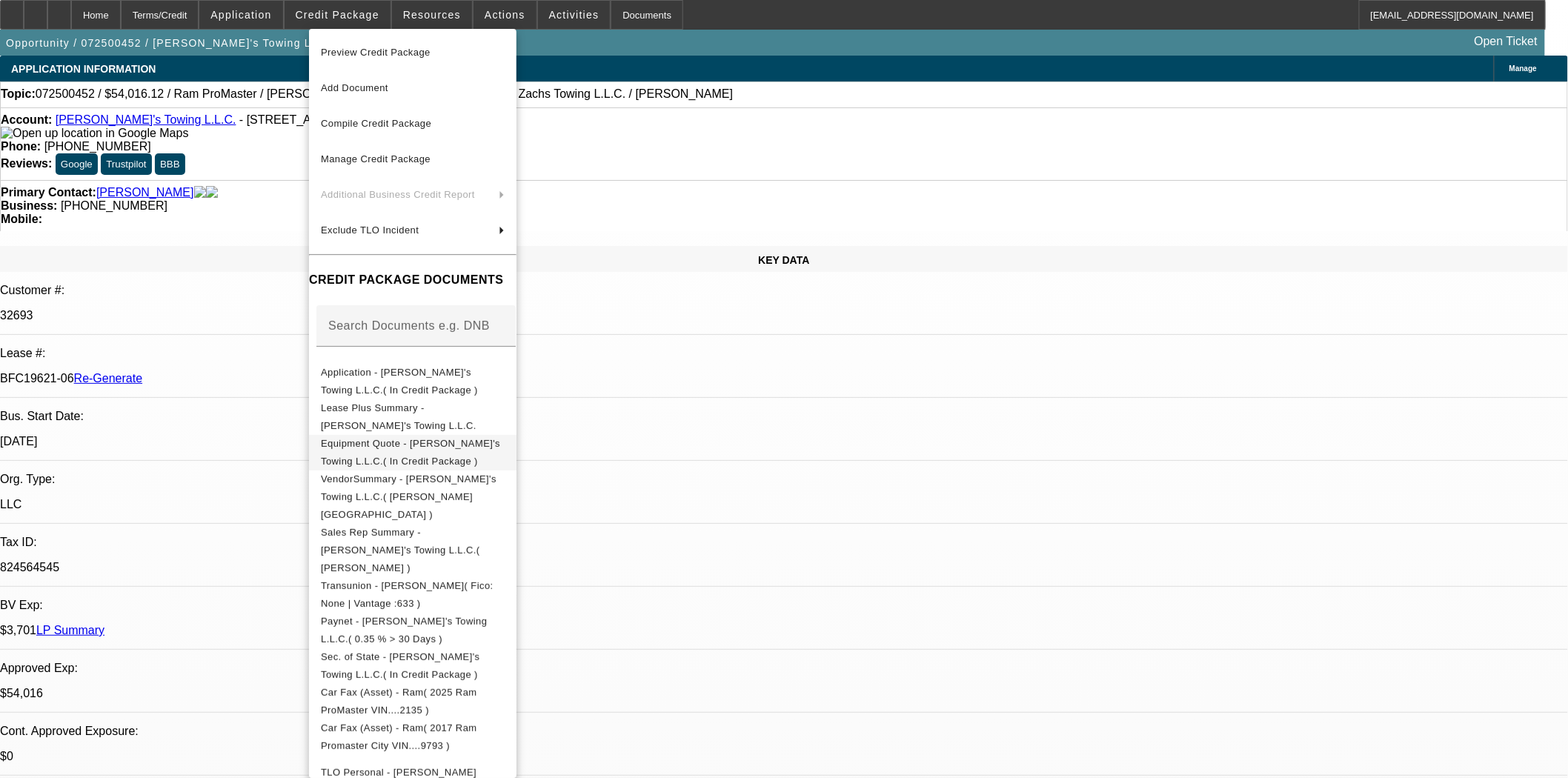
click at [419, 439] on span "Equipment Quote - Zach's Towing L.L.C.( In Credit Package )" at bounding box center [413, 452] width 184 height 36
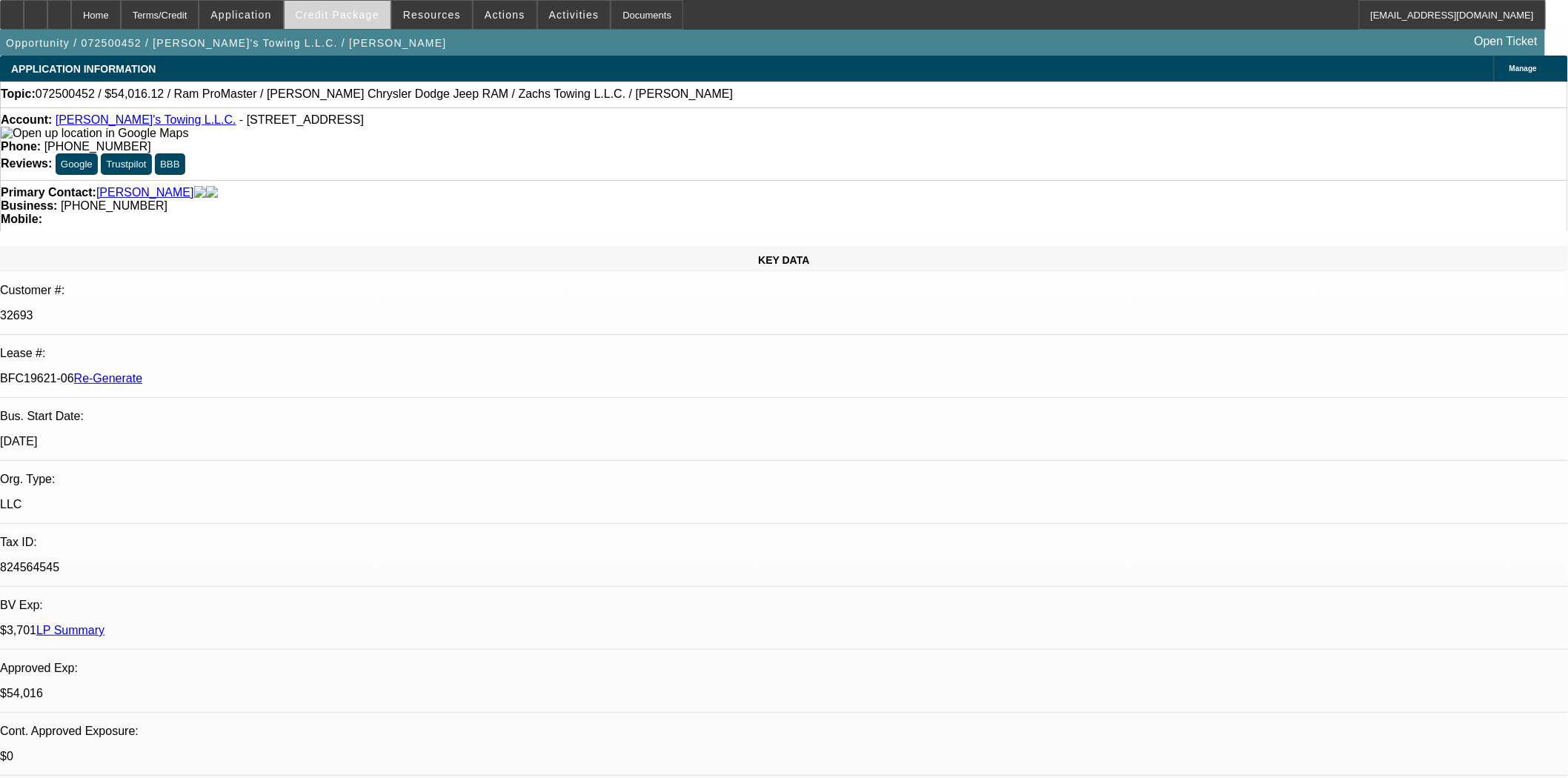
click at [357, 10] on span "Credit Package" at bounding box center [337, 15] width 84 height 12
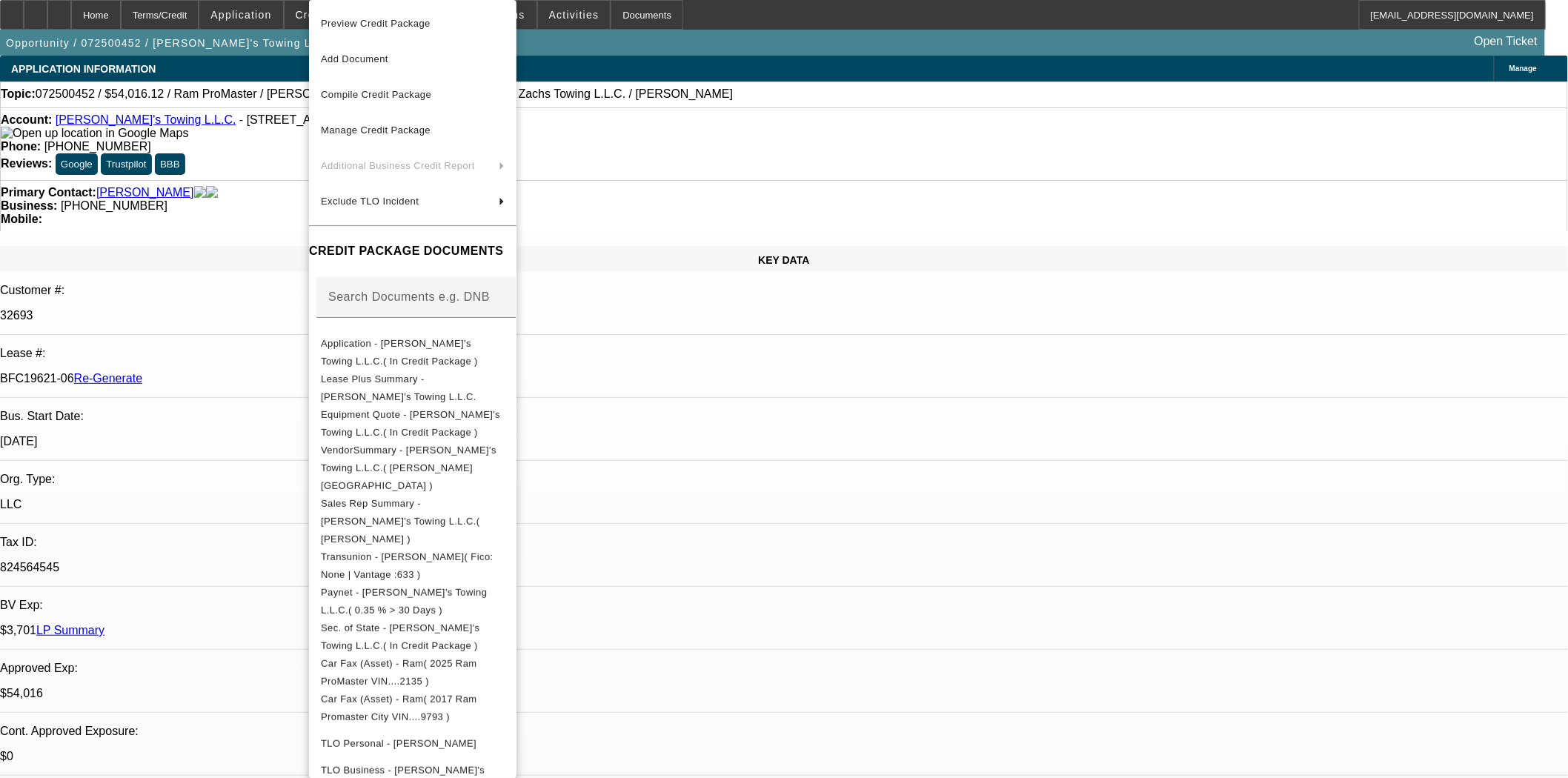
scroll to position [397, 0]
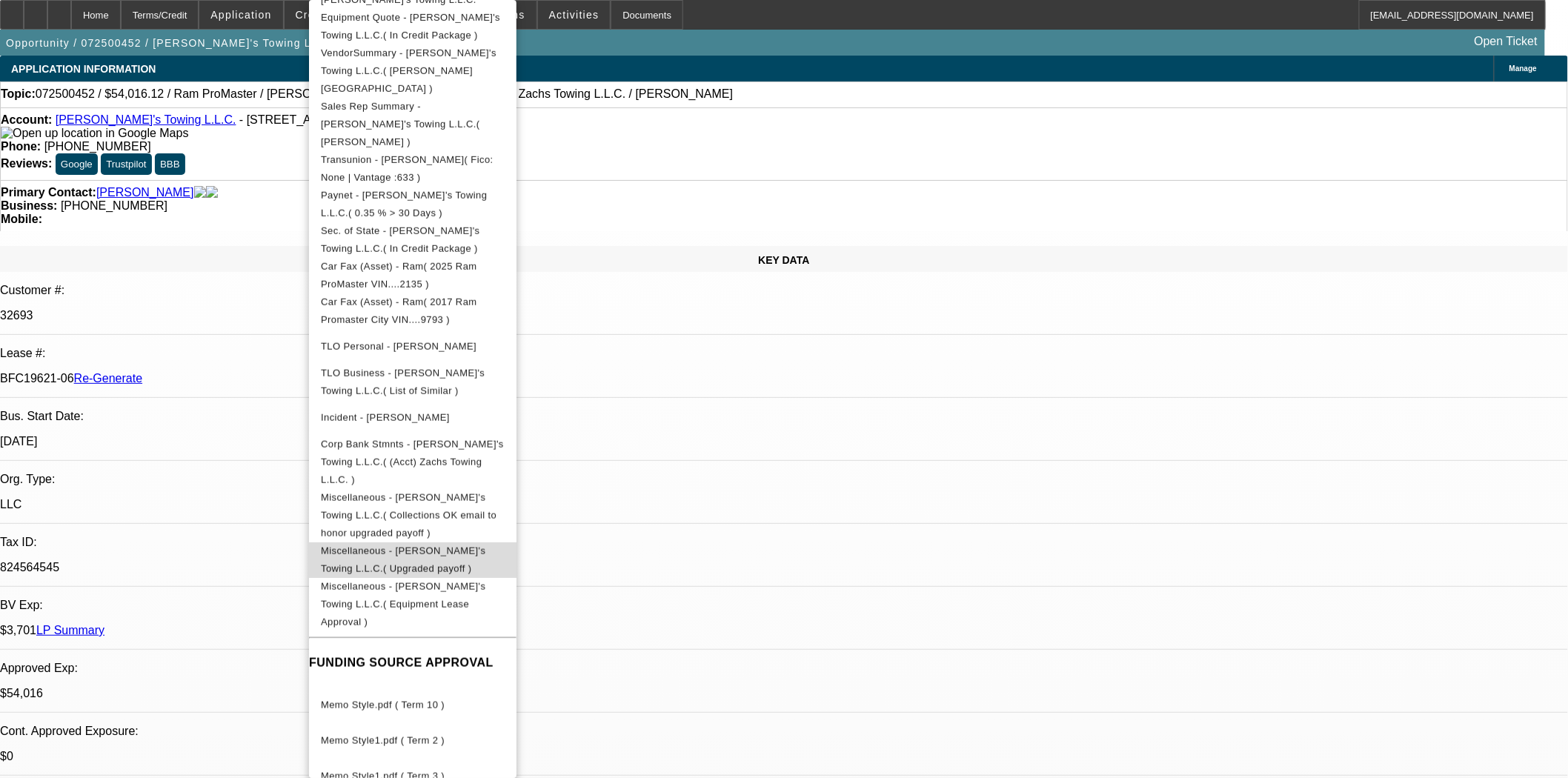
click at [470, 545] on span "Miscellaneous - Zach's Towing L.L.C.( Upgraded payoff )" at bounding box center [403, 559] width 165 height 29
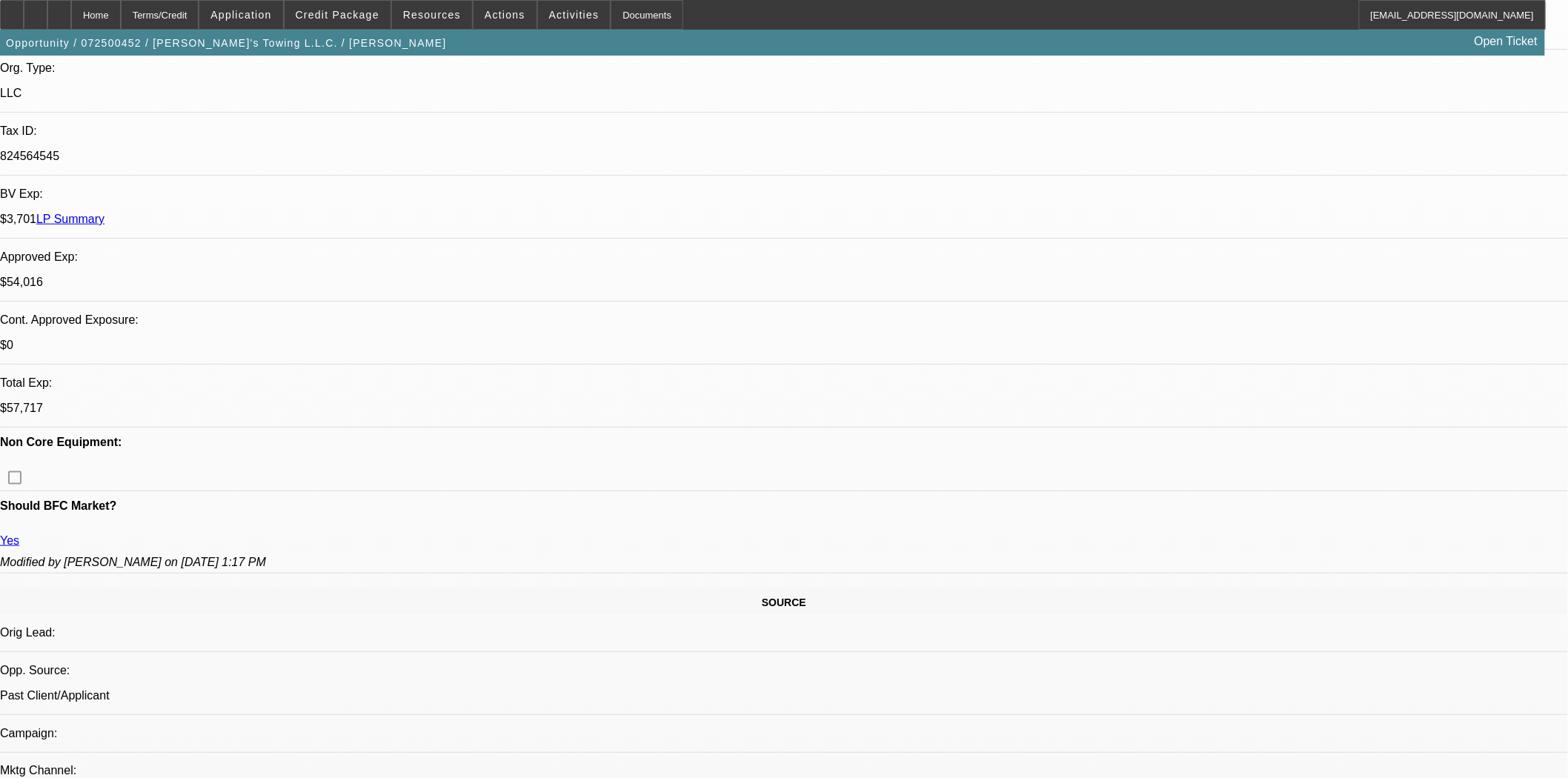
scroll to position [0, 0]
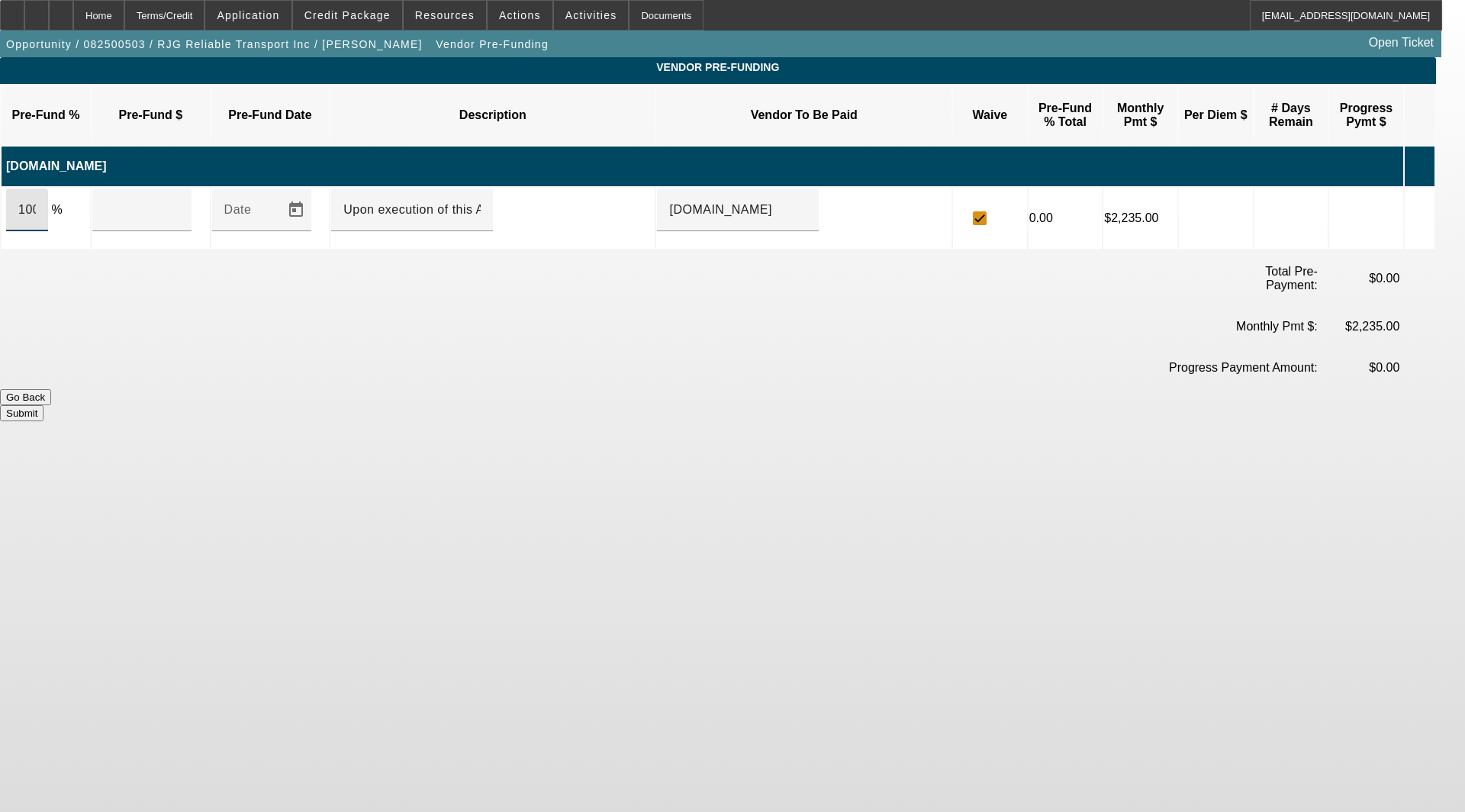
click at [36, 201] on input "100" at bounding box center [26, 210] width 18 height 18
type input "1"
type input "0"
type input "$0.00"
click at [43, 406] on button "Submit" at bounding box center [21, 413] width 43 height 16
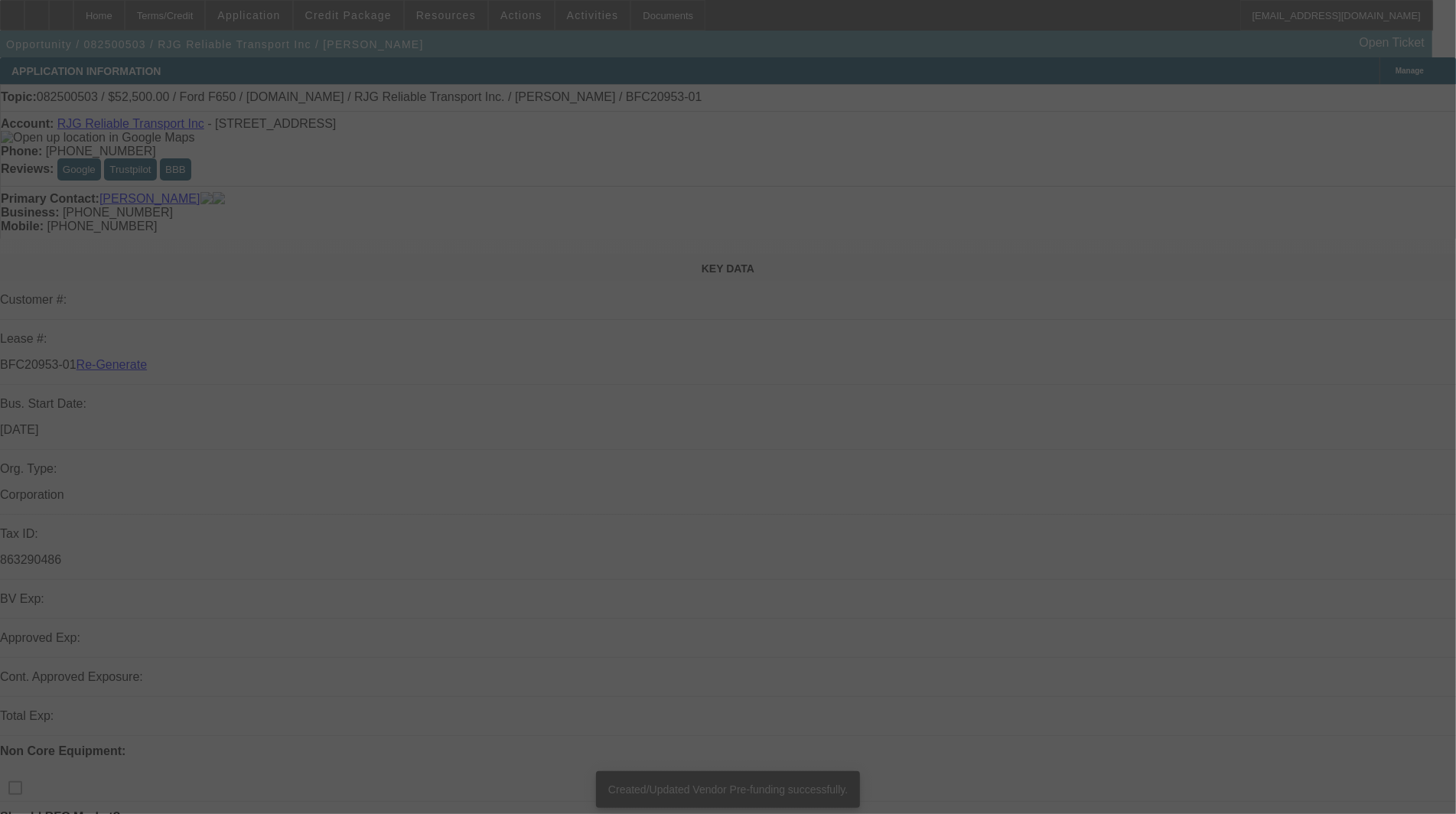
select select "3"
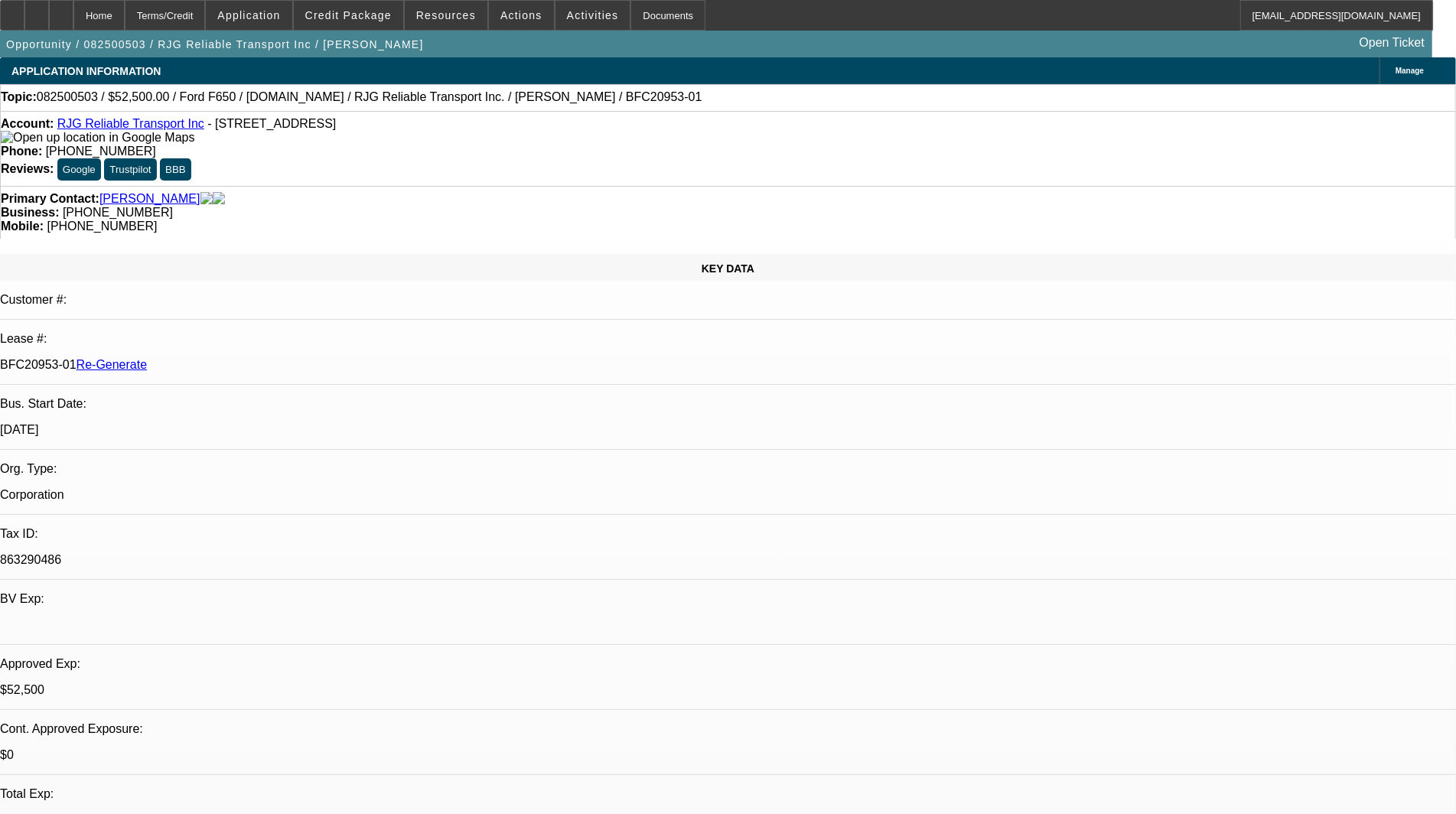
select select "0"
select select "3"
select select "0.1"
select select "4"
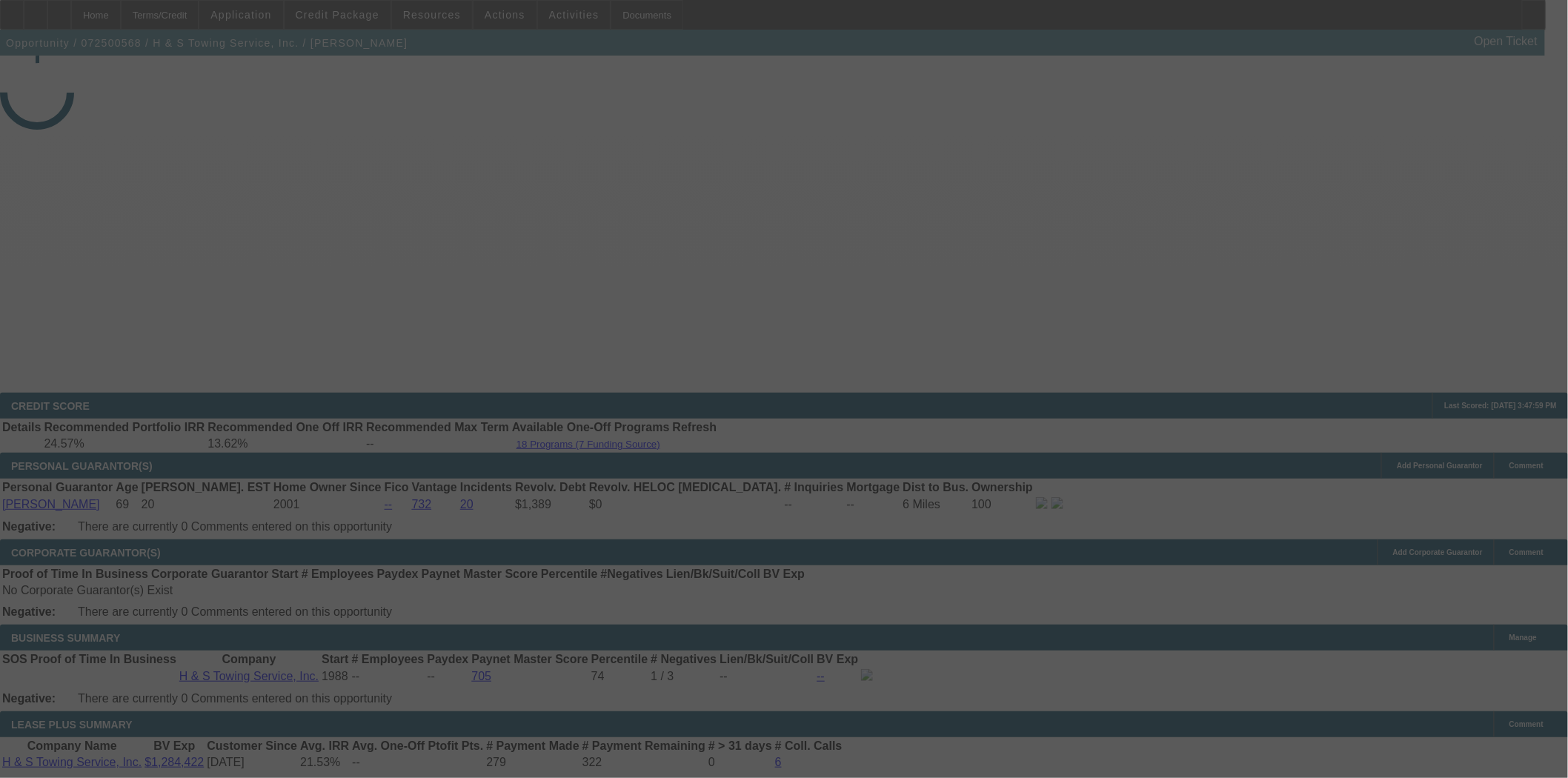
select select "3"
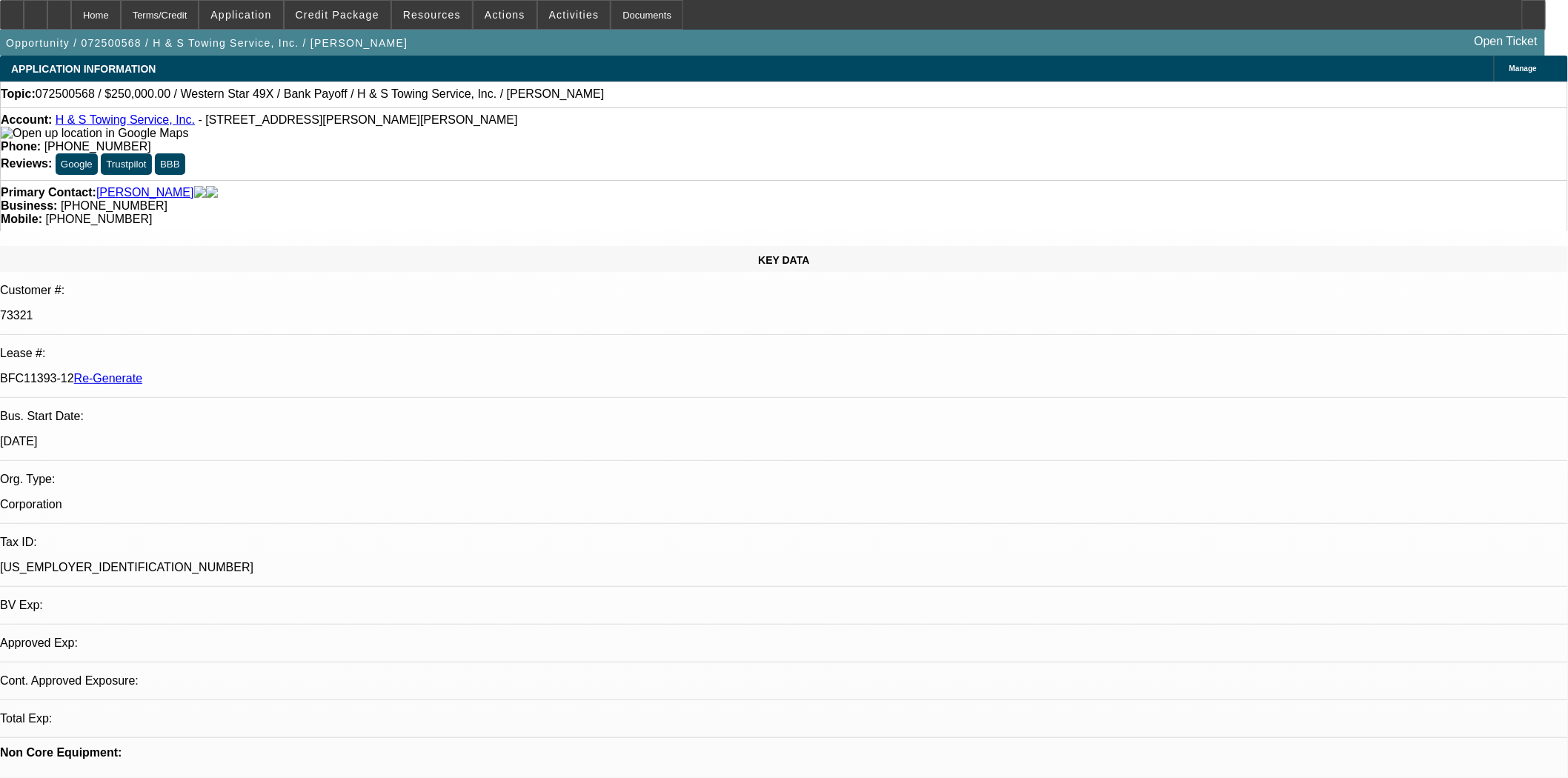
select select "0"
select select "2"
select select "0.1"
select select "4"
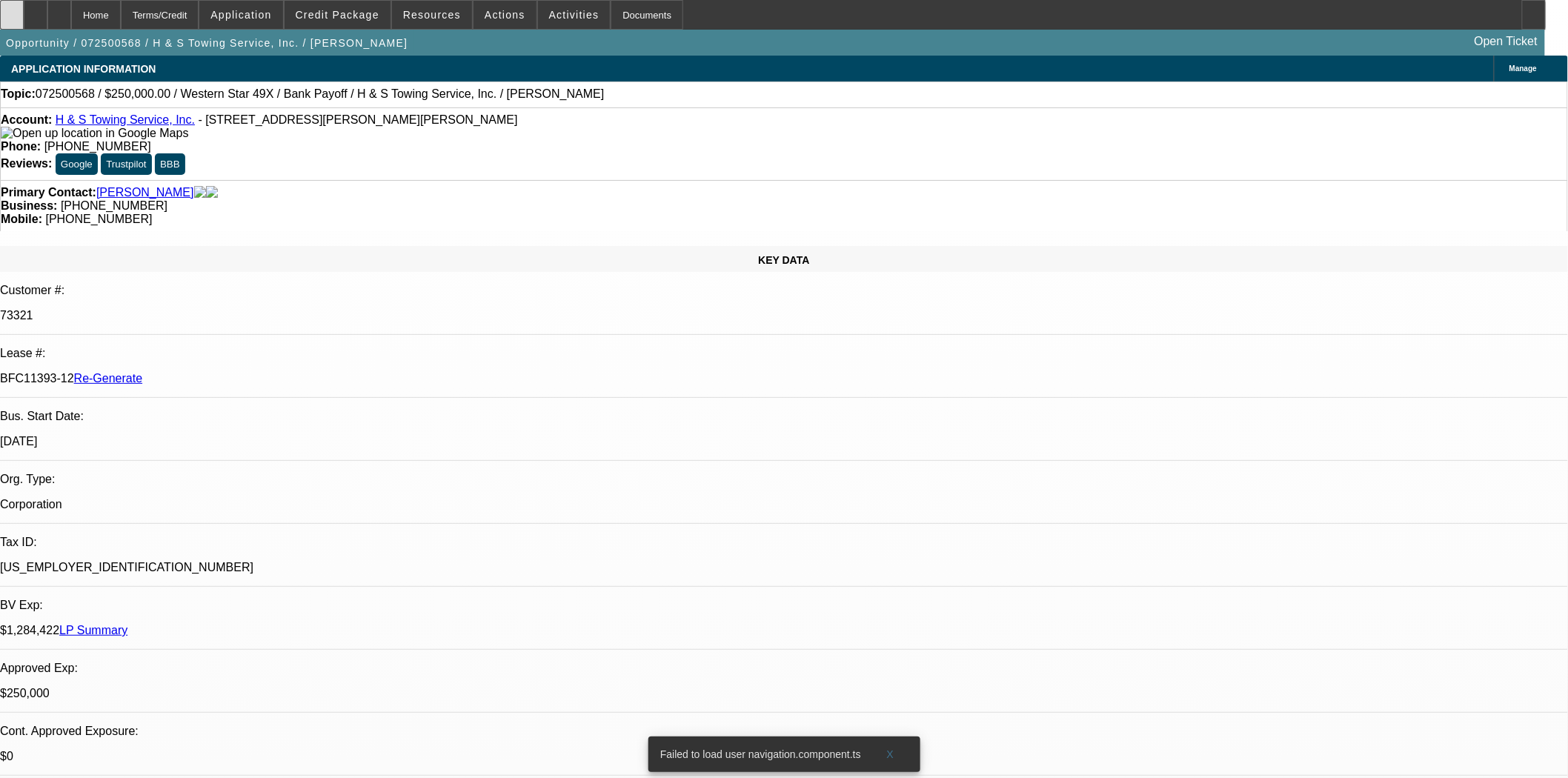
click at [24, 13] on div at bounding box center [12, 15] width 24 height 30
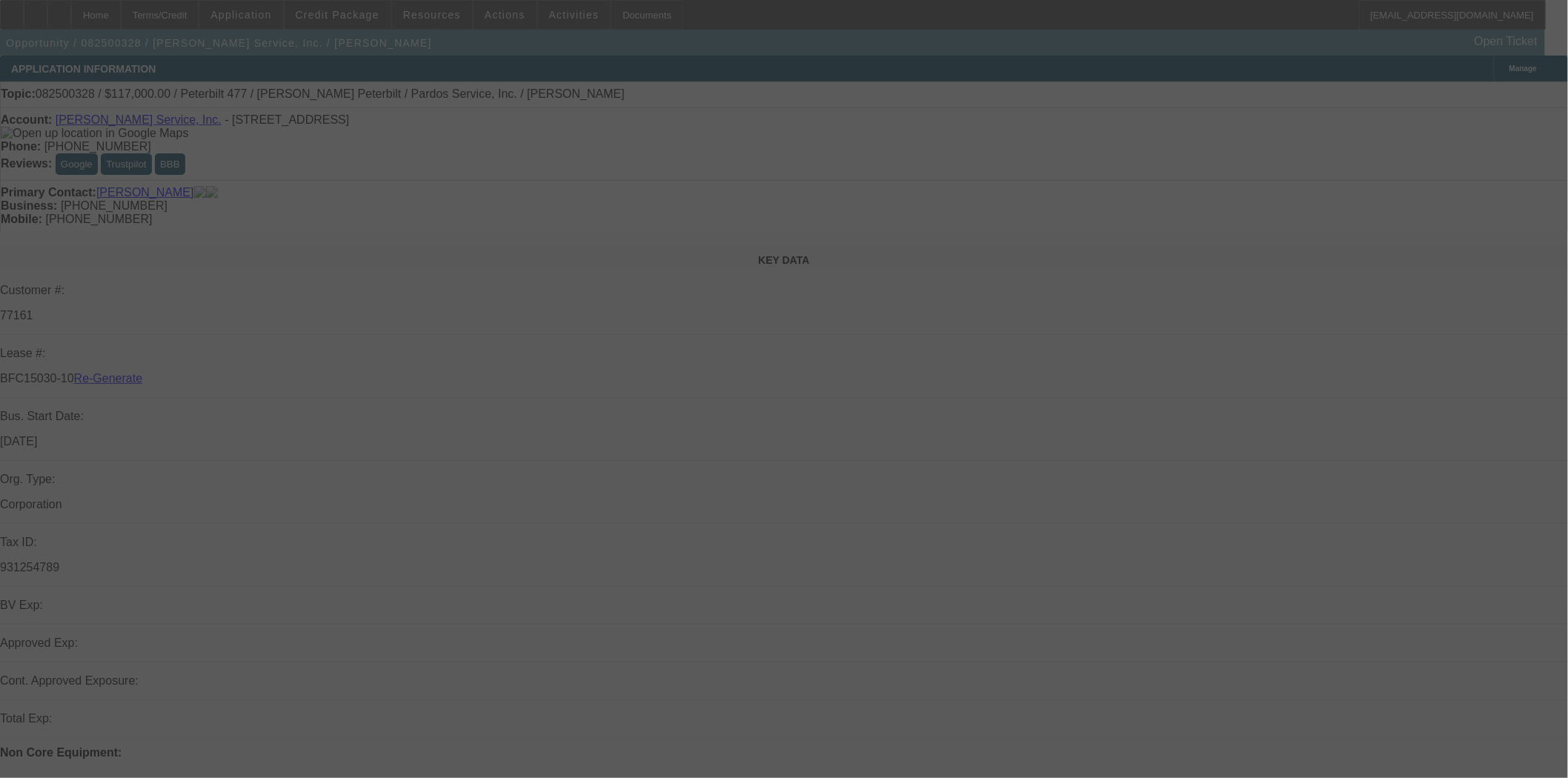
select select "3"
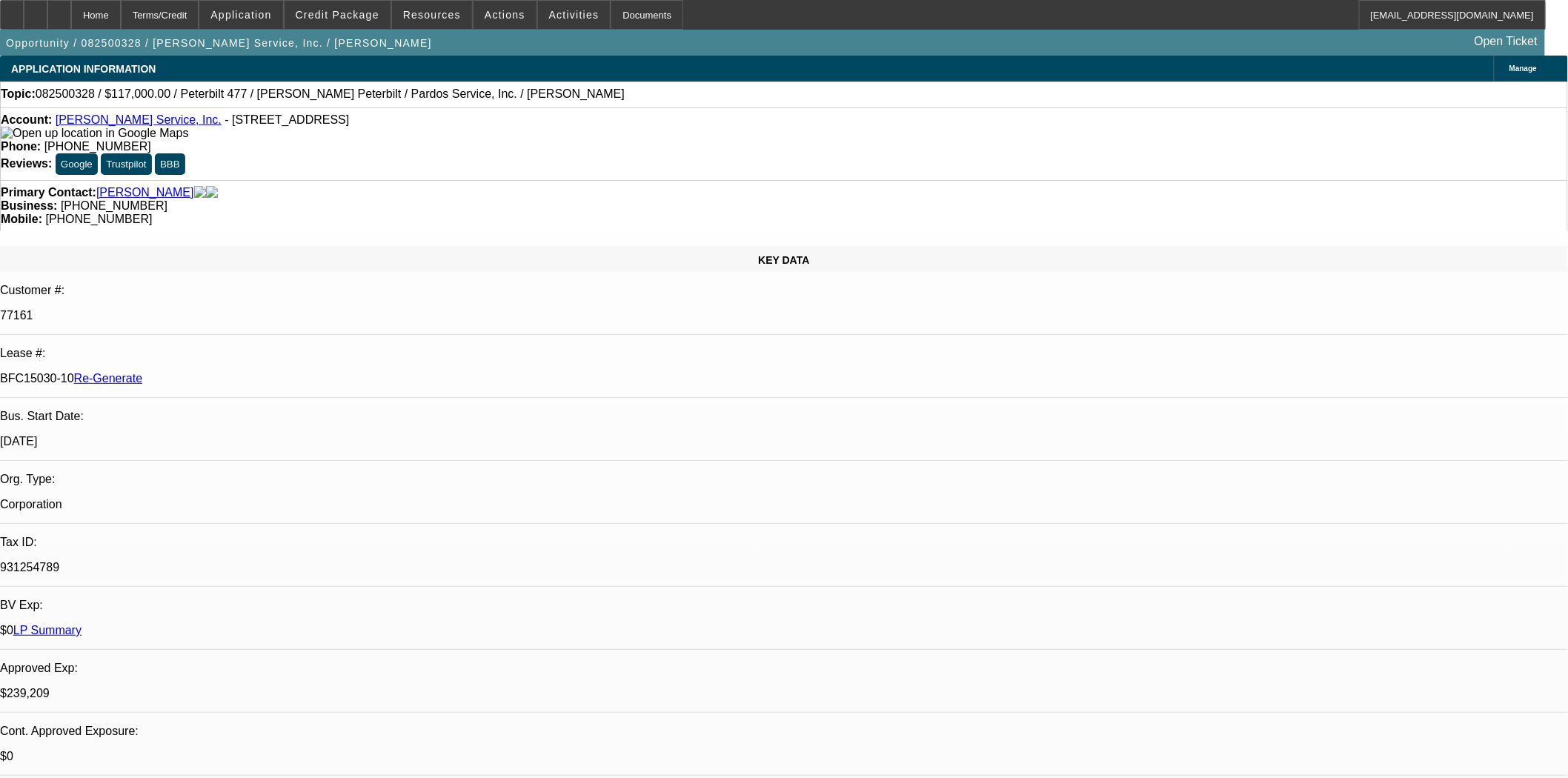
select select "0"
select select "2"
select select "0"
select select "6"
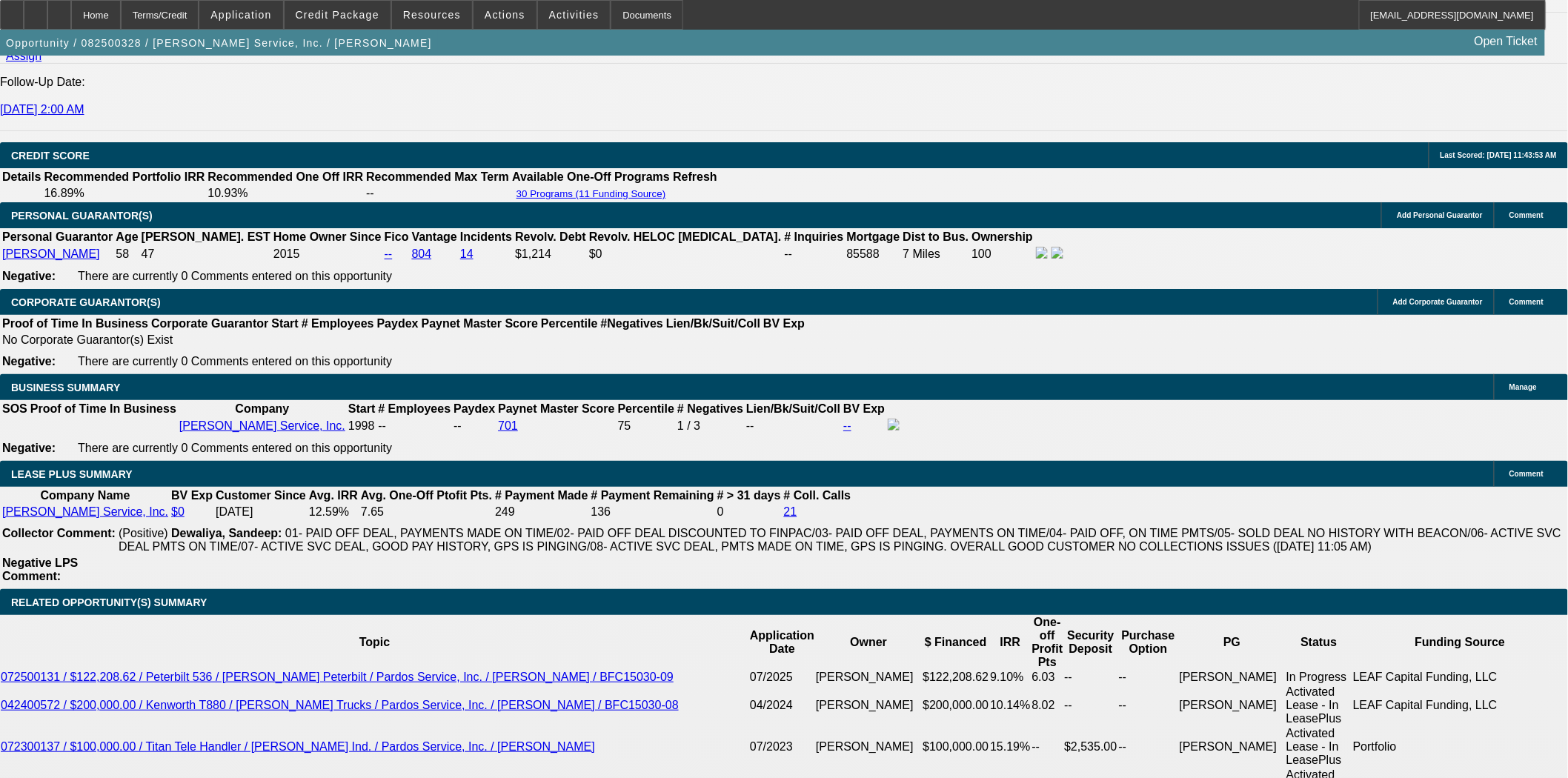
scroll to position [2140, 0]
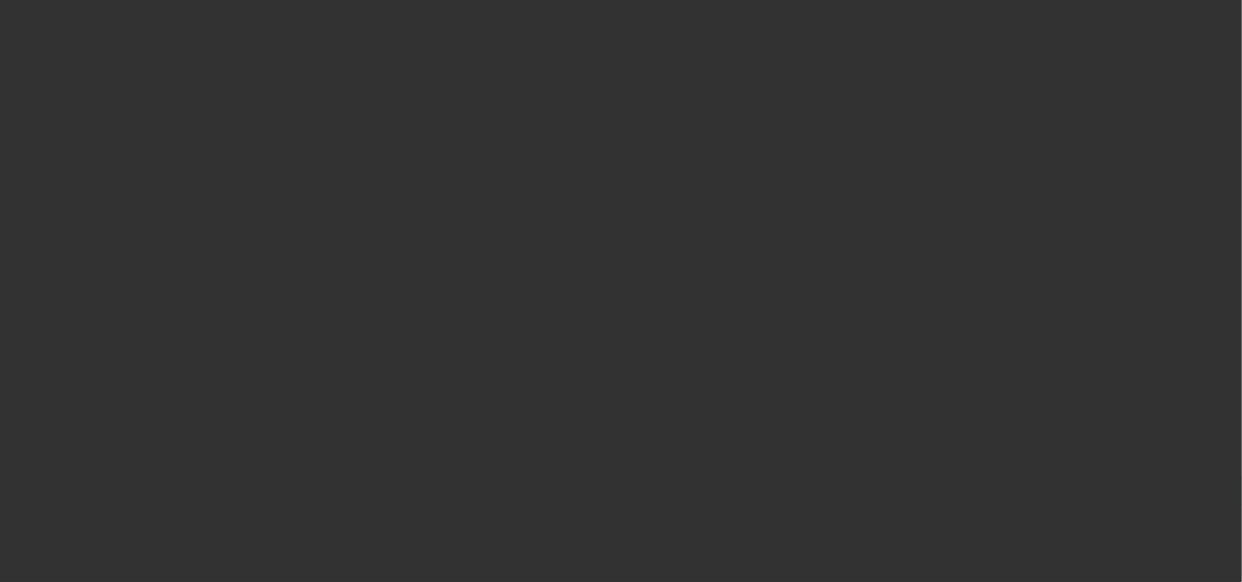
select select "3"
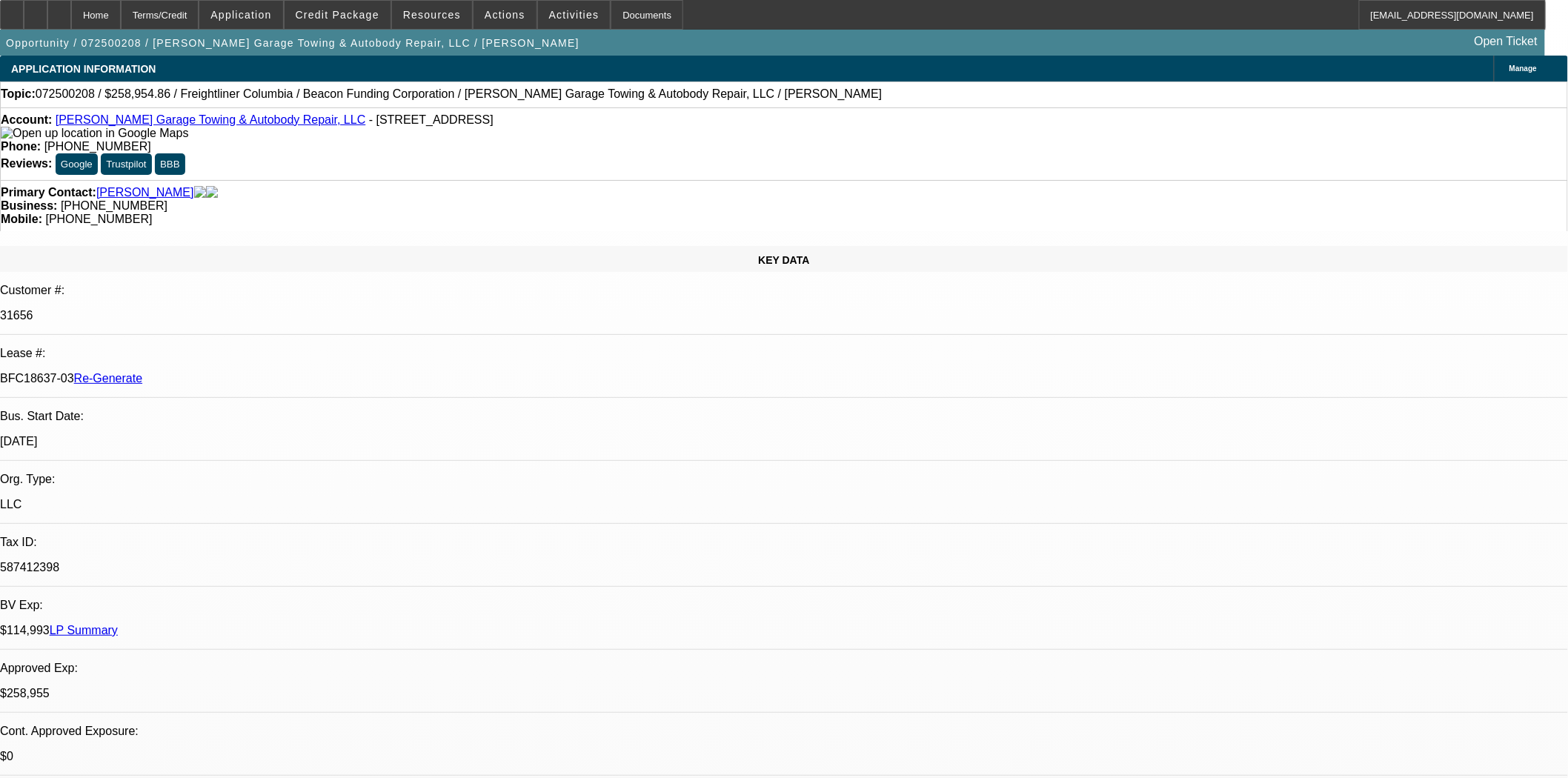
select select "0"
select select "2"
select select "0"
select select "6"
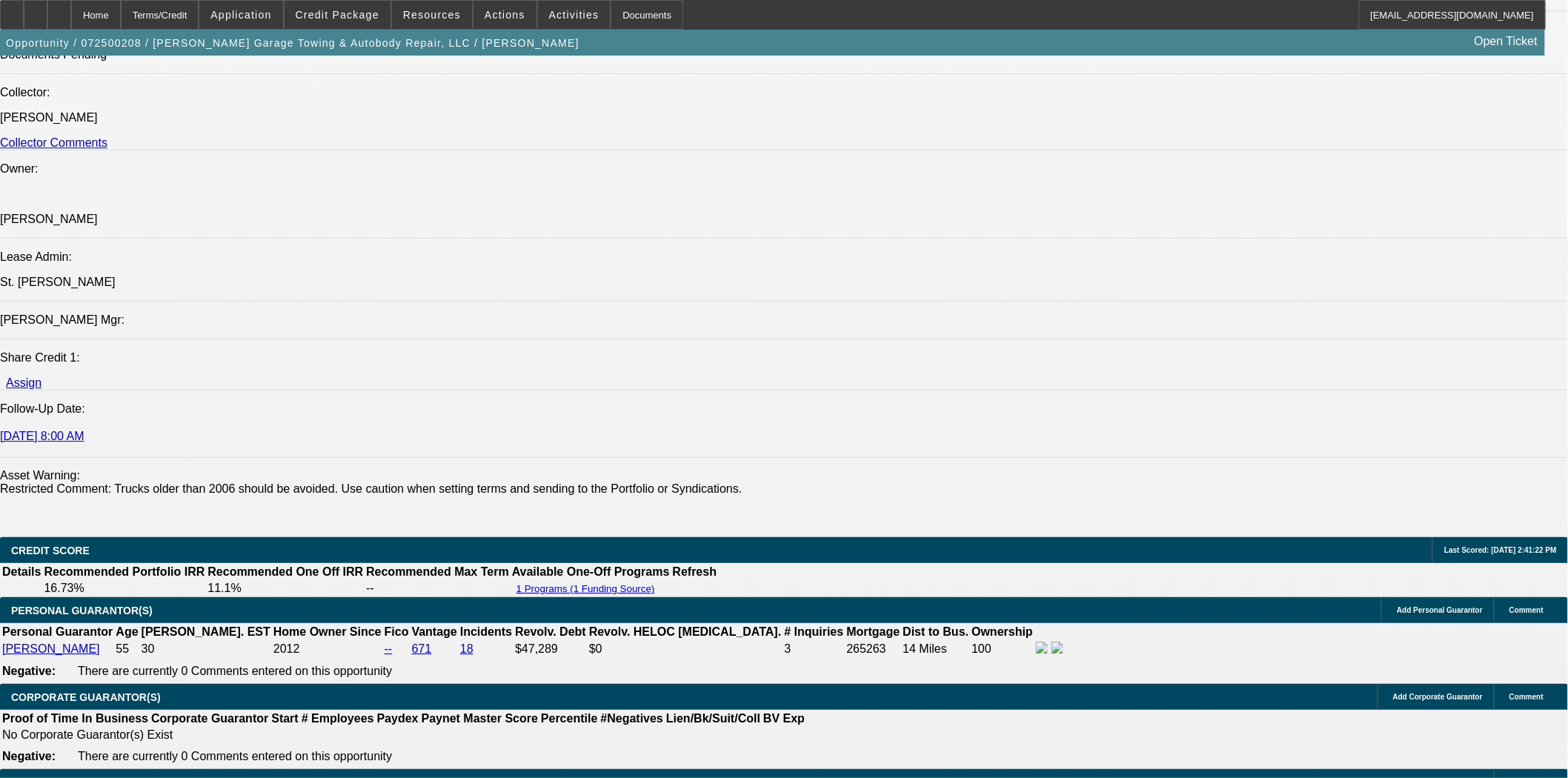
scroll to position [1976, 0]
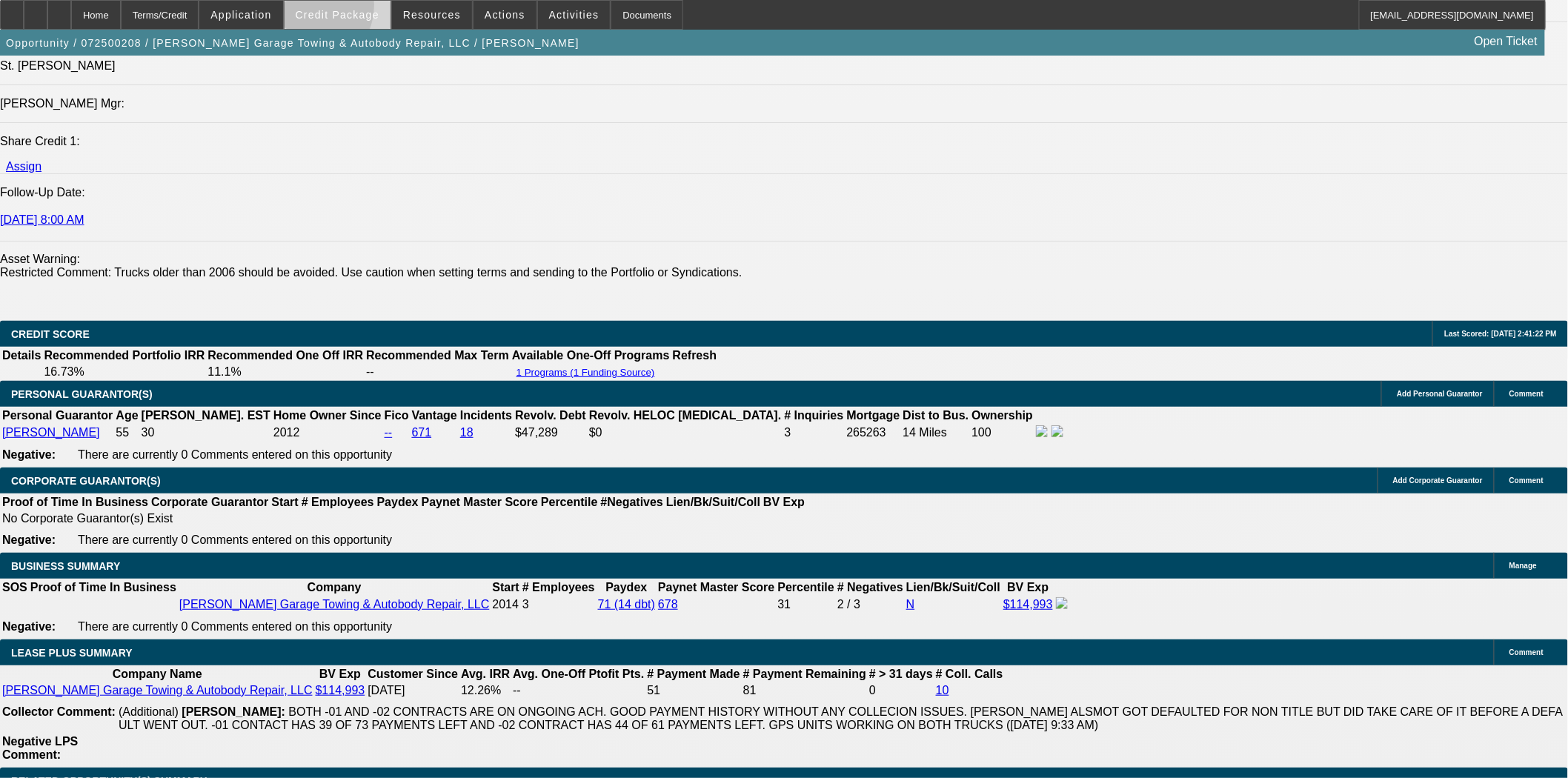
click at [327, 8] on span at bounding box center [338, 14] width 106 height 36
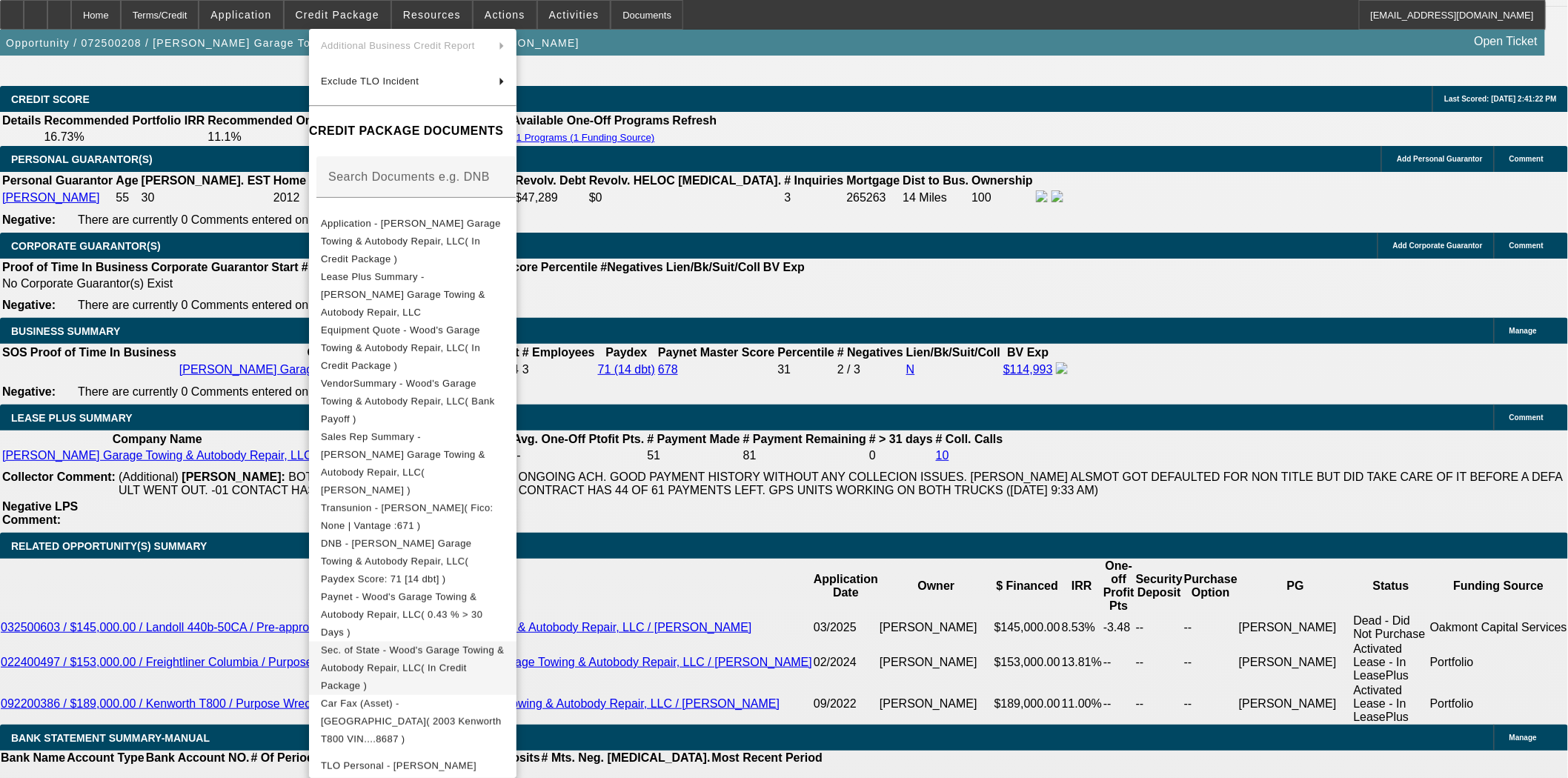
scroll to position [2224, 0]
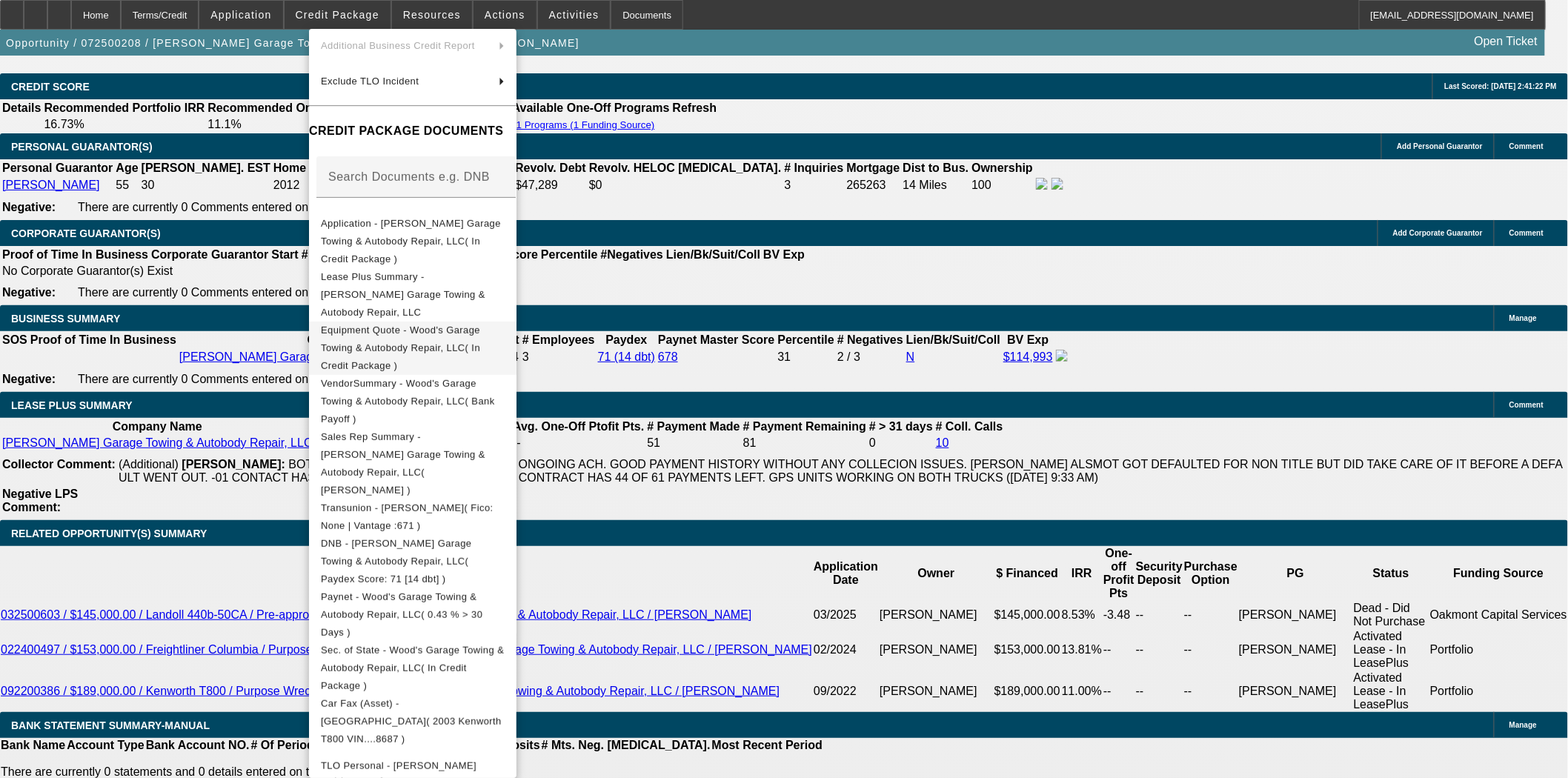
click at [400, 324] on span "Equipment Quote - Wood's Garage Towing & Autobody Repair, LLC( In Credit Packag…" at bounding box center [400, 347] width 160 height 46
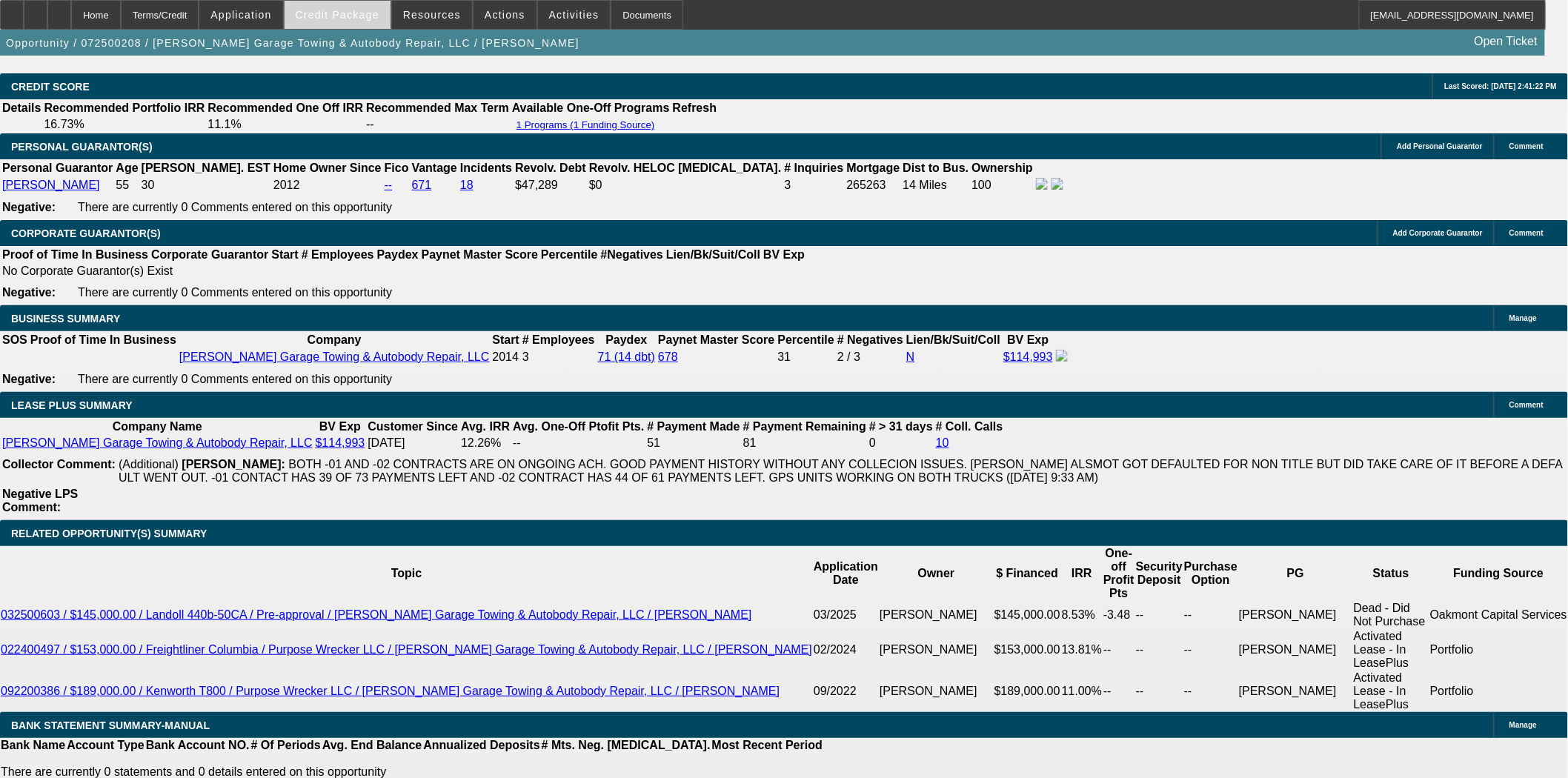
click at [354, 13] on span "Credit Package" at bounding box center [337, 15] width 84 height 12
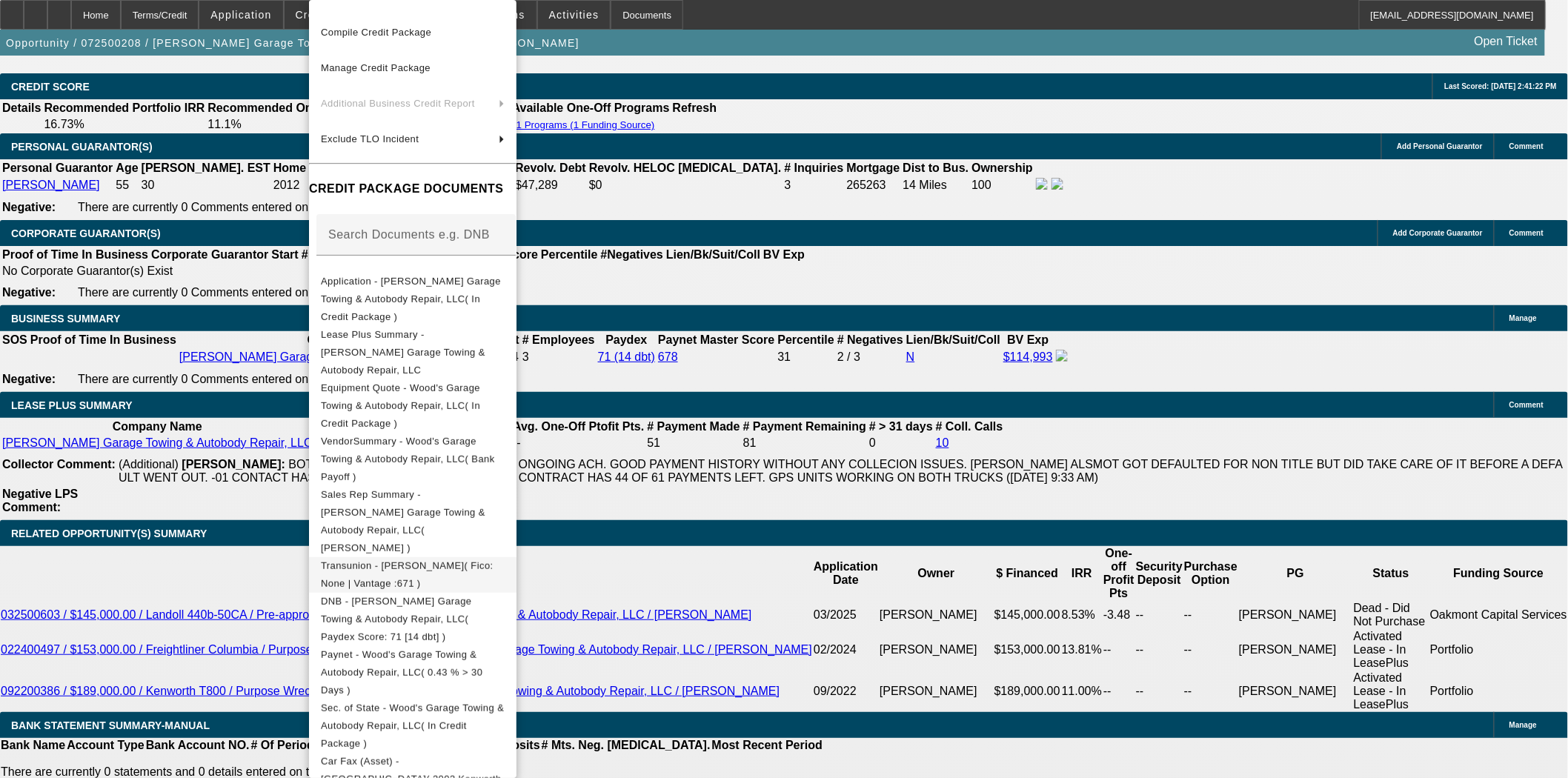
scroll to position [120, 0]
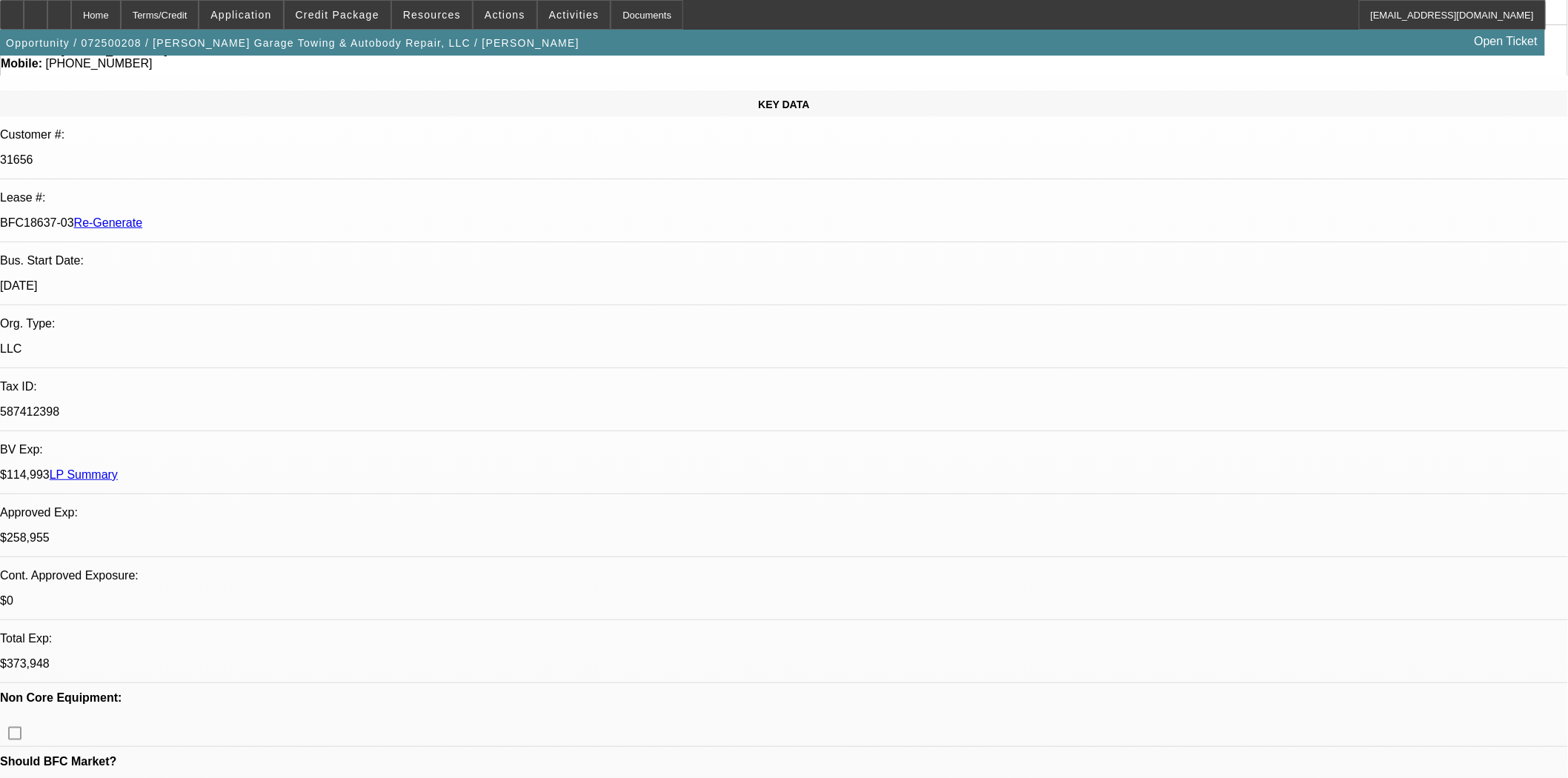
scroll to position [0, 0]
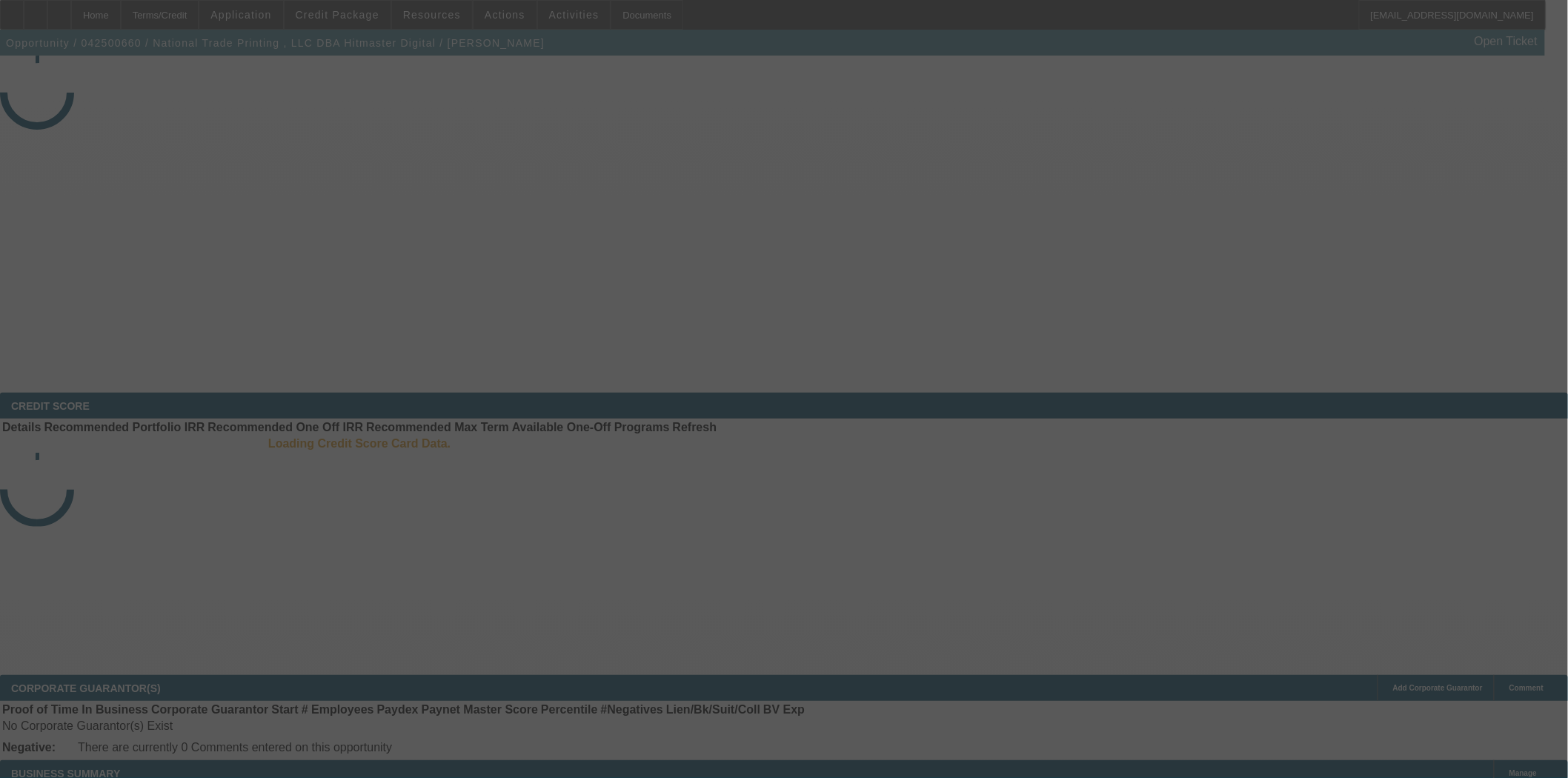
select select "3"
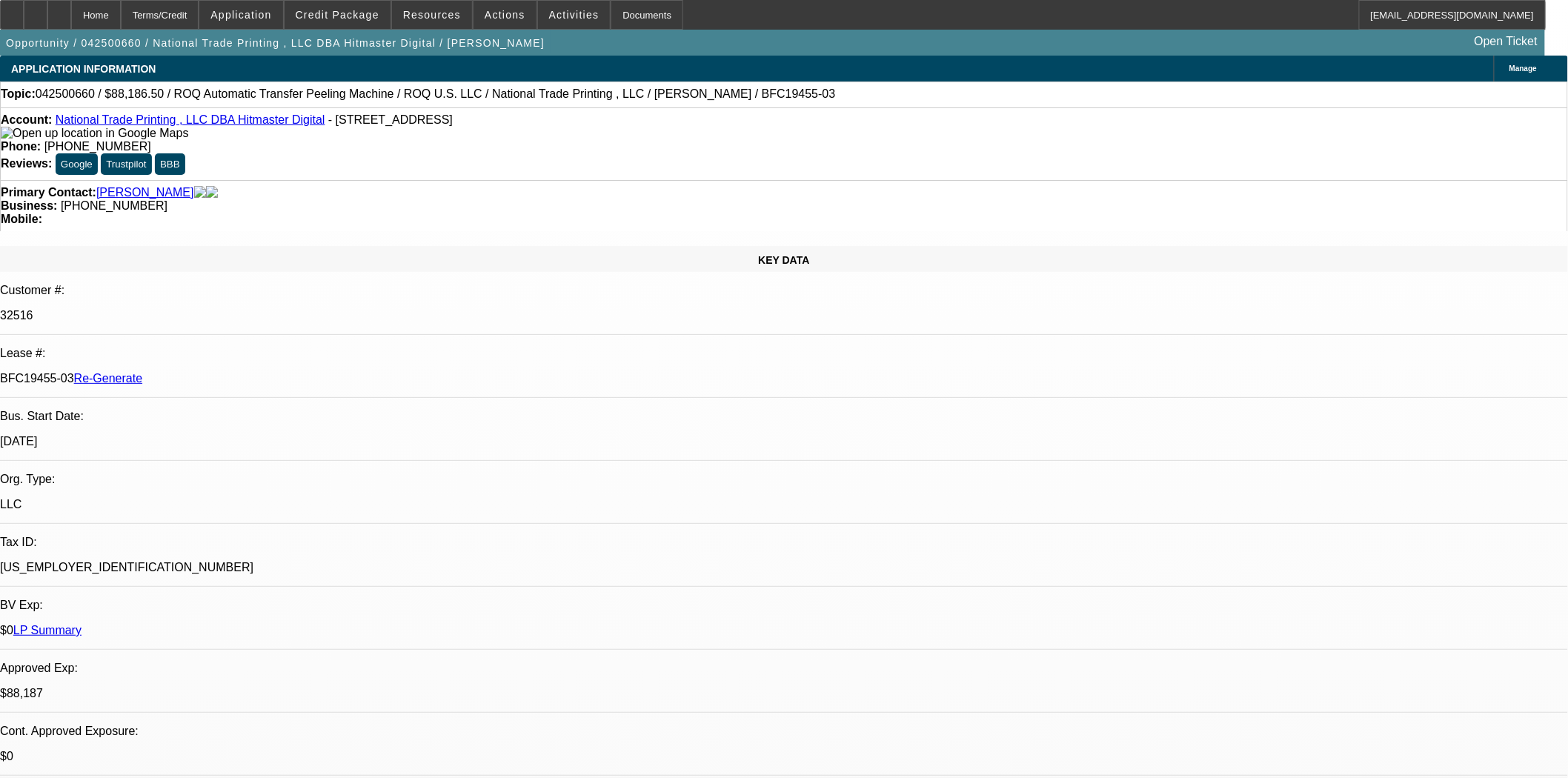
select select "0"
select select "6"
click at [623, 17] on div "Documents" at bounding box center [647, 15] width 73 height 30
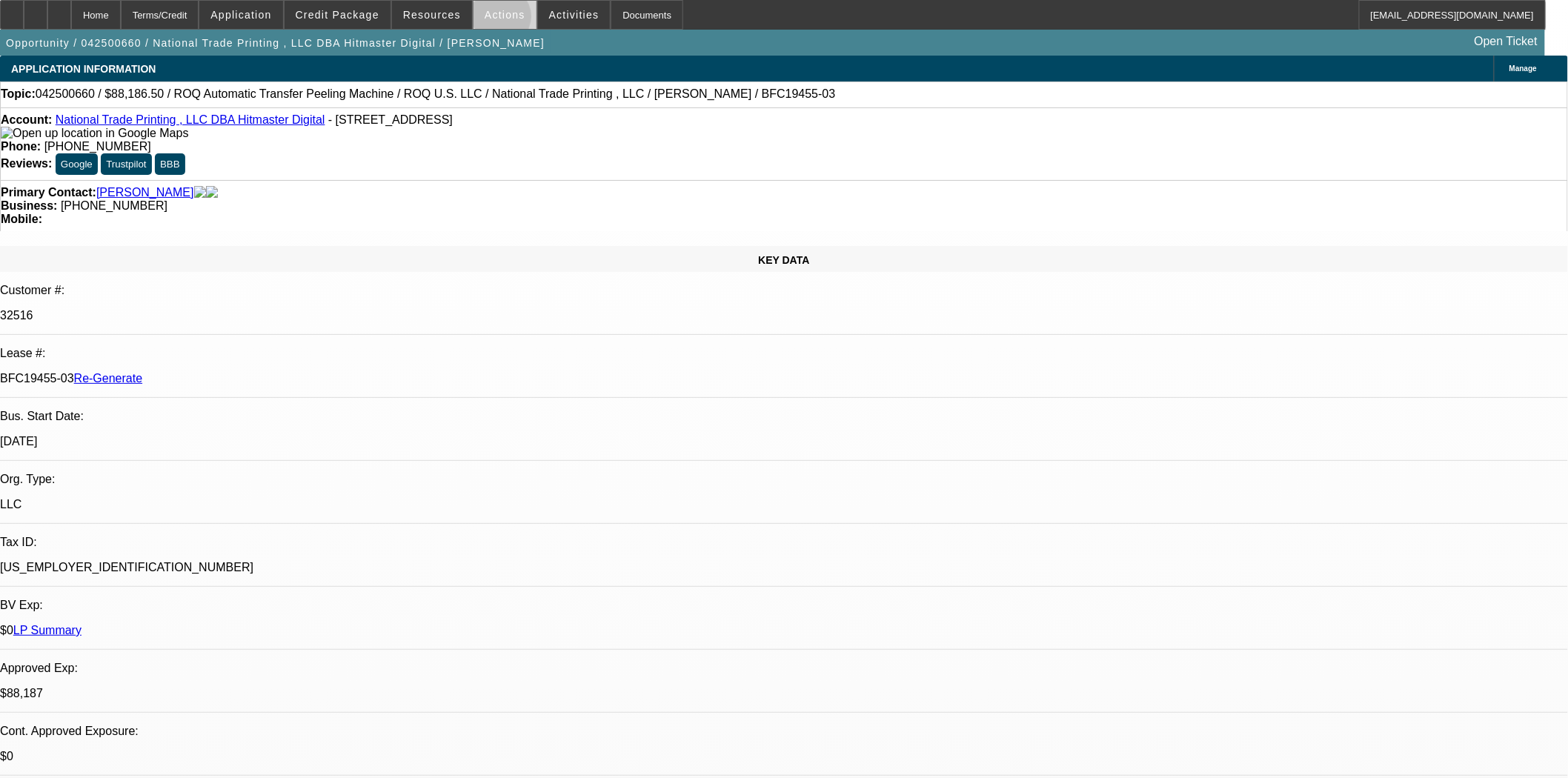
click at [494, 20] on span at bounding box center [505, 14] width 63 height 36
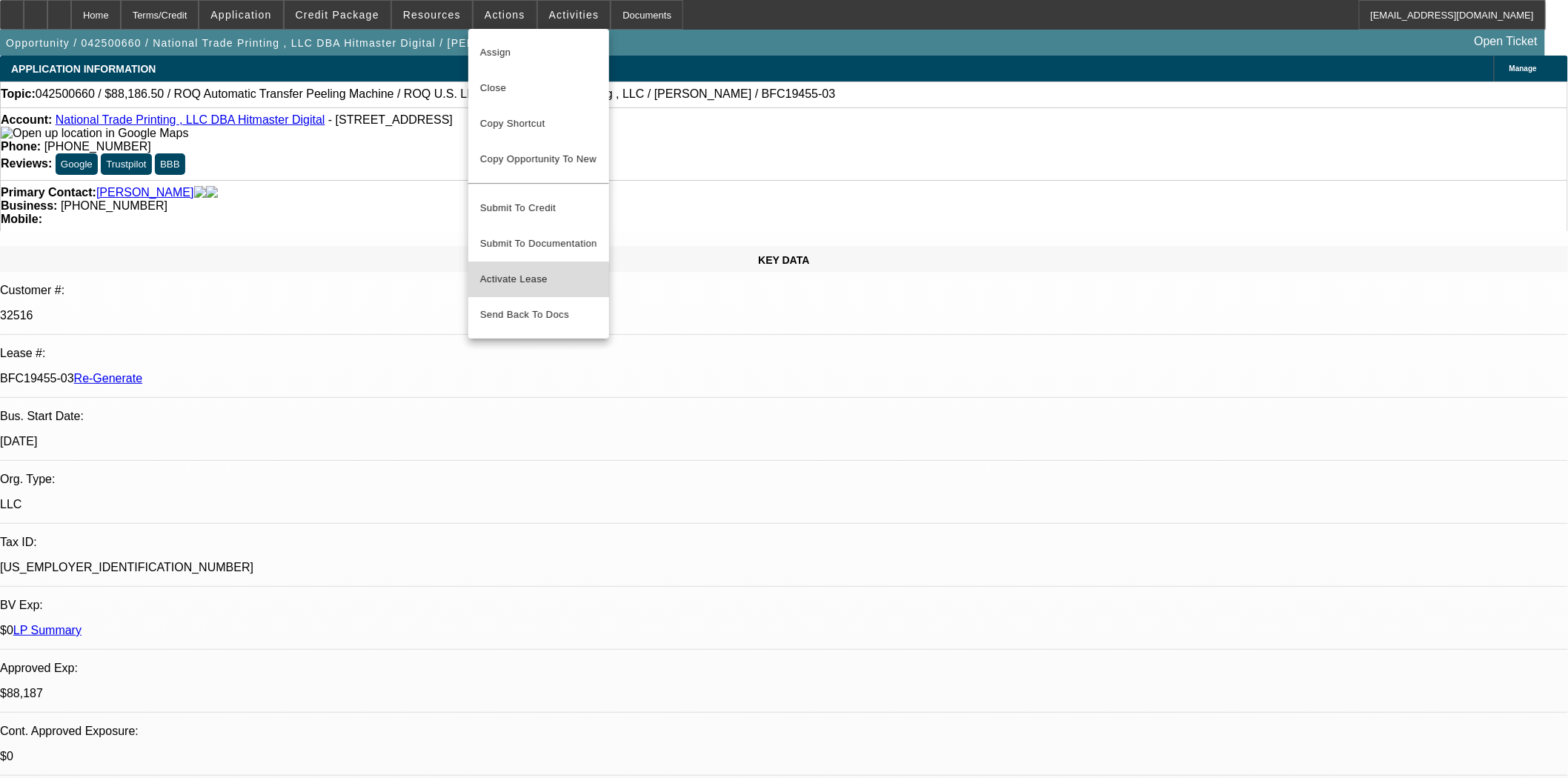
click at [526, 271] on span "Activate Lease" at bounding box center [538, 279] width 117 height 17
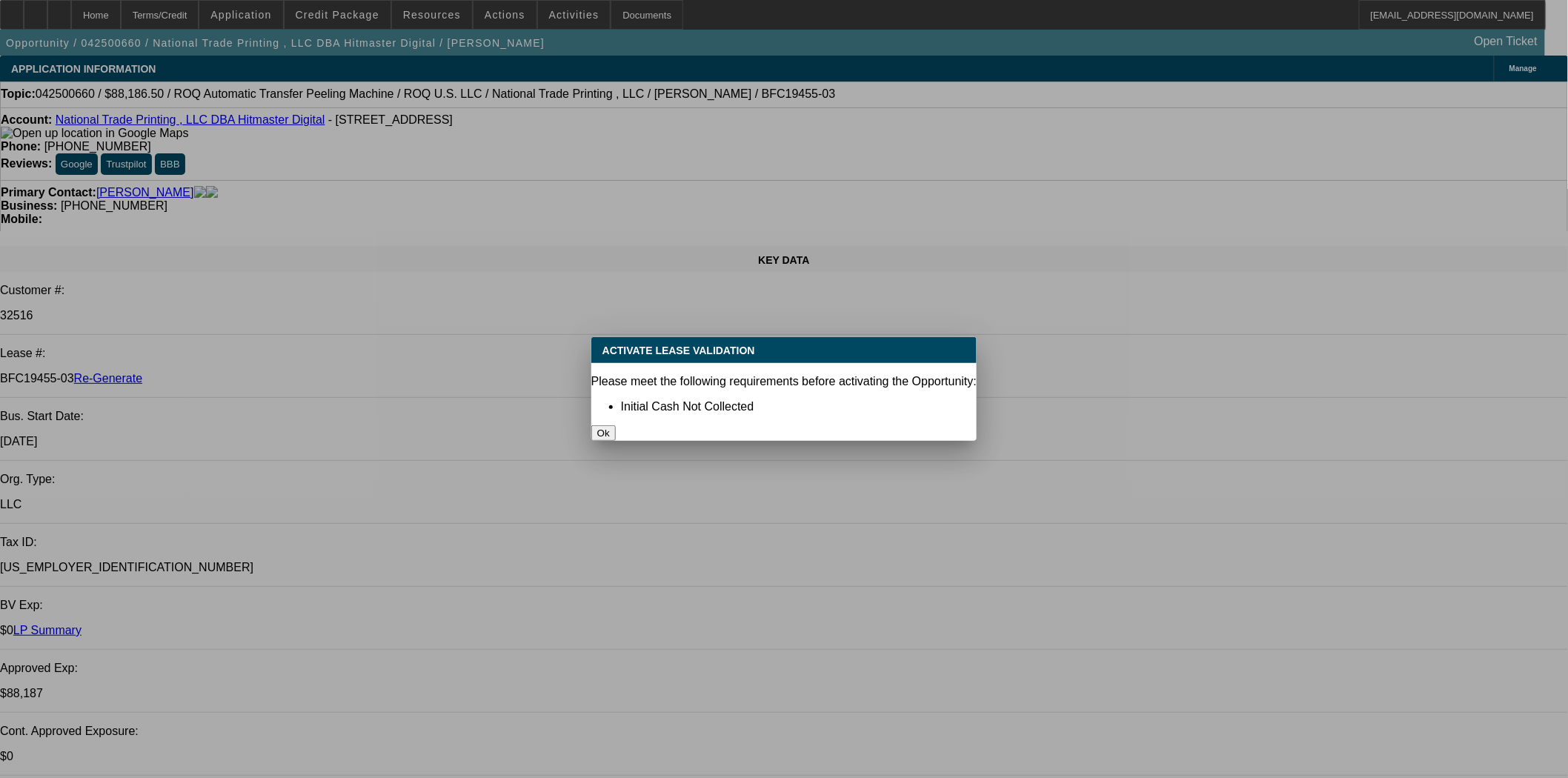
click at [616, 425] on button "Ok" at bounding box center [604, 433] width 25 height 16
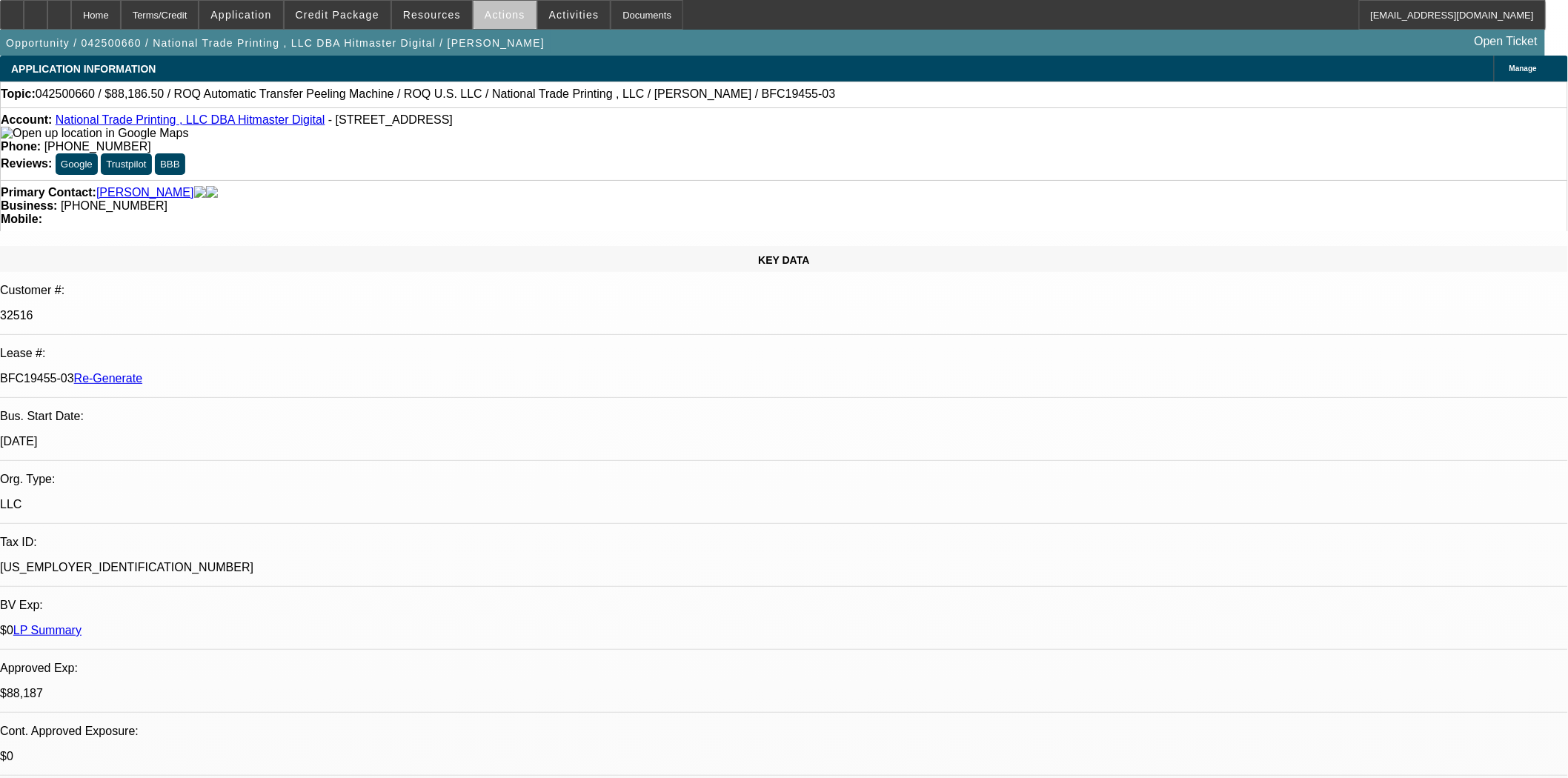
click at [486, 11] on span "Actions" at bounding box center [505, 15] width 41 height 12
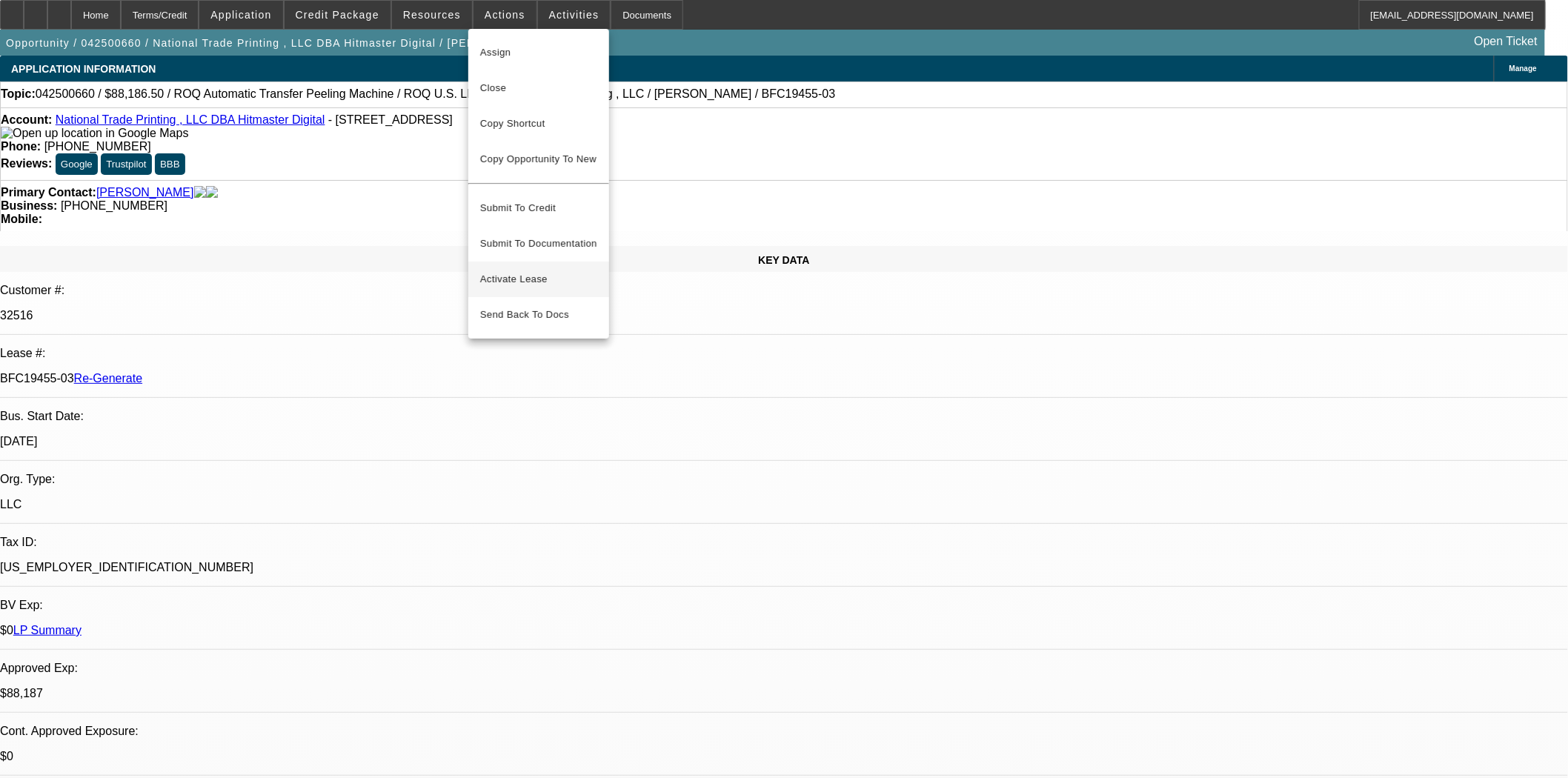
click at [504, 271] on span "Activate Lease" at bounding box center [538, 279] width 117 height 17
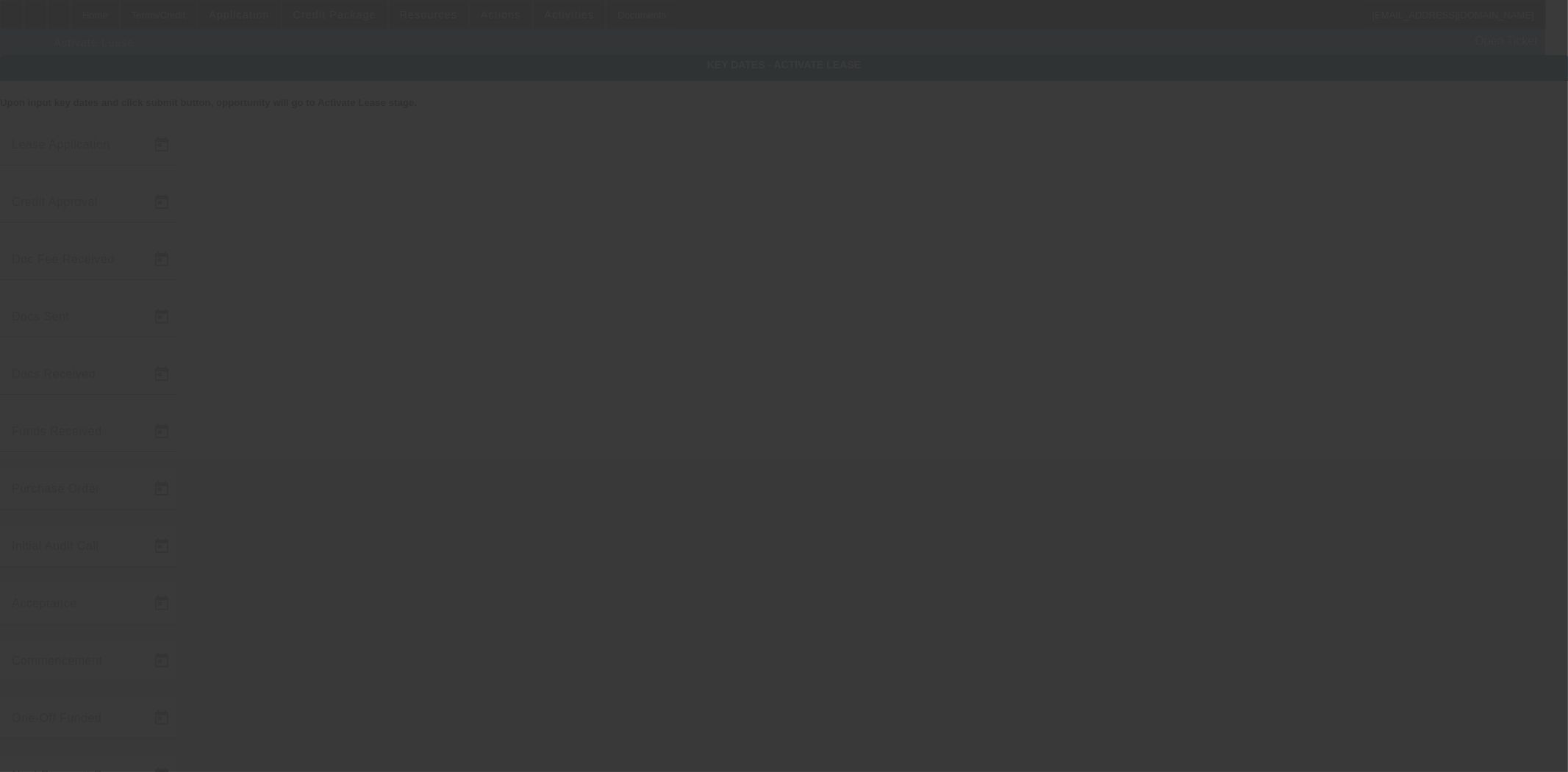
type input "4/25/2025"
type input "7/15/2025"
type input "4/30/2025"
type input "4/28/2025"
type input "4/30/2025"
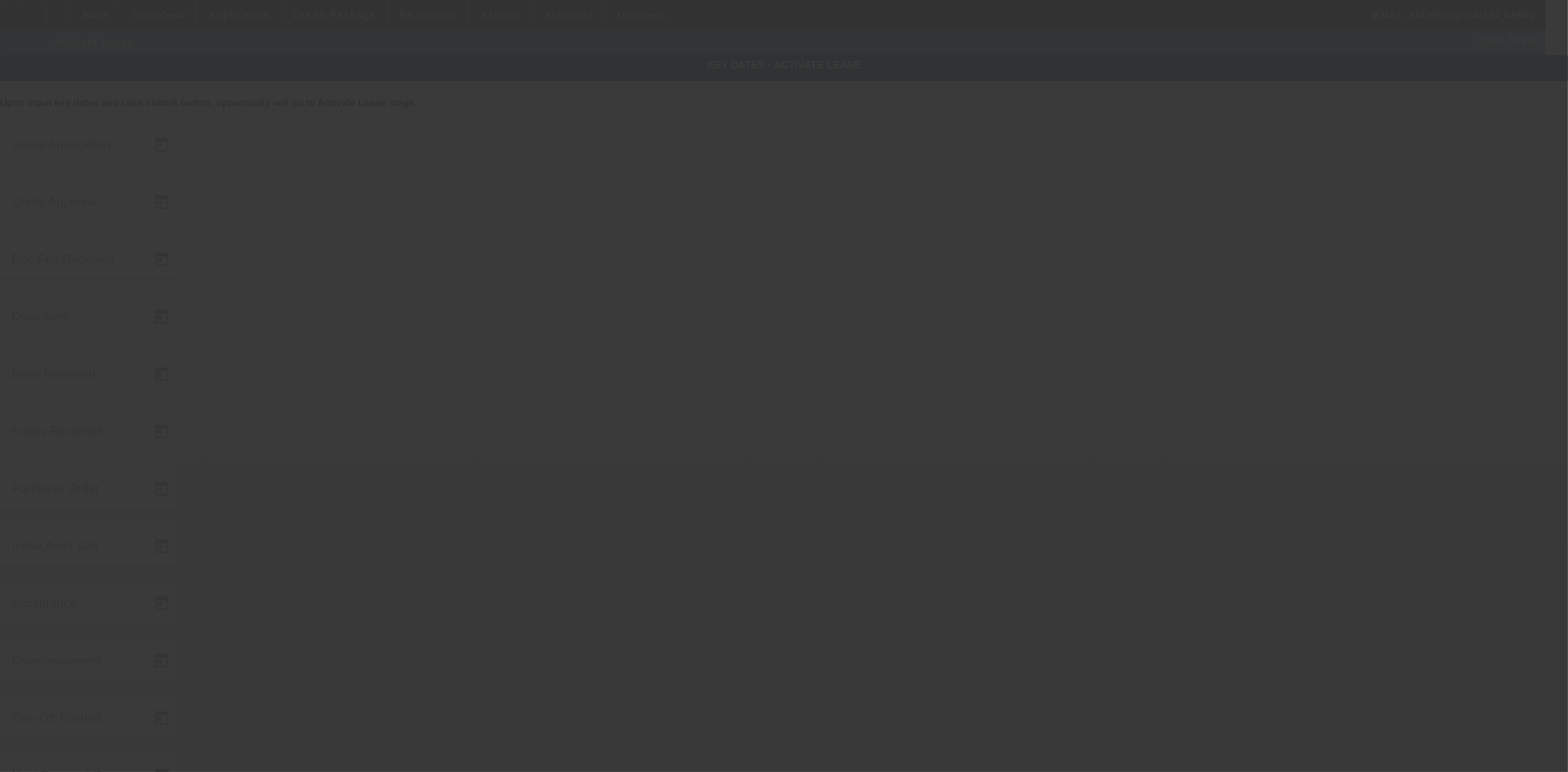
type input "4/30/2025"
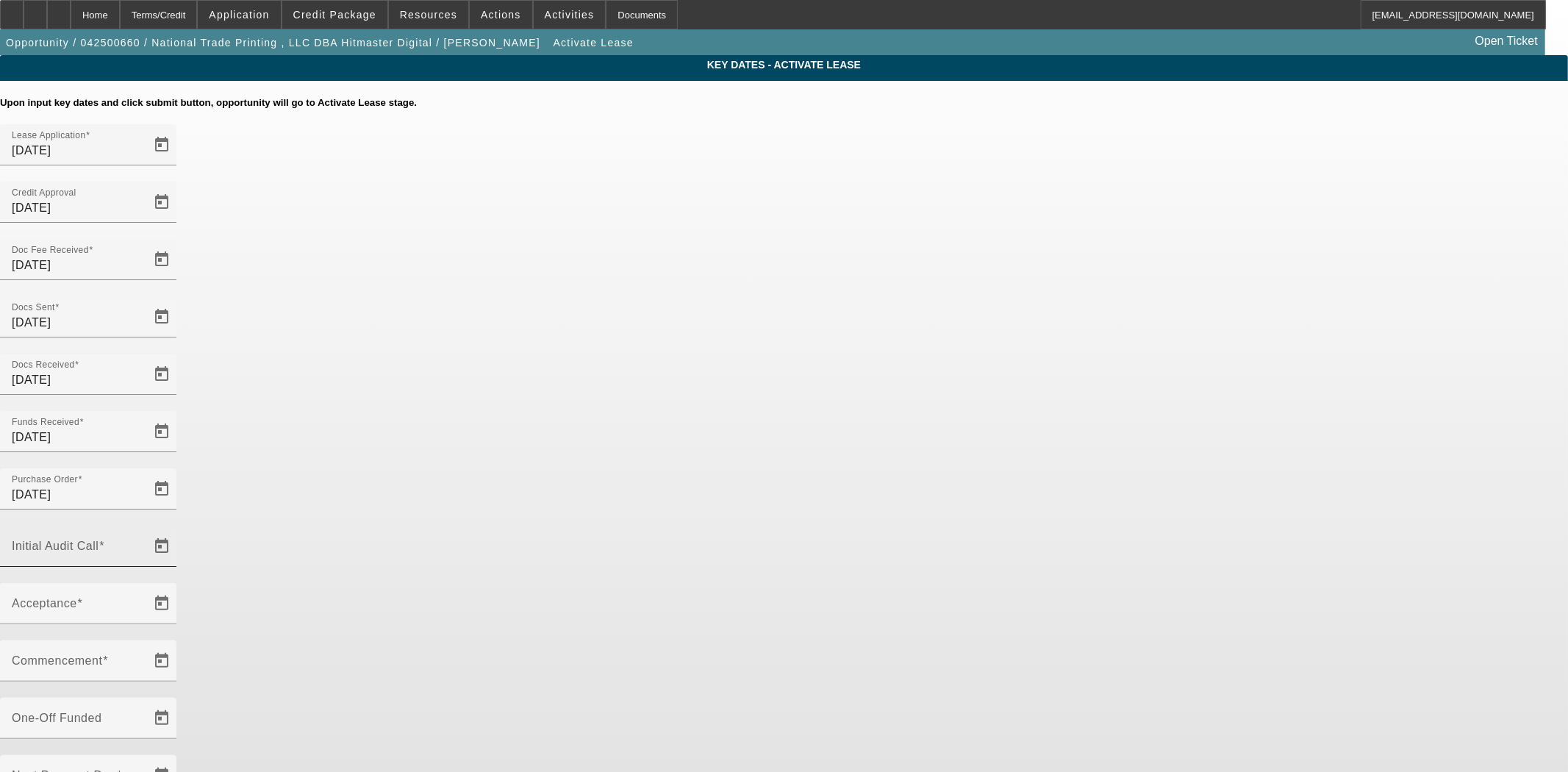
click at [99, 540] on mat-label "Initial Audit Call" at bounding box center [55, 545] width 87 height 12
click at [144, 544] on input "Initial Audit Call" at bounding box center [77, 552] width 132 height 17
type input "8/21/2025"
type input "9/1/2025"
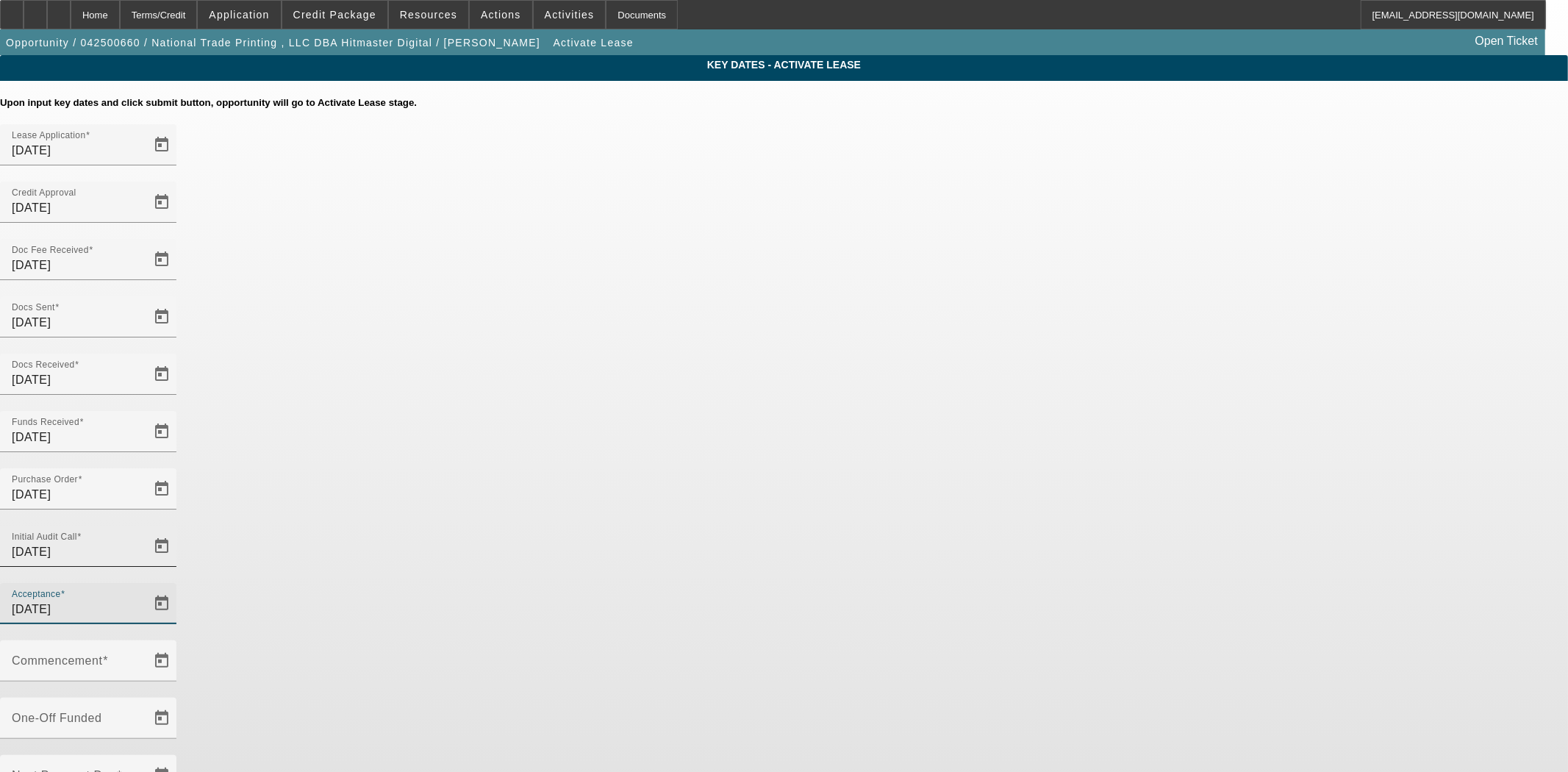
type input "10/1/2025"
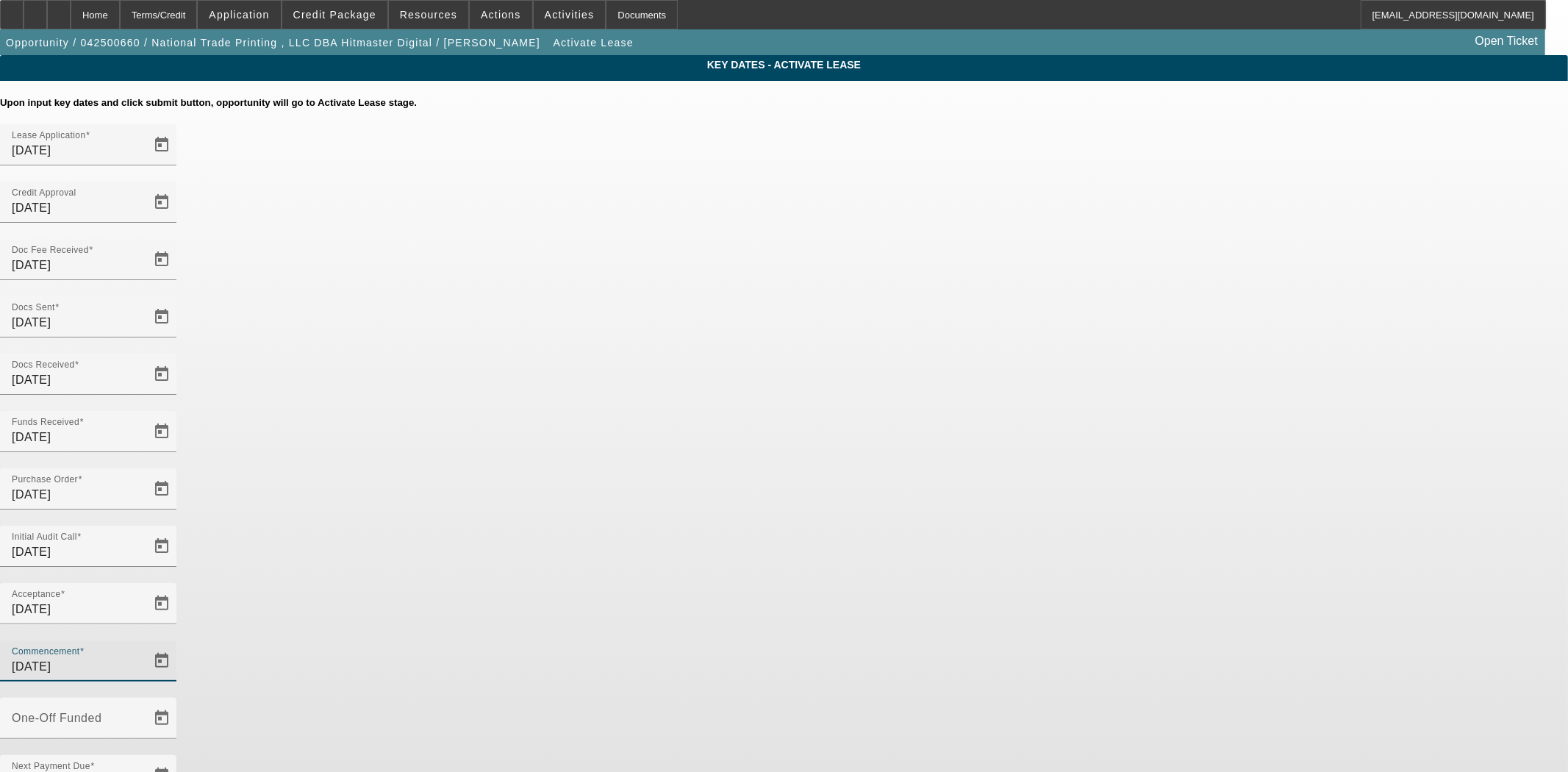
type input "[DATE]"
type input "8/25/2025"
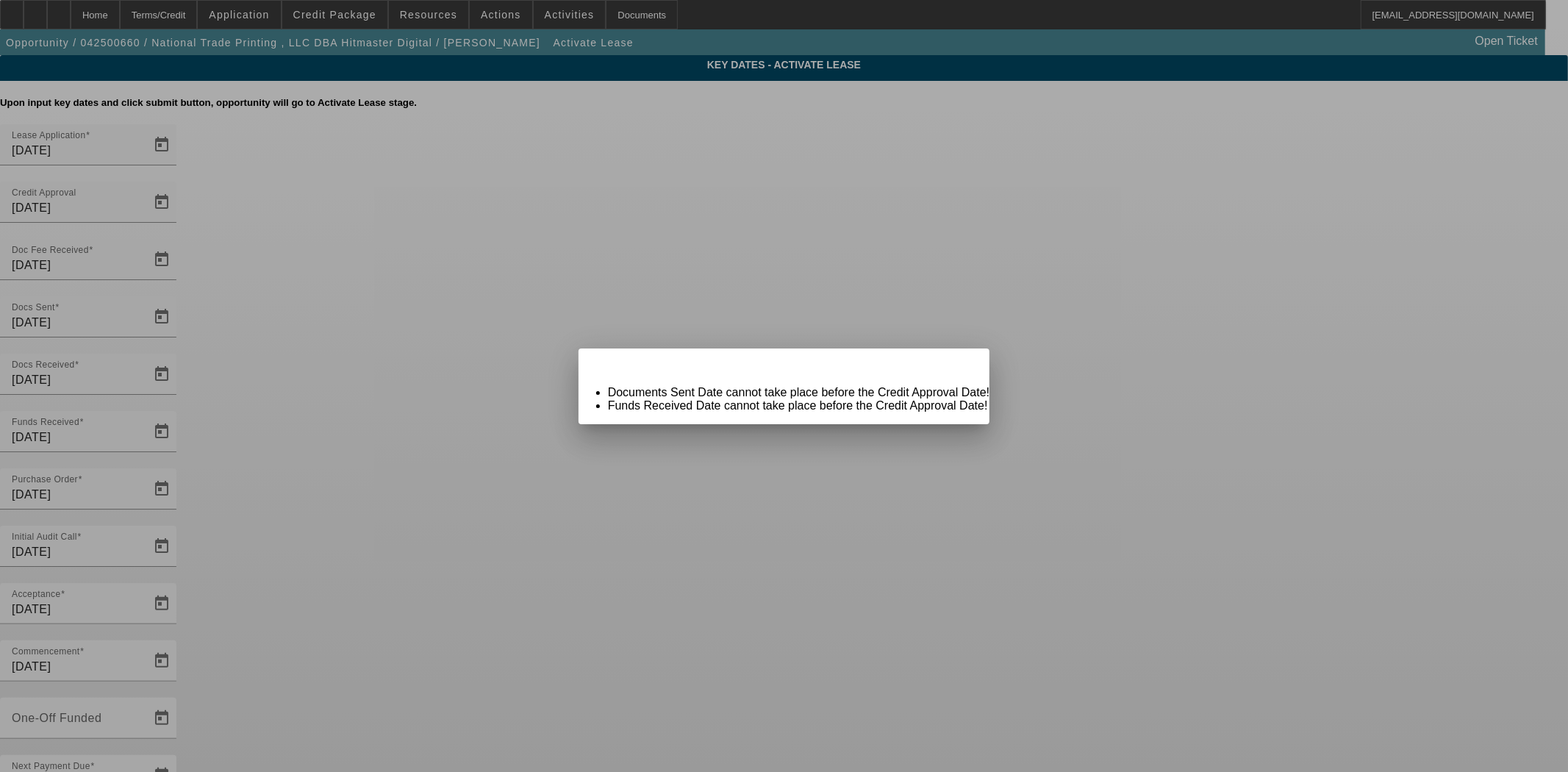
click at [961, 365] on span "Close" at bounding box center [970, 361] width 20 height 8
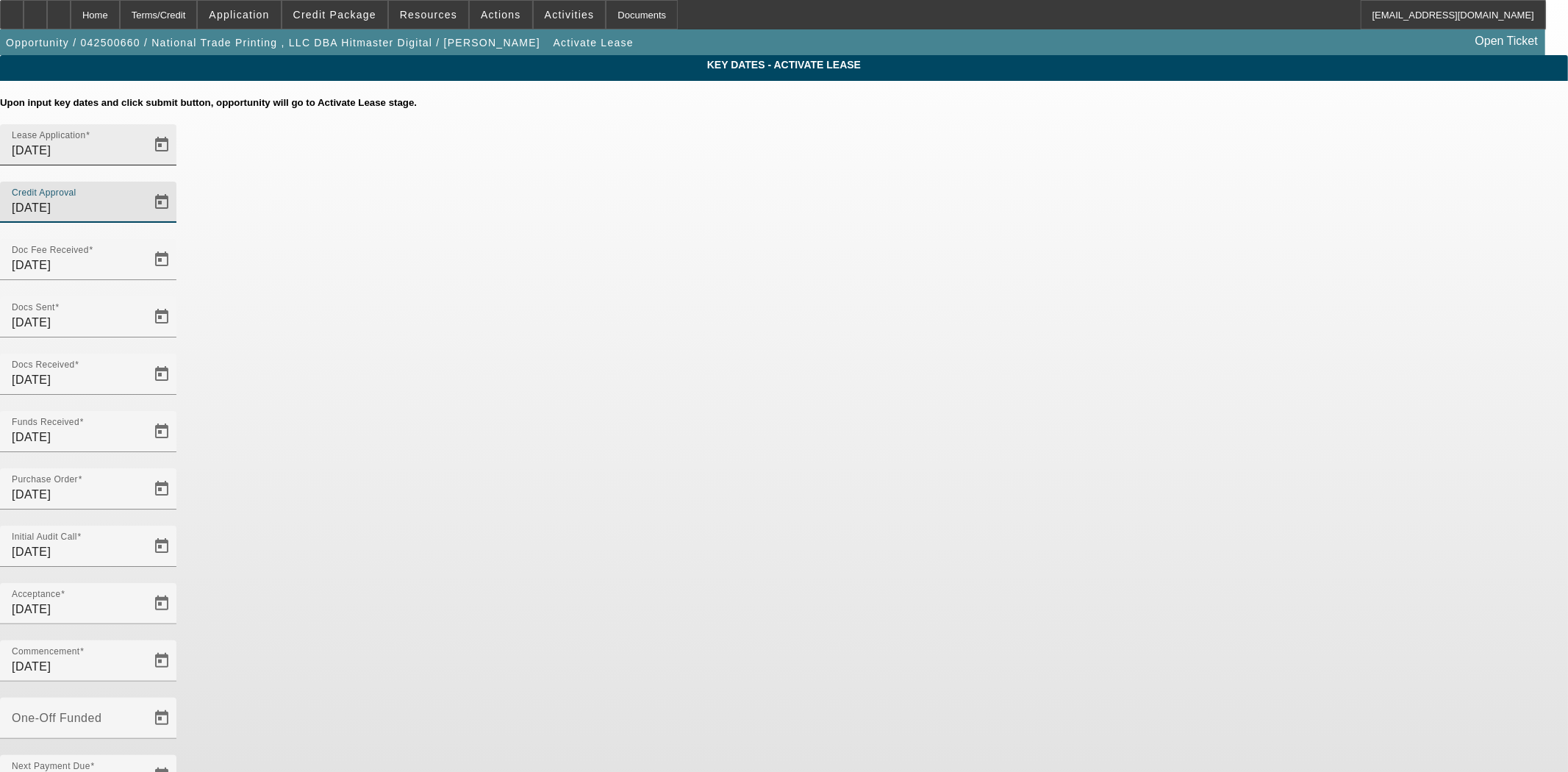
drag, startPoint x: 862, startPoint y: 180, endPoint x: 722, endPoint y: 182, distance: 140.0
click at [722, 182] on div "Lease Application 4/25/2025 Credit Approval 7/15/2025" at bounding box center [784, 182] width 1568 height 115
type input "4/28/2025"
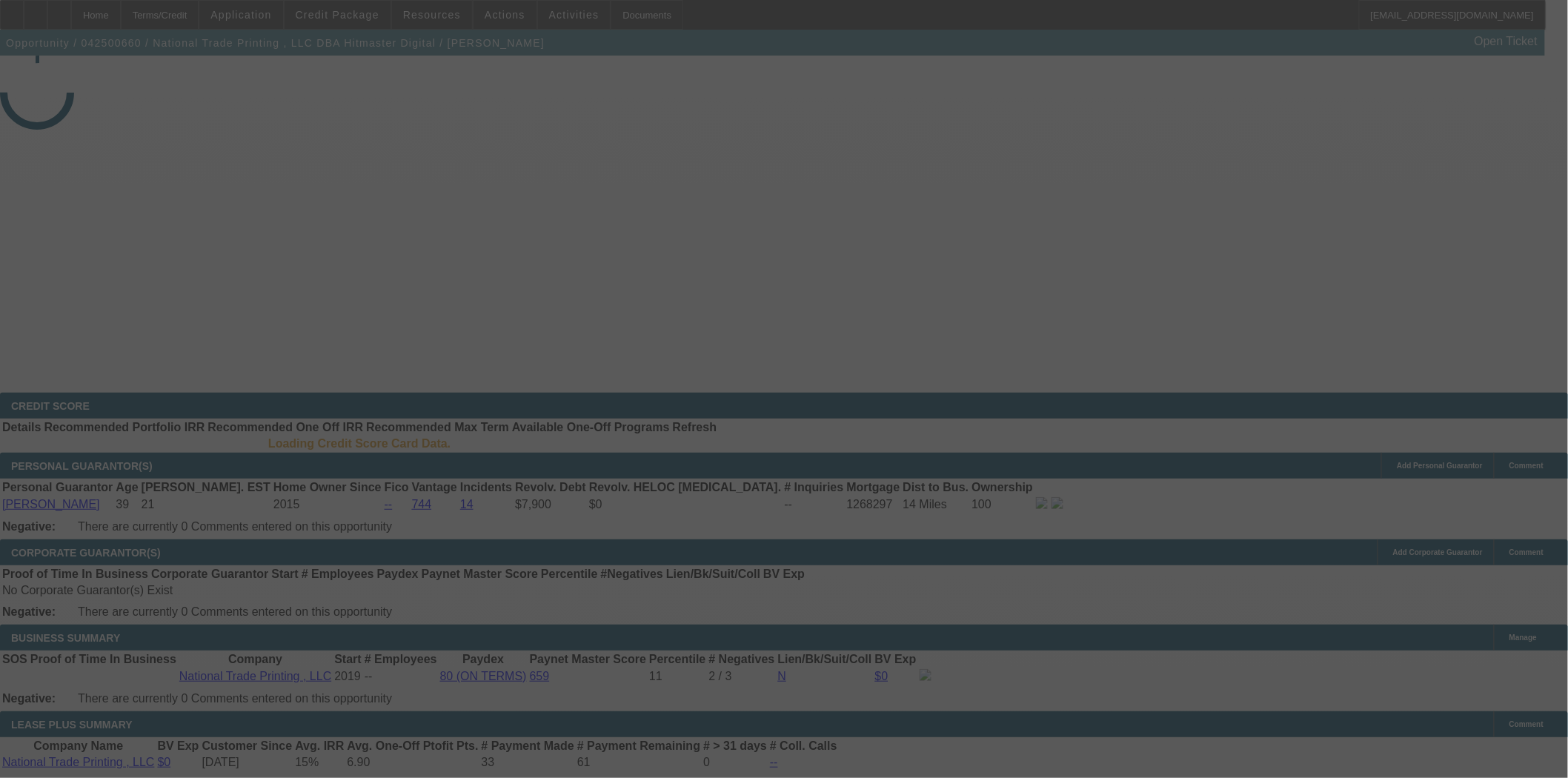
select select "4"
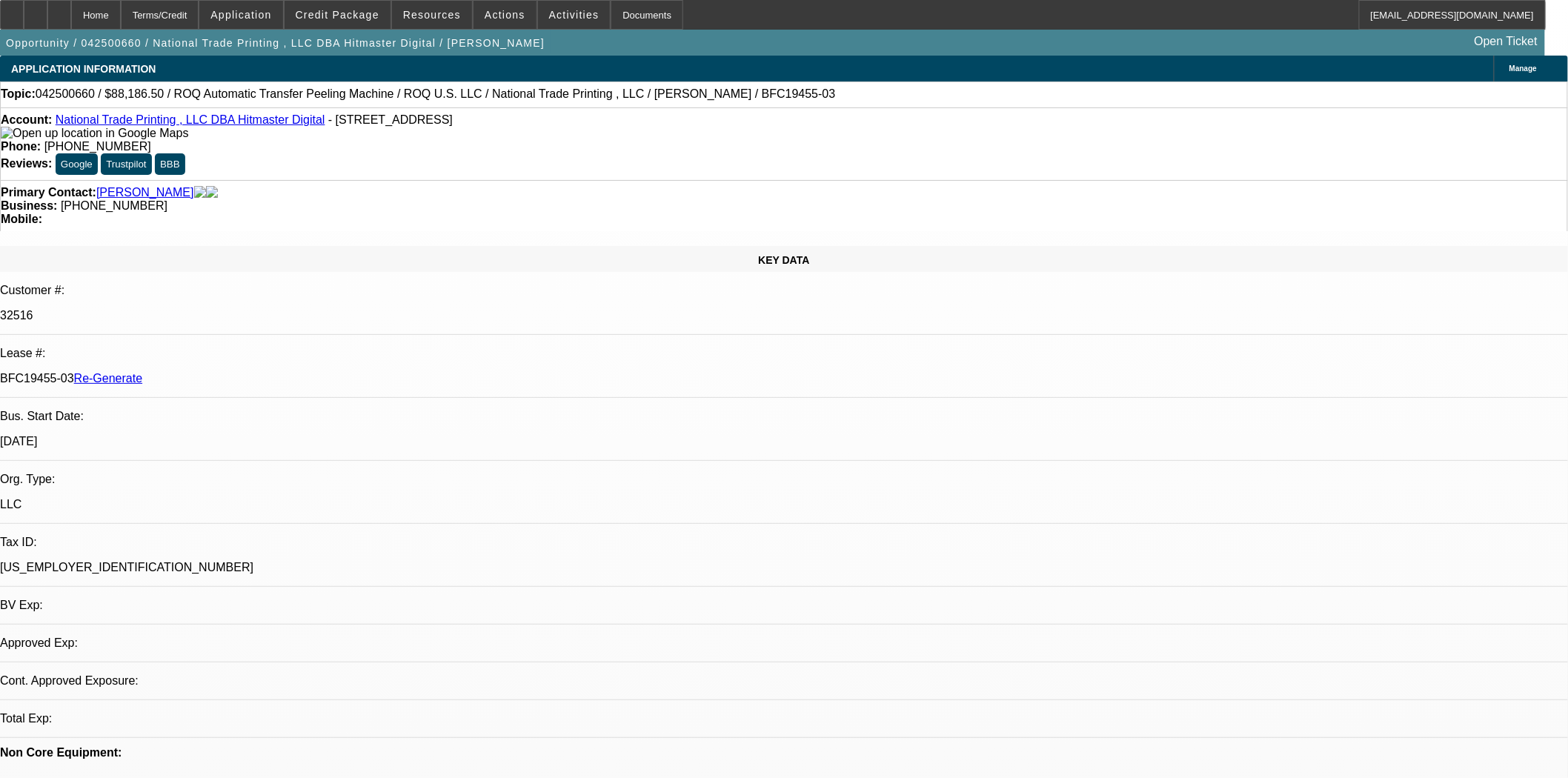
select select "0"
select select "6"
click at [351, 17] on span "Credit Package" at bounding box center [337, 15] width 84 height 12
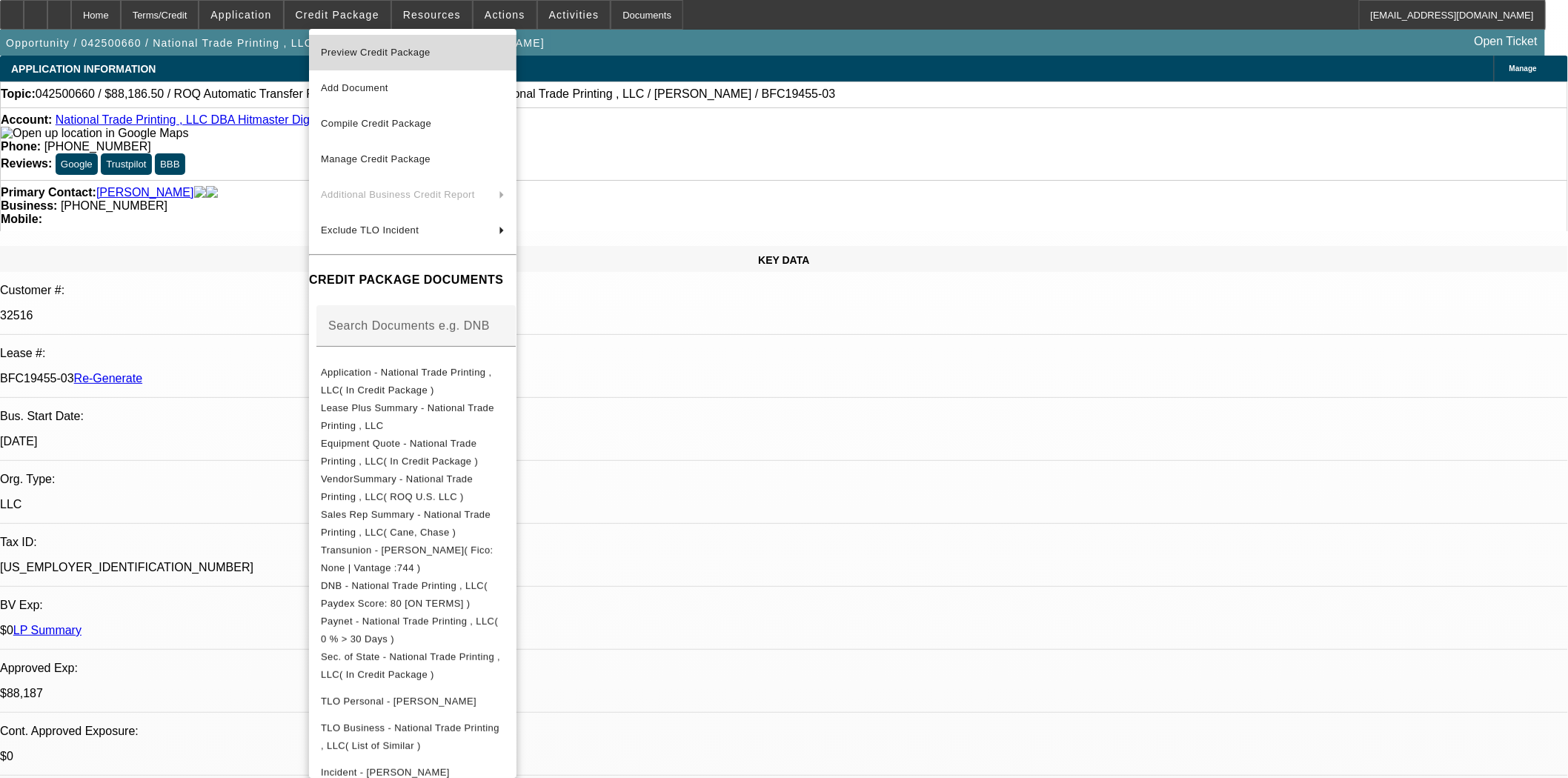
click at [358, 50] on span "Preview Credit Package" at bounding box center [376, 51] width 110 height 11
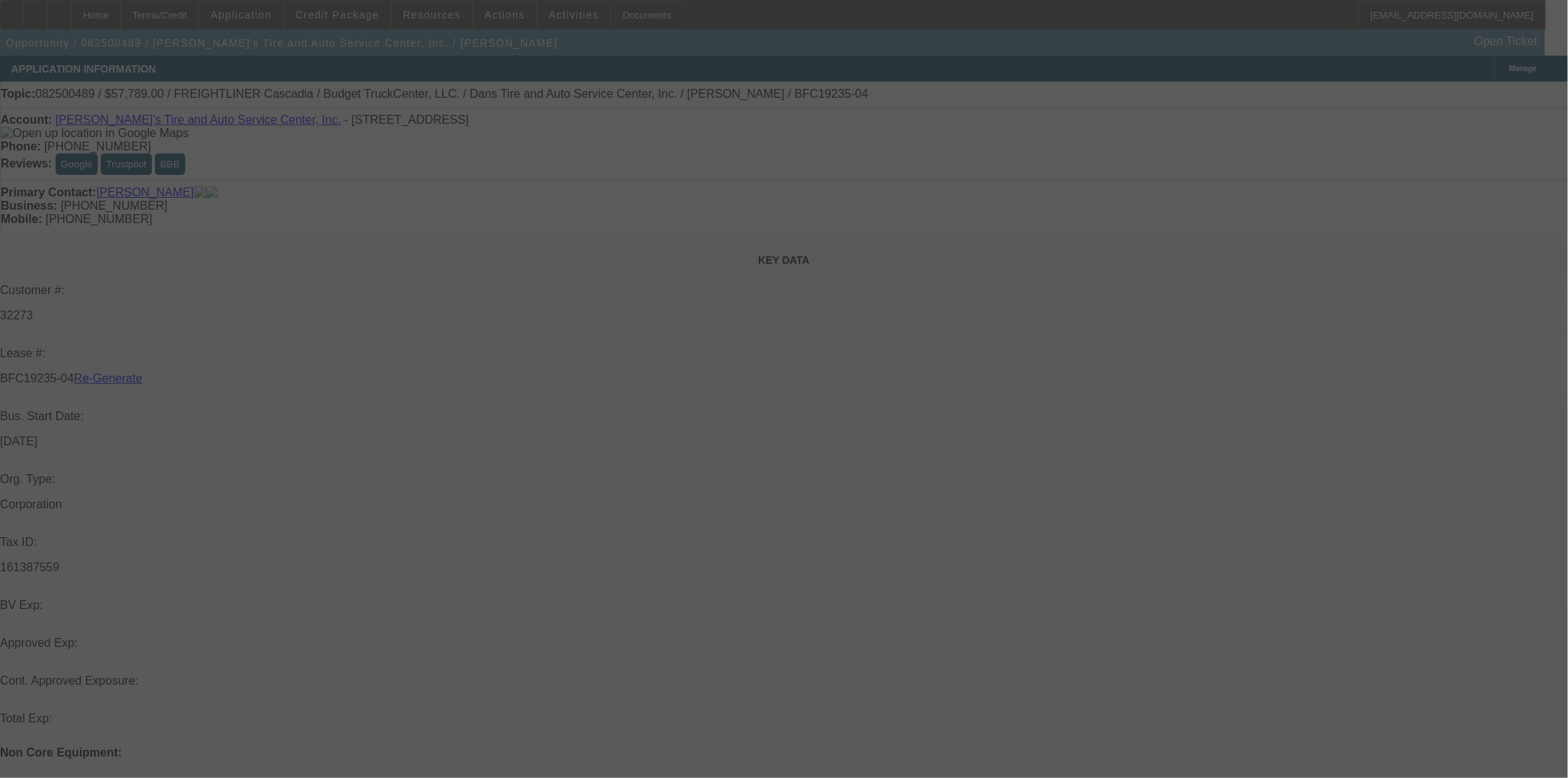
select select "3"
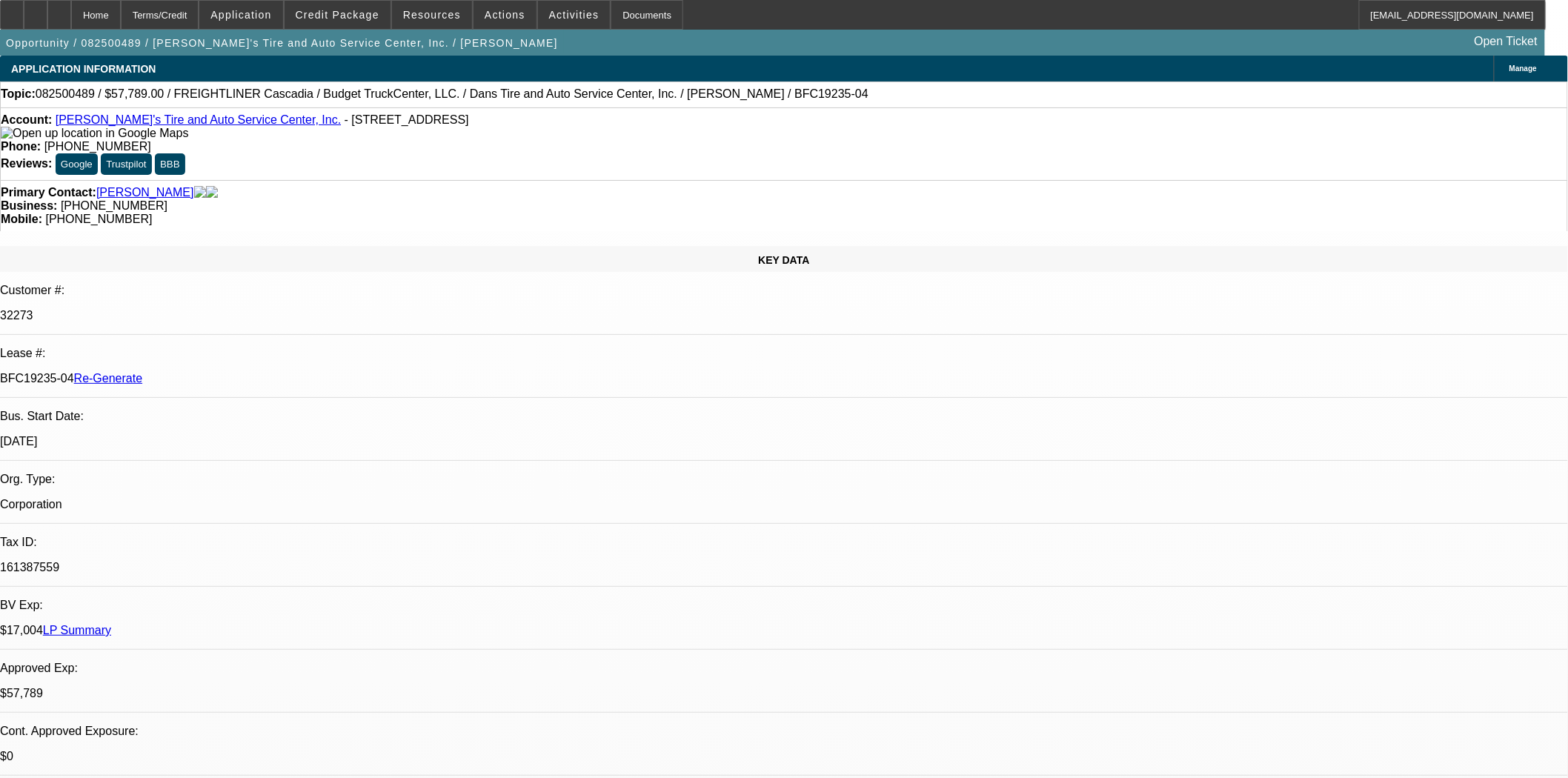
select select "0"
select select "3"
select select "0.1"
select select "4"
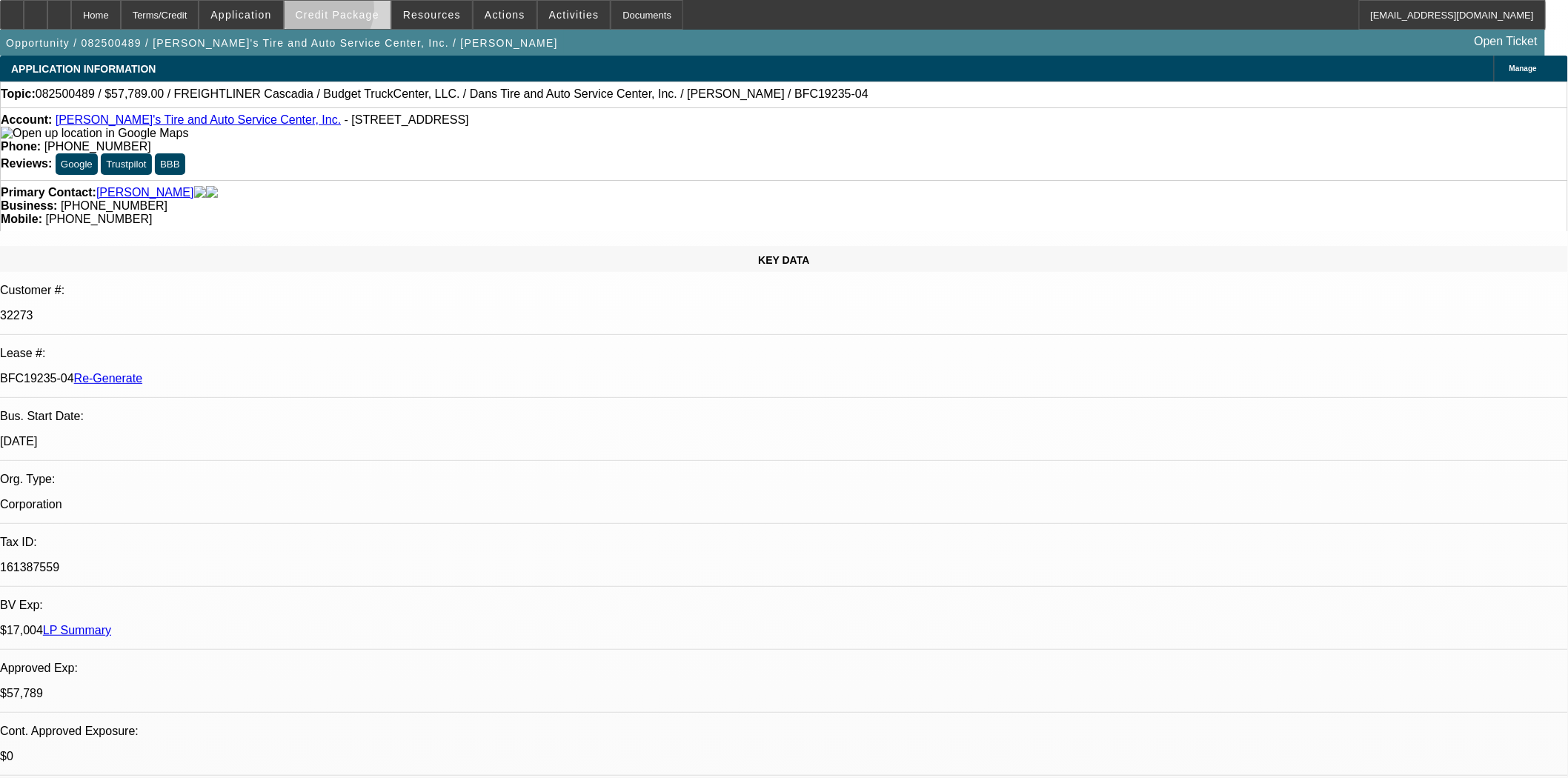
click at [342, 12] on span "Credit Package" at bounding box center [337, 15] width 84 height 12
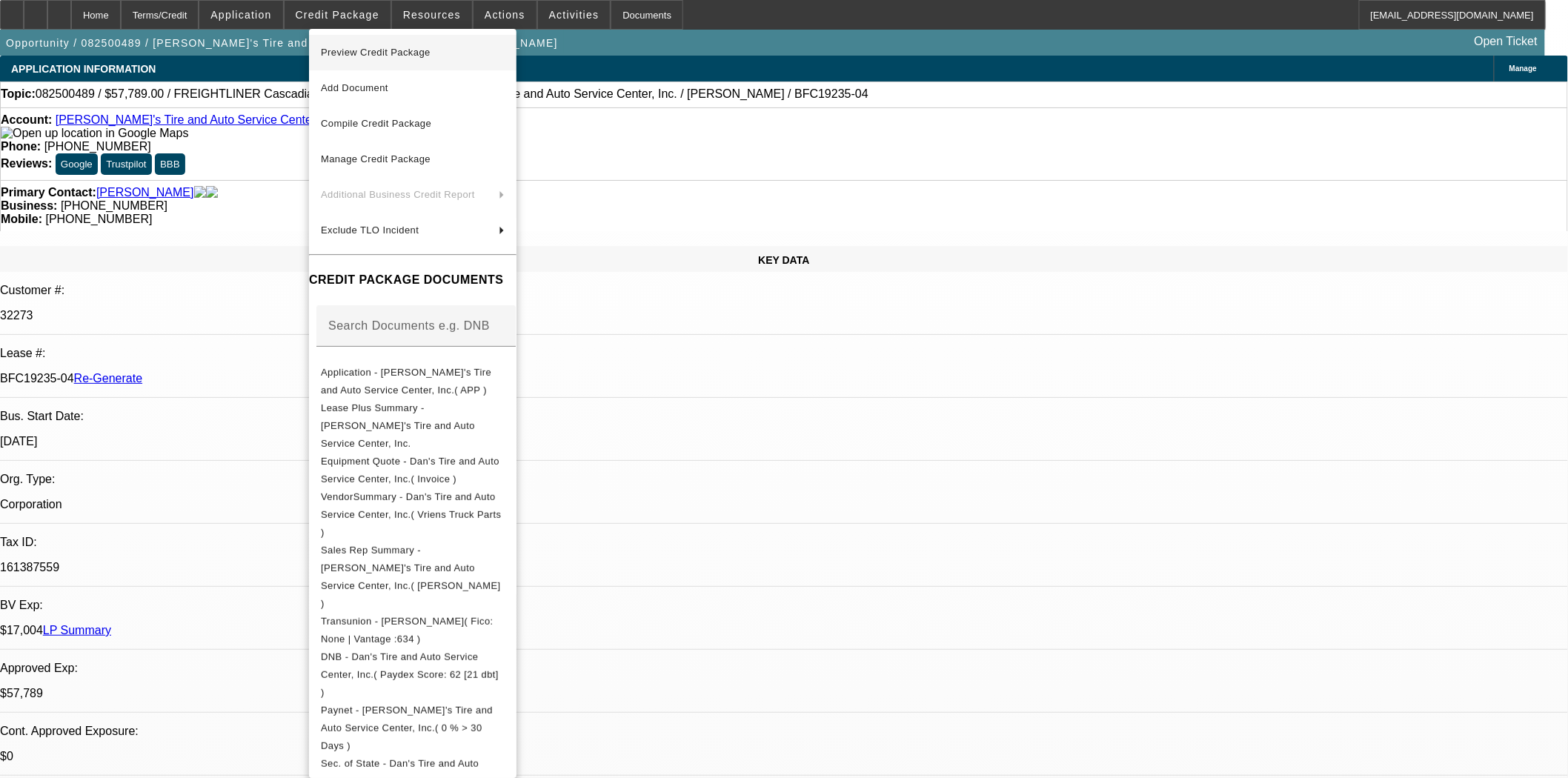
click at [366, 50] on span "Preview Credit Package" at bounding box center [376, 51] width 110 height 11
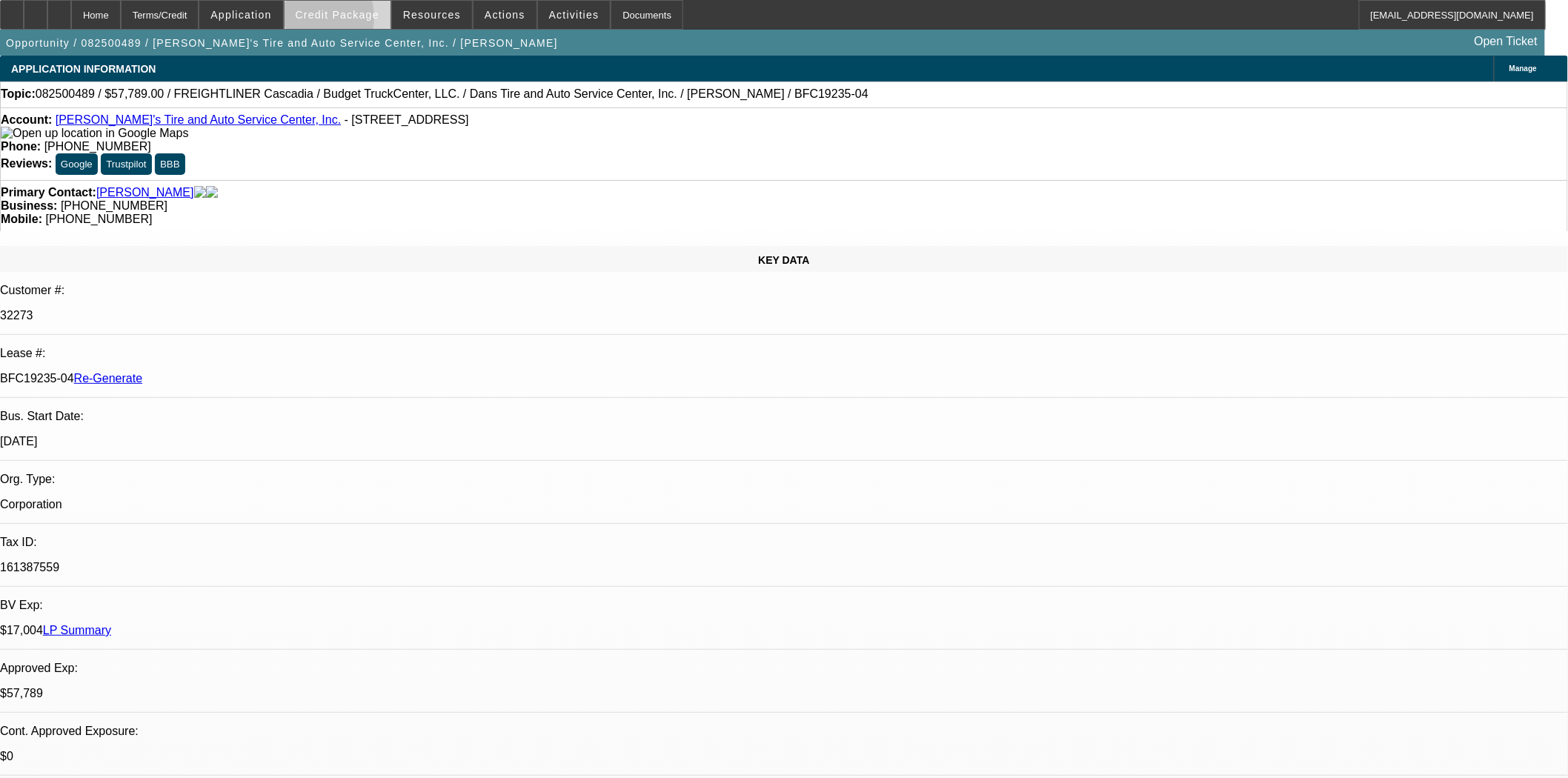
click at [333, 21] on span at bounding box center [338, 14] width 106 height 36
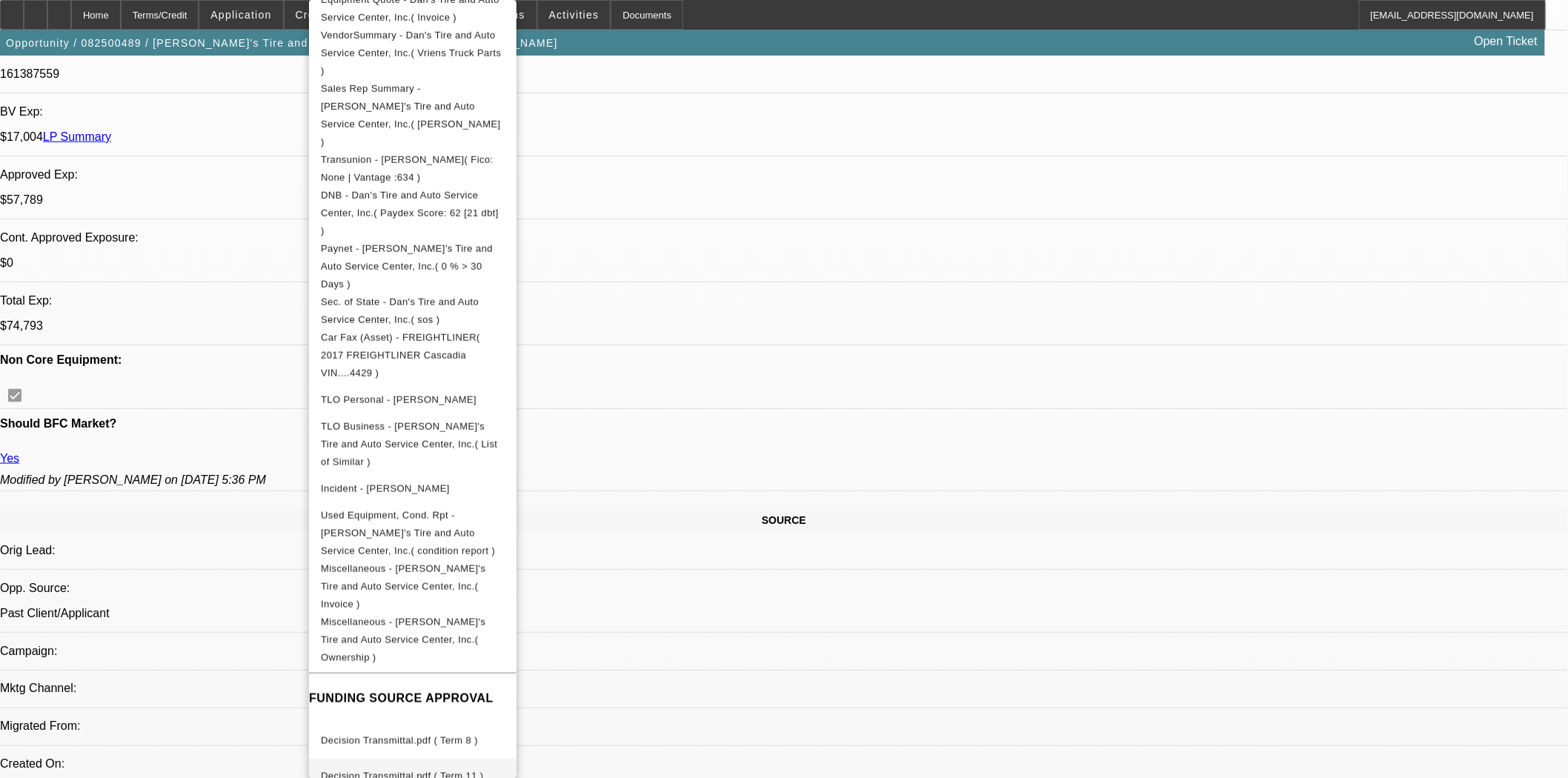
scroll to position [905, 0]
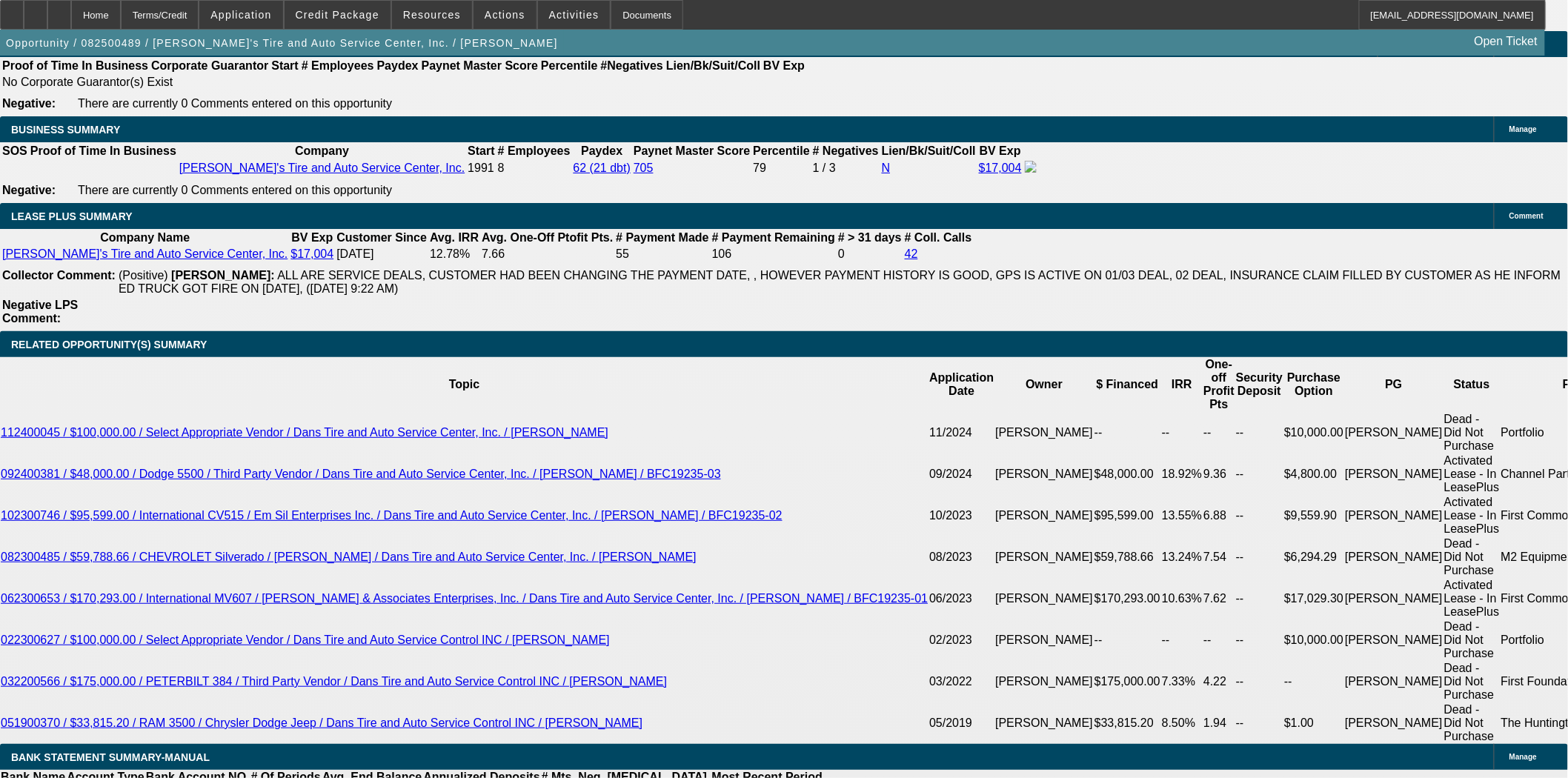
scroll to position [2388, 0]
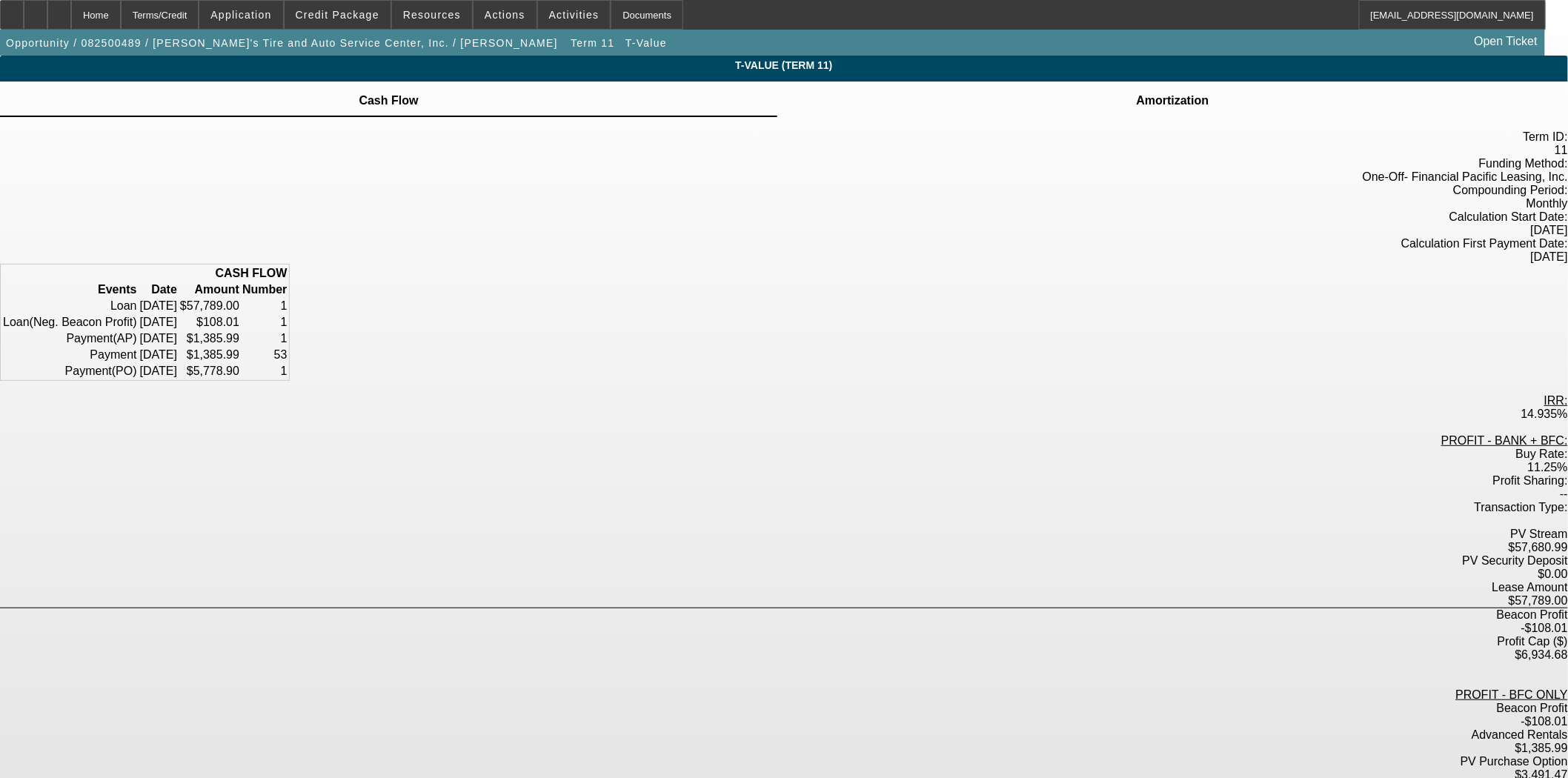
scroll to position [37, 0]
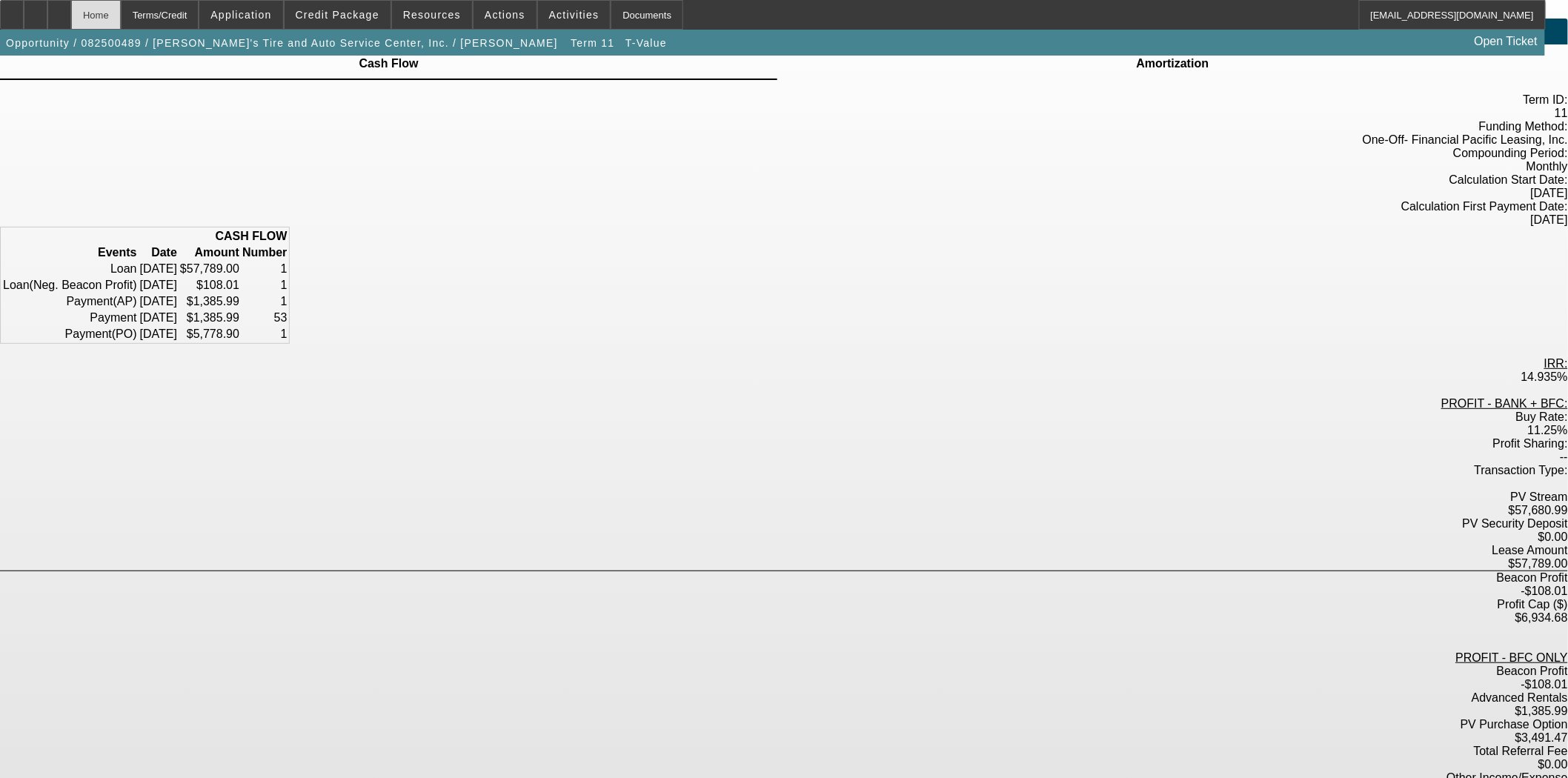
click at [121, 17] on div "Home" at bounding box center [96, 15] width 50 height 30
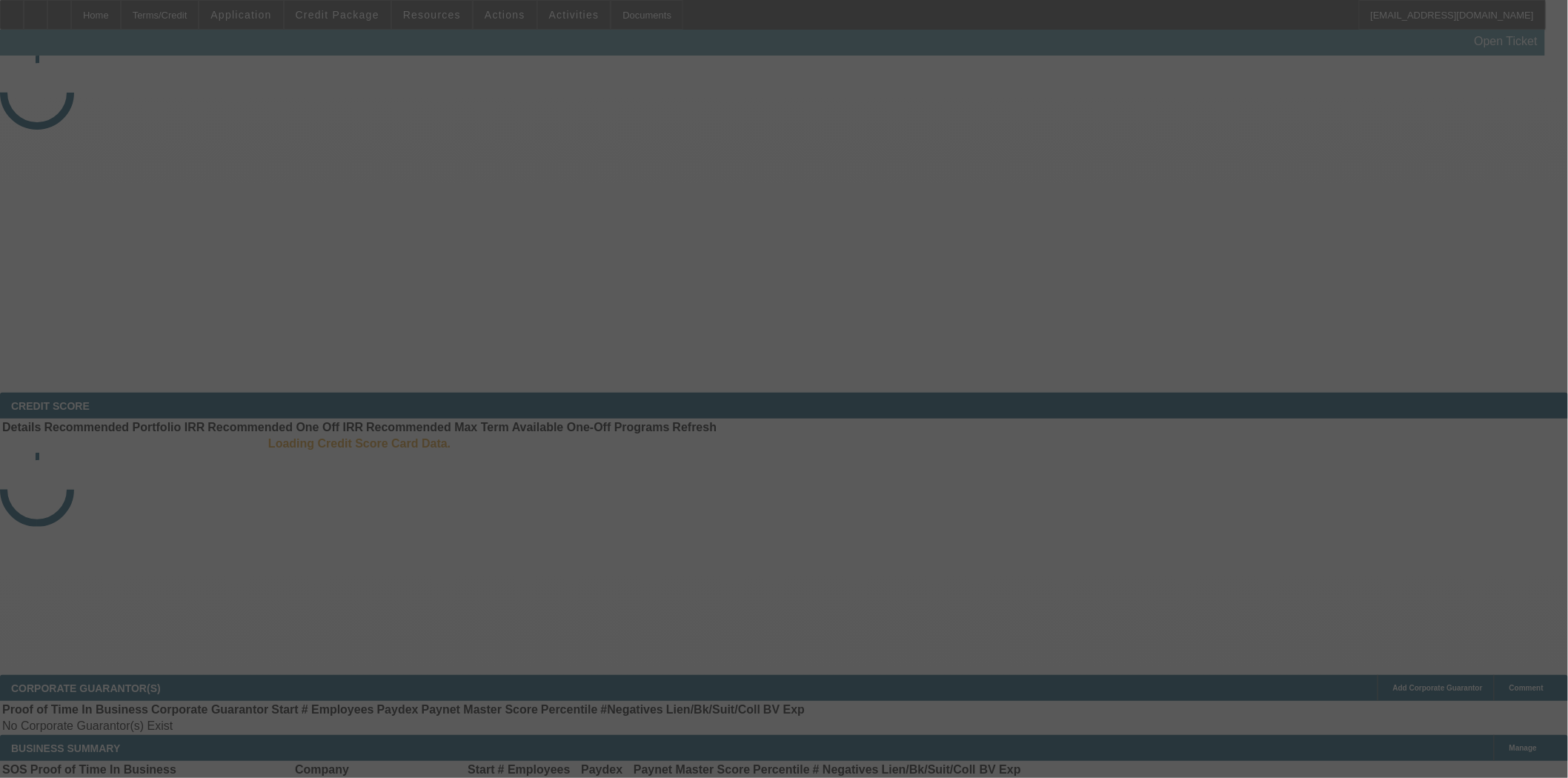
select select "3"
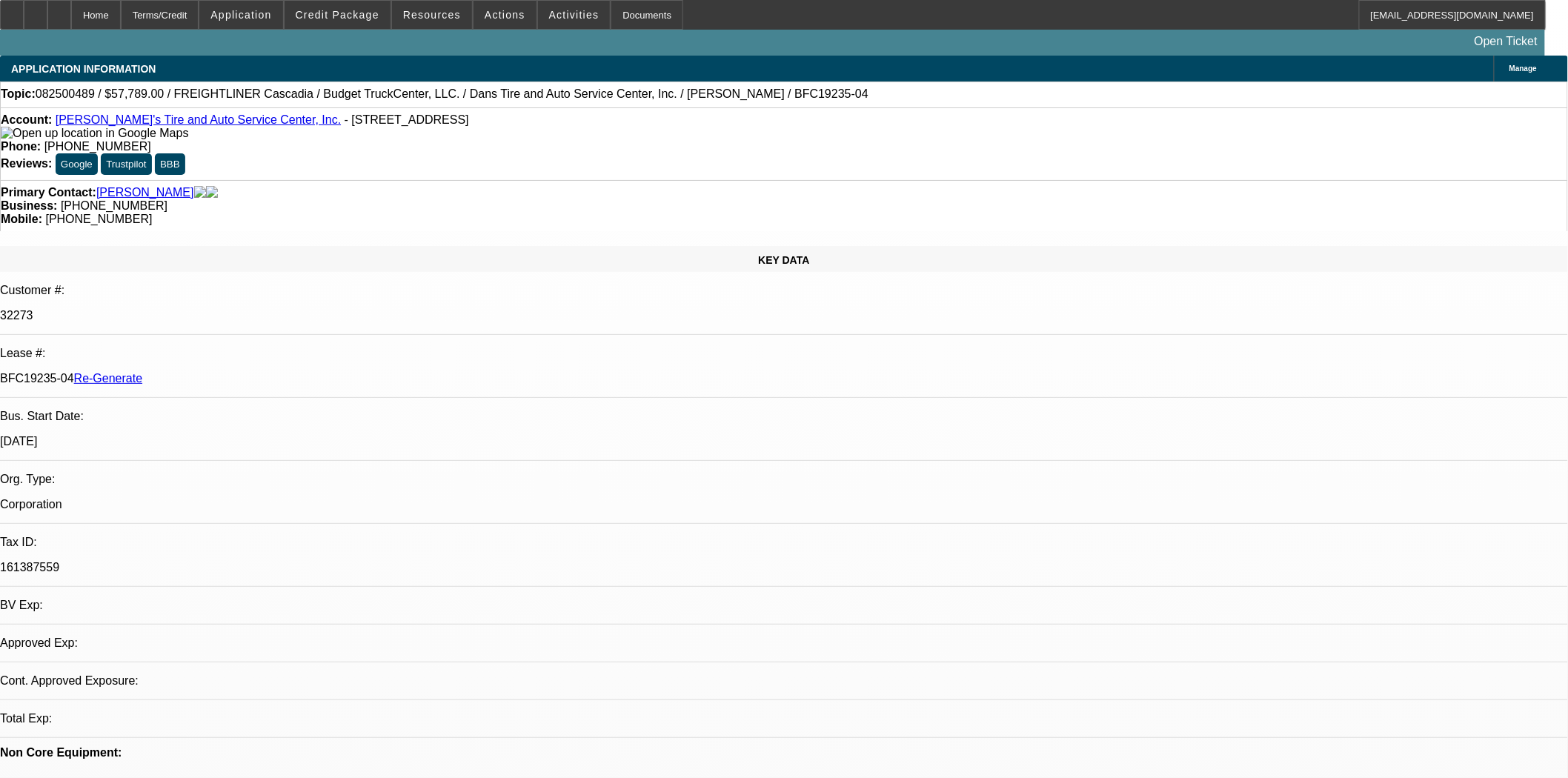
select select "0"
select select "3"
select select "0.1"
select select "4"
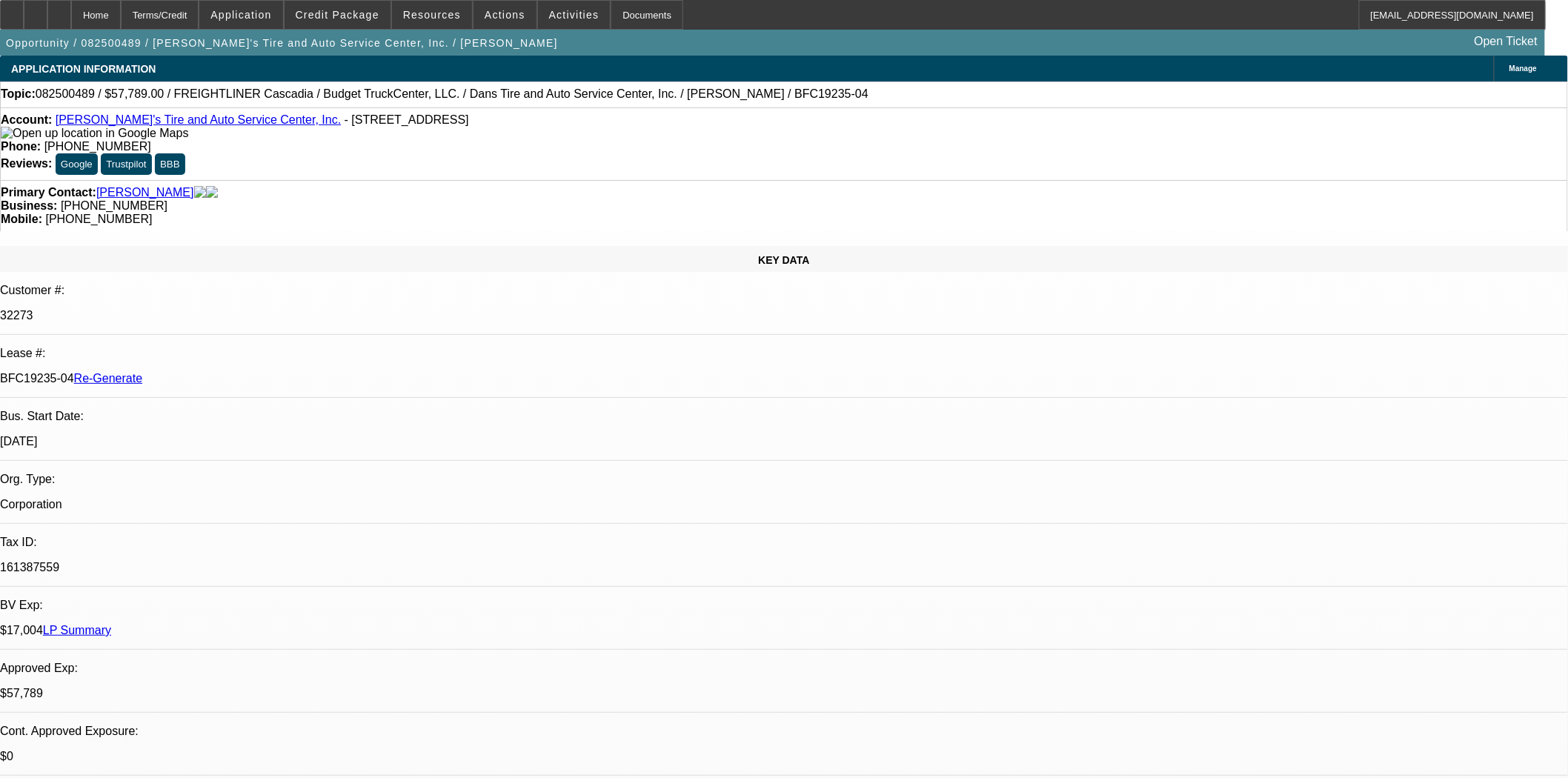
click at [491, 16] on span "Actions" at bounding box center [505, 15] width 41 height 12
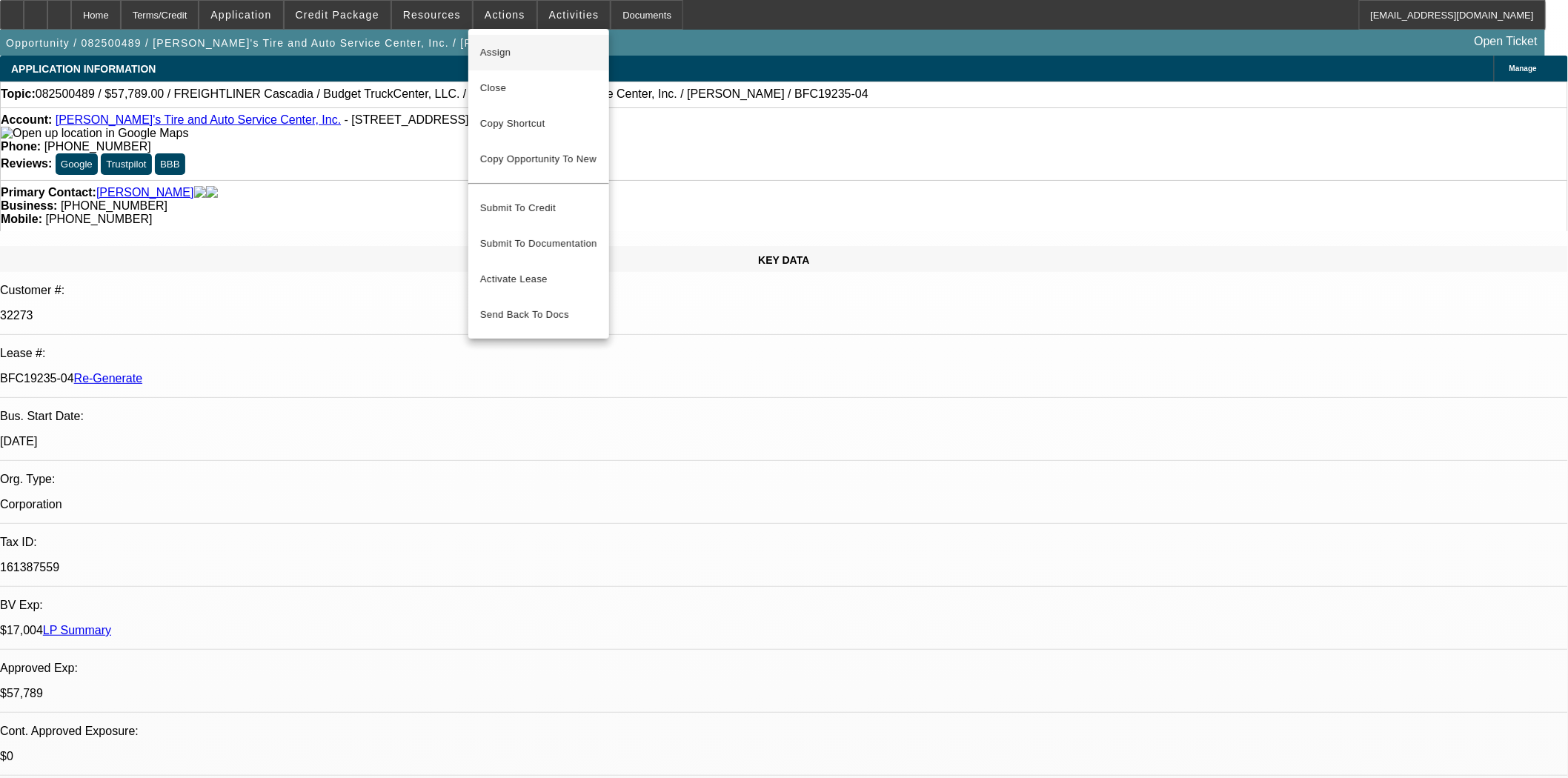
click at [498, 46] on span "Assign" at bounding box center [538, 52] width 117 height 17
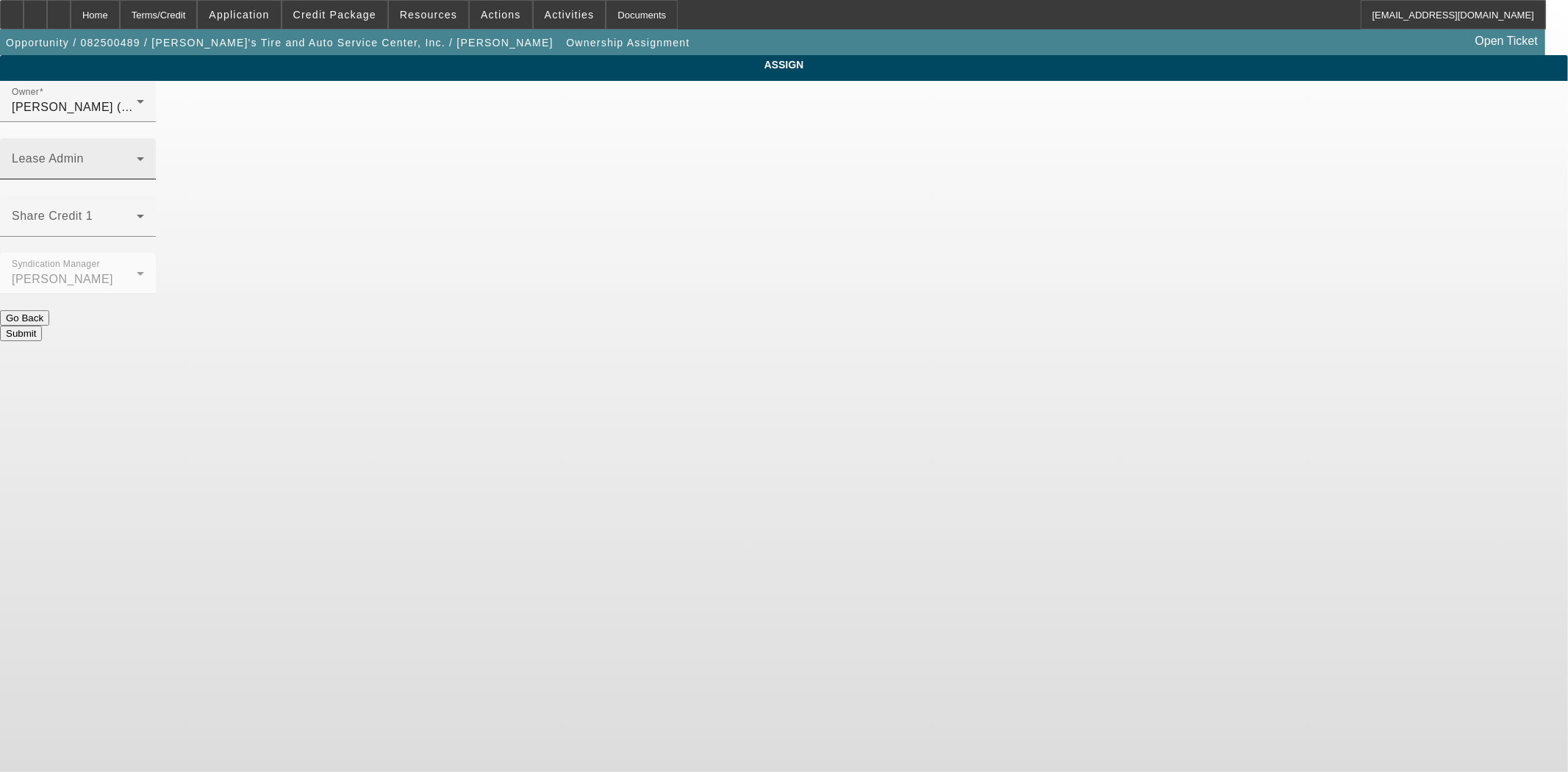
click at [144, 138] on div "Lease Admin" at bounding box center [77, 159] width 132 height 41
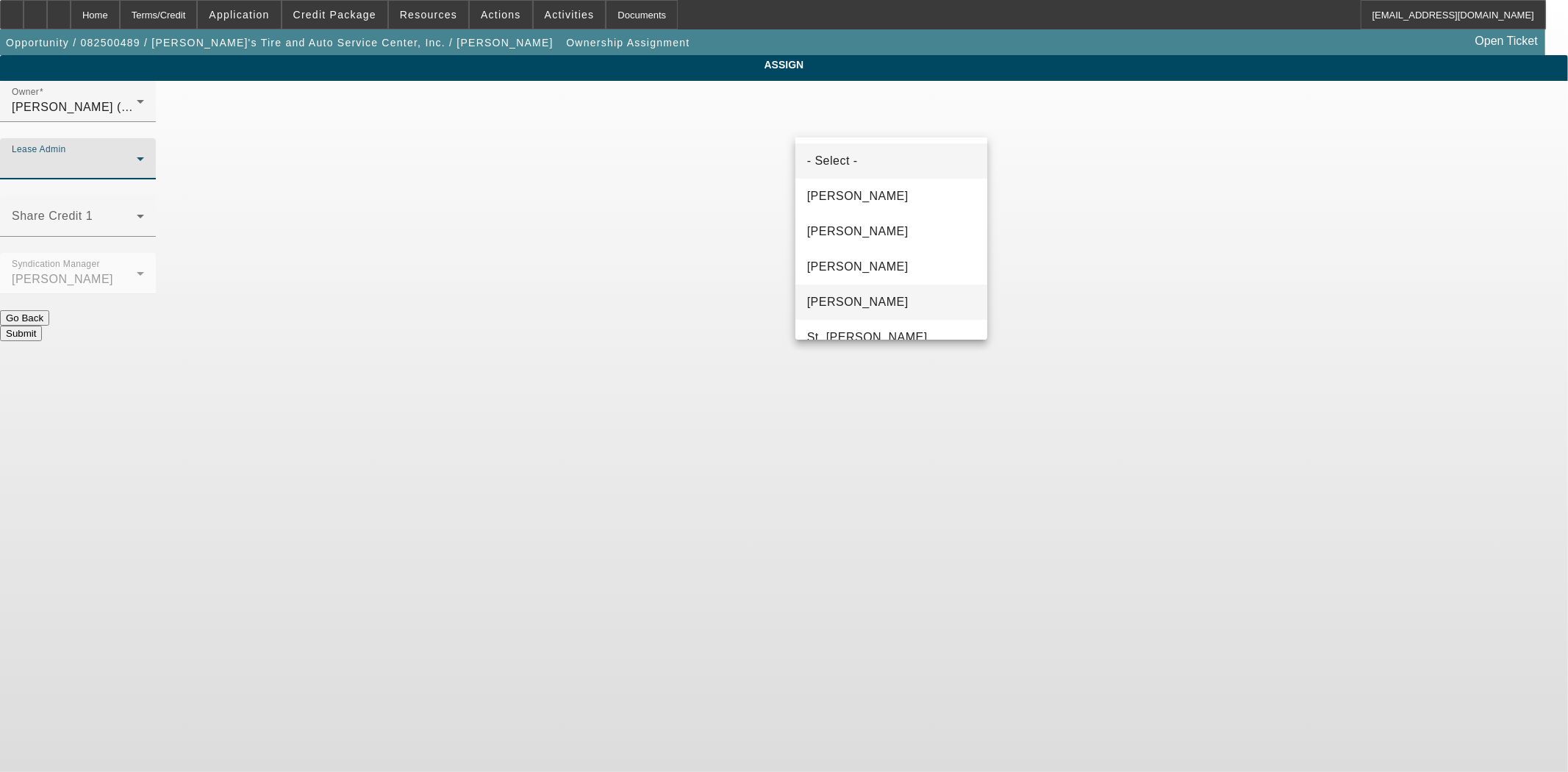
click at [850, 302] on span "[PERSON_NAME]" at bounding box center [858, 301] width 102 height 17
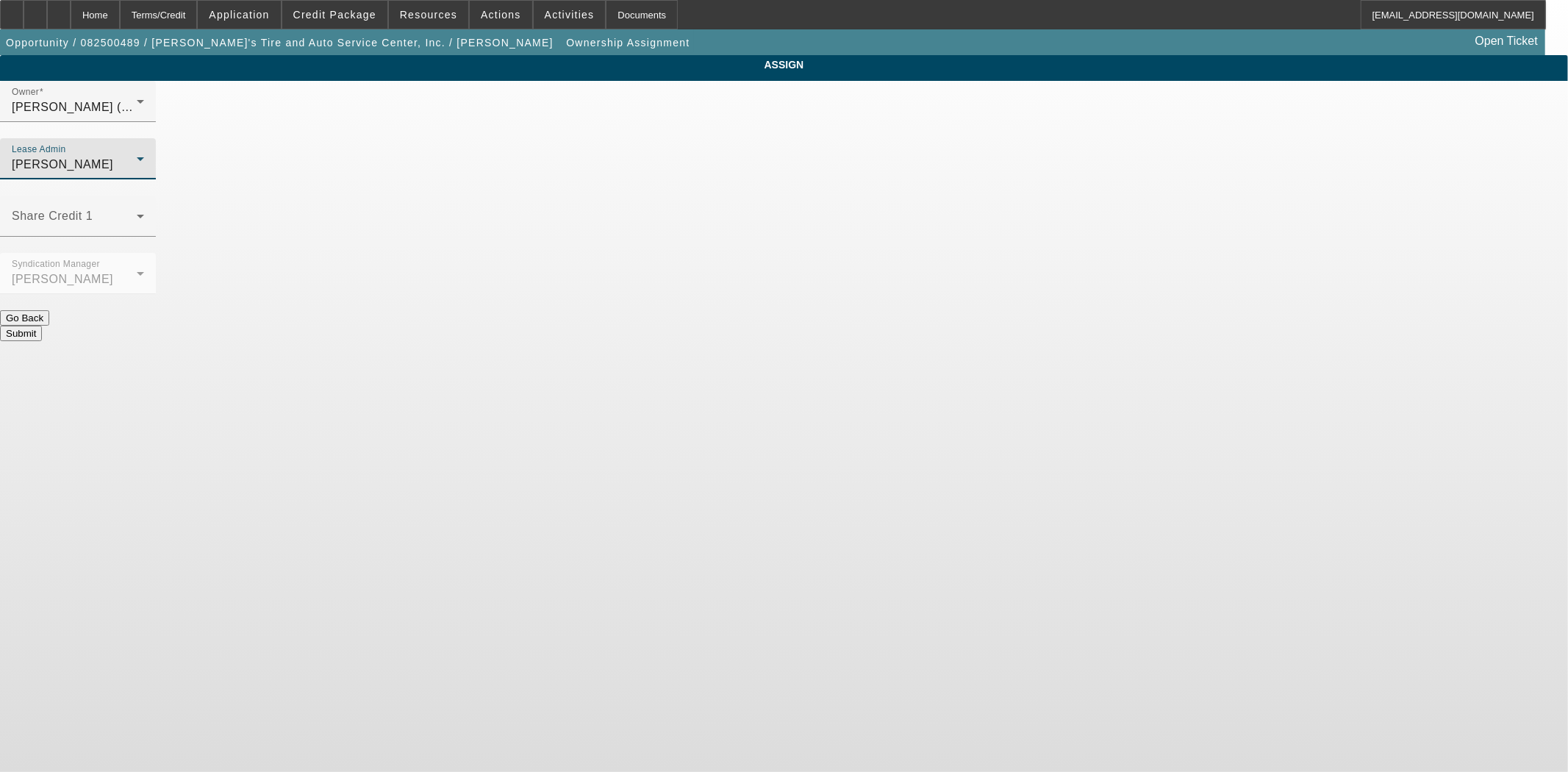
click at [42, 326] on button "Submit" at bounding box center [21, 333] width 42 height 16
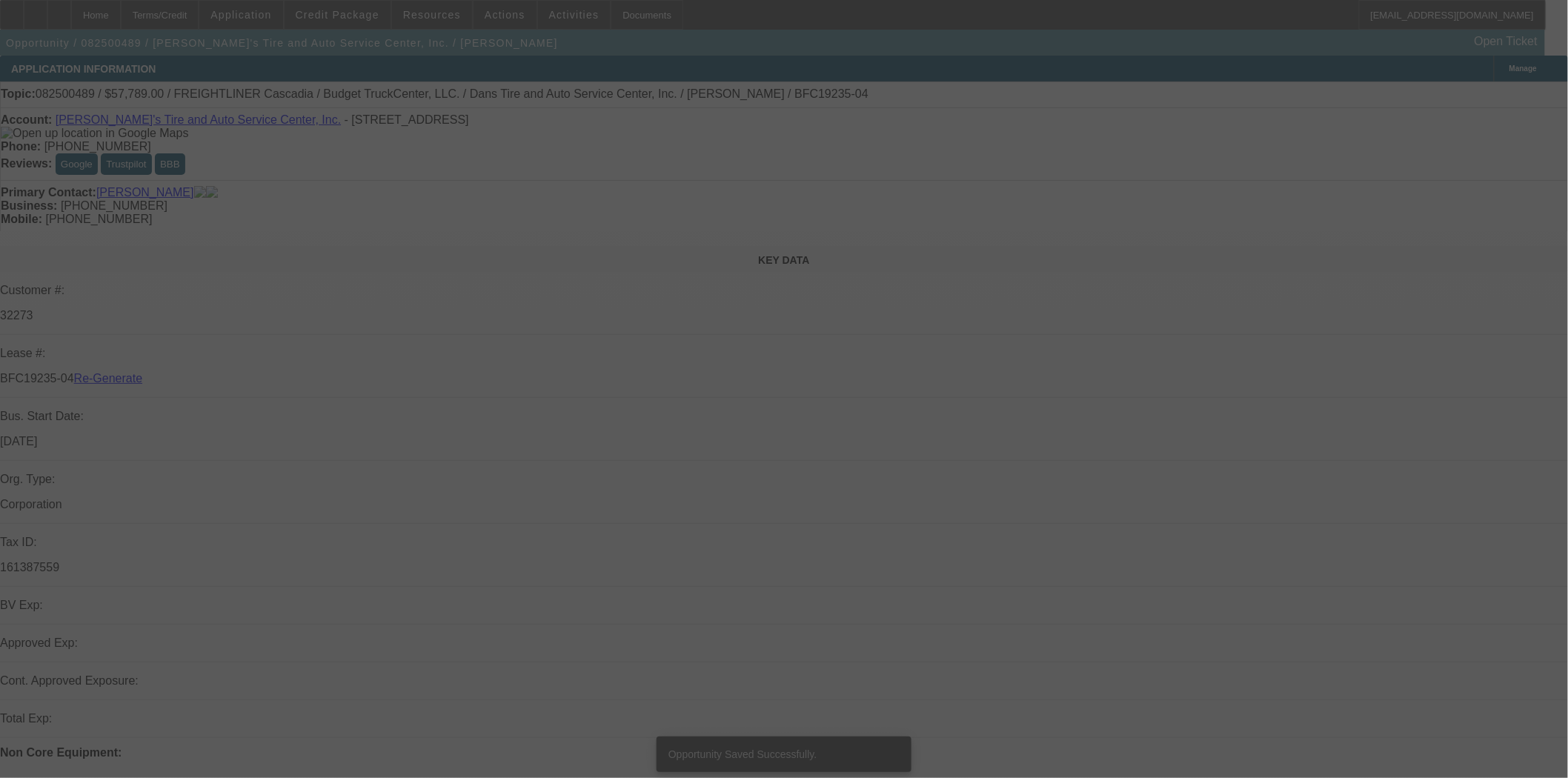
select select "3"
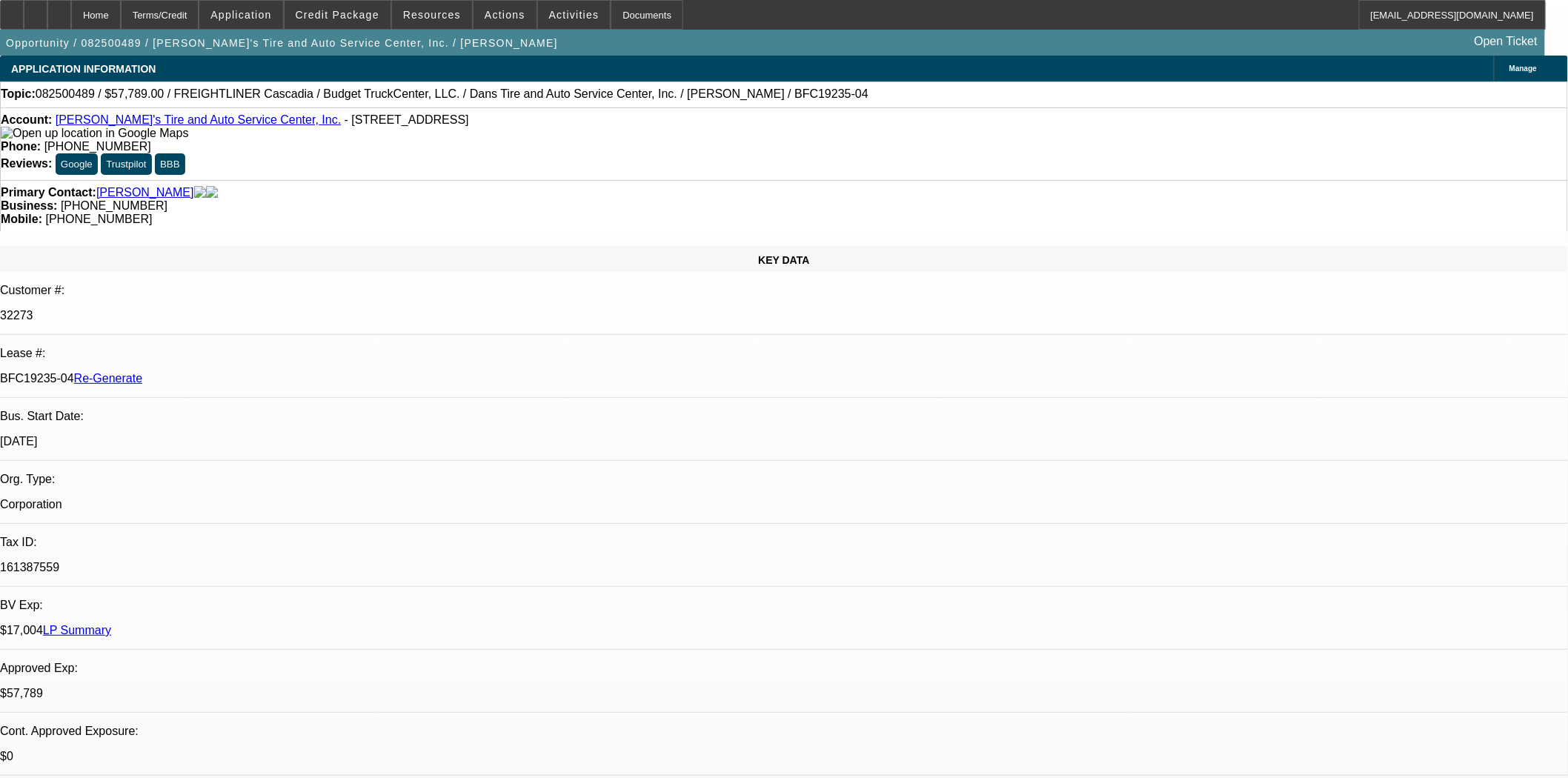
select select "0"
select select "3"
select select "0.1"
select select "4"
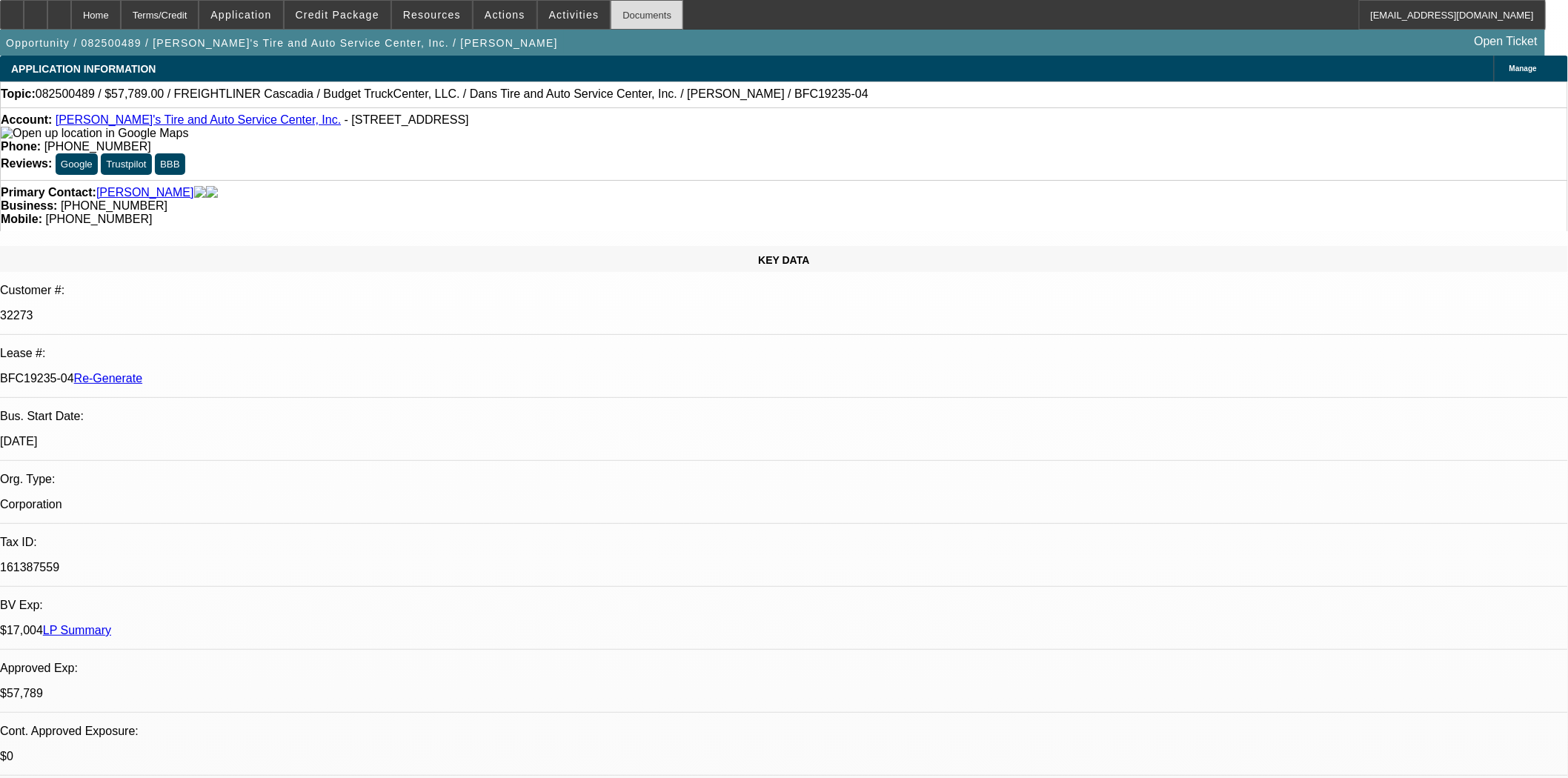
click at [628, 24] on div "Documents" at bounding box center [647, 15] width 73 height 30
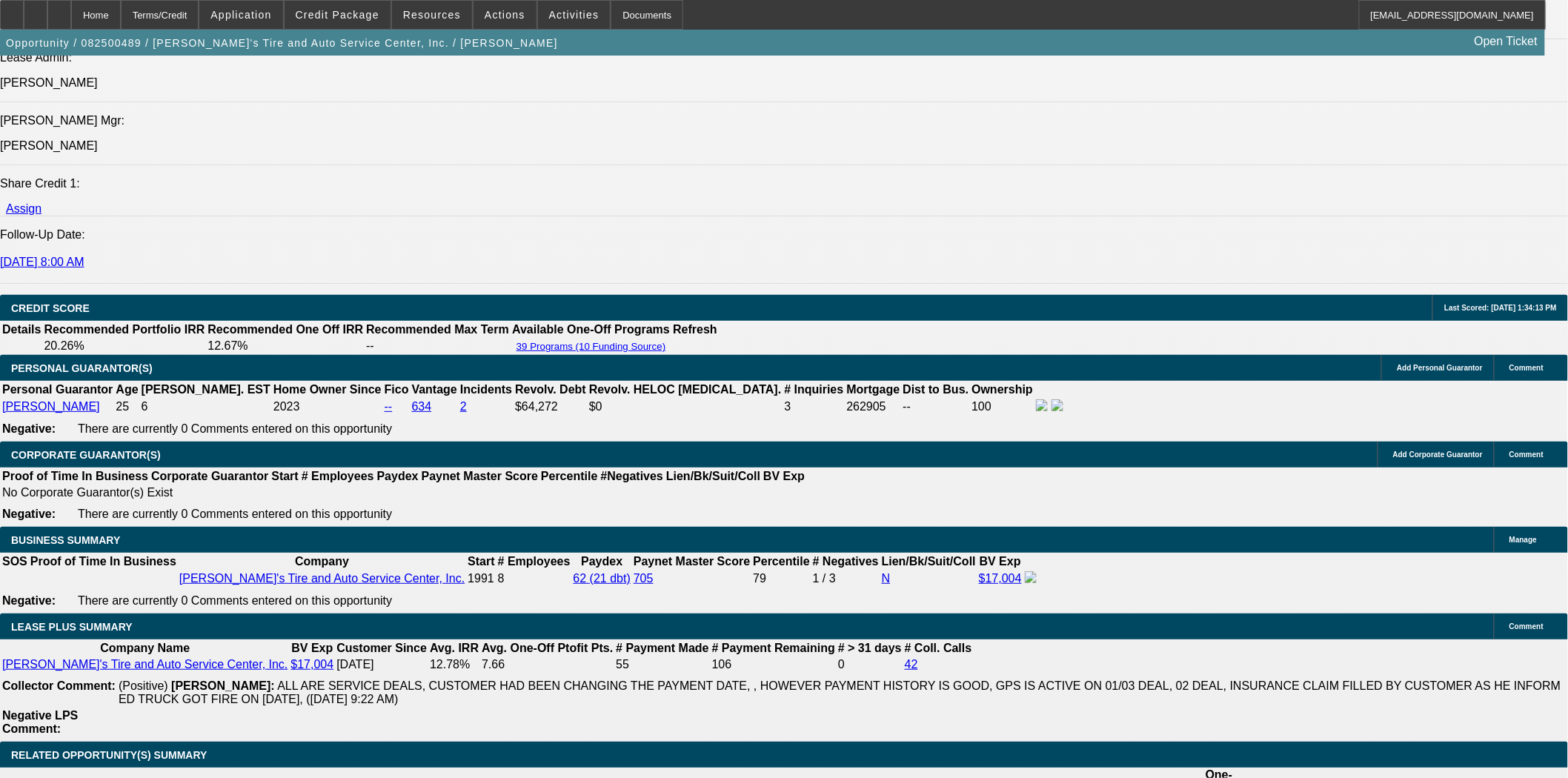
scroll to position [1976, 0]
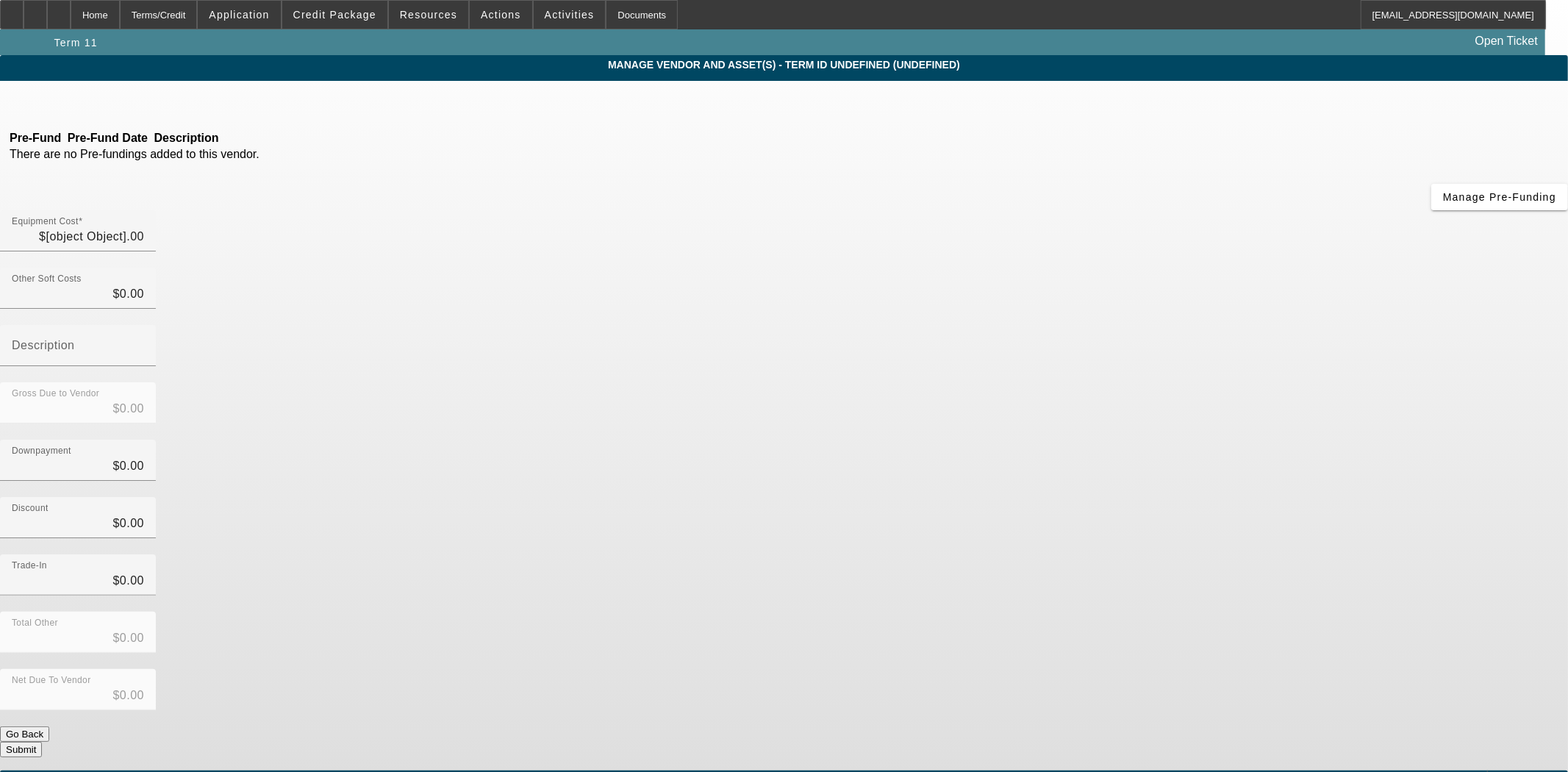
type input "$57,789.00"
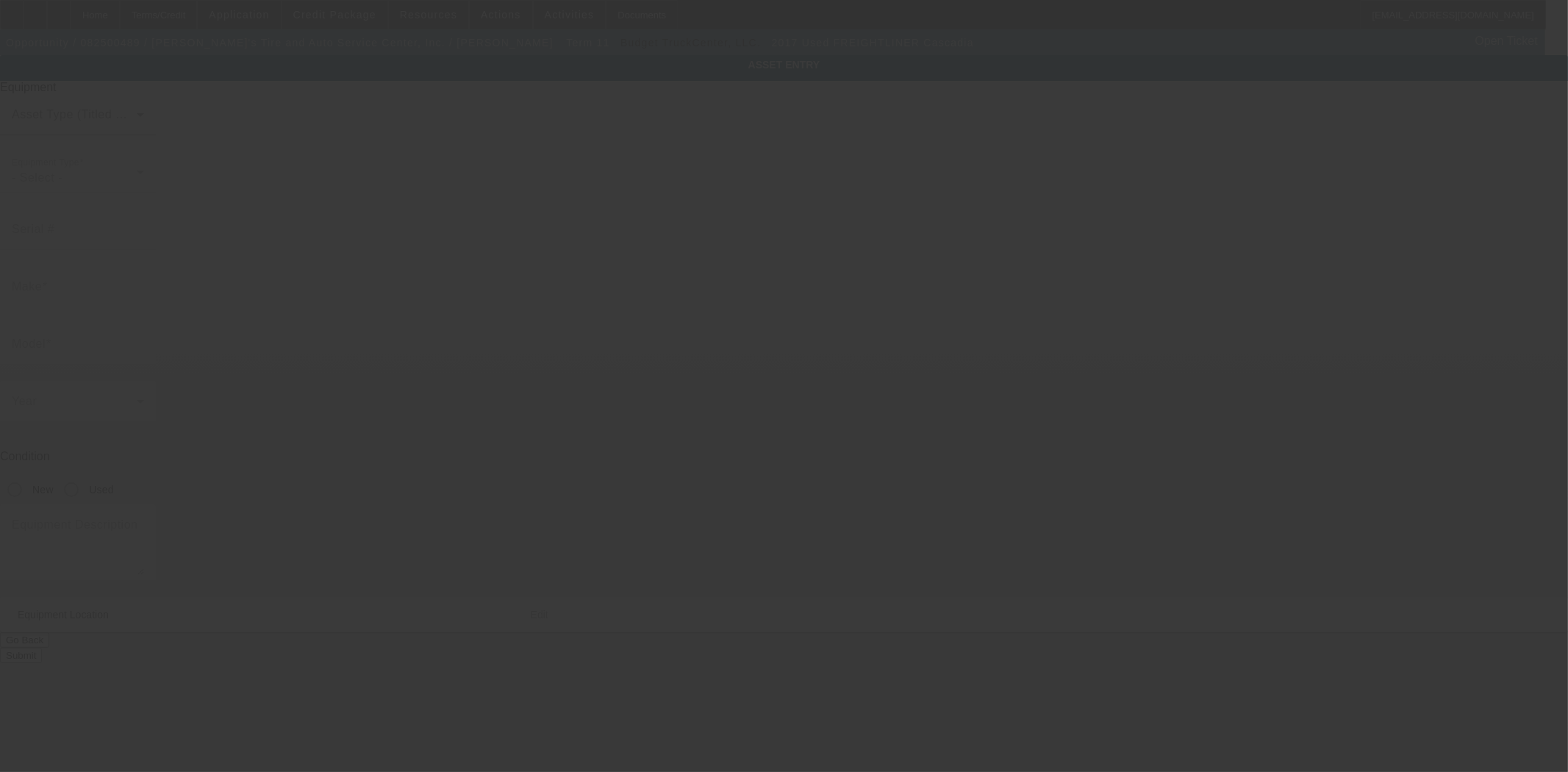
type input "[US_VEHICLE_IDENTIFICATION_NUMBER]"
type input "Freightliner"
type input "Cascadia"
radio input "true"
type textarea "freightliner"
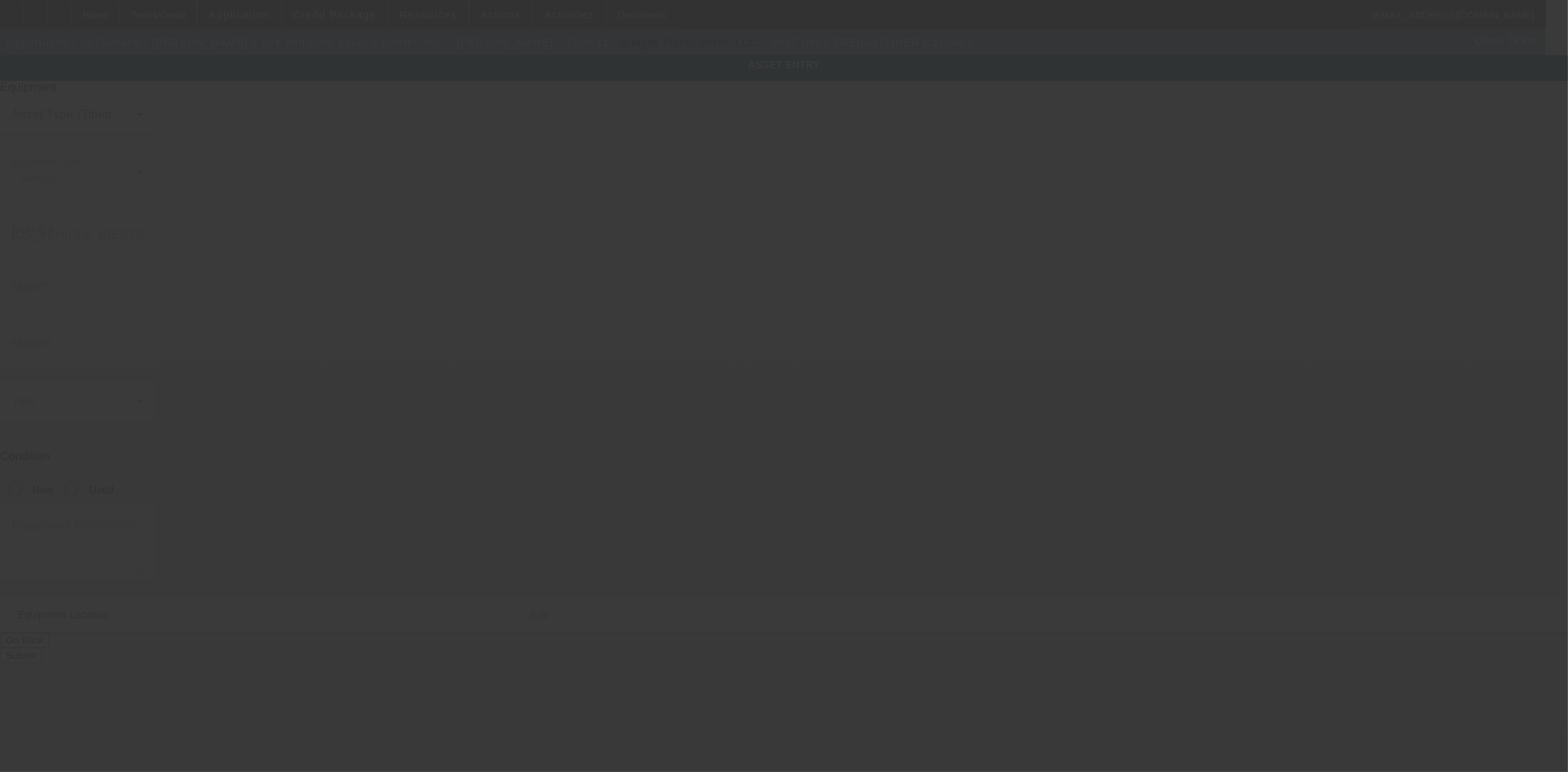
type input "48 [GEOGRAPHIC_DATA]"
type input "[GEOGRAPHIC_DATA]"
type input "14020"
type input "Genesee"
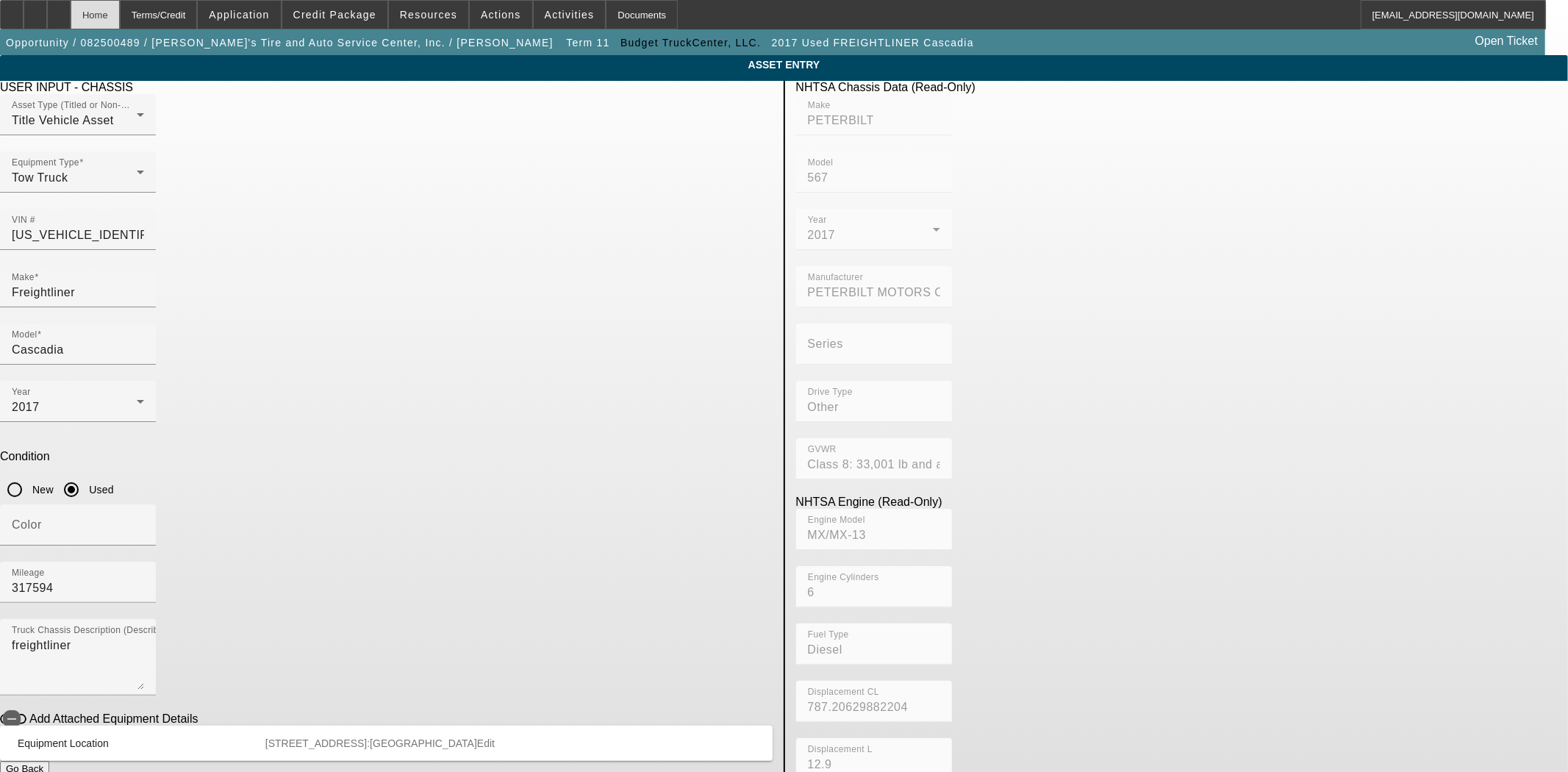
click at [120, 23] on div "Home" at bounding box center [95, 15] width 49 height 30
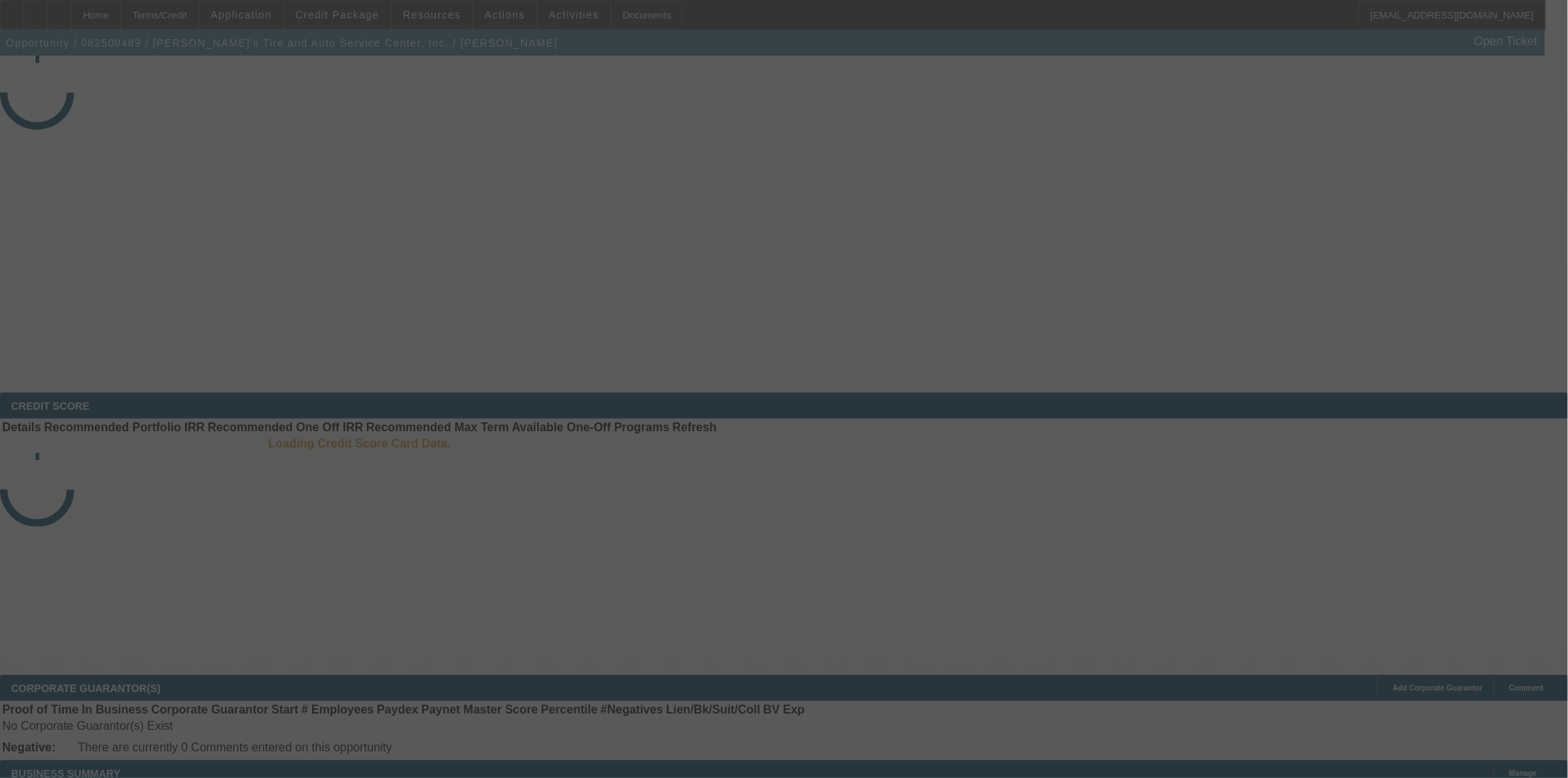
select select "3"
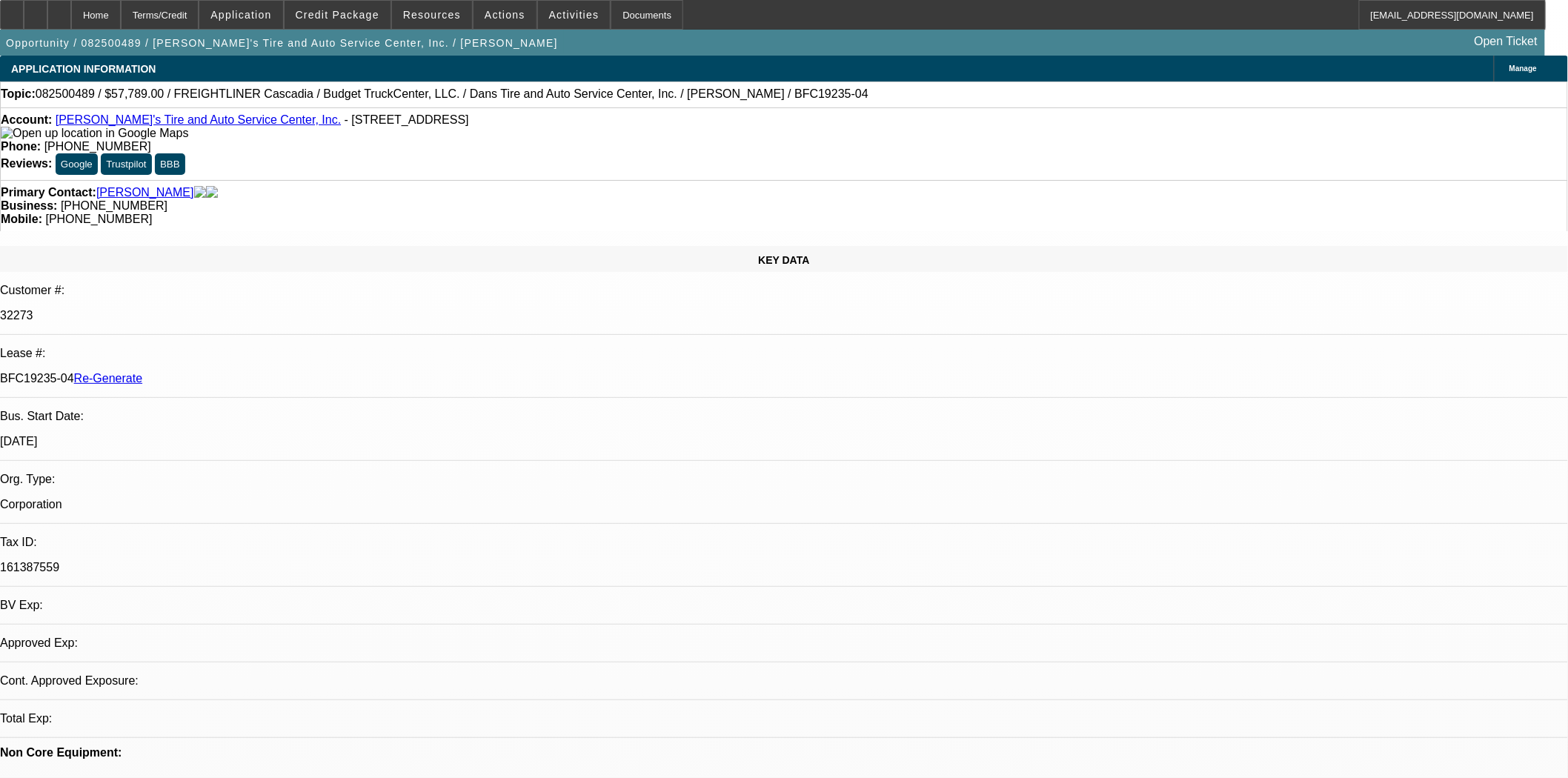
select select "0"
select select "3"
select select "0.1"
select select "4"
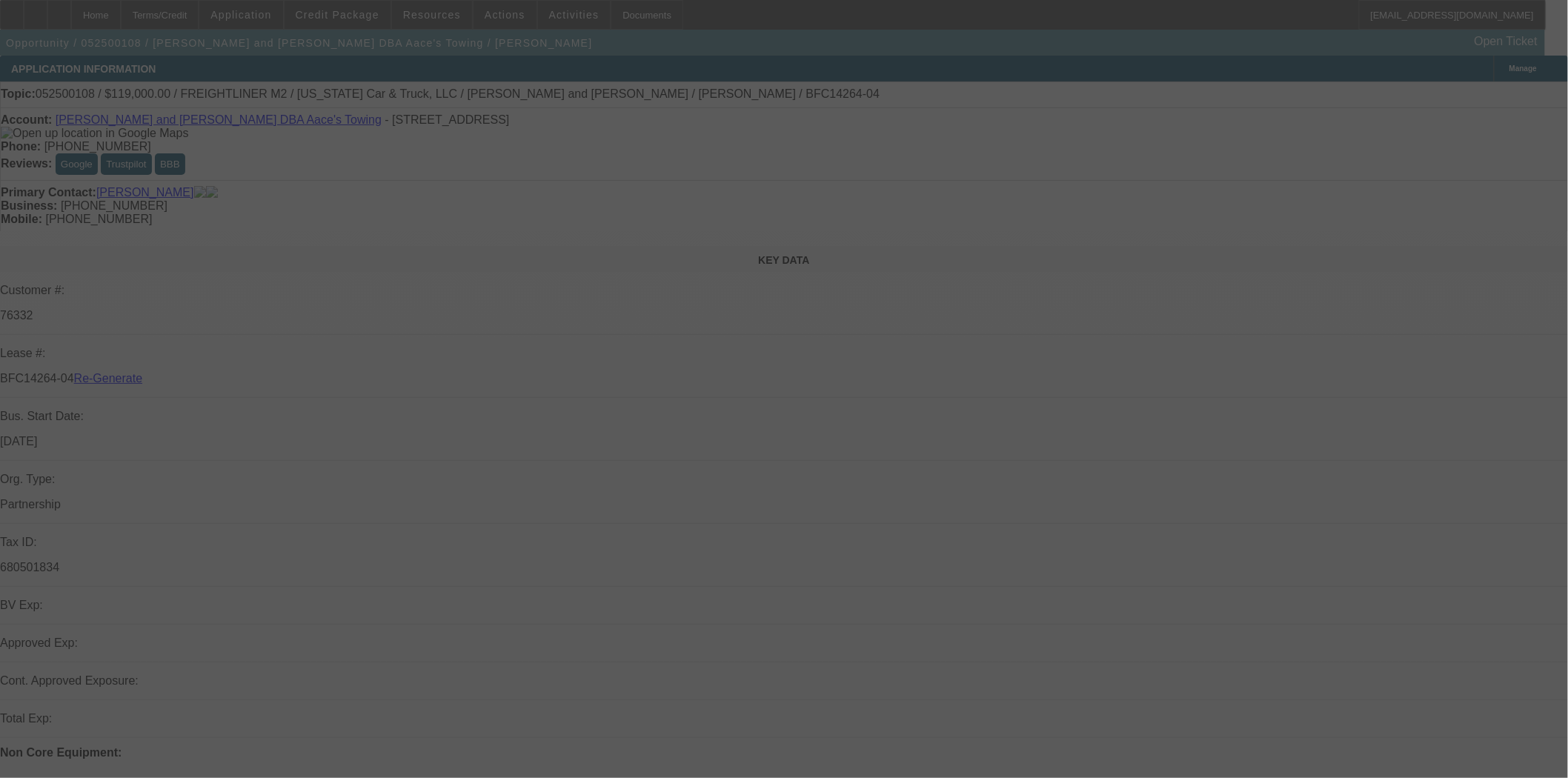
select select "3"
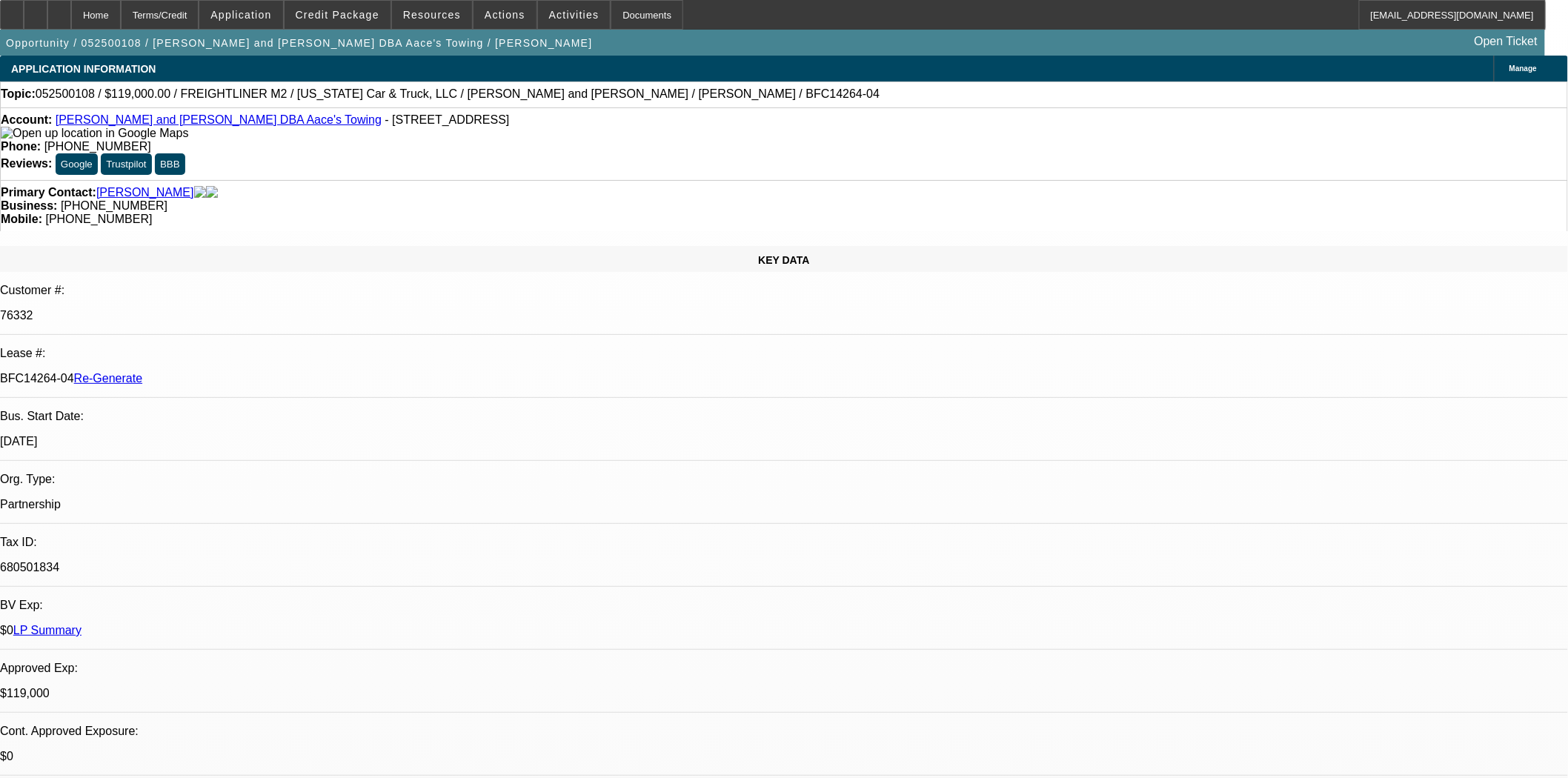
select select "0"
select select "2"
select select "0.1"
select select "4"
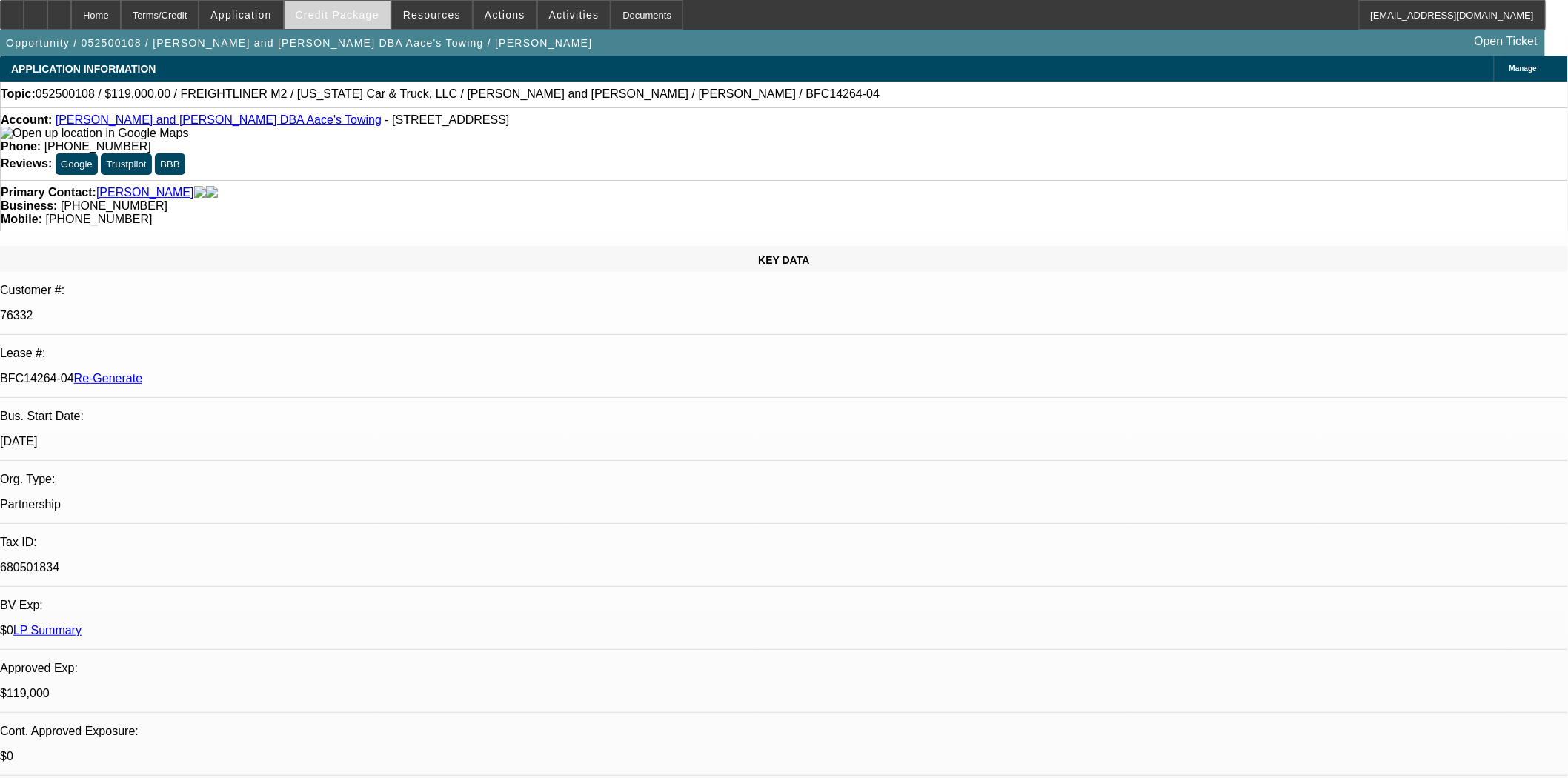
click at [337, 13] on span "Credit Package" at bounding box center [337, 15] width 84 height 12
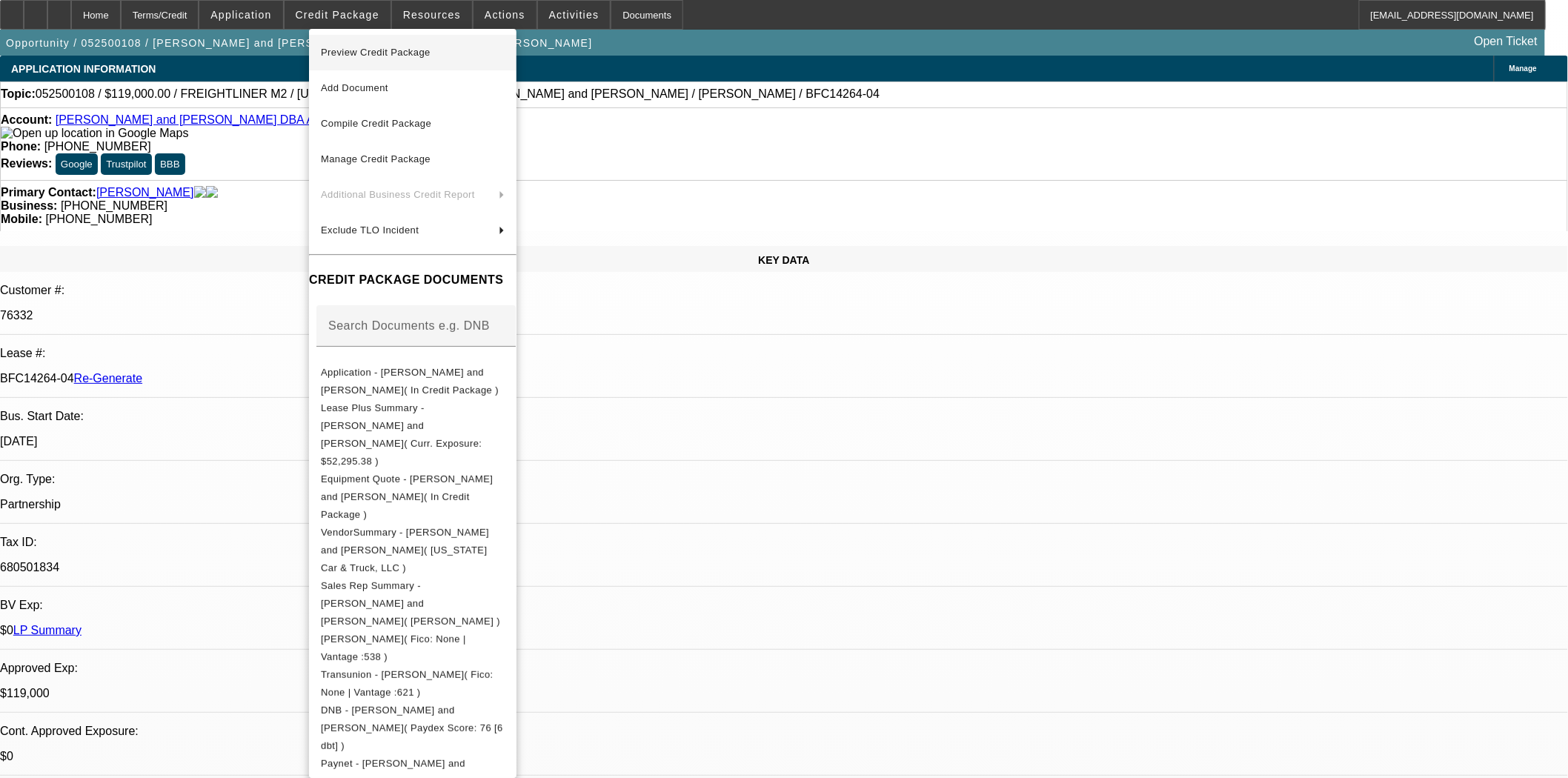
click at [347, 53] on span "Preview Credit Package" at bounding box center [376, 51] width 110 height 11
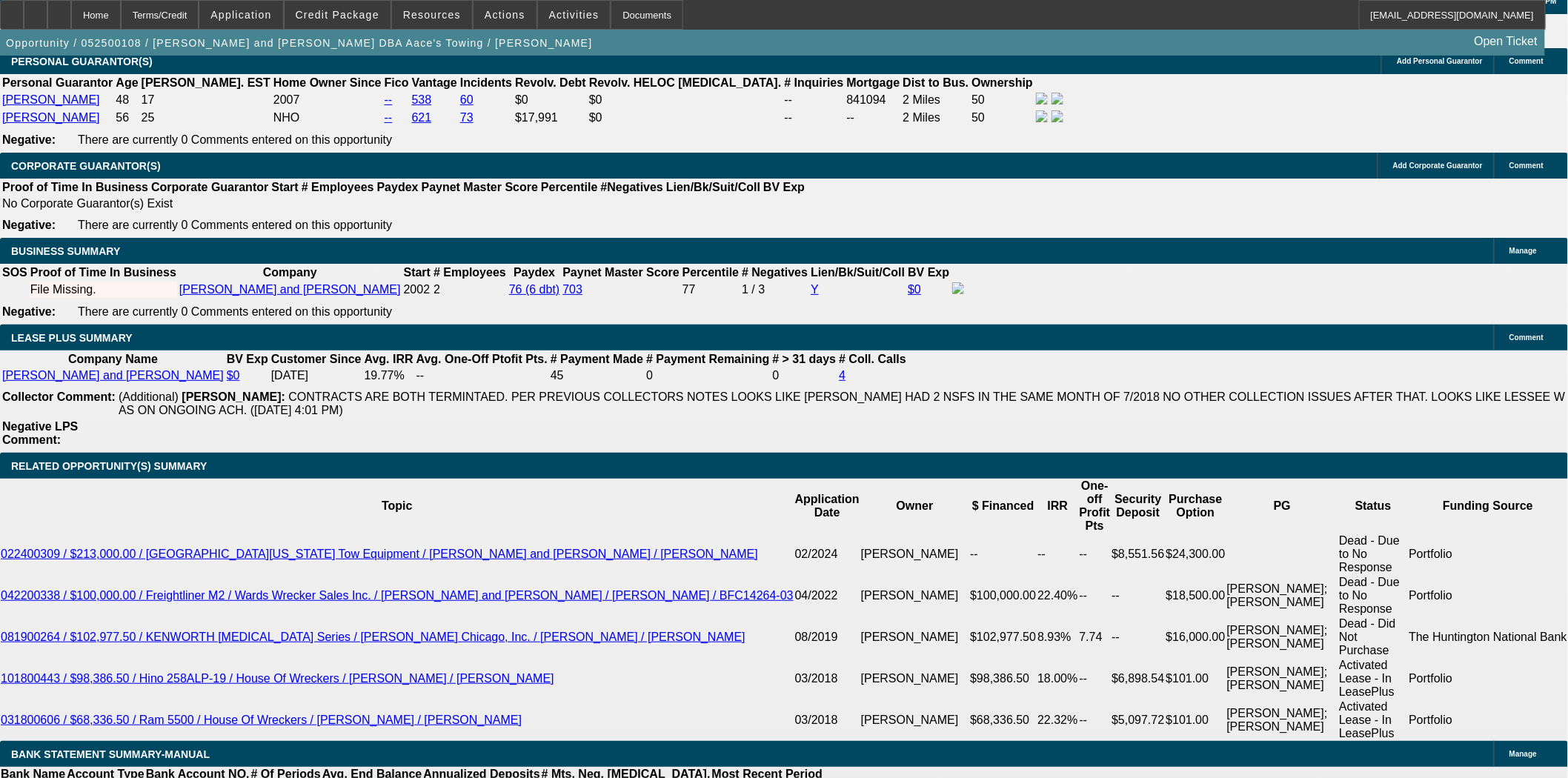
scroll to position [2306, 0]
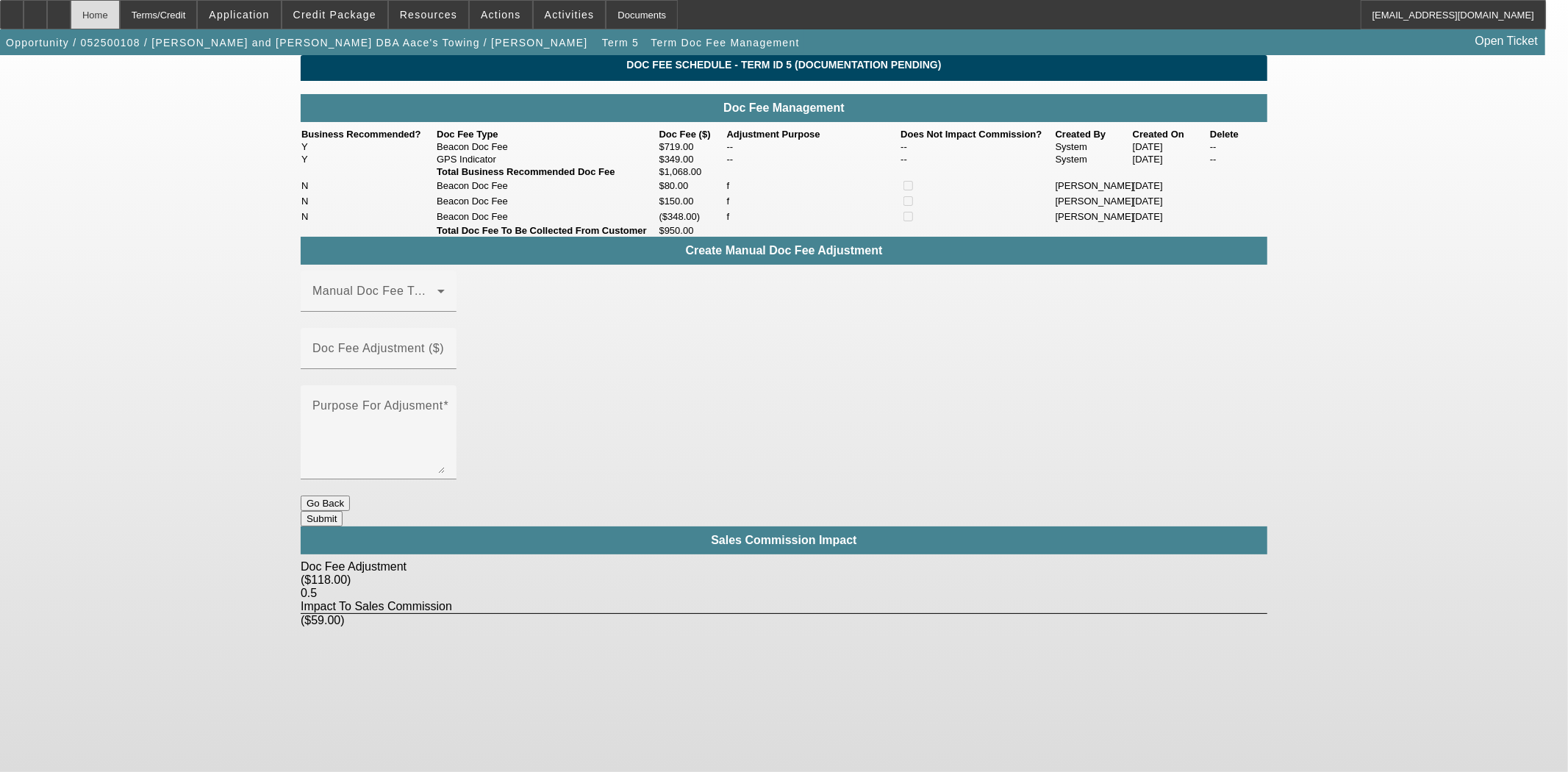
click at [120, 13] on div "Home" at bounding box center [95, 15] width 49 height 30
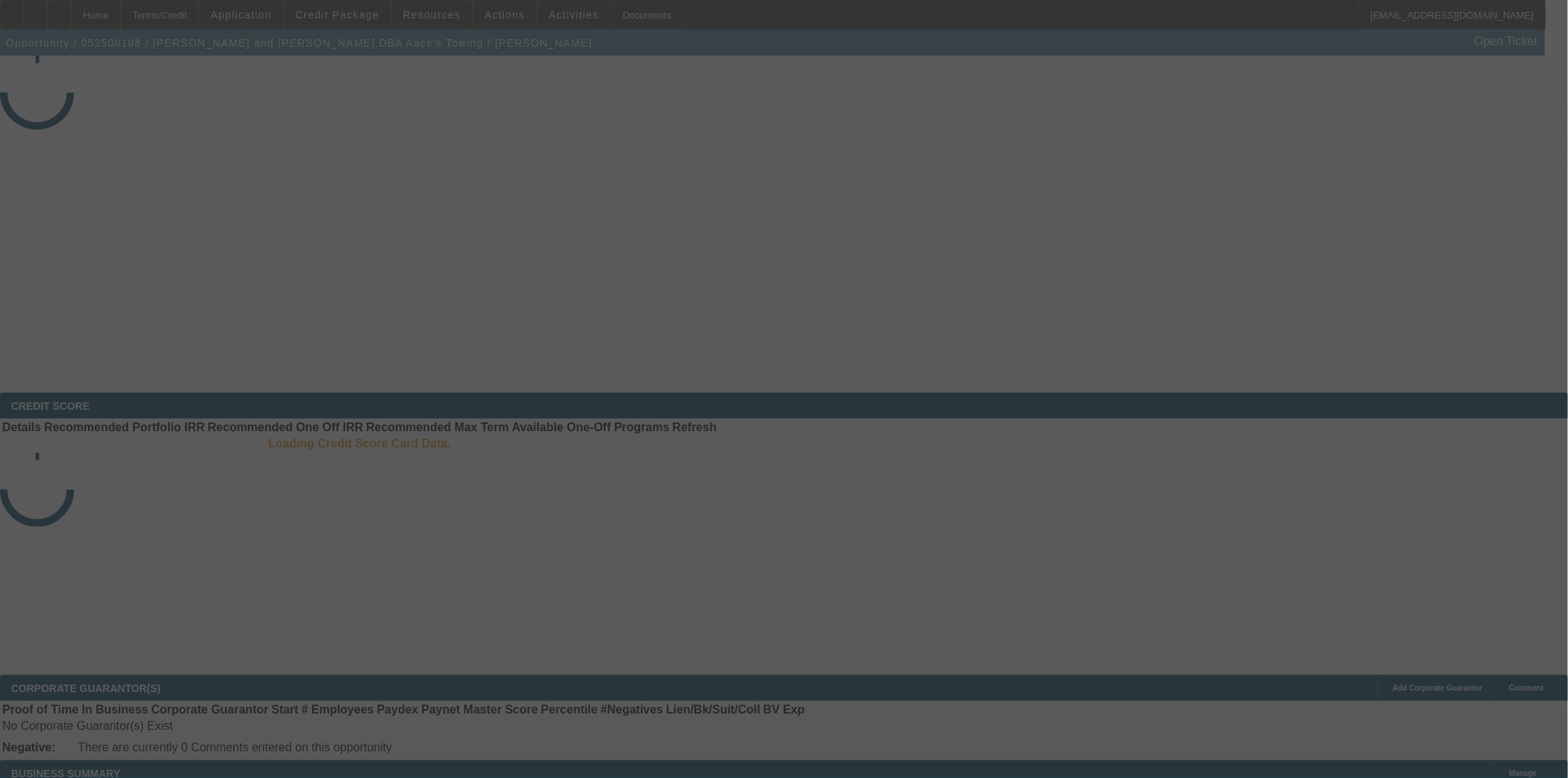
select select "3"
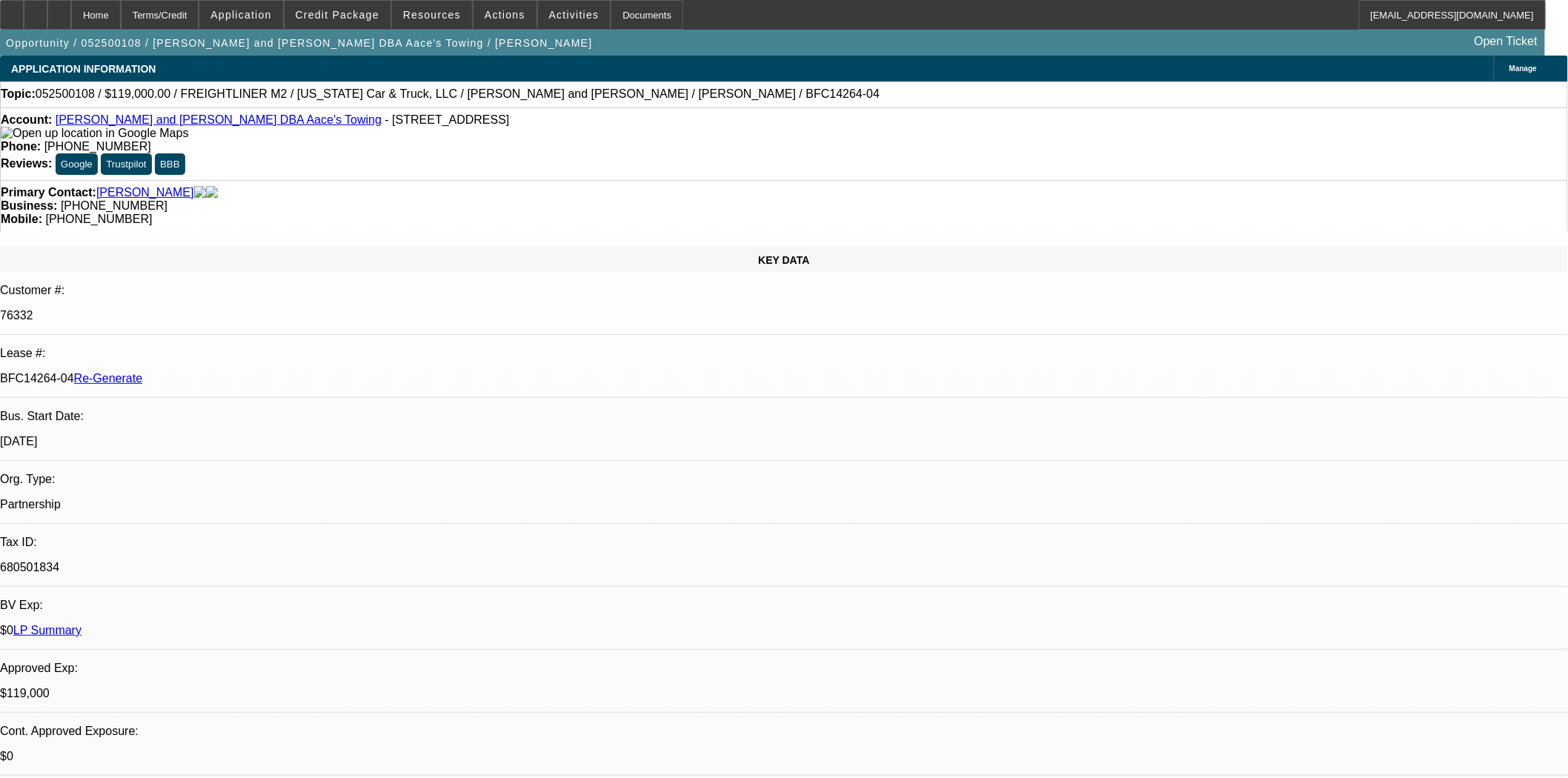
select select "0"
select select "2"
select select "0.1"
select select "4"
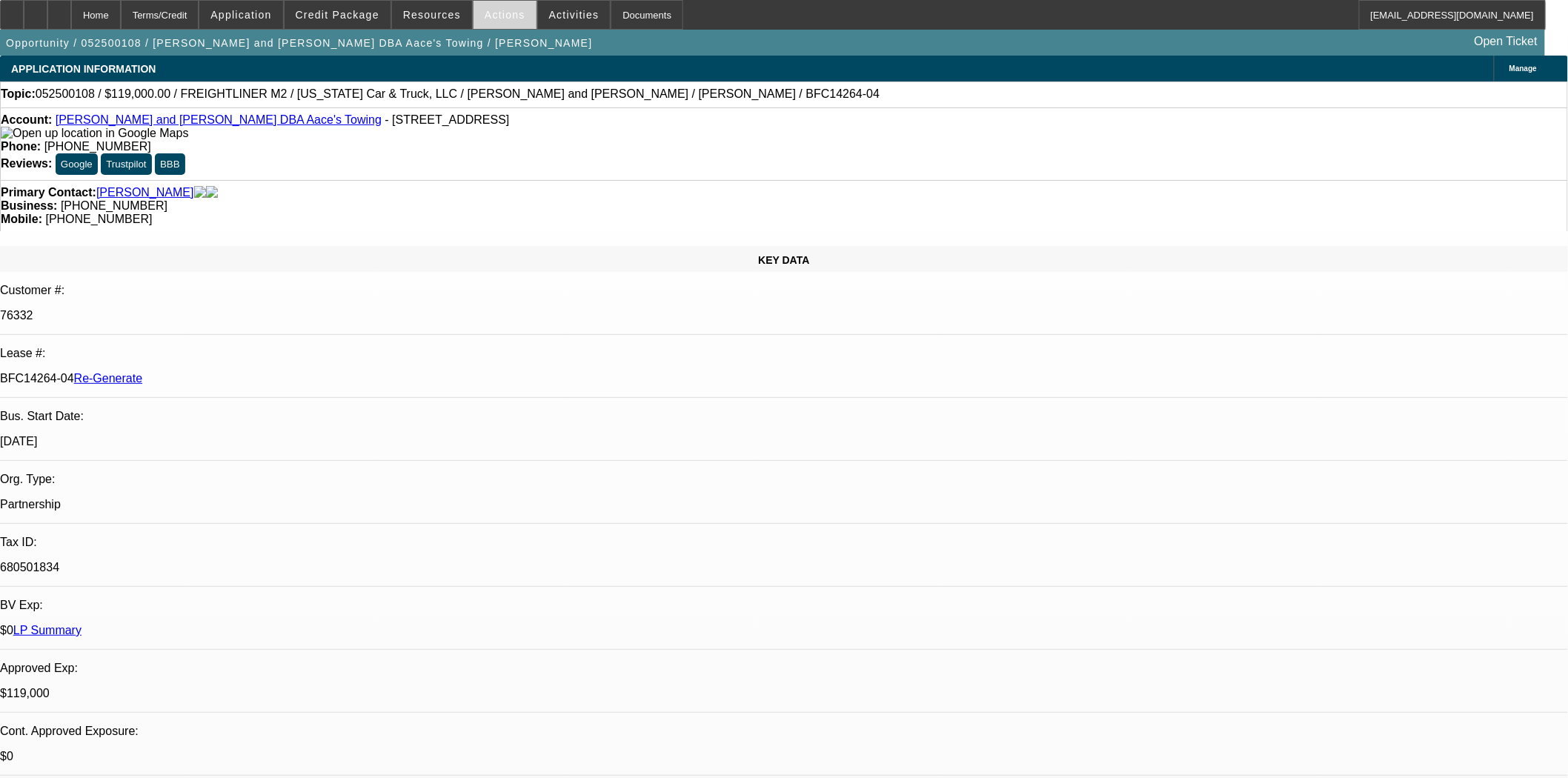
click at [485, 13] on span "Actions" at bounding box center [505, 15] width 41 height 12
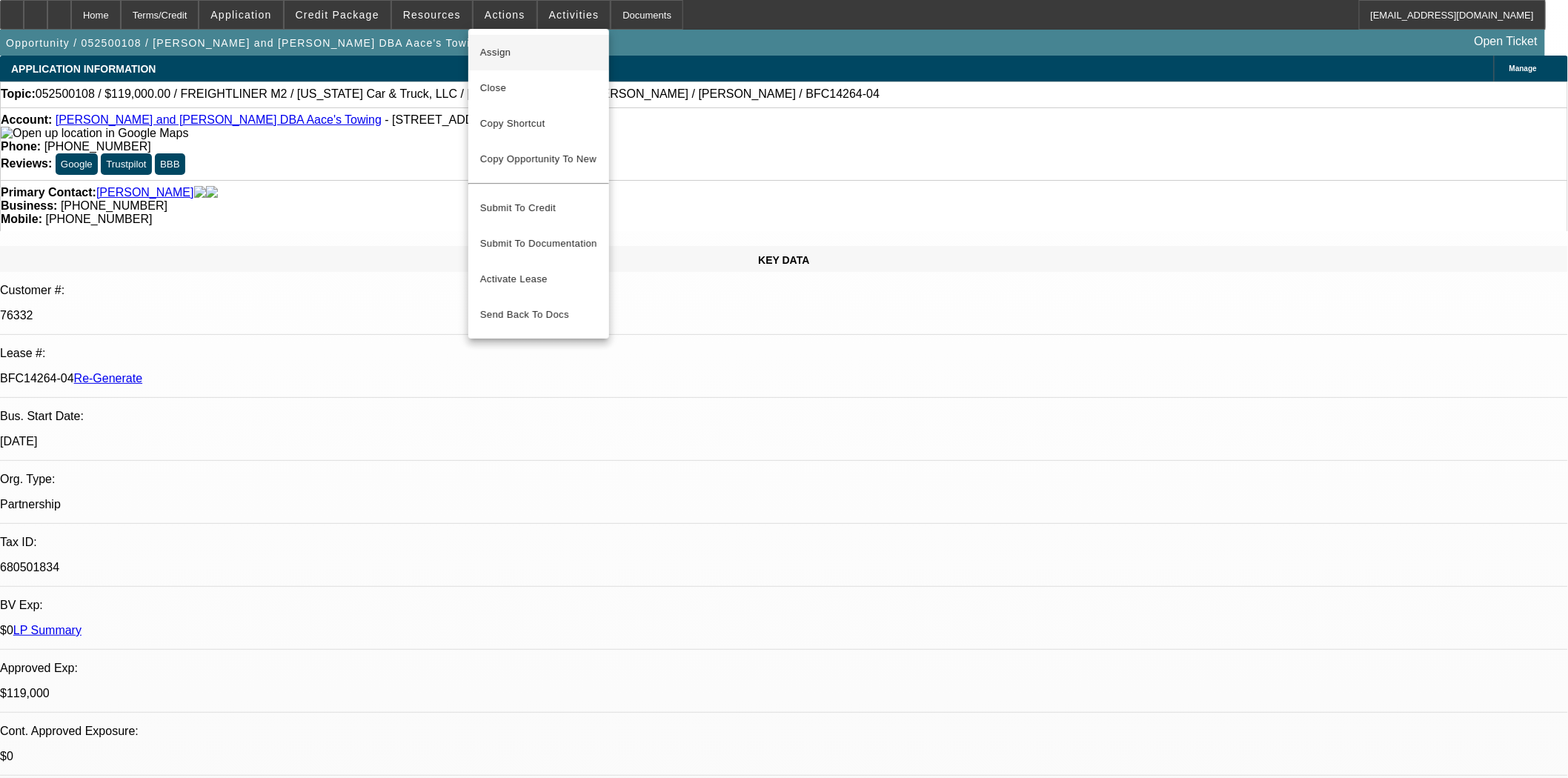
click at [490, 56] on span "Assign" at bounding box center [538, 52] width 117 height 17
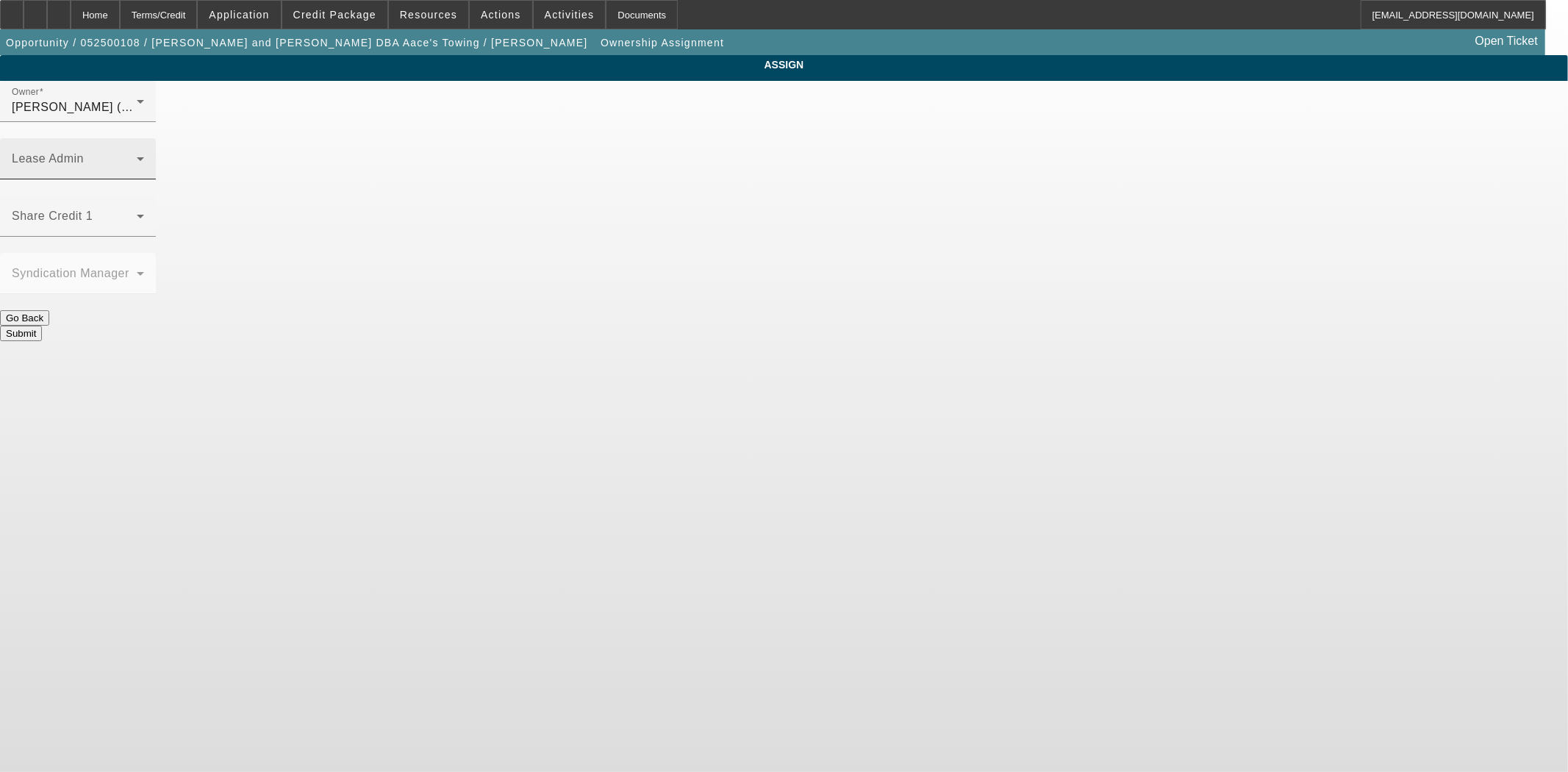
click at [137, 156] on span at bounding box center [74, 164] width 125 height 17
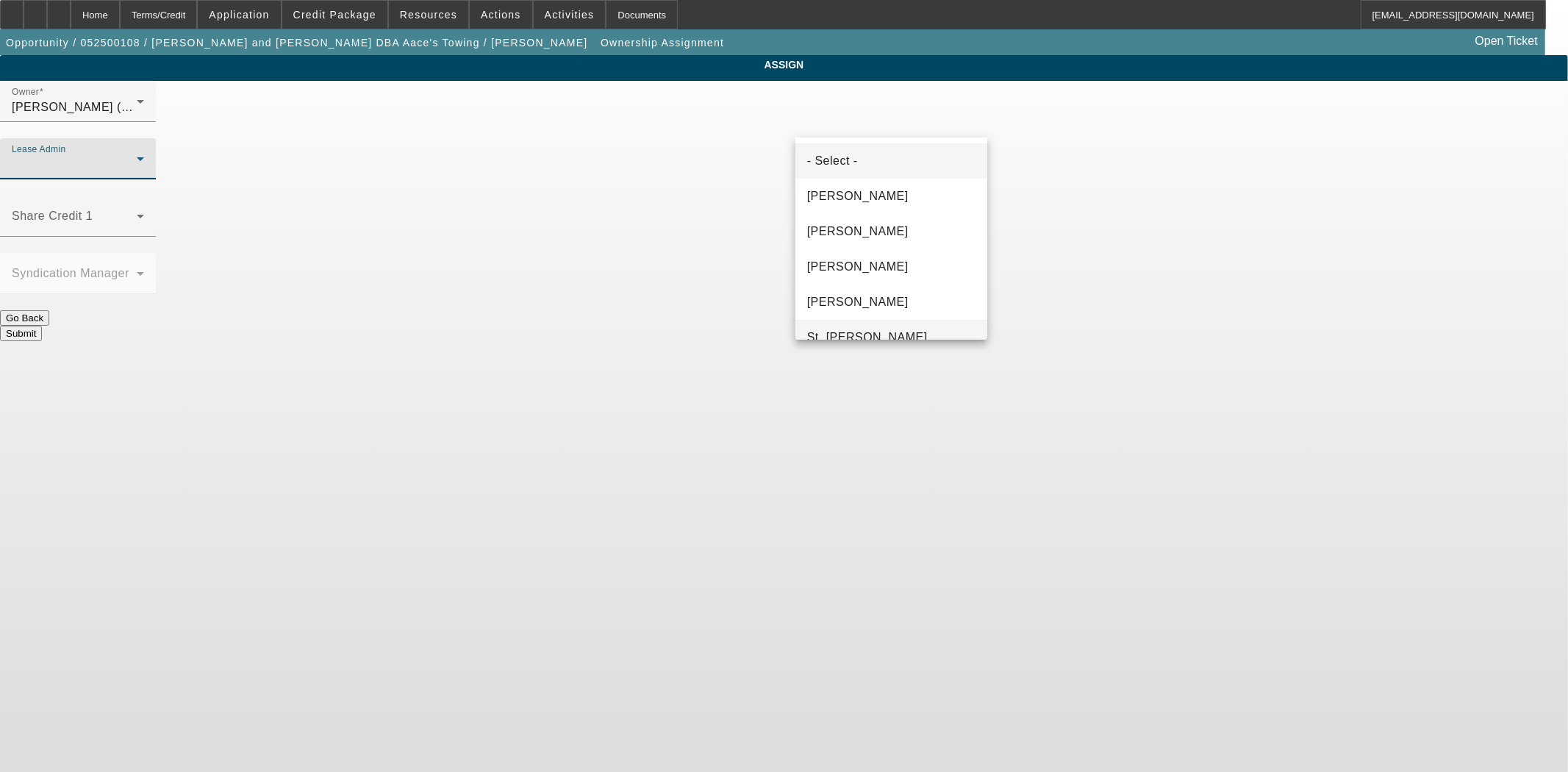
click at [814, 329] on span "St. Laurent, Kim" at bounding box center [867, 337] width 121 height 17
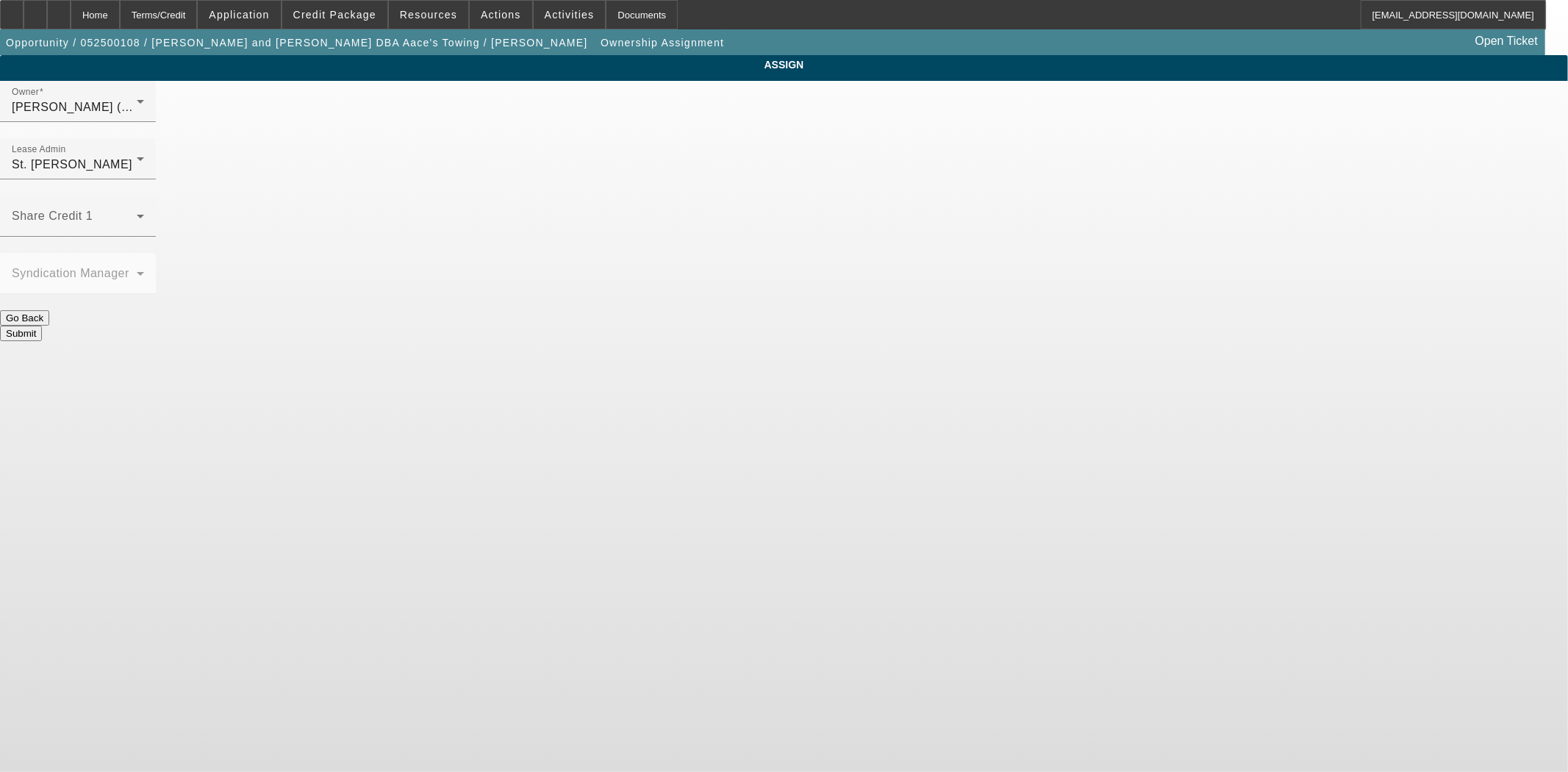
click at [814, 326] on div "Submit" at bounding box center [784, 333] width 1568 height 16
click at [42, 326] on button "Submit" at bounding box center [21, 333] width 42 height 16
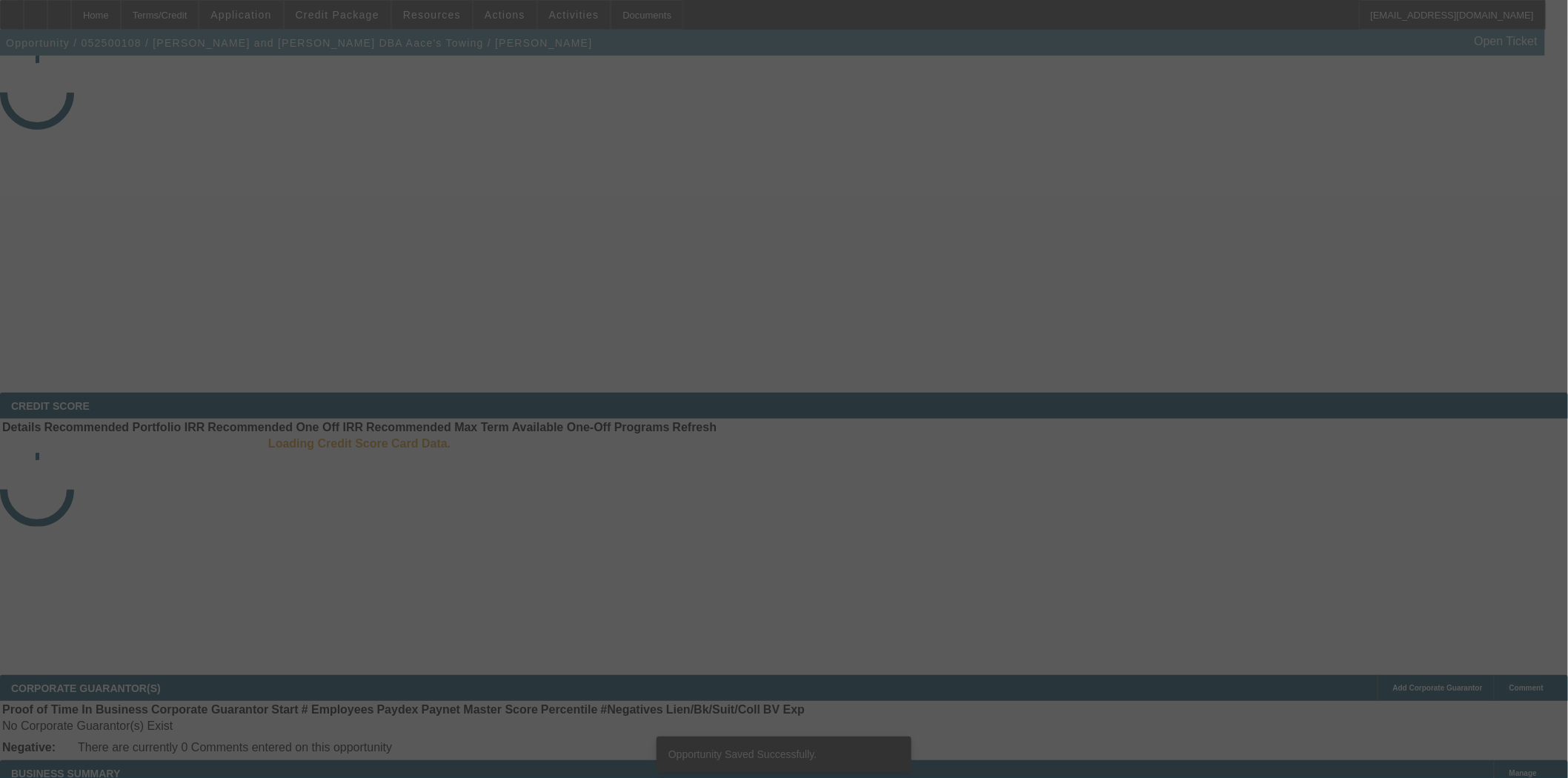
select select "3"
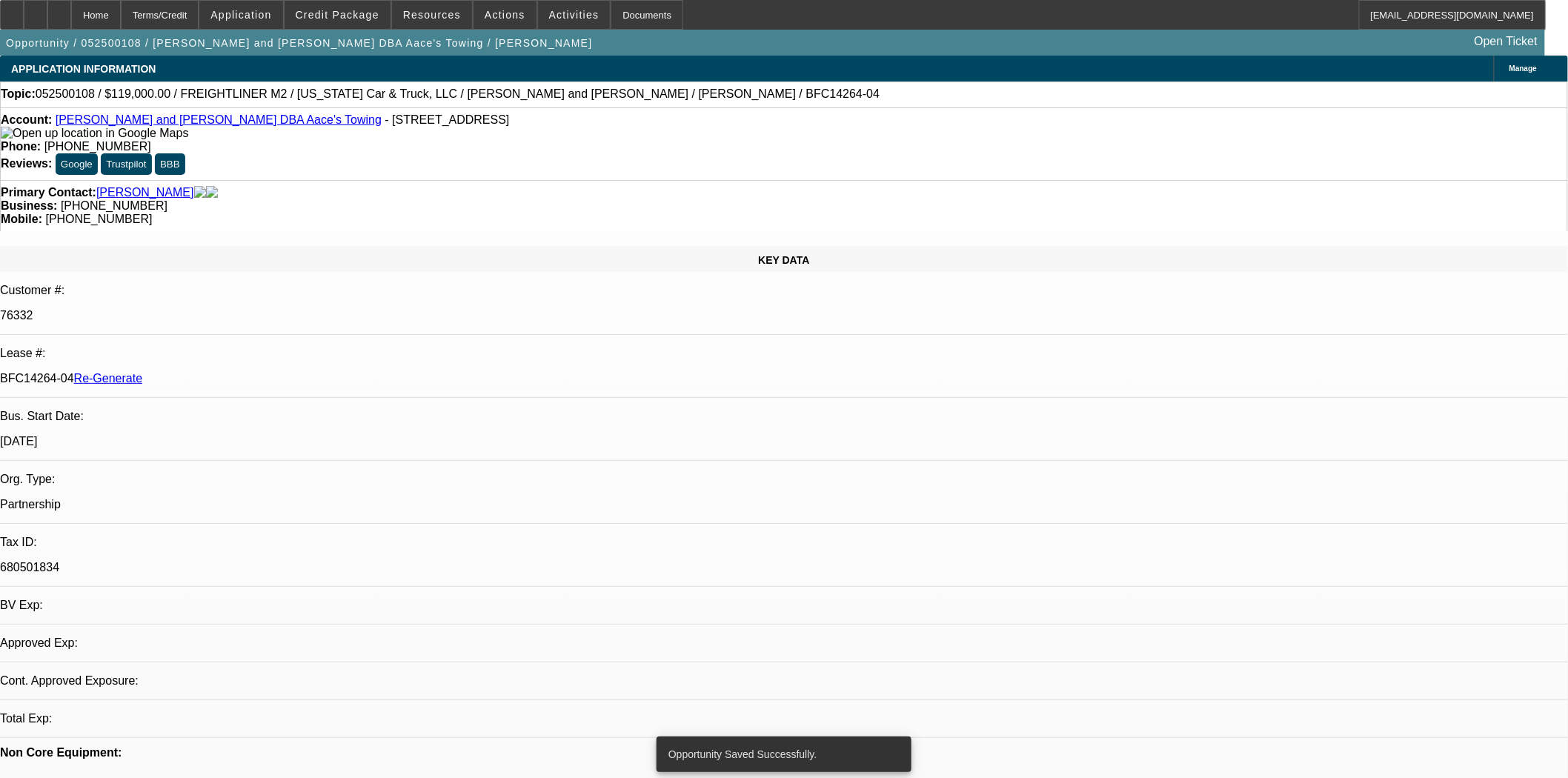
select select "0"
select select "2"
select select "0.1"
select select "4"
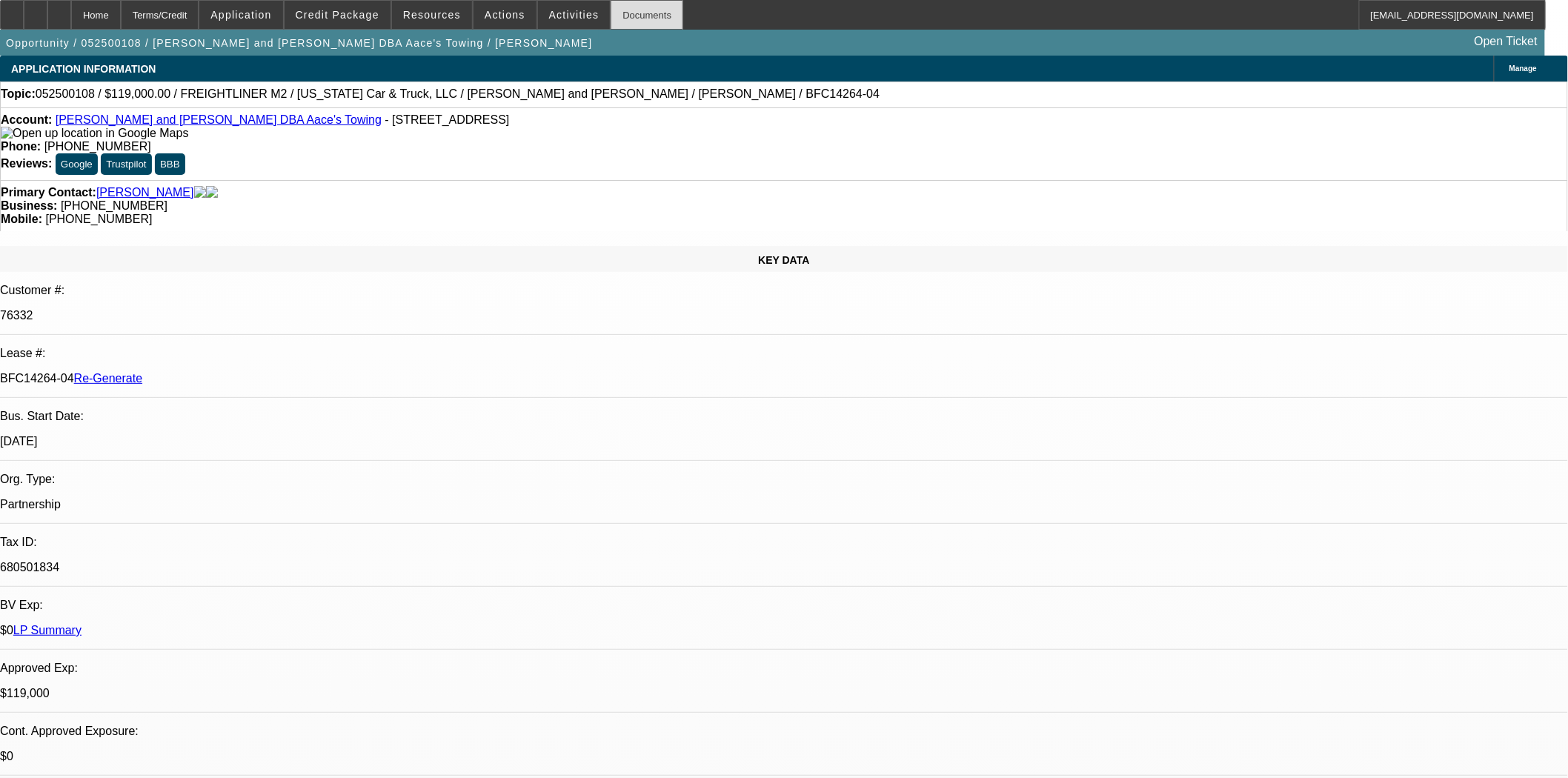
click at [615, 23] on div "Documents" at bounding box center [647, 15] width 73 height 30
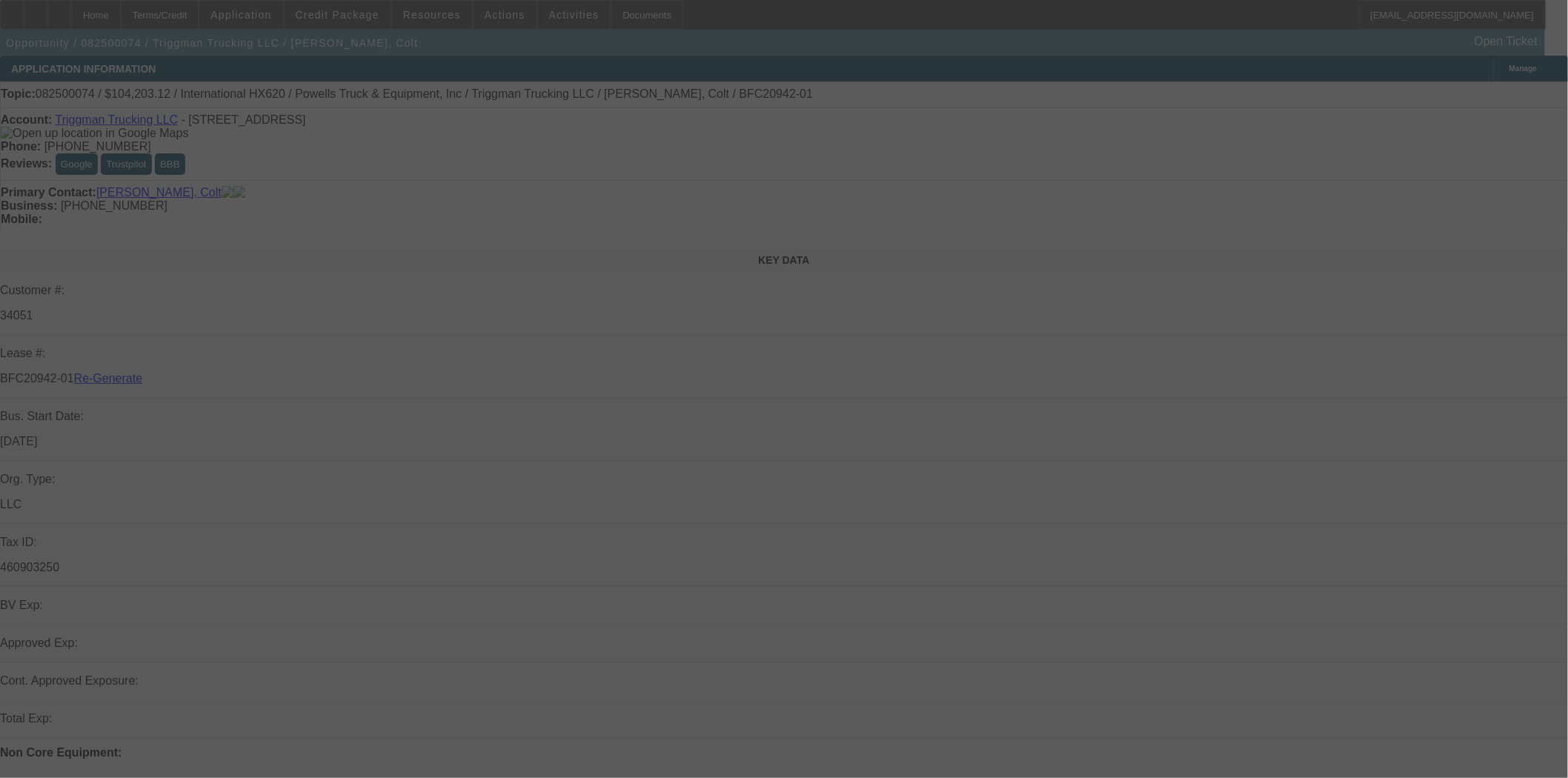
select select "4"
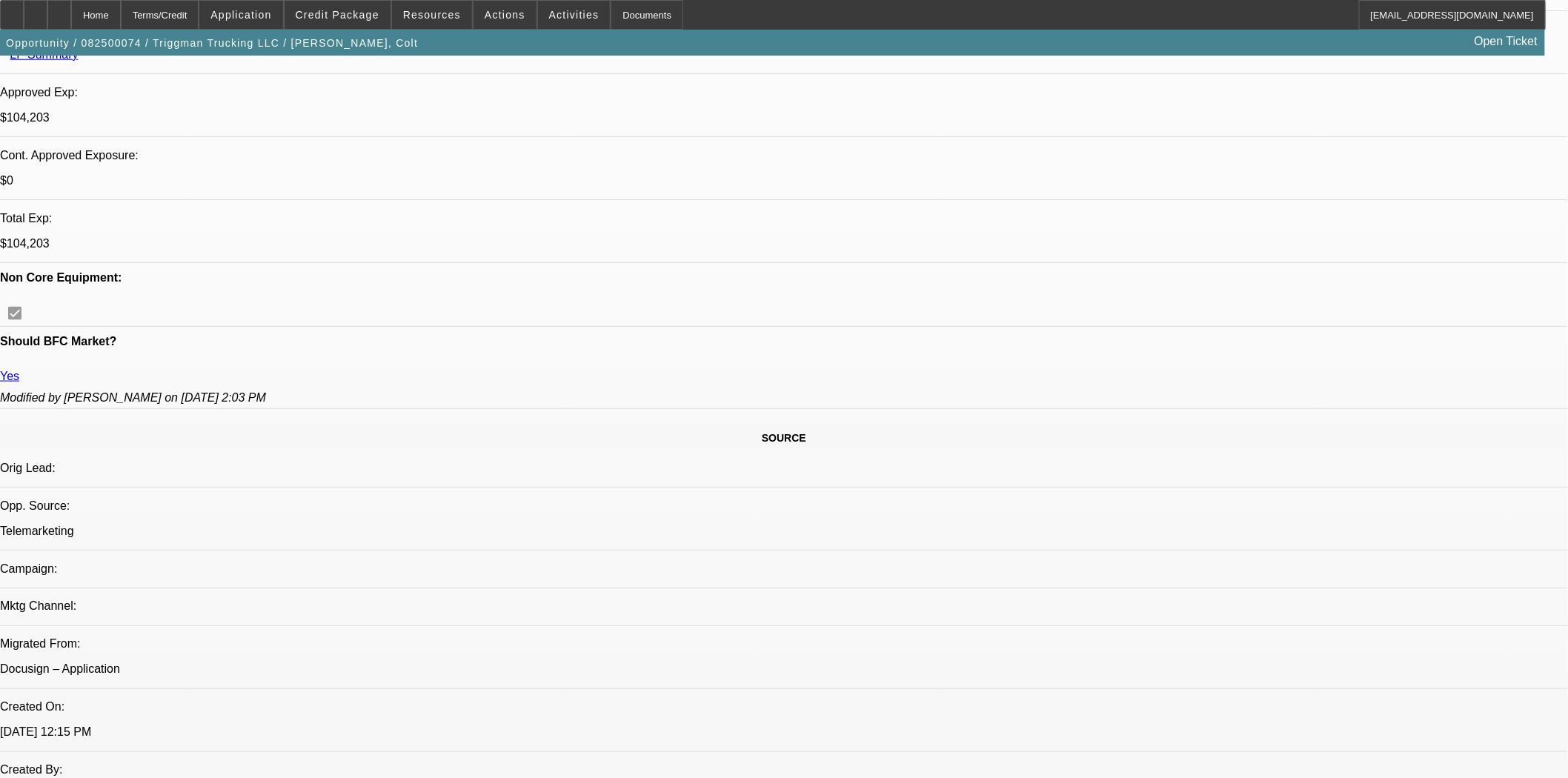
select select "0"
select select "2"
select select "0.1"
select select "4"
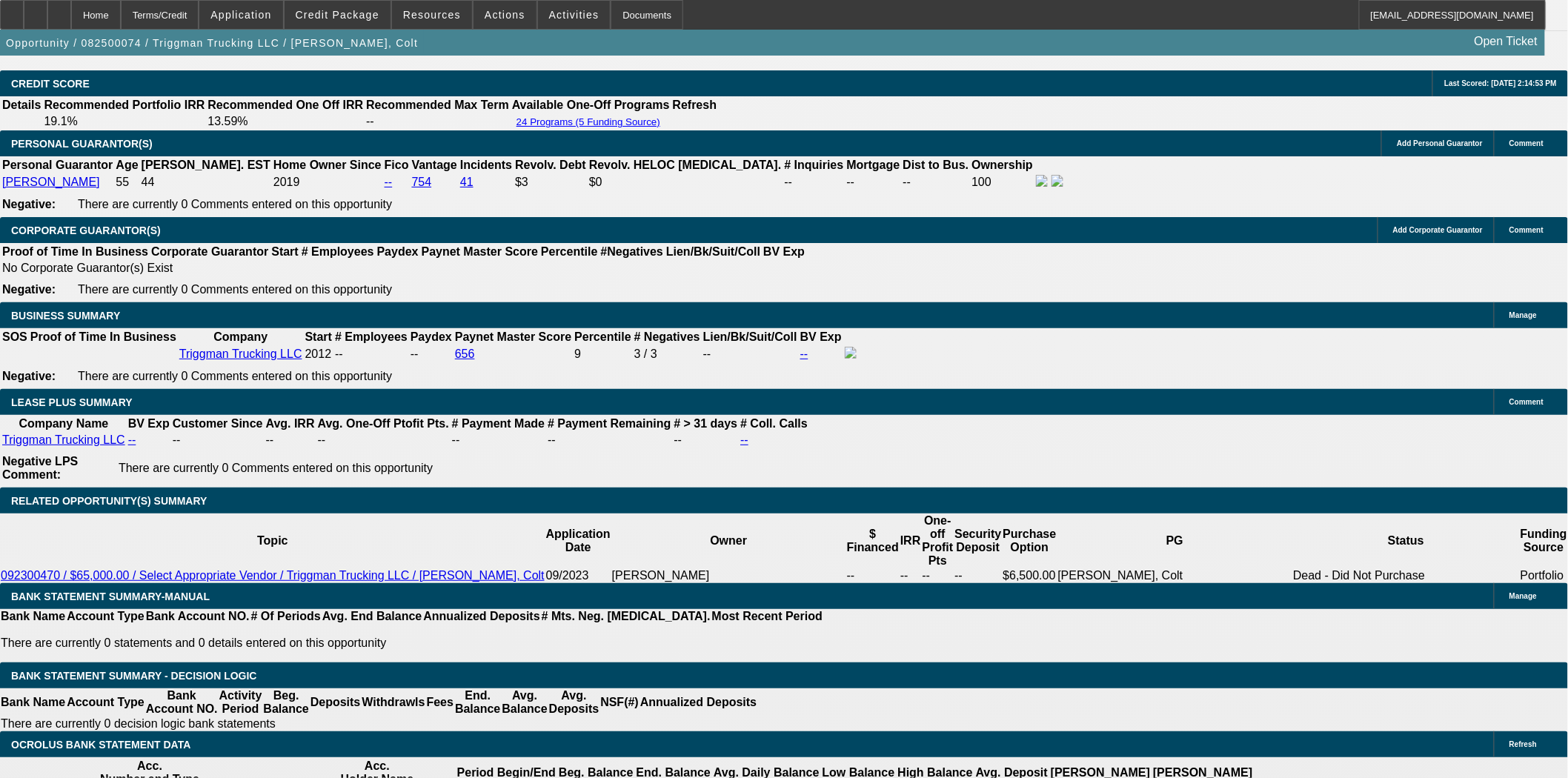
scroll to position [2391, 0]
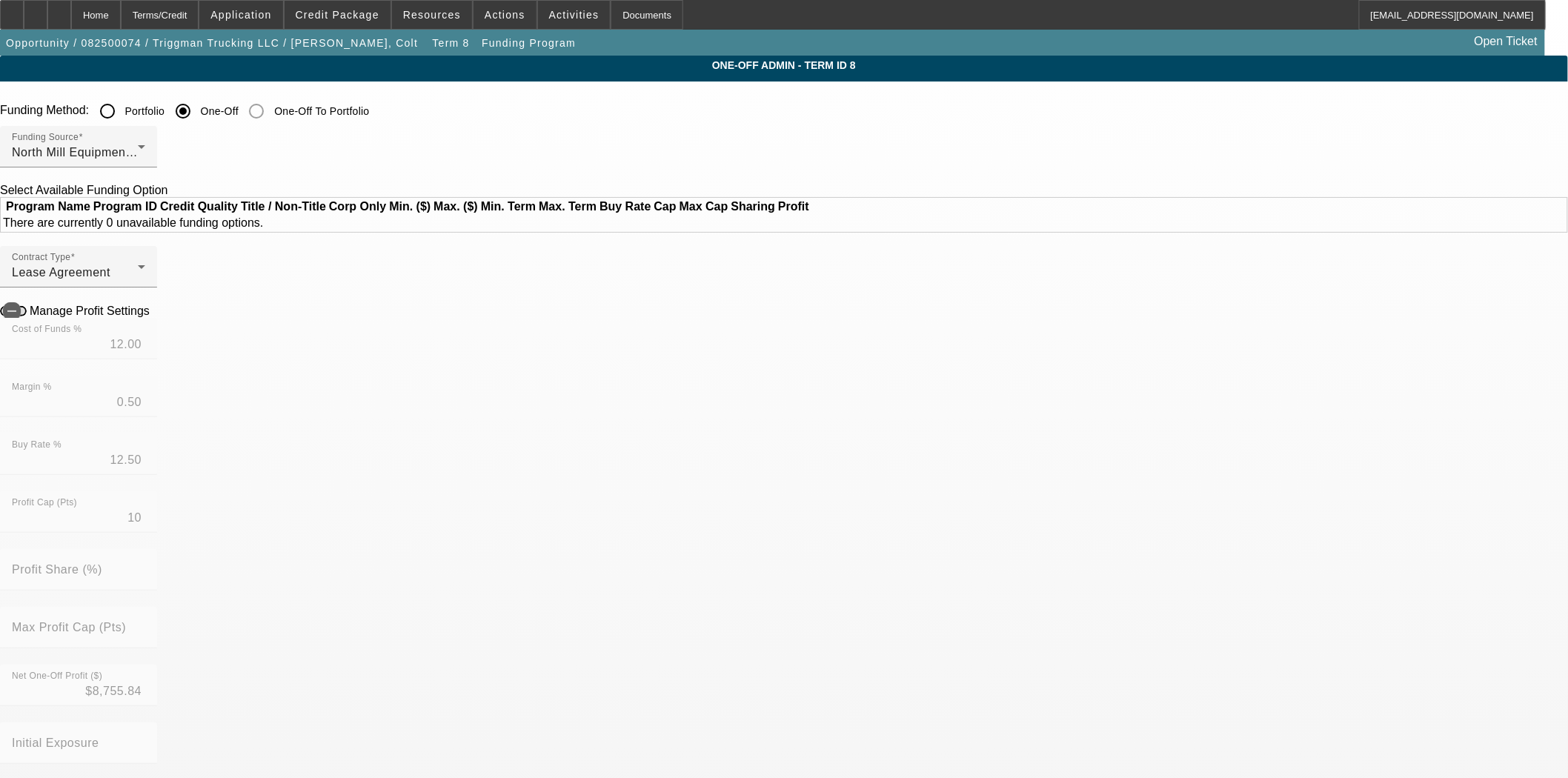
scroll to position [576, 0]
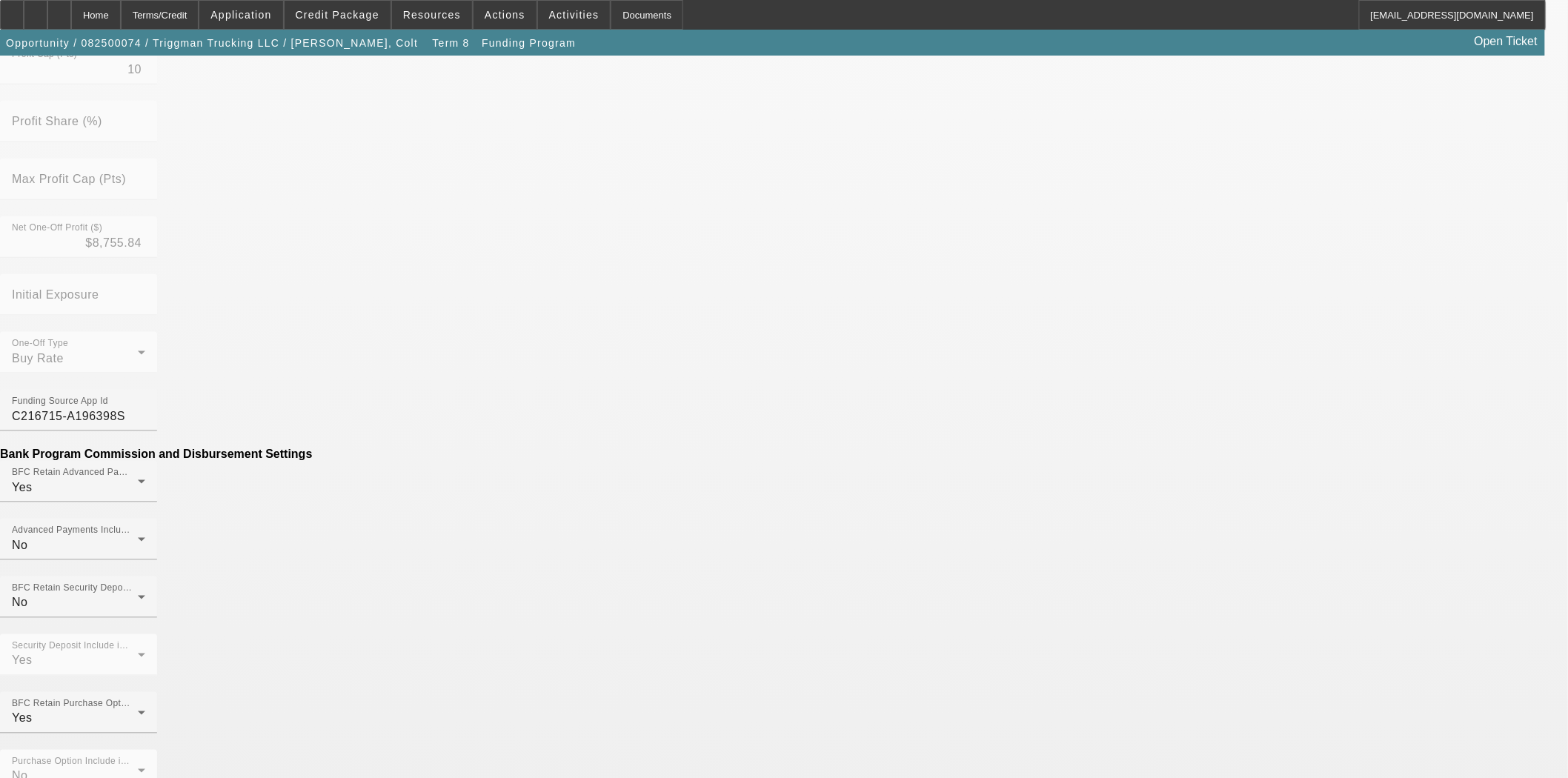
scroll to position [688, 0]
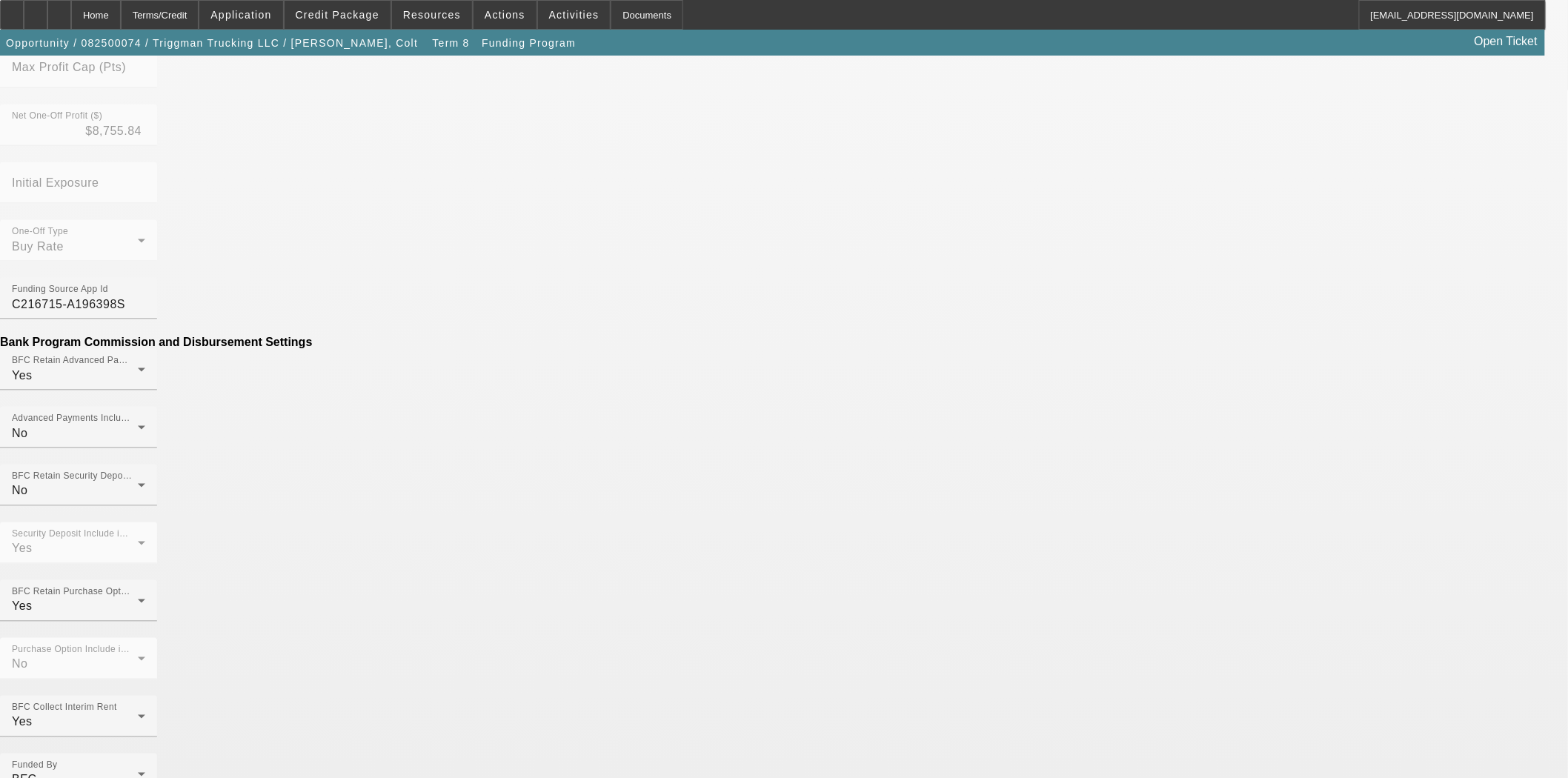
type input "($7.66)"
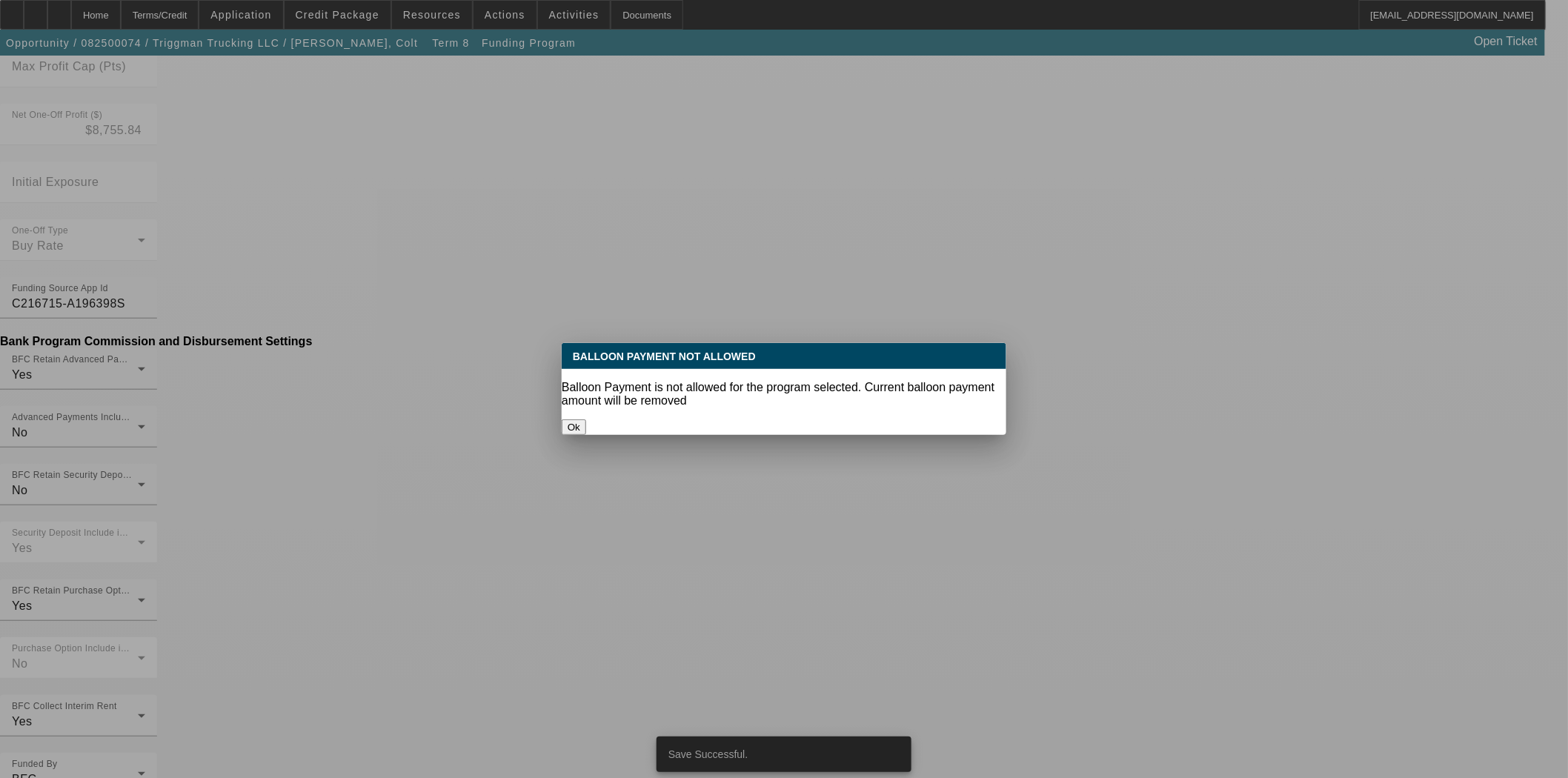
scroll to position [0, 0]
click at [586, 420] on button "Ok" at bounding box center [574, 427] width 25 height 16
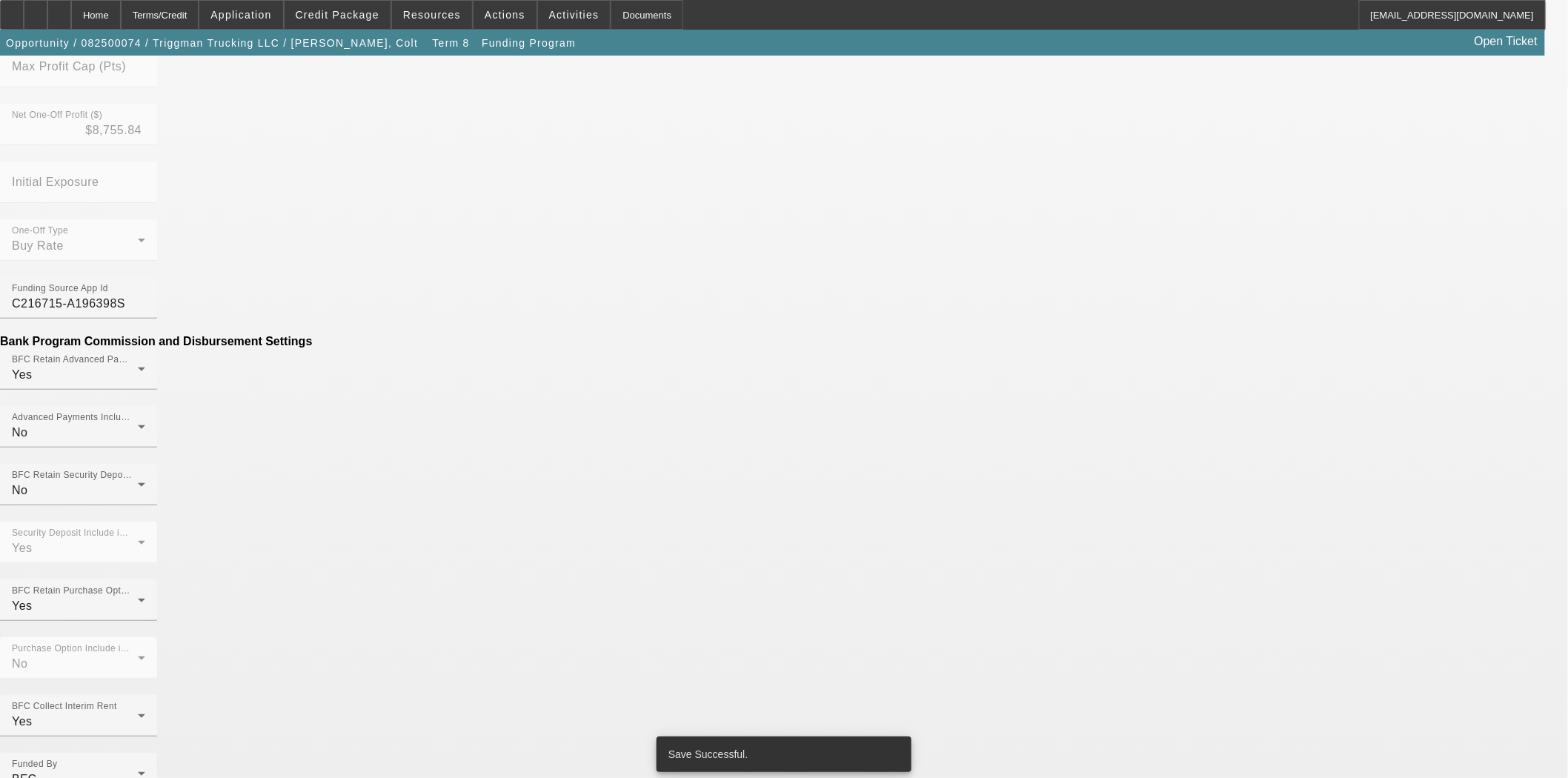
scroll to position [688, 0]
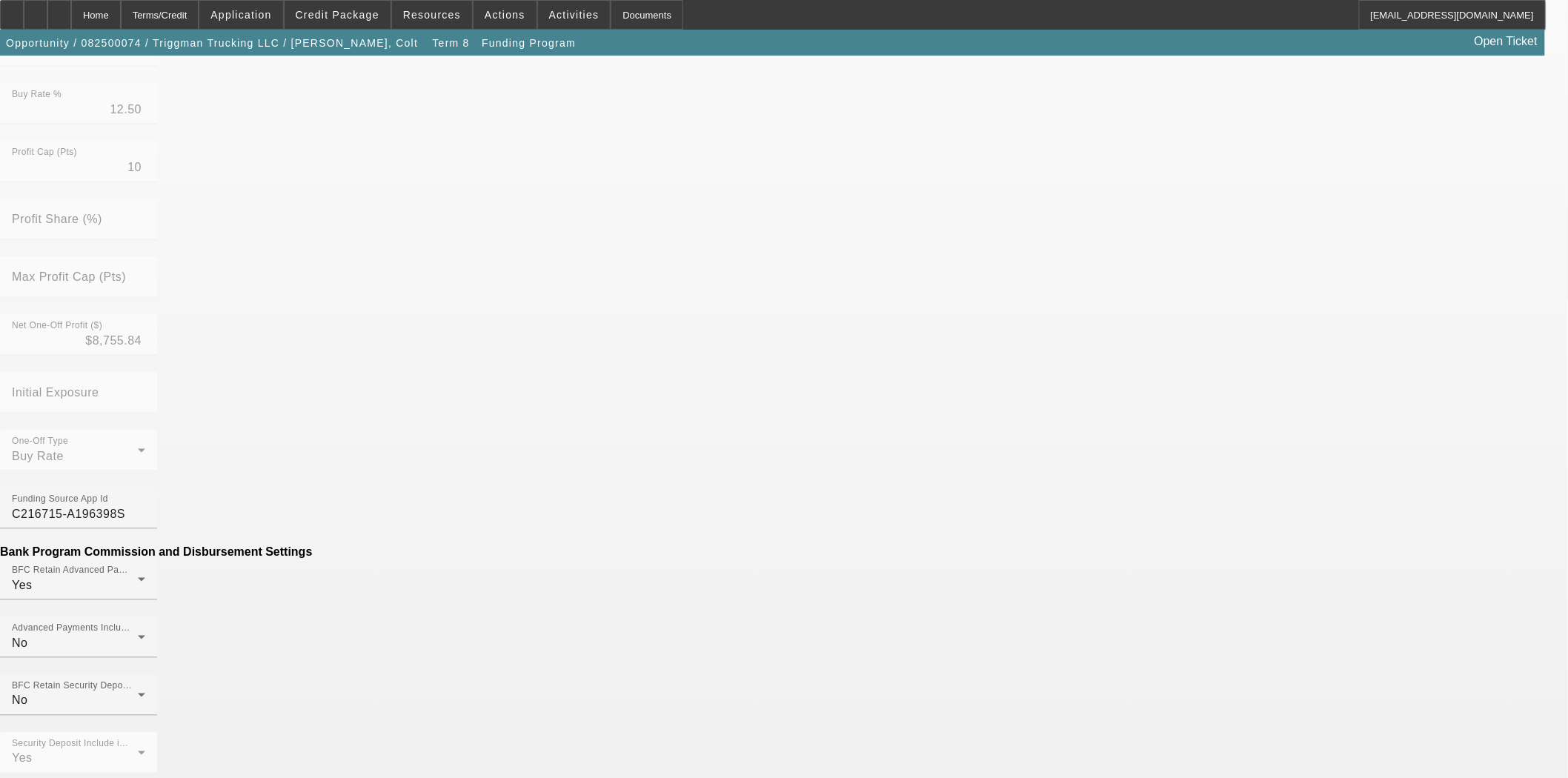
scroll to position [493, 0]
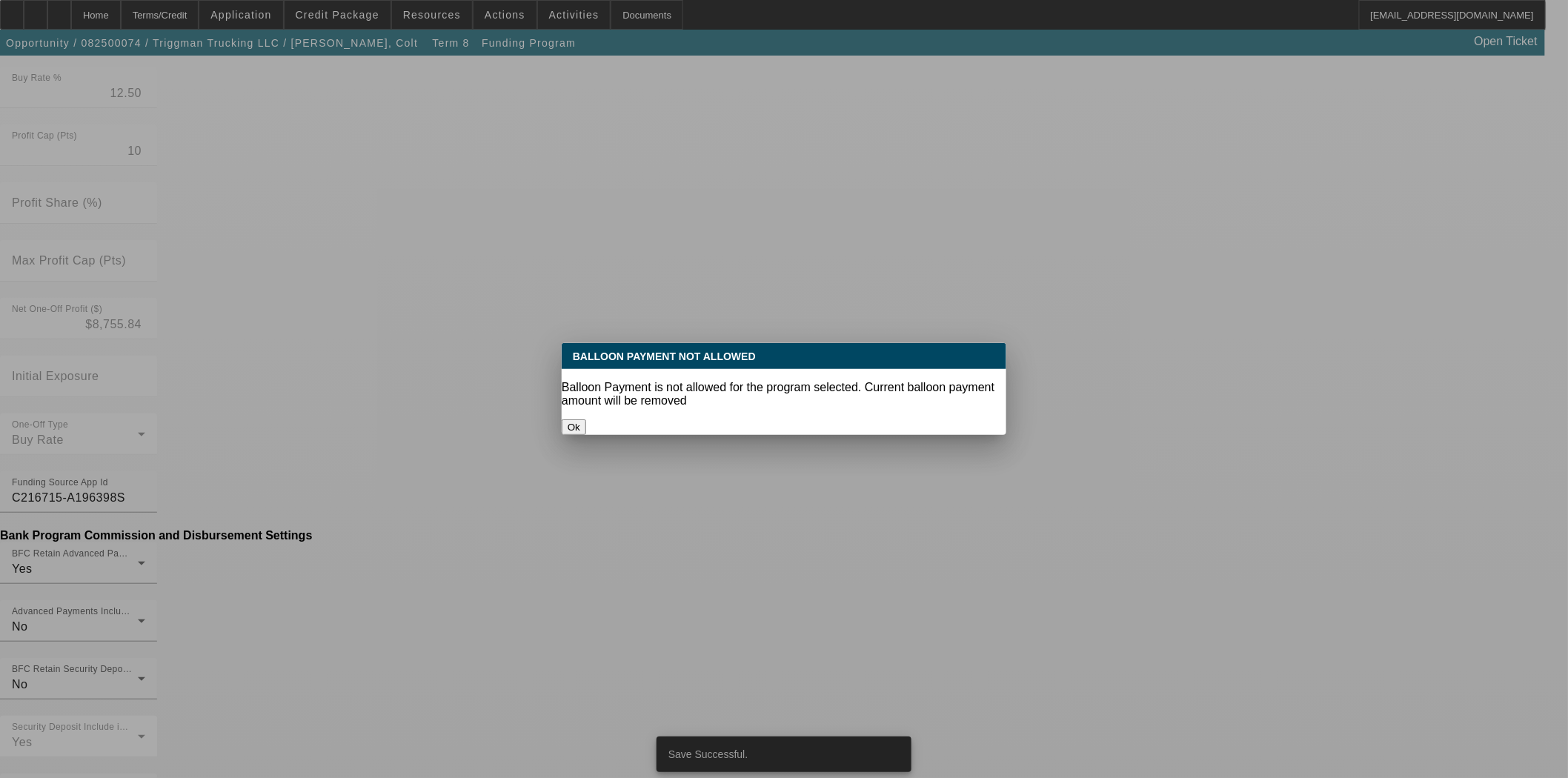
click at [586, 420] on button "Ok" at bounding box center [574, 427] width 25 height 16
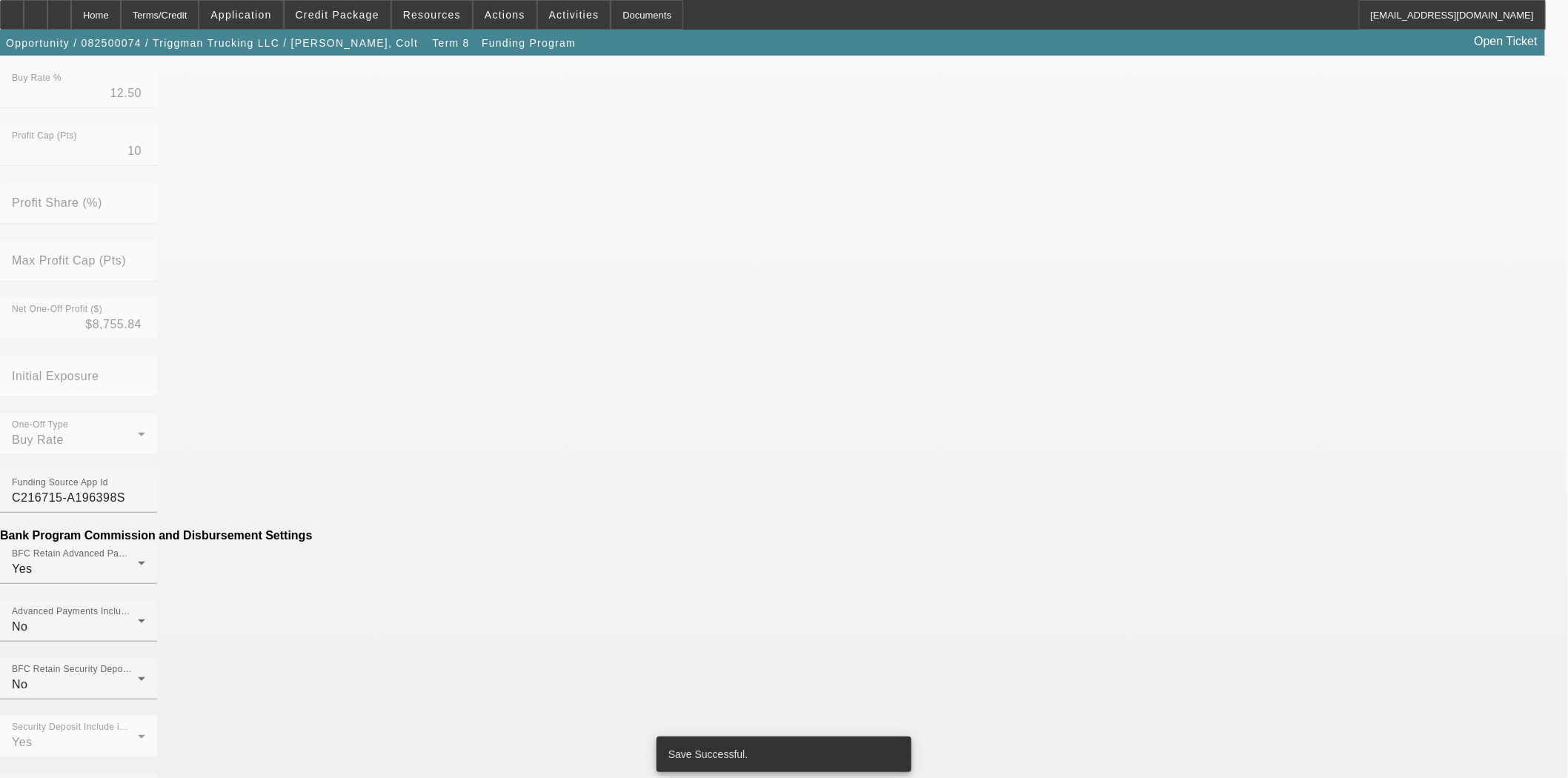
scroll to position [493, 0]
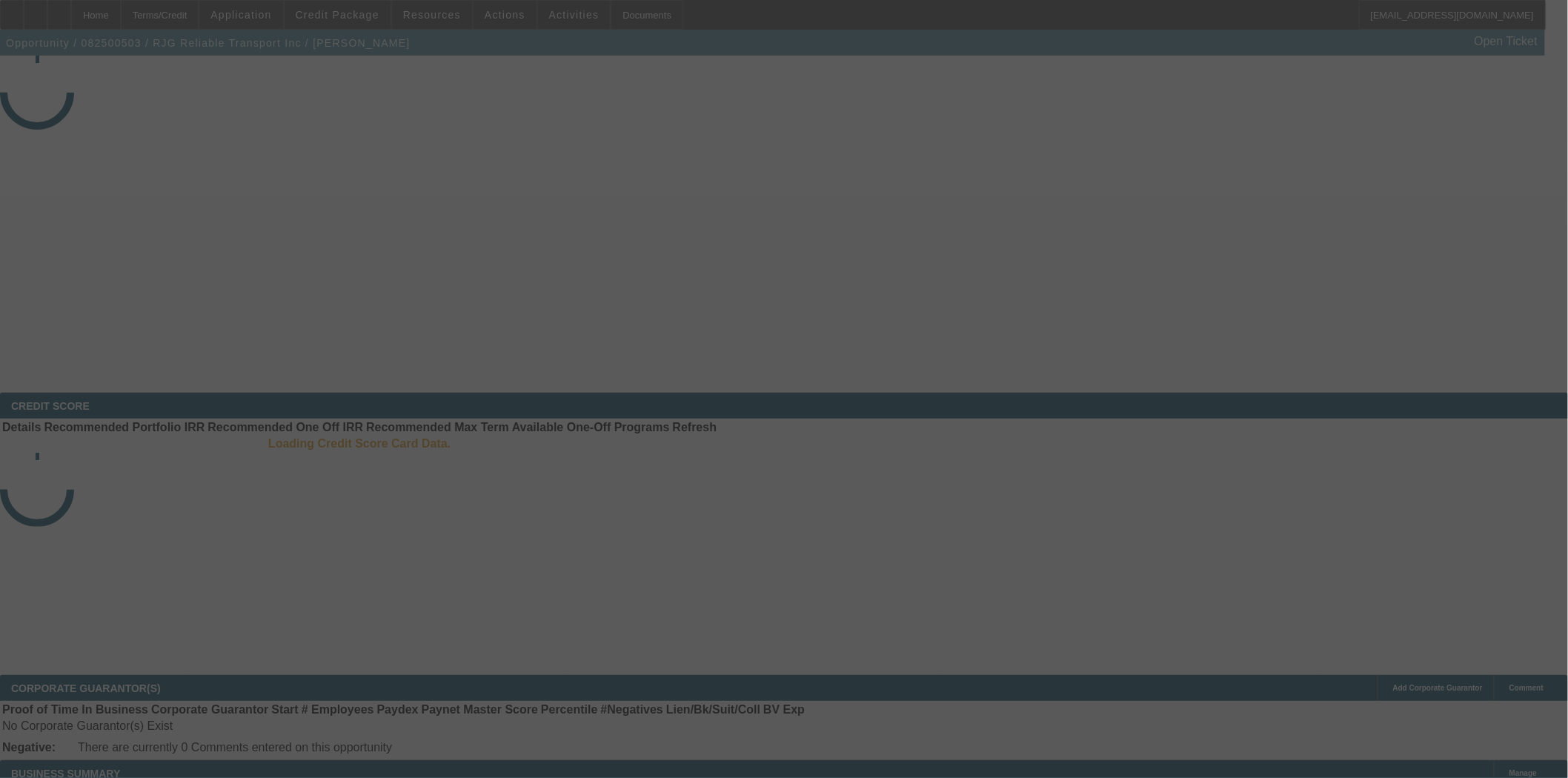
select select "3"
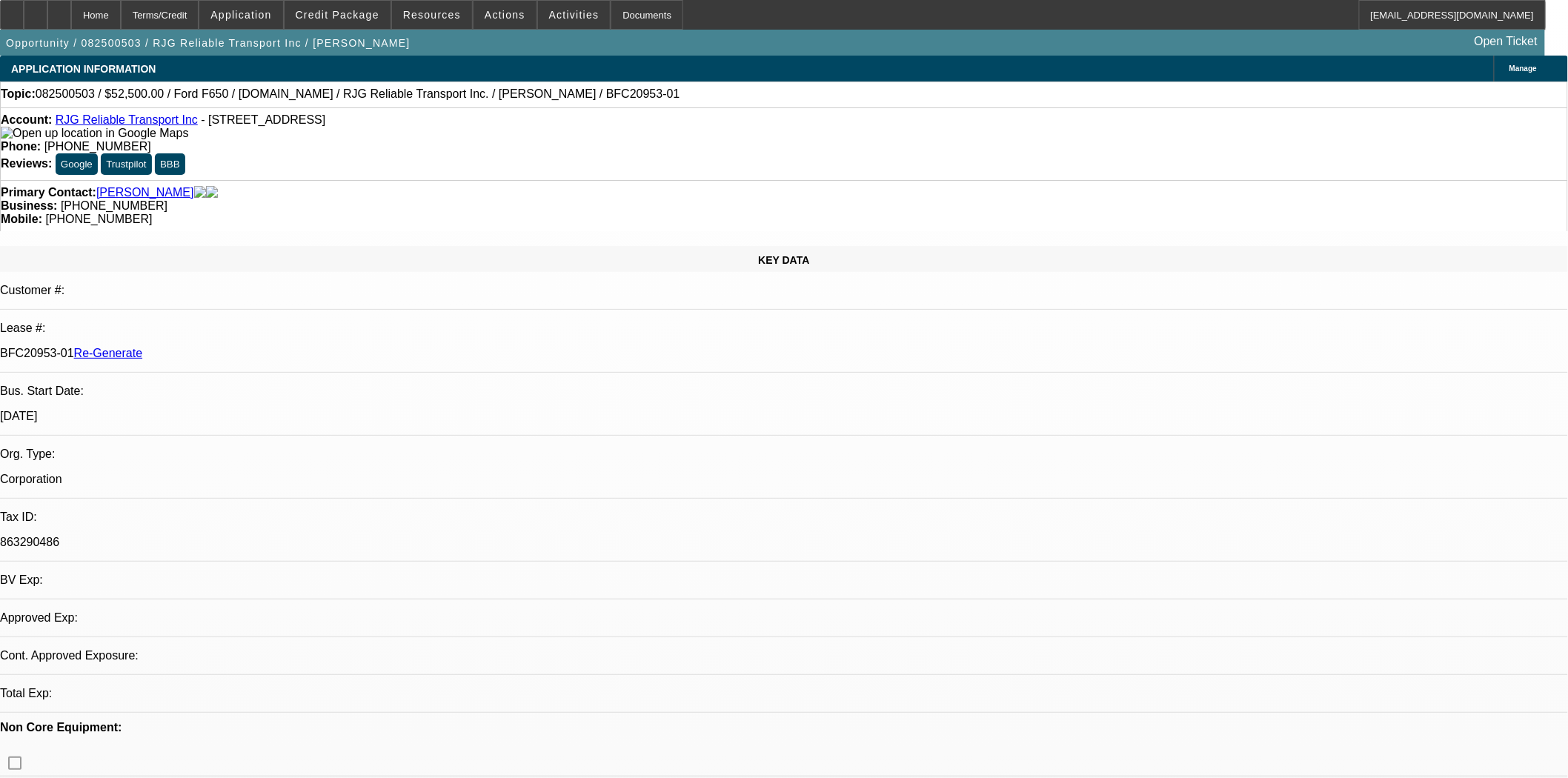
select select "0"
select select "3"
select select "0.1"
select select "4"
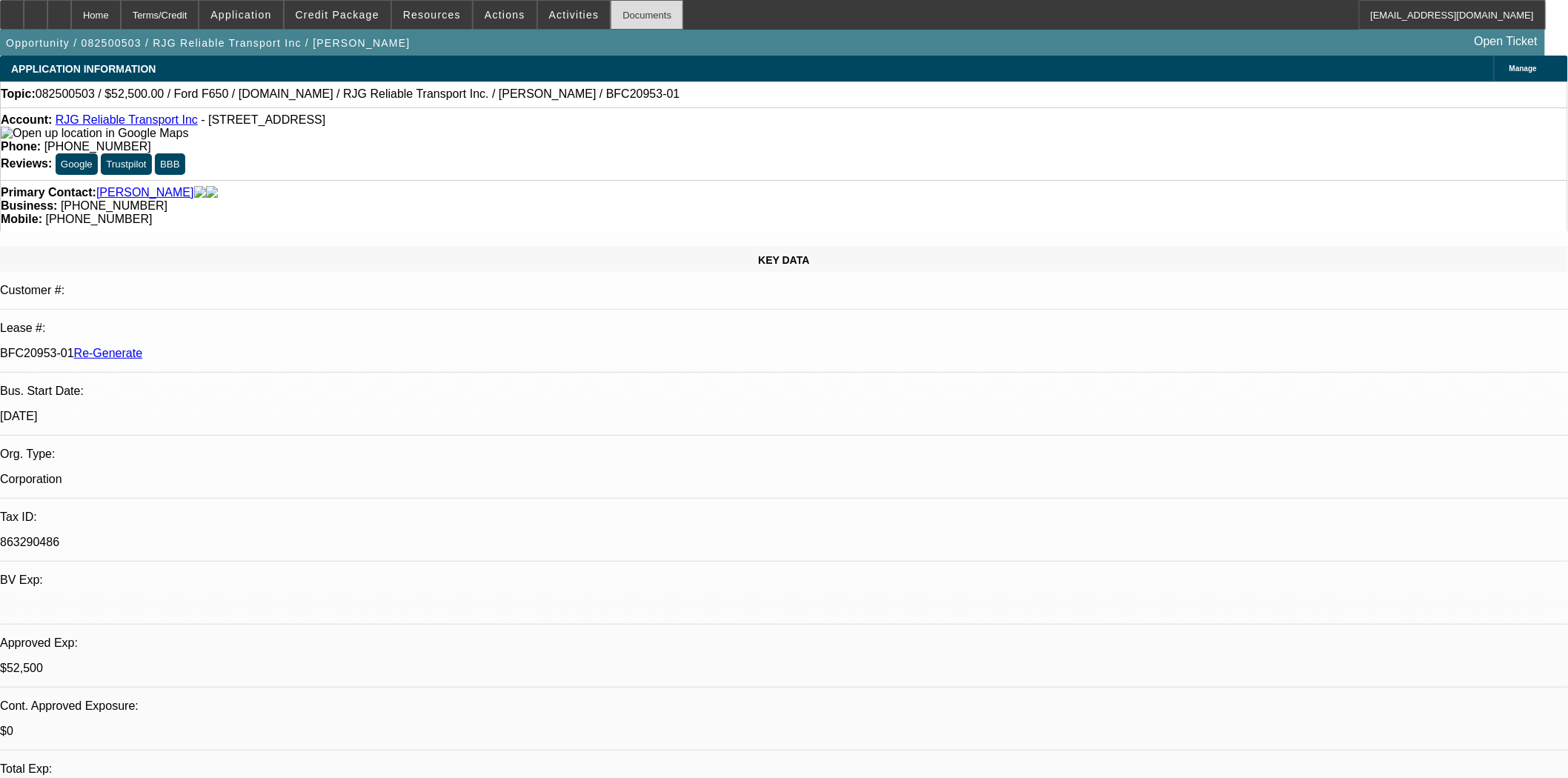
click at [639, 18] on div "Documents" at bounding box center [647, 15] width 73 height 30
click at [538, 7] on span at bounding box center [574, 14] width 73 height 36
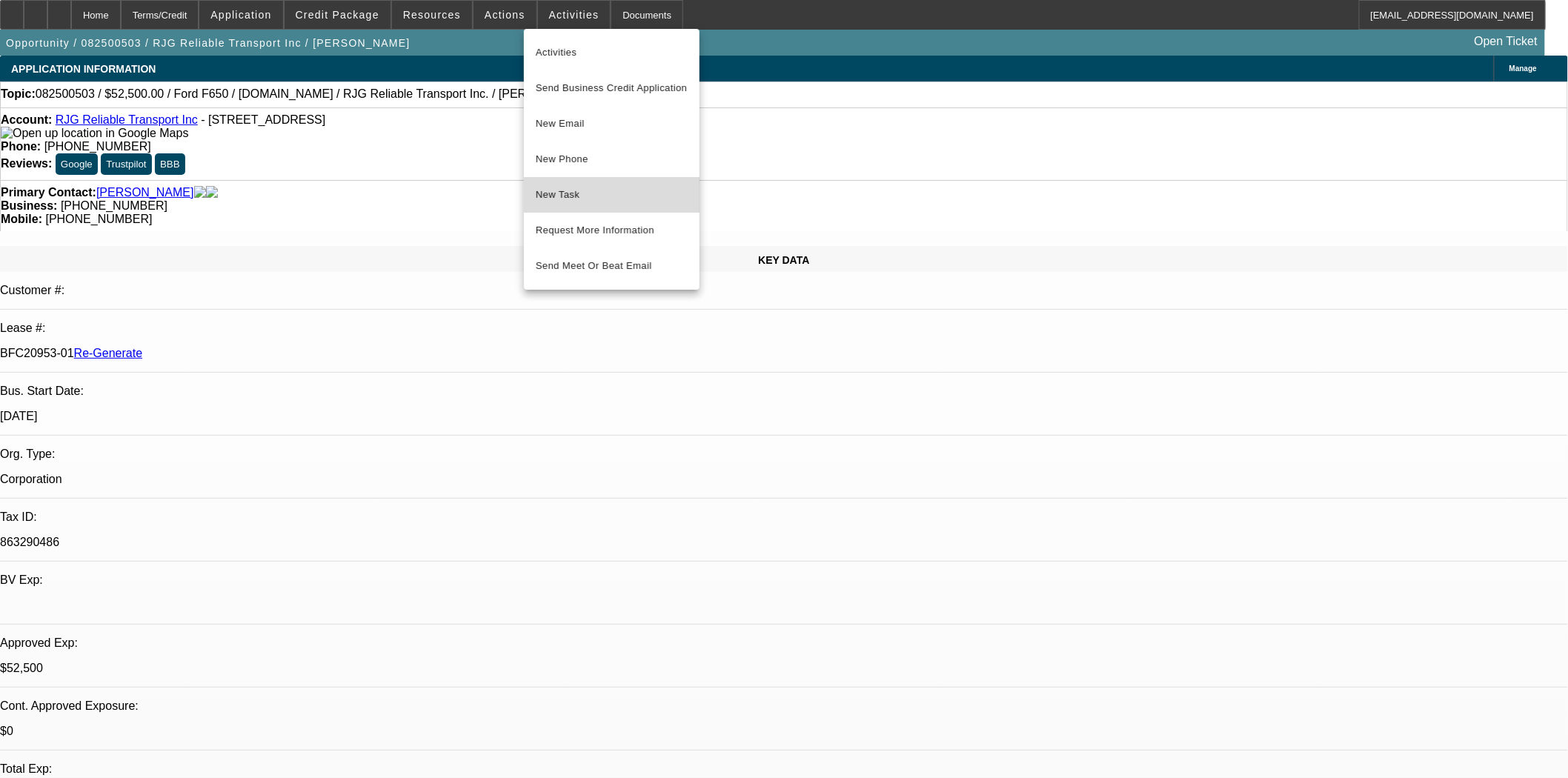
click at [549, 191] on span "New Task" at bounding box center [611, 194] width 152 height 17
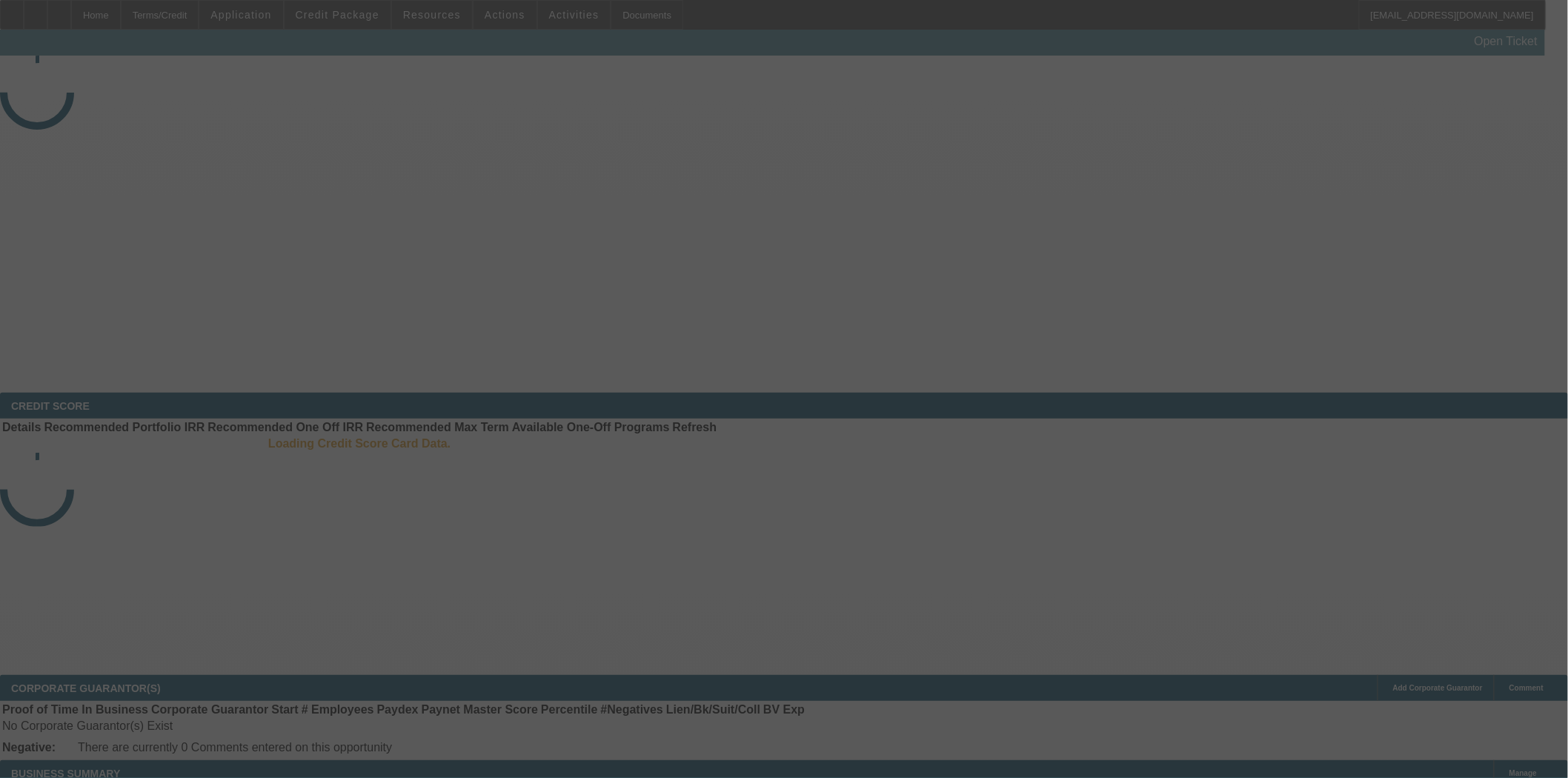
select select "4"
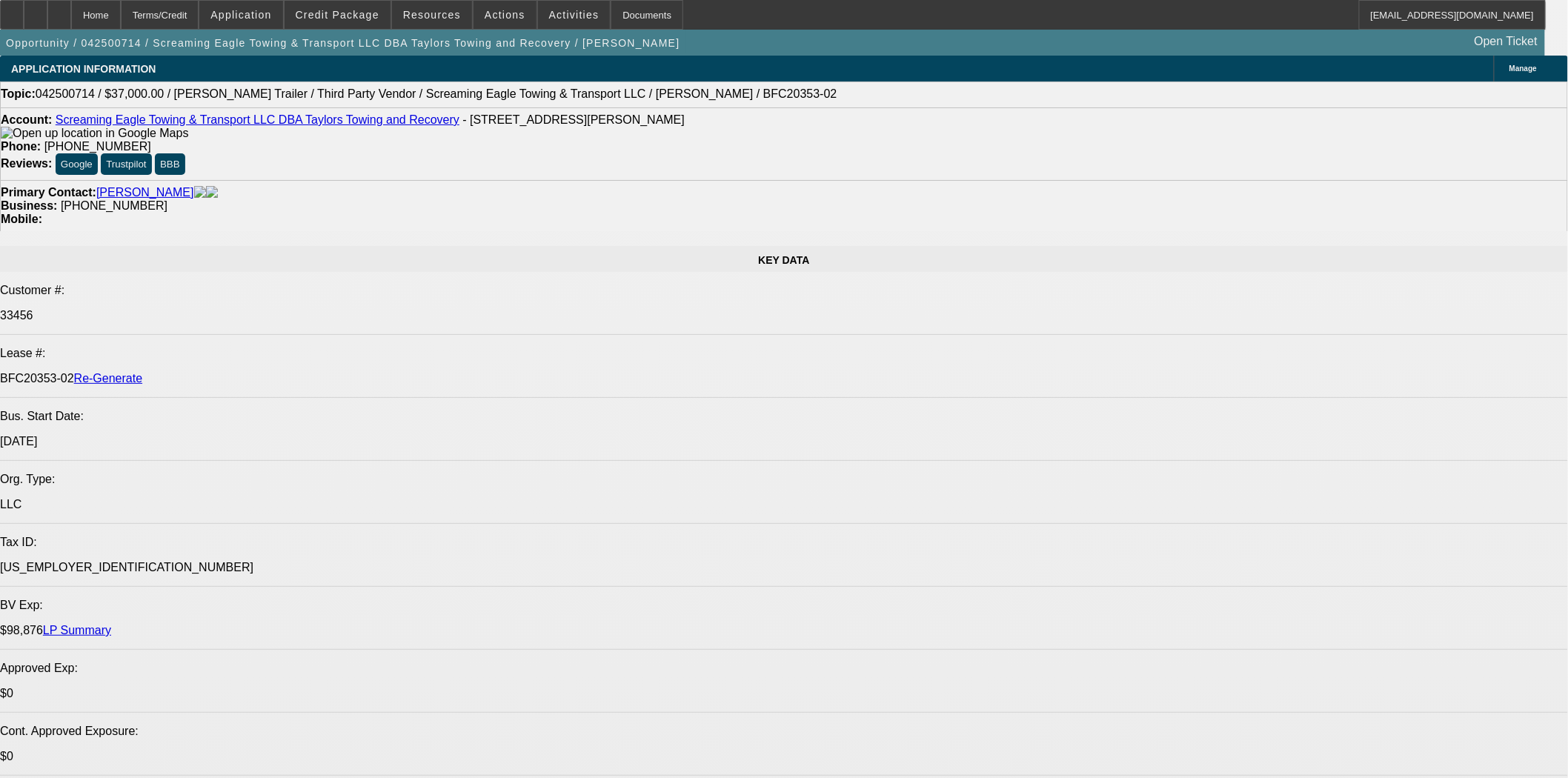
select select "0"
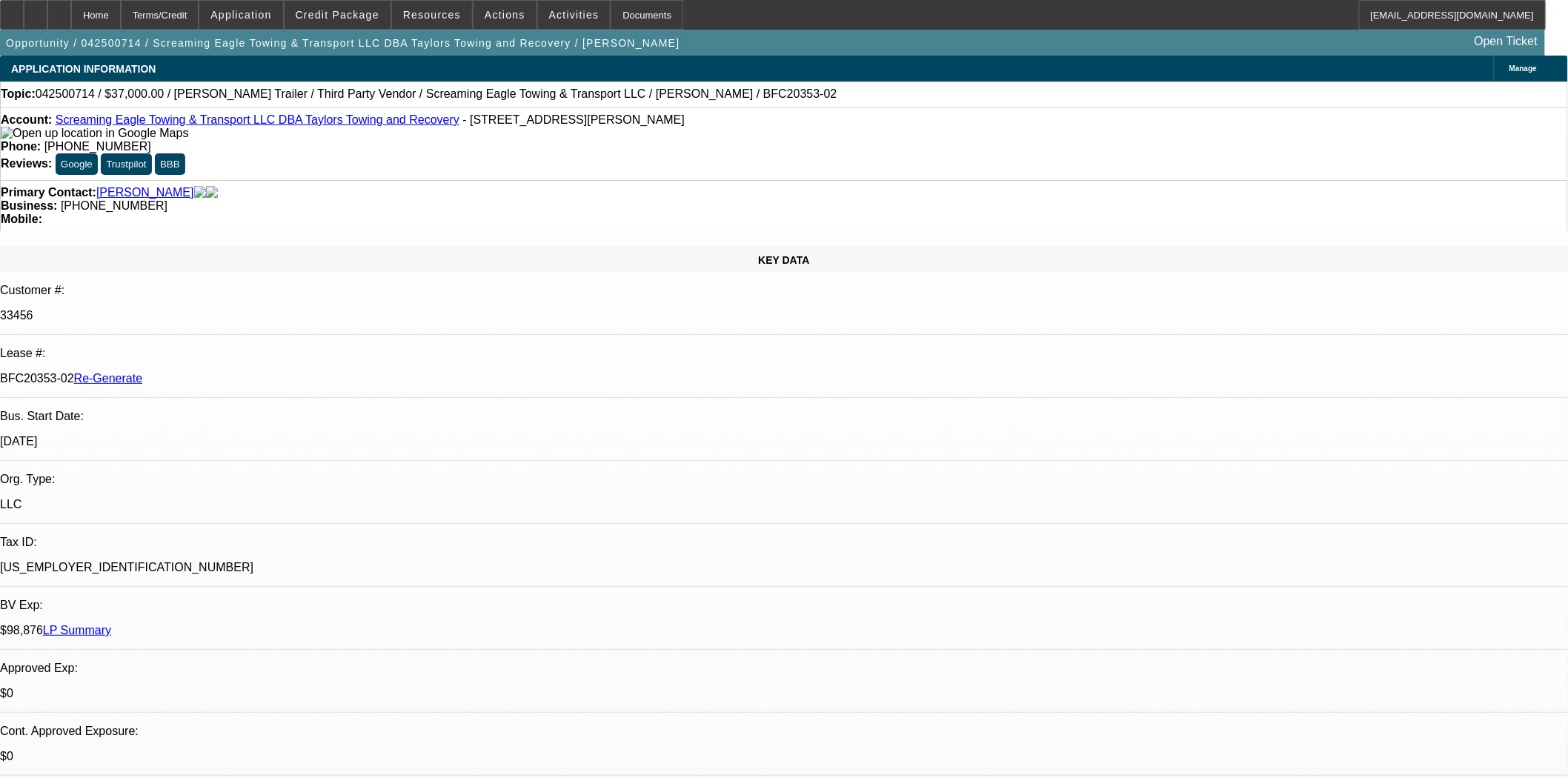
select select "0"
select select "0.1"
select select "4"
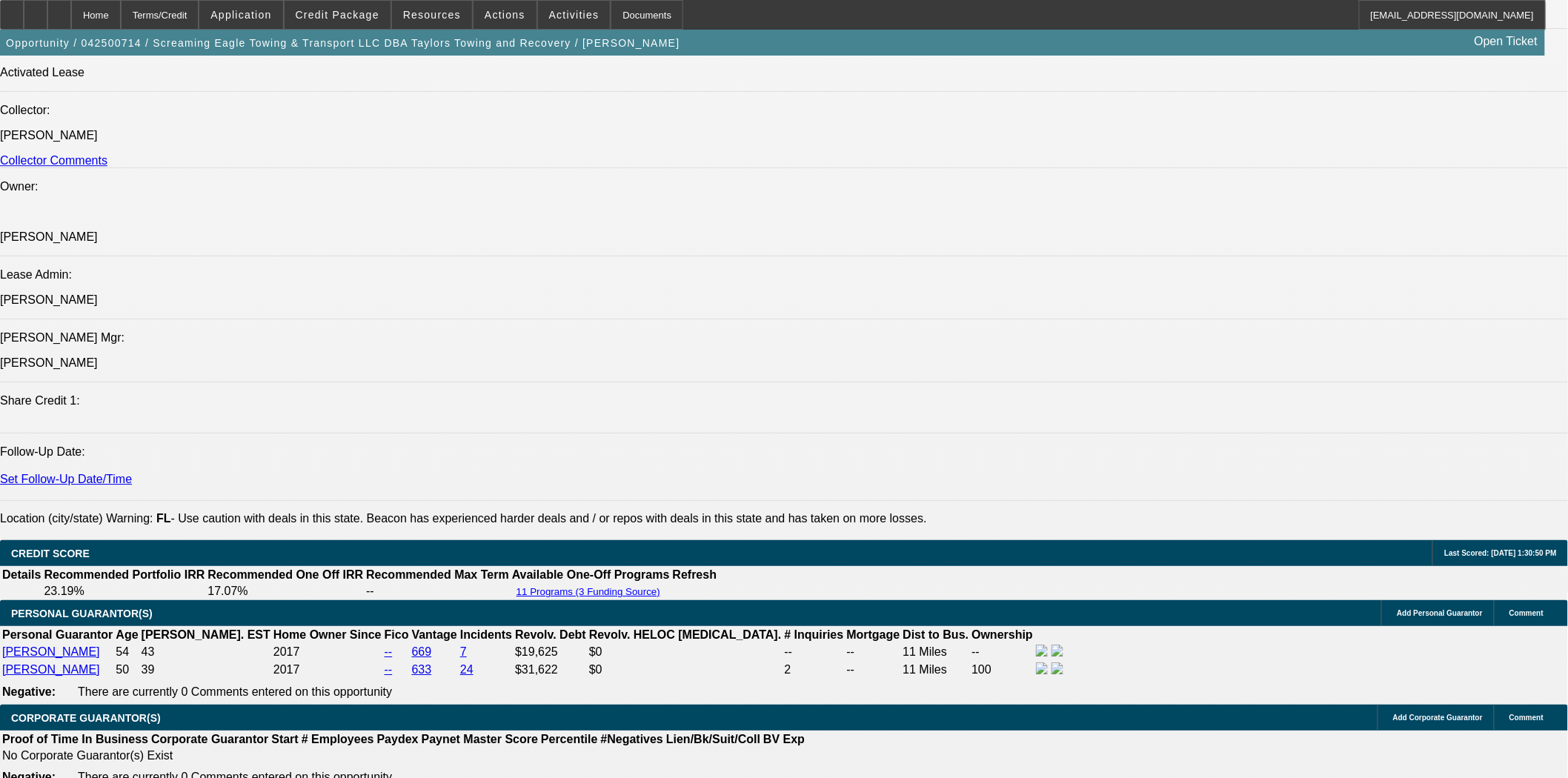
scroll to position [2306, 0]
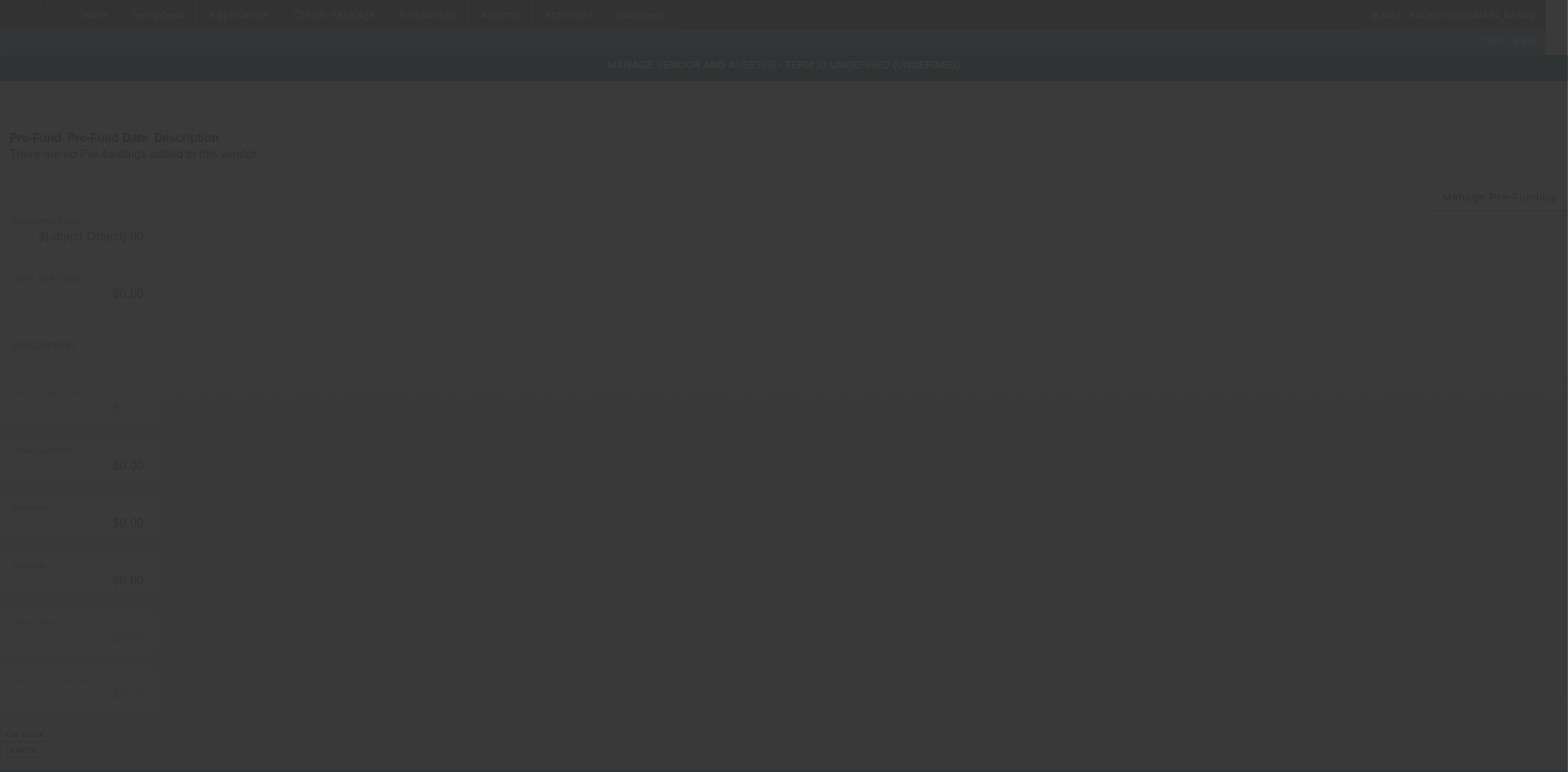
type input "$37,000.00"
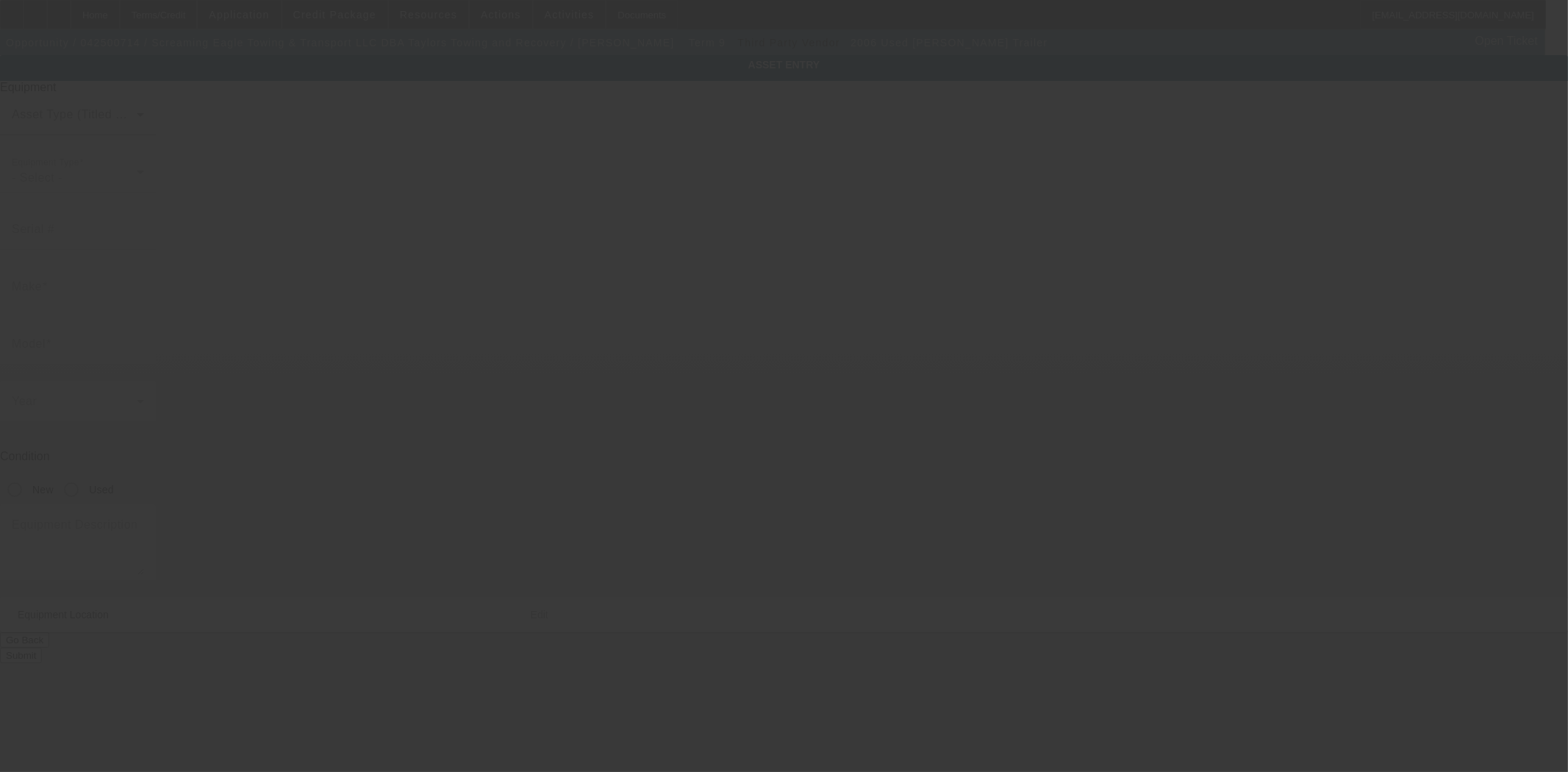
type input "4LFE5130X63528764"
type input "Fontaine"
type input "Trailer"
radio input "true"
type textarea "includes: all options, attachments and accessories"
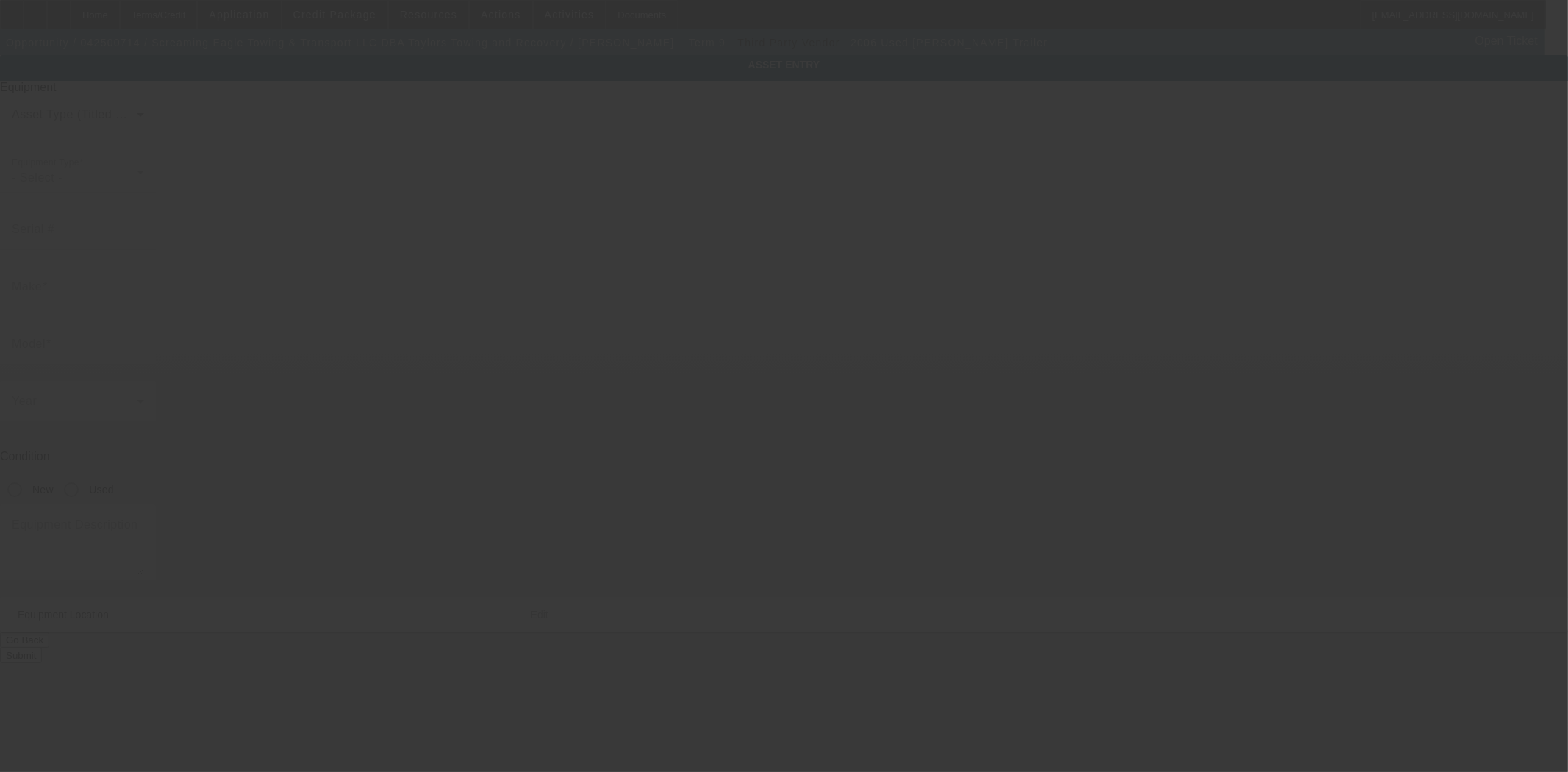
type input "2665 South Street"
type input "Fort Myers"
type input "33901"
type input "Lee"
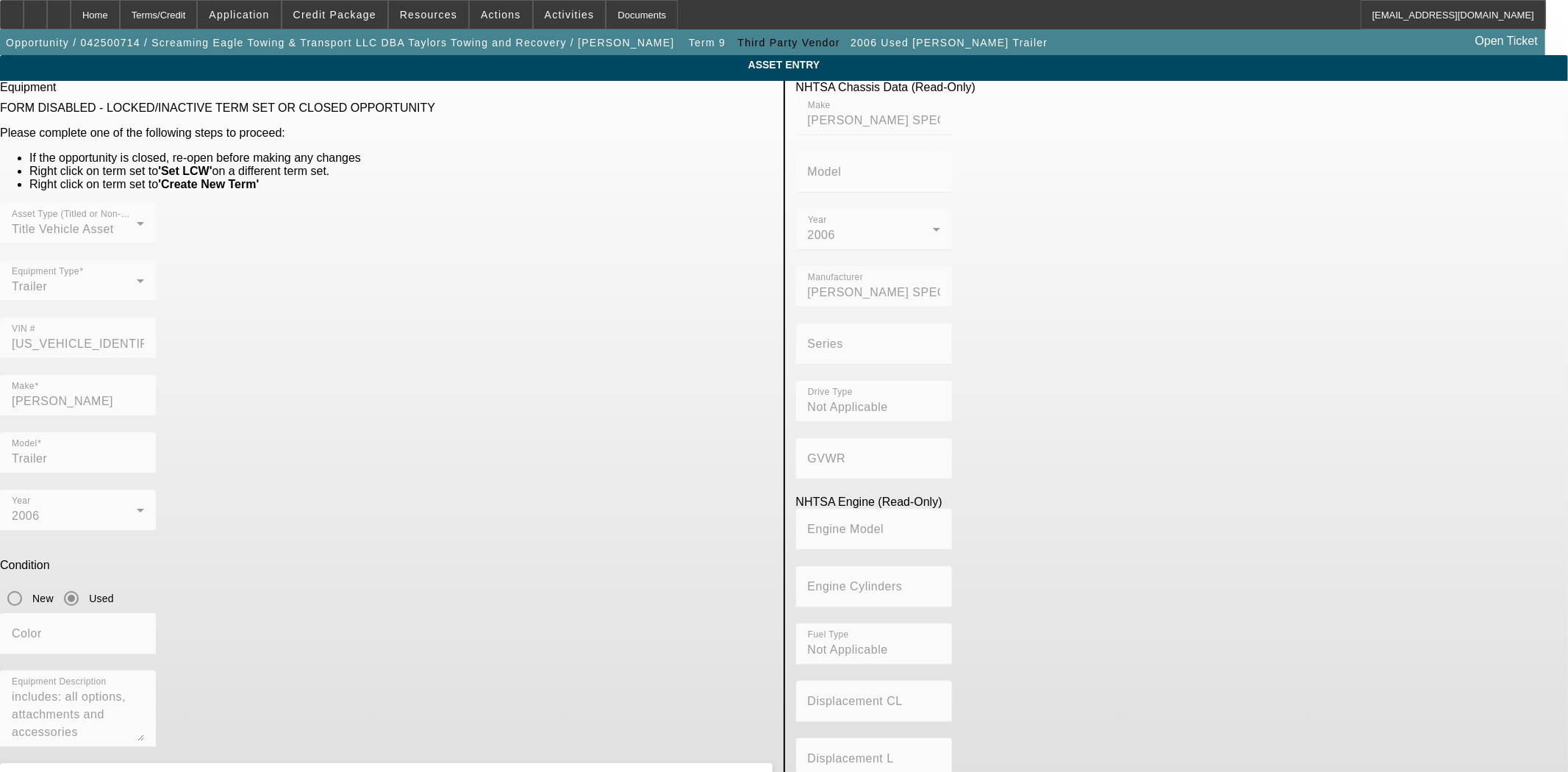
click at [578, 318] on div "VIN # 4LFE5130X63528764" at bounding box center [386, 347] width 773 height 57
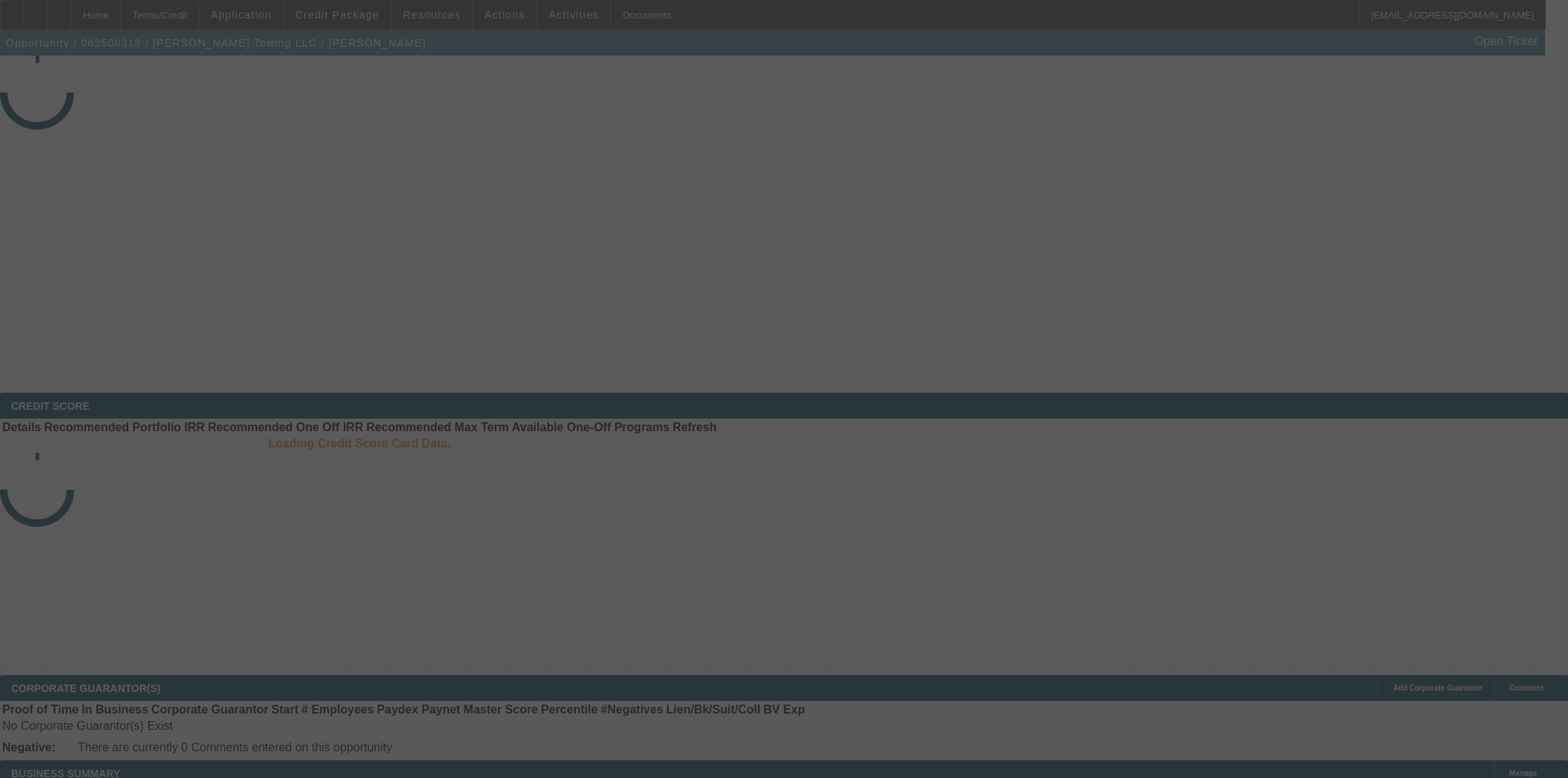
select select "4"
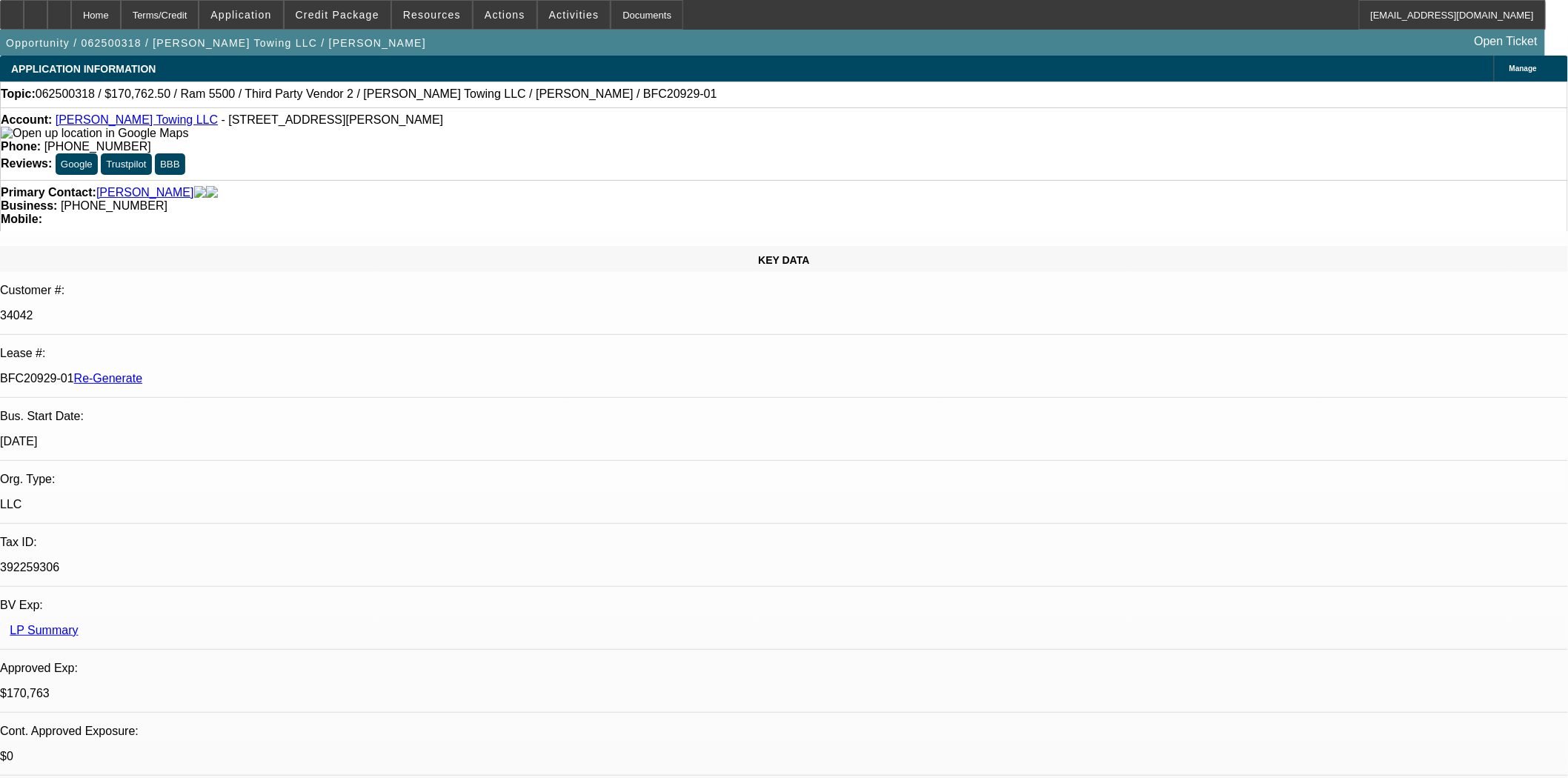
select select "0"
select select "2"
select select "0"
select select "6"
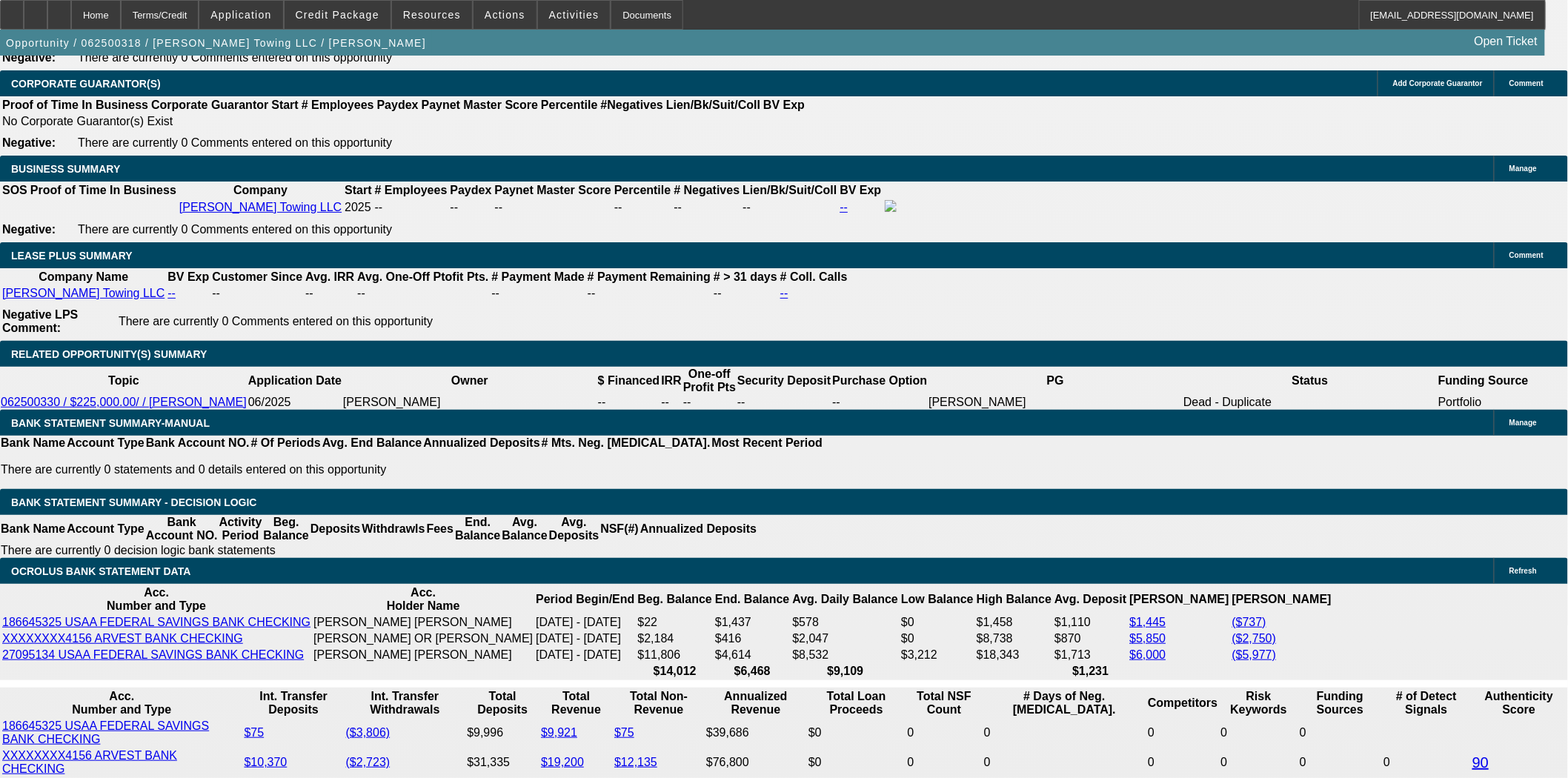
scroll to position [2717, 0]
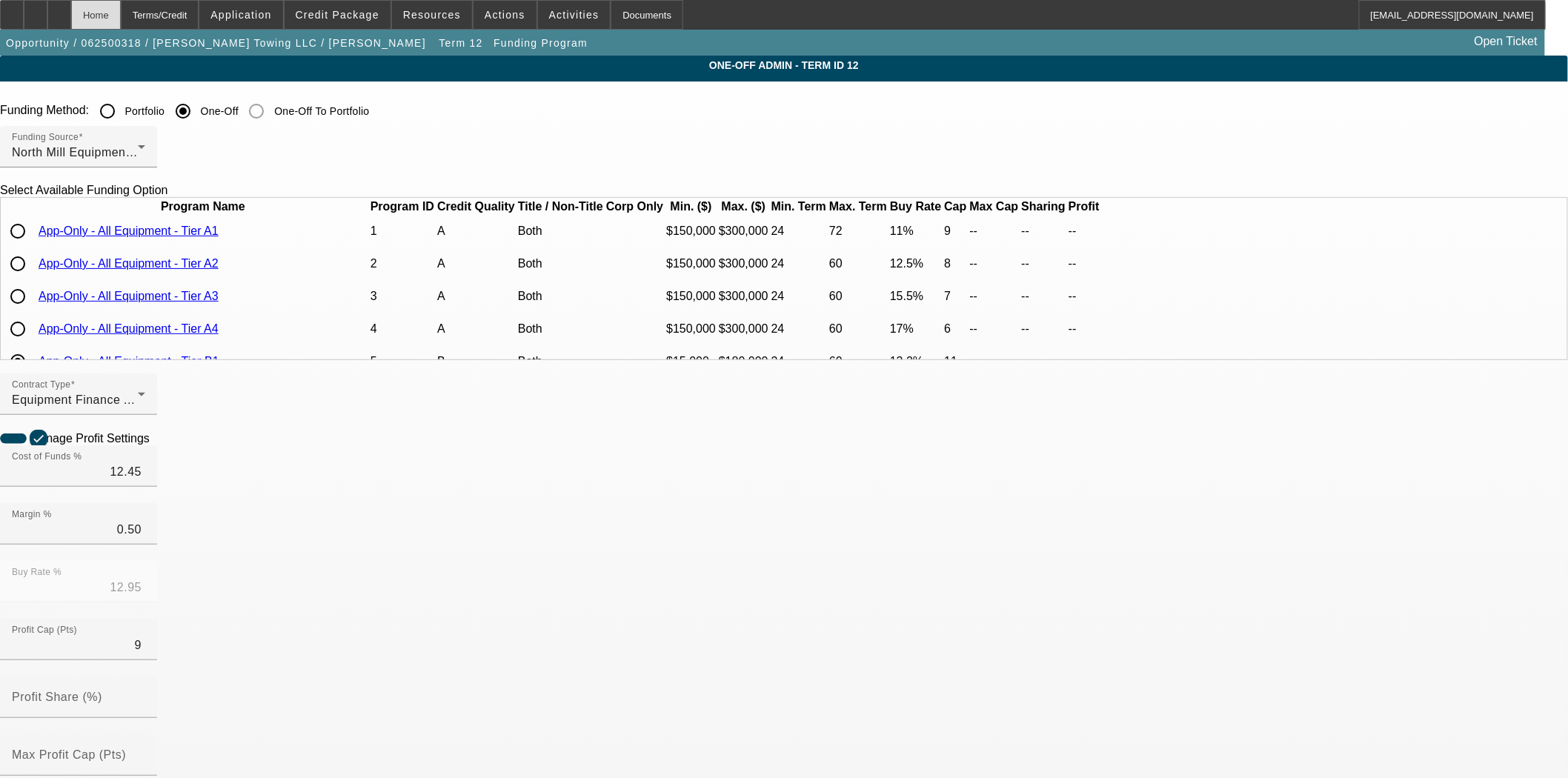
click at [121, 22] on div "Home" at bounding box center [96, 15] width 50 height 30
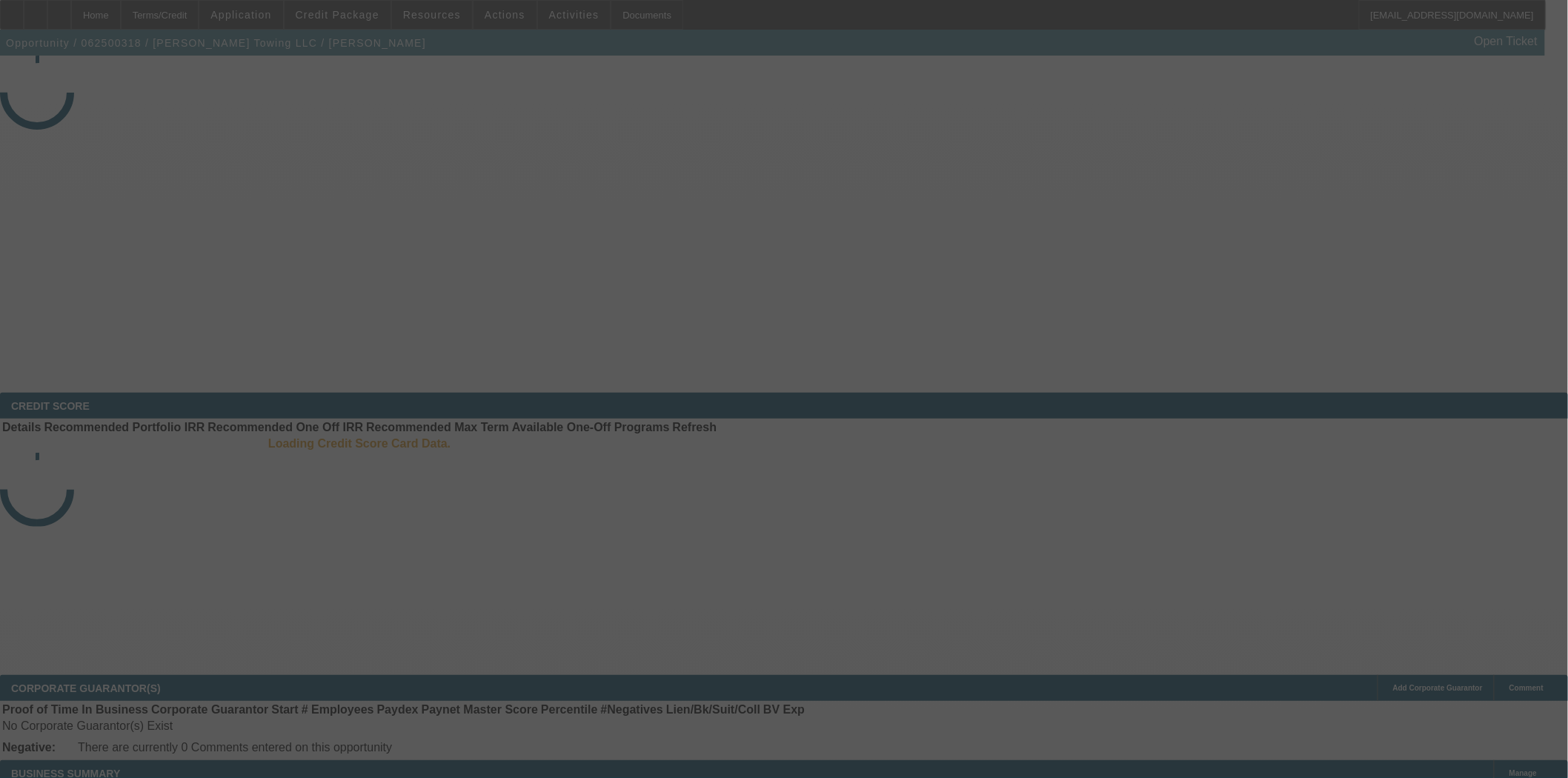
select select "4"
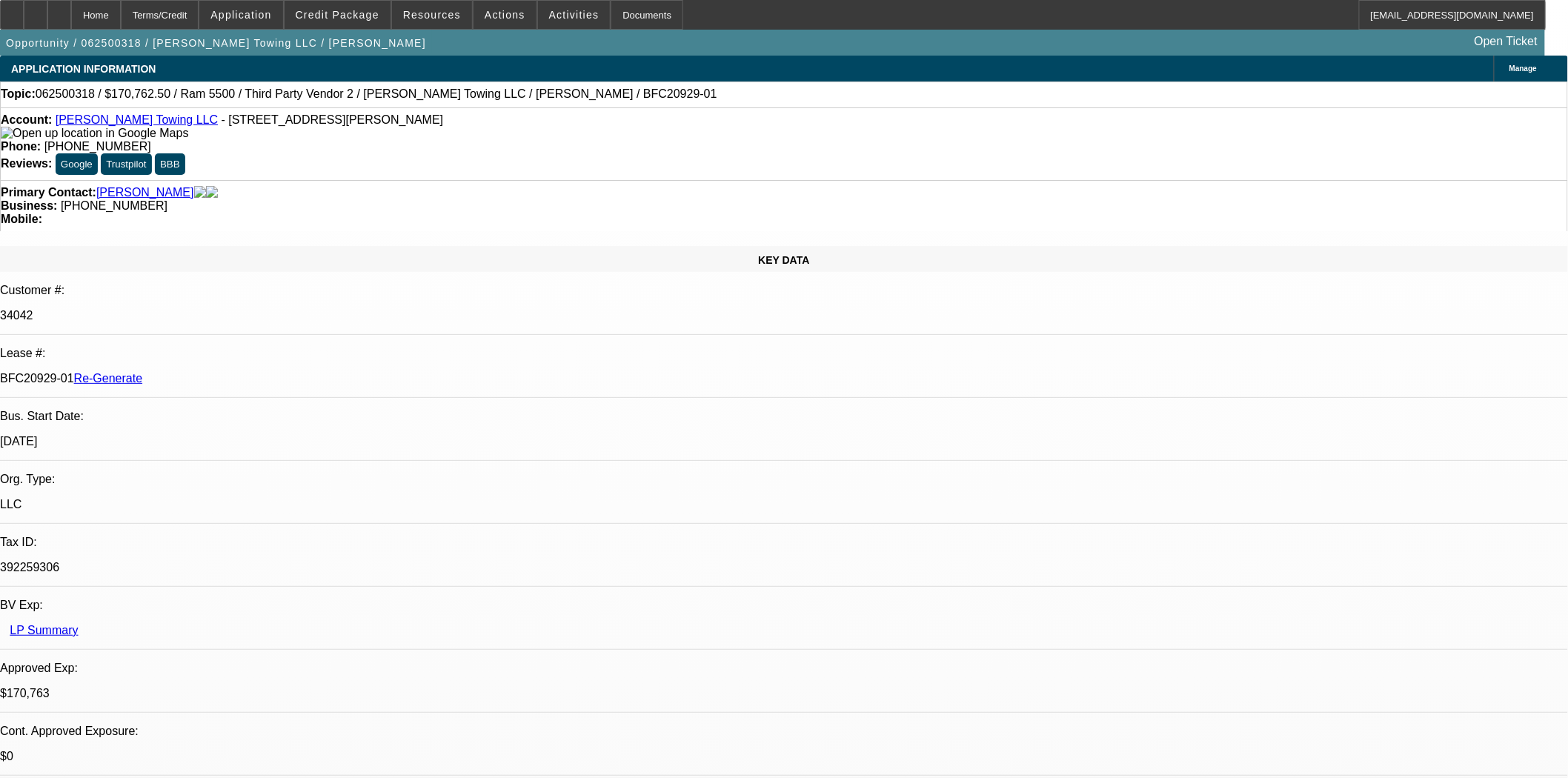
select select "0"
select select "2"
select select "0"
select select "6"
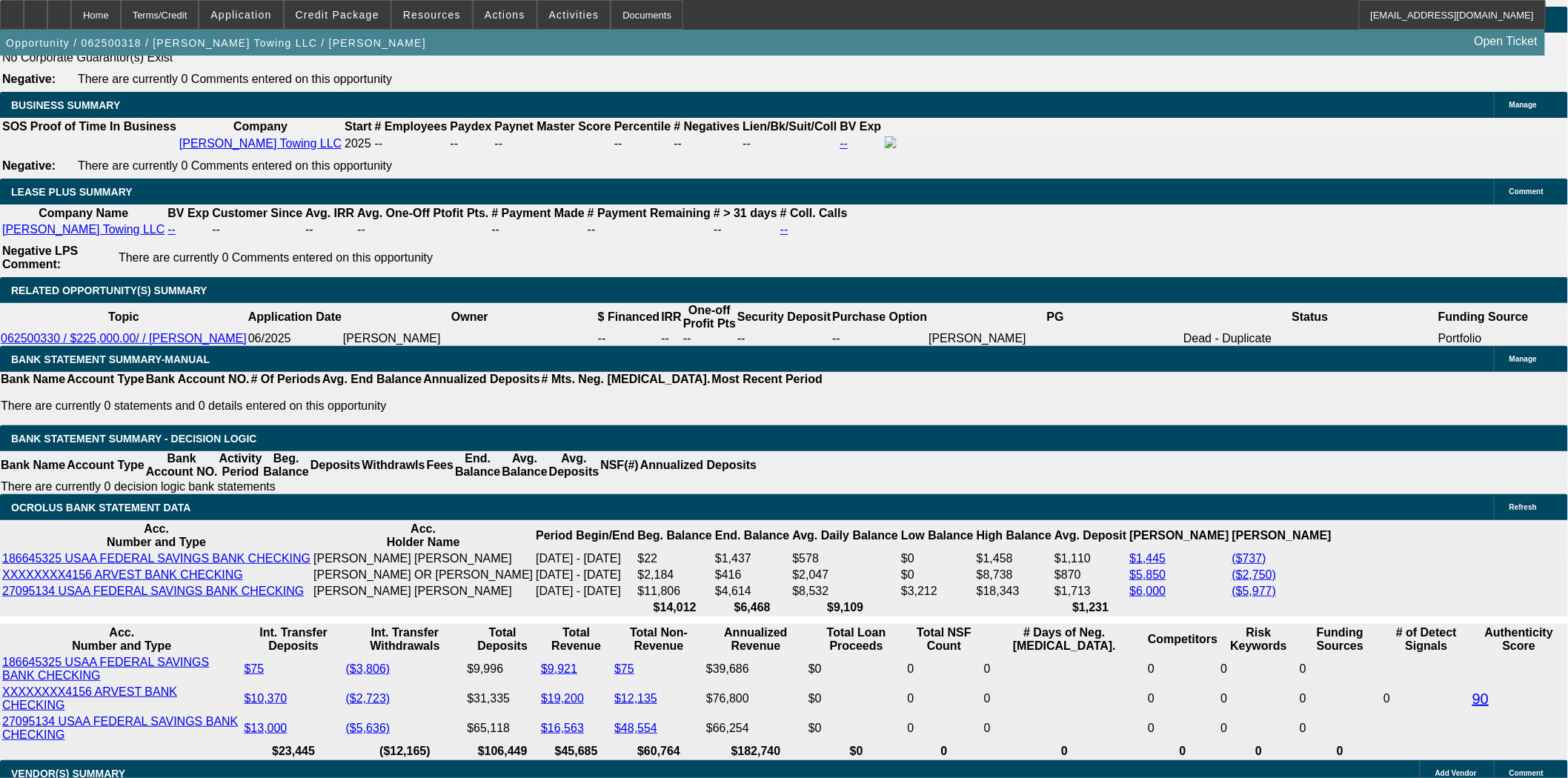
scroll to position [2553, 0]
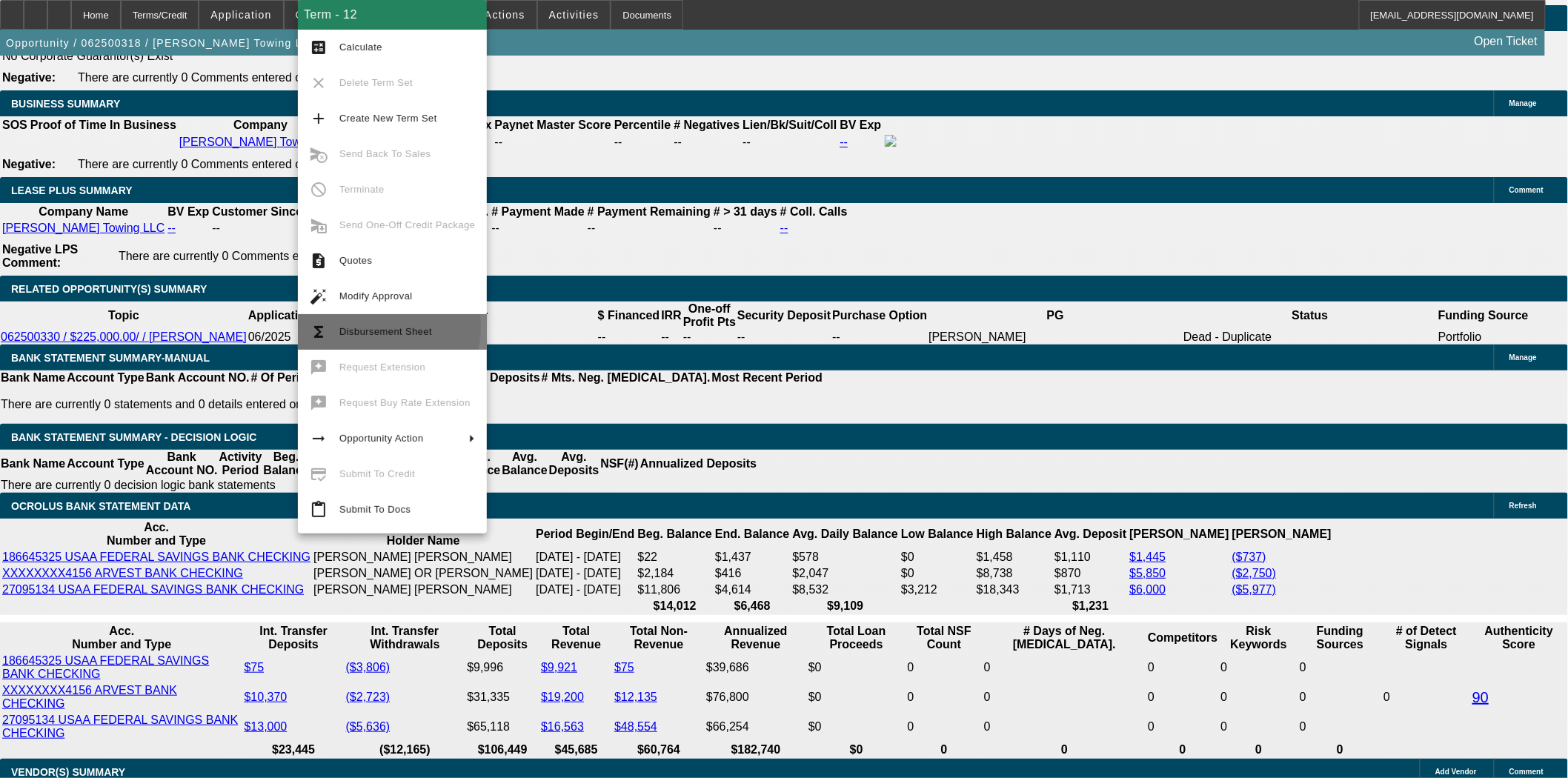
click at [358, 327] on span "Disbursement Sheet" at bounding box center [386, 331] width 93 height 11
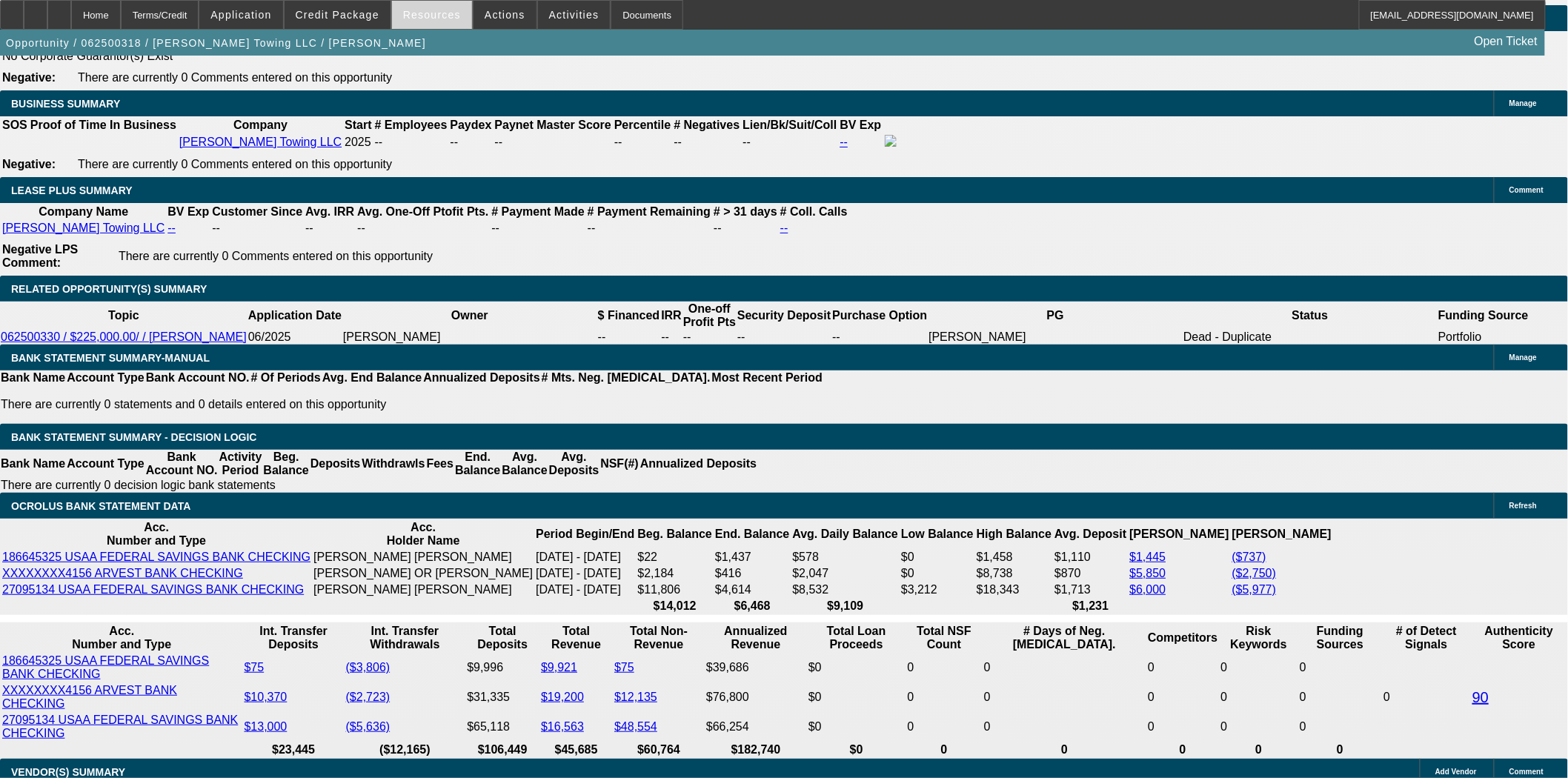
click at [429, 23] on span at bounding box center [432, 14] width 80 height 36
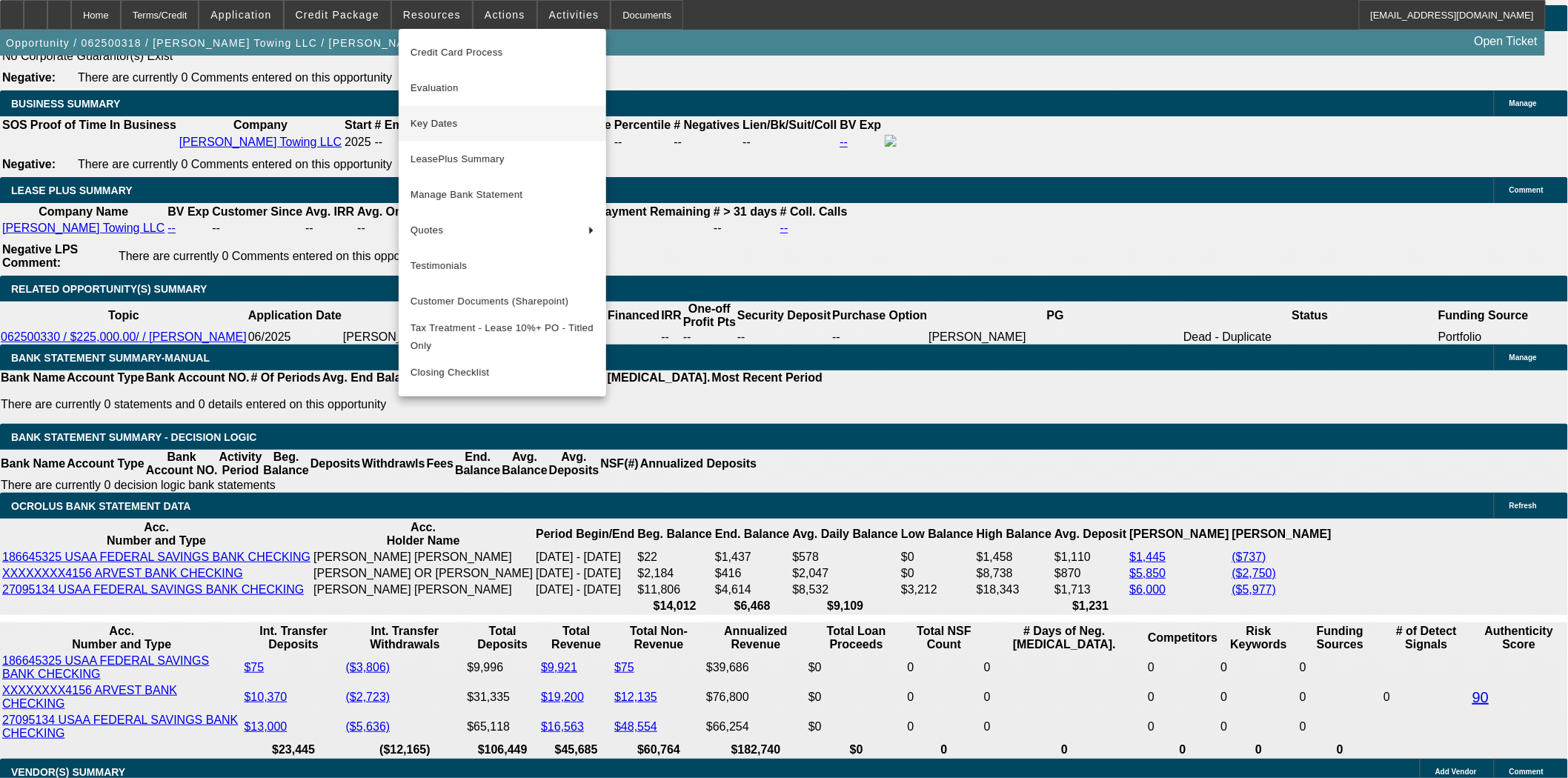
click at [430, 120] on span "Key Dates" at bounding box center [502, 123] width 184 height 17
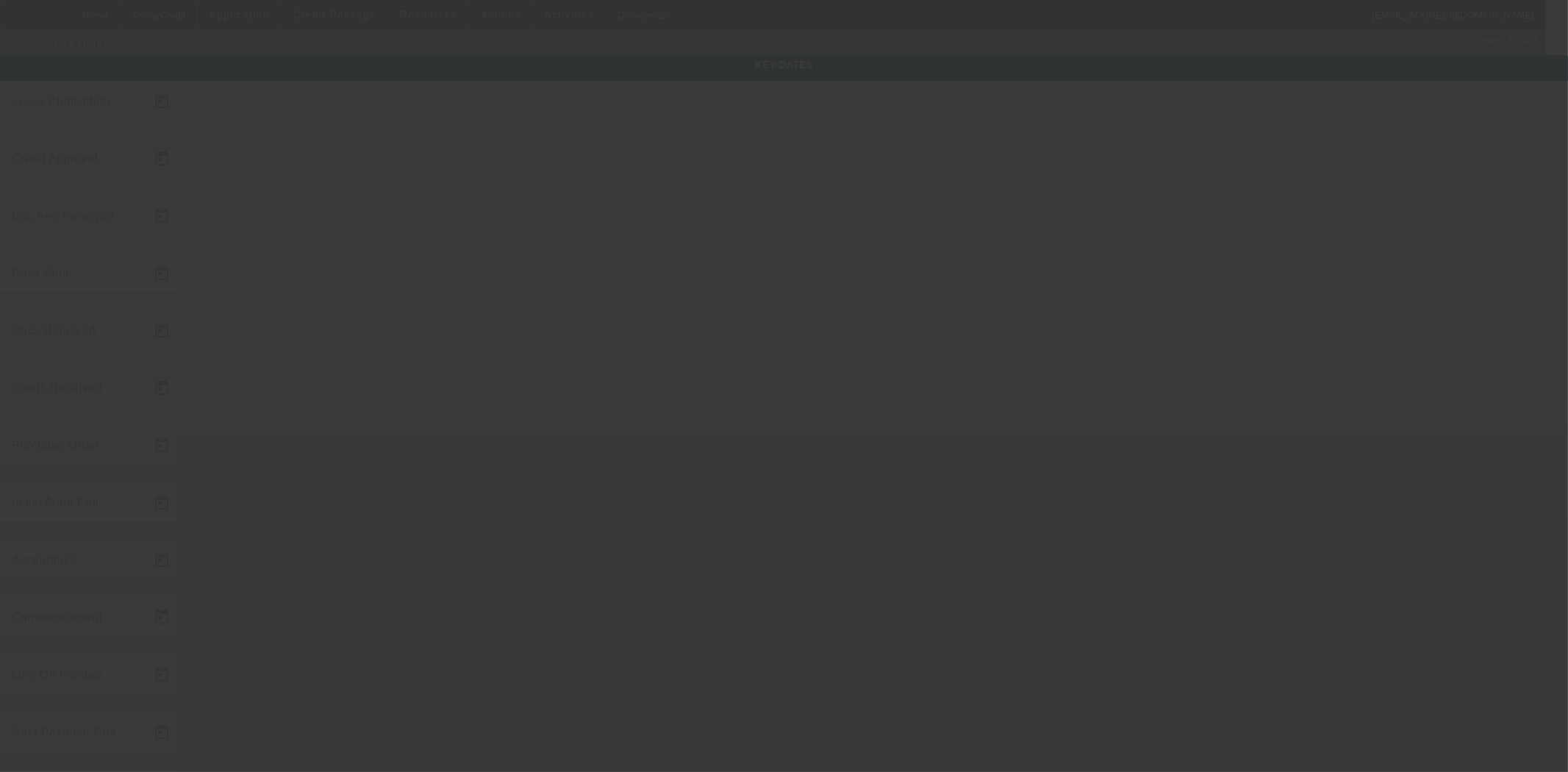
type input "6/12/2025"
type input "8/6/2025"
type input "8/19/2025"
type input "8/11/2025"
type input "8/19/2025"
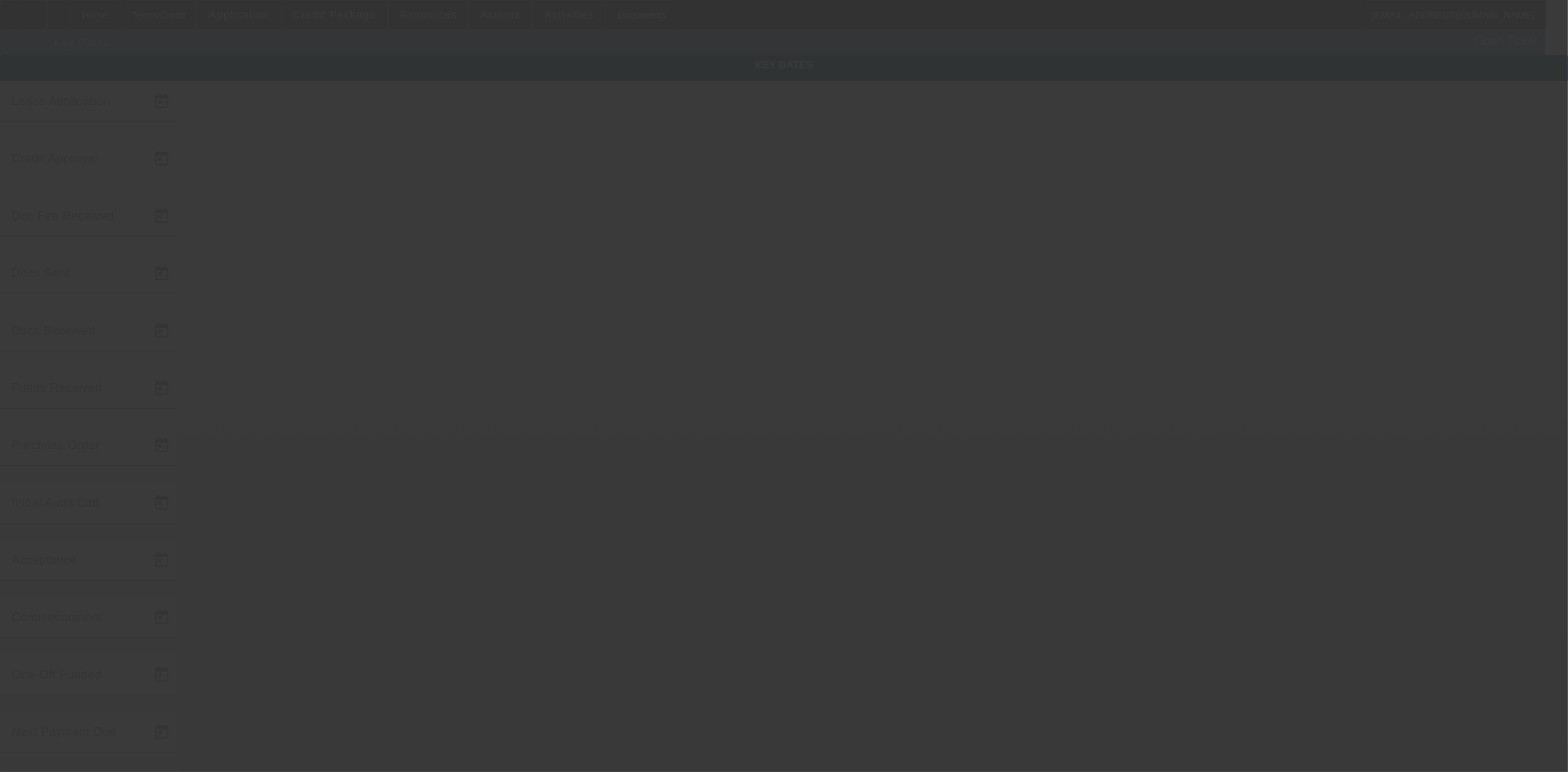
type input "8/19/2025"
type input "9/1/2025"
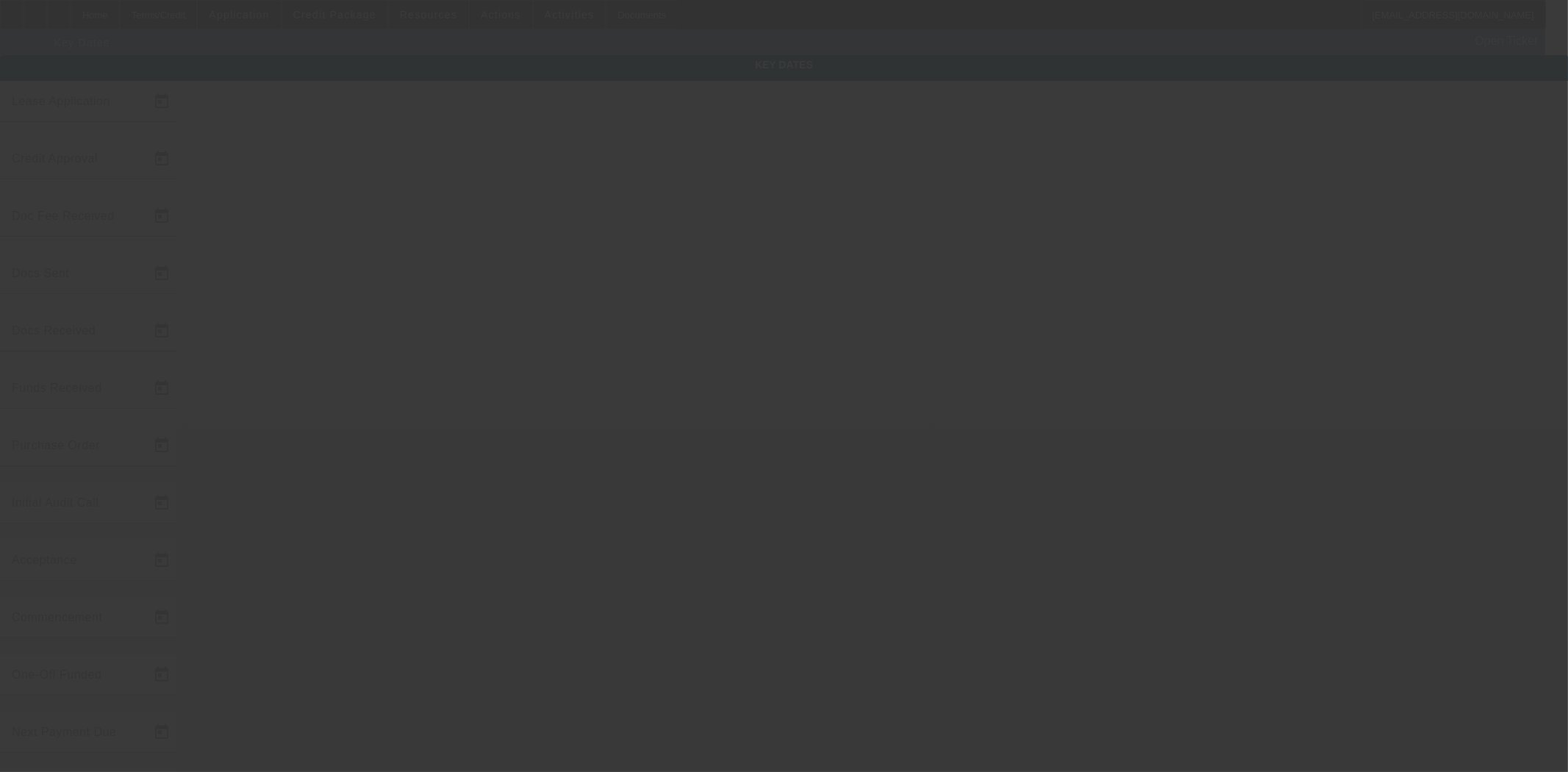
type input "10/1/2025"
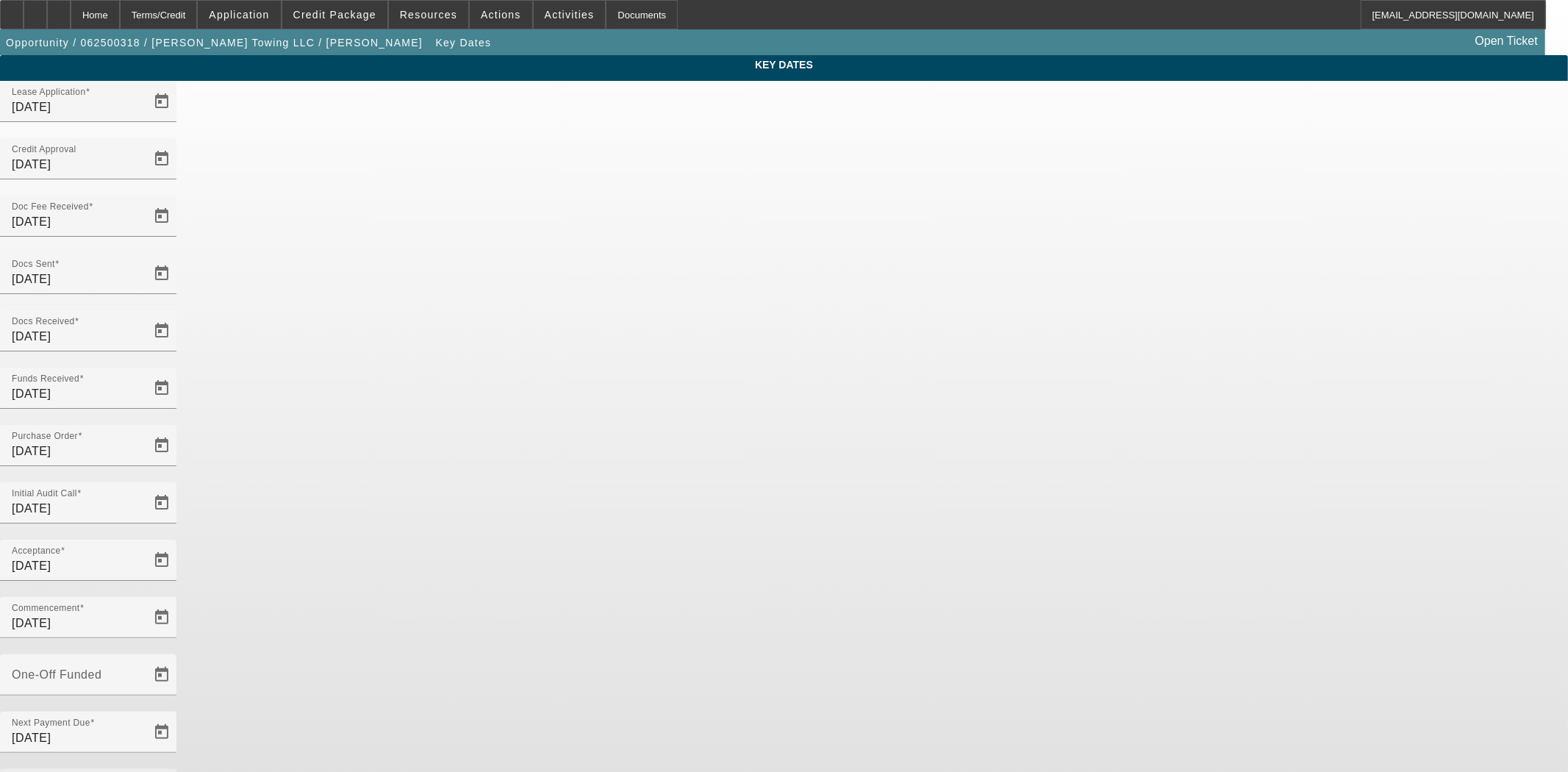
drag, startPoint x: 650, startPoint y: 466, endPoint x: 475, endPoint y: 463, distance: 175.0
click at [475, 462] on div "Key Dates Lease Application 6/12/2025 Credit Approval 8/6/2025 Doc Fee Received…" at bounding box center [784, 485] width 1568 height 860
type input "8/22/2025"
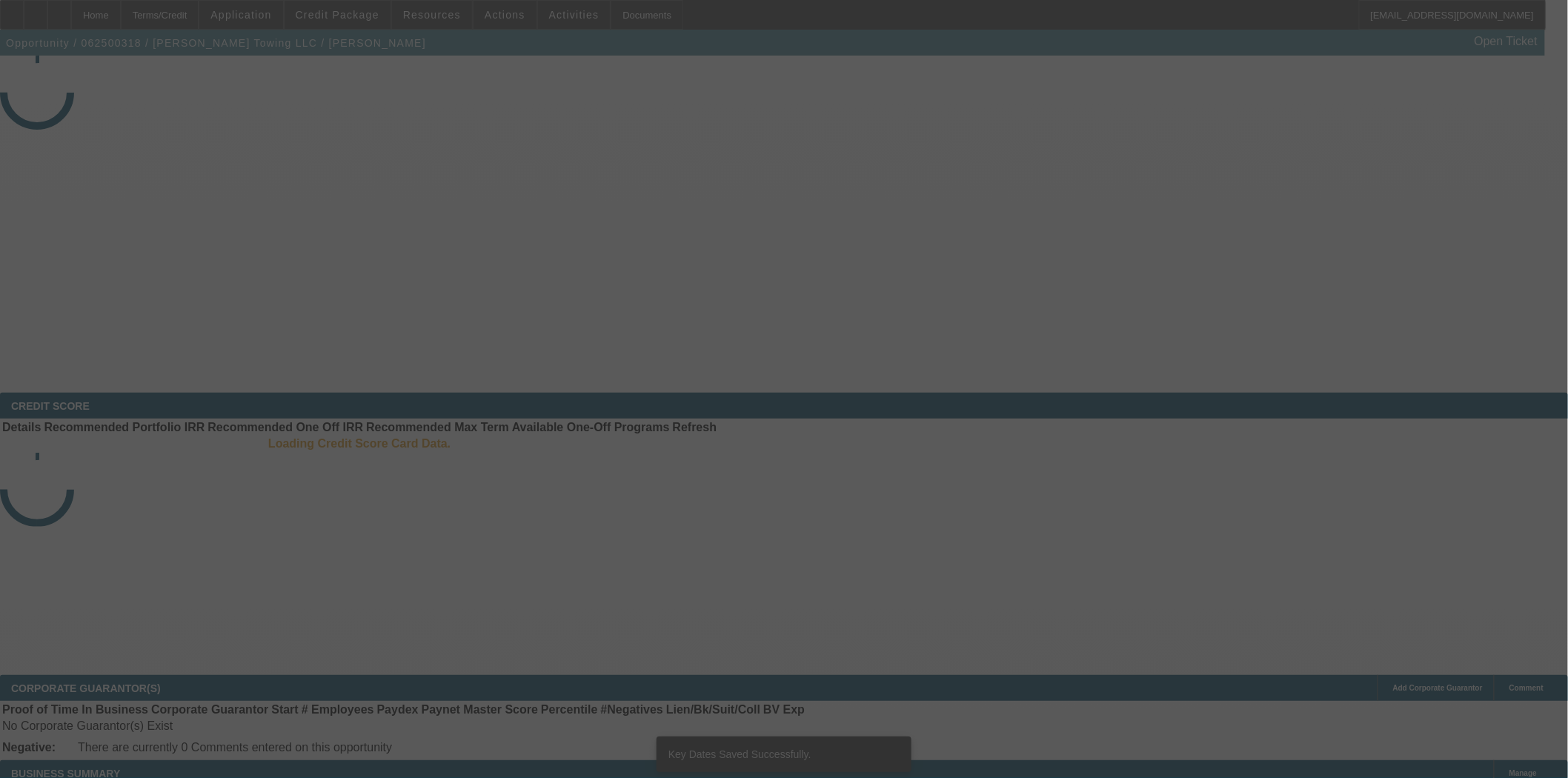
select select "4"
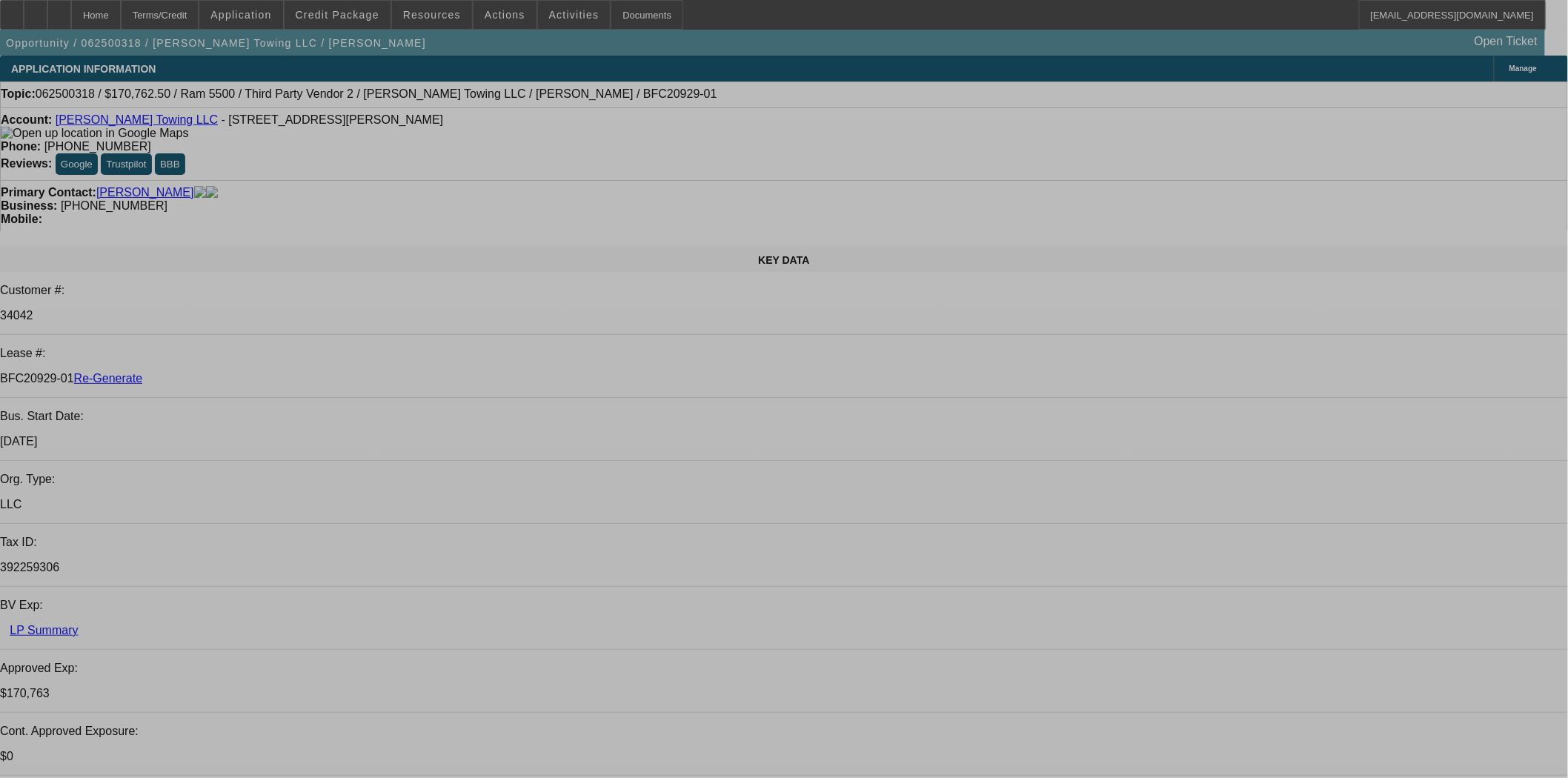
select select "0"
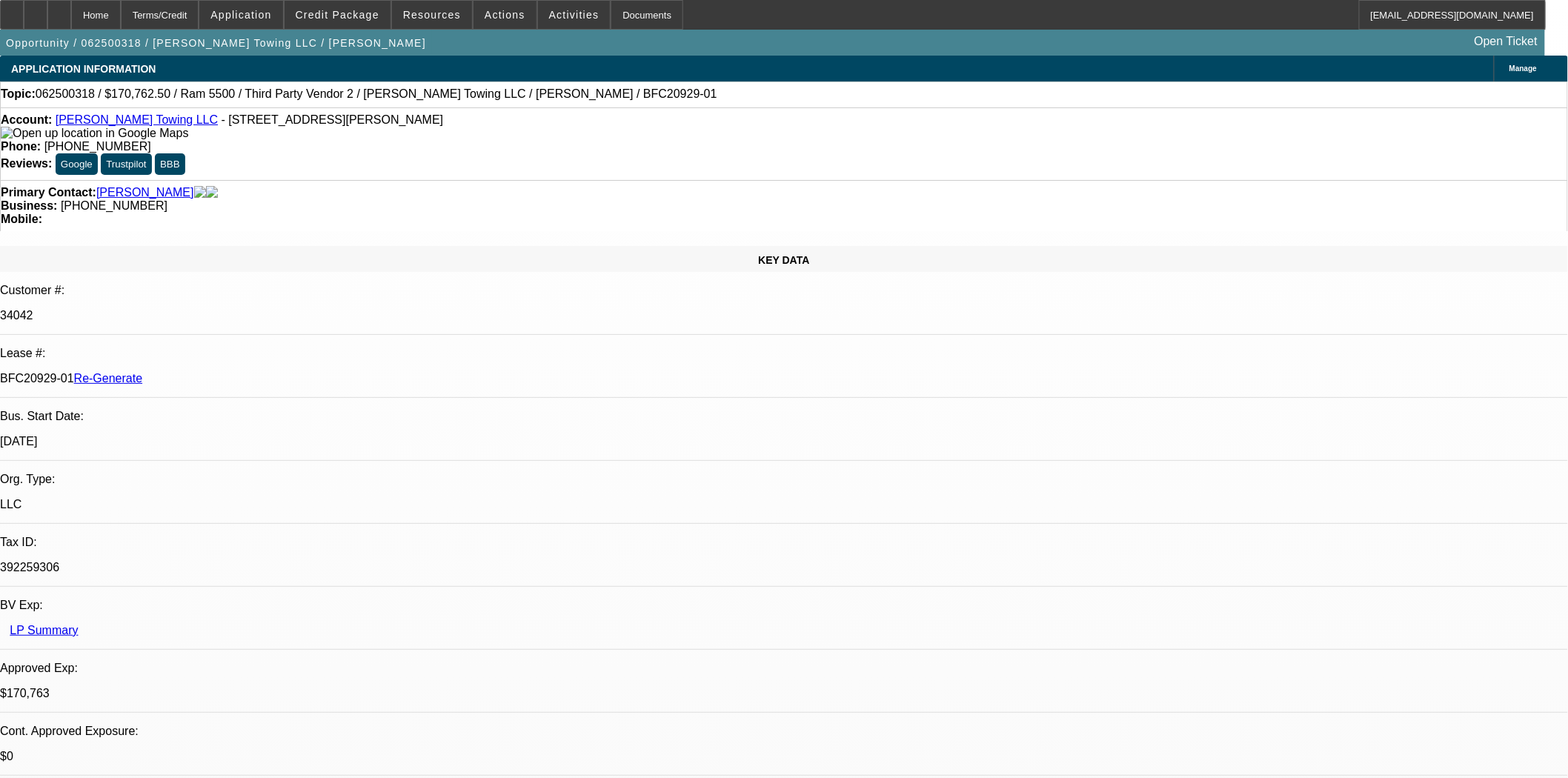
select select "2"
select select "0"
select select "6"
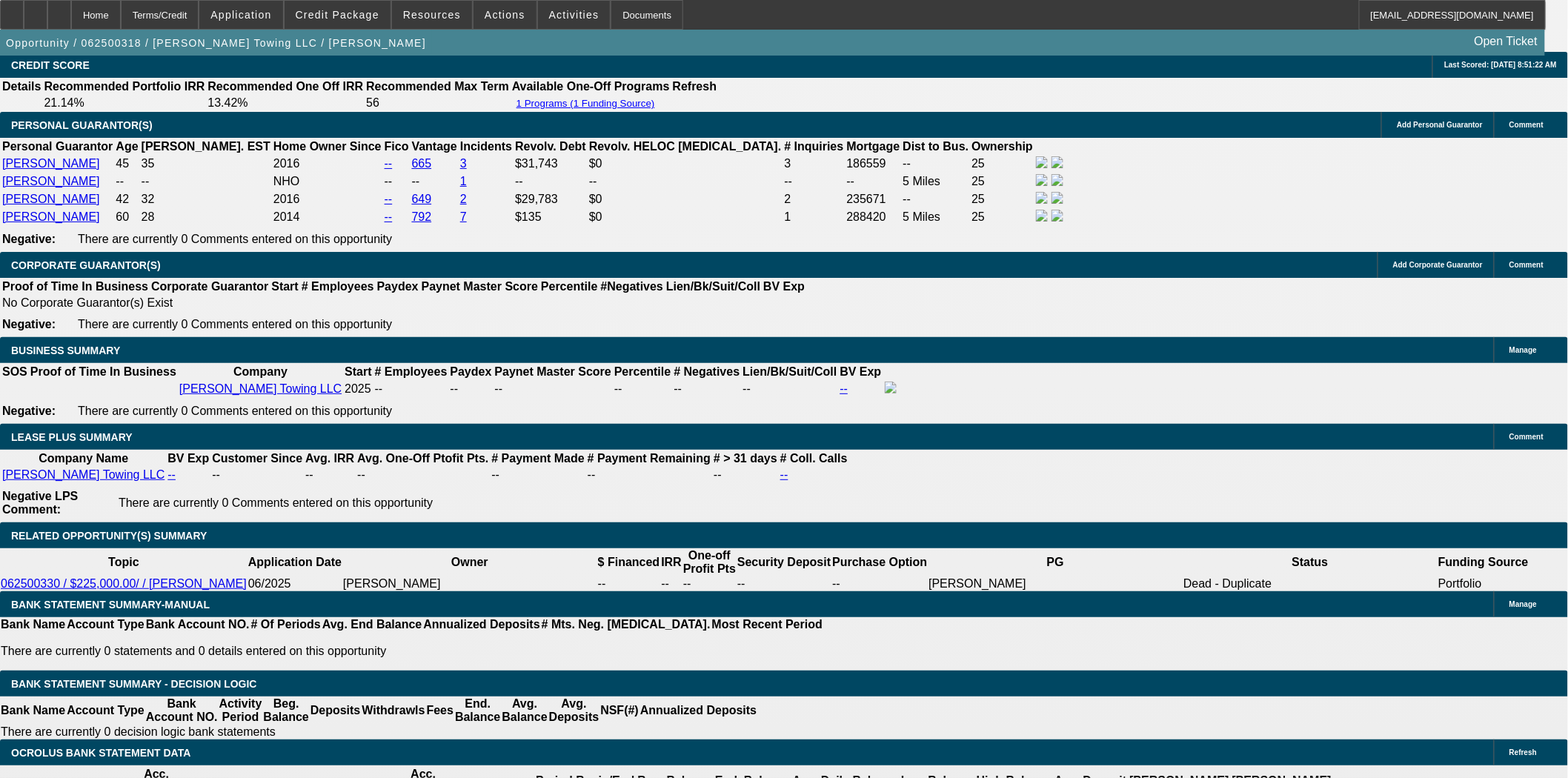
scroll to position [2427, 0]
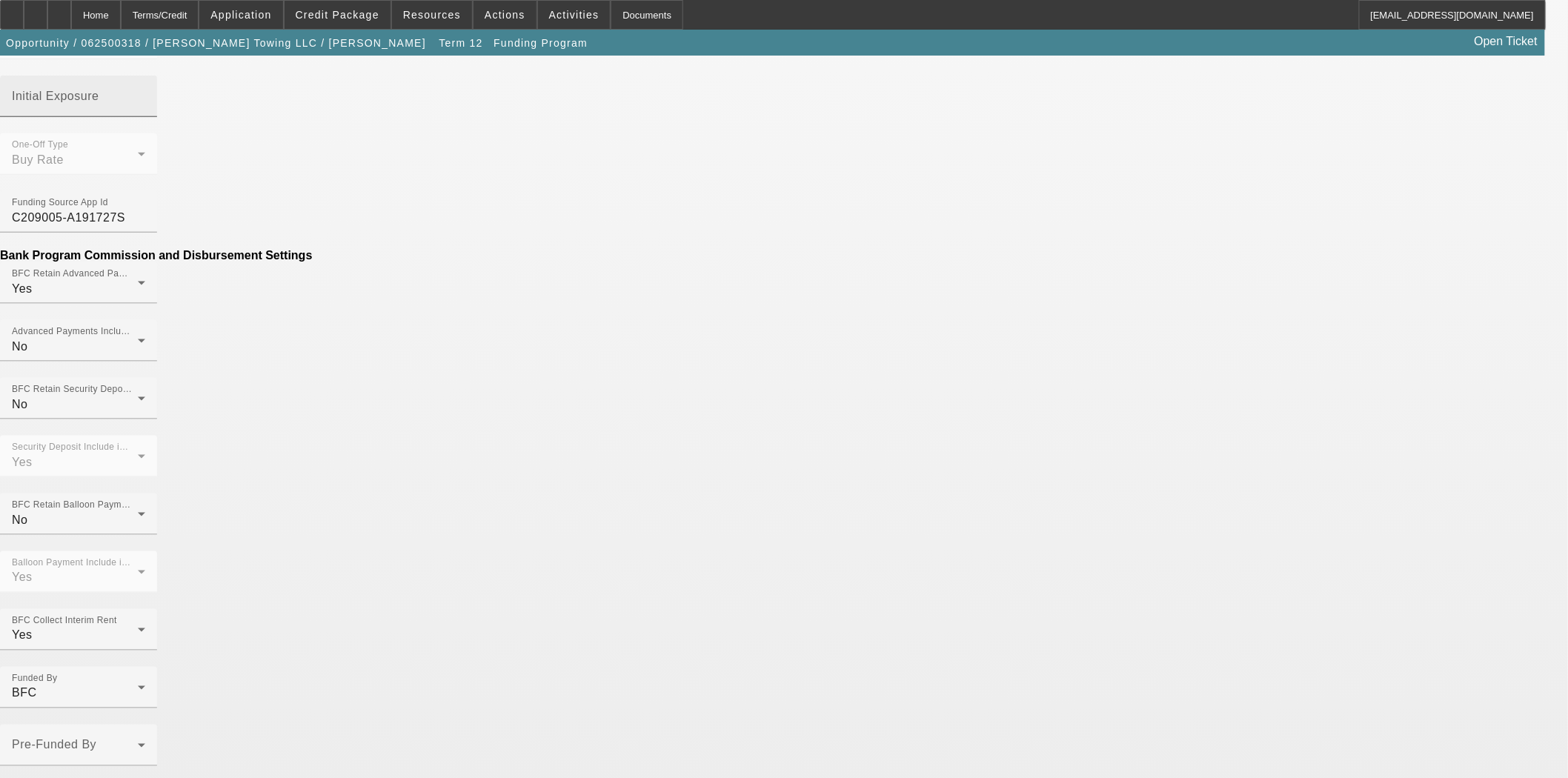
scroll to position [658, 0]
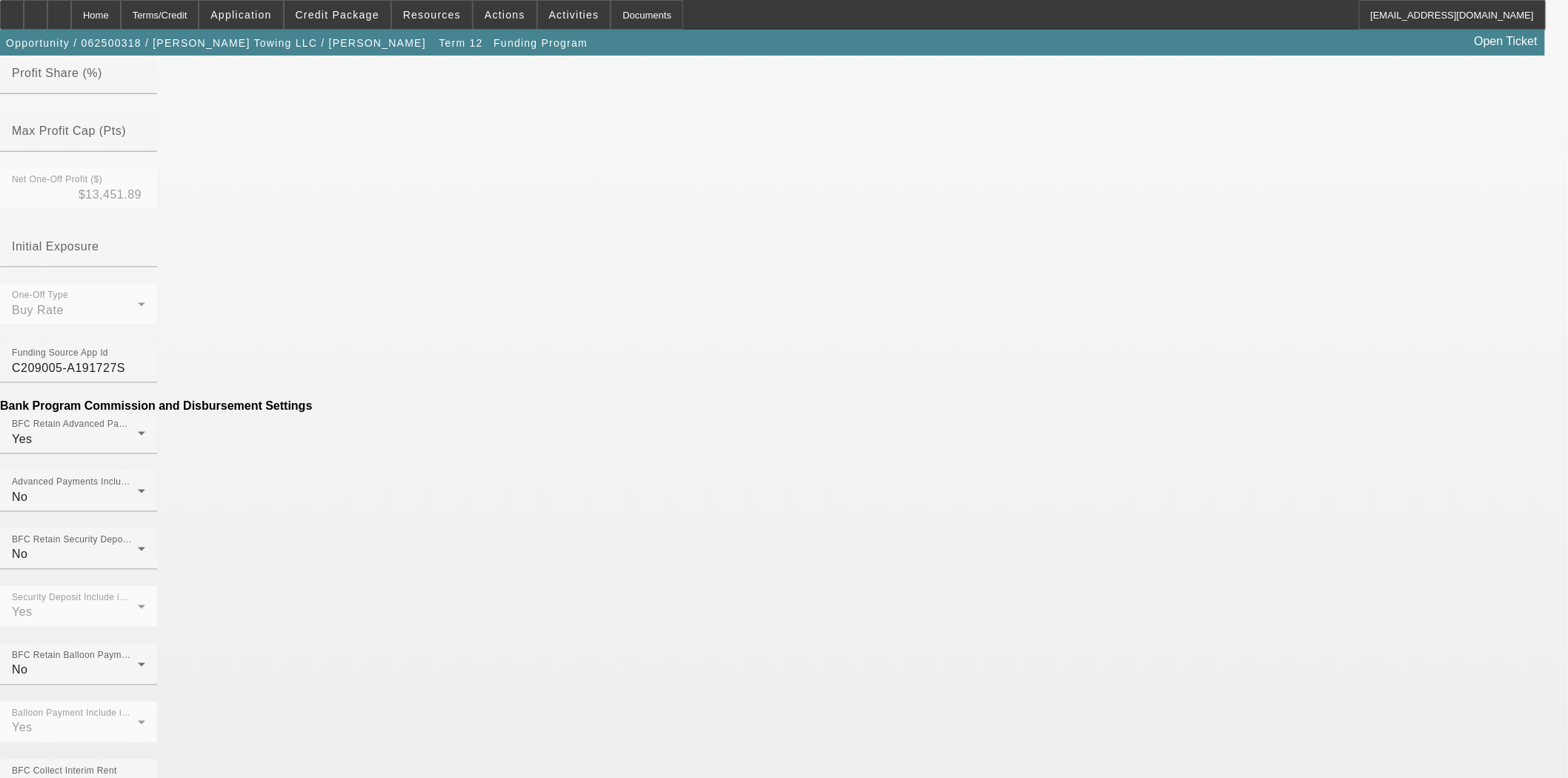
scroll to position [524, 0]
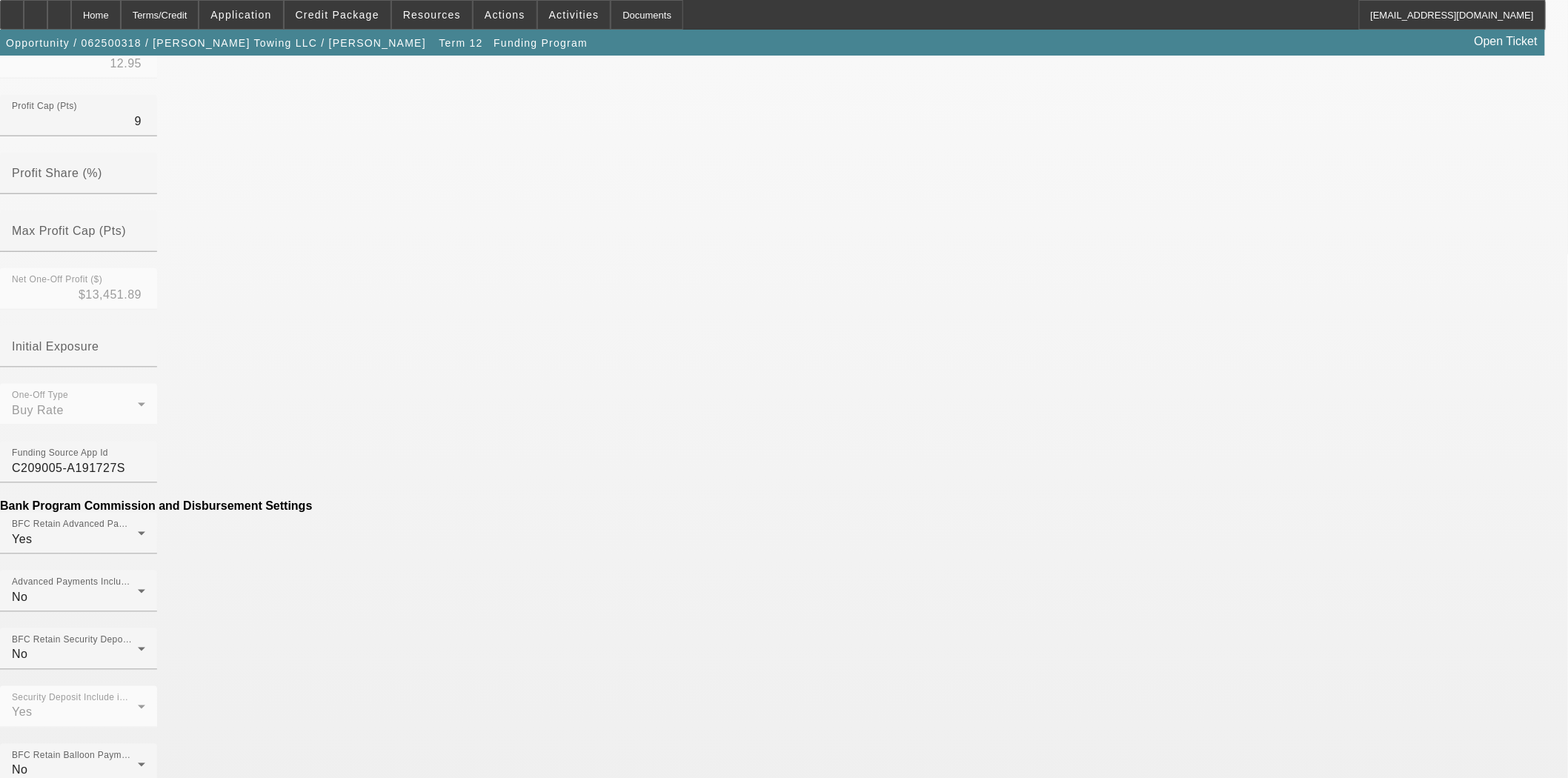
type input "$200.00"
click at [630, 368] on mat-option "No" at bounding box center [675, 370] width 194 height 36
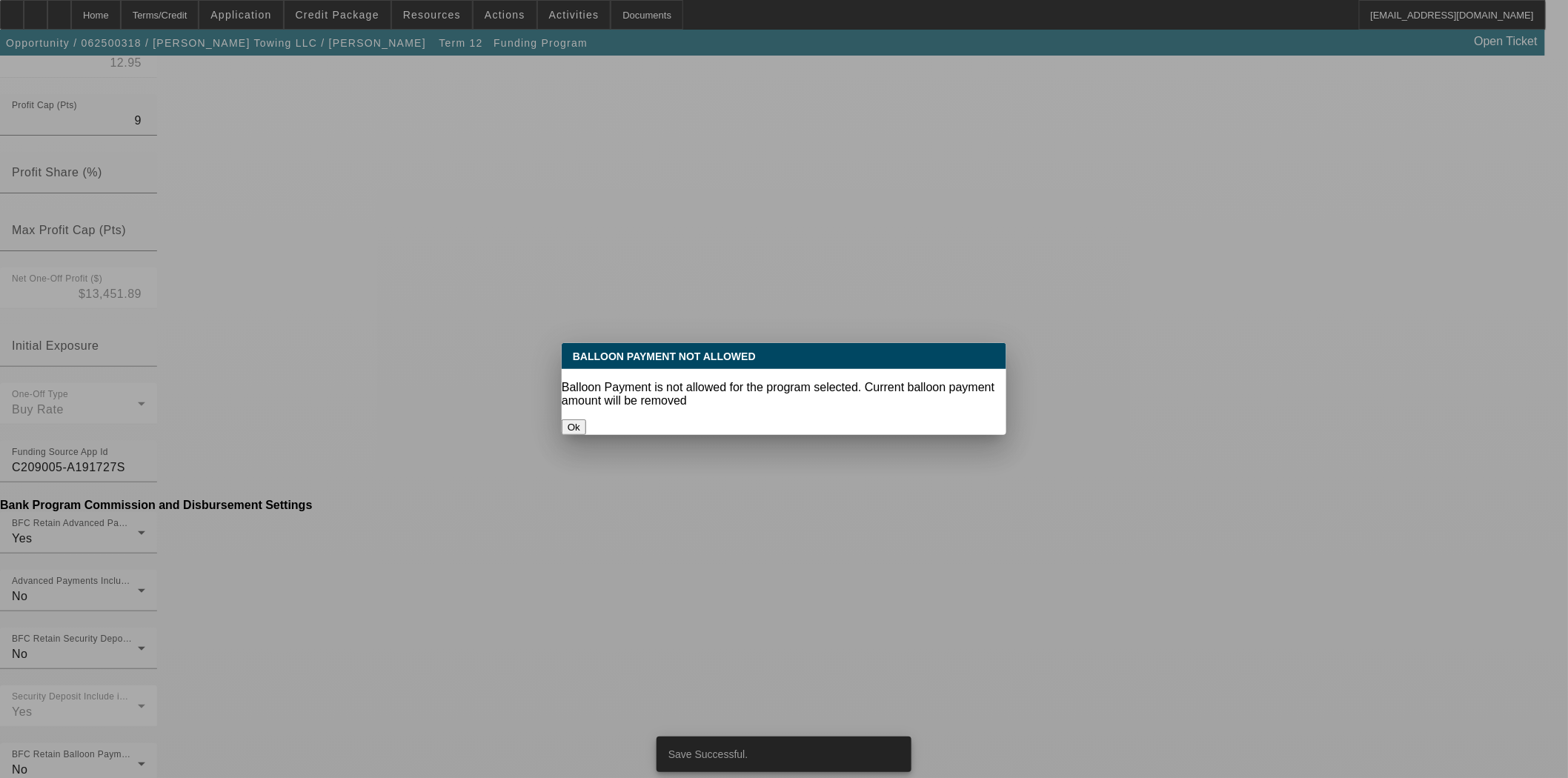
scroll to position [0, 0]
click at [586, 420] on button "Ok" at bounding box center [574, 427] width 25 height 16
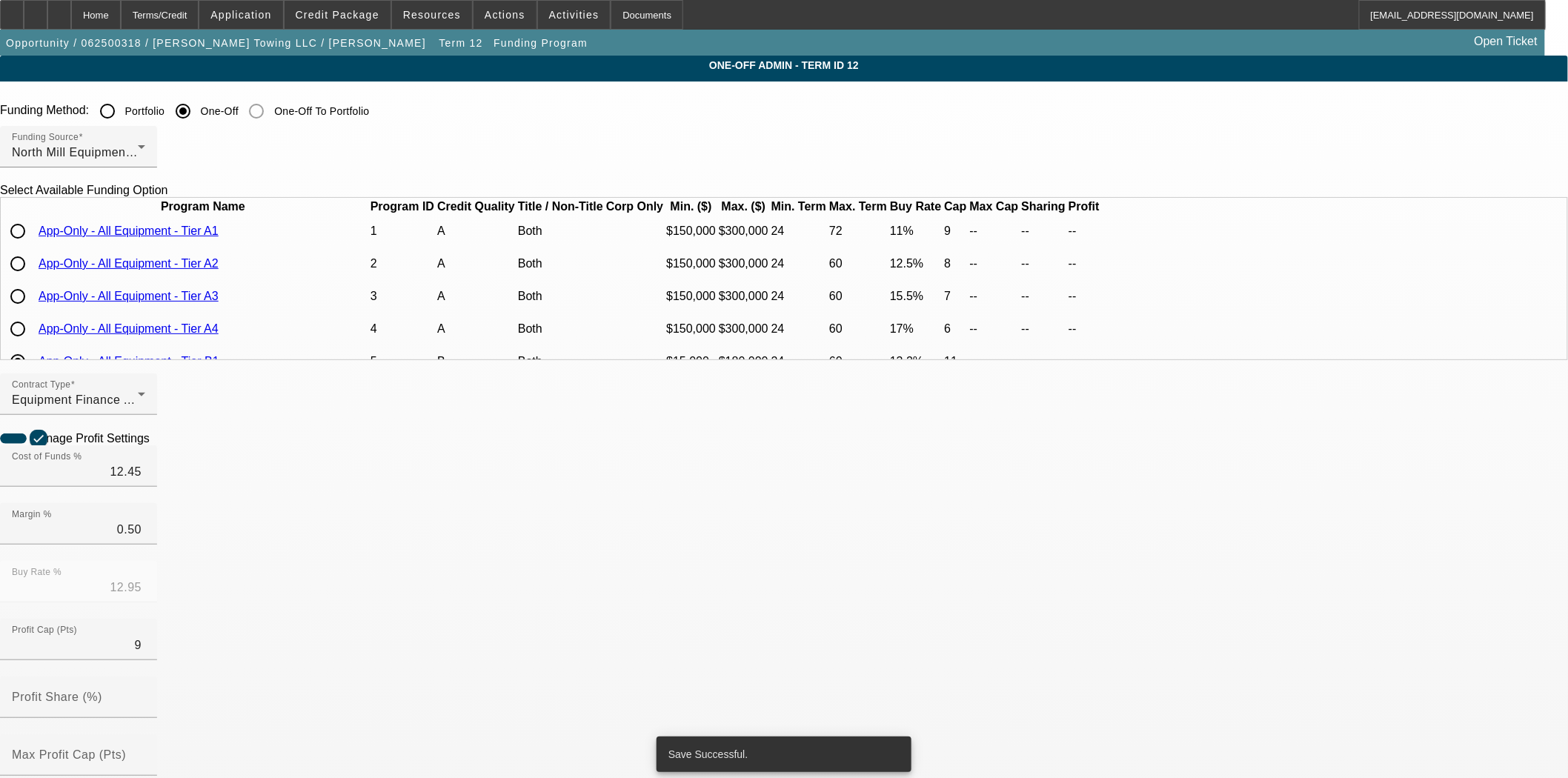
scroll to position [524, 0]
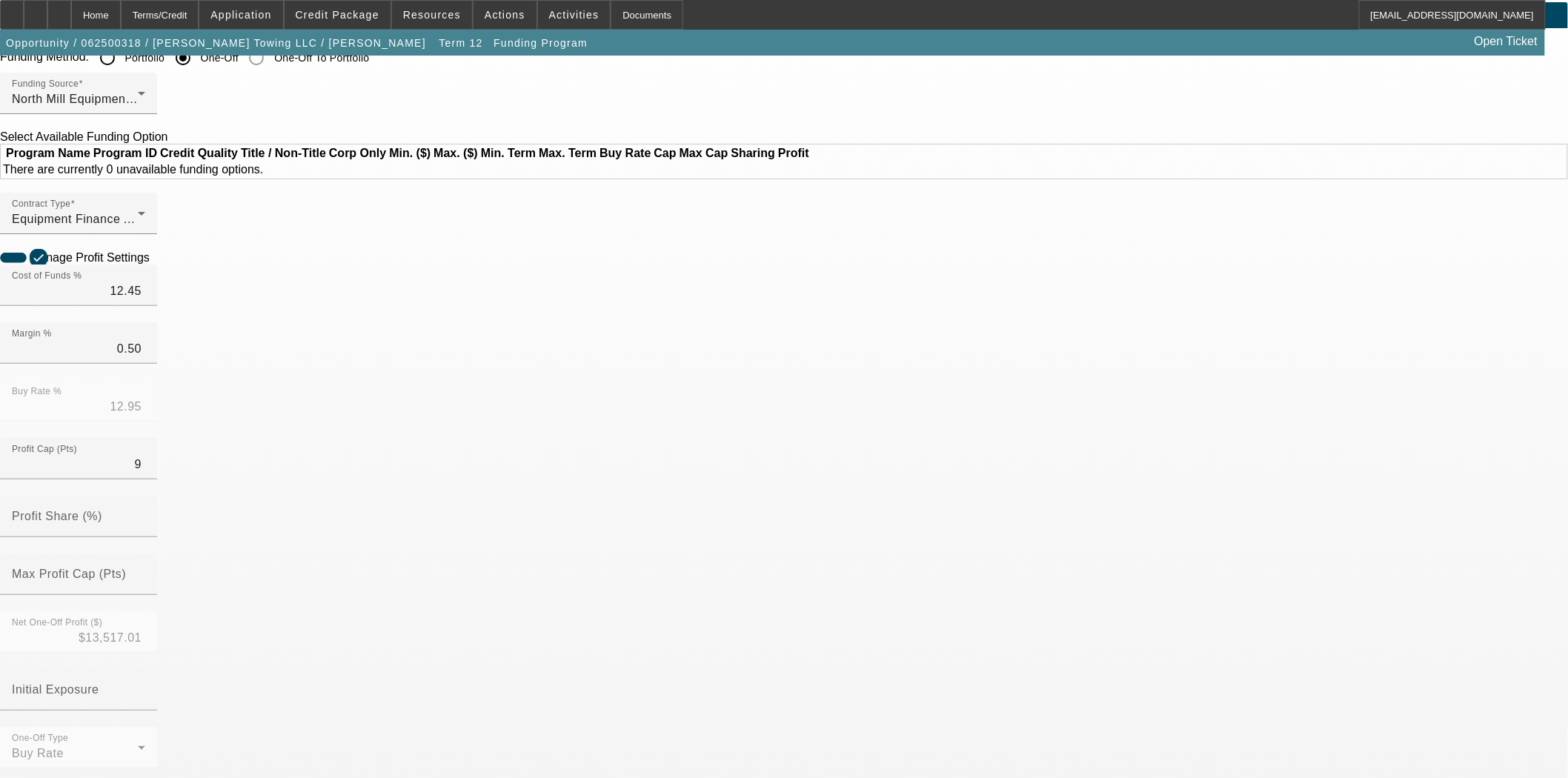
scroll to position [82, 0]
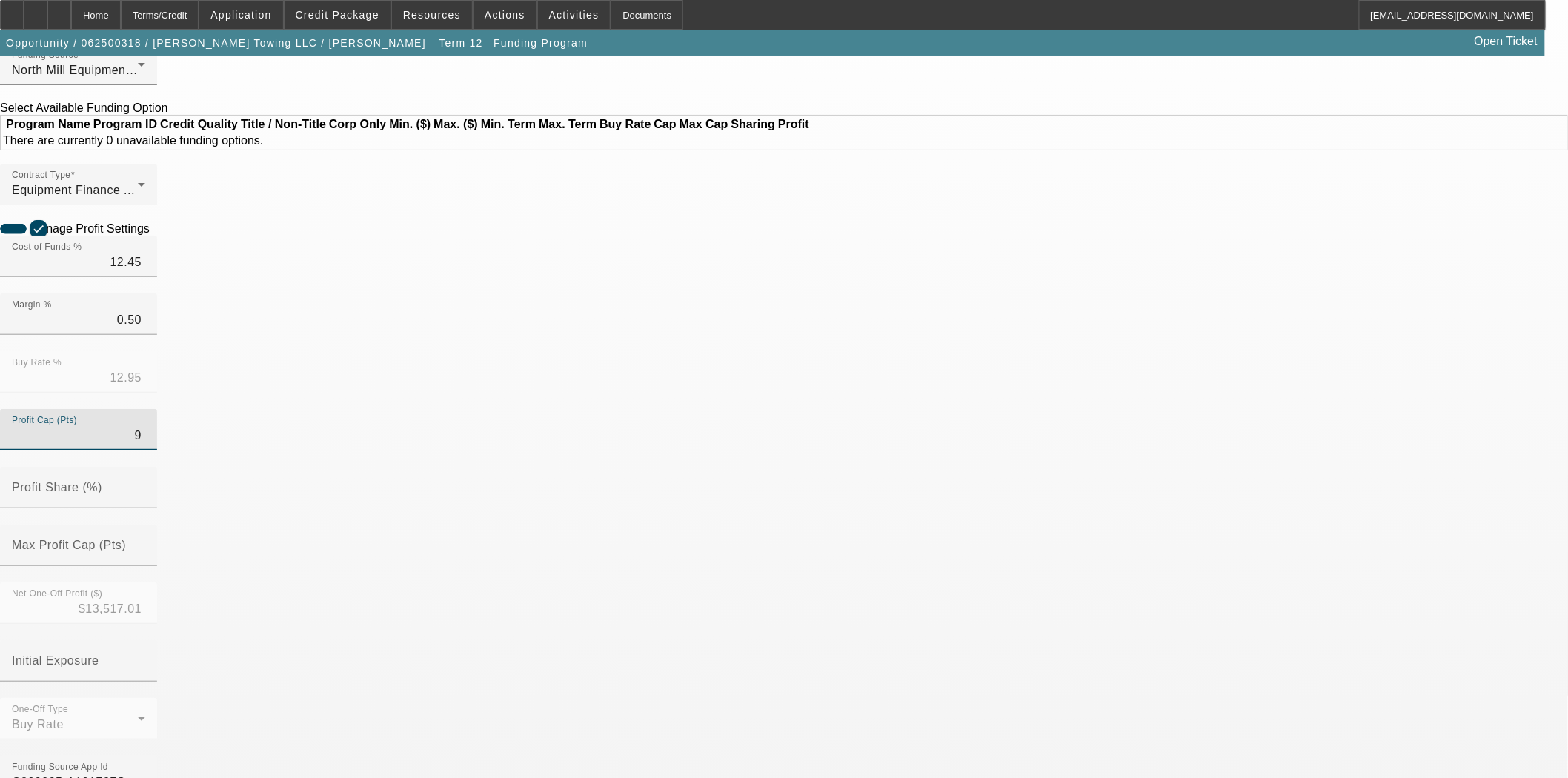
drag, startPoint x: 522, startPoint y: 461, endPoint x: 550, endPoint y: 461, distance: 28.0
click at [157, 450] on div "Profit Cap (Pts) 9" at bounding box center [79, 430] width 157 height 41
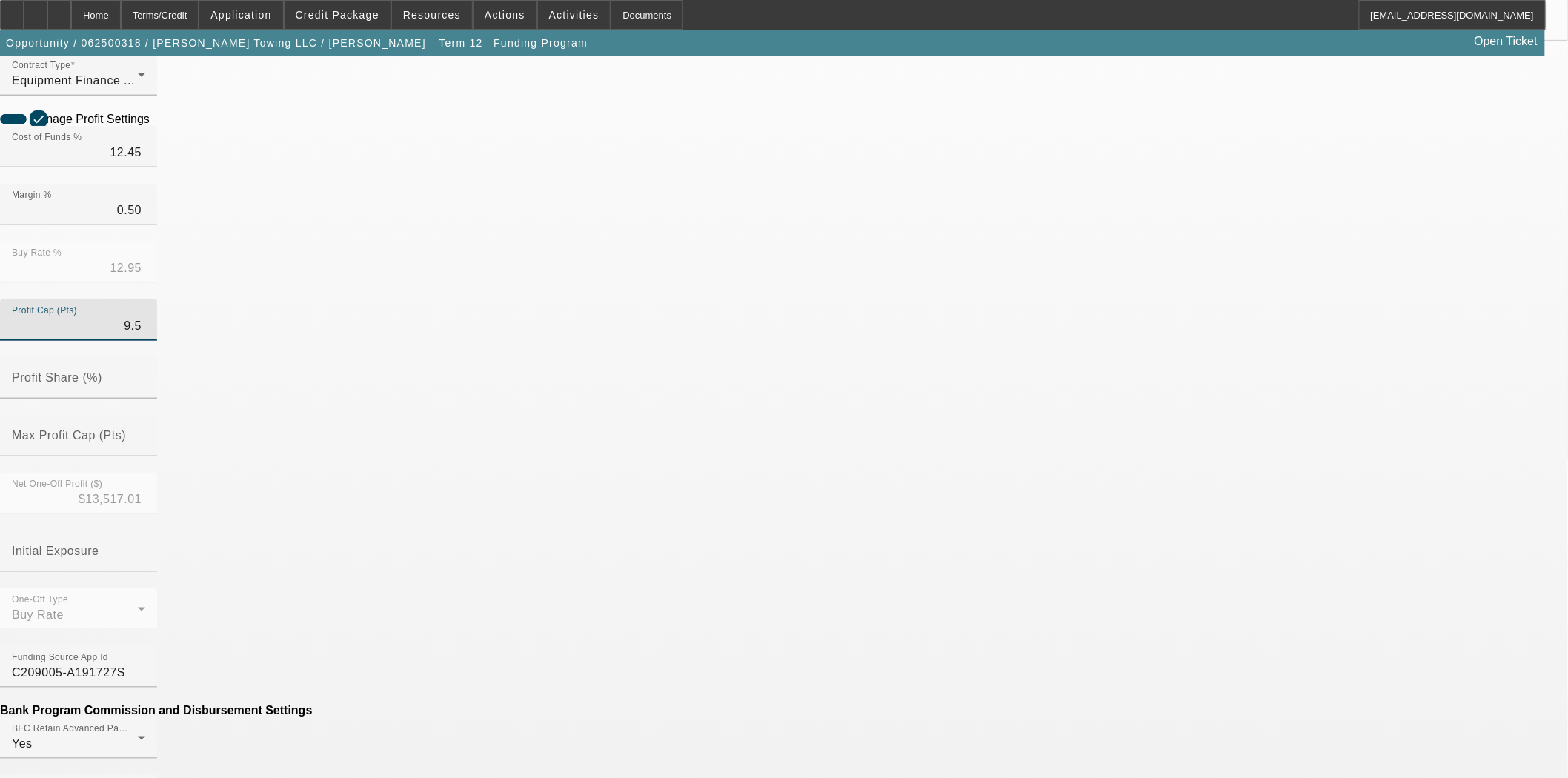
scroll to position [329, 0]
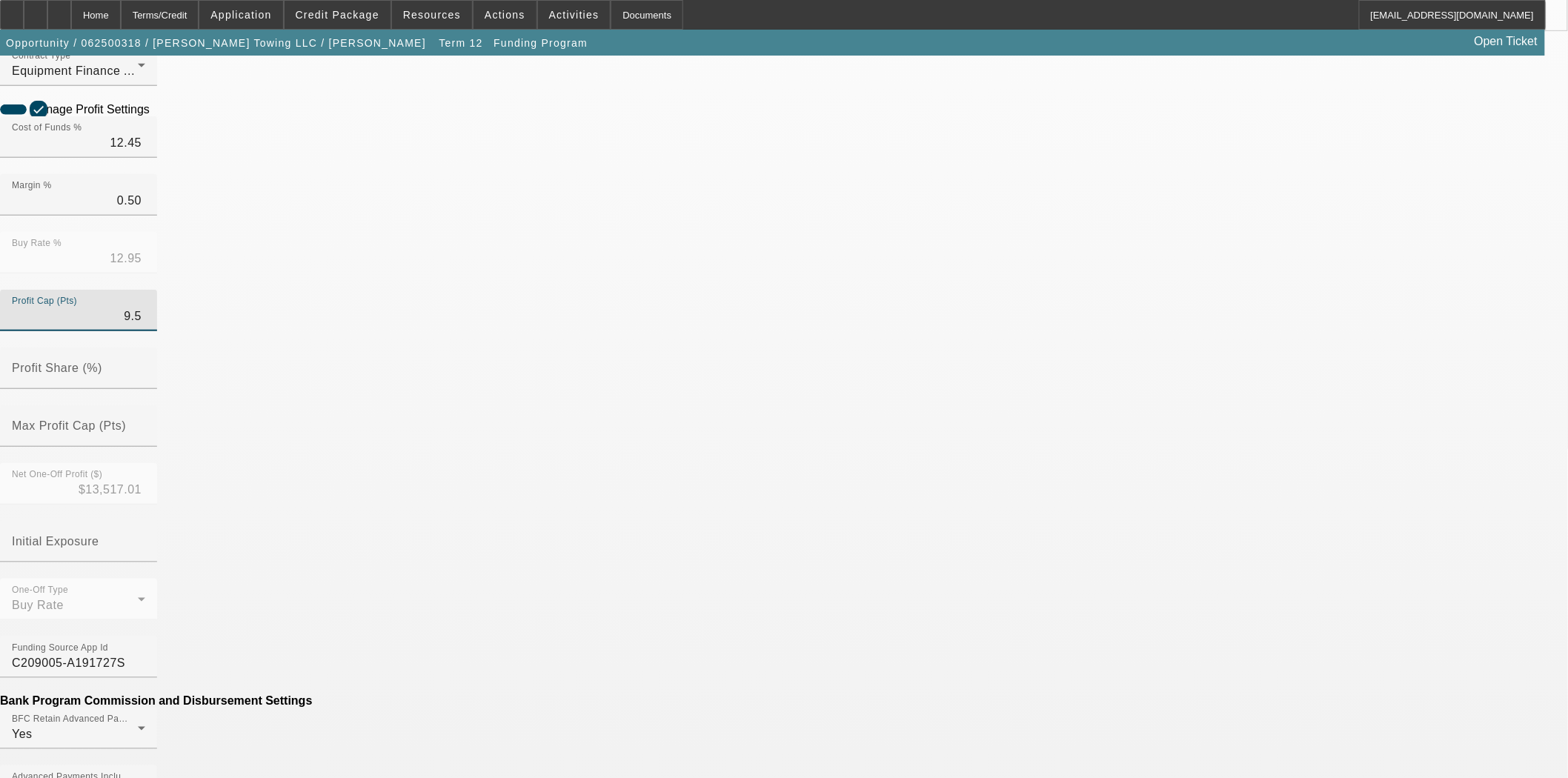
type input "9.5"
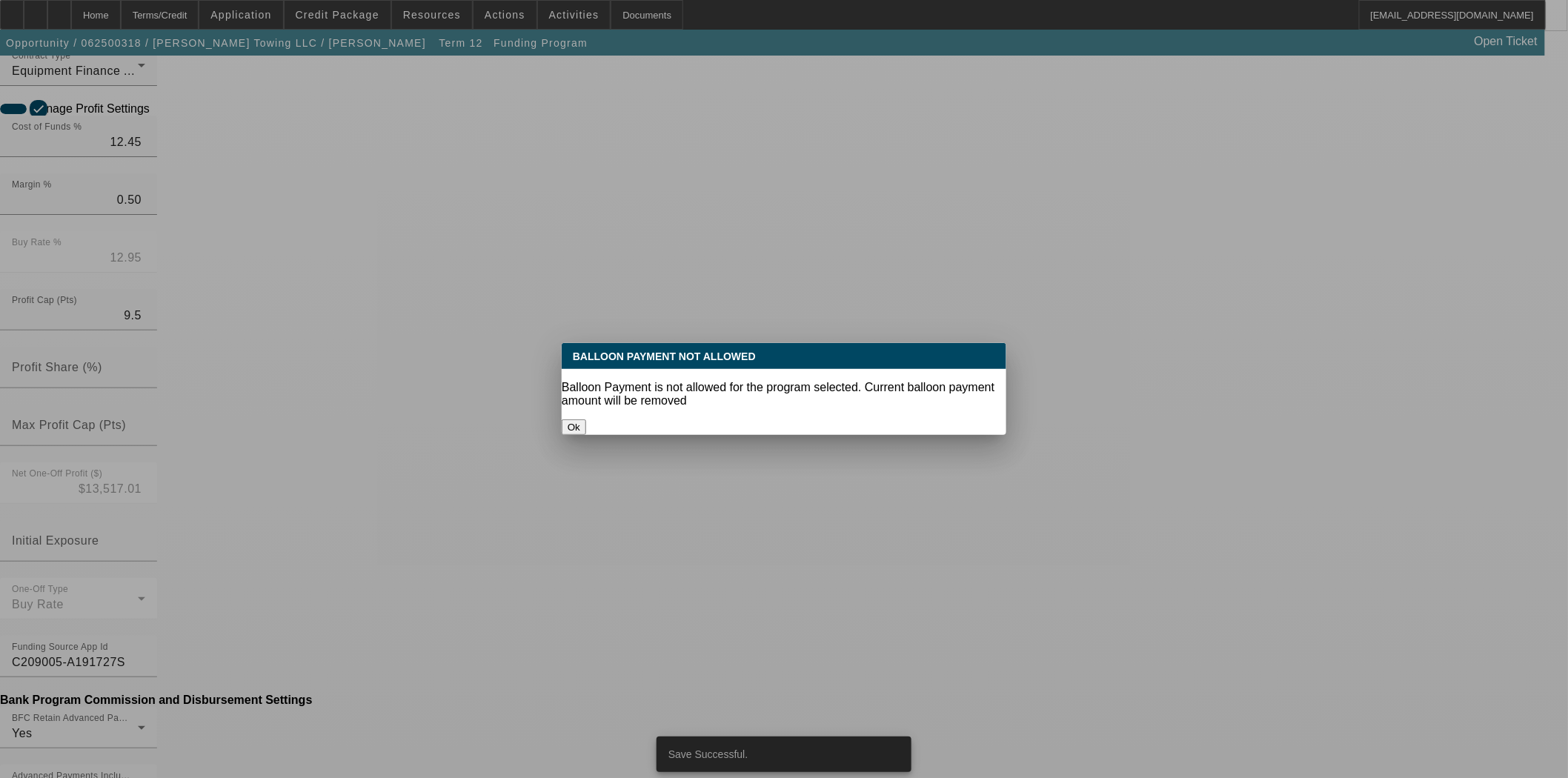
click at [762, 382] on p "Balloon Payment is not allowed for the program selected. Current balloon paymen…" at bounding box center [784, 394] width 444 height 26
click at [586, 420] on button "Ok" at bounding box center [574, 427] width 25 height 16
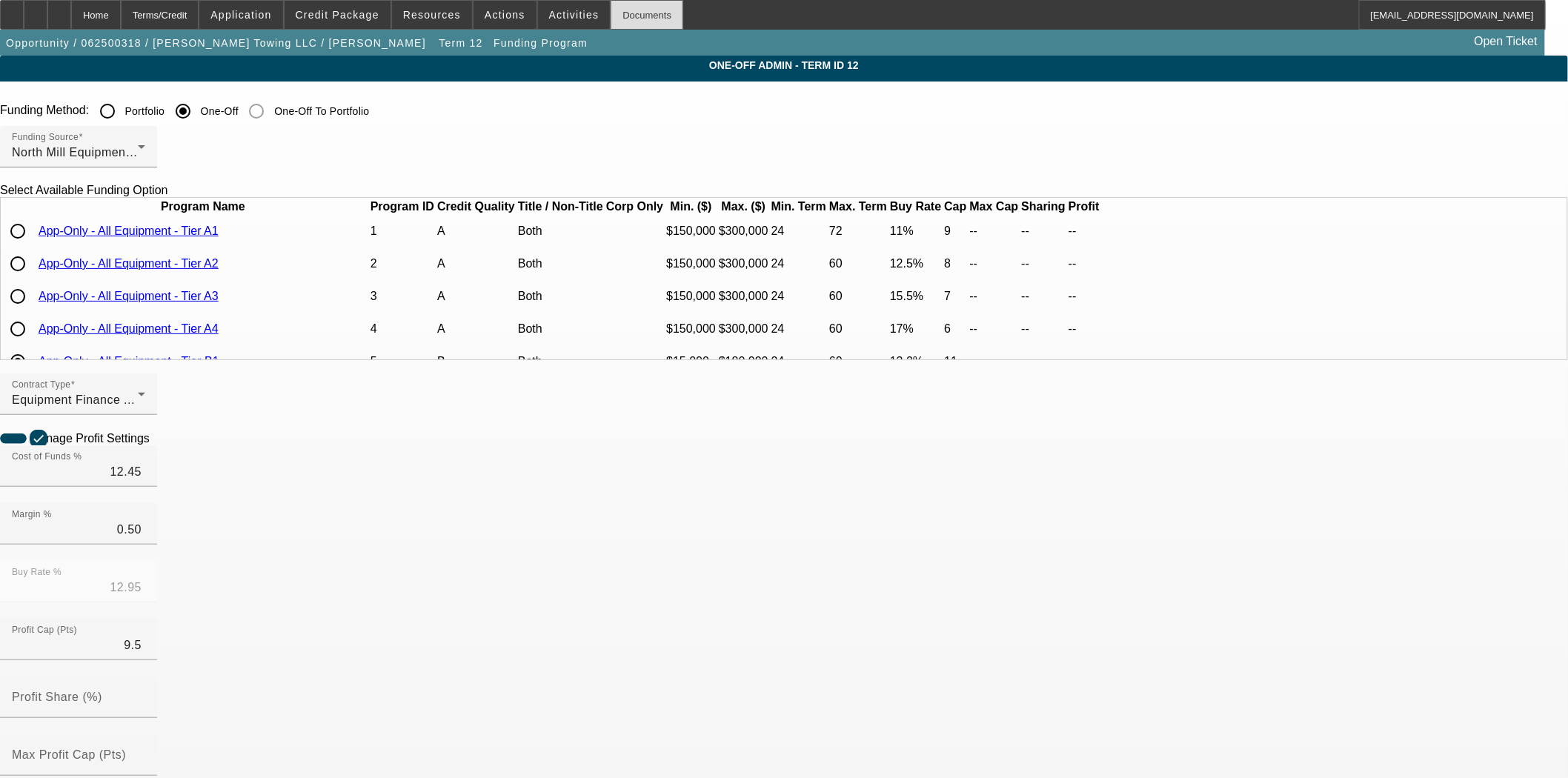
click at [617, 17] on div "Documents" at bounding box center [647, 15] width 73 height 30
click at [121, 16] on div "Home" at bounding box center [96, 15] width 50 height 30
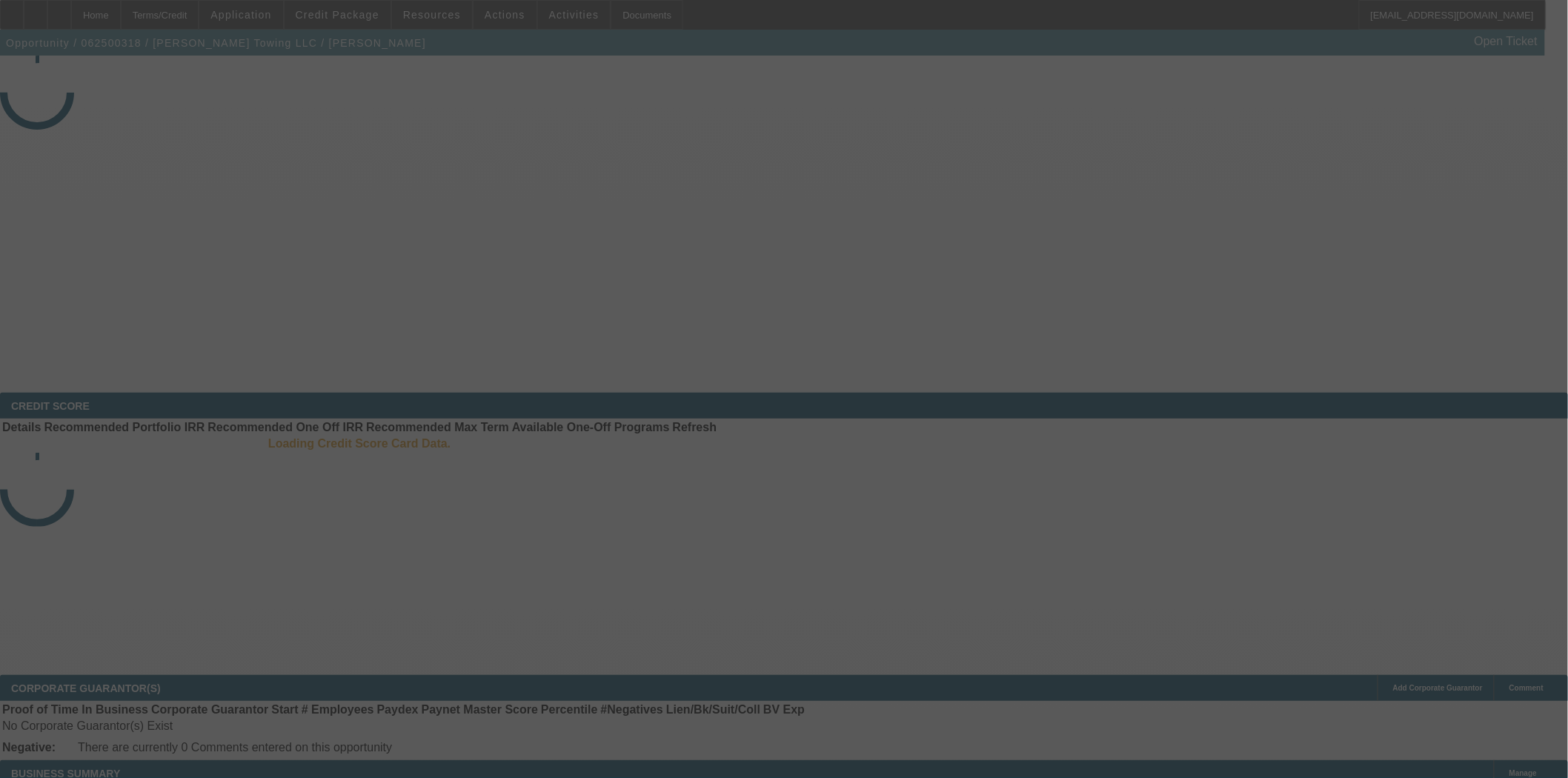
select select "4"
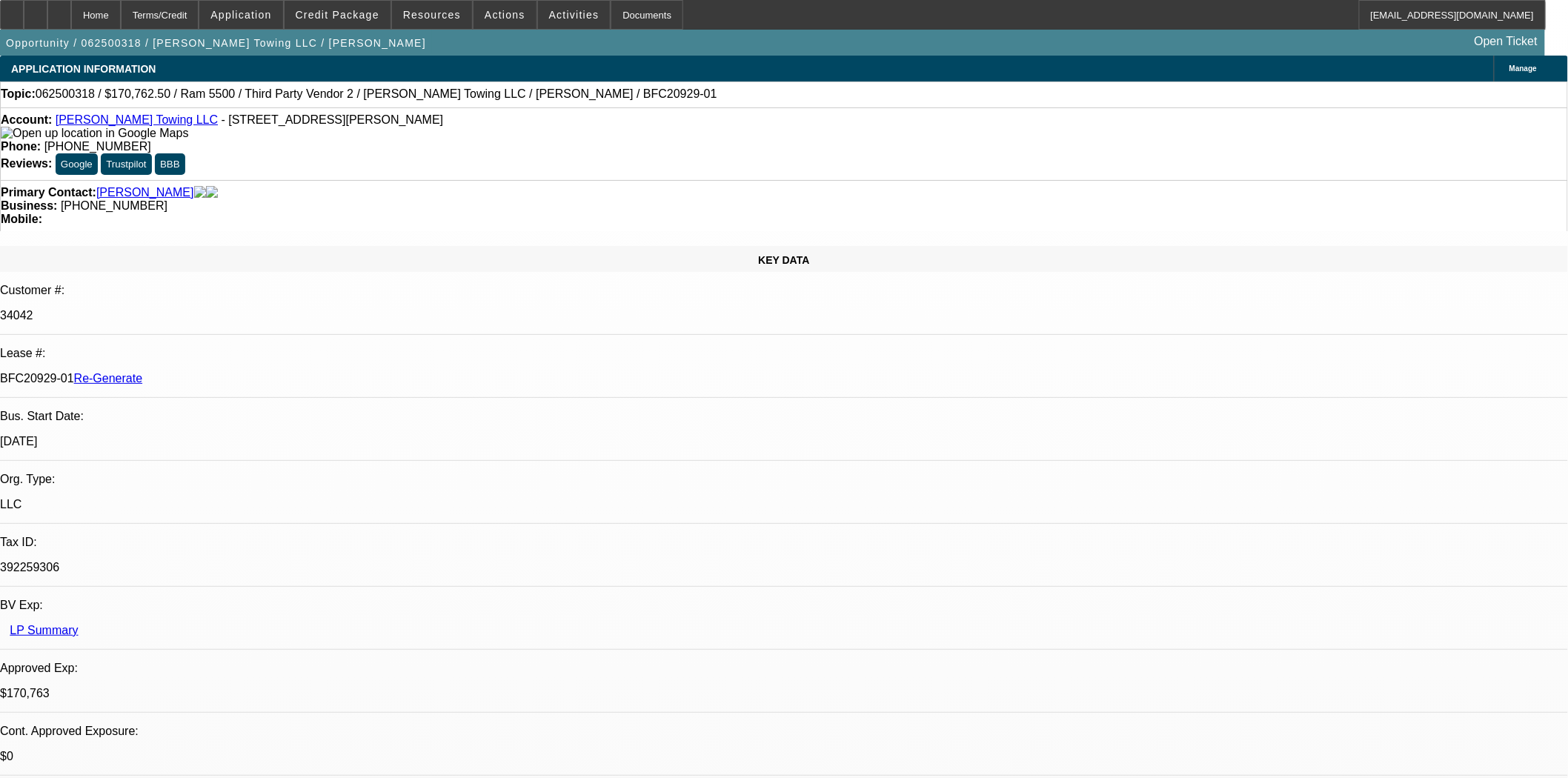
select select "0"
select select "2"
select select "0"
select select "6"
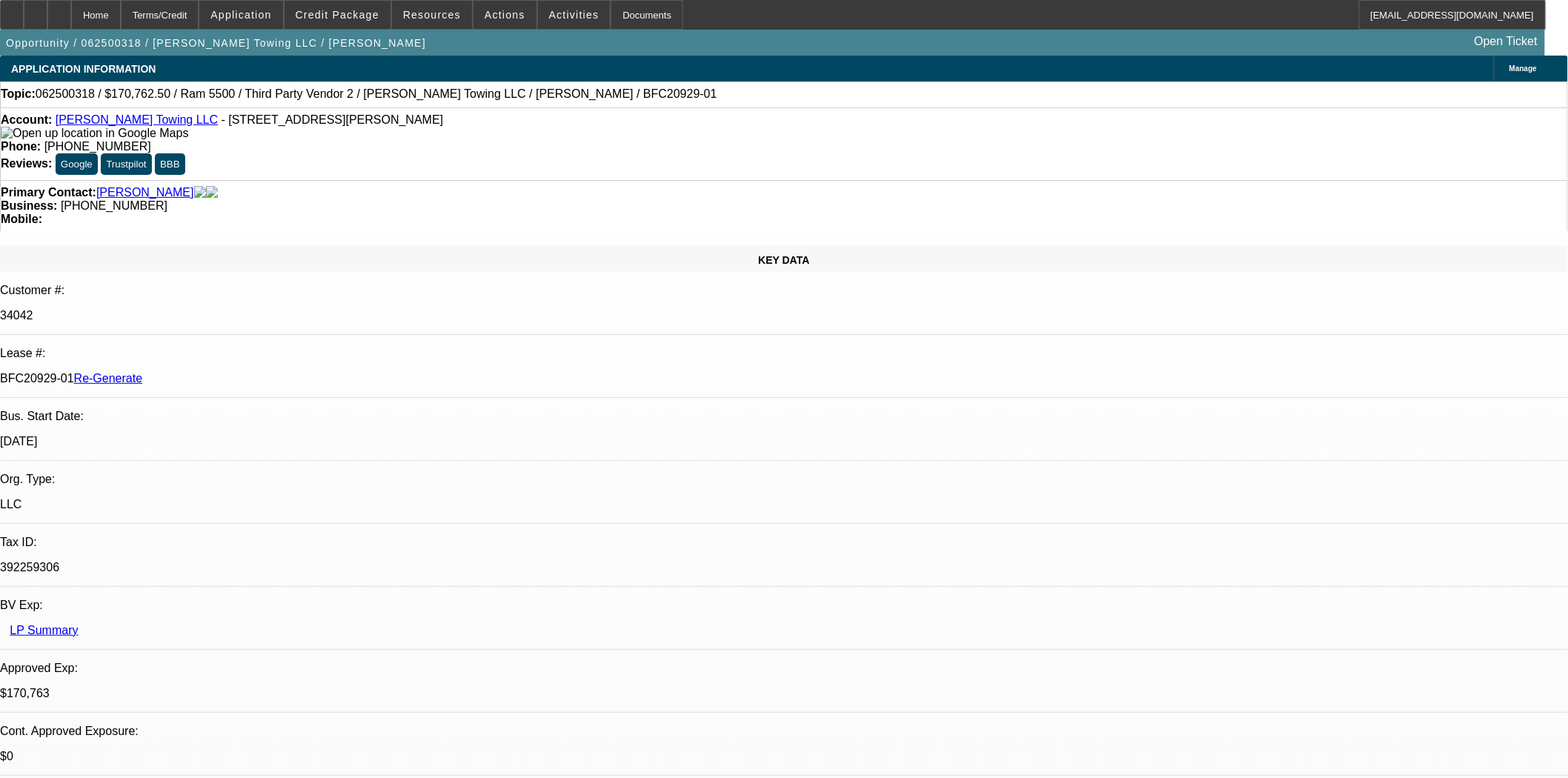
drag, startPoint x: 1144, startPoint y: 238, endPoint x: 1196, endPoint y: 309, distance: 88.0
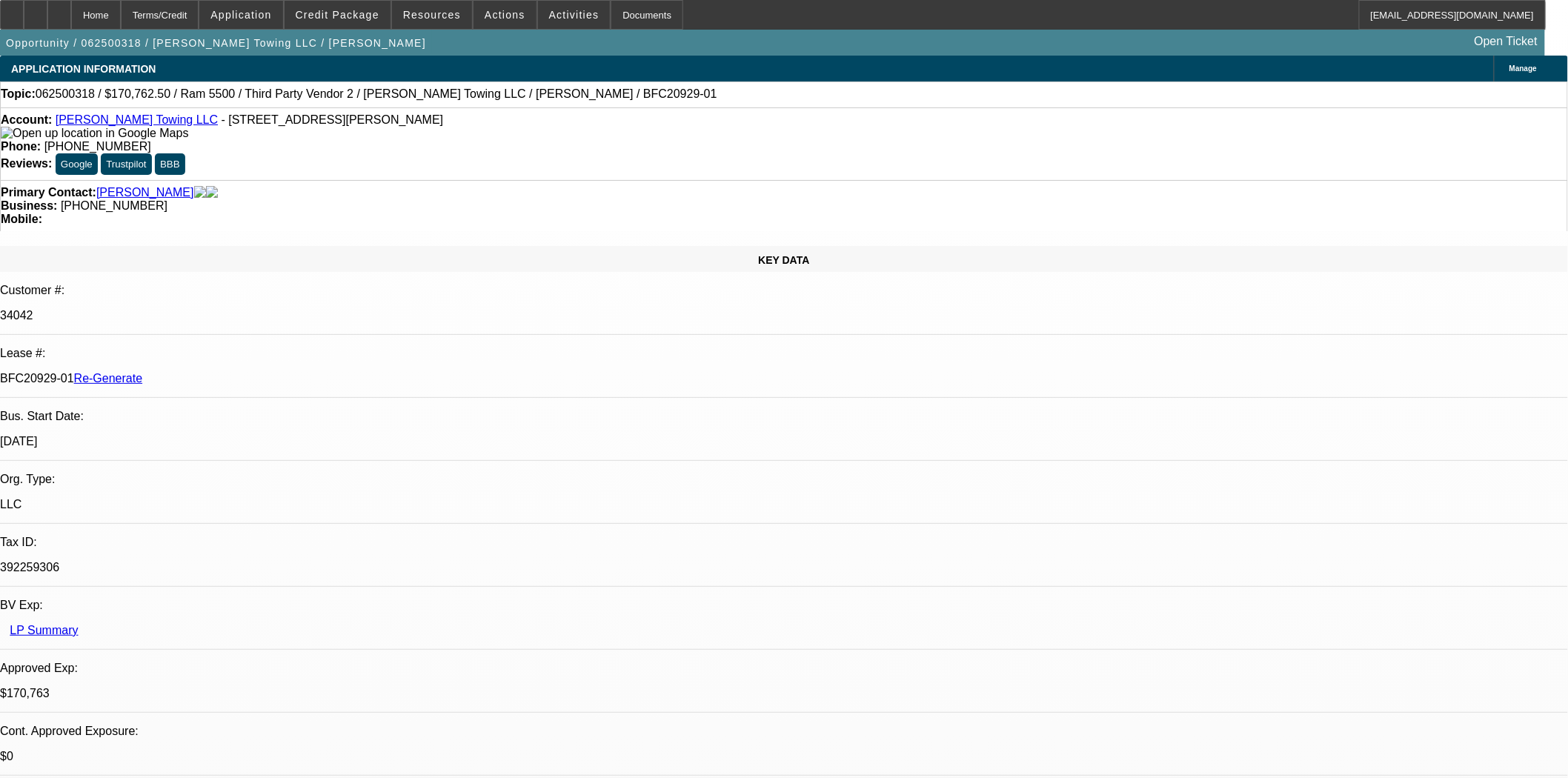
click at [538, 12] on span at bounding box center [574, 14] width 73 height 36
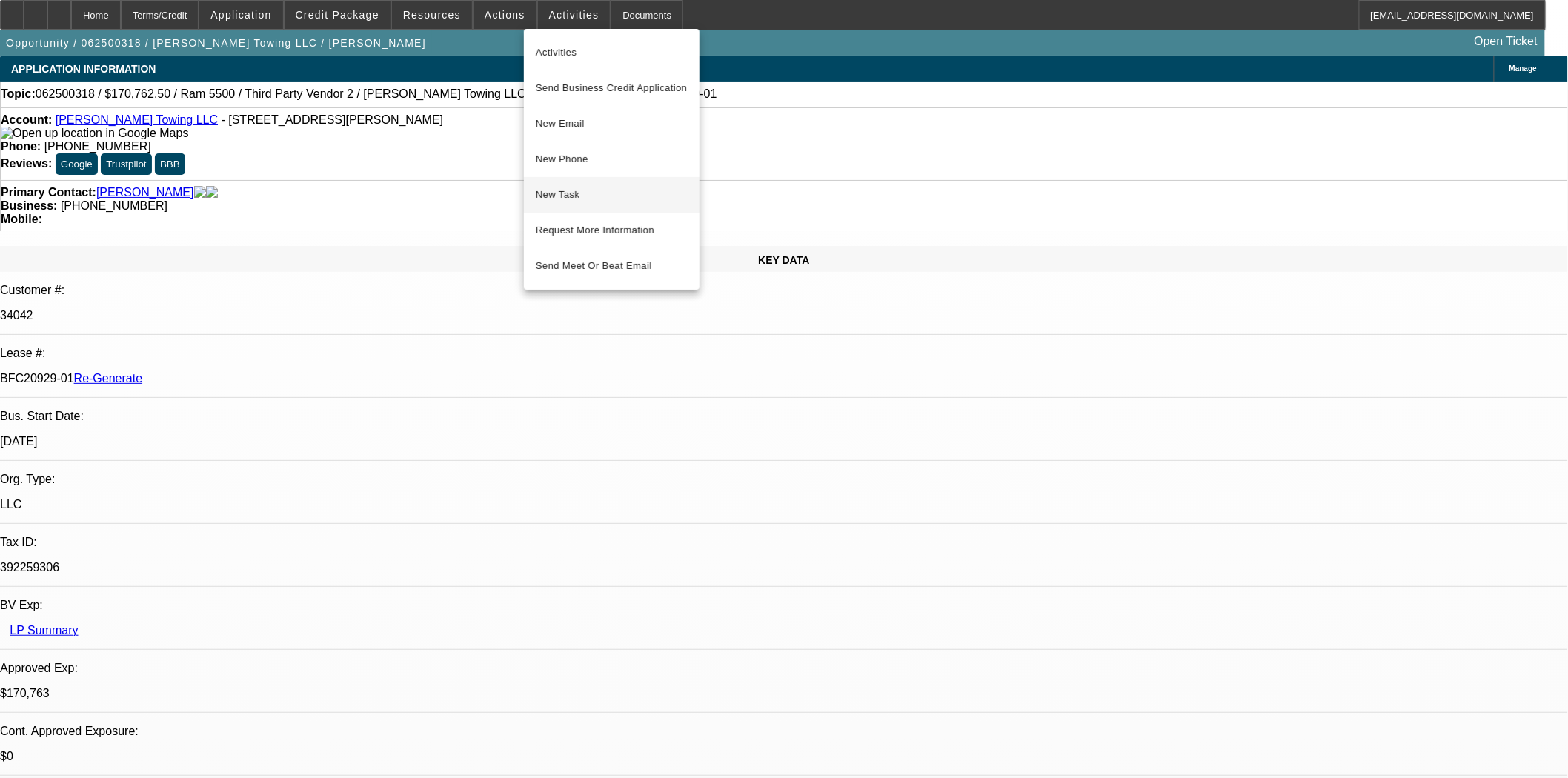
click at [557, 195] on span "New Task" at bounding box center [611, 194] width 152 height 17
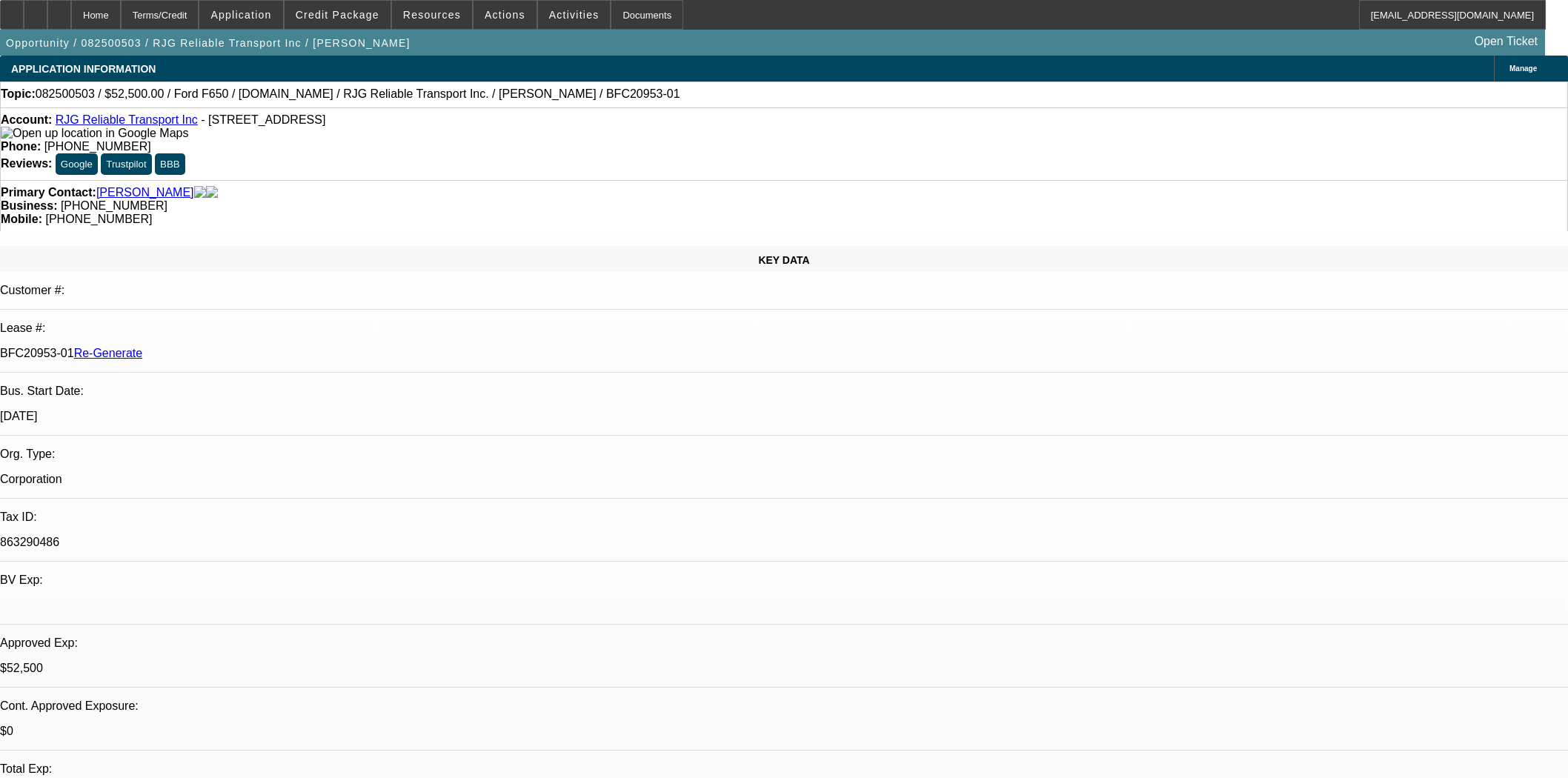
select select "3"
select select "0"
select select "3"
select select "0.1"
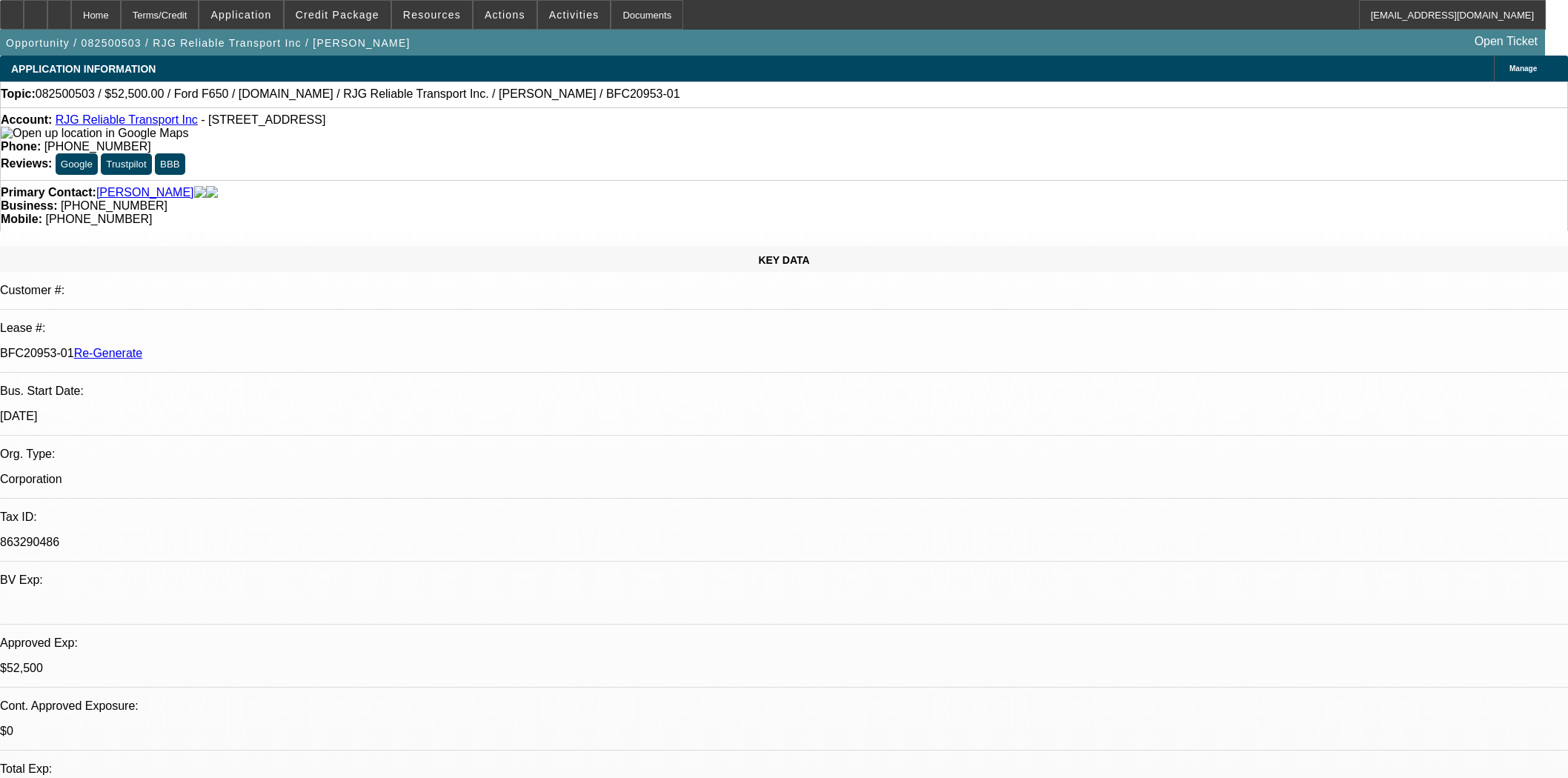
select select "4"
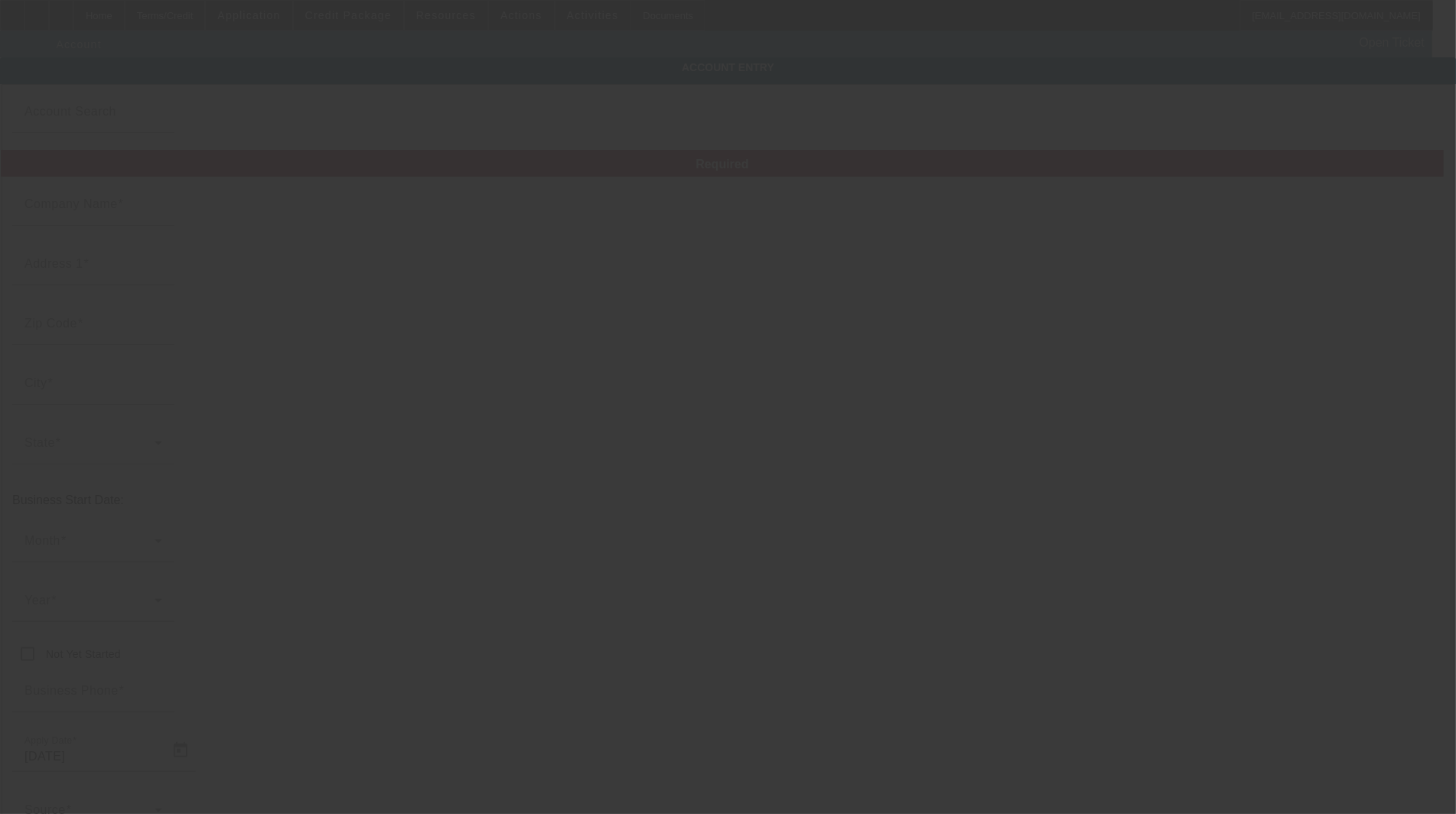
type input "RJG Reliable Transport Inc"
type input "[STREET_ADDRESS]"
type input "33135"
type input "[GEOGRAPHIC_DATA]"
type input "[PHONE_NUMBER]"
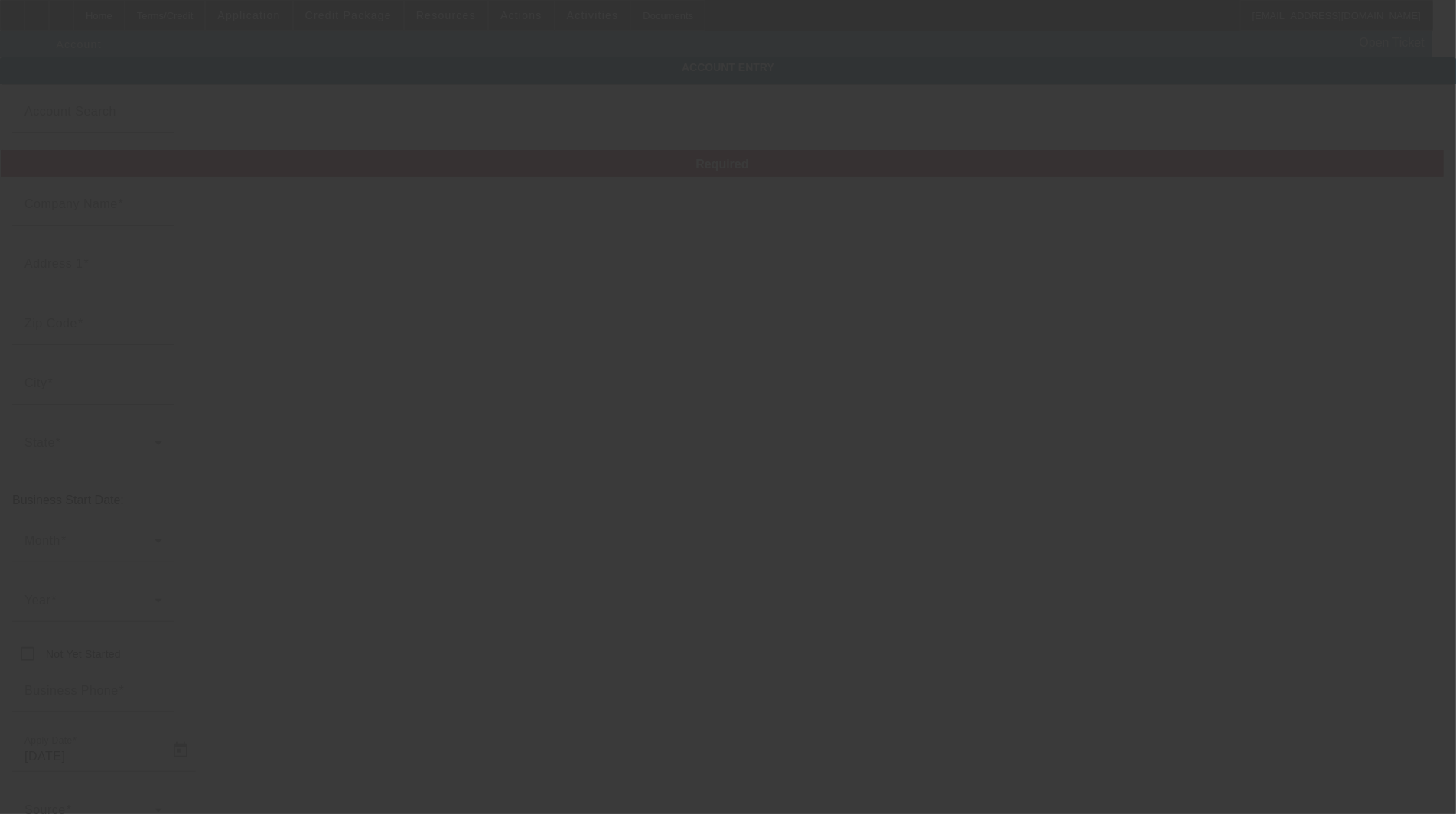
type input "[EMAIL_ADDRESS][DOMAIN_NAME]"
type input "863290486"
type input "[DATE]"
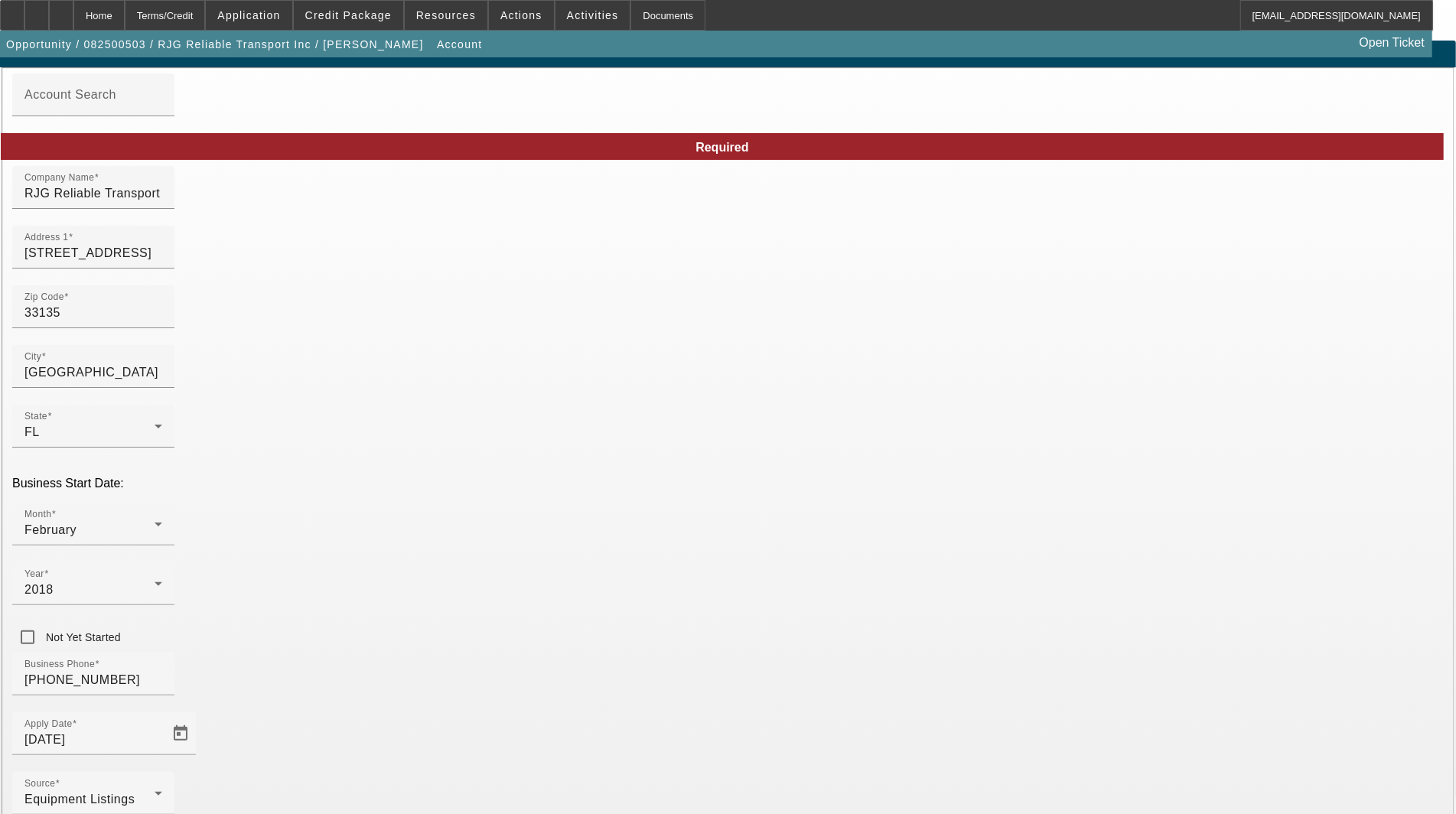
scroll to position [74, 0]
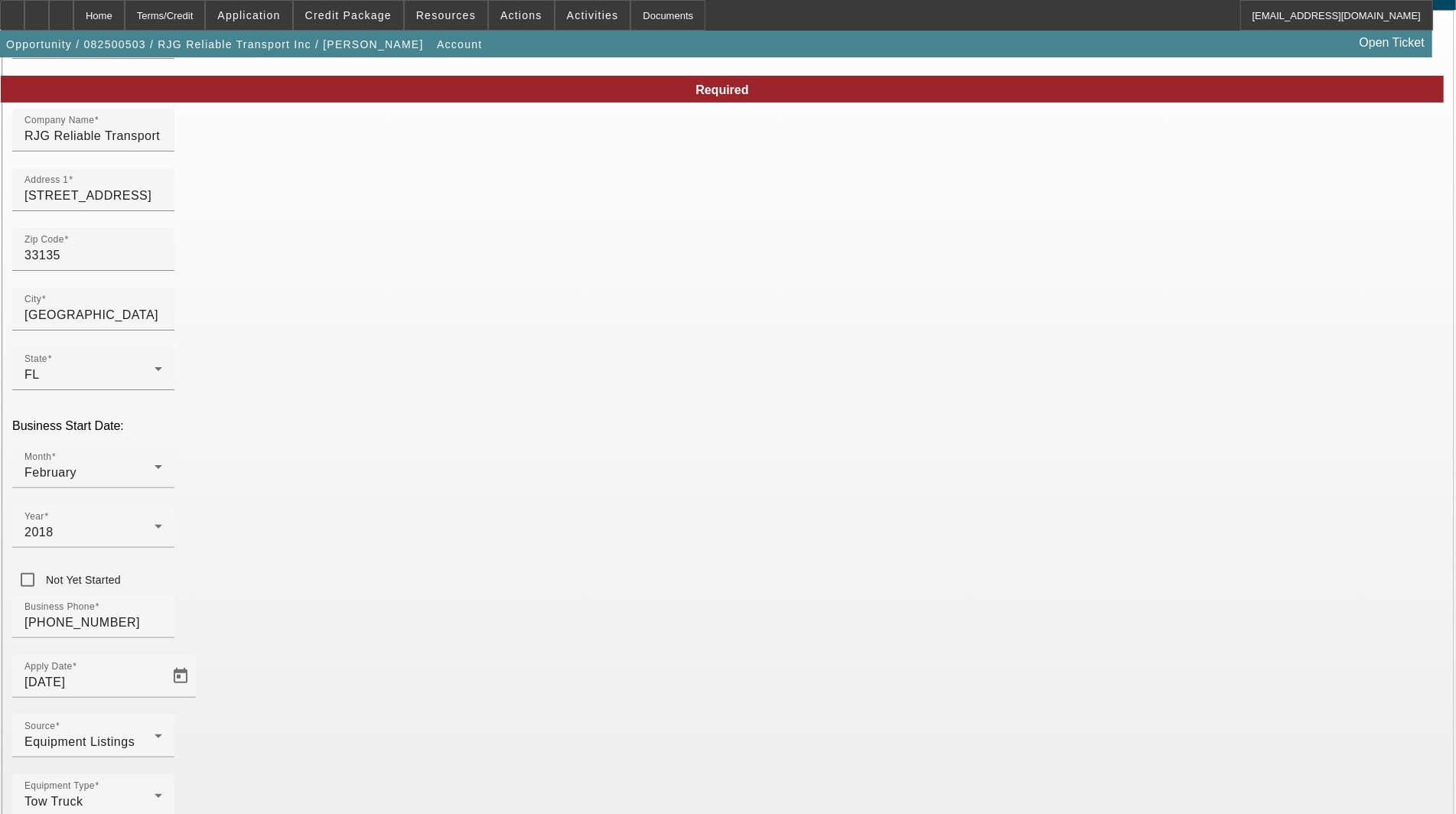
type input "Miami-Dade"
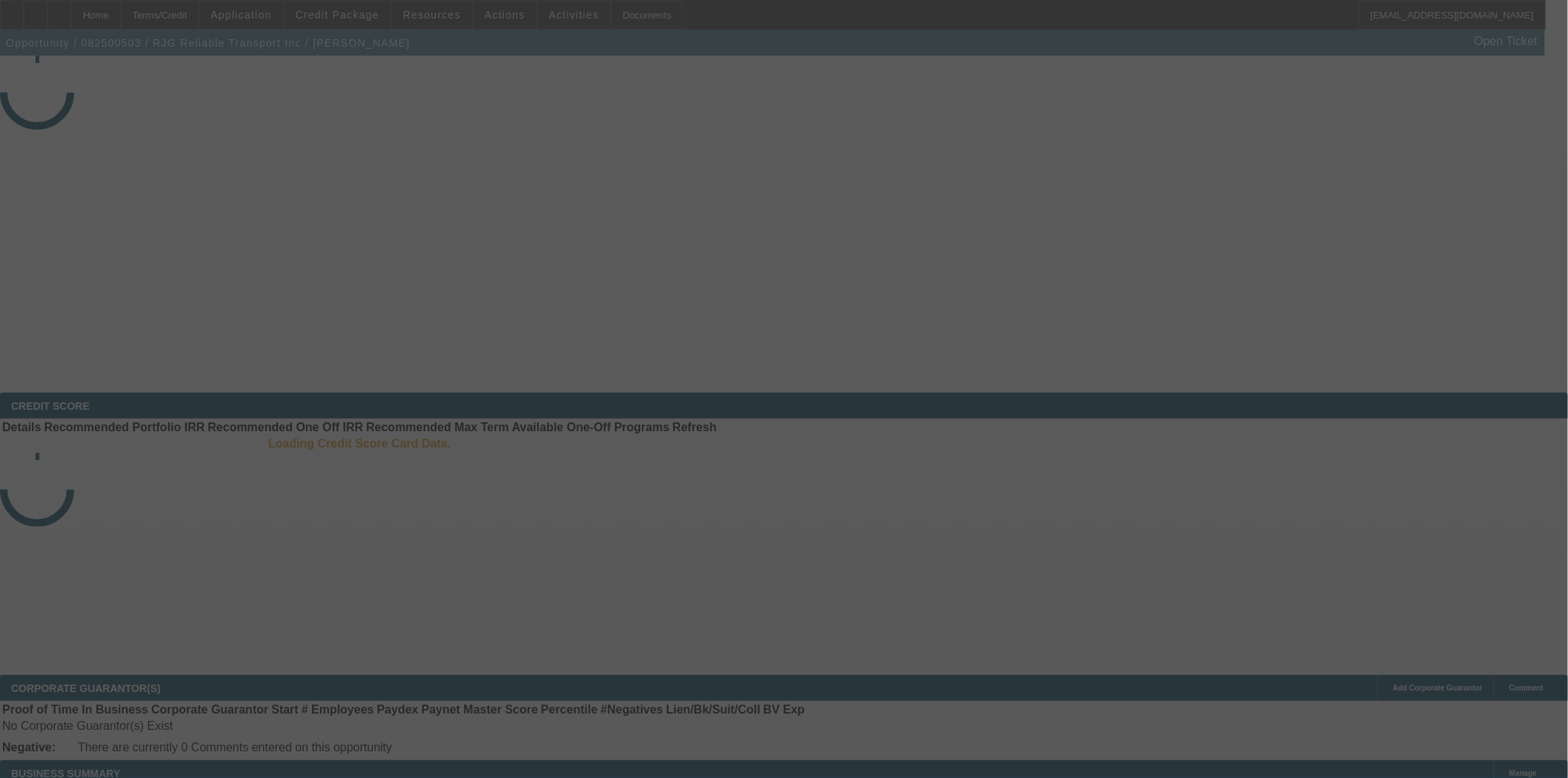
select select "3"
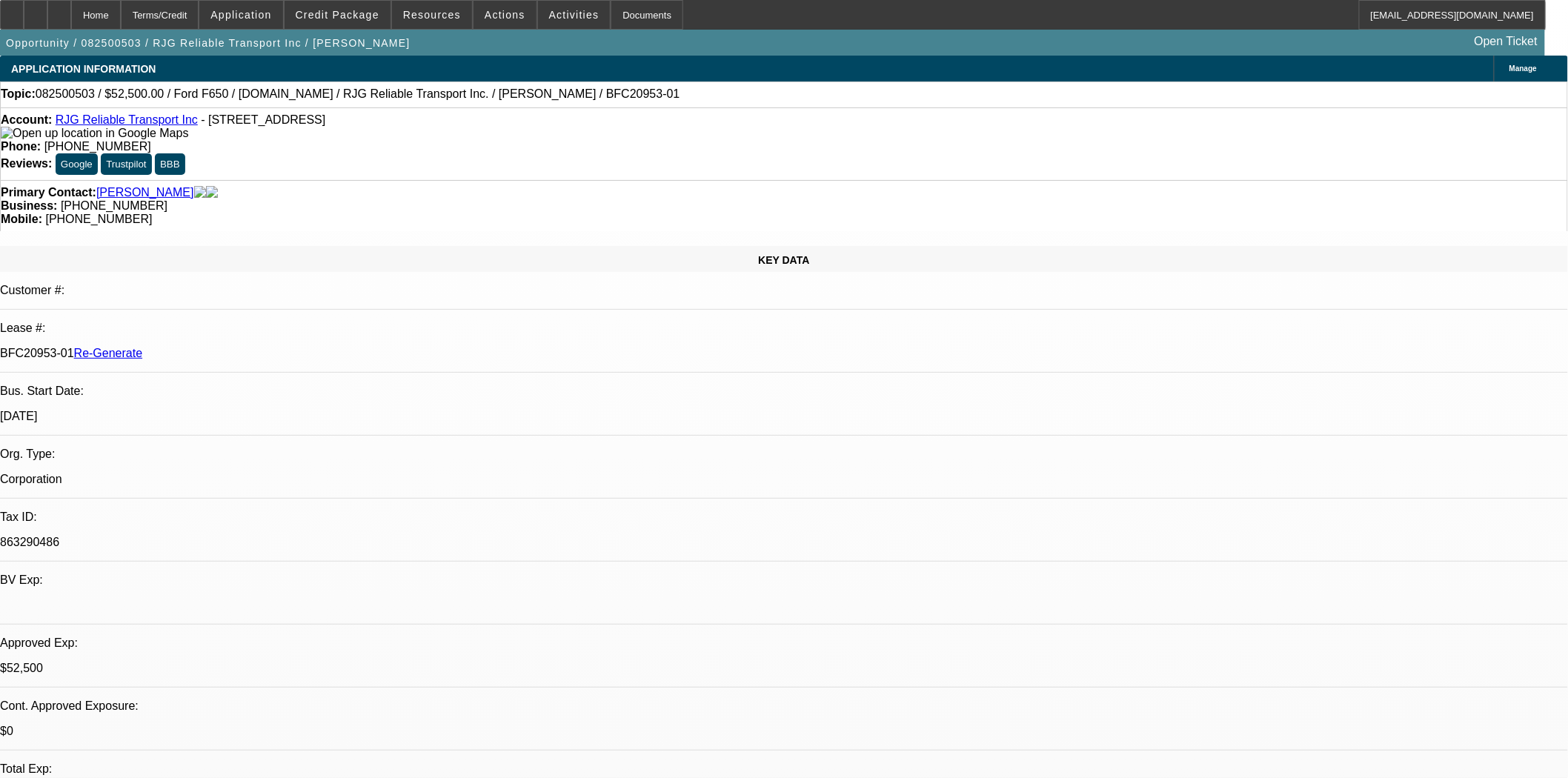
select select "0"
select select "3"
select select "0.1"
select select "4"
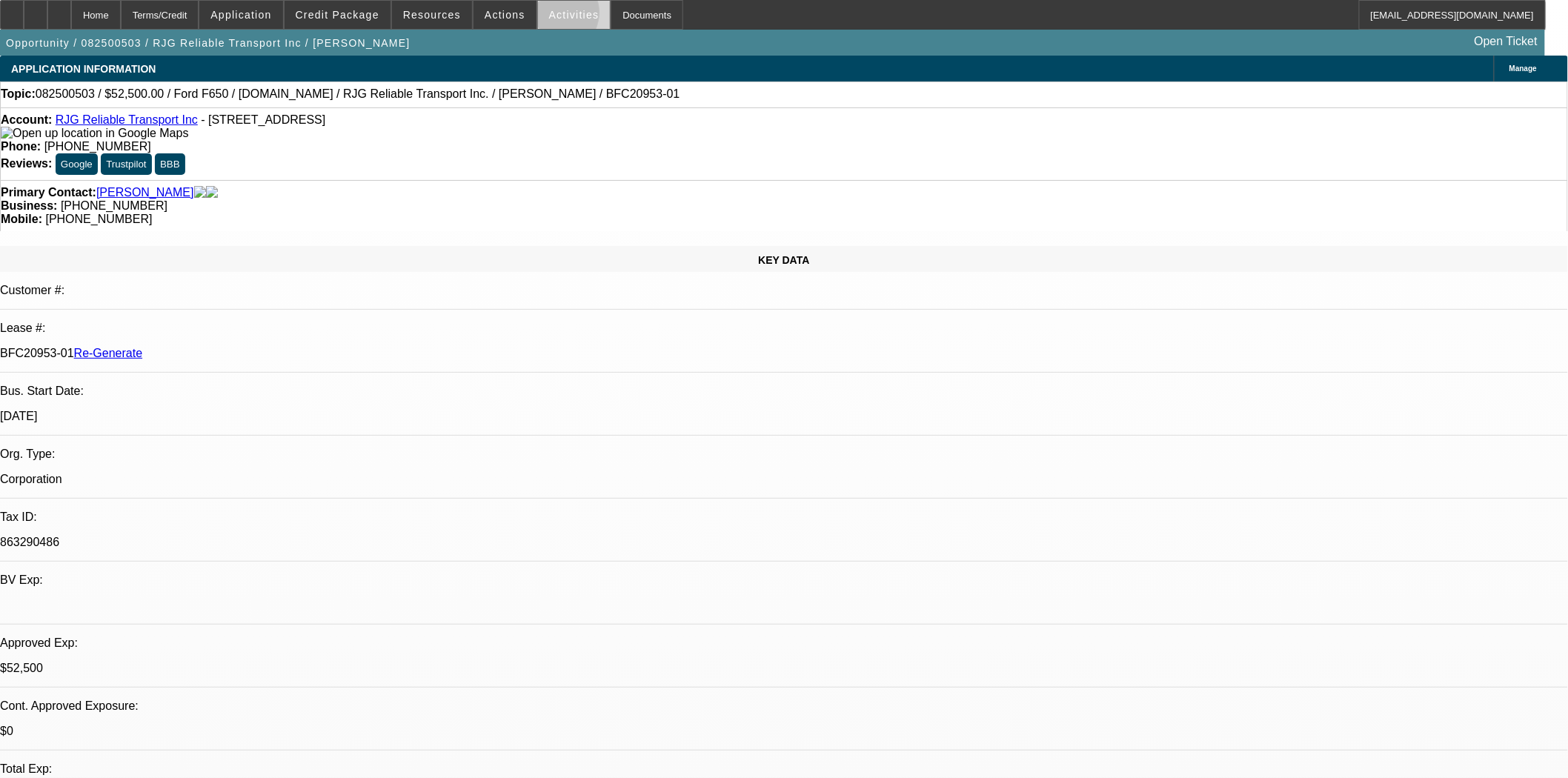
click at [549, 17] on span "Activities" at bounding box center [574, 15] width 50 height 12
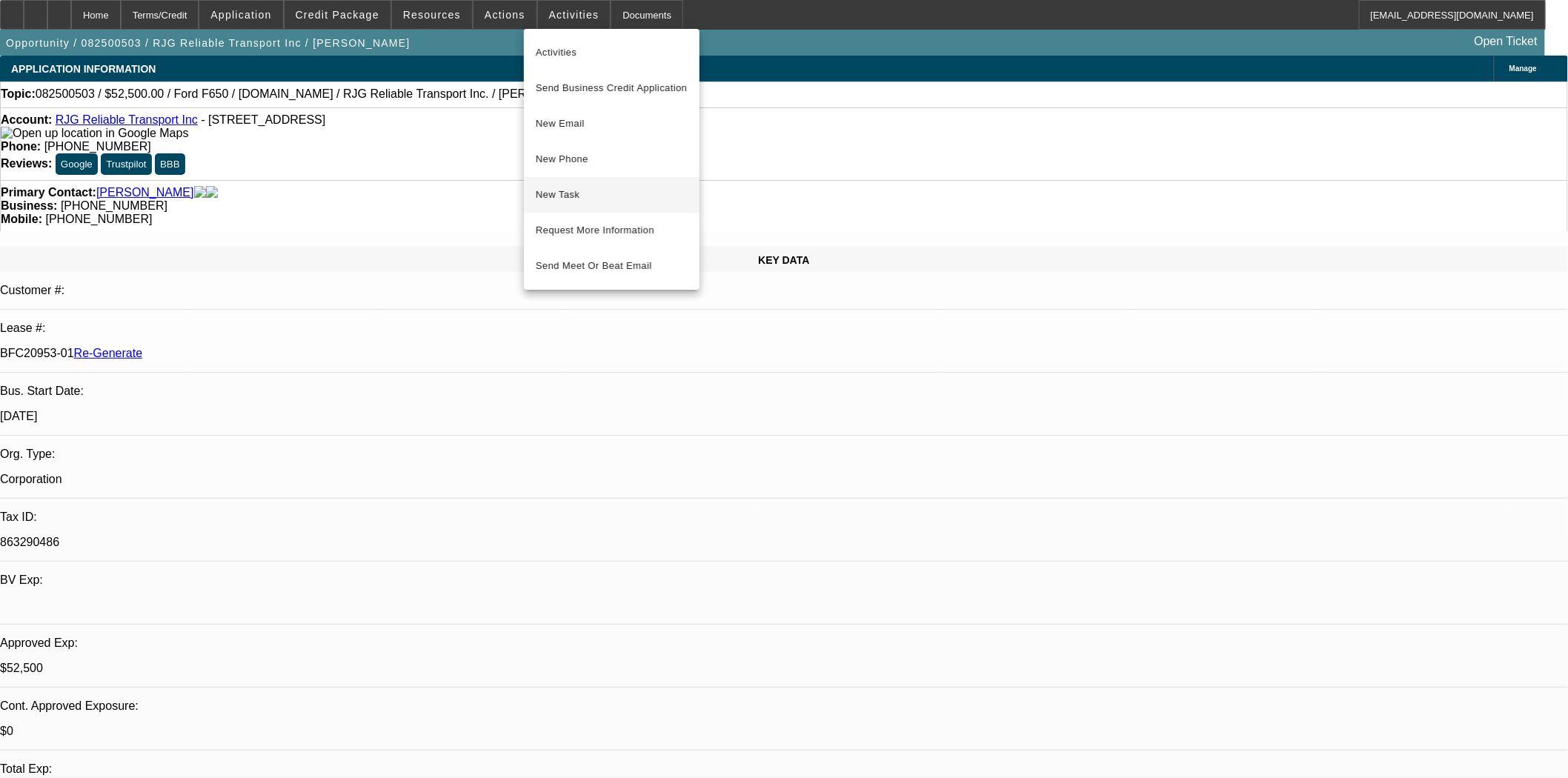
click at [561, 194] on span "New Task" at bounding box center [611, 194] width 152 height 17
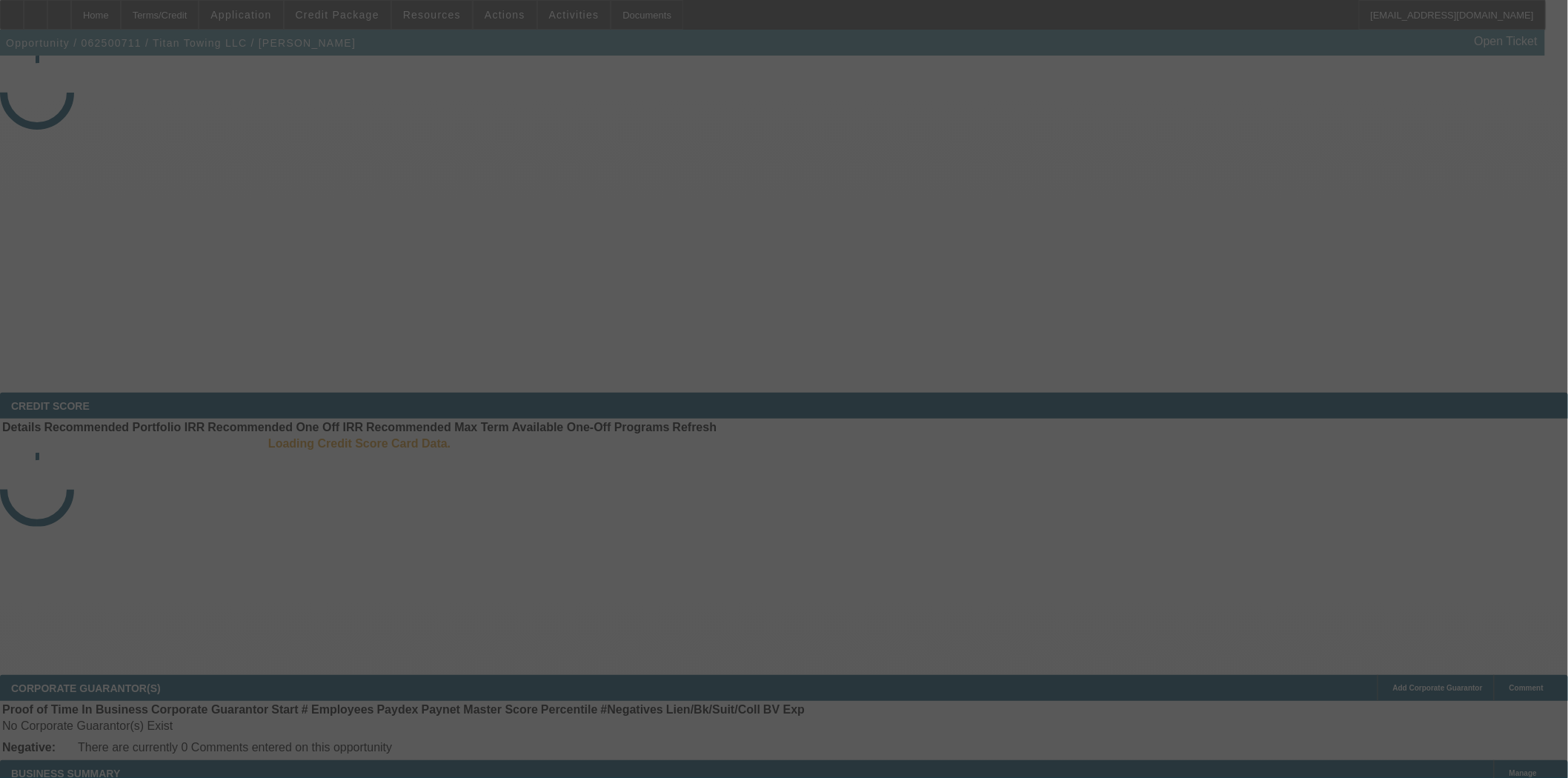
select select "3"
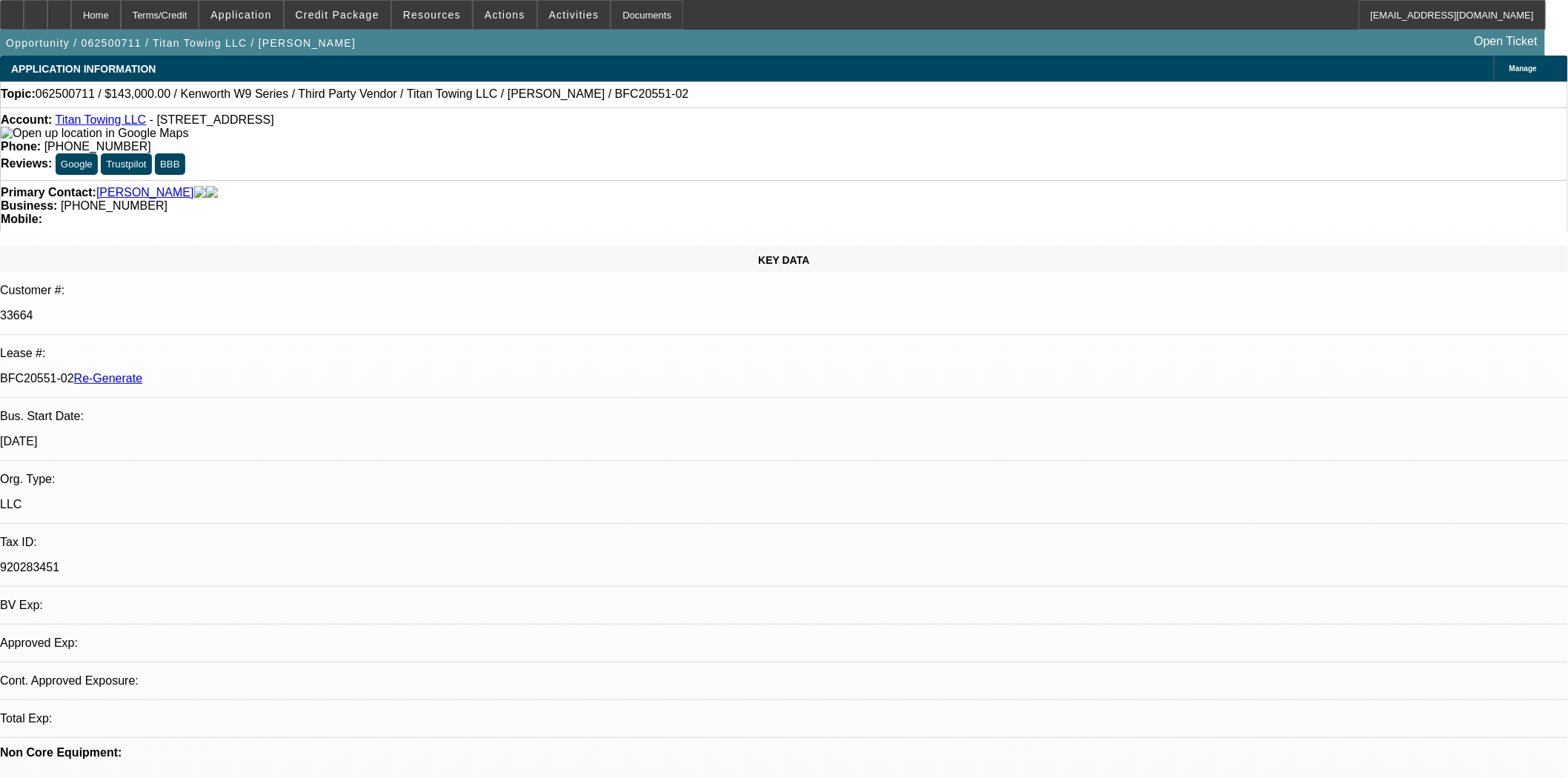
select select "0"
select select "2"
select select "0"
select select "1"
select select "2"
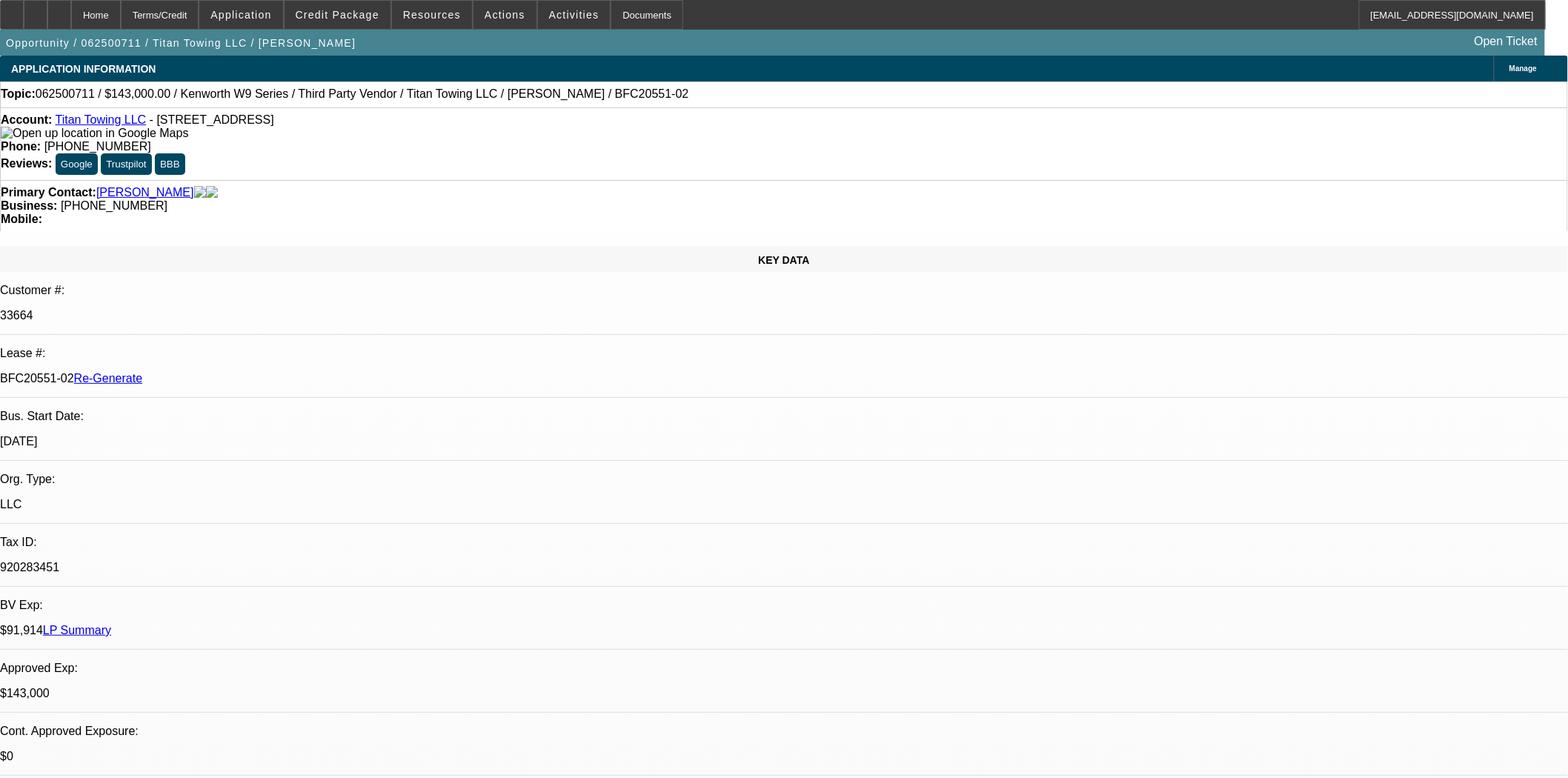
select select "6"
click at [341, 18] on span "Credit Package" at bounding box center [337, 15] width 84 height 12
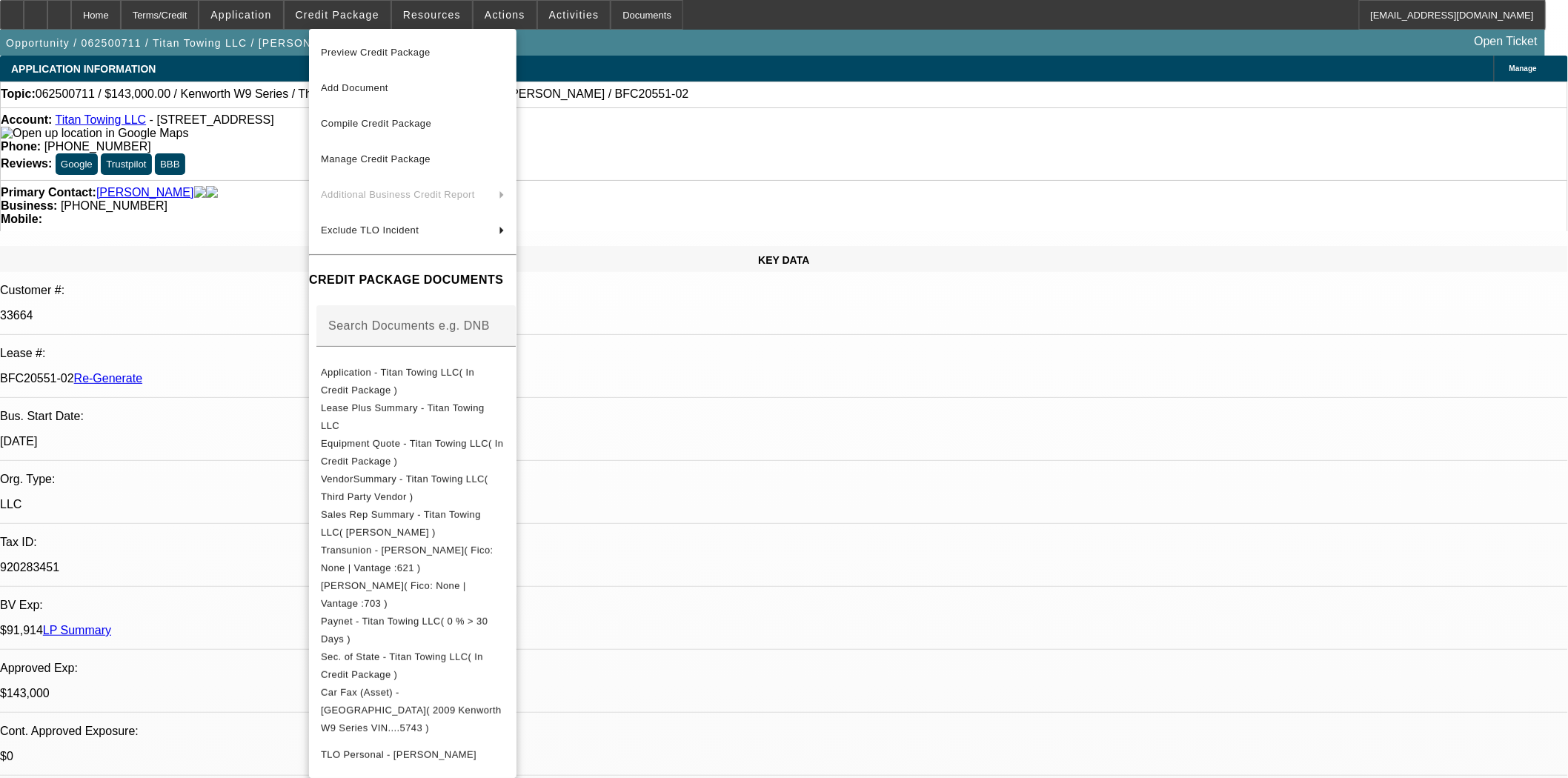
click at [354, 55] on span "Preview Credit Package" at bounding box center [376, 51] width 110 height 11
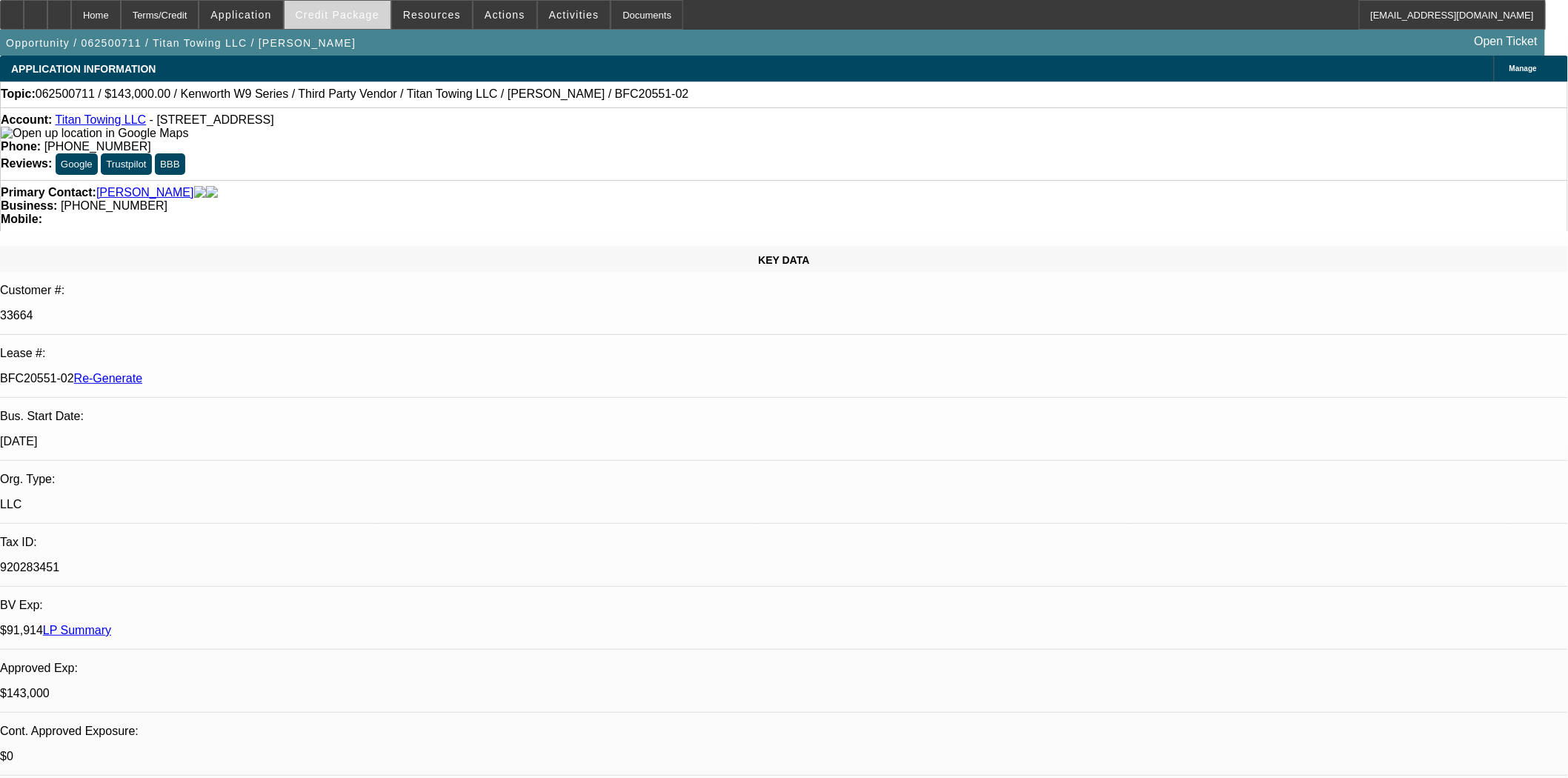
click at [374, 9] on span "Credit Package" at bounding box center [337, 15] width 84 height 12
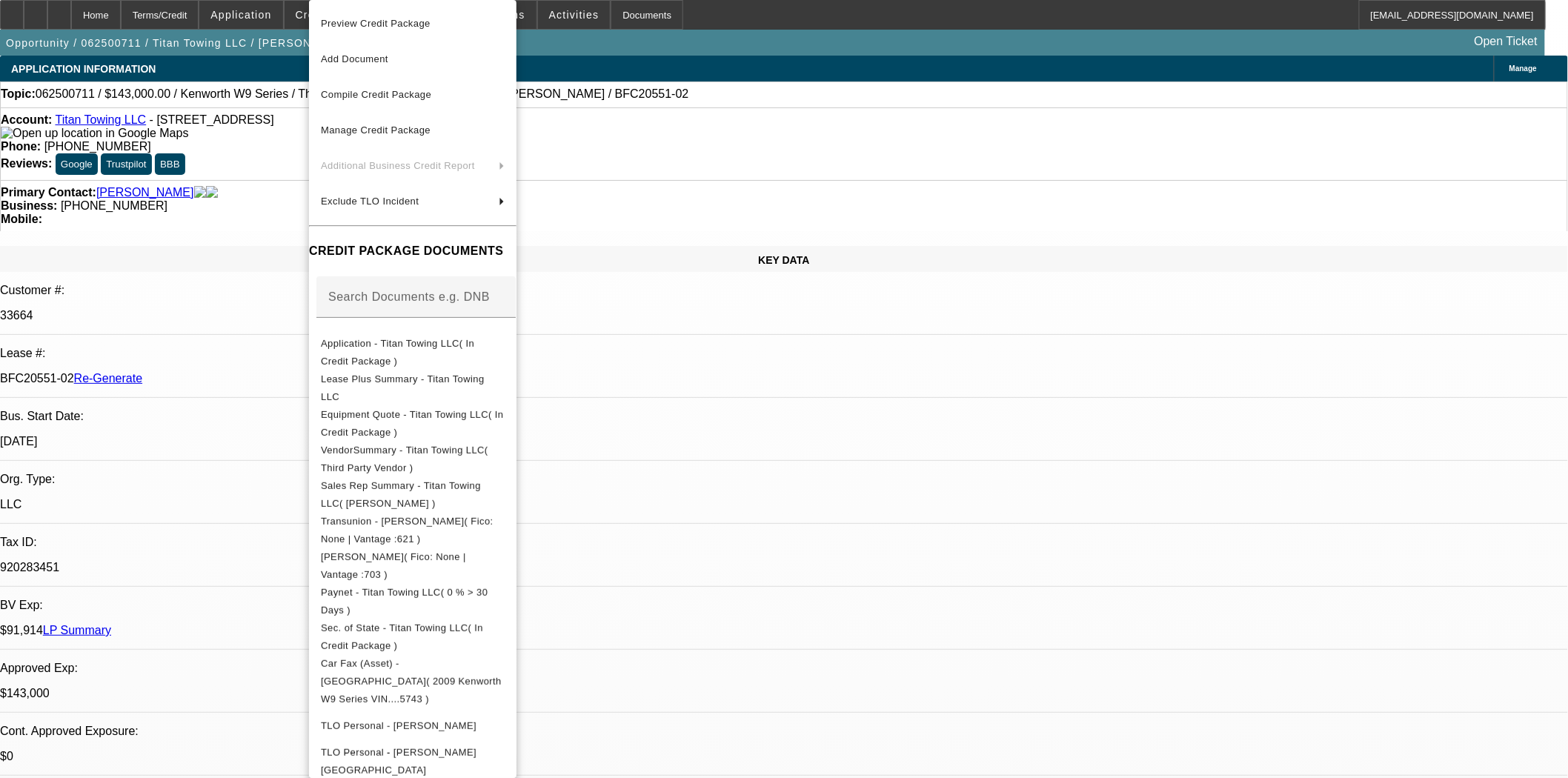
click at [712, 150] on div at bounding box center [784, 389] width 1568 height 778
